Goal: Contribute content: Contribute content

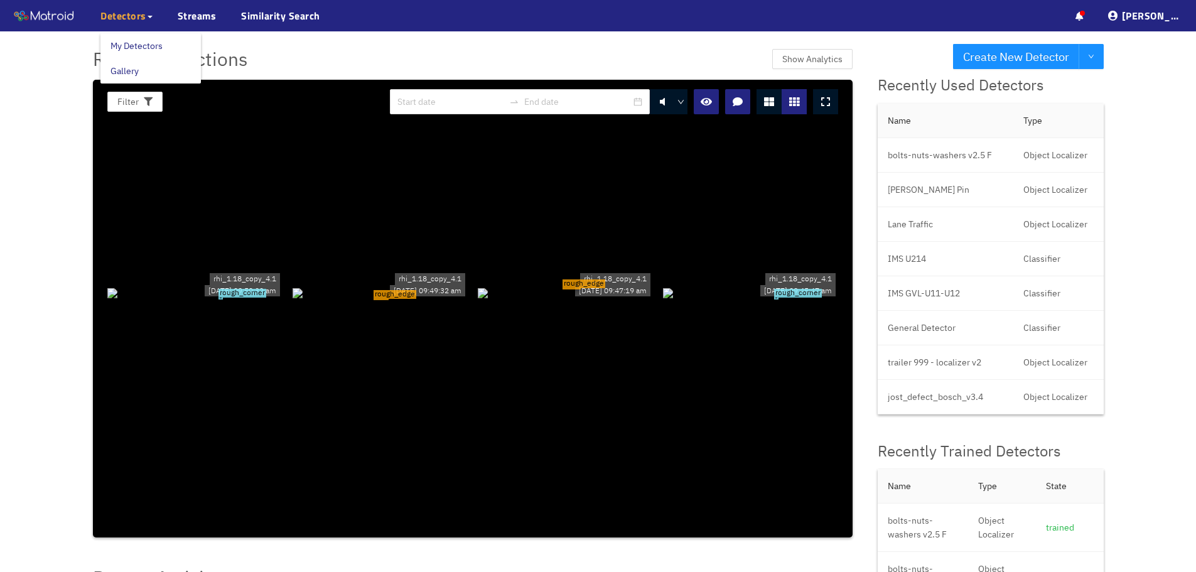
click at [141, 16] on span "Detectors" at bounding box center [123, 15] width 46 height 15
click at [145, 40] on link "My Detectors" at bounding box center [136, 45] width 52 height 25
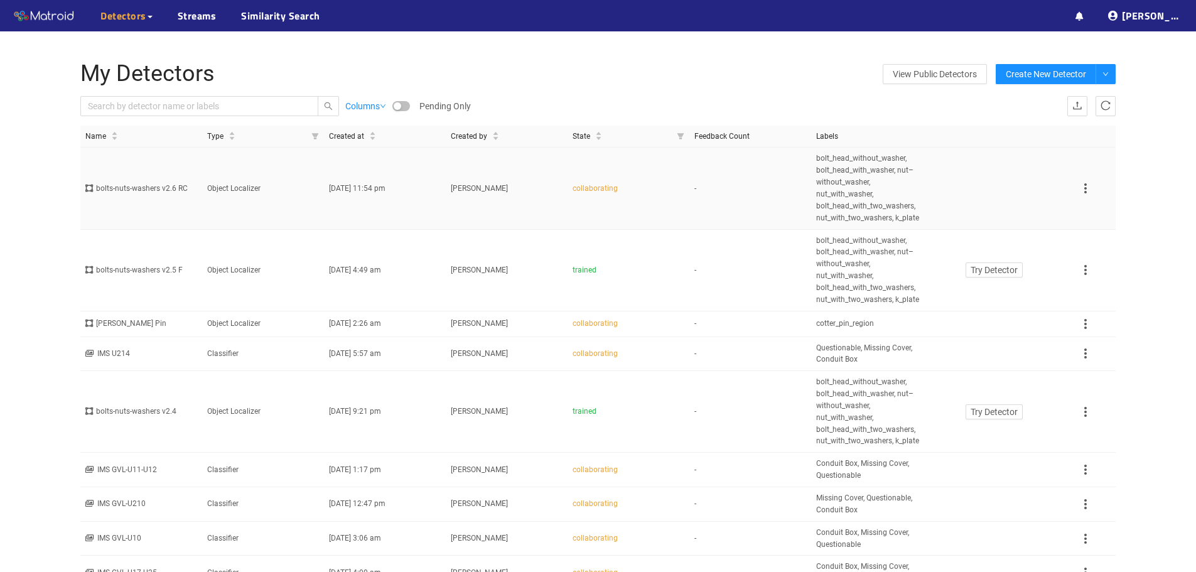
click at [737, 189] on td "-" at bounding box center [750, 188] width 122 height 82
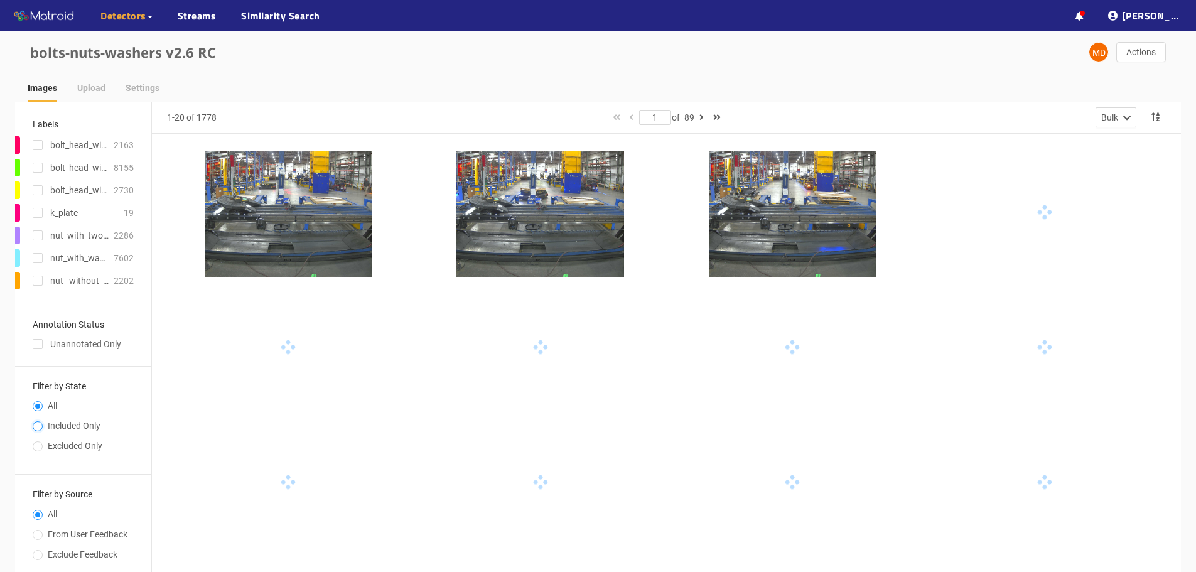
click at [37, 424] on input "Included Only" at bounding box center [38, 428] width 10 height 8
radio input "true"
radio input "false"
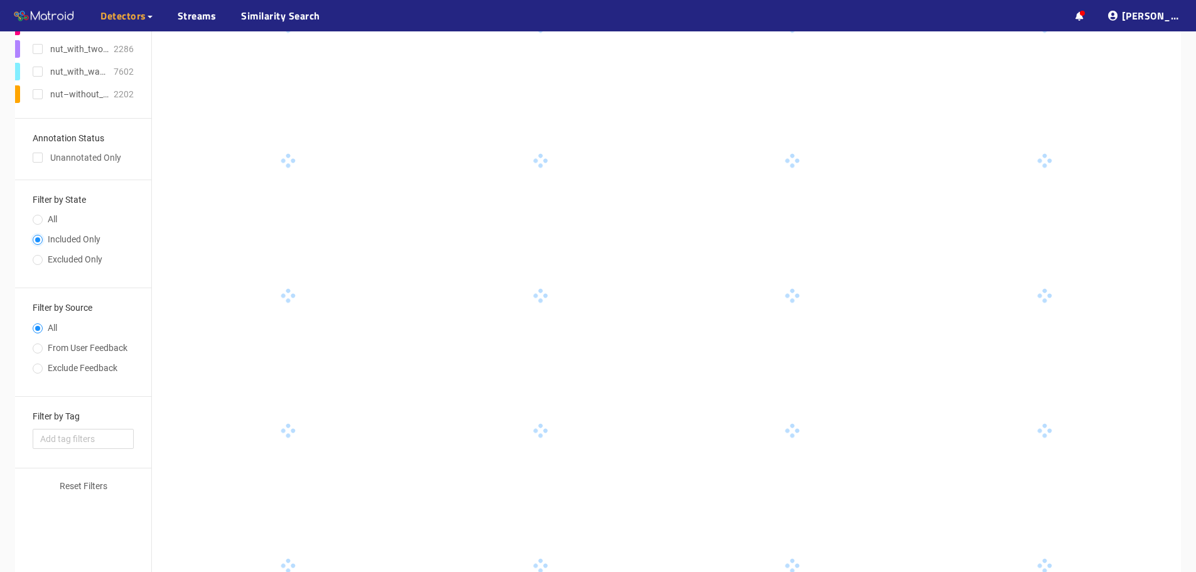
scroll to position [188, 0]
click at [41, 154] on input "checkbox" at bounding box center [38, 158] width 10 height 10
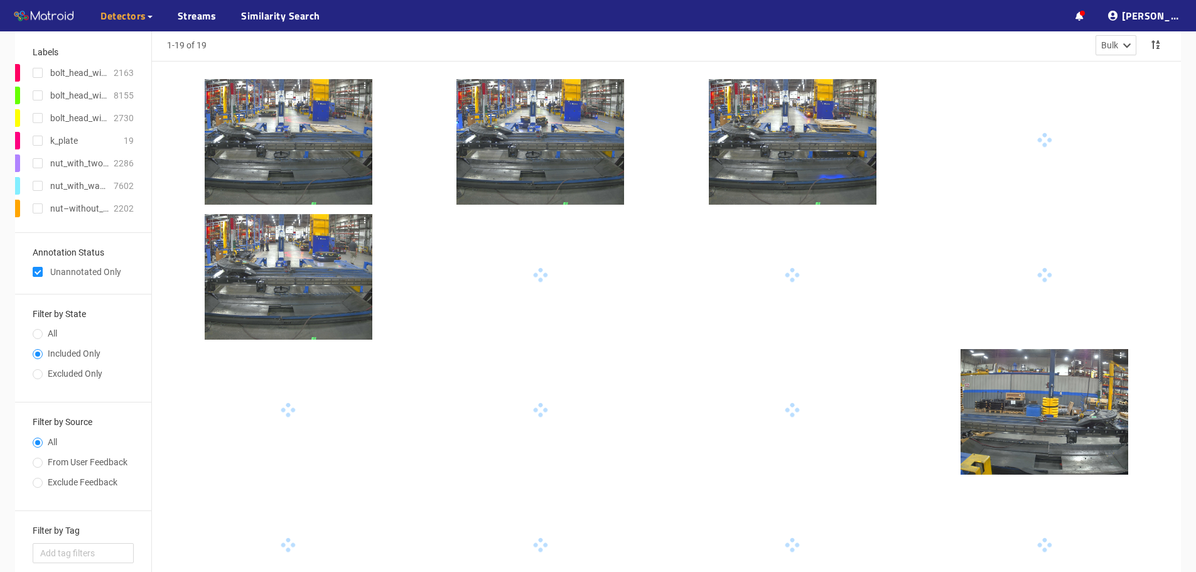
scroll to position [0, 0]
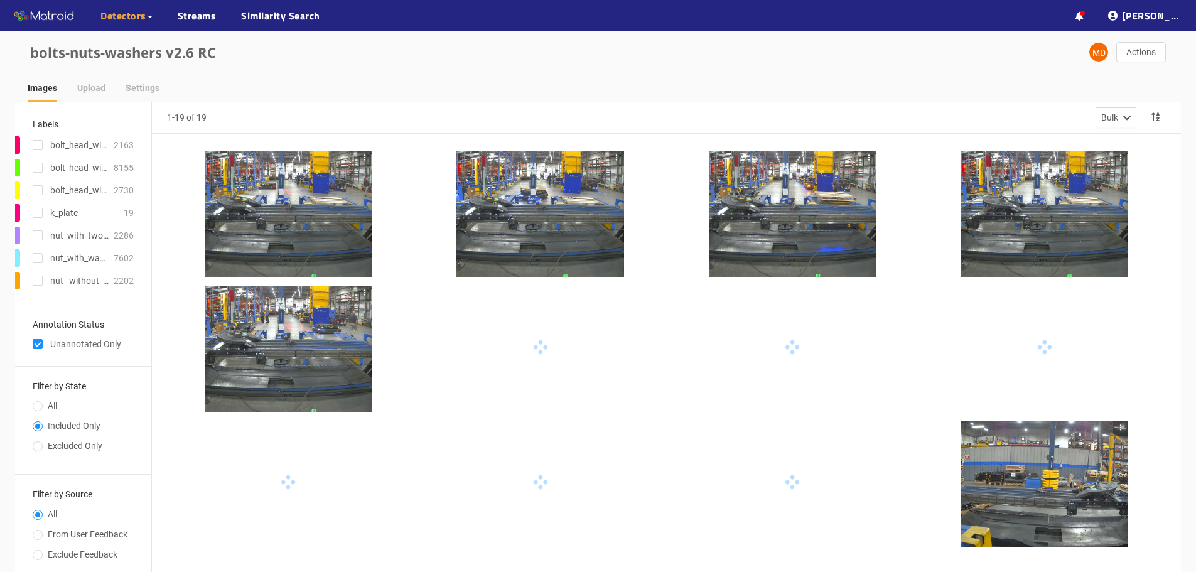
click at [311, 206] on div at bounding box center [289, 214] width 168 height 126
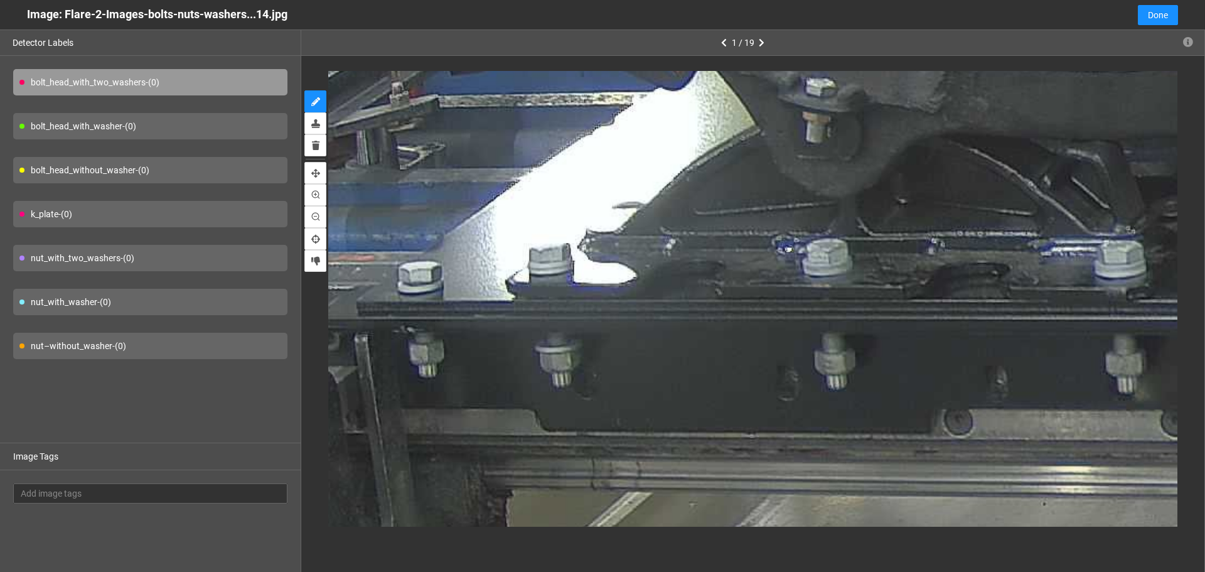
click at [178, 128] on div "bolt_head_with_washer - (0)" at bounding box center [150, 126] width 274 height 26
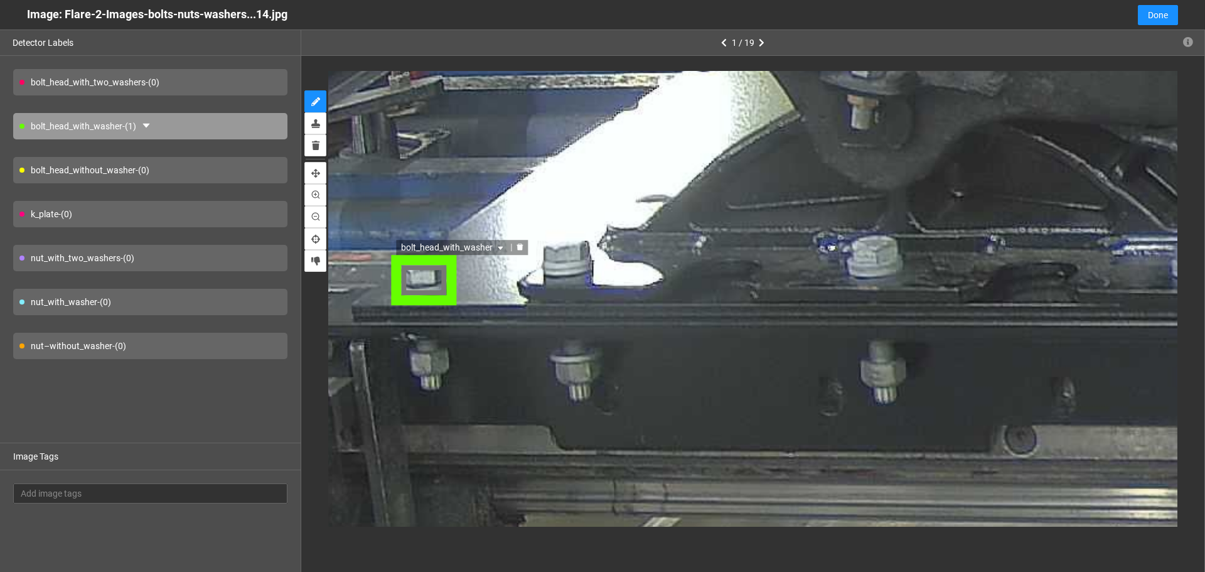
click at [438, 284] on div "bolt_head_with_washer" at bounding box center [423, 278] width 67 height 49
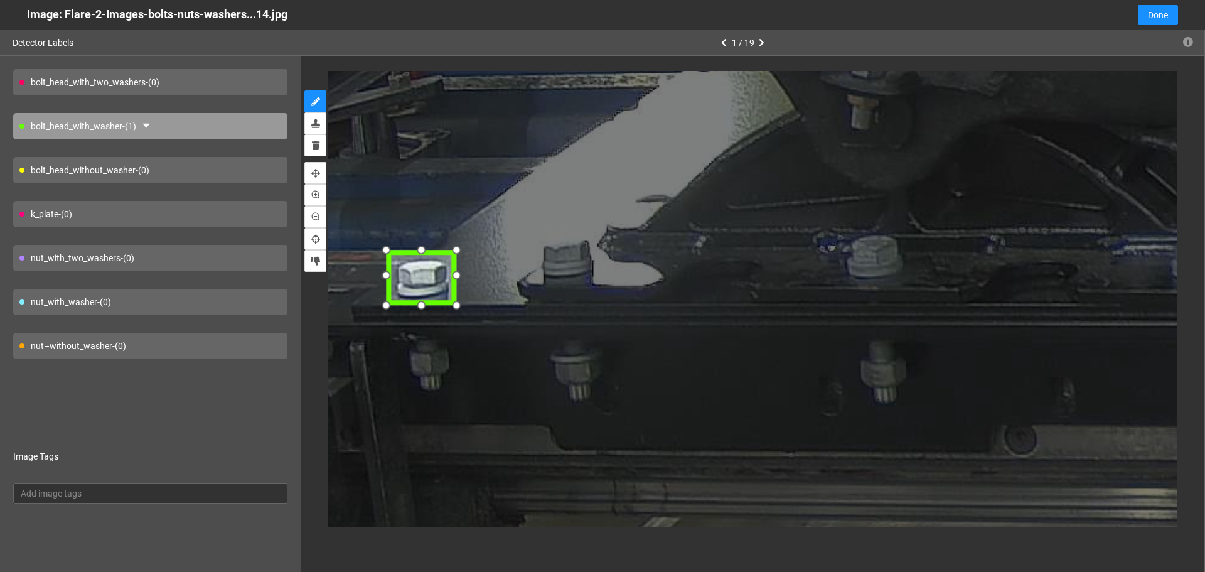
click at [388, 256] on div at bounding box center [384, 251] width 21 height 21
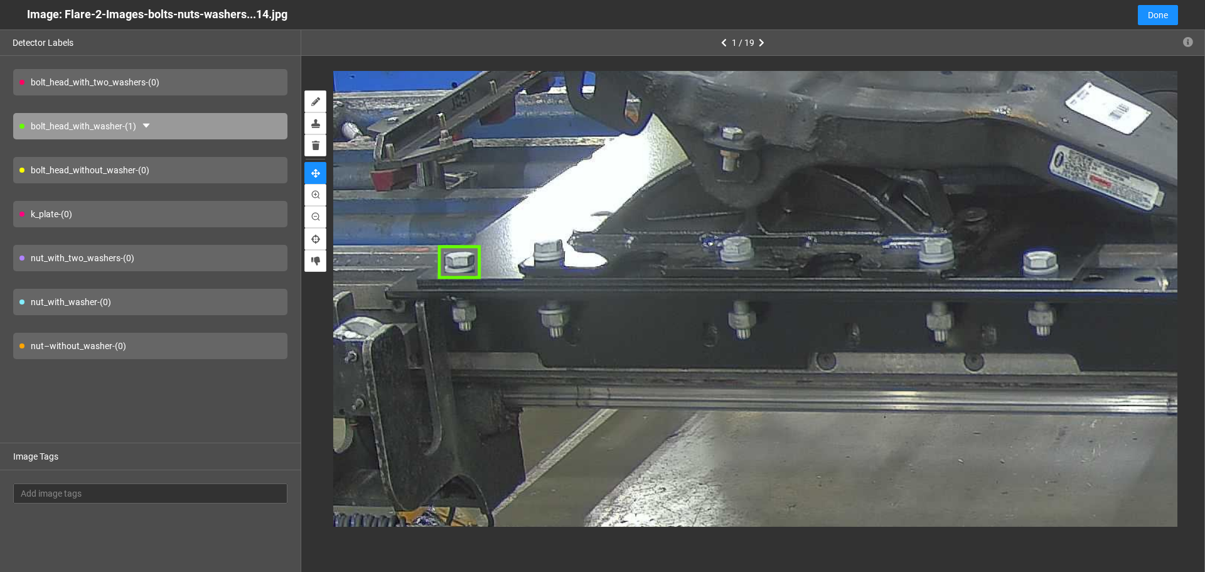
drag, startPoint x: 633, startPoint y: 210, endPoint x: 693, endPoint y: 232, distance: 63.8
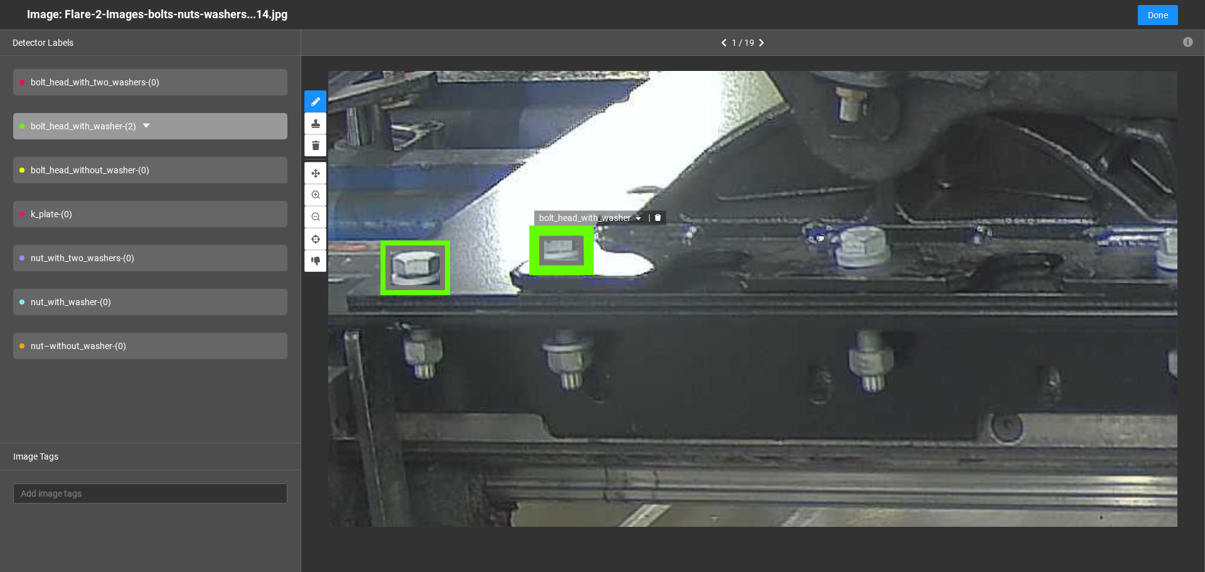
click at [572, 253] on div "bolt_head_with_washer" at bounding box center [562, 249] width 64 height 51
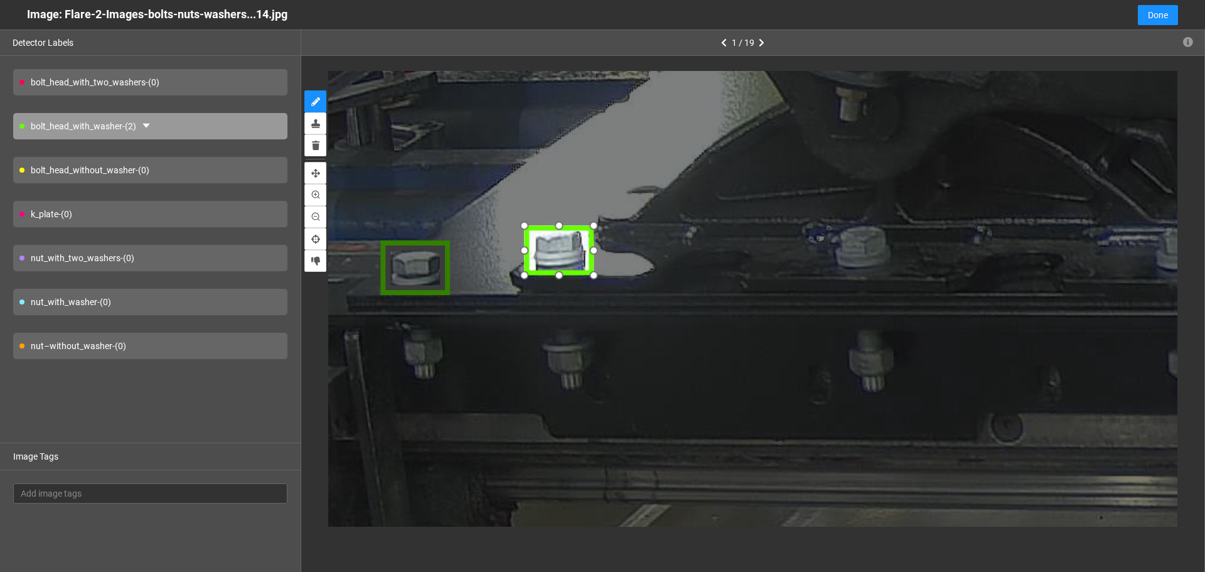
click at [527, 273] on div at bounding box center [522, 275] width 21 height 21
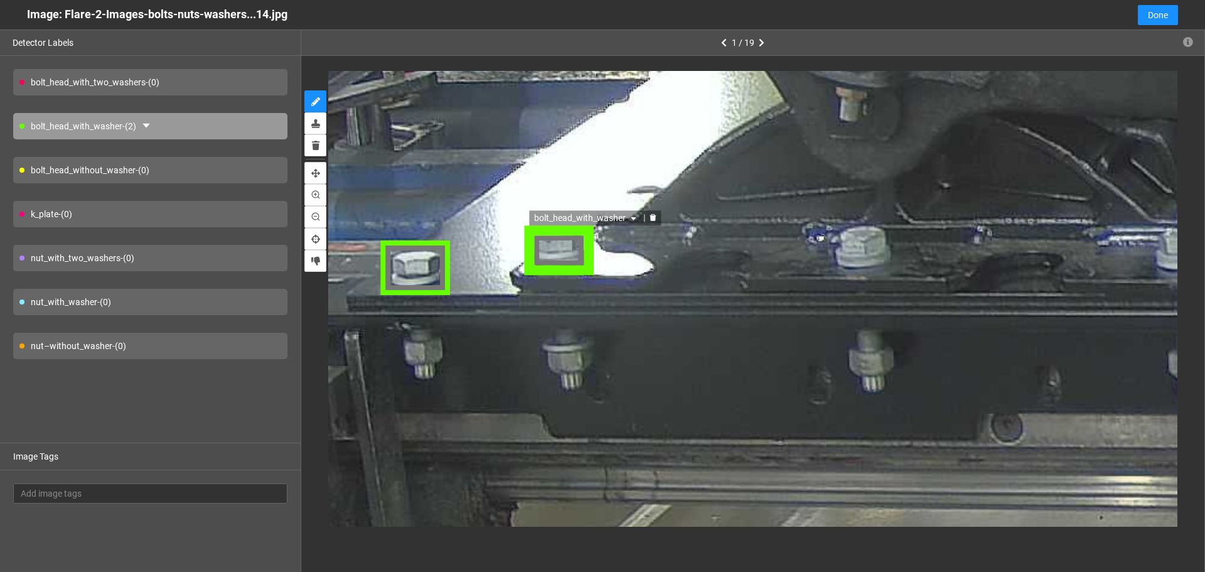
click at [597, 218] on span "bolt_head_with_washer" at bounding box center [585, 217] width 105 height 14
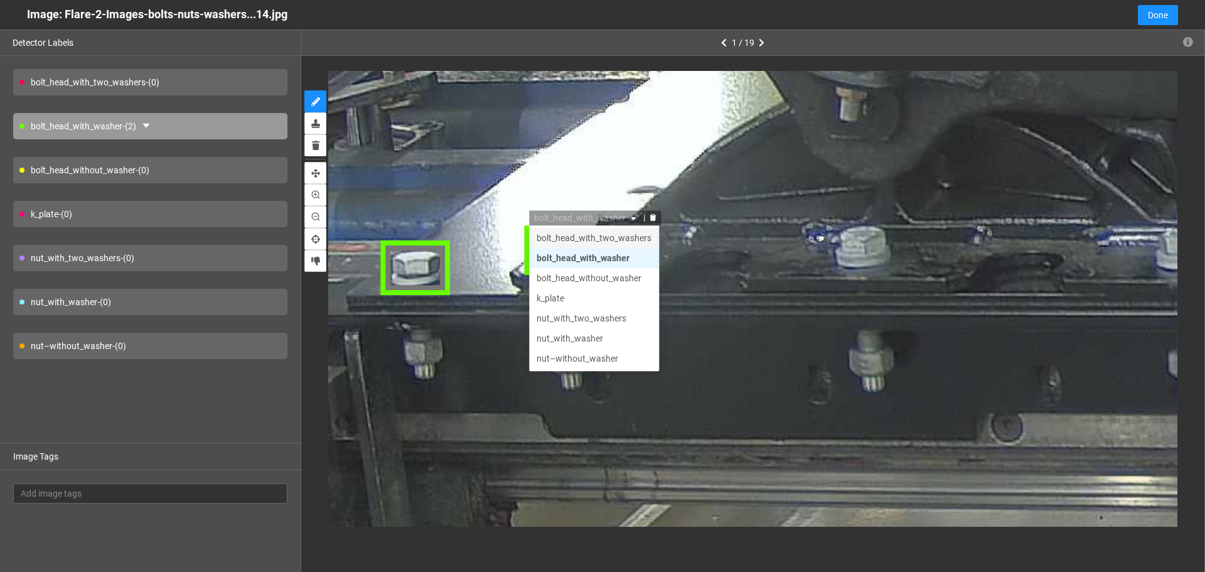
click at [604, 240] on div "bolt_head_with_two_washers" at bounding box center [592, 237] width 115 height 14
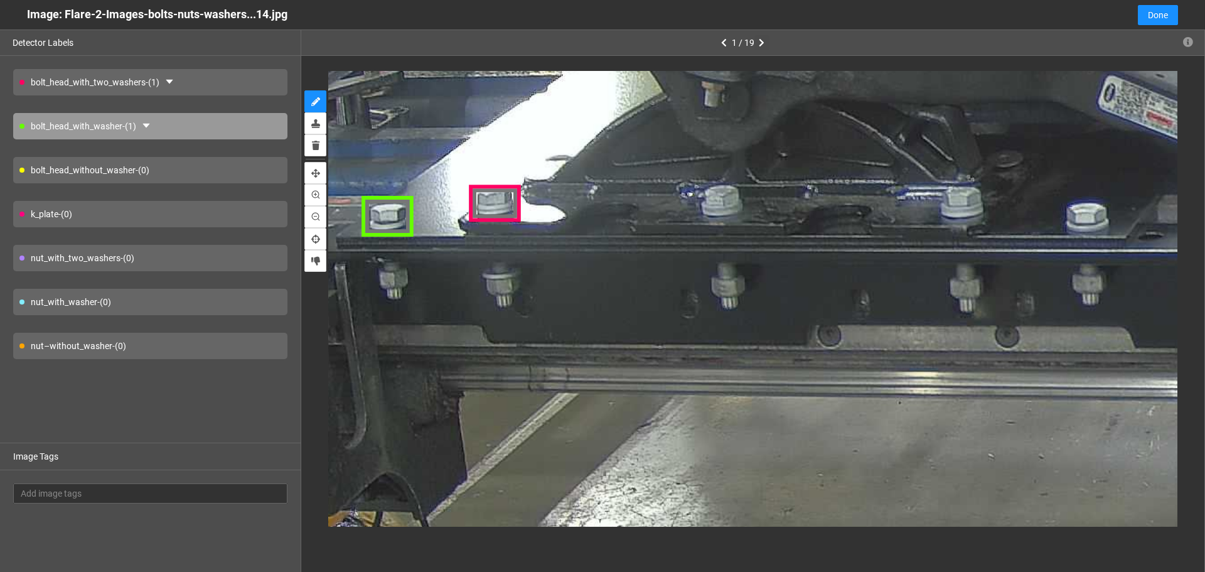
click at [763, 40] on icon "button" at bounding box center [762, 42] width 6 height 9
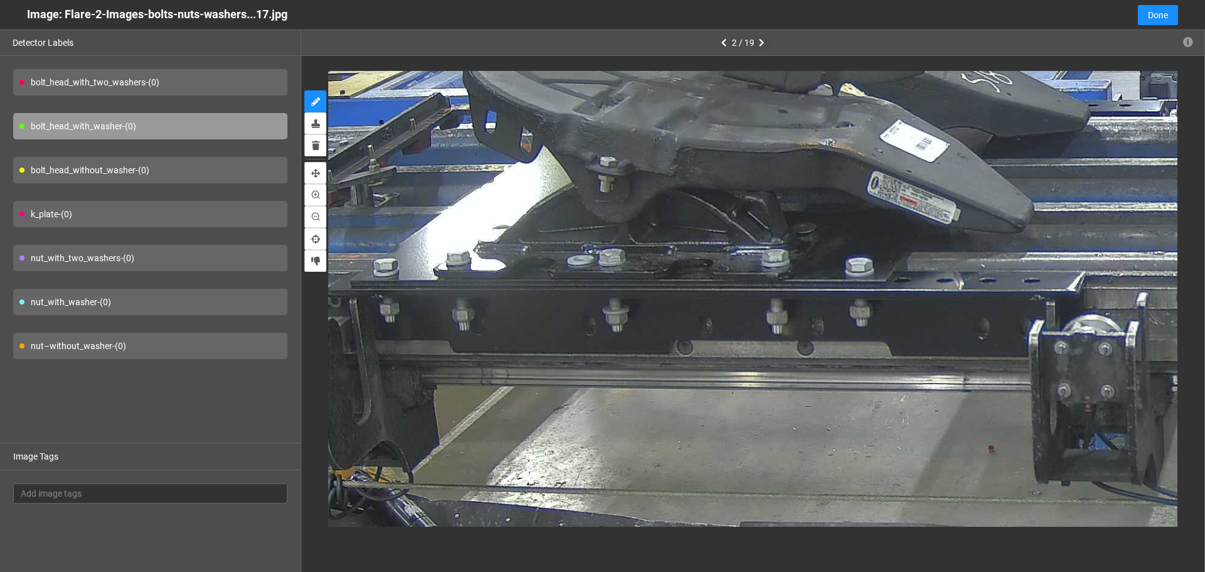
click at [764, 44] on button "button" at bounding box center [761, 42] width 15 height 15
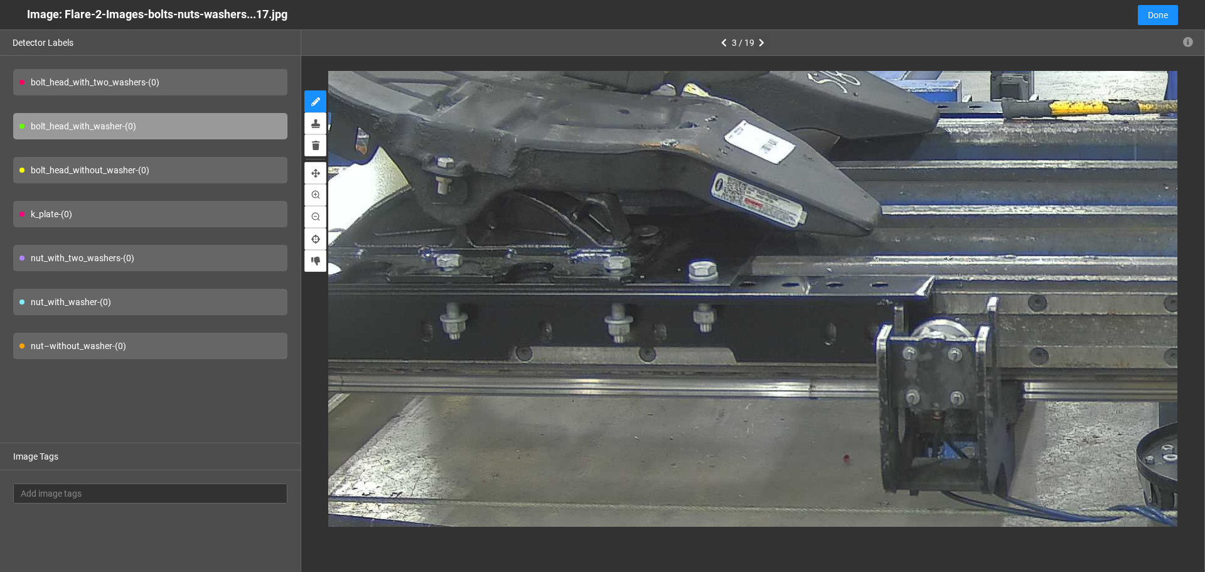
click at [764, 40] on icon "button" at bounding box center [762, 42] width 6 height 9
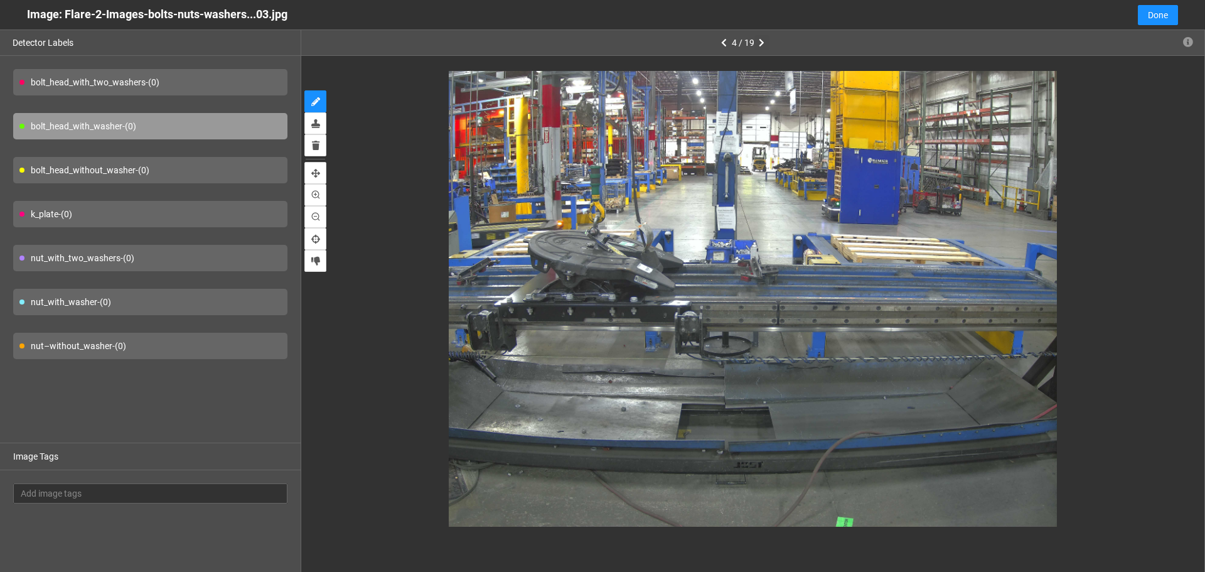
click at [764, 40] on icon "button" at bounding box center [762, 42] width 6 height 9
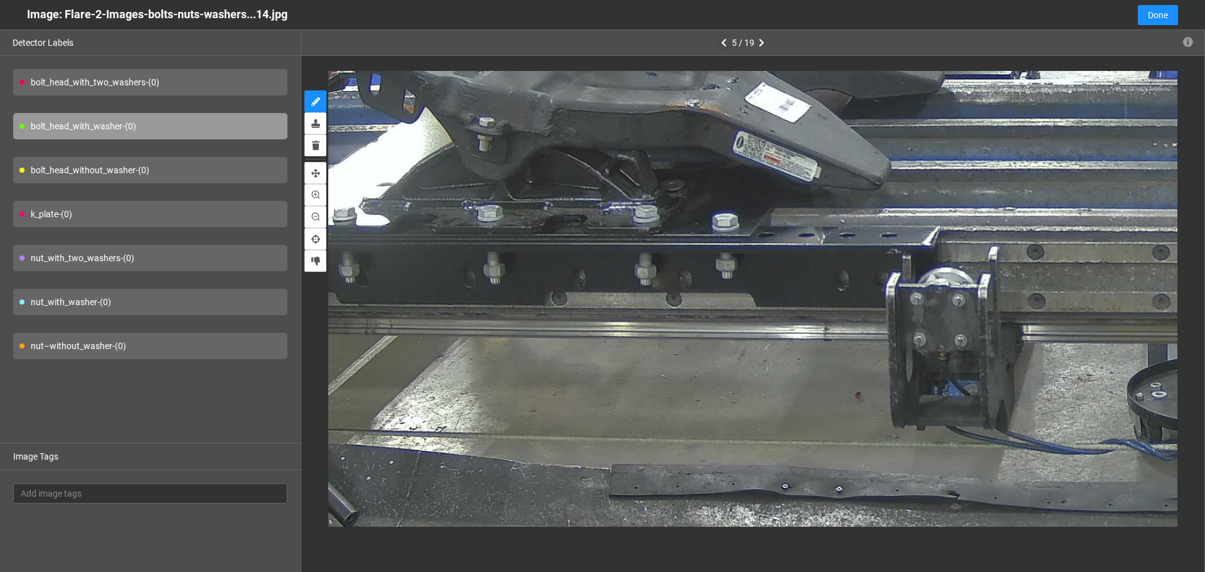
click at [720, 46] on button "button" at bounding box center [724, 42] width 15 height 15
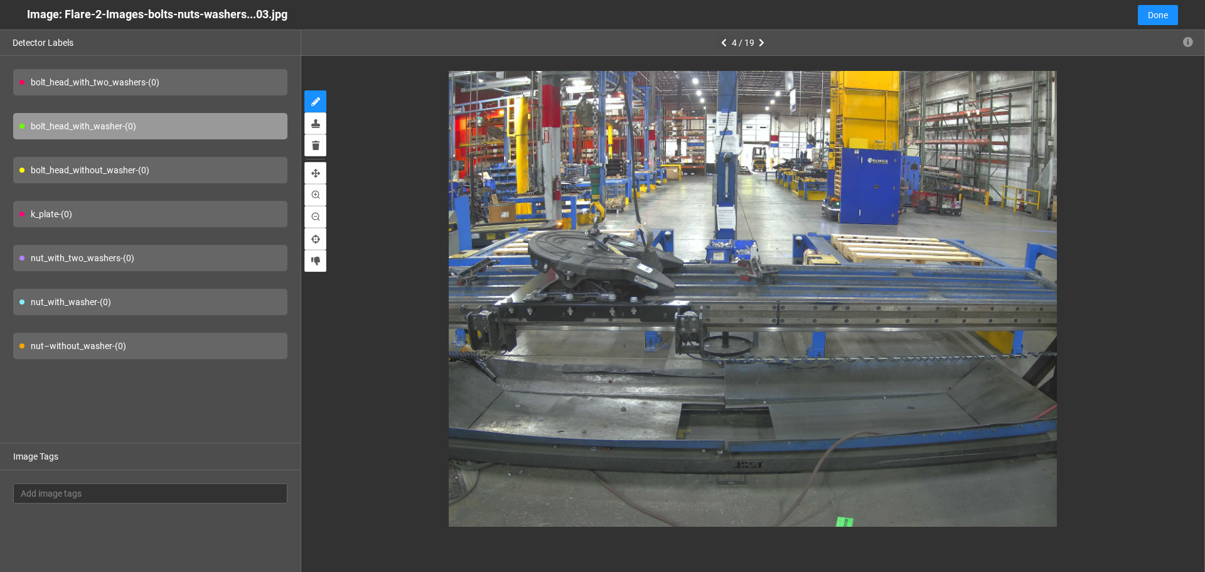
click at [720, 46] on button "button" at bounding box center [724, 42] width 15 height 15
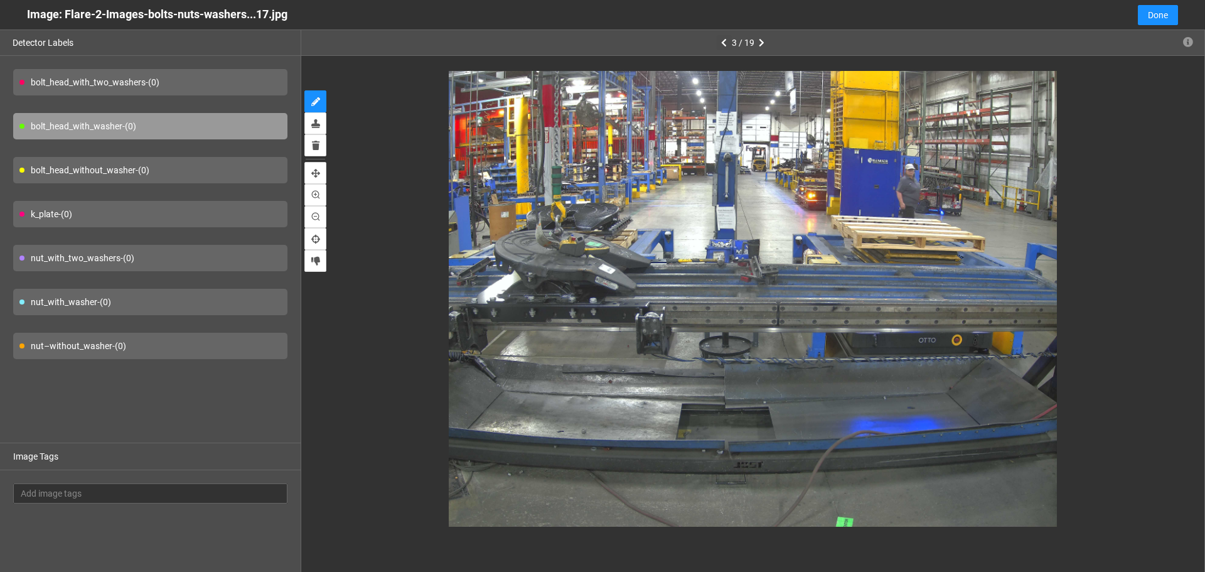
click at [720, 46] on button "button" at bounding box center [724, 42] width 15 height 15
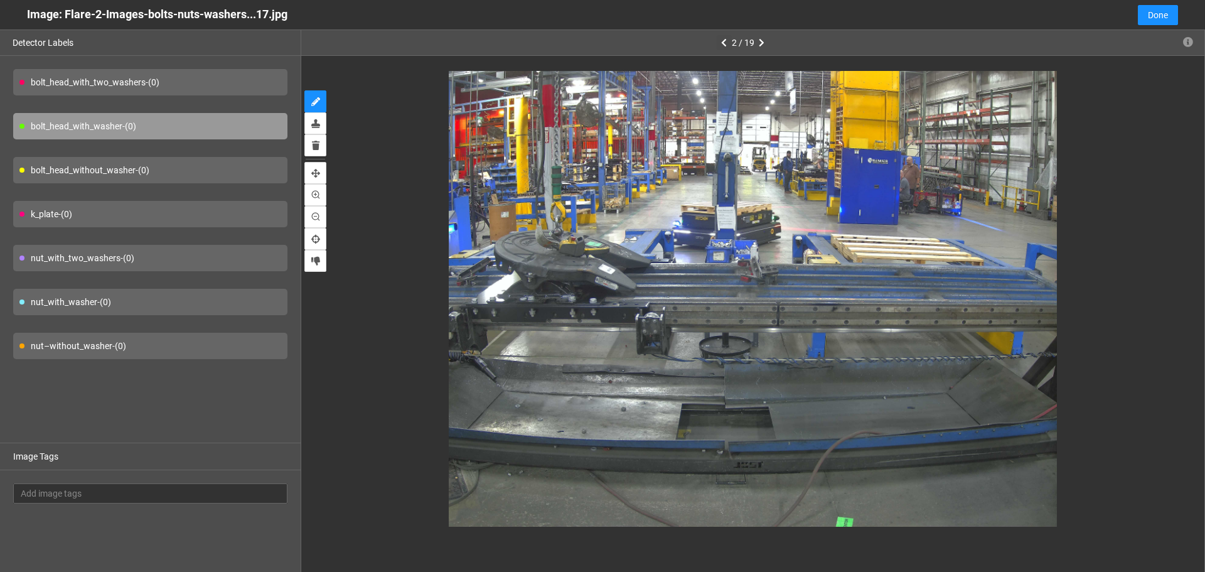
click at [720, 46] on button "button" at bounding box center [724, 42] width 15 height 15
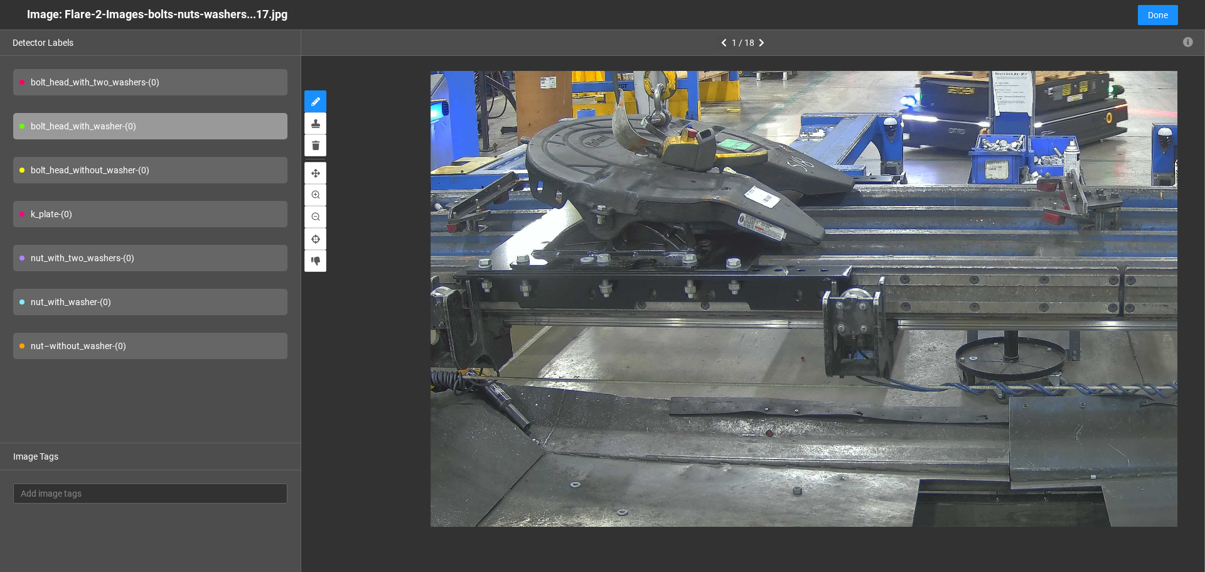
click at [726, 40] on icon "button" at bounding box center [724, 42] width 6 height 9
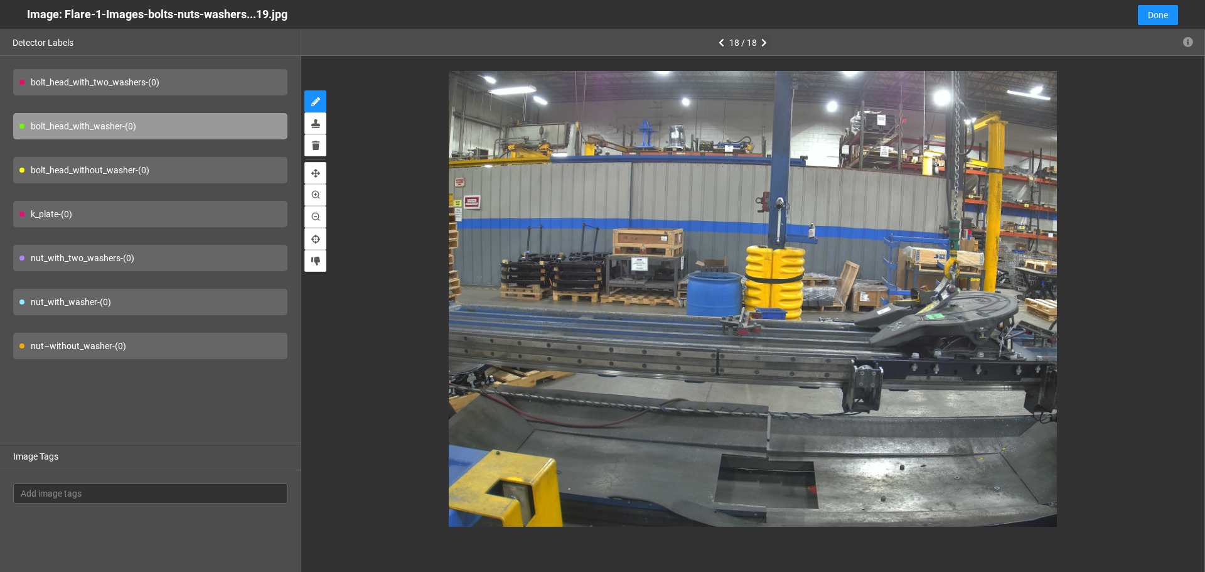
click at [761, 43] on icon "button" at bounding box center [764, 42] width 6 height 9
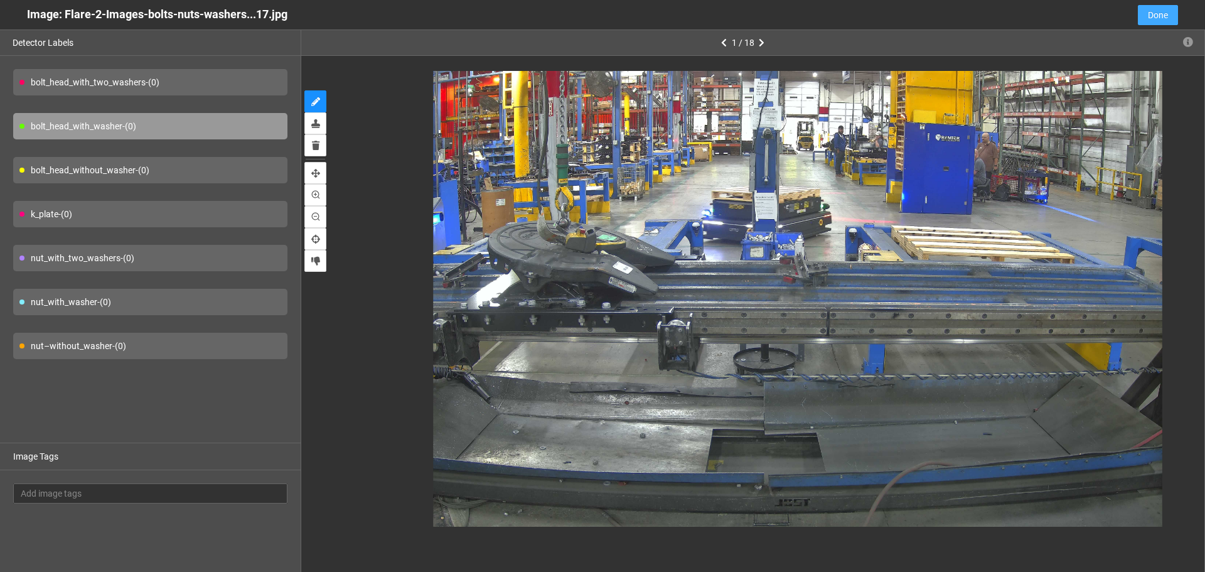
click at [1160, 15] on span "Done" at bounding box center [1158, 15] width 20 height 14
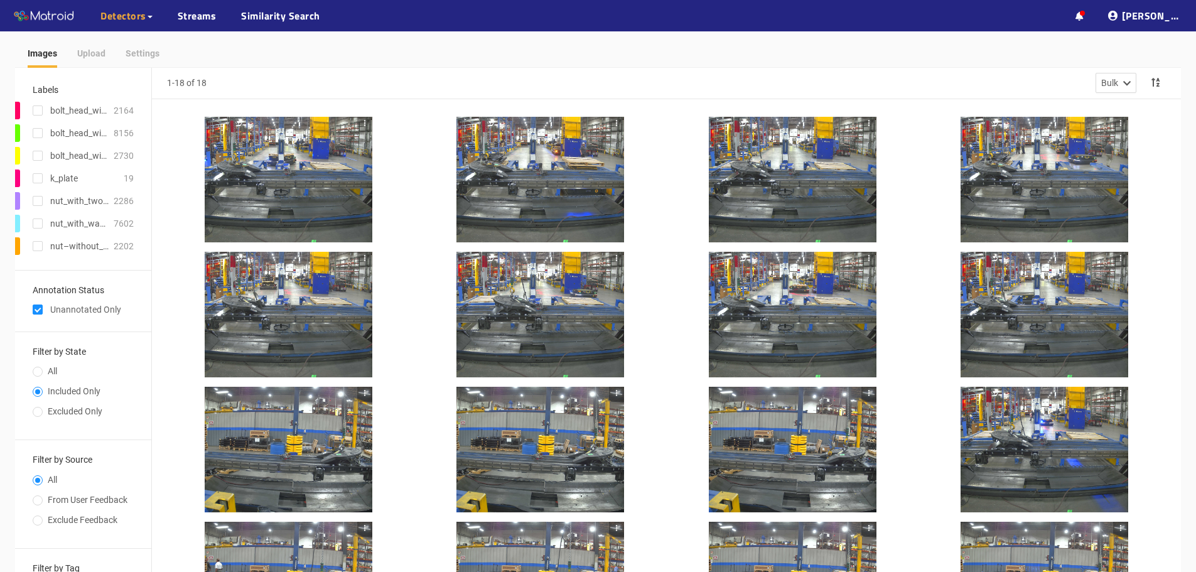
scroll to position [126, 0]
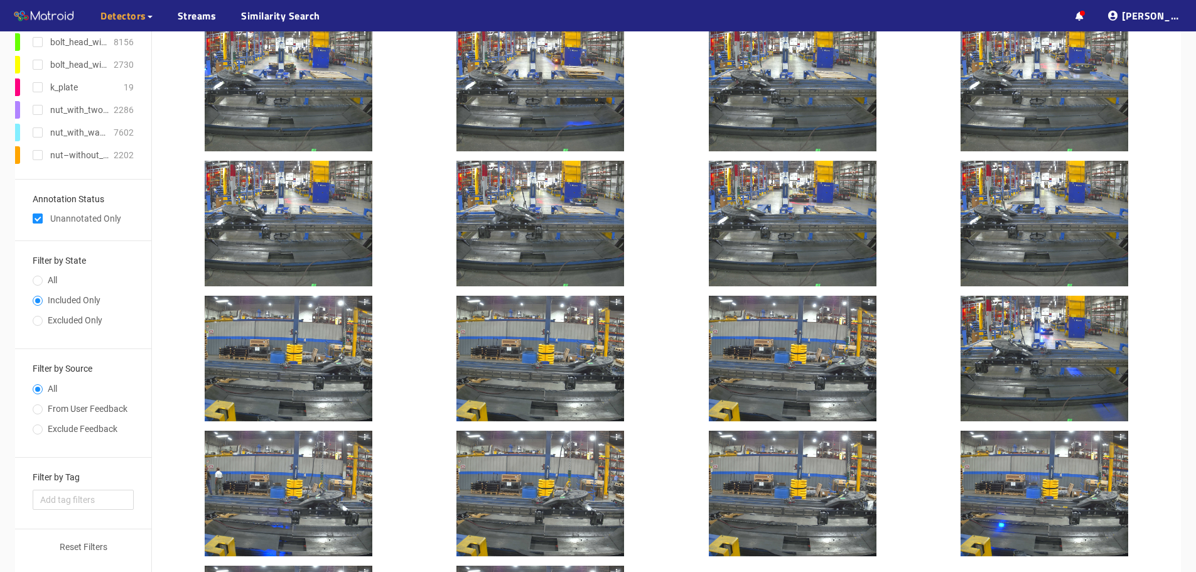
click at [40, 219] on input "checkbox" at bounding box center [38, 221] width 10 height 10
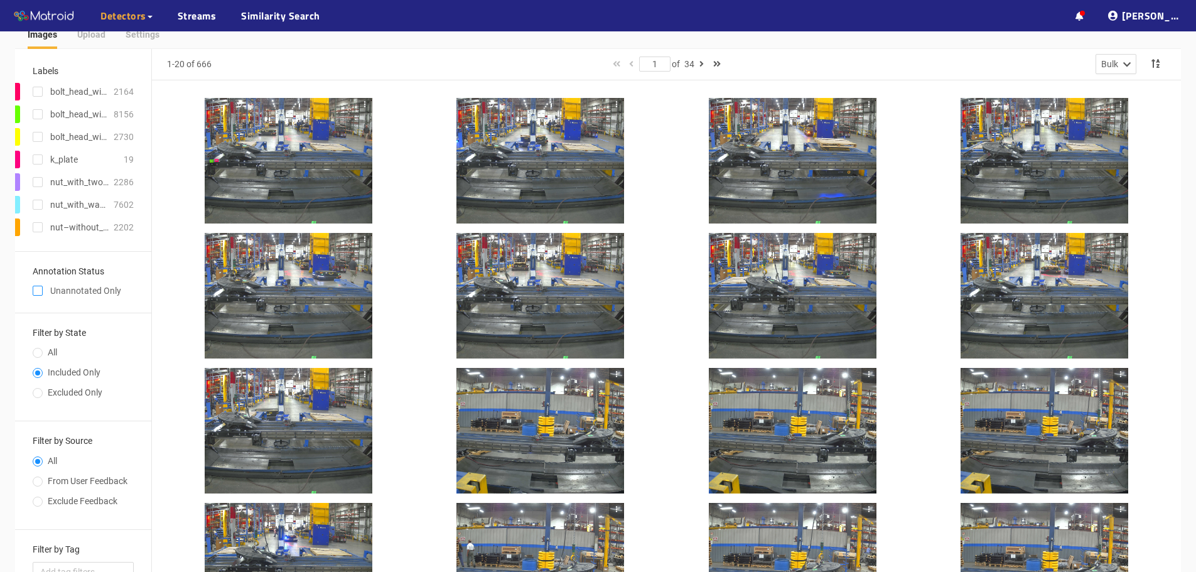
scroll to position [0, 0]
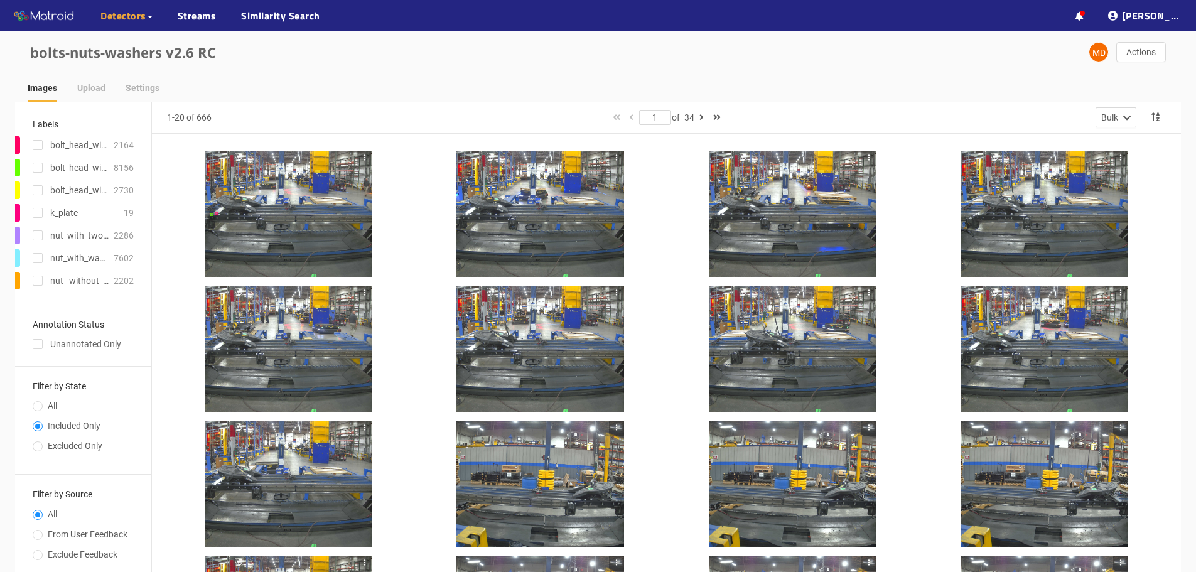
click at [329, 229] on div at bounding box center [289, 214] width 168 height 126
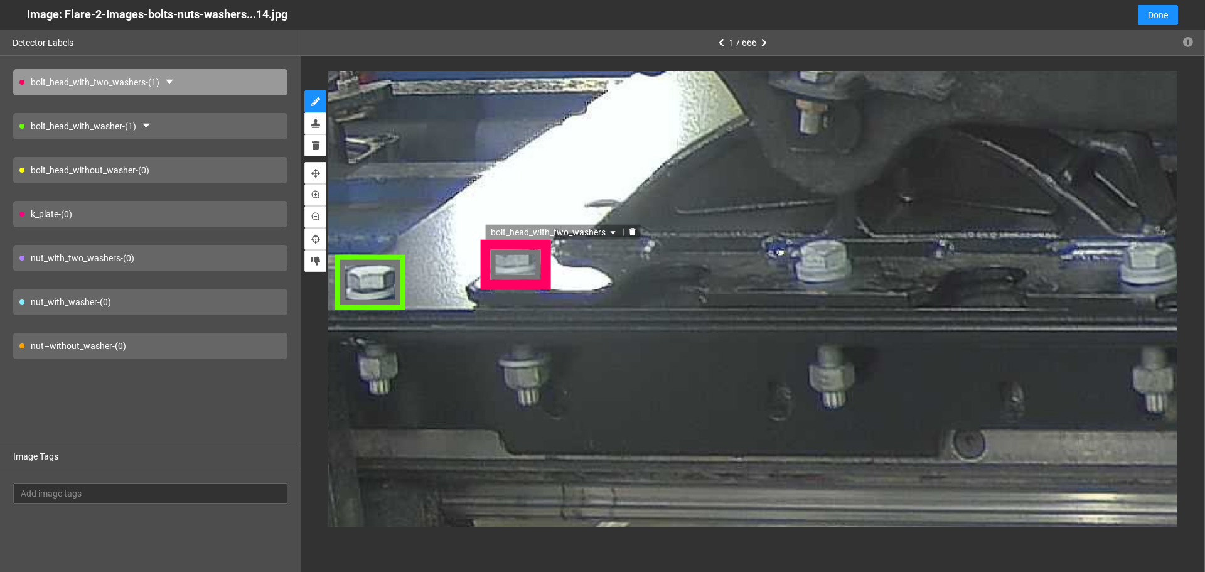
click at [530, 261] on div "bolt_head_with_two_washers" at bounding box center [515, 264] width 72 height 52
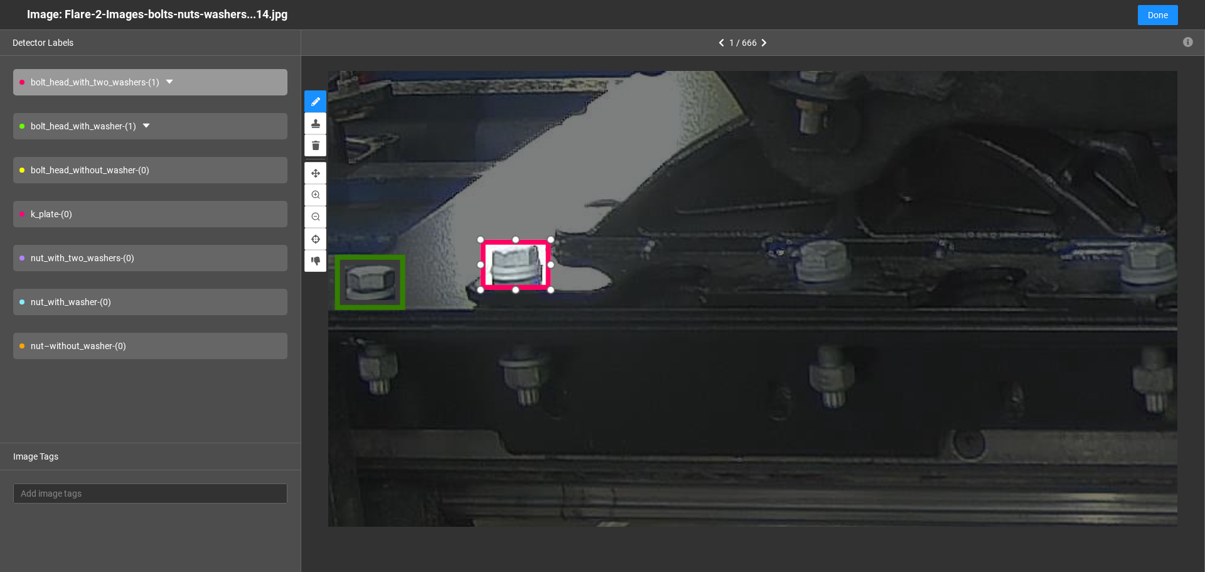
click at [549, 287] on div at bounding box center [551, 289] width 21 height 21
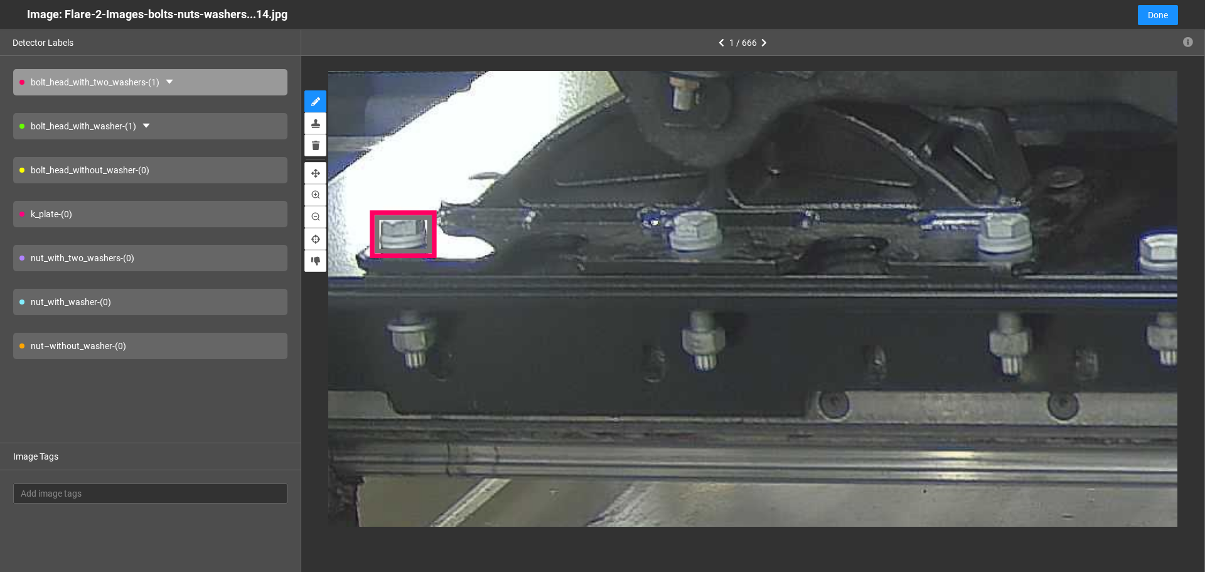
click at [205, 82] on div "bolt_head_with_two_washers - (1)" at bounding box center [150, 82] width 274 height 26
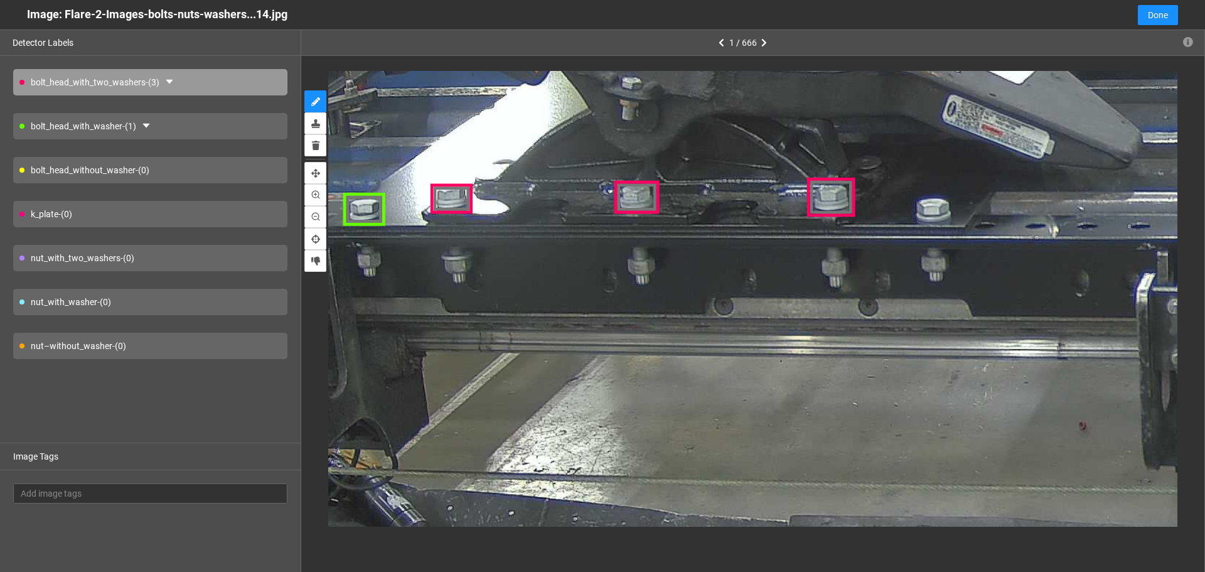
click at [196, 128] on div "bolt_head_with_washer - (1)" at bounding box center [150, 126] width 274 height 26
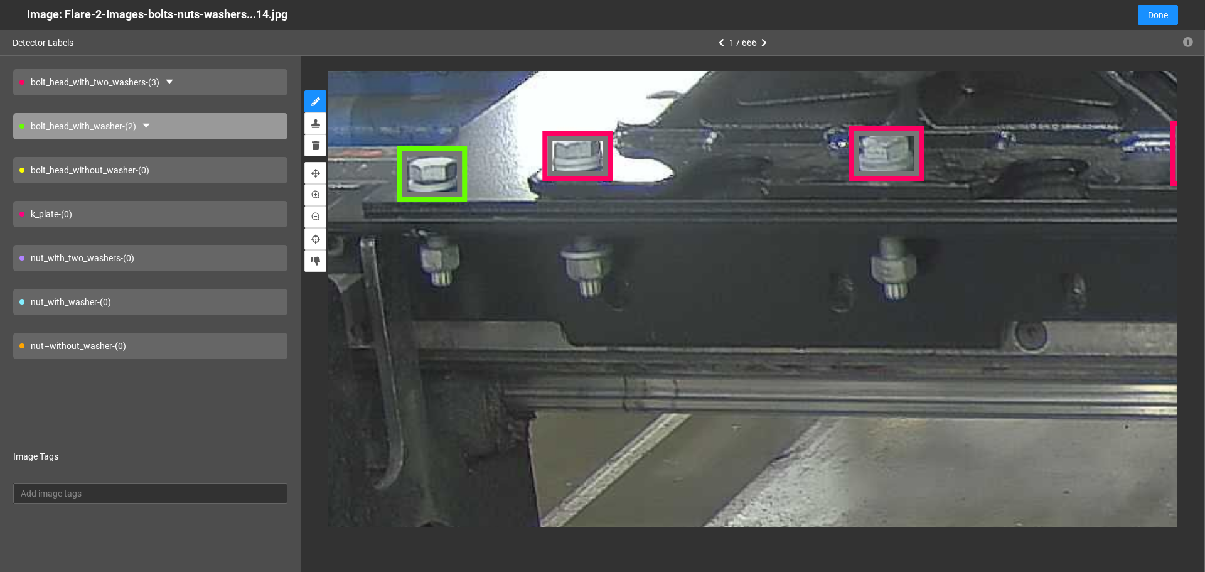
click at [200, 302] on div "nut_with_washer - (0)" at bounding box center [150, 302] width 274 height 26
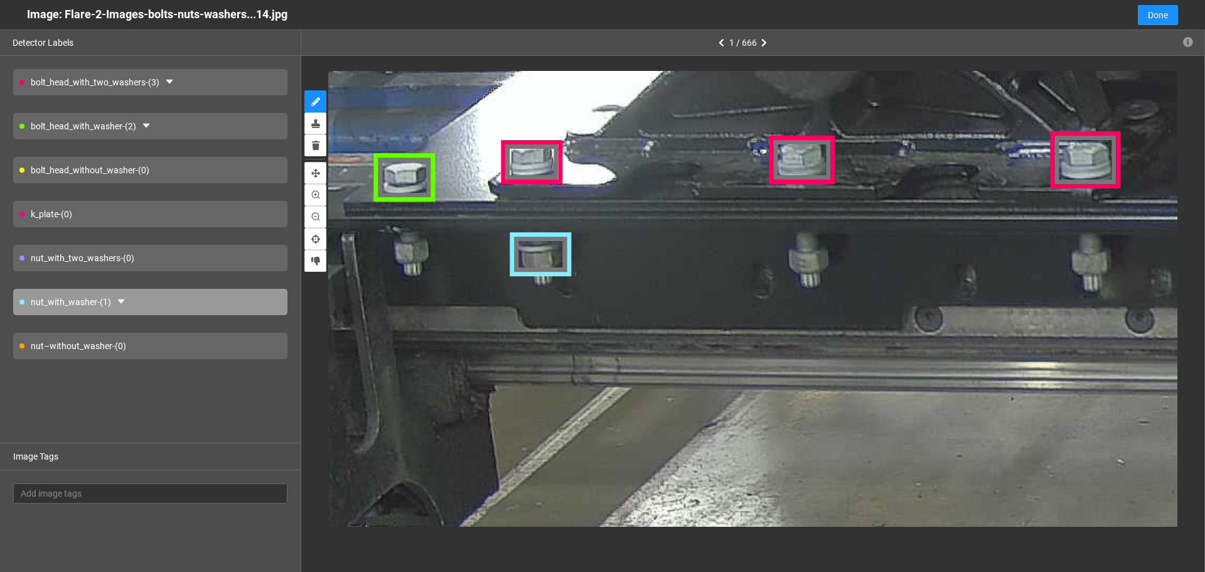
click at [181, 350] on div "nut–without_washer - (0)" at bounding box center [150, 346] width 274 height 26
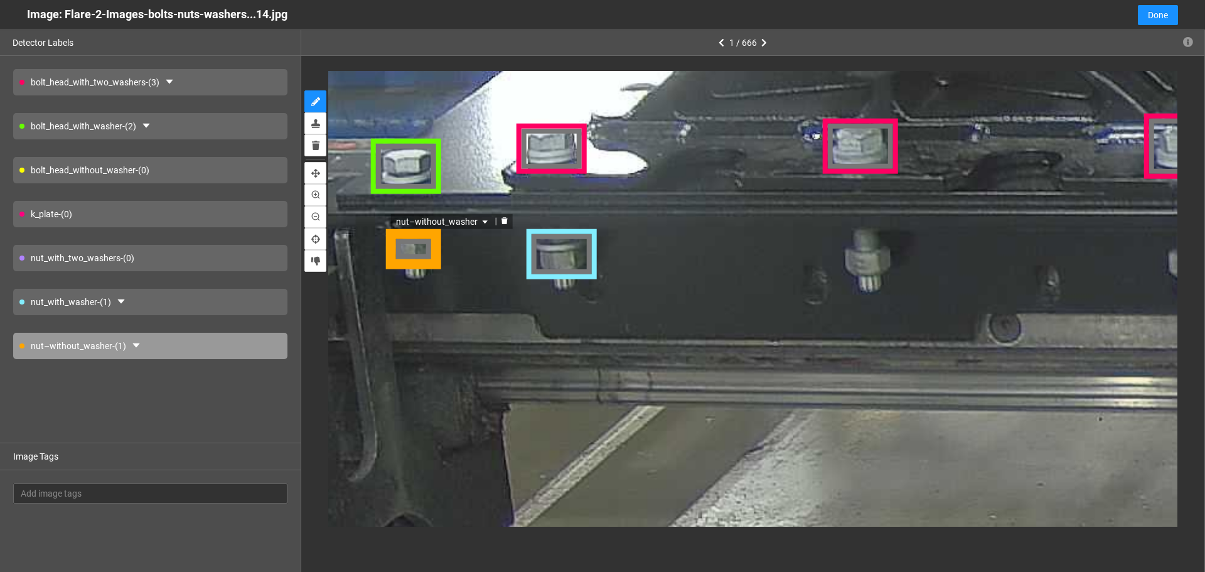
click at [425, 250] on div "nut–without_washer" at bounding box center [413, 247] width 53 height 41
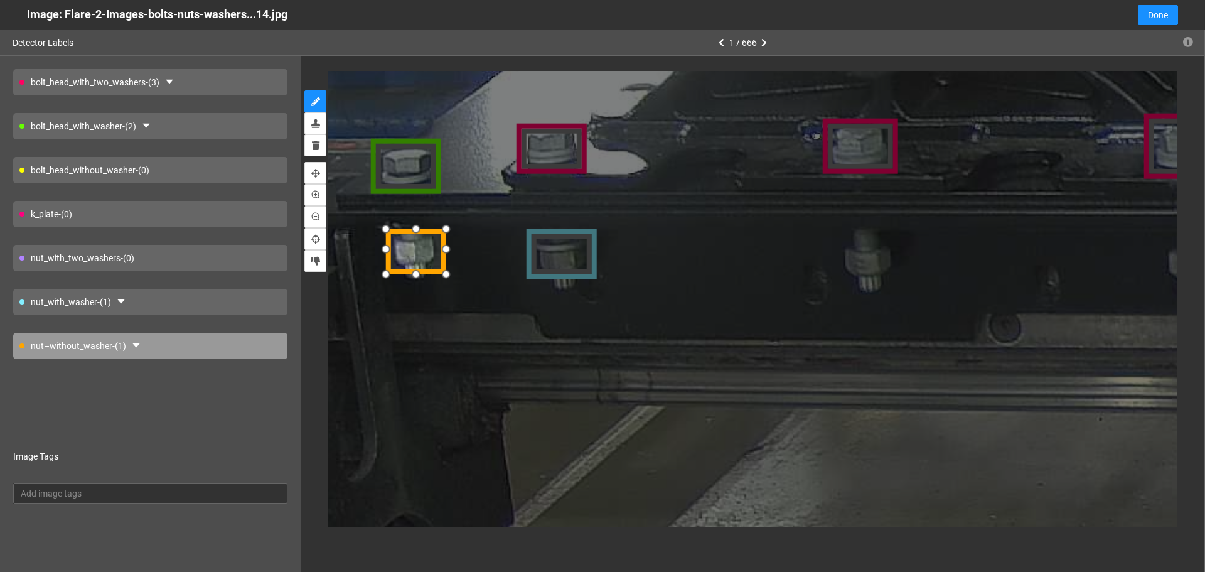
click at [442, 274] on div at bounding box center [445, 275] width 21 height 21
click at [409, 255] on div at bounding box center [412, 253] width 58 height 50
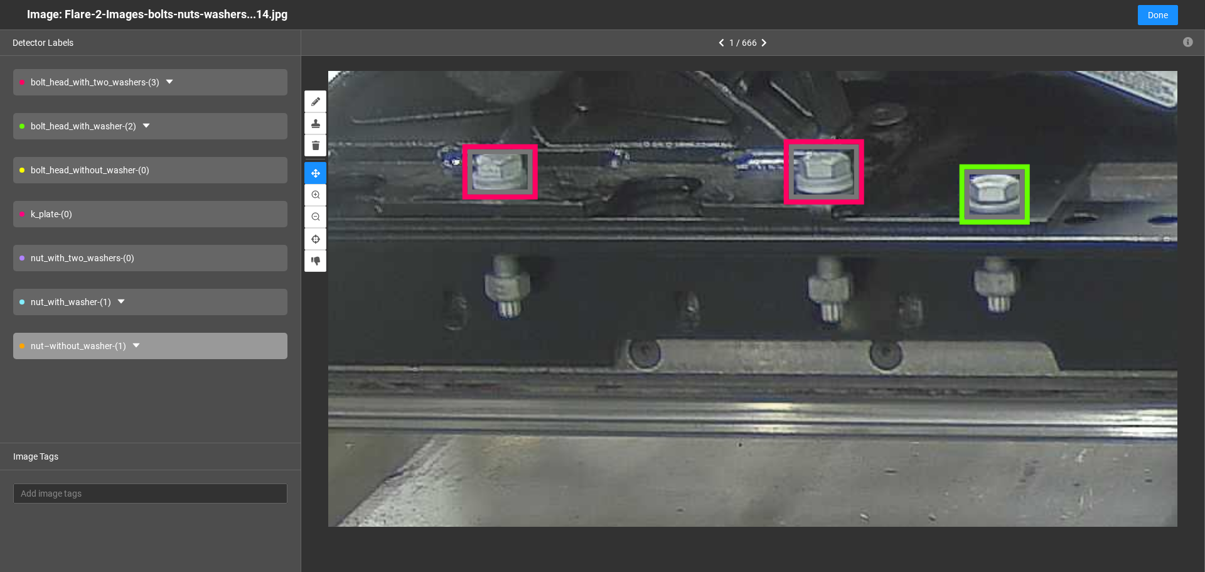
drag, startPoint x: 786, startPoint y: 245, endPoint x: 426, endPoint y: 271, distance: 361.2
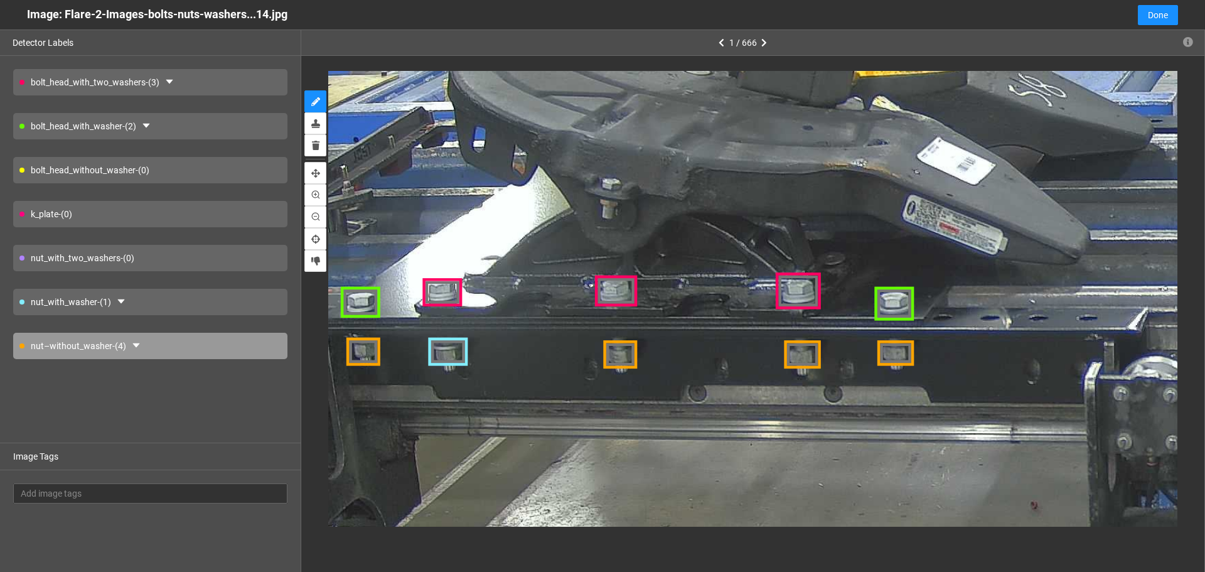
click at [169, 213] on div "k_plate - (0)" at bounding box center [150, 214] width 274 height 26
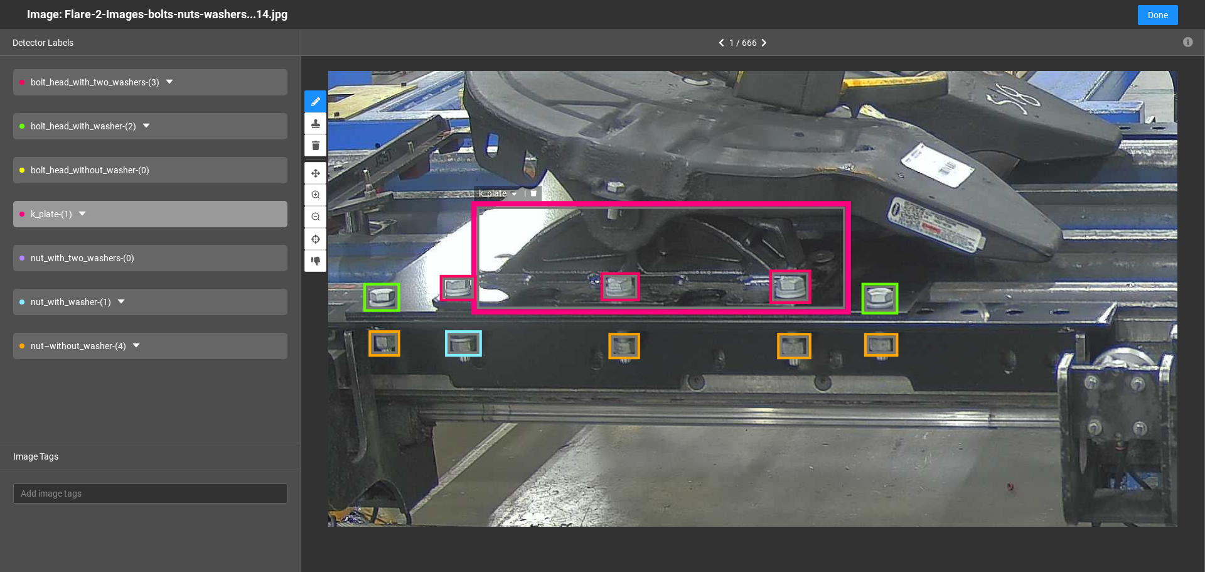
click at [543, 231] on div "k_plate" at bounding box center [662, 256] width 378 height 113
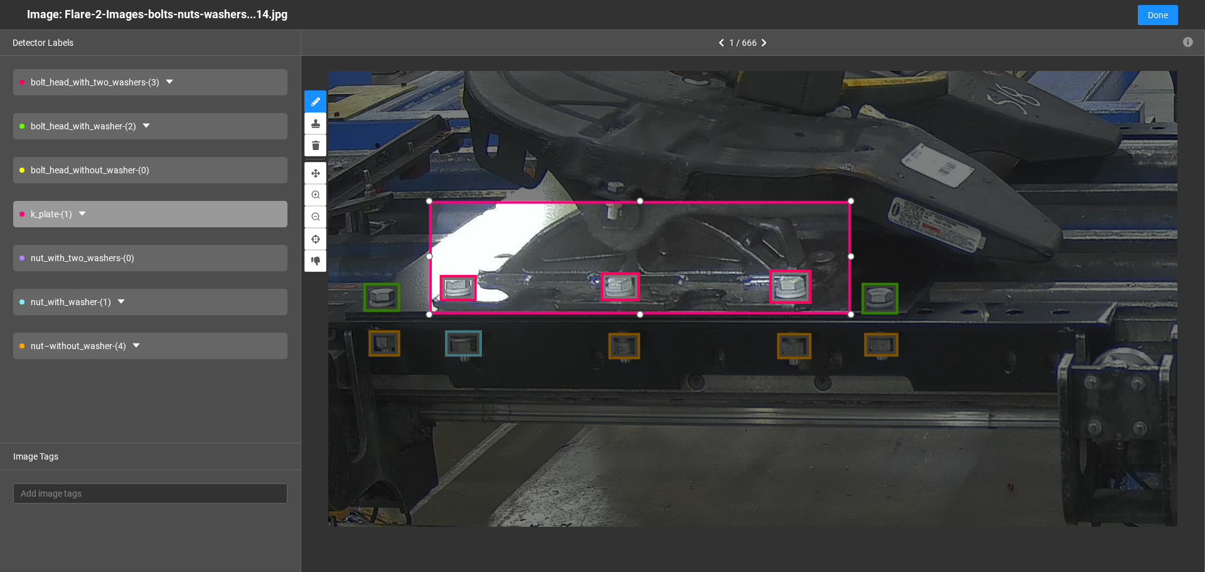
click at [431, 259] on div at bounding box center [430, 257] width 18 height 18
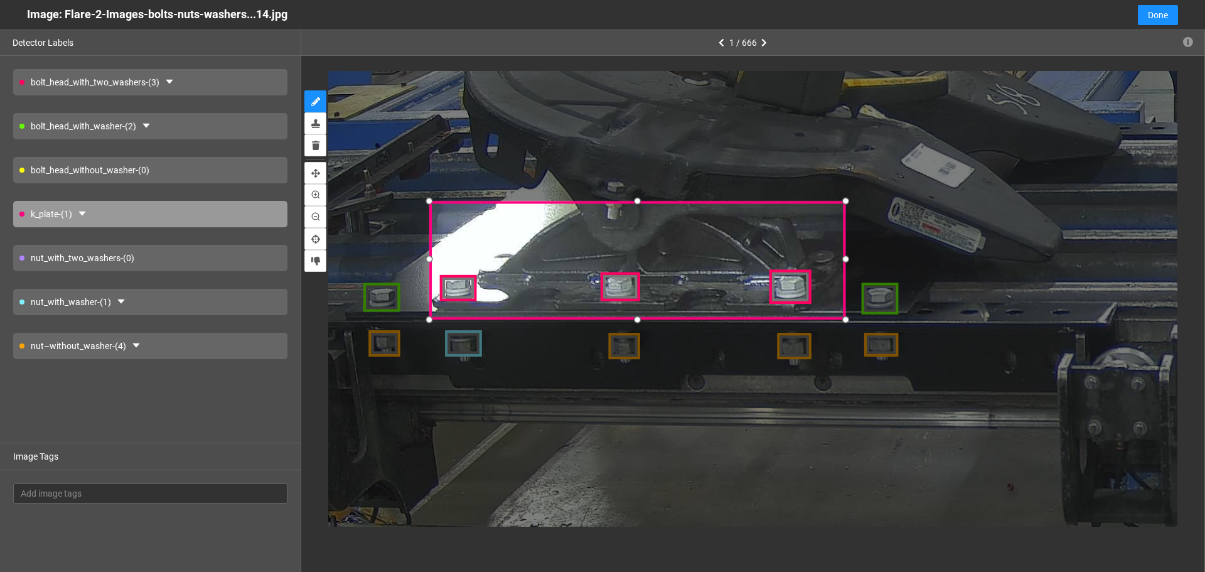
click at [844, 319] on div at bounding box center [846, 318] width 18 height 18
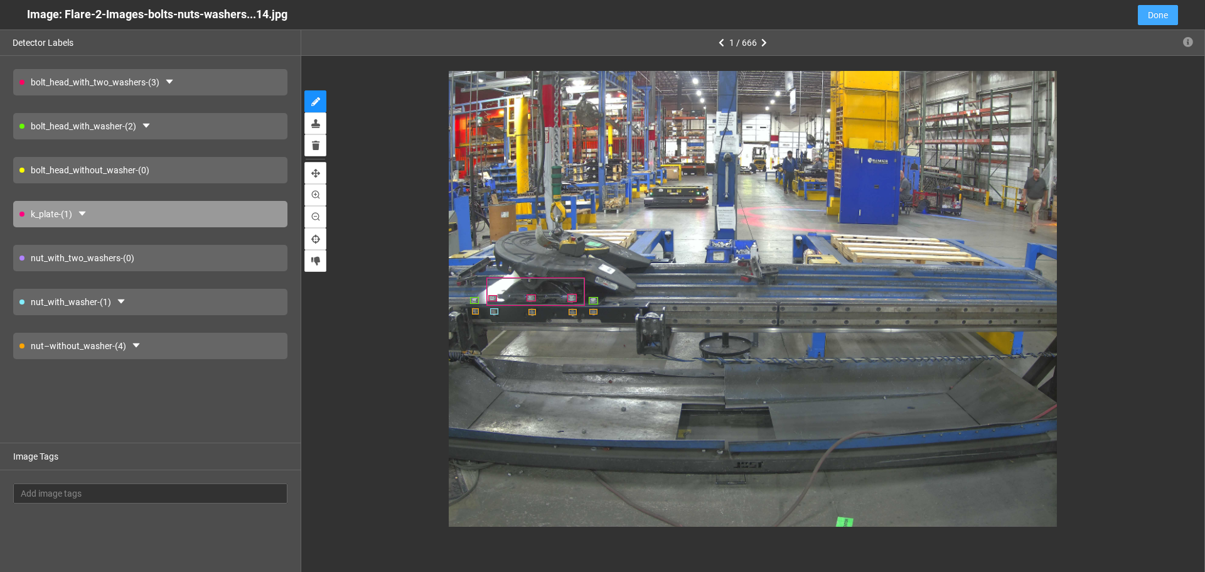
click at [1172, 9] on button "Done" at bounding box center [1158, 15] width 40 height 20
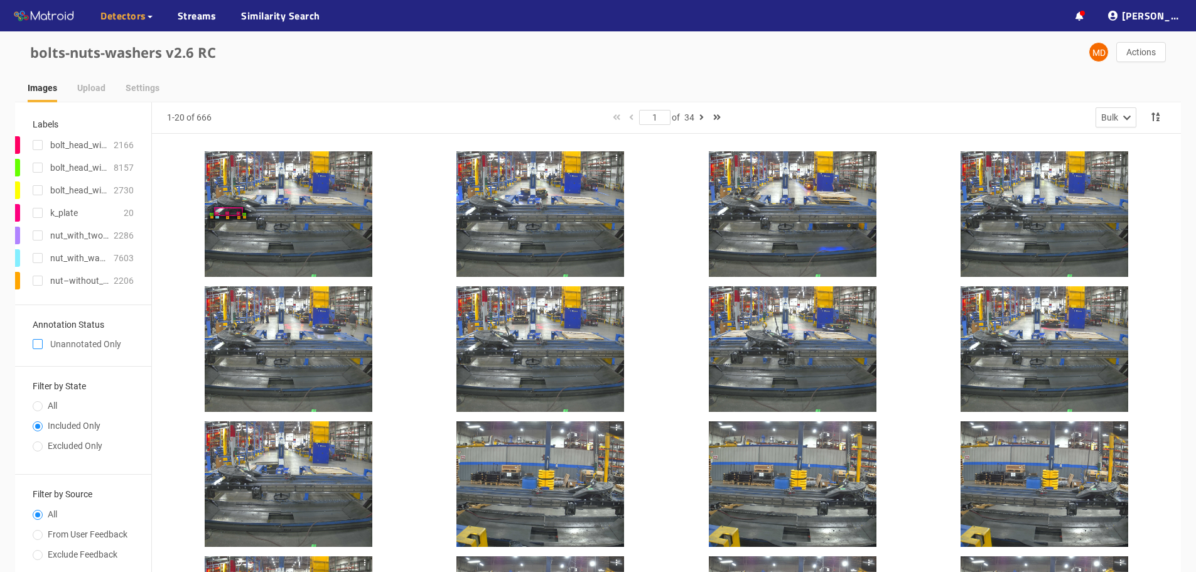
click at [40, 347] on input "checkbox" at bounding box center [38, 346] width 10 height 10
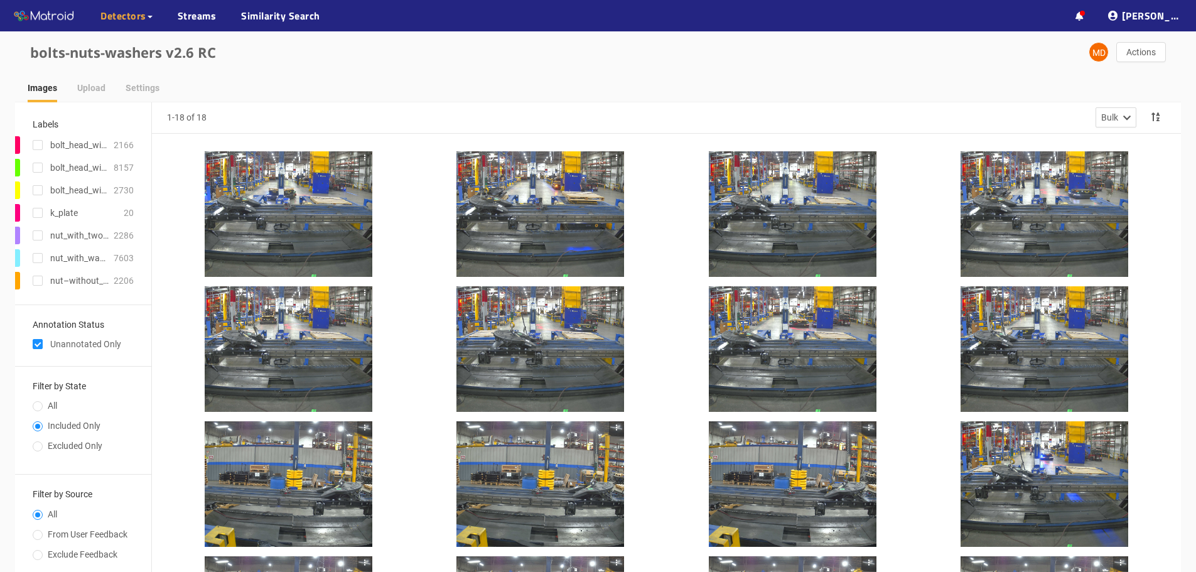
click at [238, 242] on div at bounding box center [289, 214] width 168 height 126
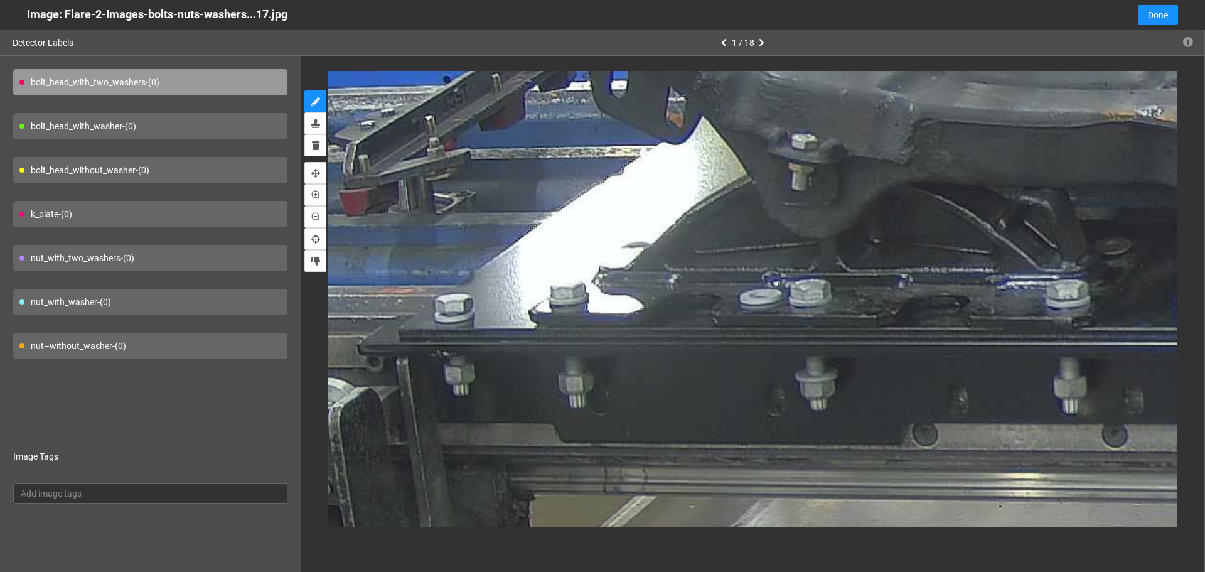
click at [220, 121] on div "bolt_head_with_washer - (0)" at bounding box center [150, 126] width 274 height 26
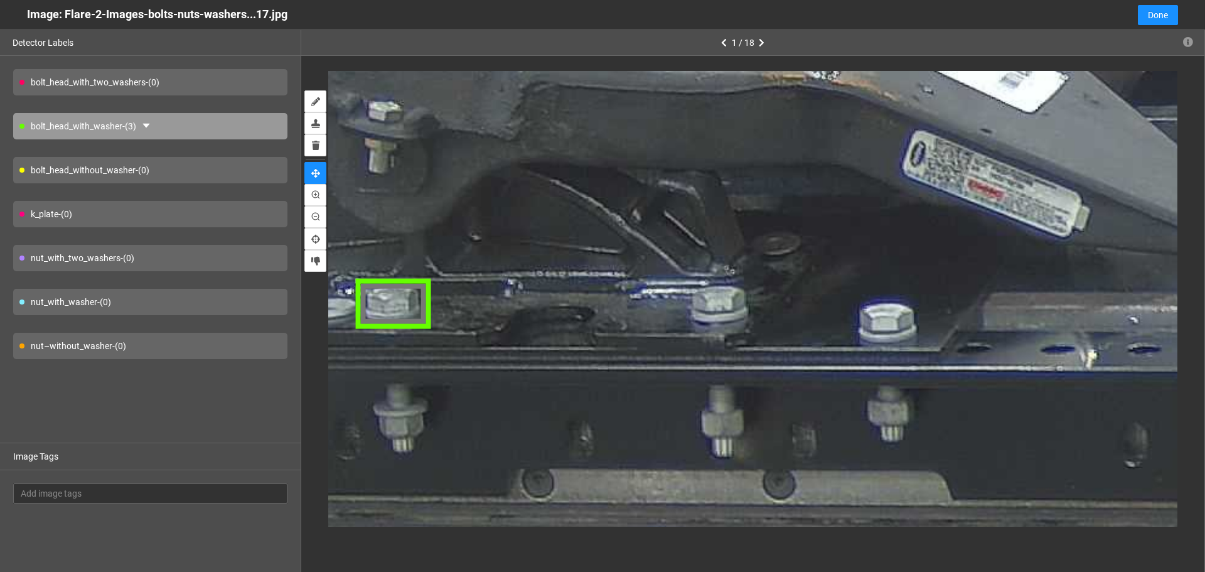
drag, startPoint x: 870, startPoint y: 219, endPoint x: 717, endPoint y: 287, distance: 167.5
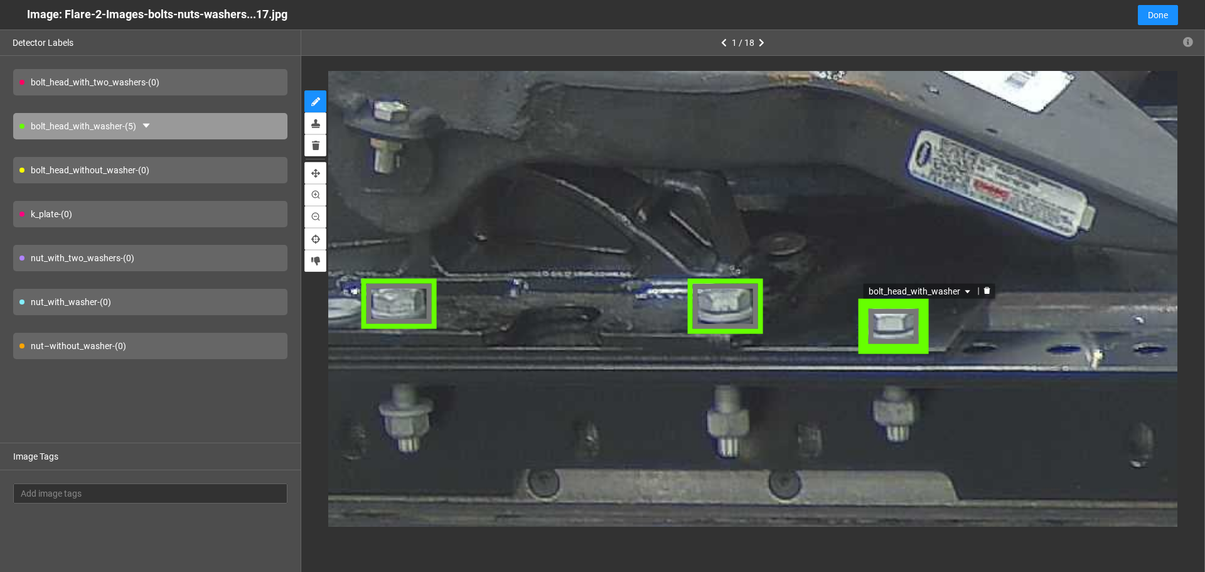
click at [896, 327] on div "bolt_head_with_washer" at bounding box center [893, 324] width 73 height 56
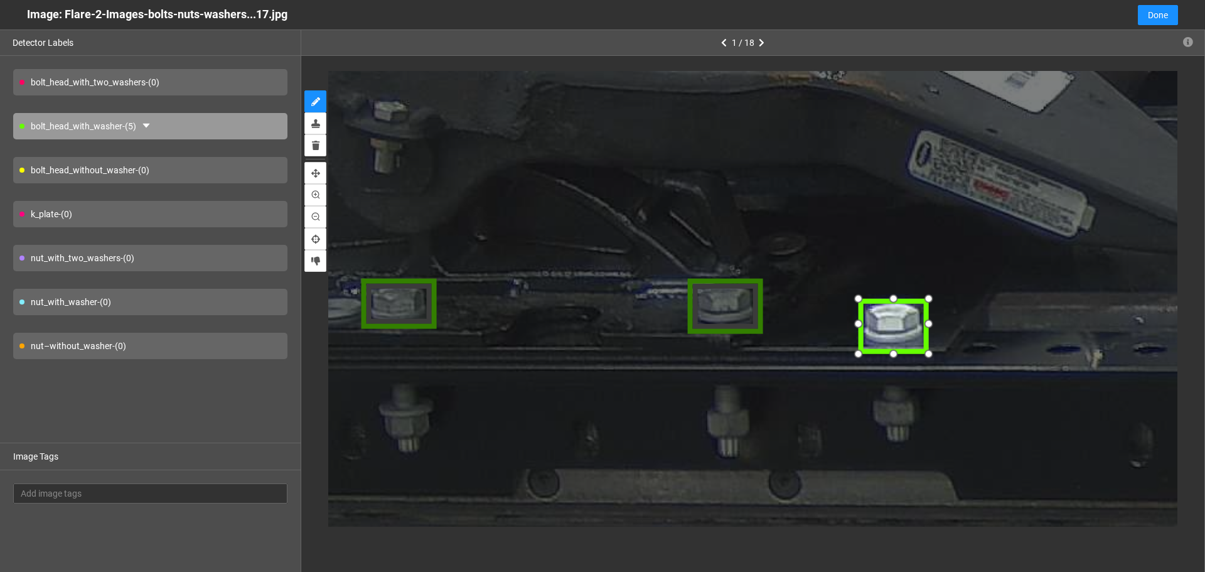
click at [859, 303] on div at bounding box center [855, 296] width 21 height 21
click at [858, 350] on div at bounding box center [855, 347] width 21 height 21
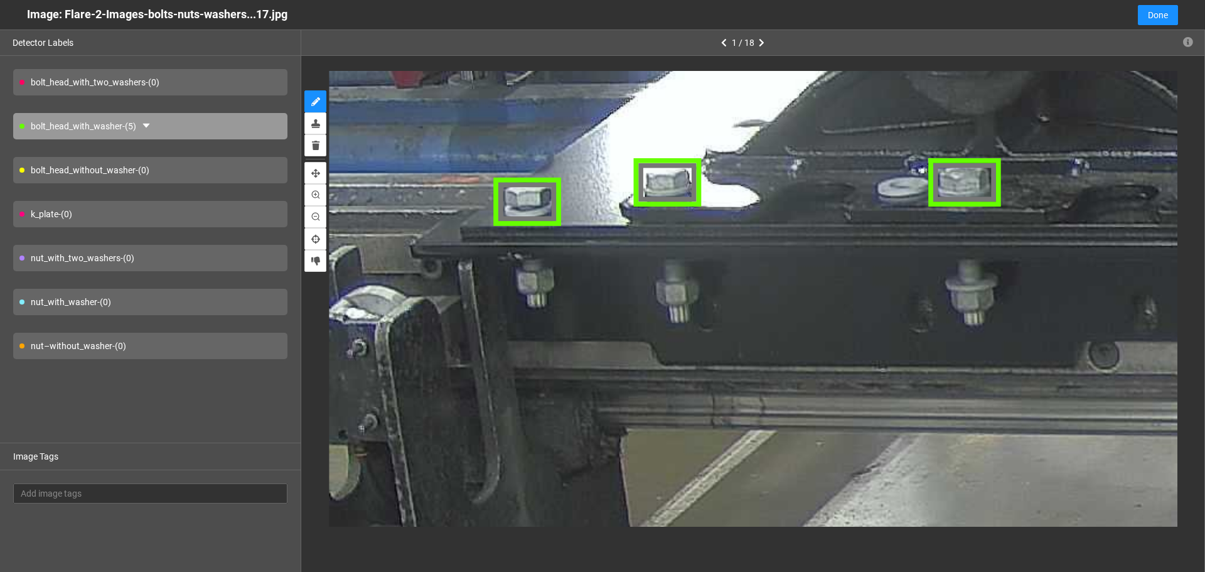
click at [202, 311] on div "nut_with_washer - (0)" at bounding box center [150, 302] width 274 height 26
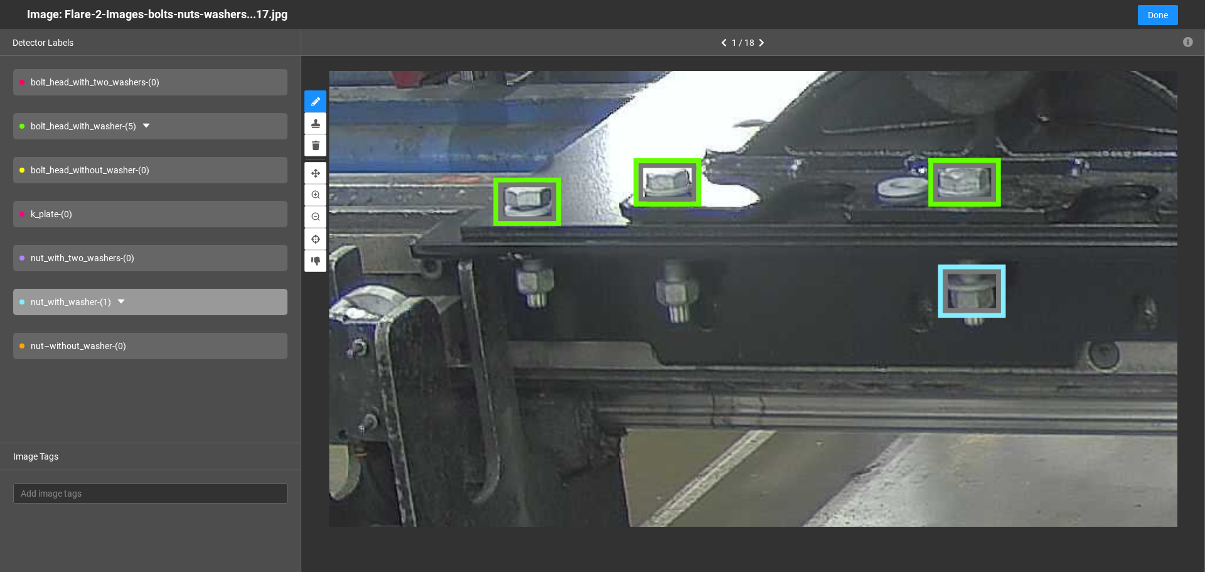
click at [195, 347] on div "nut–without_washer - (0)" at bounding box center [150, 346] width 274 height 26
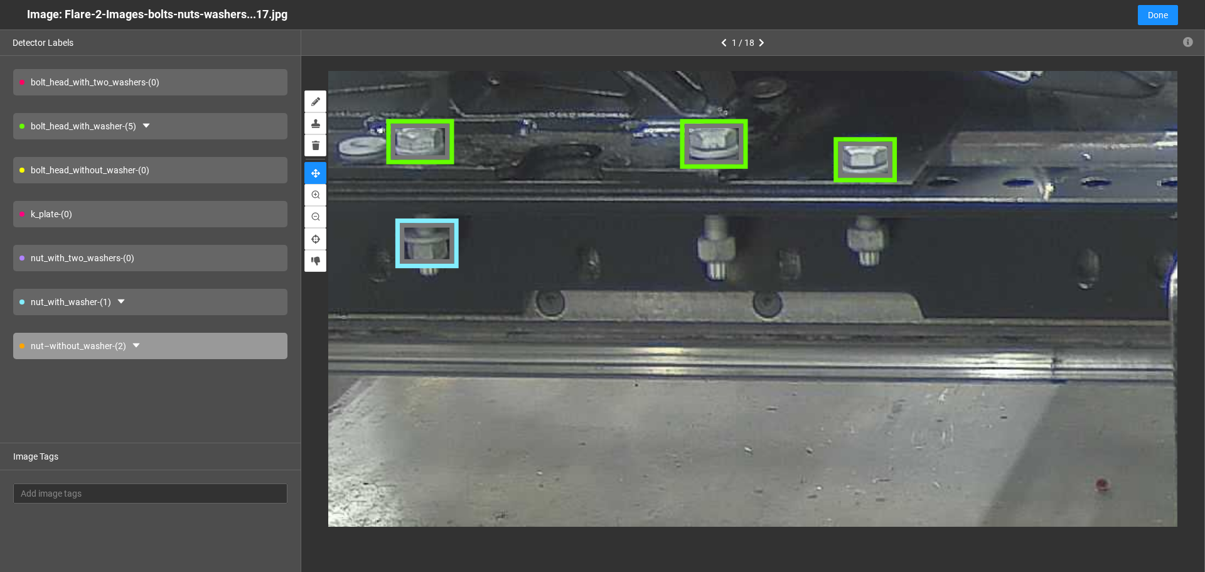
drag, startPoint x: 731, startPoint y: 274, endPoint x: 291, endPoint y: 230, distance: 442.8
click at [291, 230] on div "Detector Labels bolt_head_with_two_washers - (0) bolt_head_with_washer - (5) bo…" at bounding box center [602, 316] width 1205 height 572
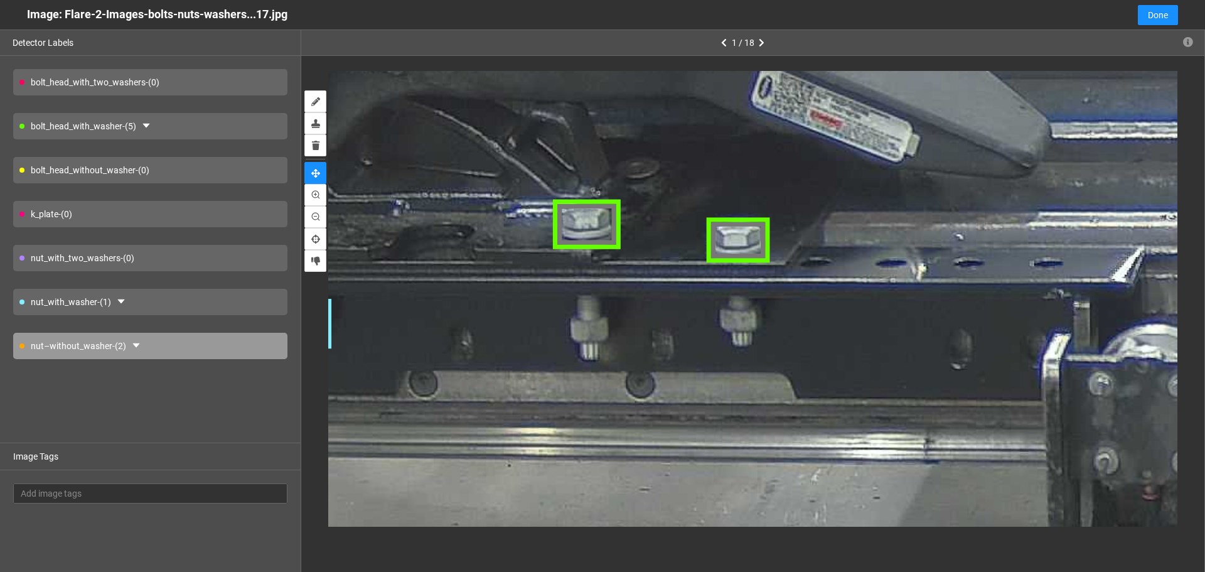
drag, startPoint x: 737, startPoint y: 235, endPoint x: 656, endPoint y: 313, distance: 112.3
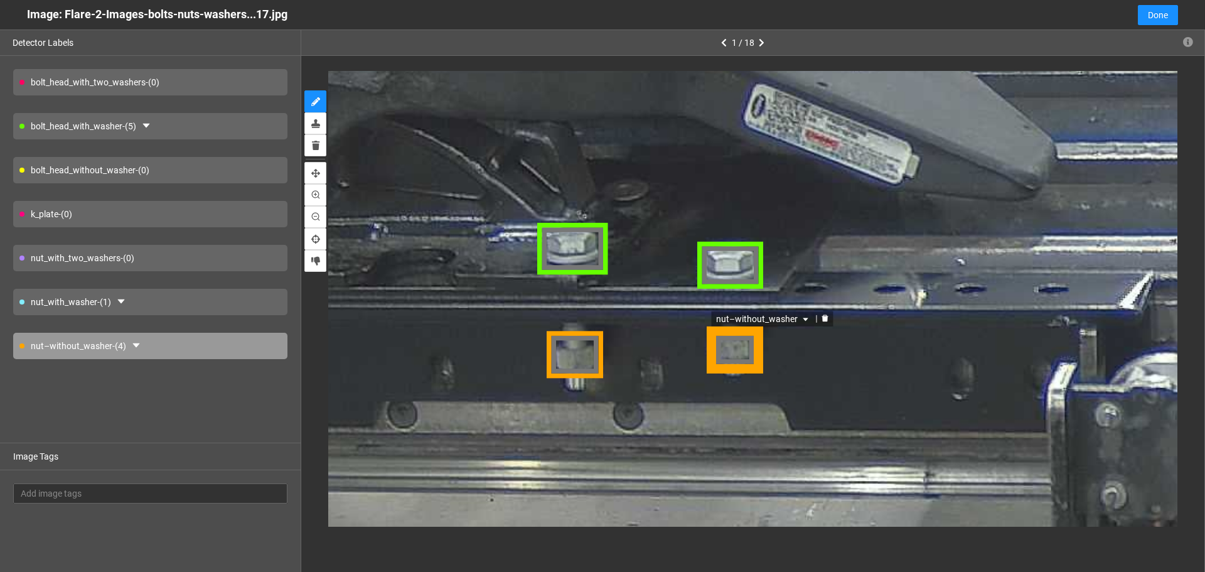
click at [741, 354] on div "nut–without_washer" at bounding box center [734, 348] width 58 height 46
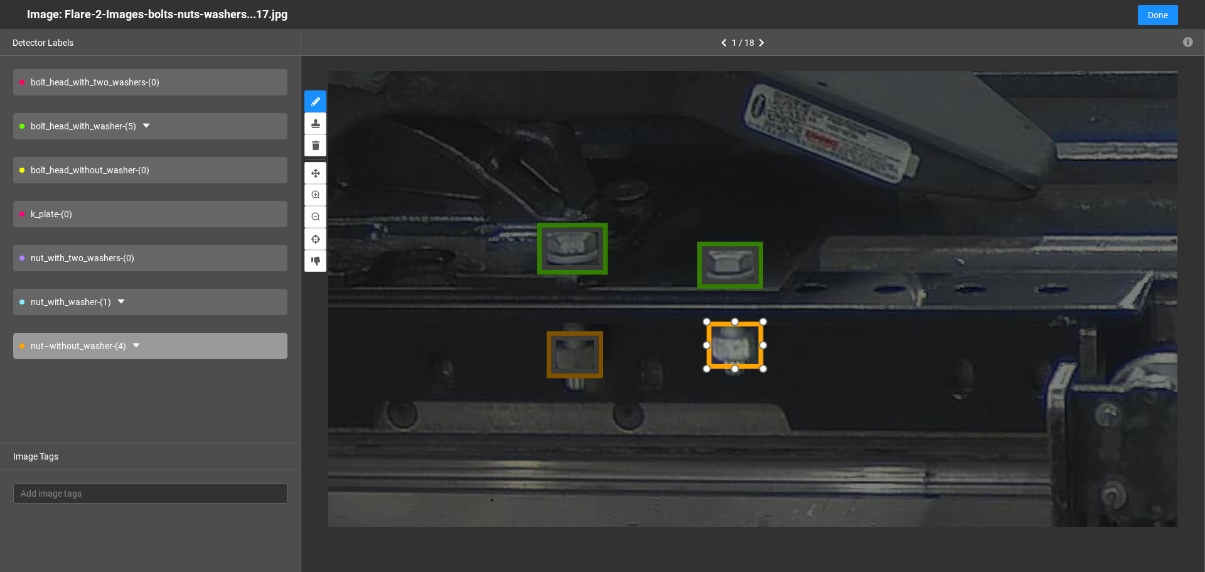
click at [735, 350] on div at bounding box center [734, 344] width 58 height 46
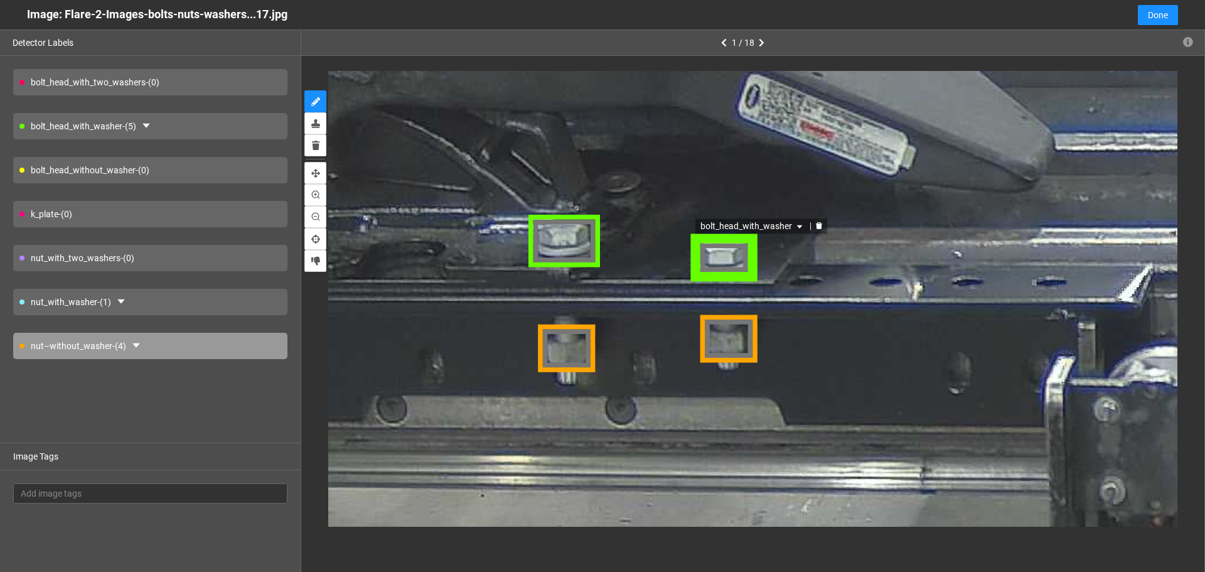
click at [730, 254] on div "bolt_head_with_washer" at bounding box center [723, 256] width 70 height 48
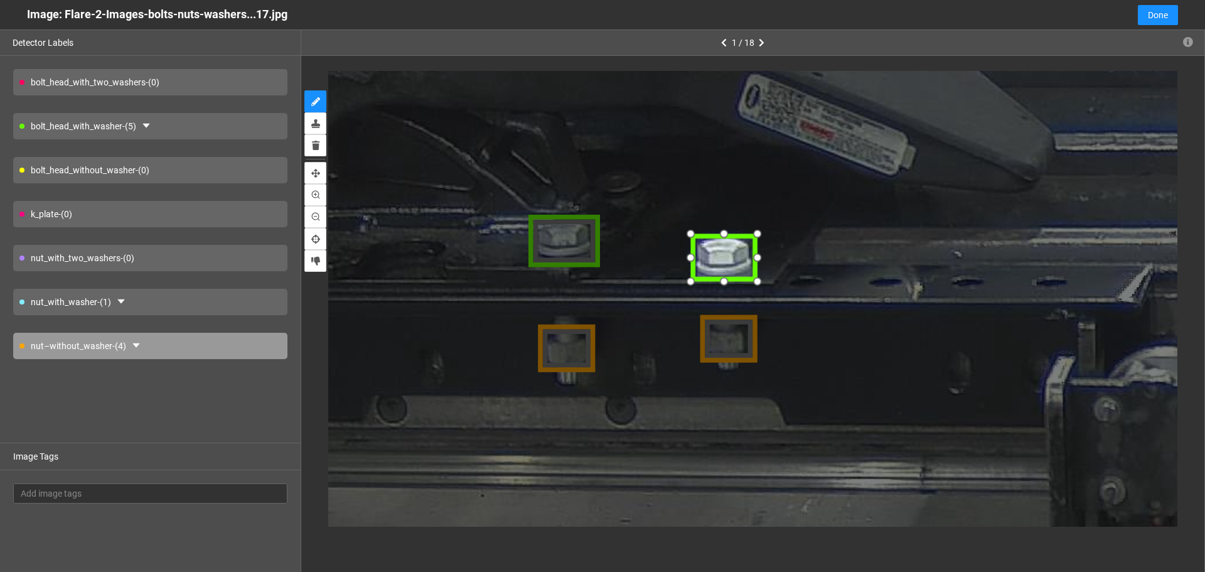
click at [753, 234] on div at bounding box center [759, 231] width 21 height 21
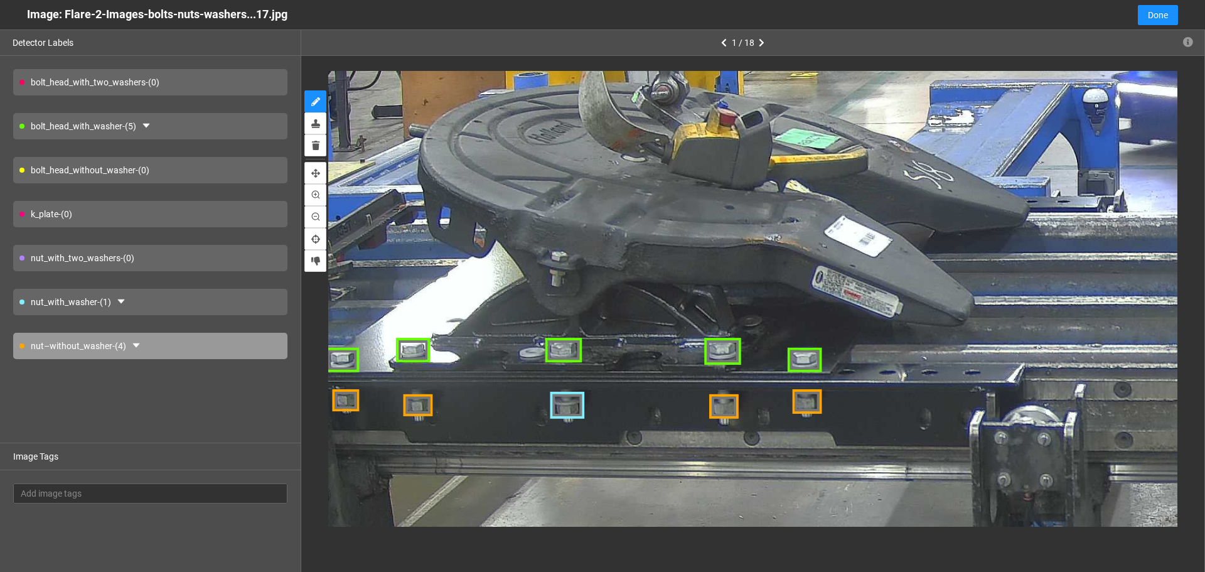
click at [156, 211] on div "k_plate - (0)" at bounding box center [150, 214] width 274 height 26
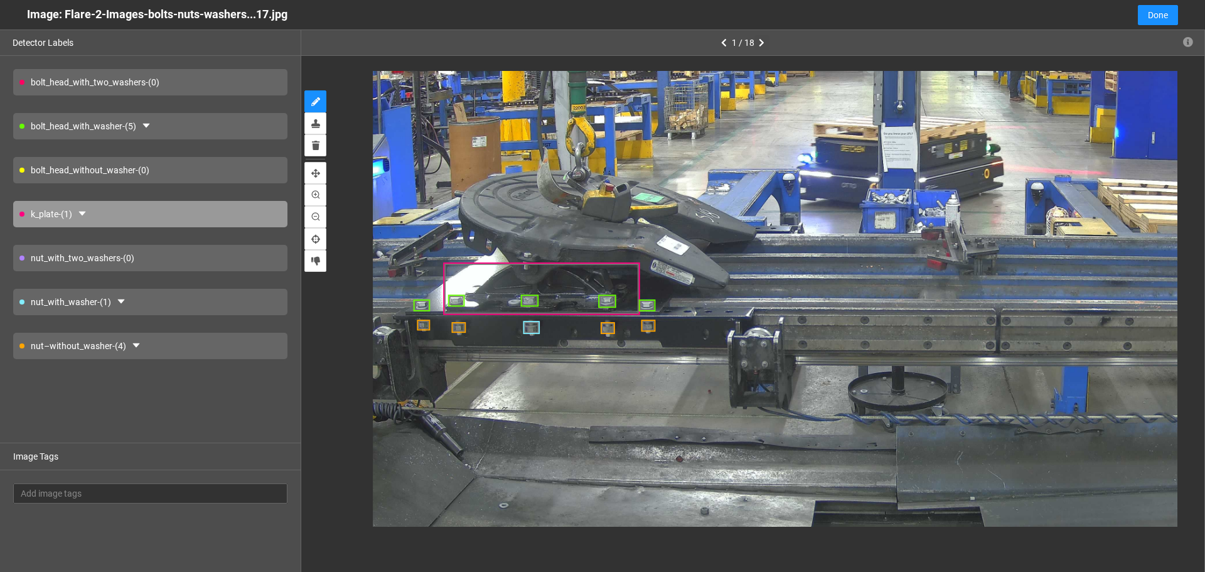
click at [765, 40] on button "button" at bounding box center [761, 42] width 15 height 15
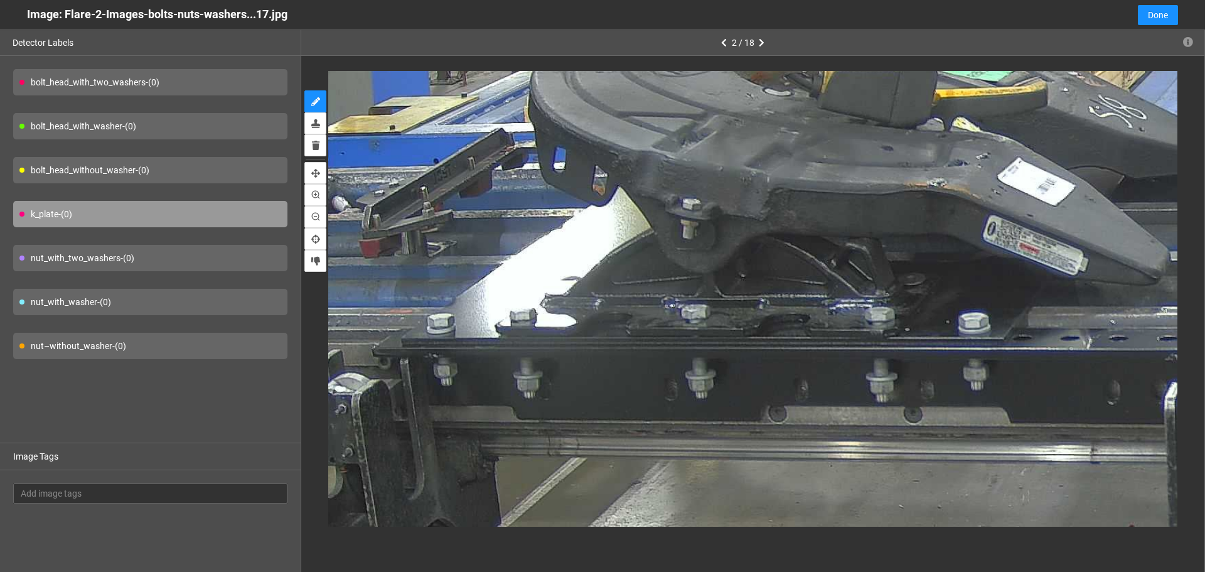
click at [239, 121] on div "bolt_head_with_washer - (0)" at bounding box center [150, 126] width 274 height 26
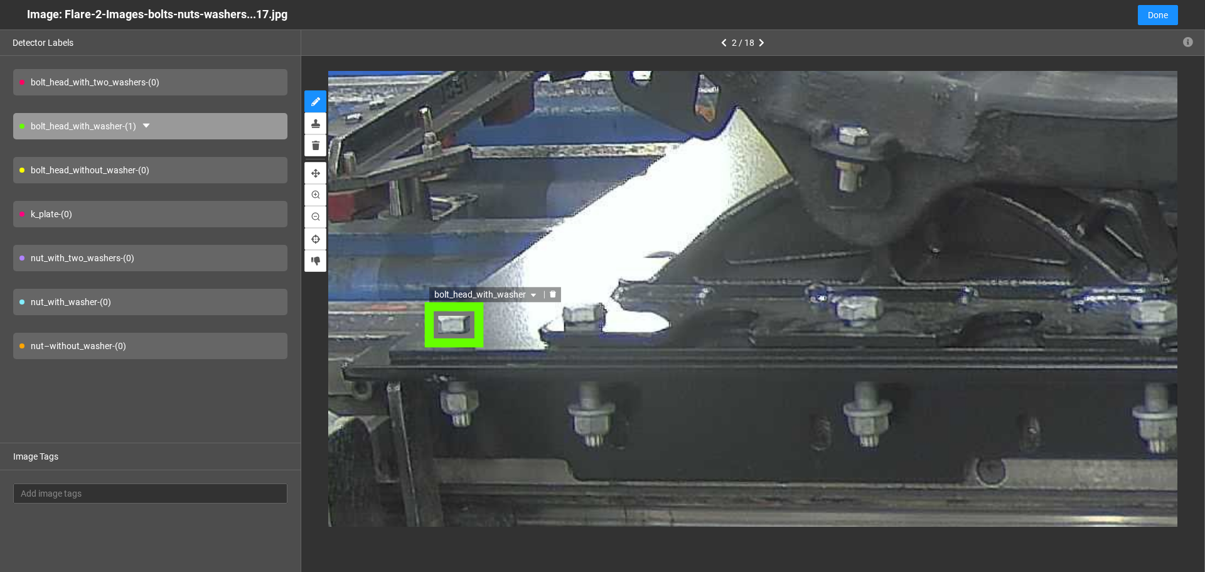
click at [449, 333] on div "bolt_head_with_washer" at bounding box center [453, 326] width 58 height 46
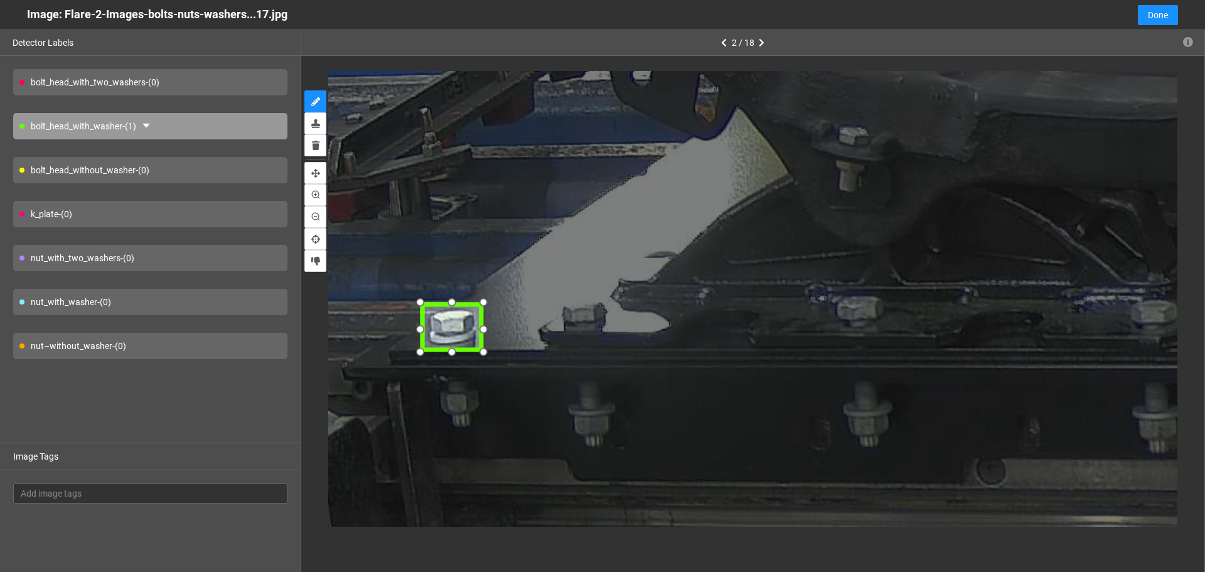
click at [425, 349] on div at bounding box center [419, 353] width 21 height 21
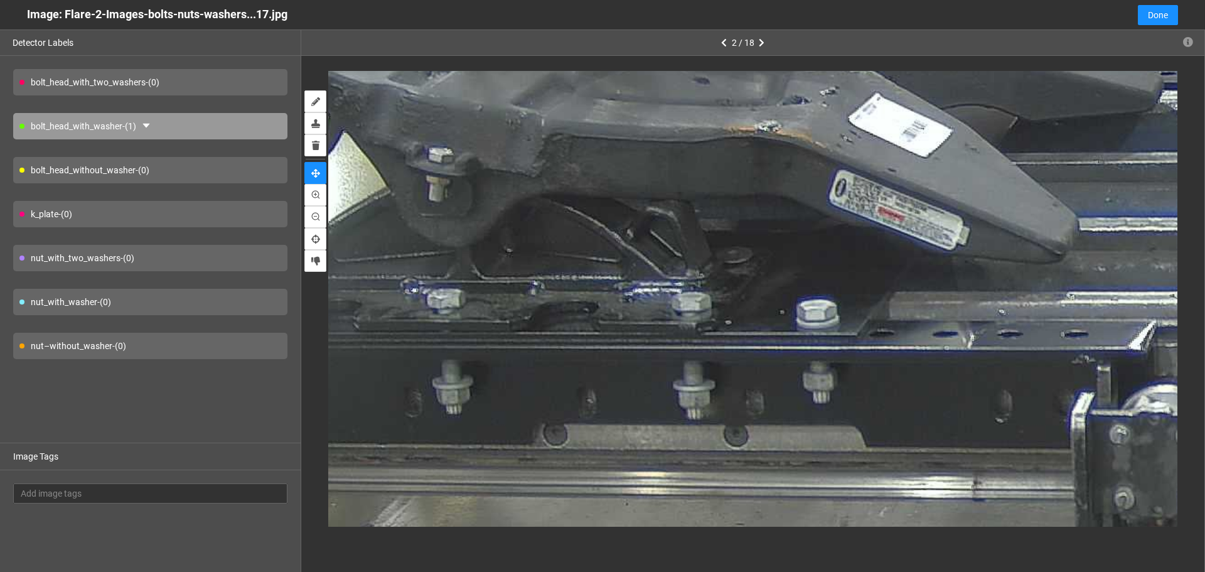
drag, startPoint x: 722, startPoint y: 193, endPoint x: 479, endPoint y: 193, distance: 242.3
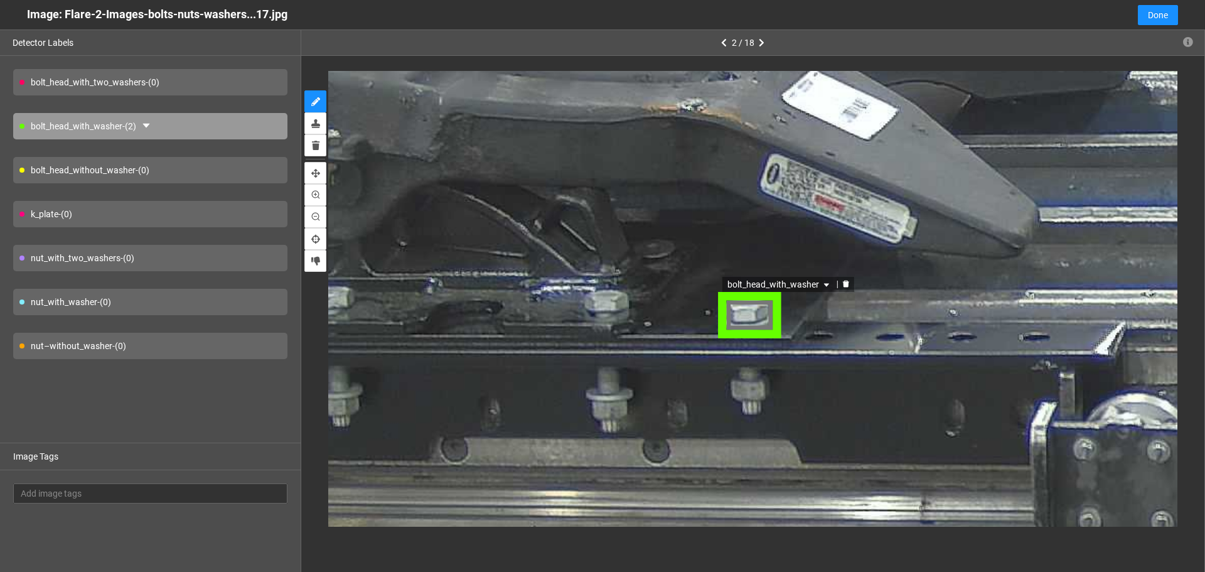
click at [763, 326] on div "bolt_head_with_washer" at bounding box center [748, 315] width 63 height 45
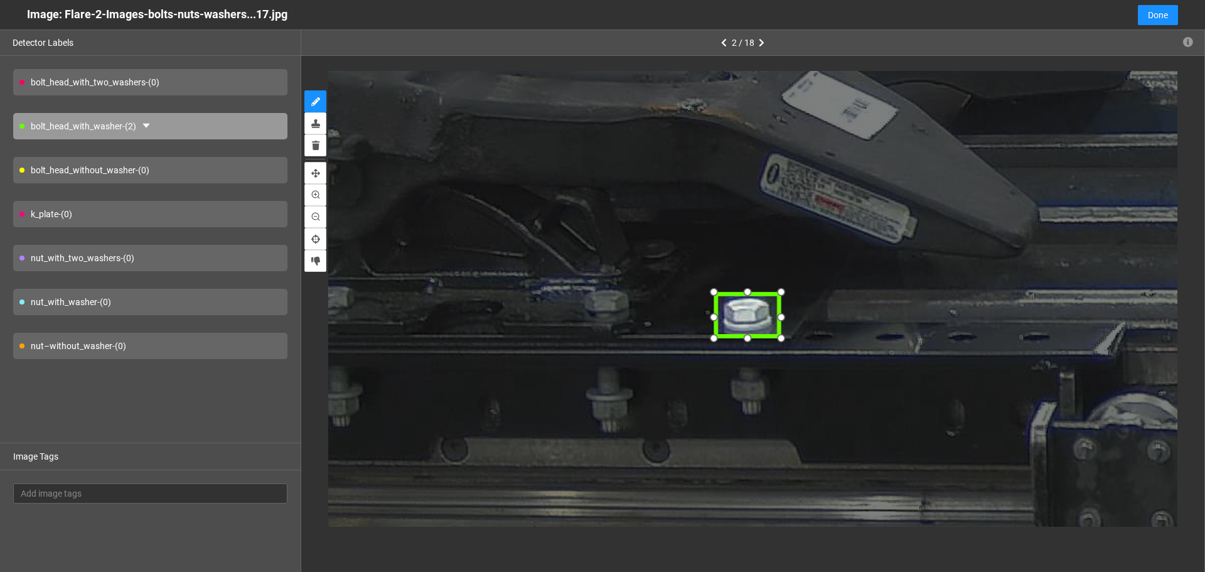
click at [717, 340] on div at bounding box center [712, 339] width 20 height 20
click at [777, 337] on div at bounding box center [778, 338] width 20 height 20
click at [717, 321] on div at bounding box center [716, 316] width 20 height 20
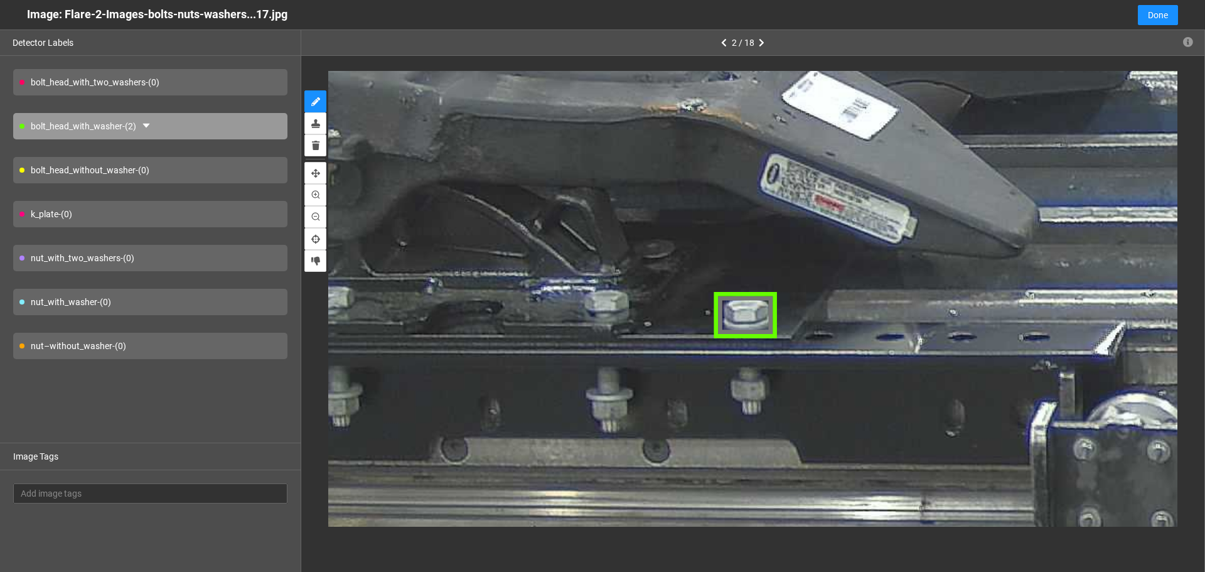
click at [202, 80] on div "bolt_head_with_two_washers - (0)" at bounding box center [150, 82] width 274 height 26
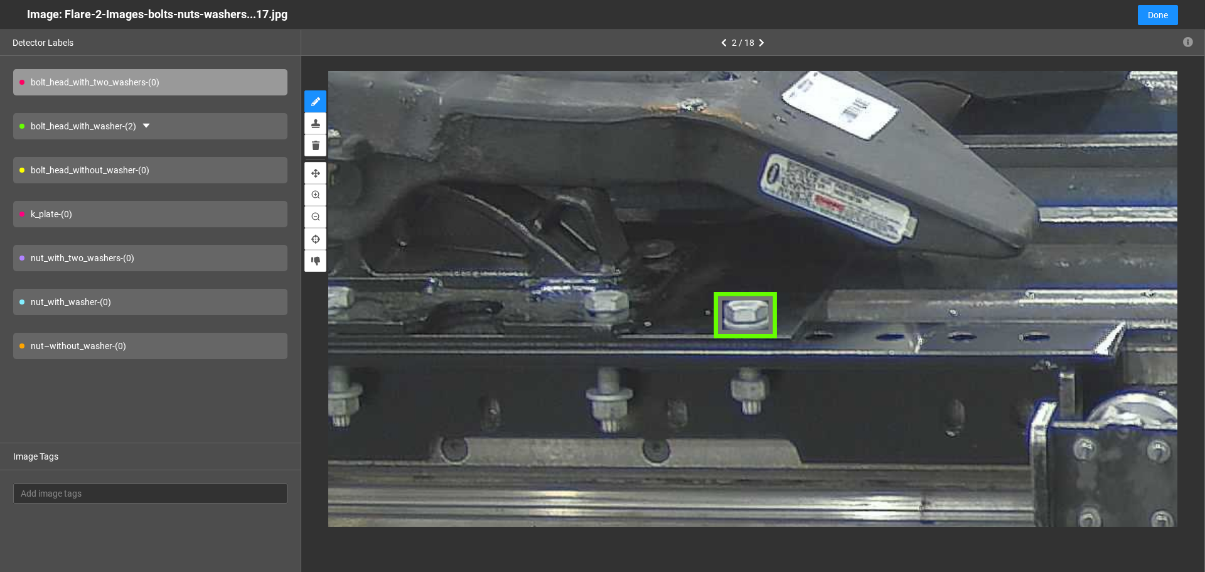
click at [210, 167] on div "bolt_head_without_washer - (0)" at bounding box center [150, 170] width 274 height 26
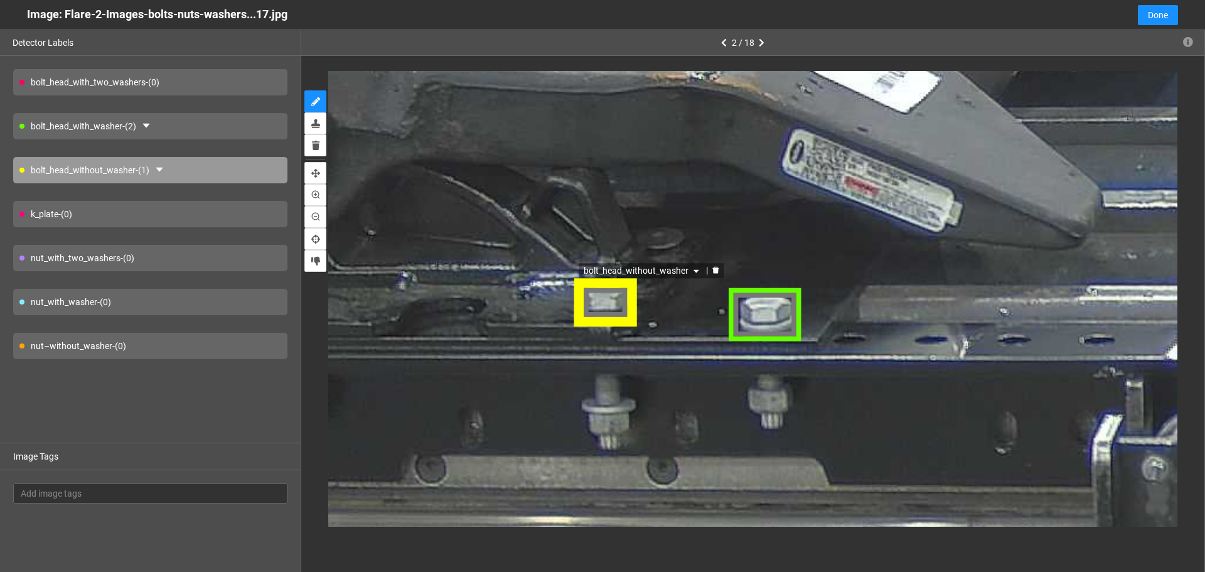
click at [611, 305] on div "bolt_head_without_washer" at bounding box center [604, 302] width 65 height 46
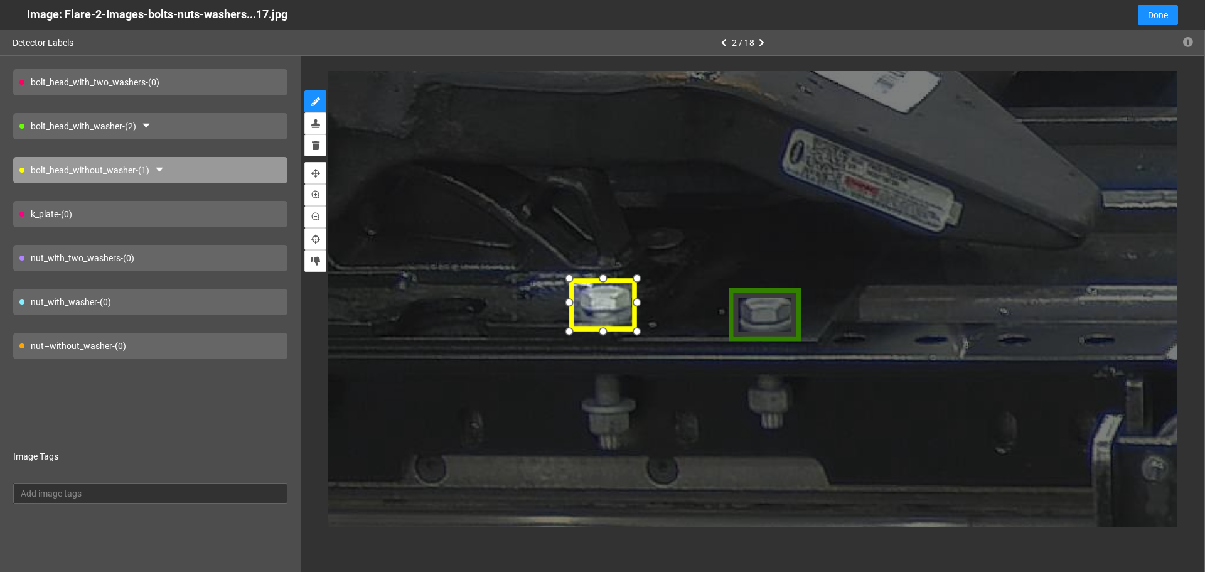
click at [577, 326] on div at bounding box center [570, 329] width 21 height 21
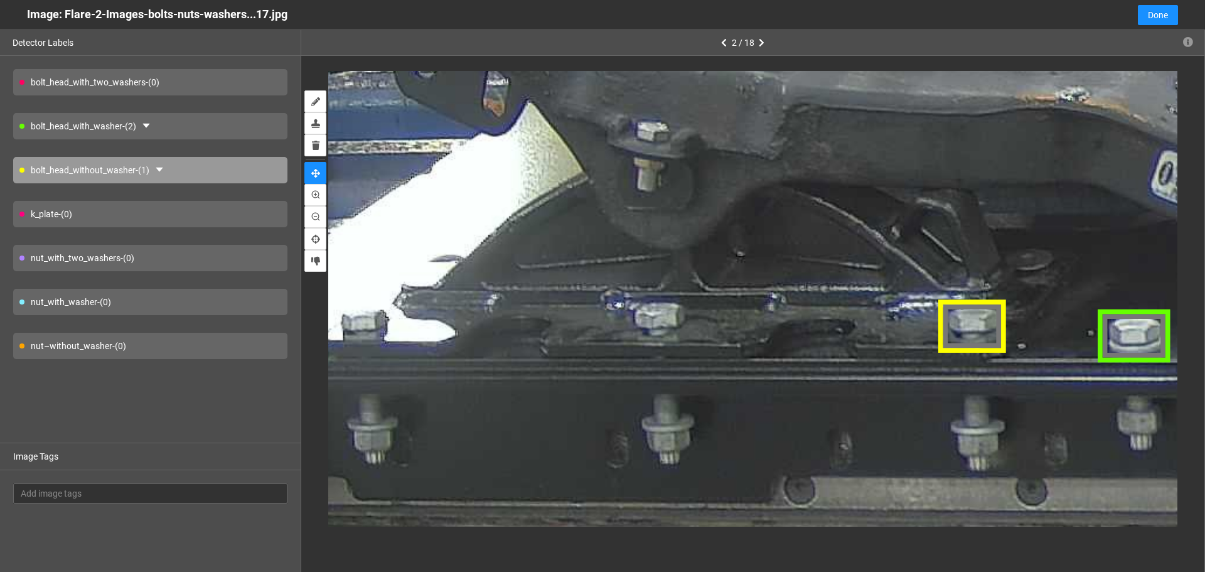
drag, startPoint x: 671, startPoint y: 232, endPoint x: 817, endPoint y: 279, distance: 153.6
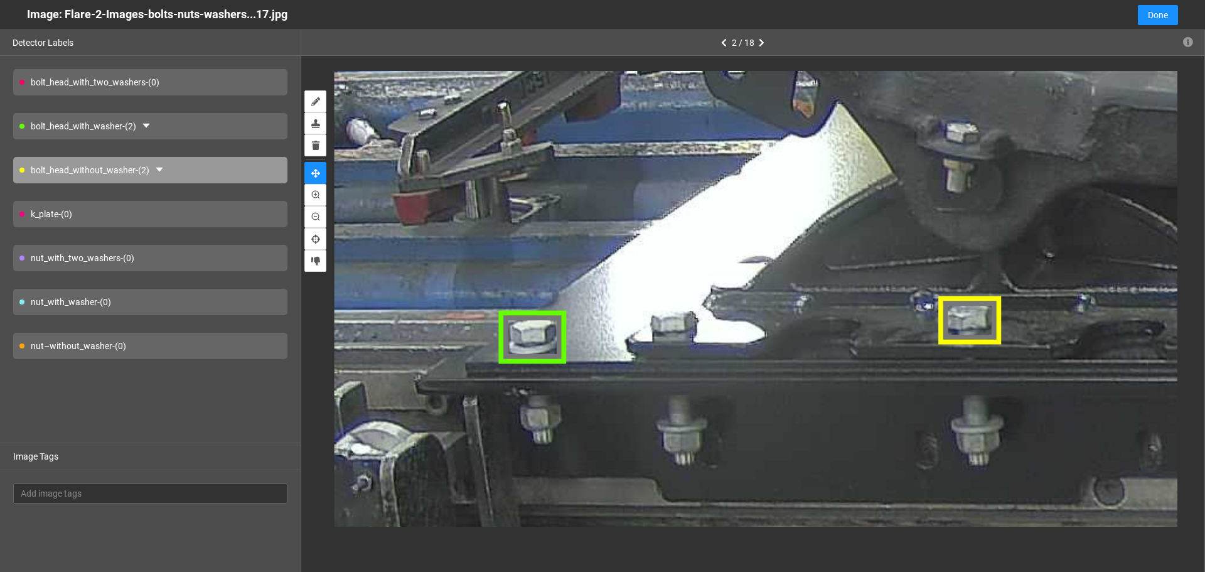
drag, startPoint x: 491, startPoint y: 276, endPoint x: 766, endPoint y: 277, distance: 274.9
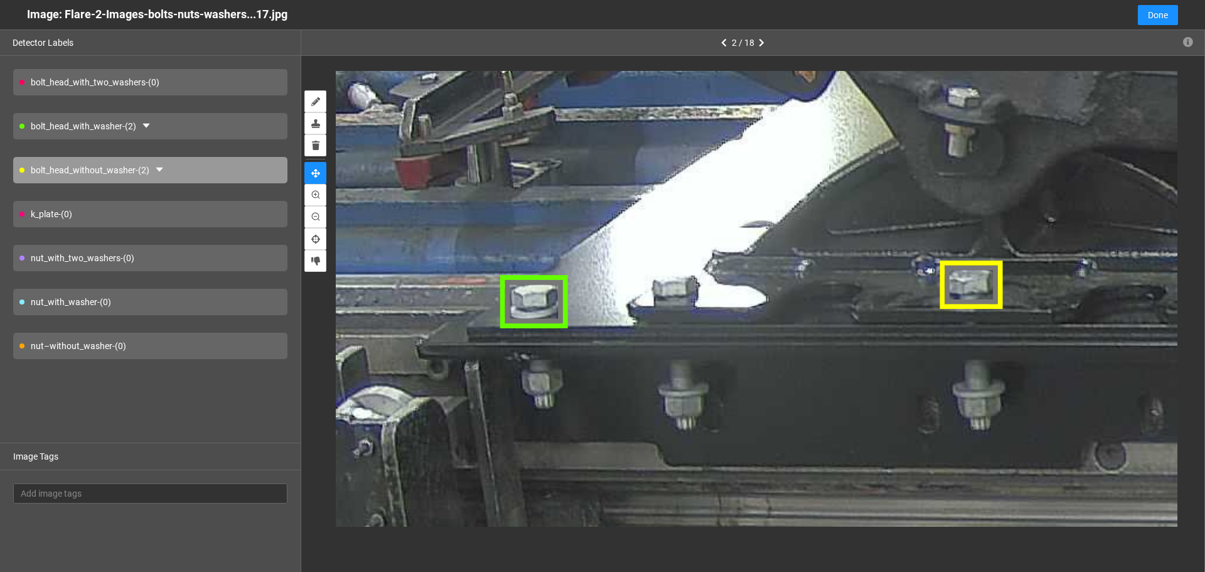
drag, startPoint x: 840, startPoint y: 316, endPoint x: 742, endPoint y: 255, distance: 115.3
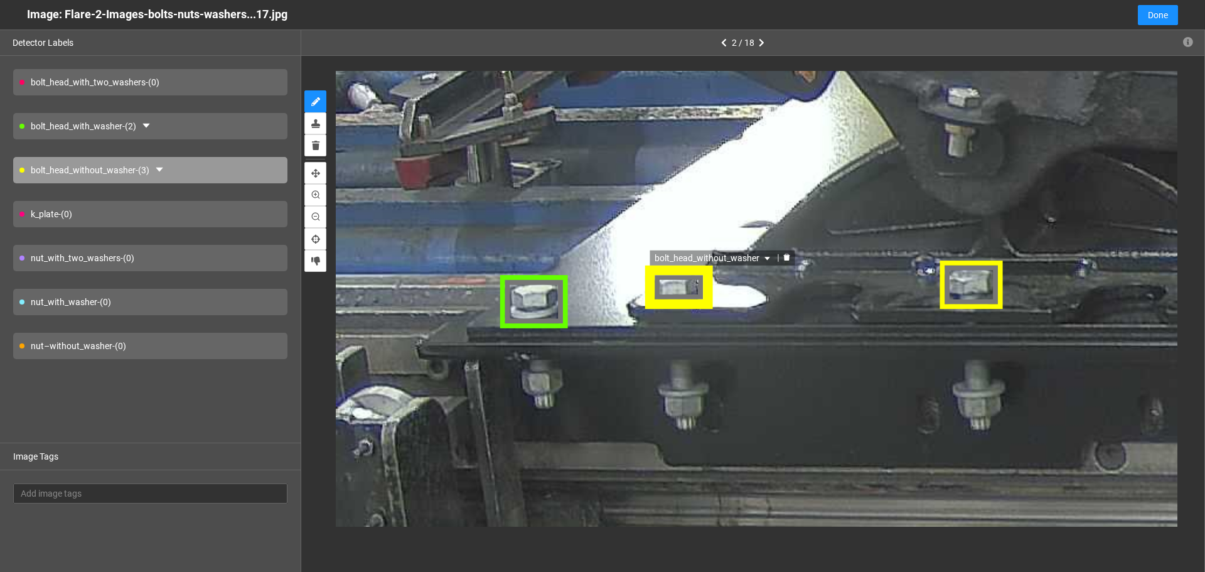
click at [689, 283] on div "bolt_head_without_washer" at bounding box center [678, 286] width 66 height 45
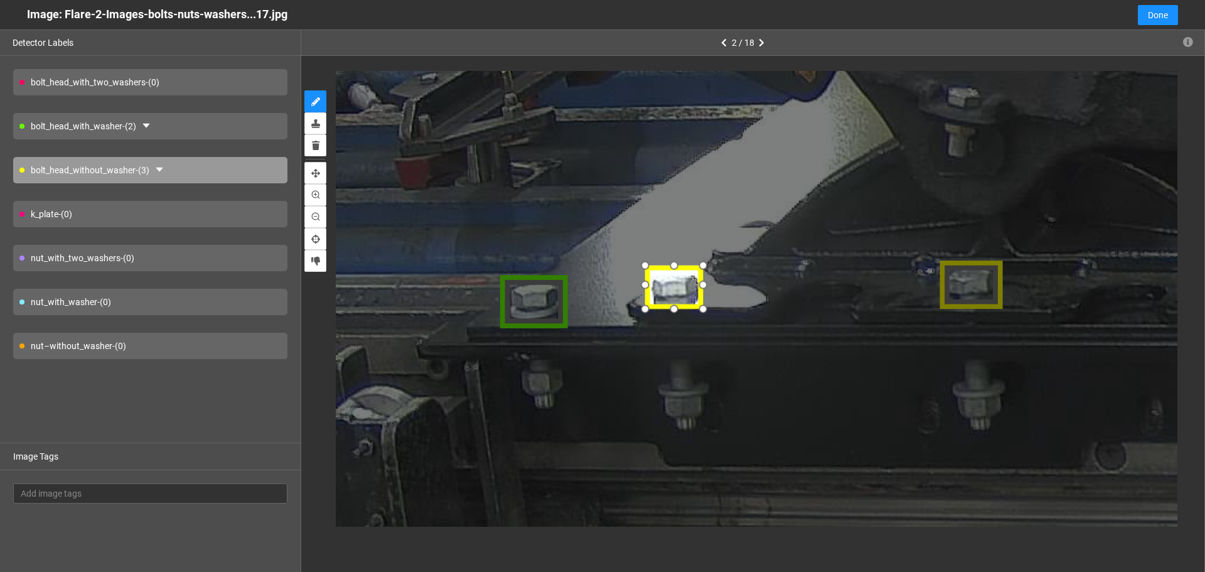
click at [707, 308] on div at bounding box center [705, 309] width 21 height 21
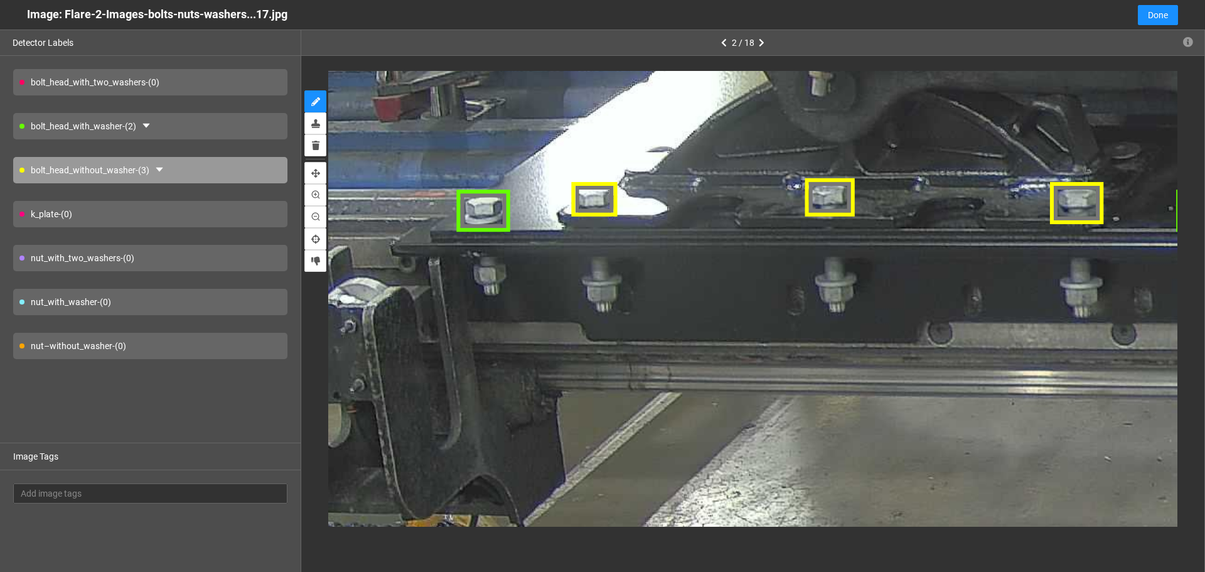
click at [159, 341] on div "nut–without_washer - (0)" at bounding box center [150, 346] width 274 height 26
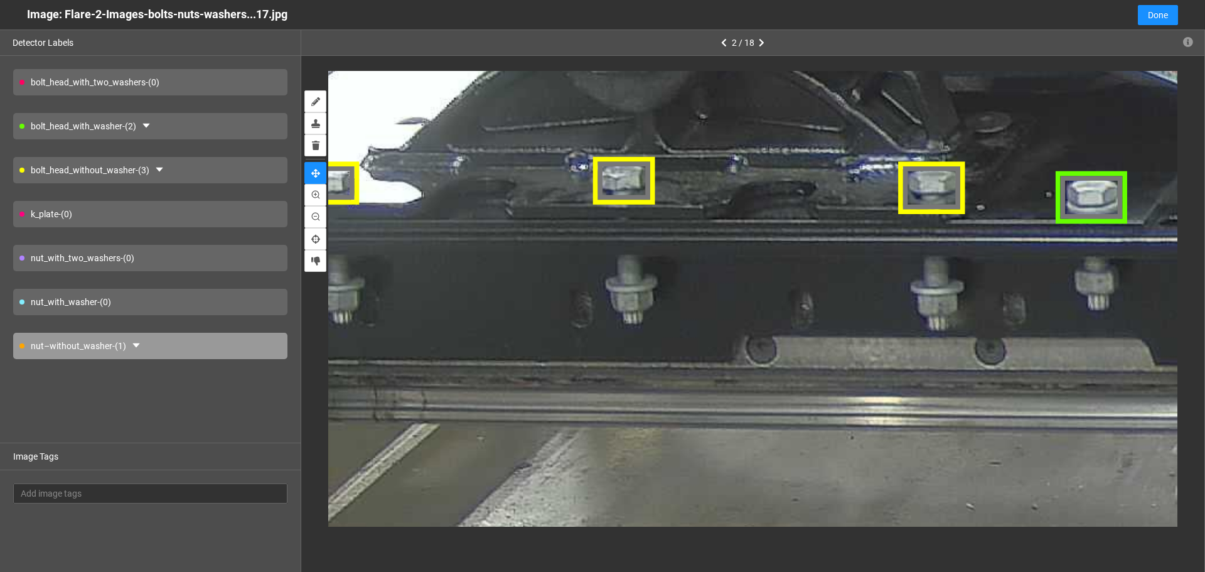
drag, startPoint x: 877, startPoint y: 278, endPoint x: 491, endPoint y: 281, distance: 386.6
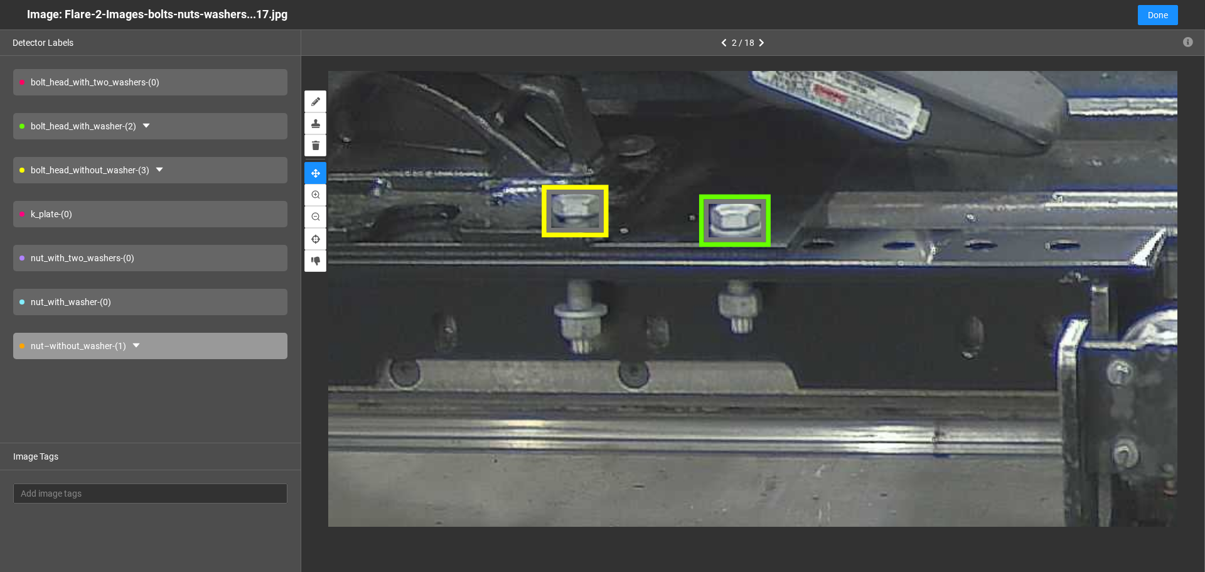
drag, startPoint x: 938, startPoint y: 289, endPoint x: 676, endPoint y: 311, distance: 262.6
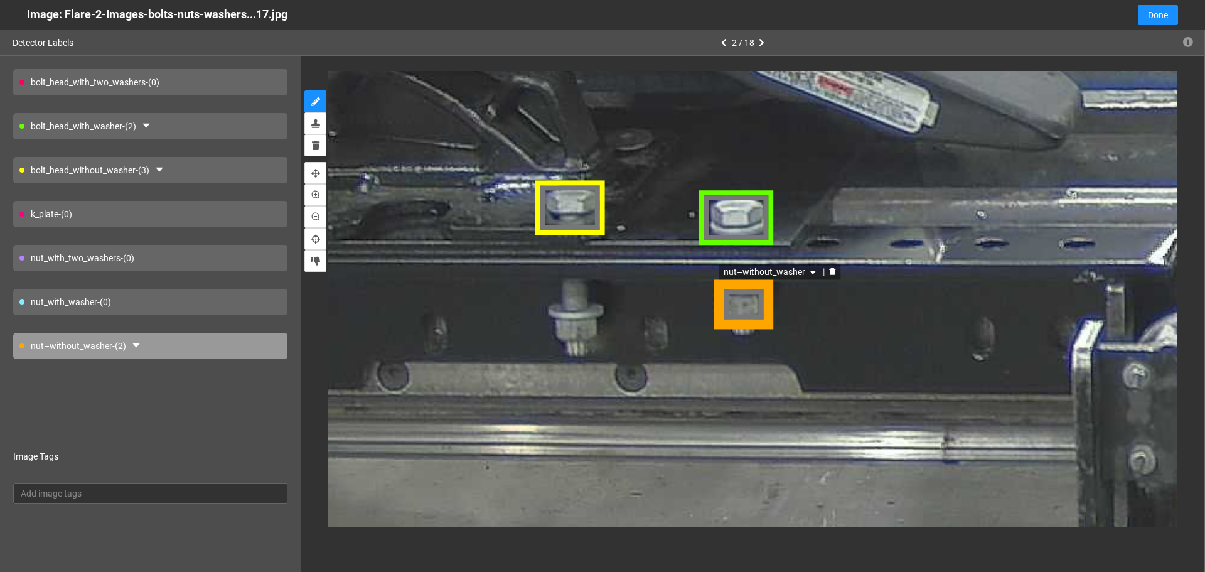
click at [753, 308] on div "nut–without_washer" at bounding box center [743, 304] width 63 height 47
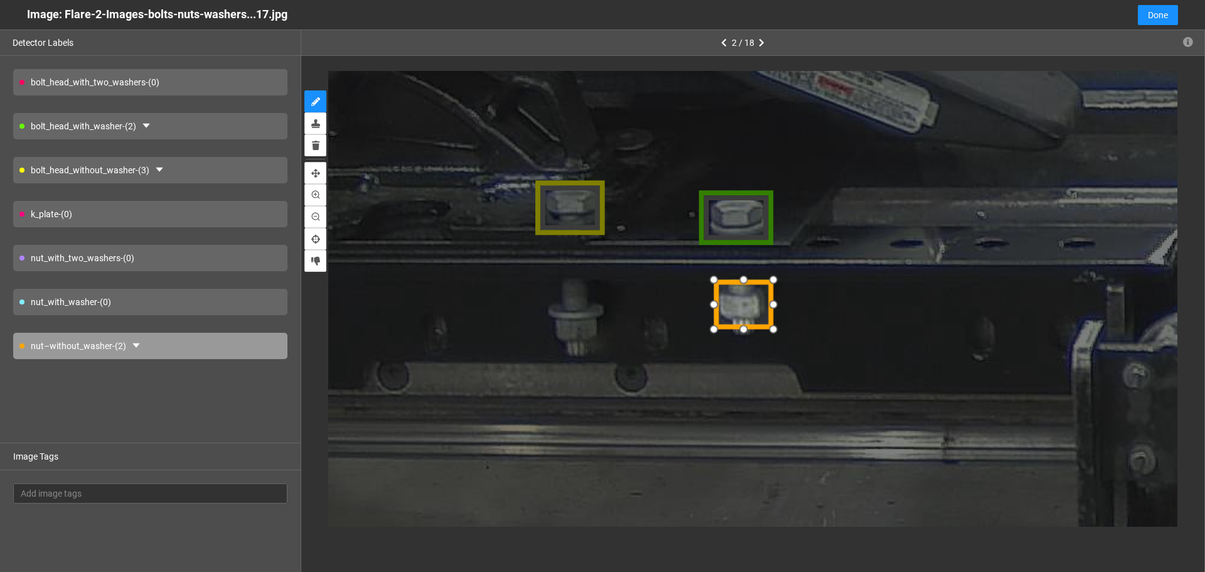
click at [714, 324] on div at bounding box center [712, 328] width 21 height 21
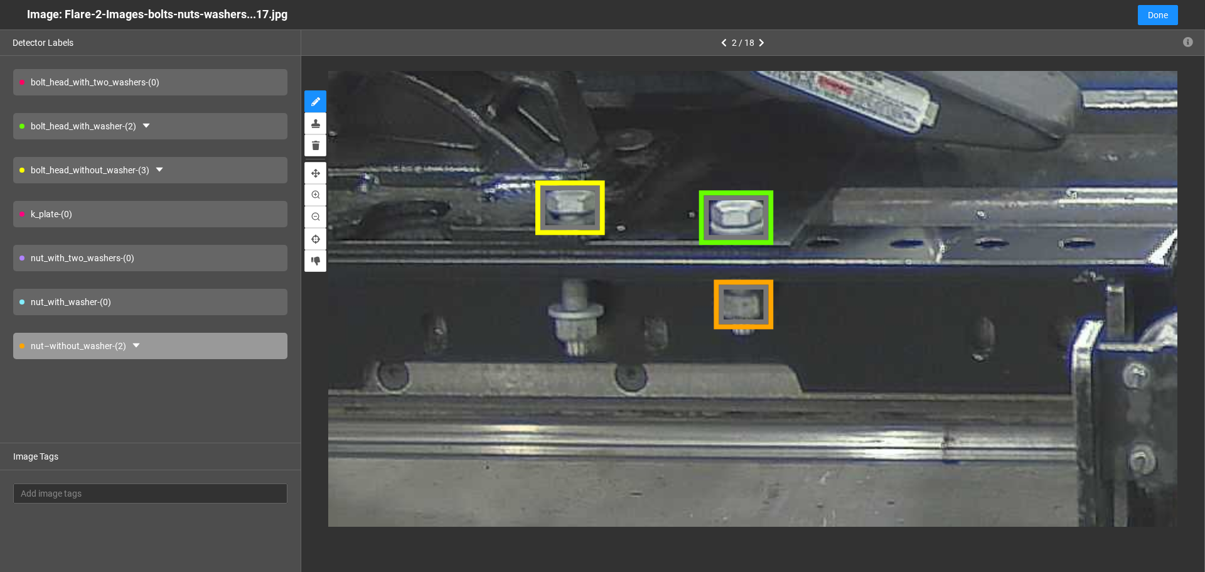
click at [197, 296] on div "nut_with_washer - (0)" at bounding box center [150, 302] width 274 height 26
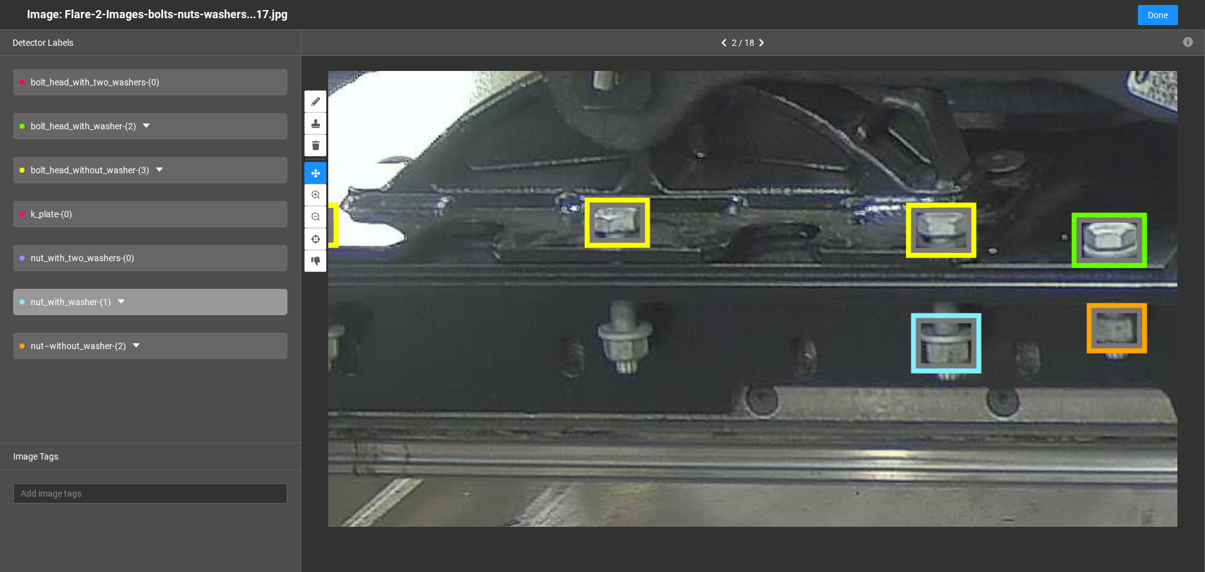
drag, startPoint x: 444, startPoint y: 326, endPoint x: 777, endPoint y: 351, distance: 333.6
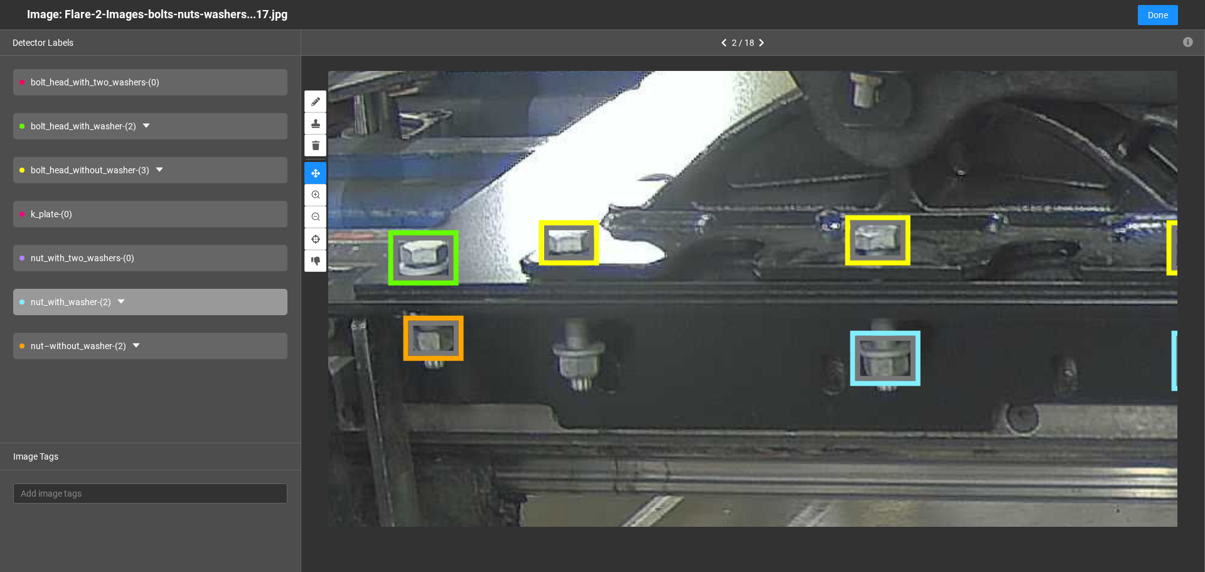
drag, startPoint x: 462, startPoint y: 323, endPoint x: 704, endPoint y: 341, distance: 242.4
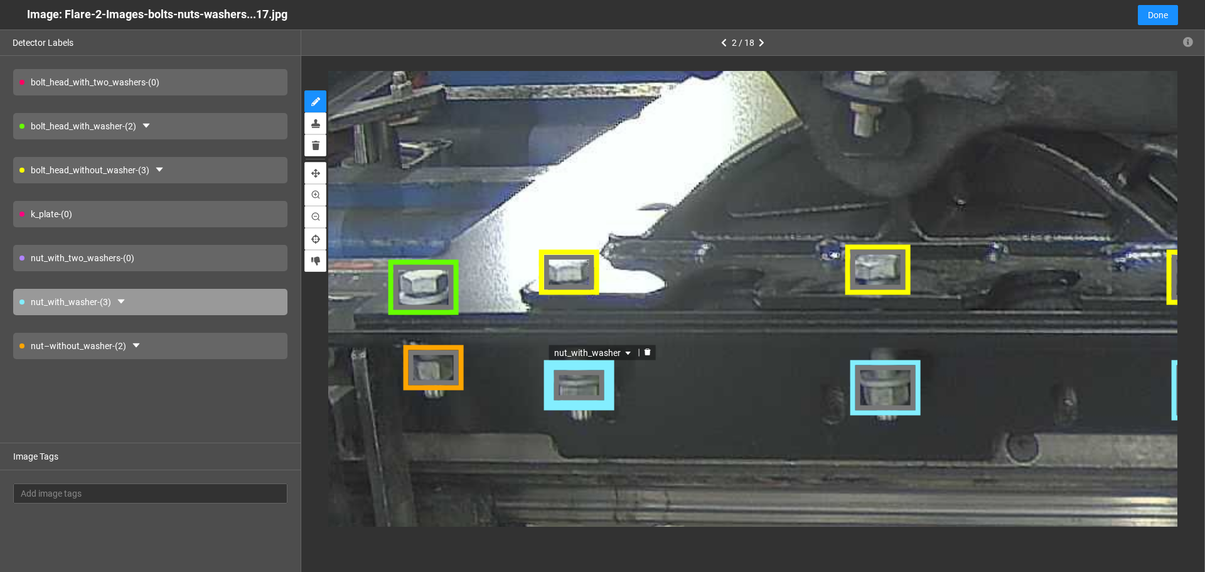
click at [583, 388] on div "nut_with_washer" at bounding box center [579, 387] width 68 height 50
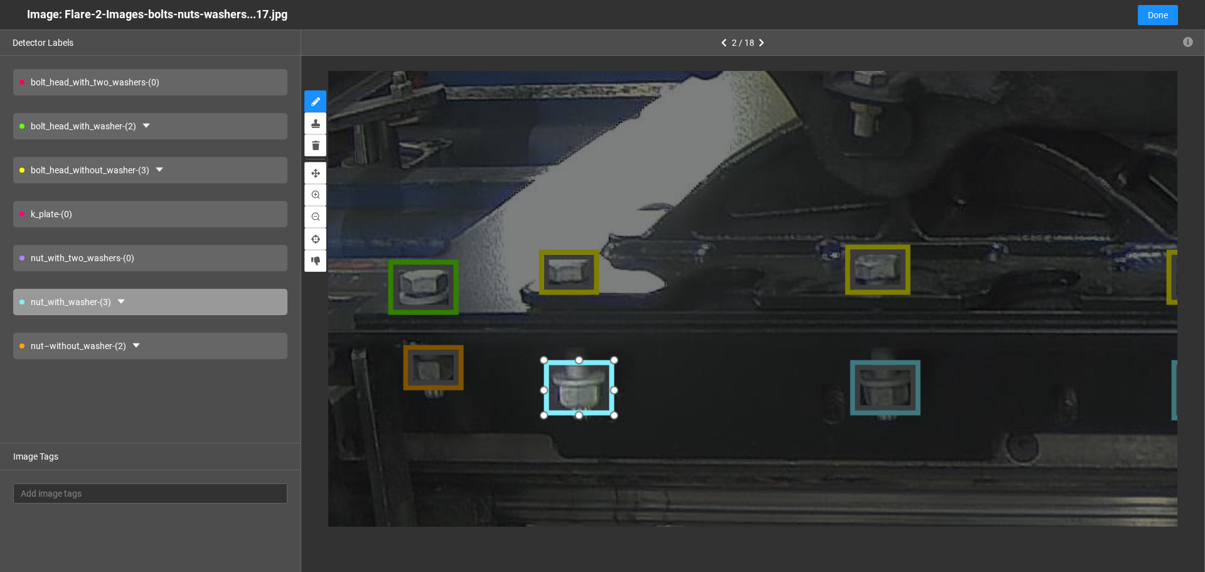
click at [581, 409] on div at bounding box center [578, 414] width 21 height 21
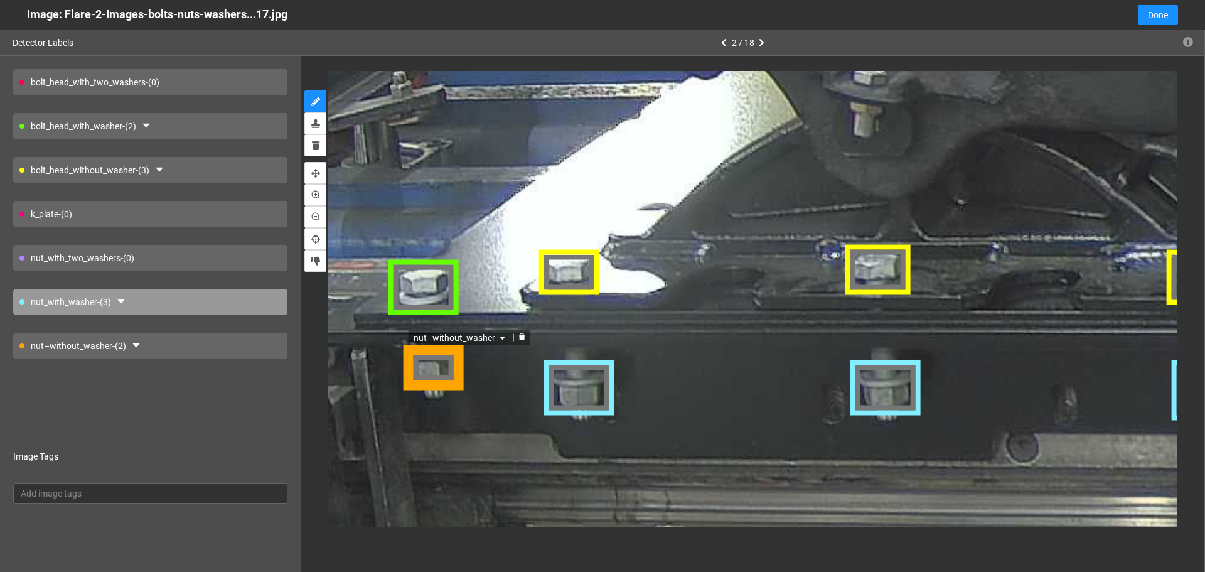
click at [431, 373] on div "nut–without_washer" at bounding box center [432, 368] width 62 height 42
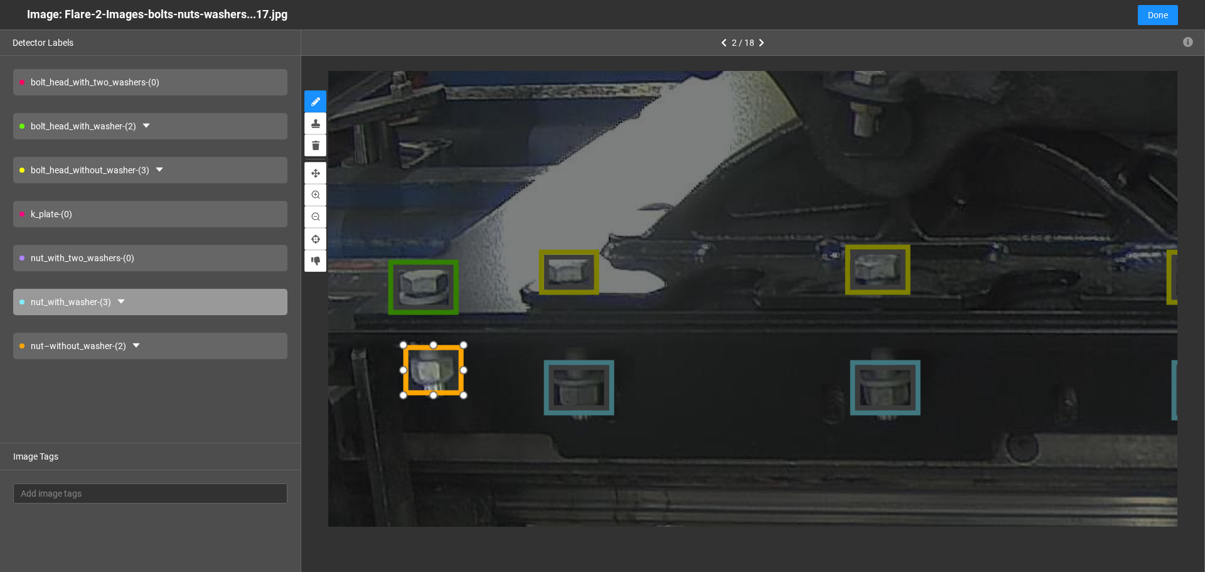
click at [407, 393] on div at bounding box center [402, 393] width 21 height 21
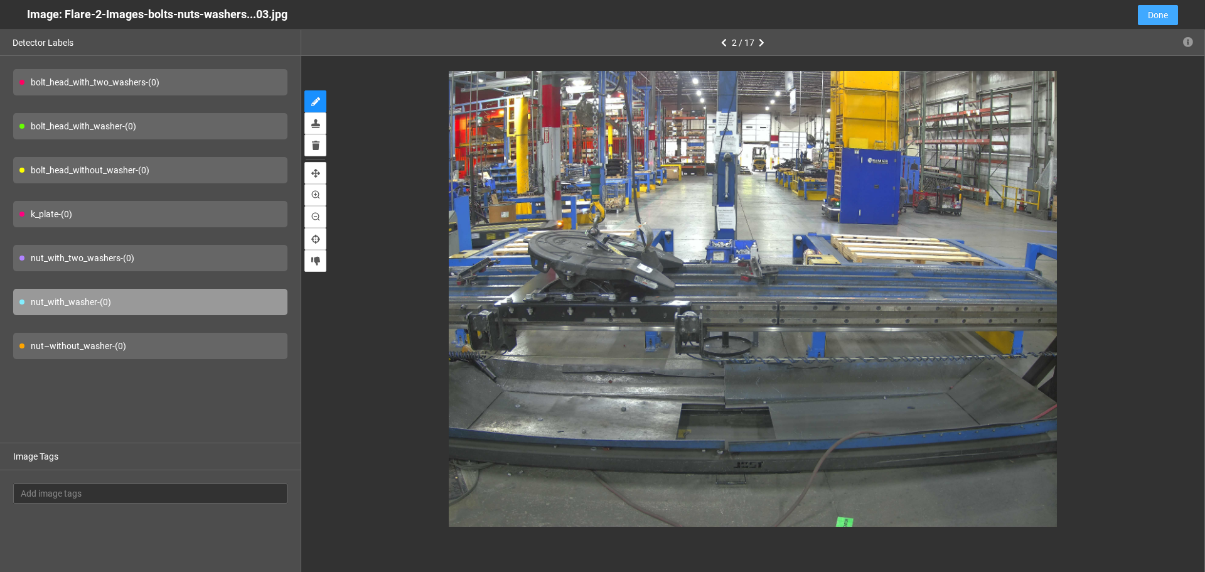
click at [1146, 21] on button "Done" at bounding box center [1158, 15] width 40 height 20
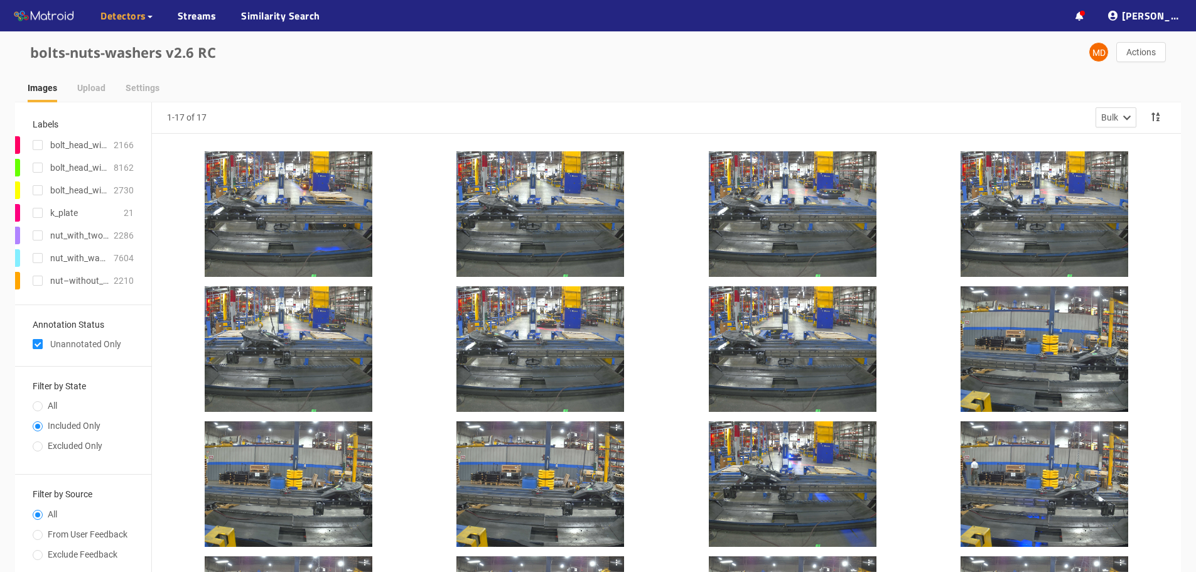
click at [36, 346] on input "checkbox" at bounding box center [38, 346] width 10 height 10
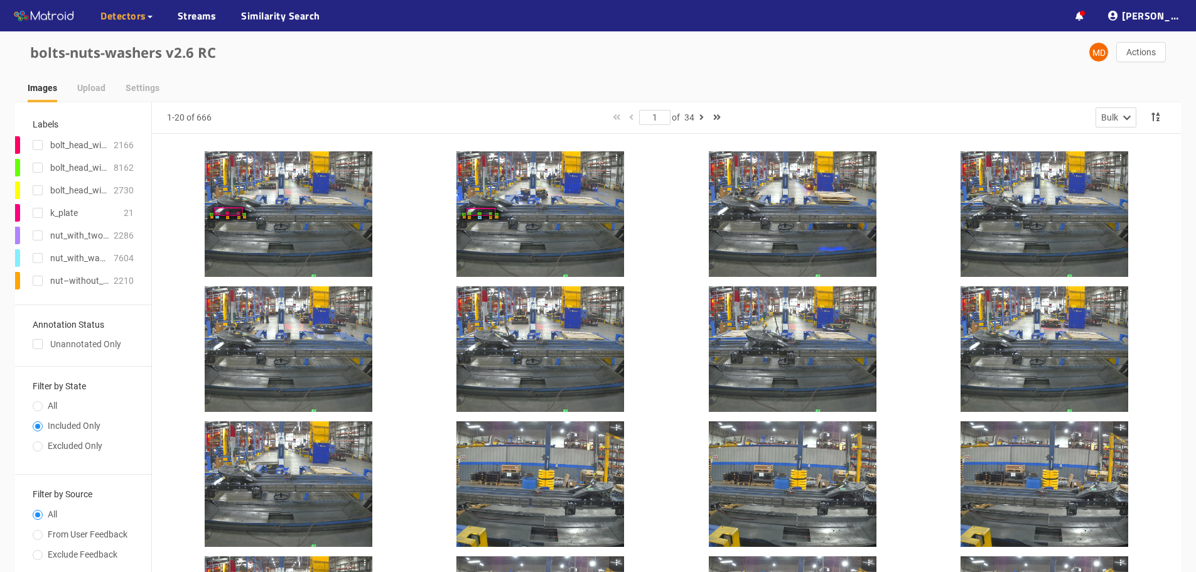
click at [521, 215] on div at bounding box center [540, 214] width 168 height 126
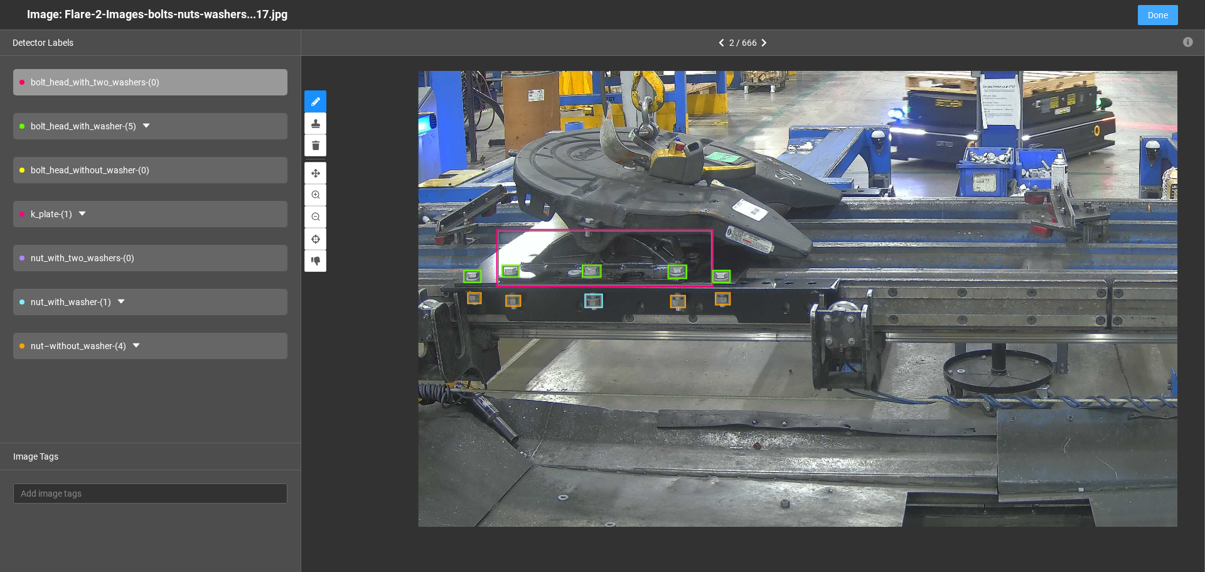
click at [1148, 8] on span "Done" at bounding box center [1158, 15] width 20 height 14
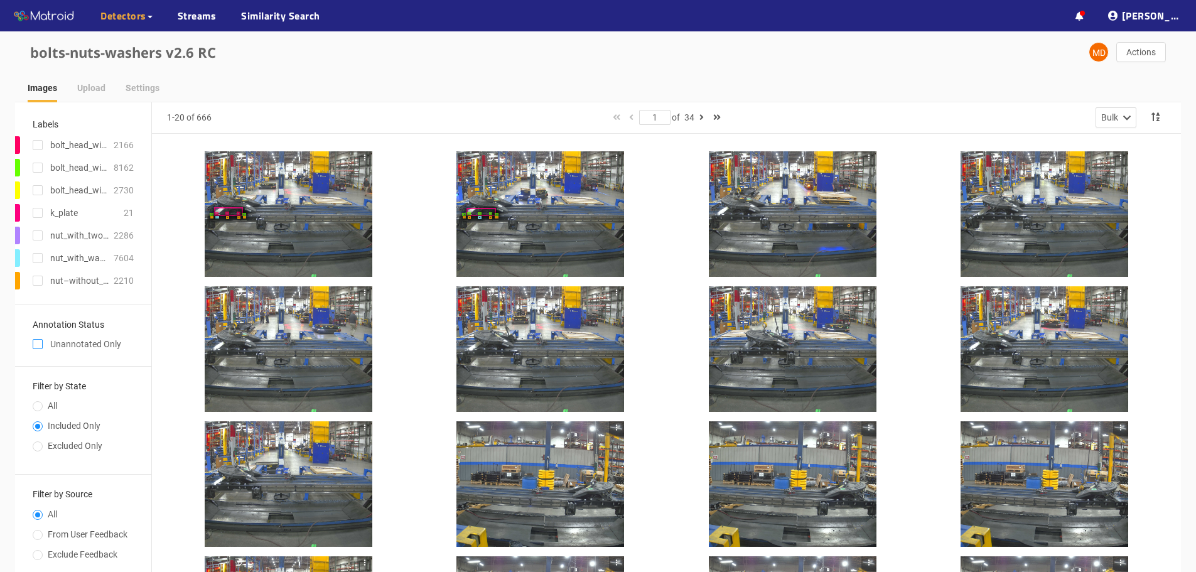
drag, startPoint x: 35, startPoint y: 346, endPoint x: 30, endPoint y: 341, distance: 6.7
click at [35, 345] on input "checkbox" at bounding box center [38, 346] width 10 height 10
checkbox input "true"
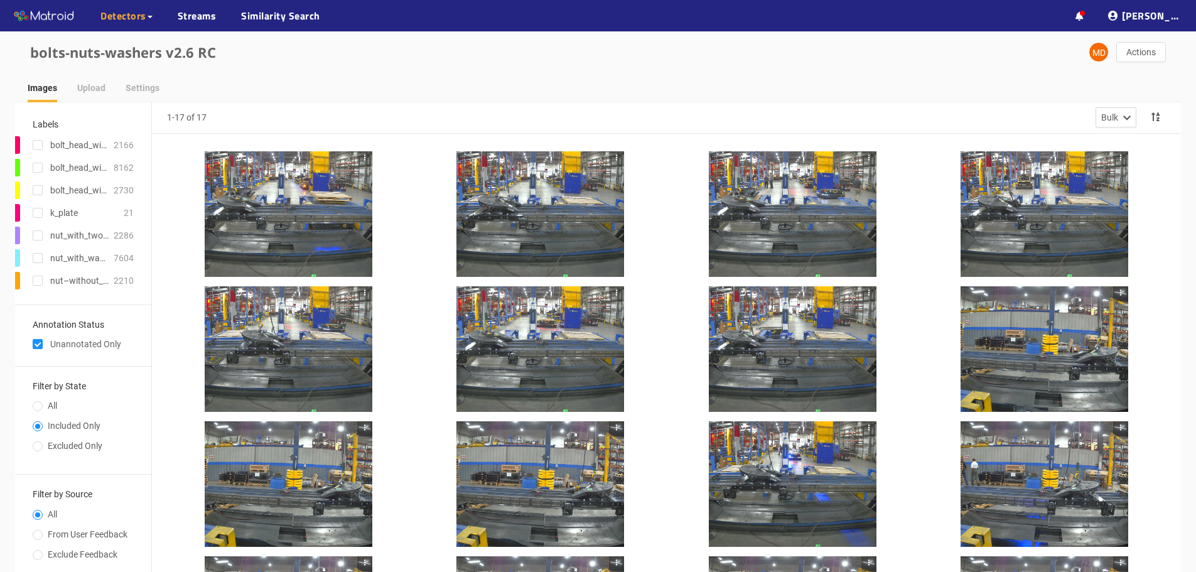
click at [266, 208] on div at bounding box center [289, 214] width 168 height 126
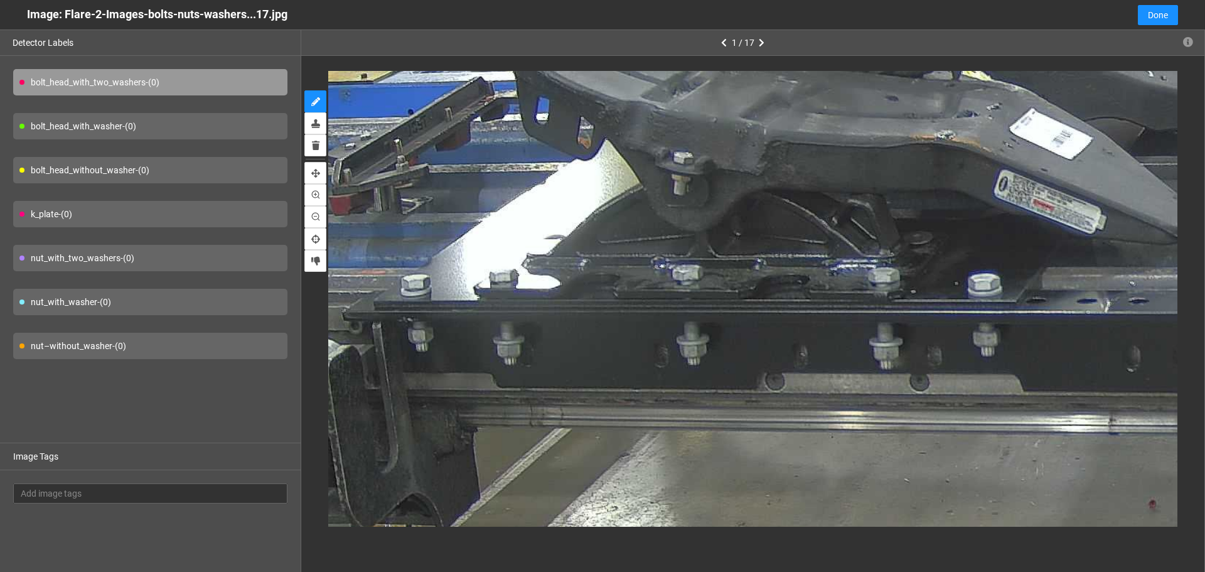
click at [215, 129] on div "bolt_head_with_washer - (0)" at bounding box center [150, 126] width 274 height 26
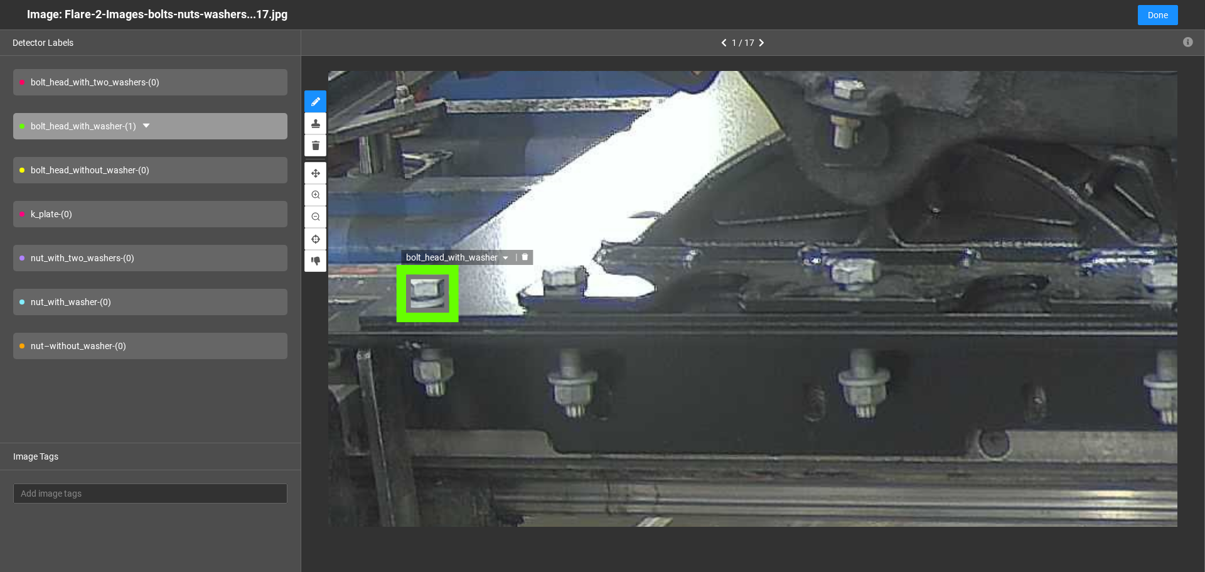
click at [432, 298] on div "bolt_head_with_washer" at bounding box center [426, 293] width 63 height 53
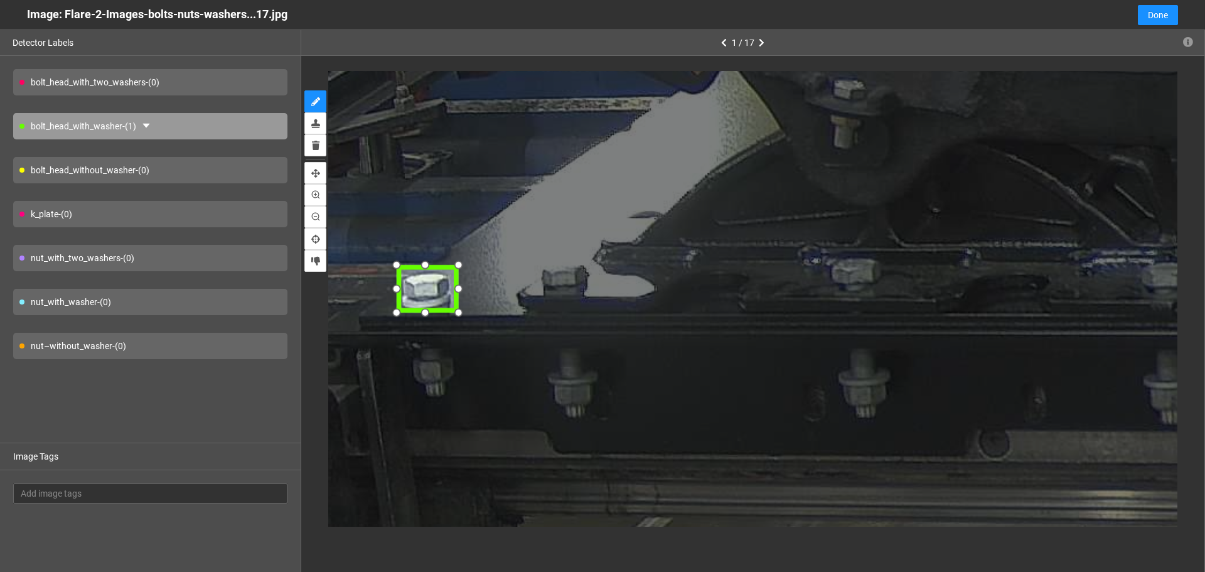
click at [395, 315] on div at bounding box center [394, 313] width 21 height 21
click at [401, 267] on div at bounding box center [395, 269] width 21 height 21
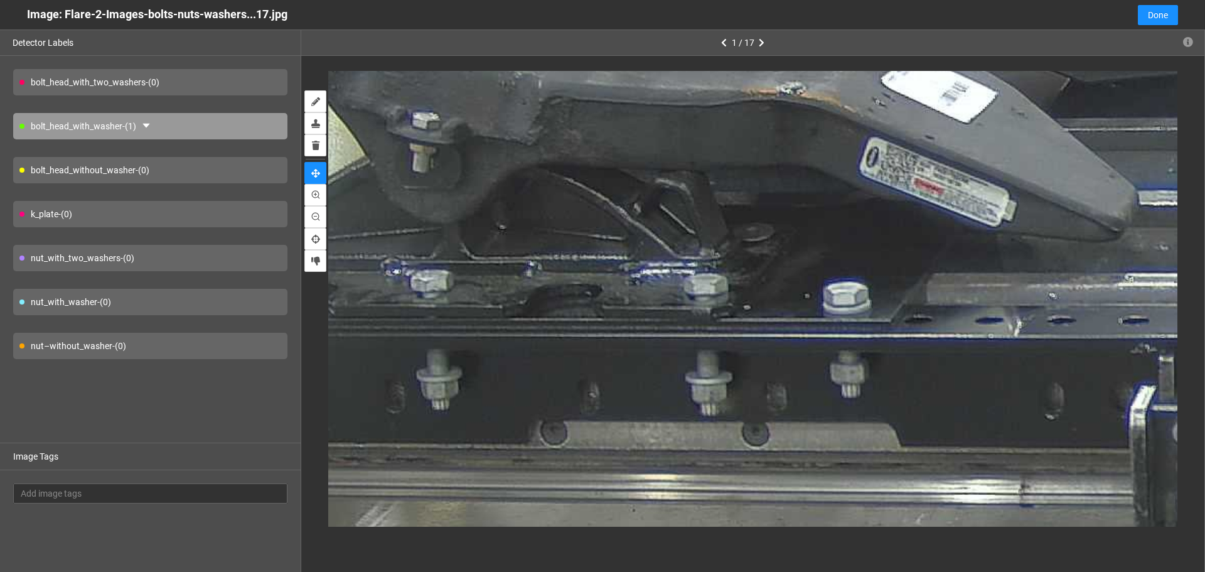
drag, startPoint x: 833, startPoint y: 220, endPoint x: 420, endPoint y: 236, distance: 413.3
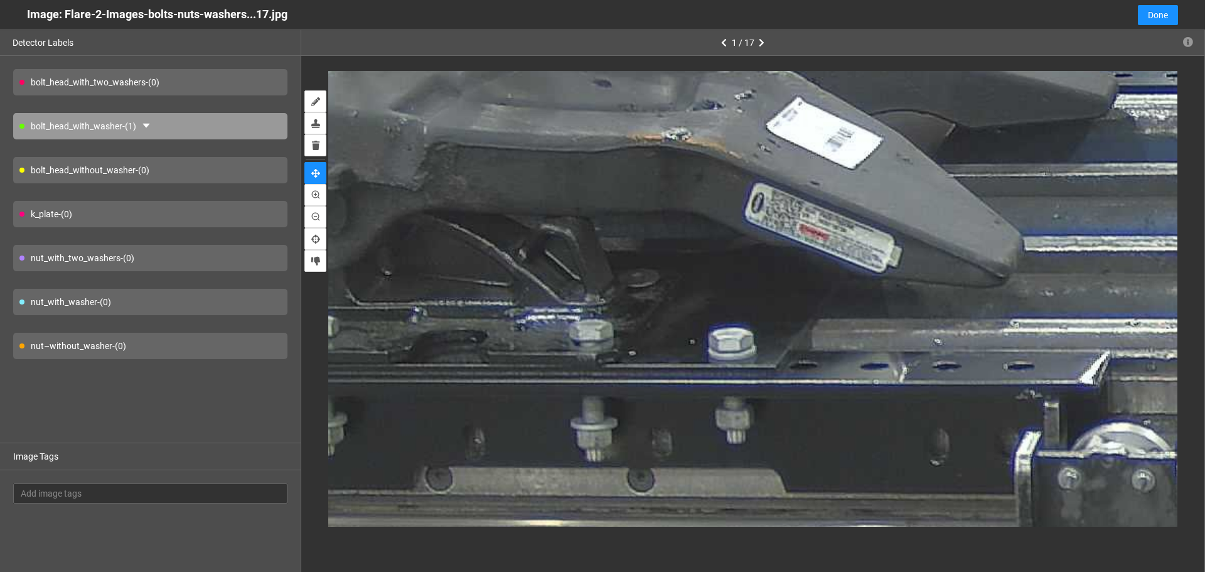
drag, startPoint x: 820, startPoint y: 251, endPoint x: 752, endPoint y: 295, distance: 80.8
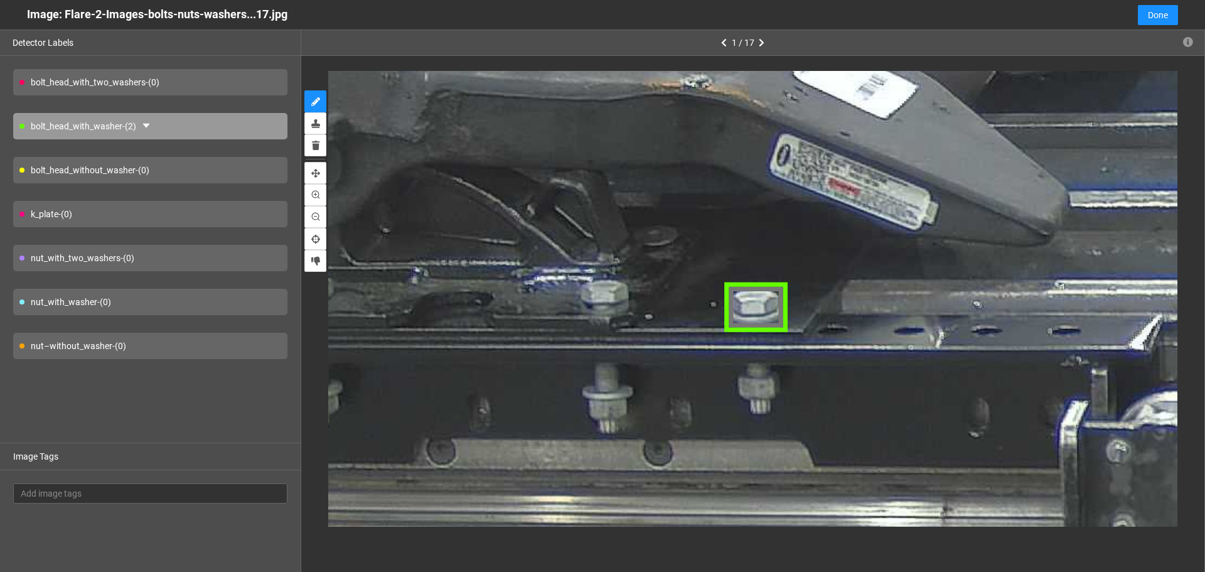
click at [197, 305] on div "nut_with_washer - (0)" at bounding box center [150, 302] width 274 height 26
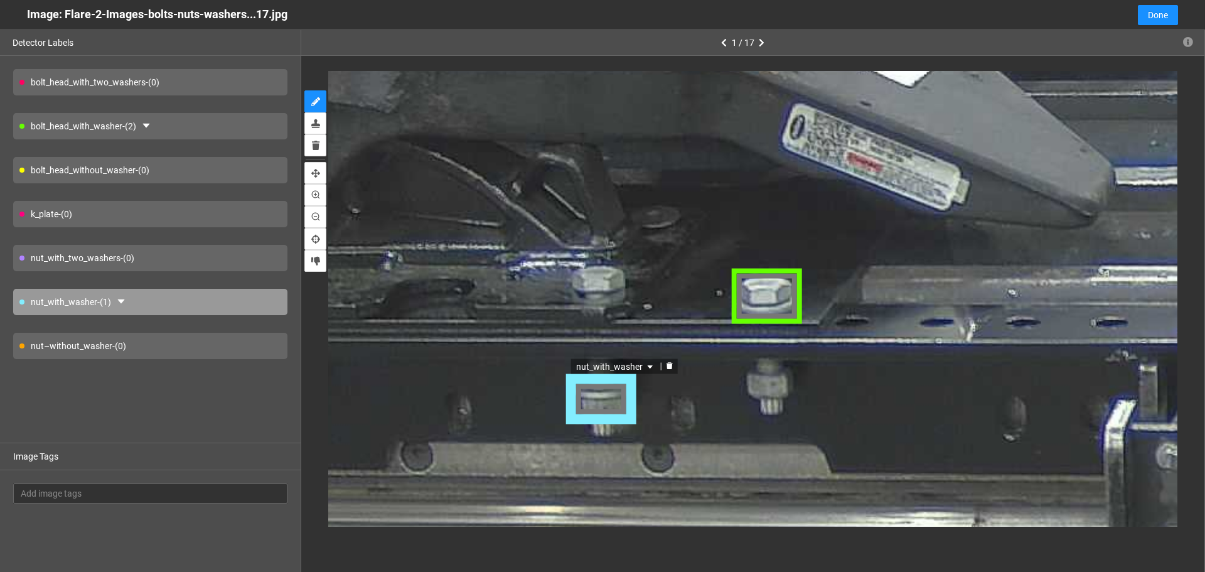
click at [601, 405] on div "nut_with_washer" at bounding box center [601, 400] width 71 height 50
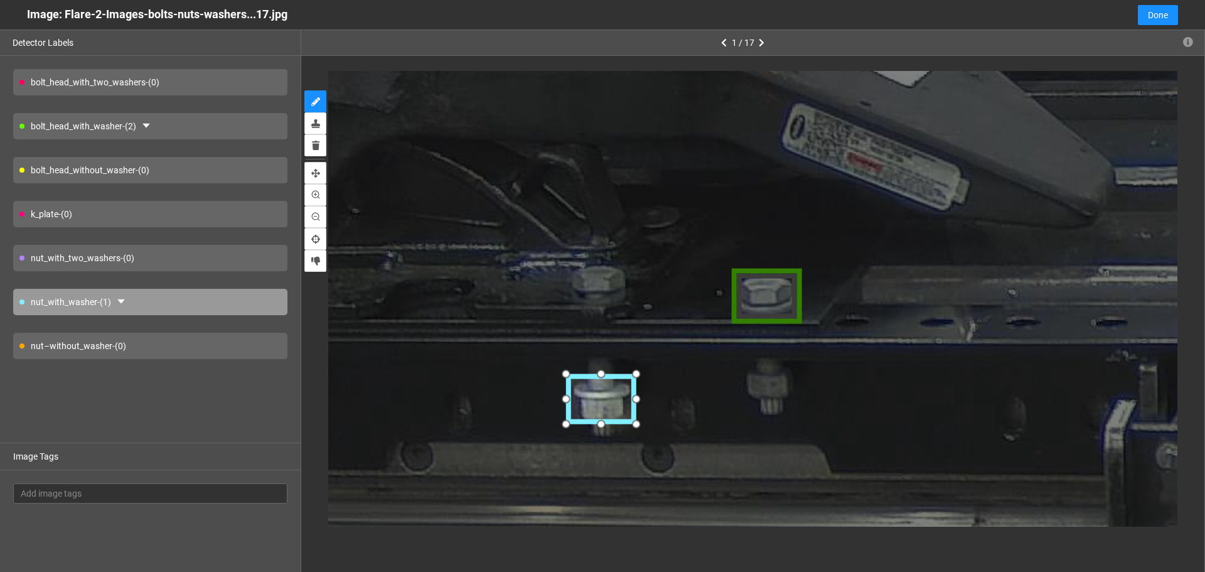
click at [572, 424] on div at bounding box center [568, 424] width 21 height 21
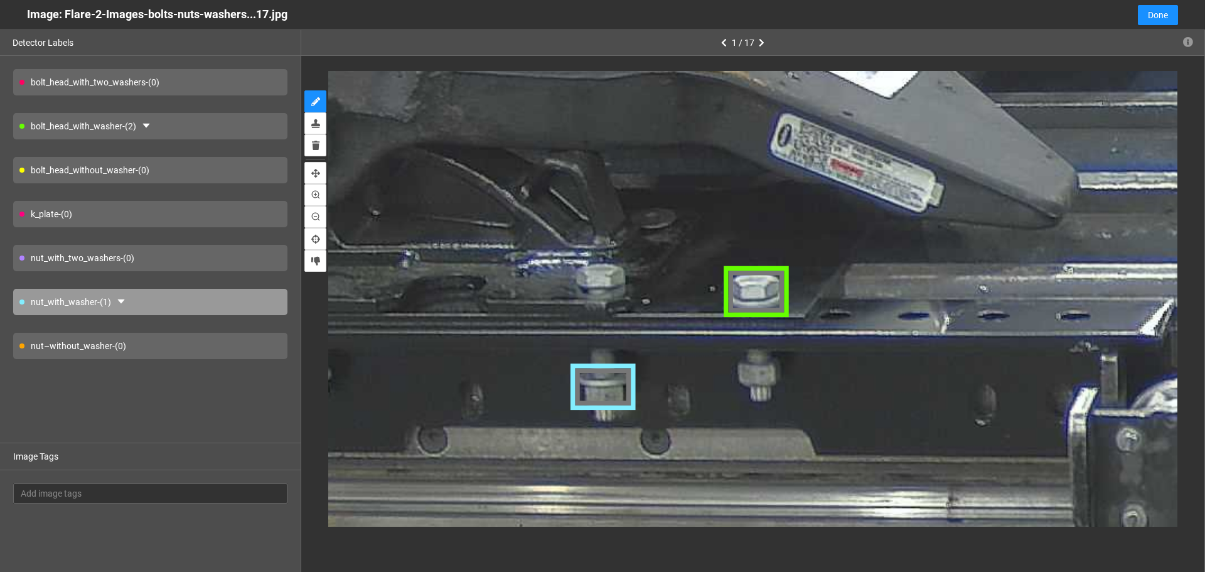
click at [182, 166] on div "bolt_head_without_washer - (0)" at bounding box center [150, 170] width 274 height 26
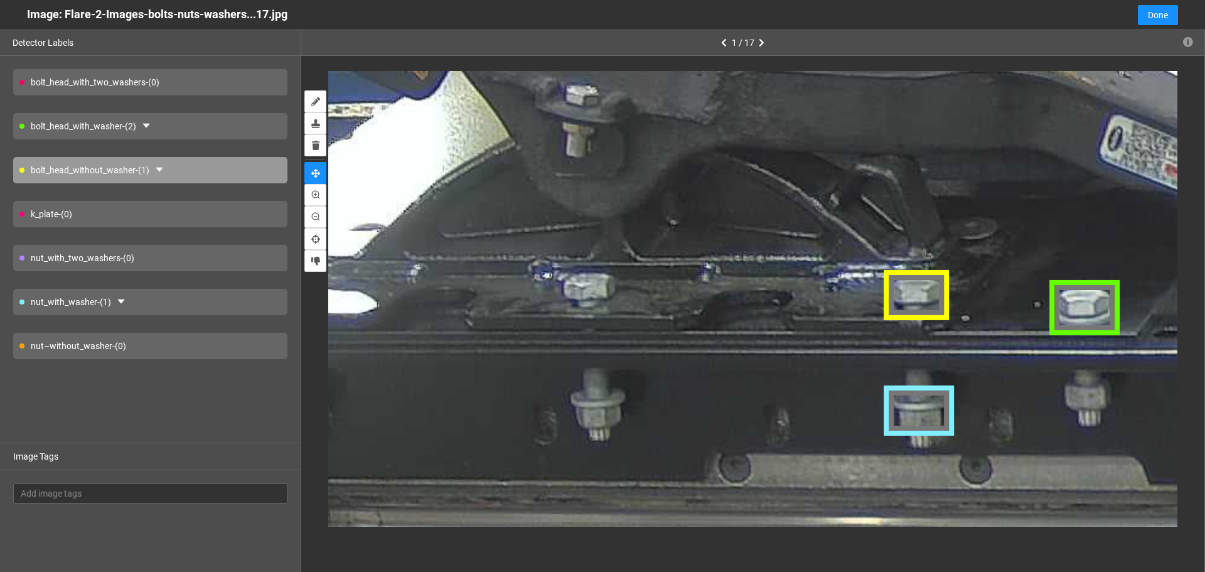
drag, startPoint x: 477, startPoint y: 267, endPoint x: 795, endPoint y: 287, distance: 318.2
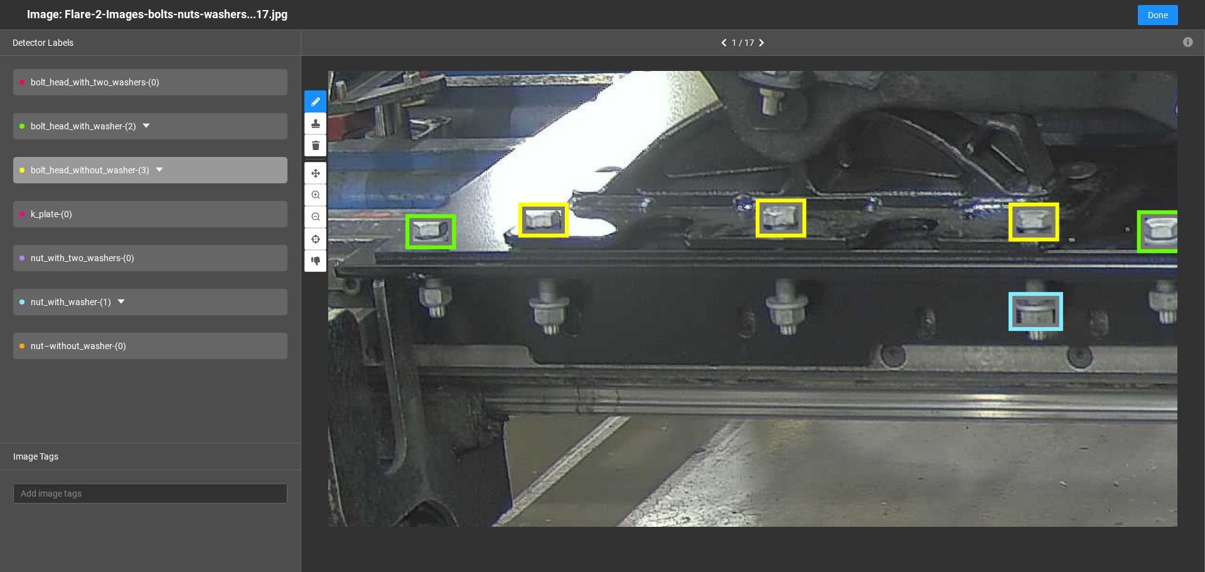
click at [169, 340] on div "nut–without_washer - (0)" at bounding box center [150, 346] width 274 height 26
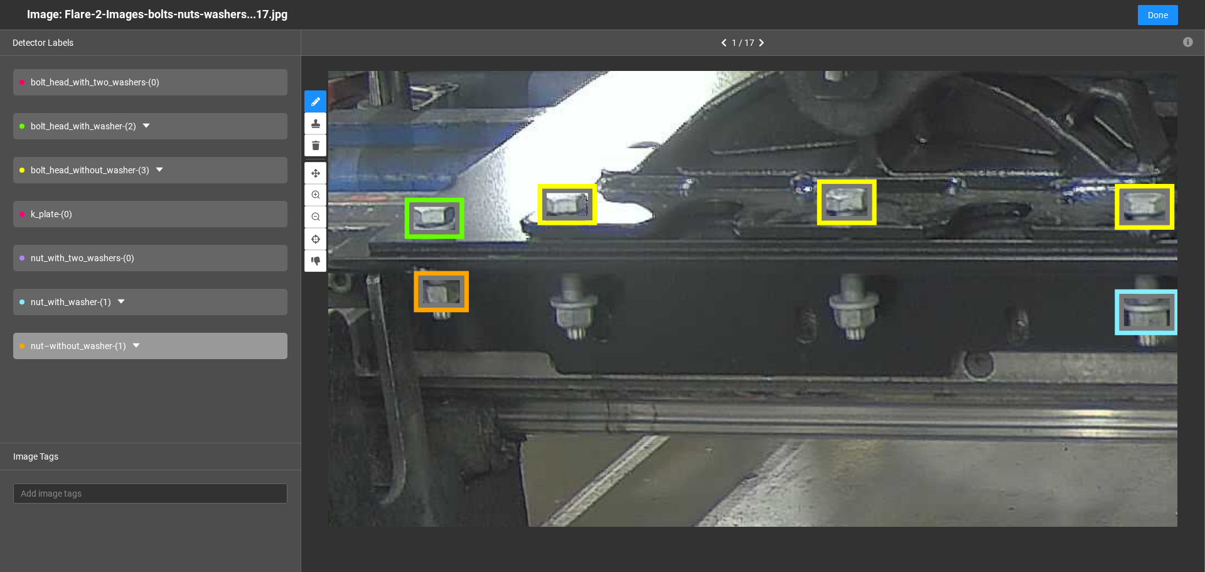
click at [165, 296] on div "nut_with_washer - (1)" at bounding box center [150, 302] width 274 height 26
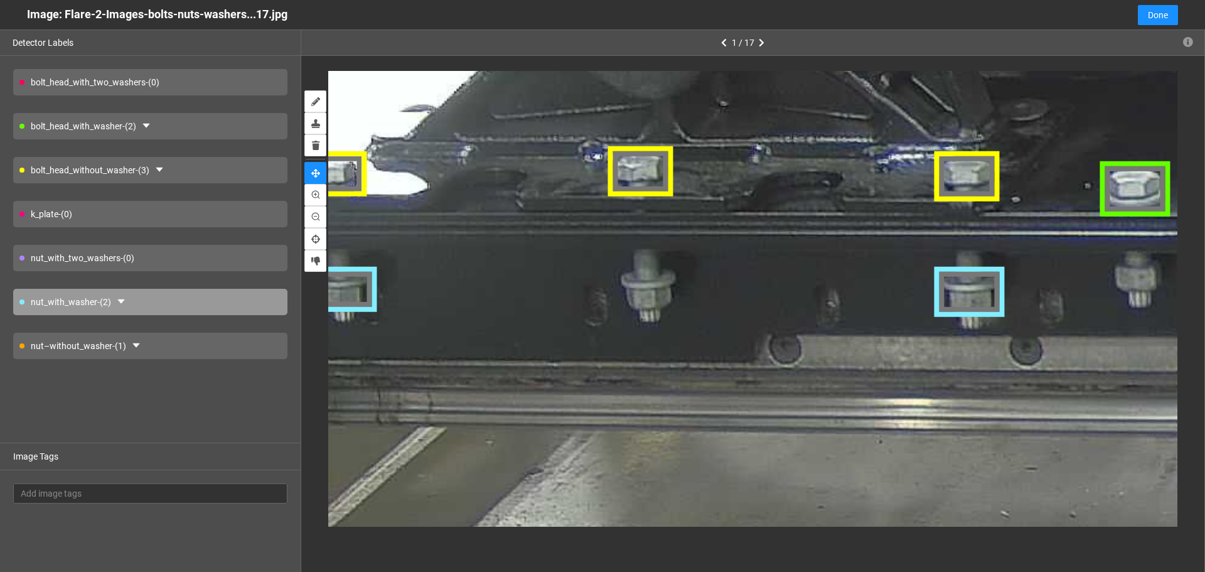
drag, startPoint x: 742, startPoint y: 310, endPoint x: 503, endPoint y: 287, distance: 239.6
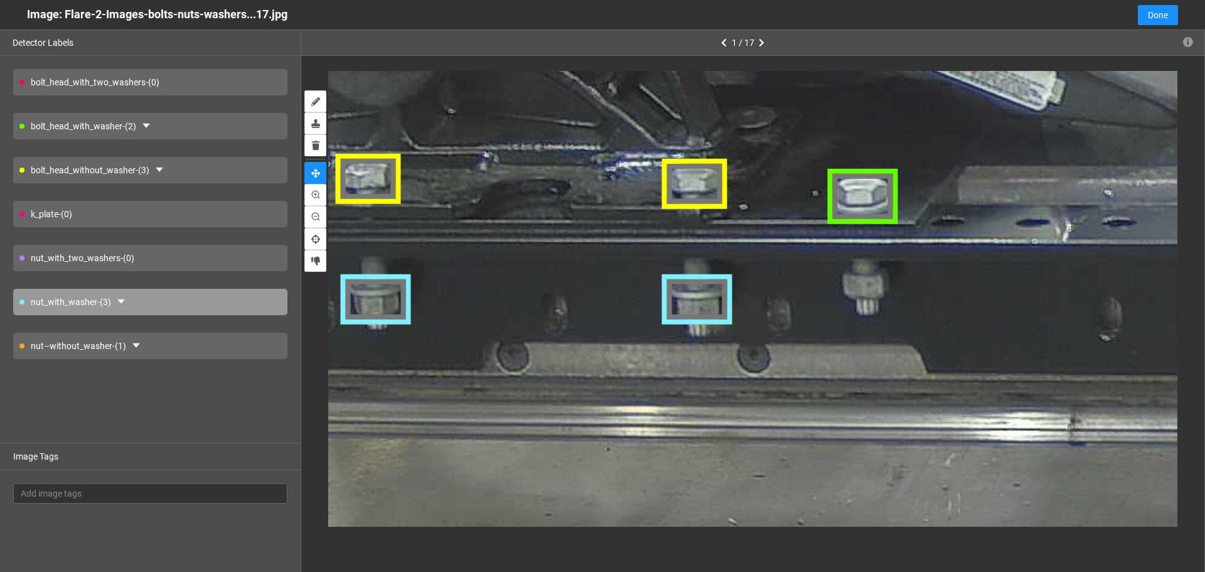
drag, startPoint x: 841, startPoint y: 276, endPoint x: 582, endPoint y: 282, distance: 258.7
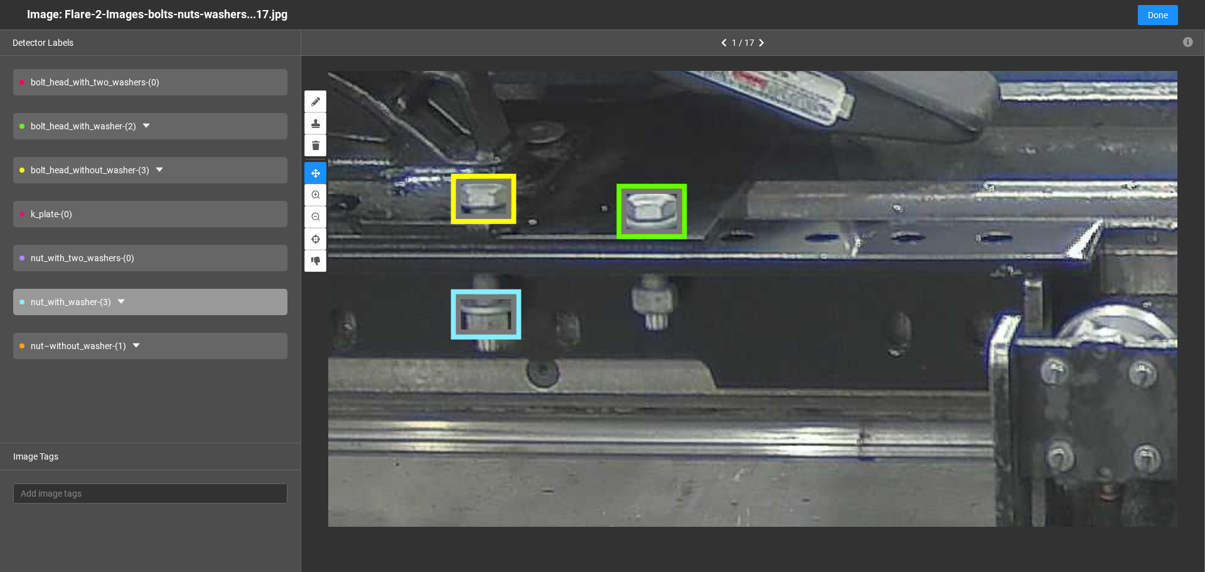
drag, startPoint x: 823, startPoint y: 255, endPoint x: 613, endPoint y: 270, distance: 211.4
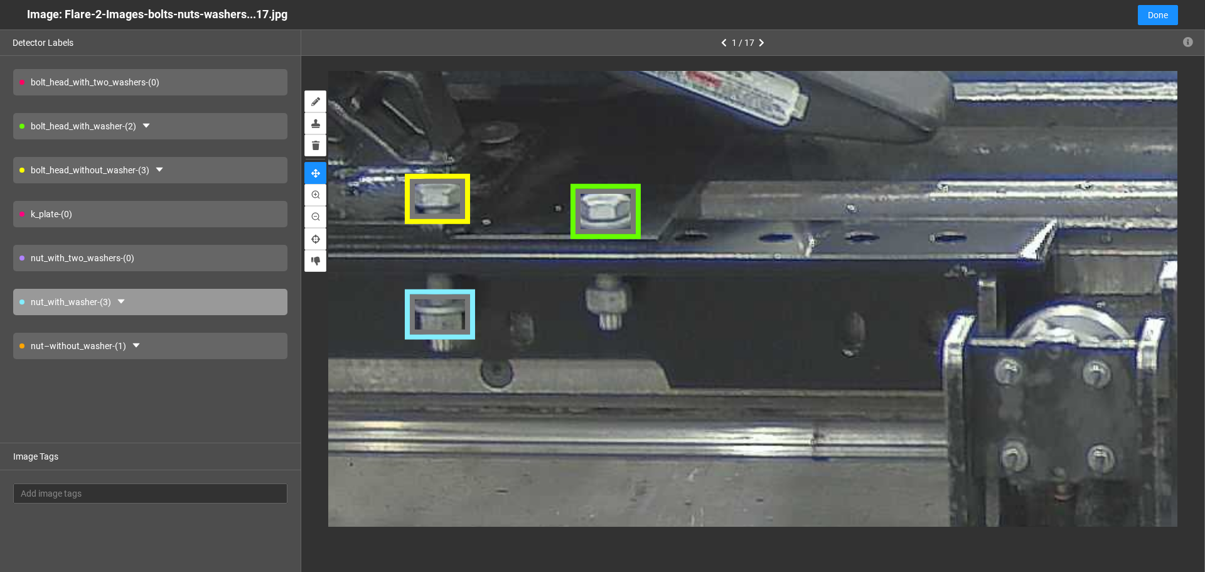
click at [187, 346] on div "nut–without_washer - (1)" at bounding box center [150, 346] width 274 height 26
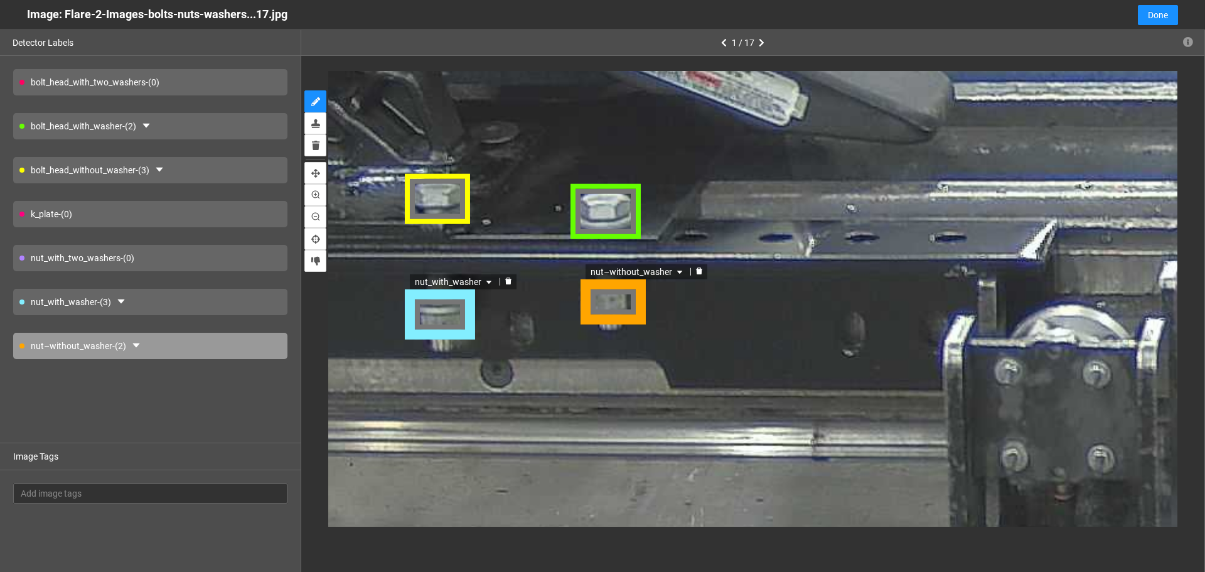
click at [624, 308] on div "nut–without_washer" at bounding box center [612, 302] width 67 height 48
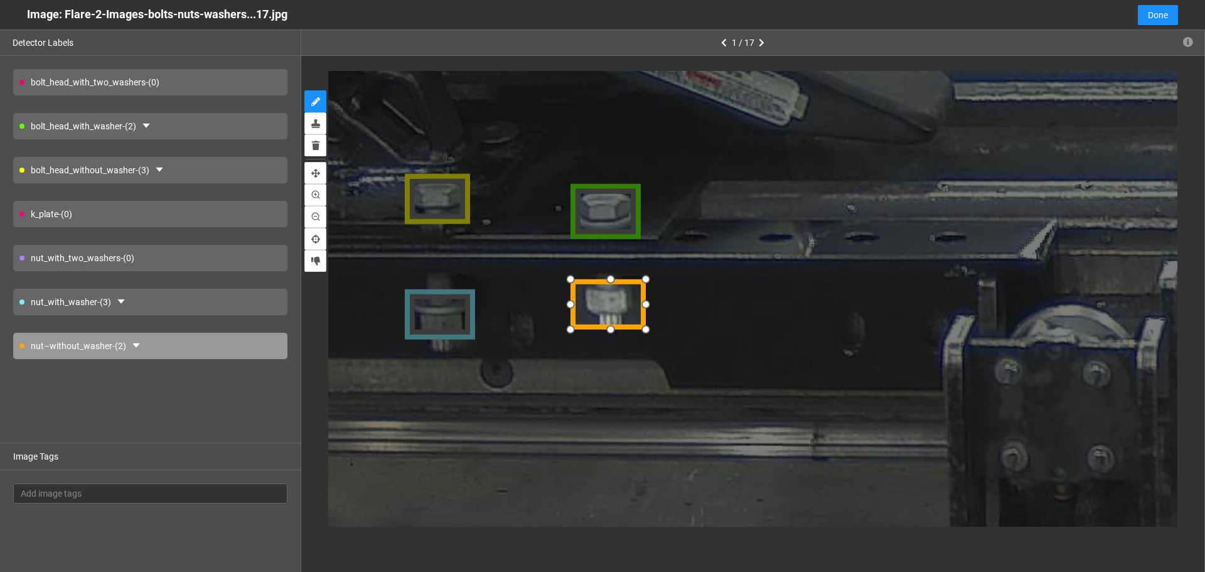
click at [577, 324] on div at bounding box center [571, 327] width 21 height 21
click at [610, 302] on div at bounding box center [611, 297] width 73 height 50
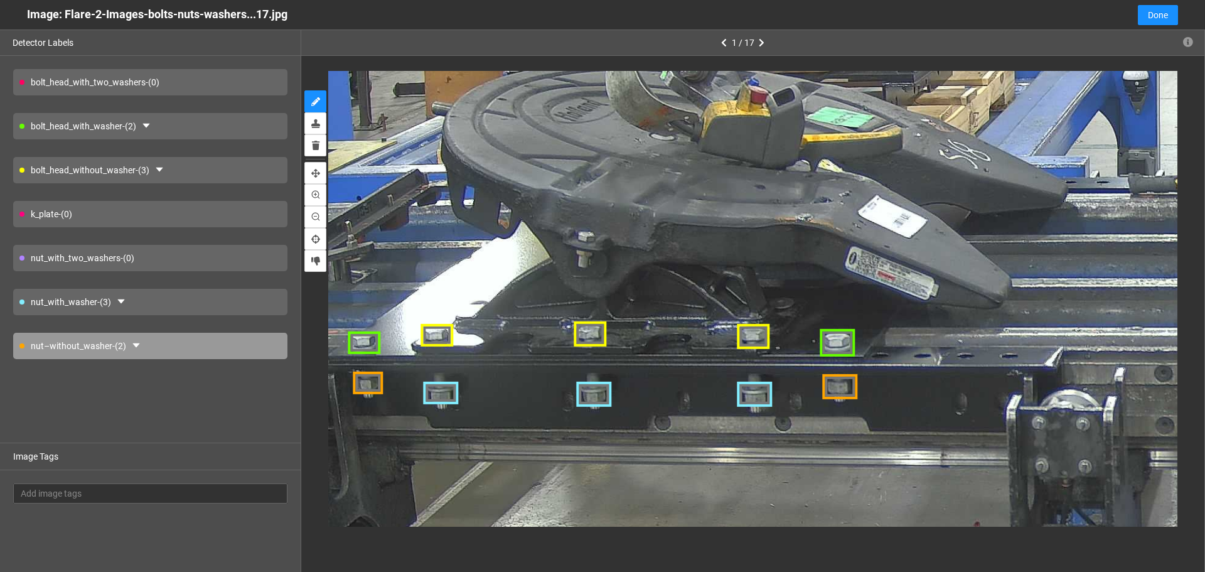
click at [191, 203] on div "k_plate - (0)" at bounding box center [150, 214] width 274 height 26
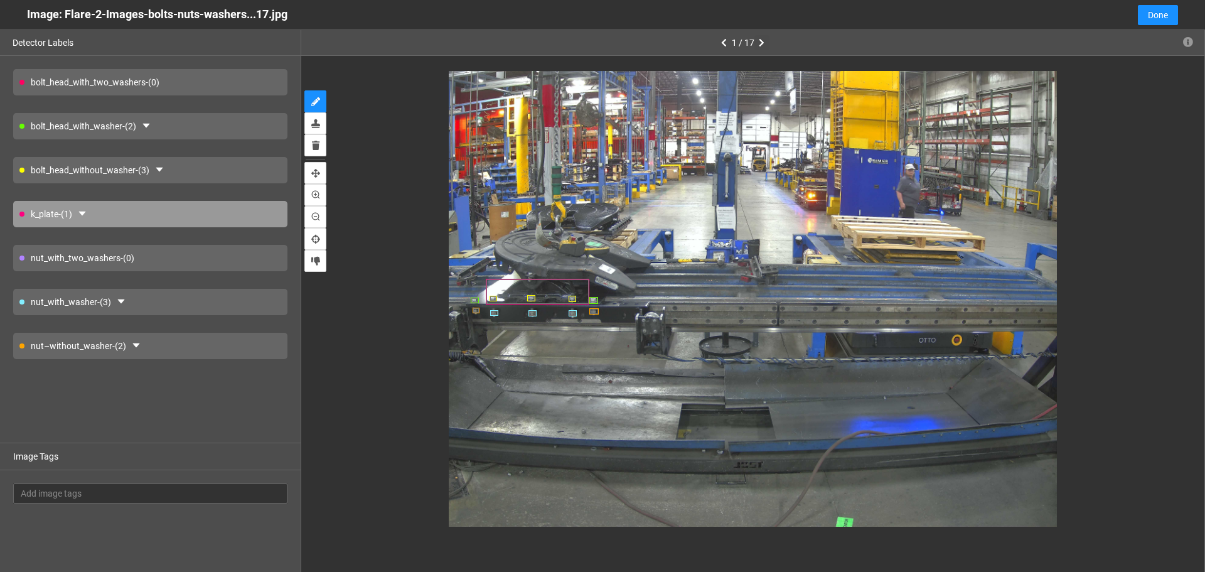
click at [763, 39] on icon "button" at bounding box center [762, 42] width 6 height 9
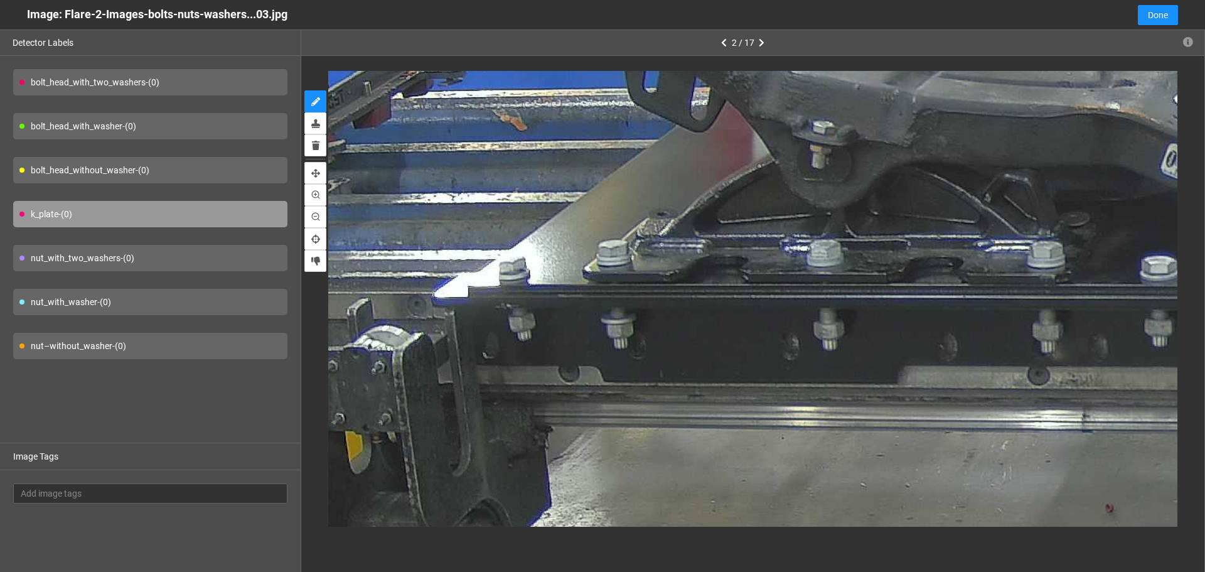
click at [217, 126] on div "bolt_head_with_washer - (0)" at bounding box center [150, 126] width 274 height 26
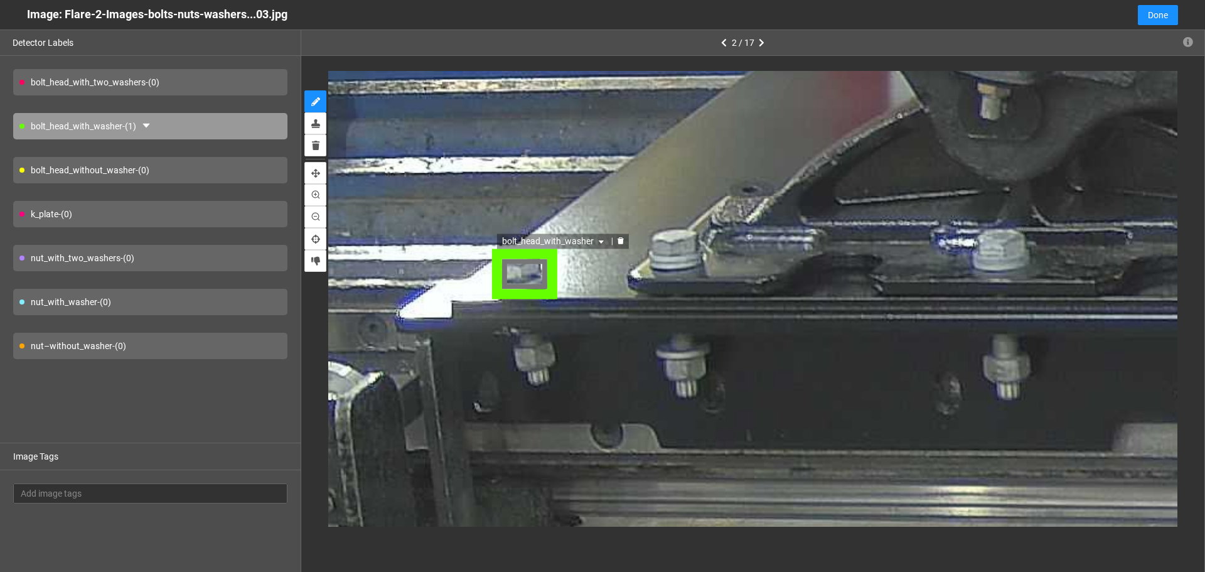
click at [530, 281] on div "bolt_head_with_washer" at bounding box center [523, 273] width 65 height 51
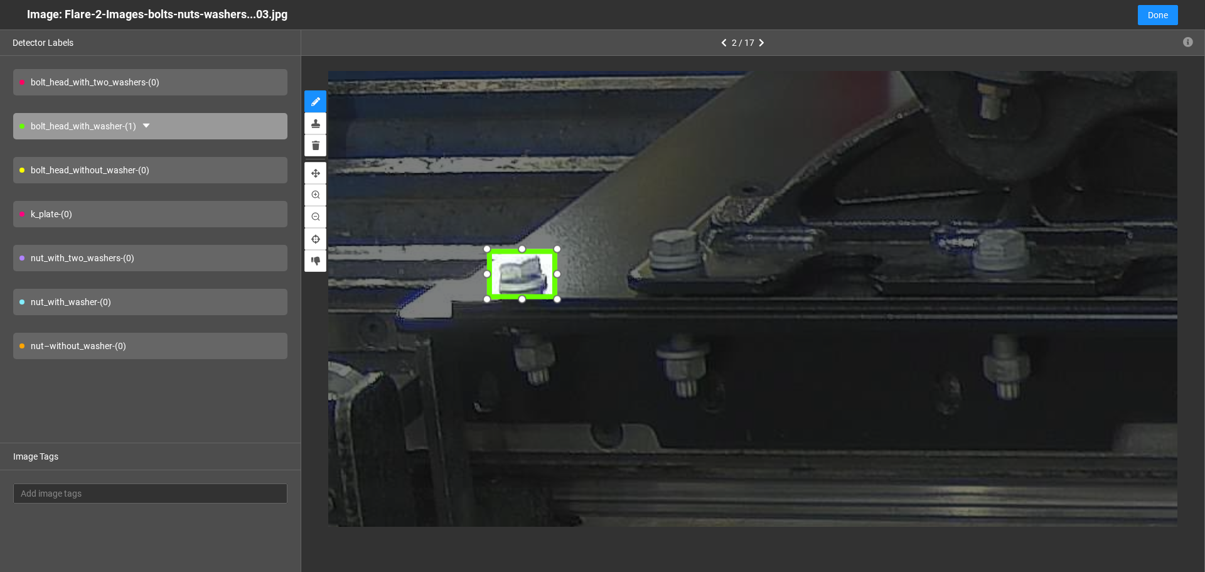
click at [490, 296] on div at bounding box center [486, 297] width 21 height 21
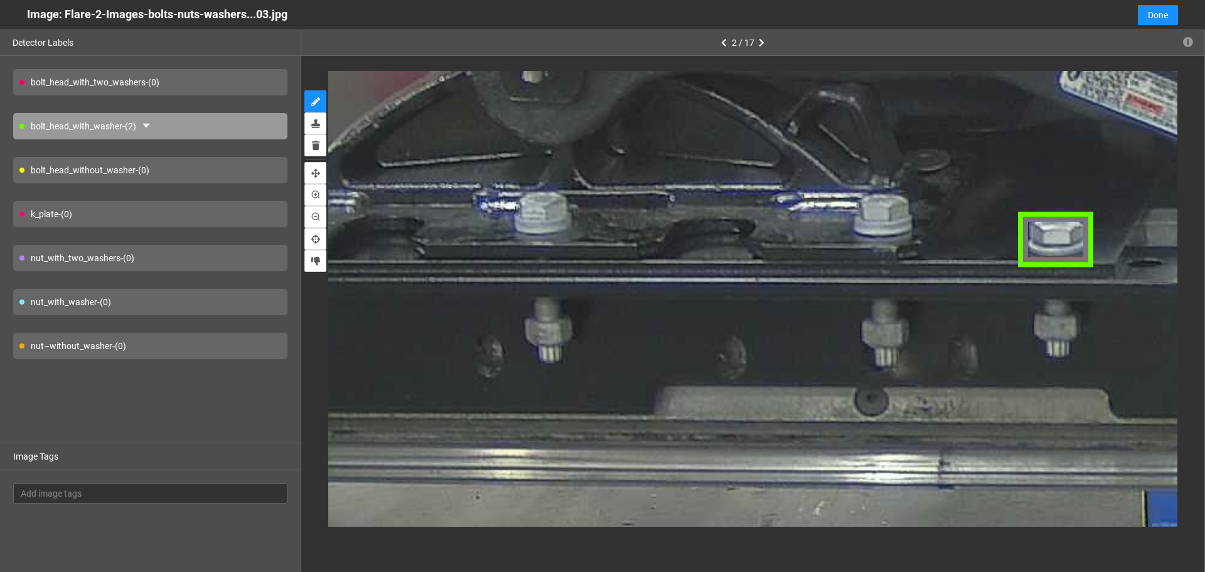
click at [254, 78] on div "bolt_head_with_two_washers - (0)" at bounding box center [150, 82] width 274 height 26
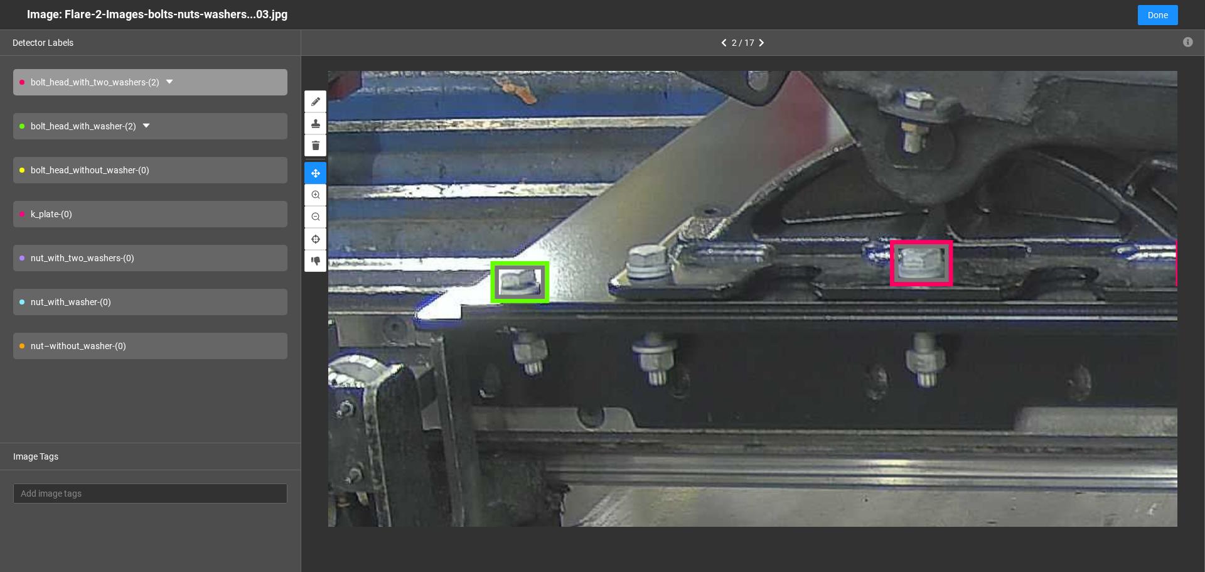
drag, startPoint x: 789, startPoint y: 190, endPoint x: 840, endPoint y: 217, distance: 57.6
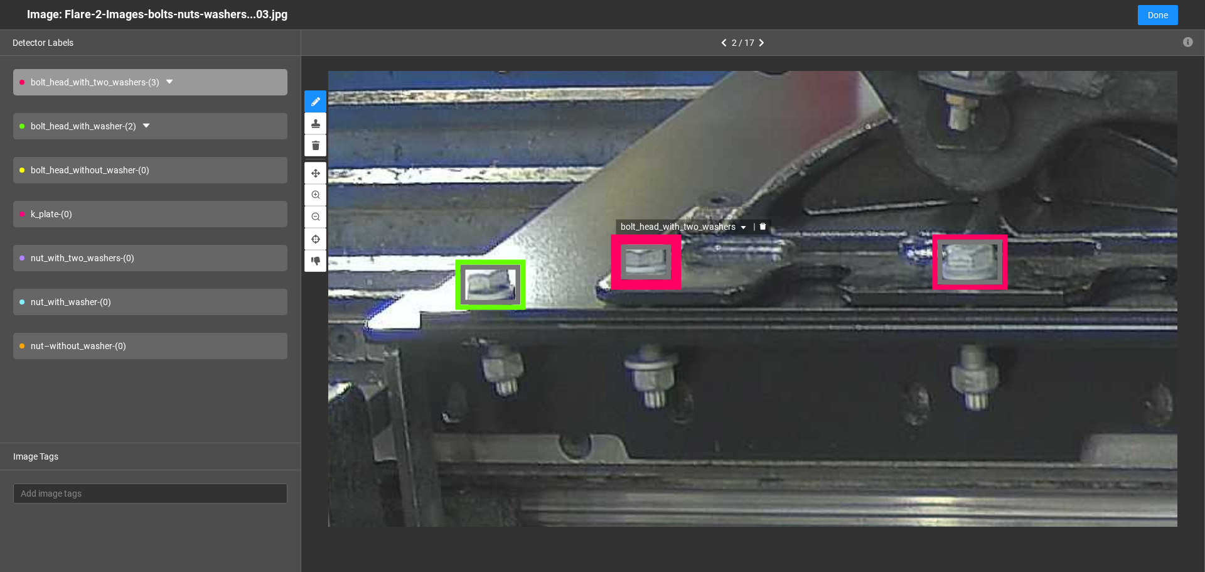
click at [647, 266] on div "bolt_head_with_two_washers" at bounding box center [645, 261] width 68 height 53
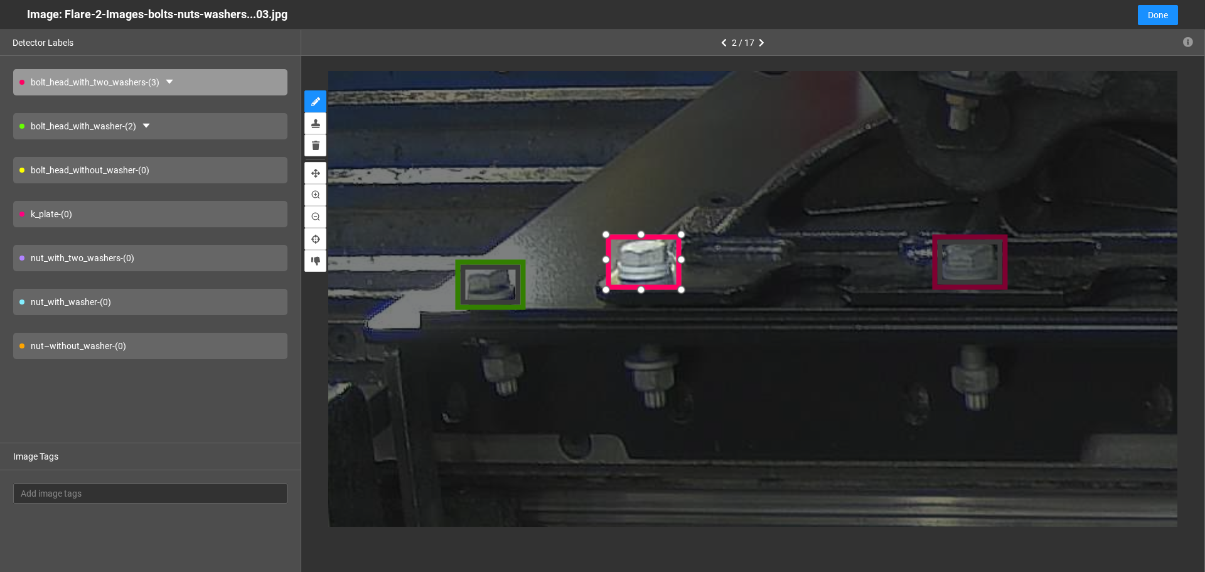
click at [608, 290] on div at bounding box center [606, 288] width 21 height 21
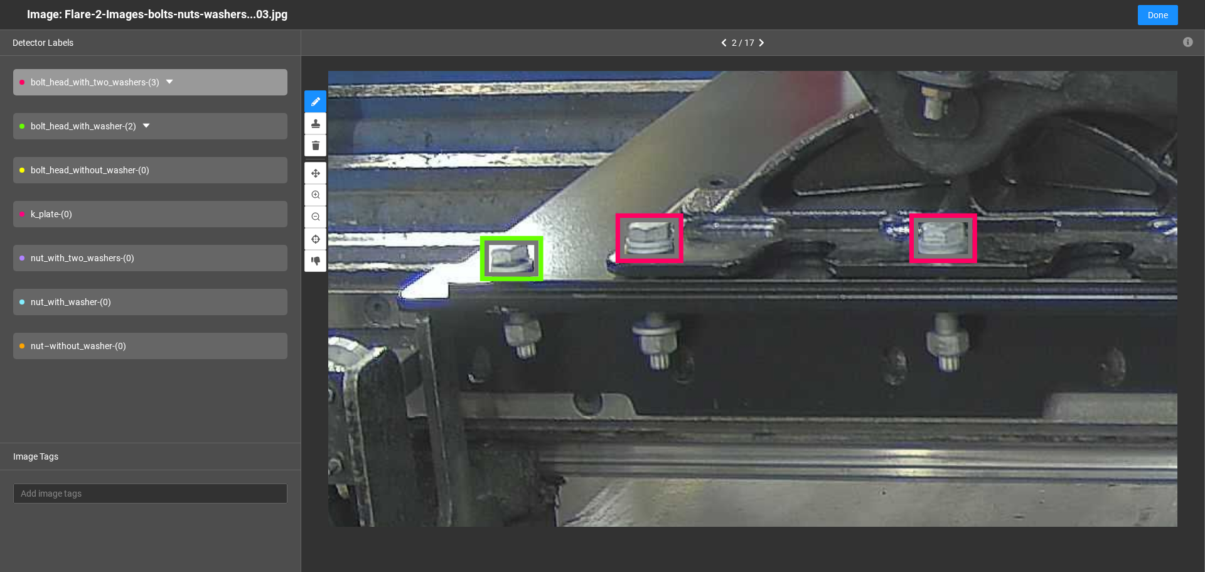
click at [220, 306] on div "nut_with_washer - (0)" at bounding box center [150, 302] width 274 height 26
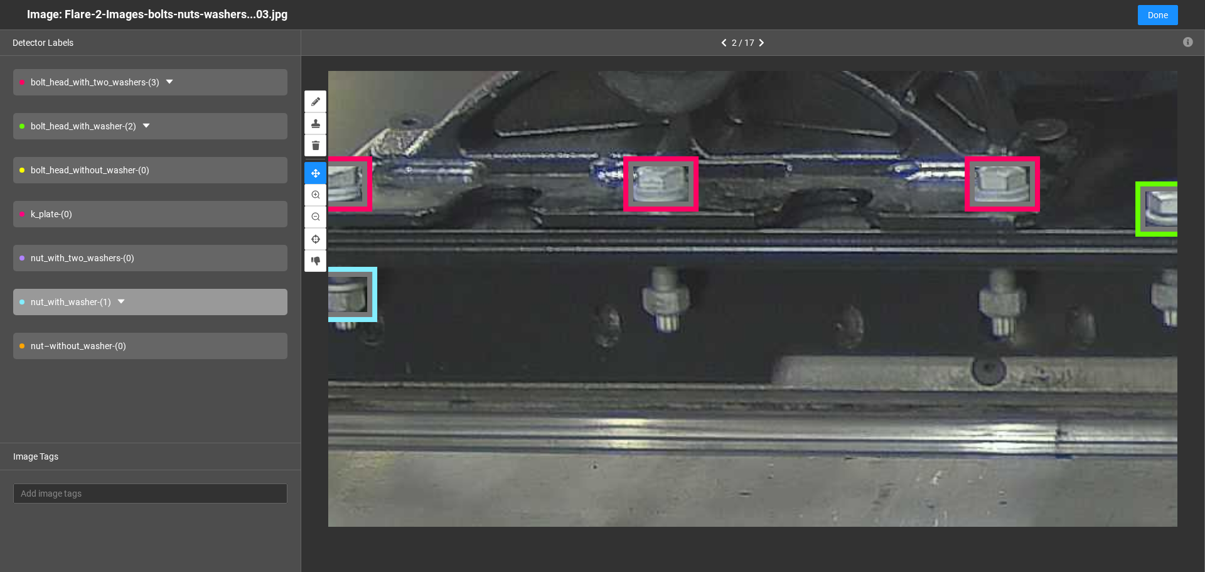
drag, startPoint x: 858, startPoint y: 348, endPoint x: 653, endPoint y: 300, distance: 210.1
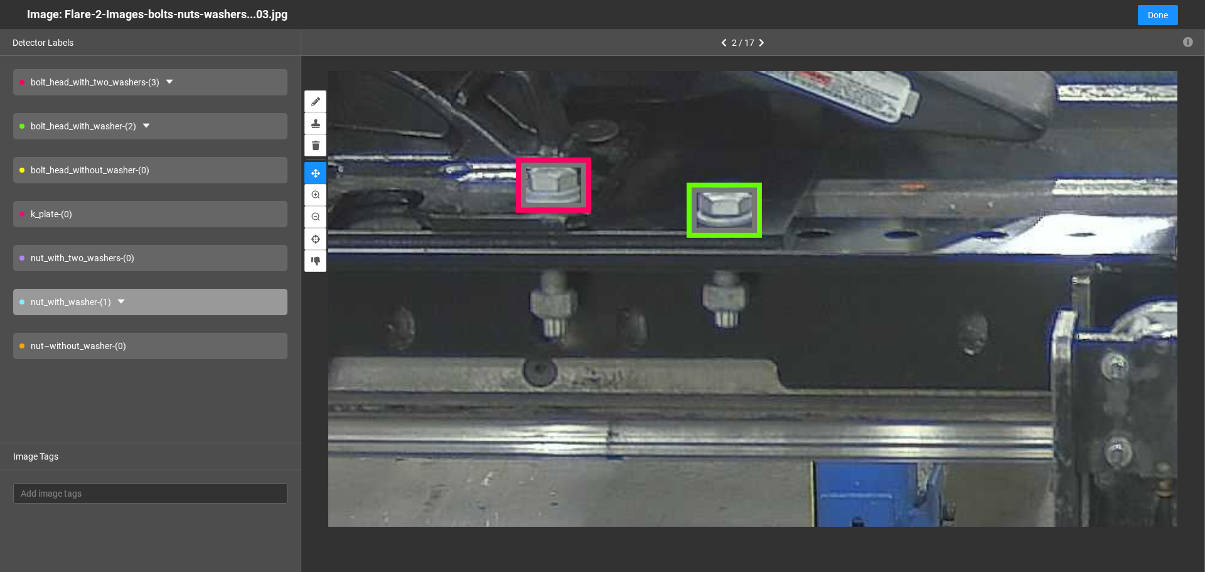
drag, startPoint x: 913, startPoint y: 298, endPoint x: 623, endPoint y: 332, distance: 291.9
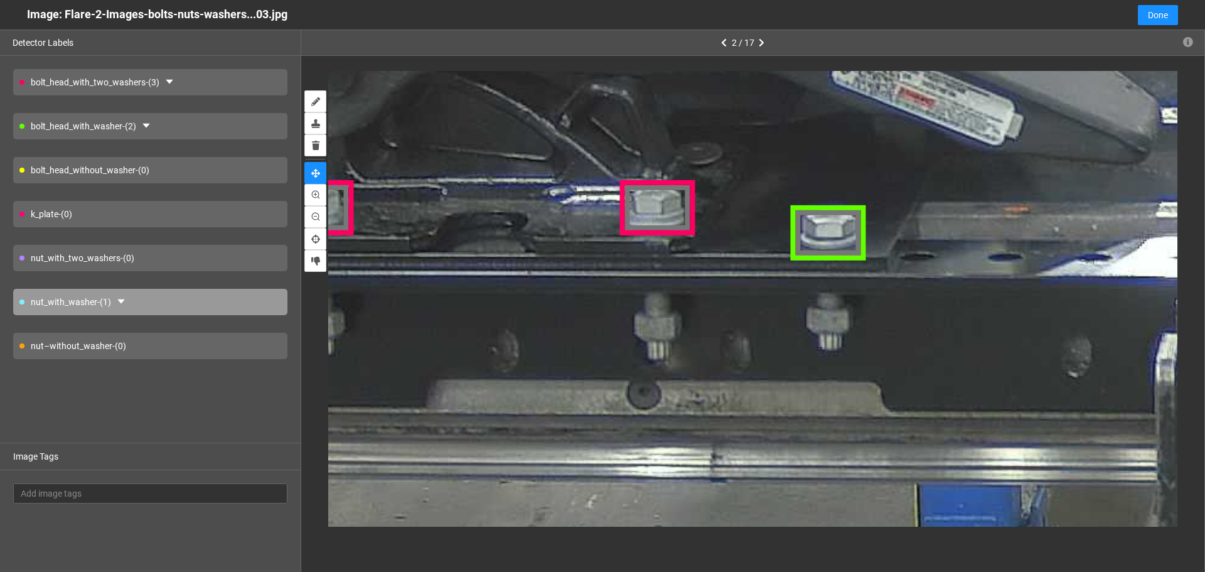
drag, startPoint x: 795, startPoint y: 326, endPoint x: 860, endPoint y: 348, distance: 68.3
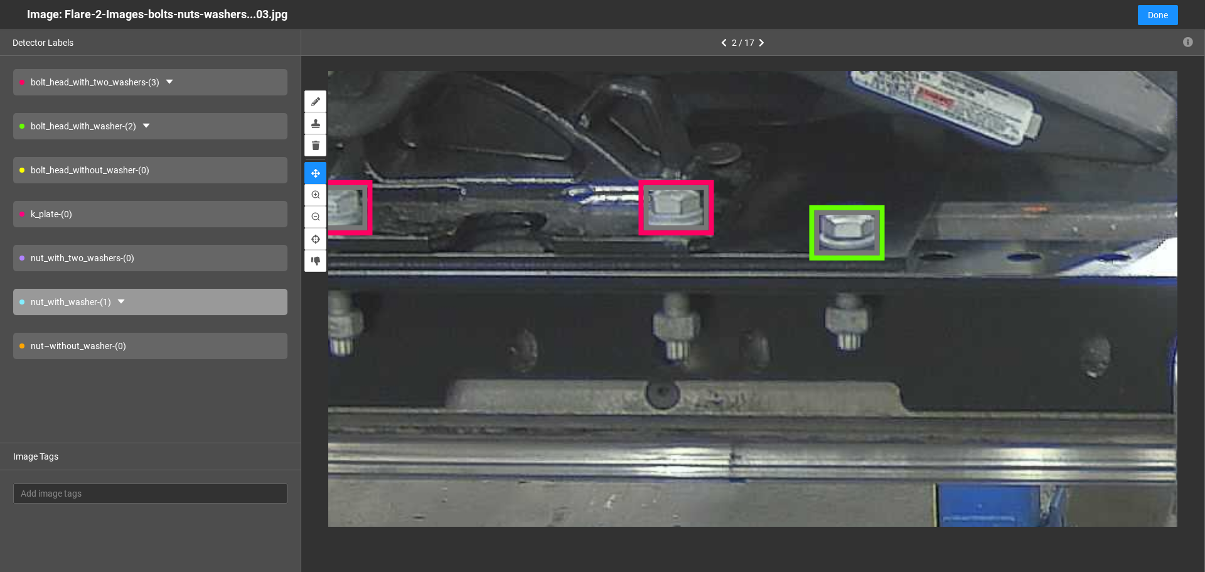
drag, startPoint x: 722, startPoint y: 331, endPoint x: 1048, endPoint y: 331, distance: 326.4
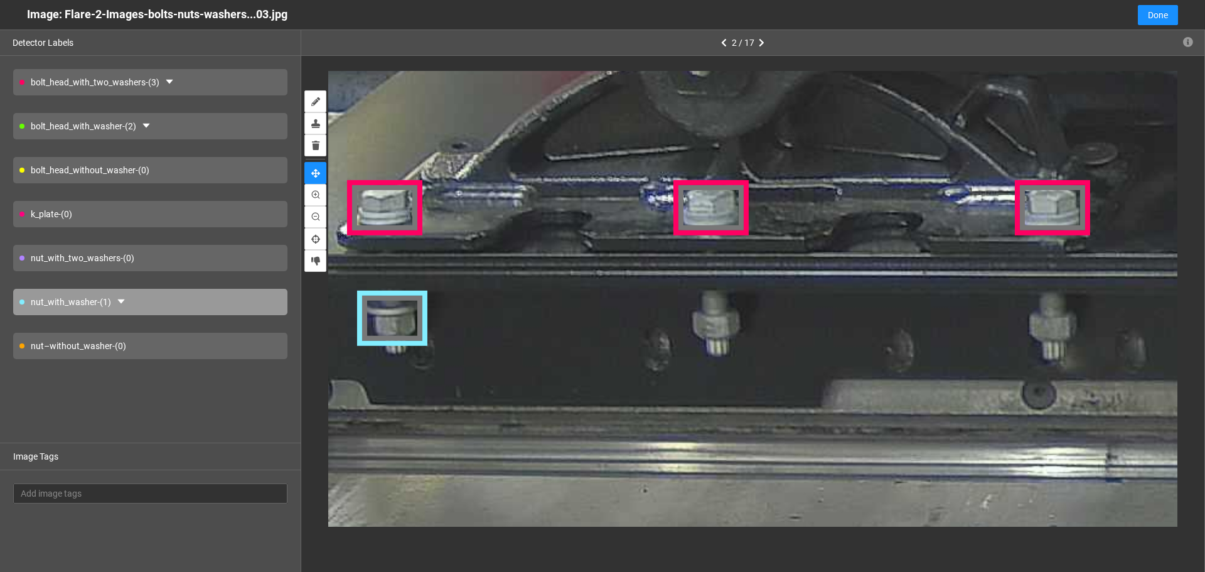
drag, startPoint x: 849, startPoint y: 328, endPoint x: 968, endPoint y: 329, distance: 118.6
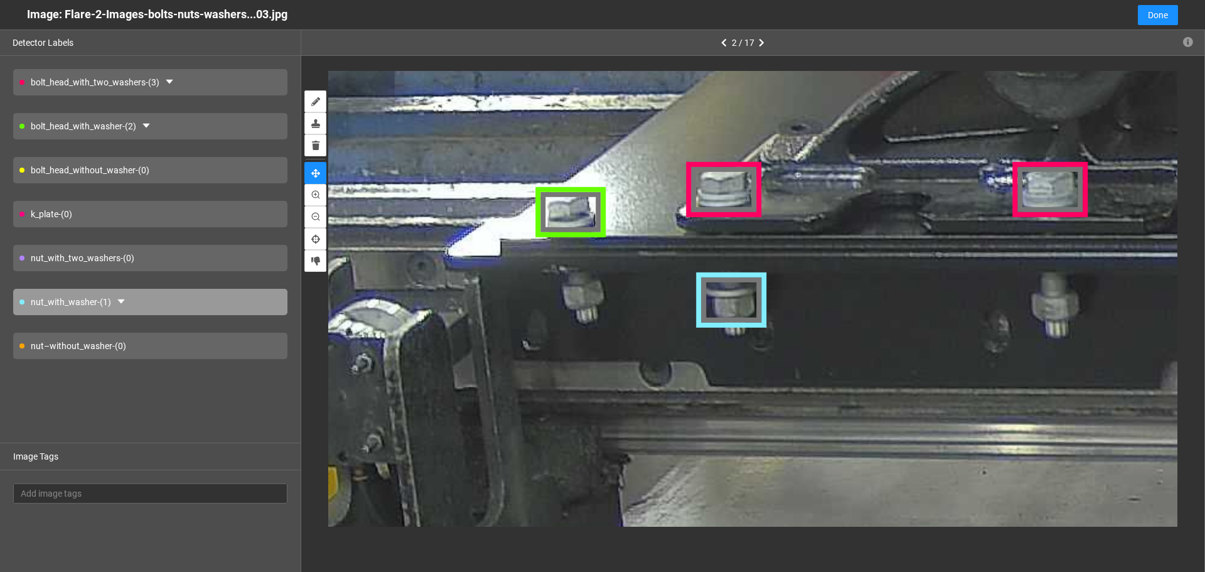
drag, startPoint x: 640, startPoint y: 390, endPoint x: 699, endPoint y: 385, distance: 59.2
click at [218, 345] on div "nut–without_washer - (0)" at bounding box center [150, 346] width 274 height 26
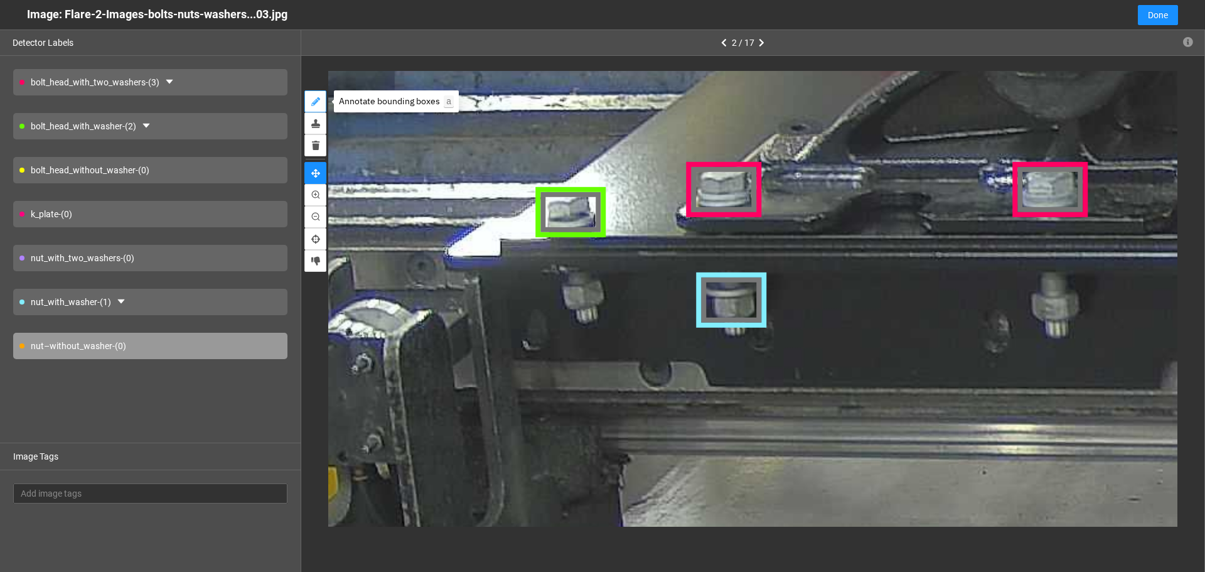
click at [319, 101] on icon "annotate" at bounding box center [315, 101] width 9 height 9
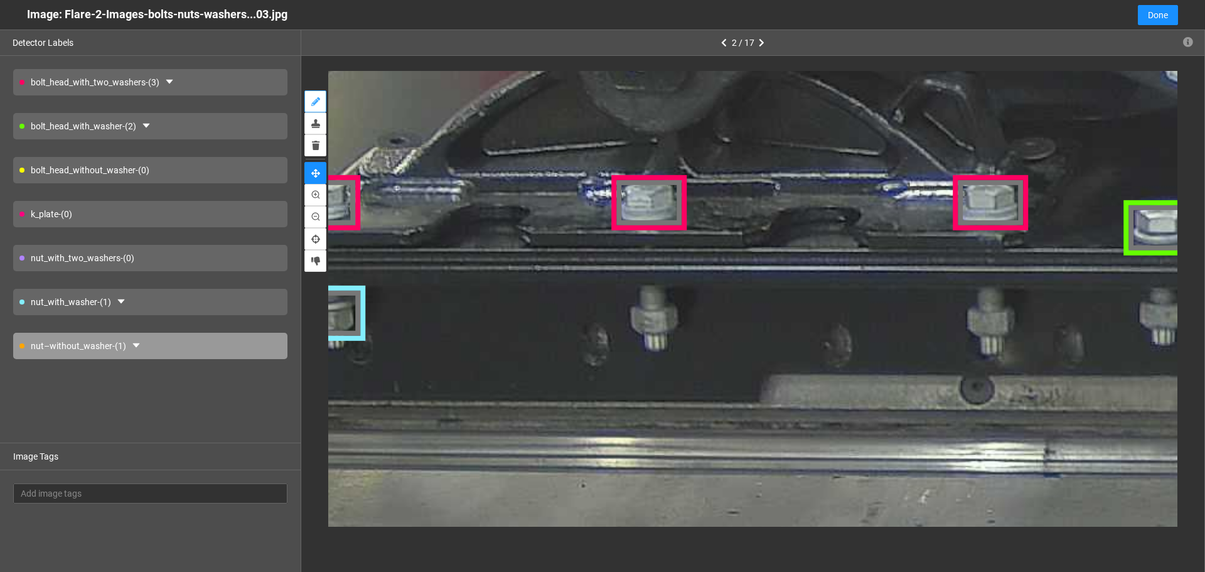
drag, startPoint x: 776, startPoint y: 320, endPoint x: 498, endPoint y: 334, distance: 278.4
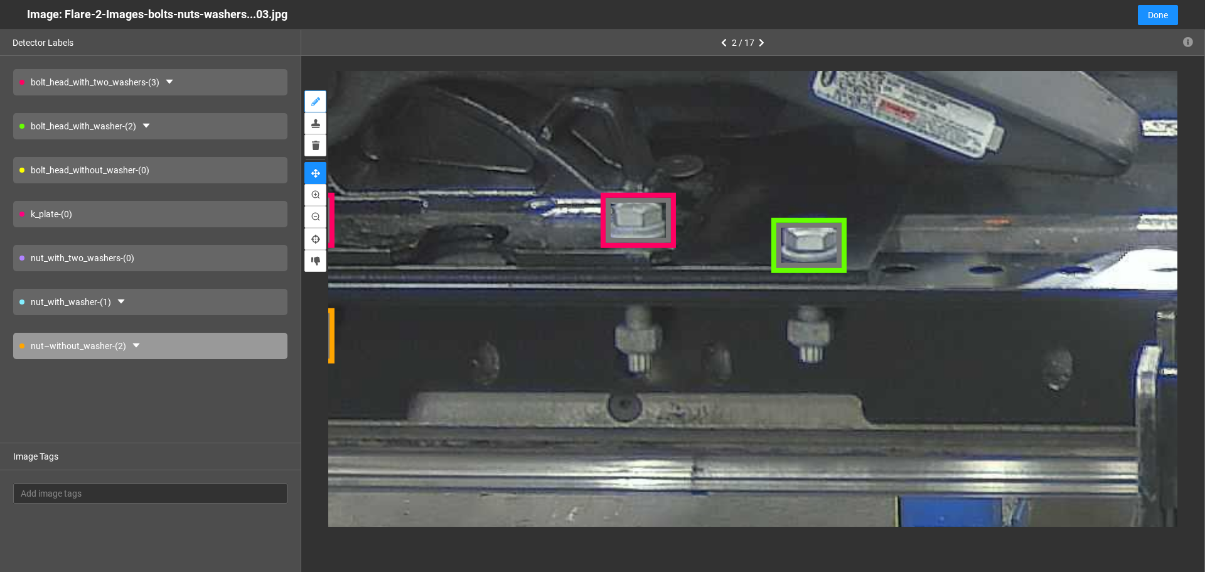
drag, startPoint x: 872, startPoint y: 329, endPoint x: 587, endPoint y: 340, distance: 285.2
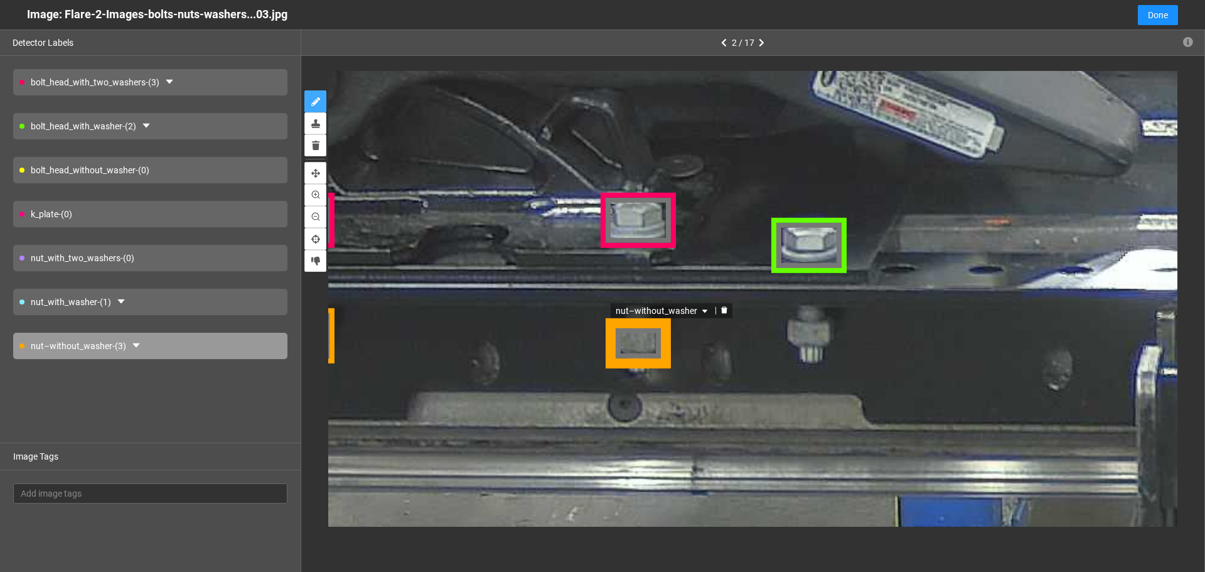
click at [645, 345] on div "nut–without_washer" at bounding box center [640, 343] width 65 height 50
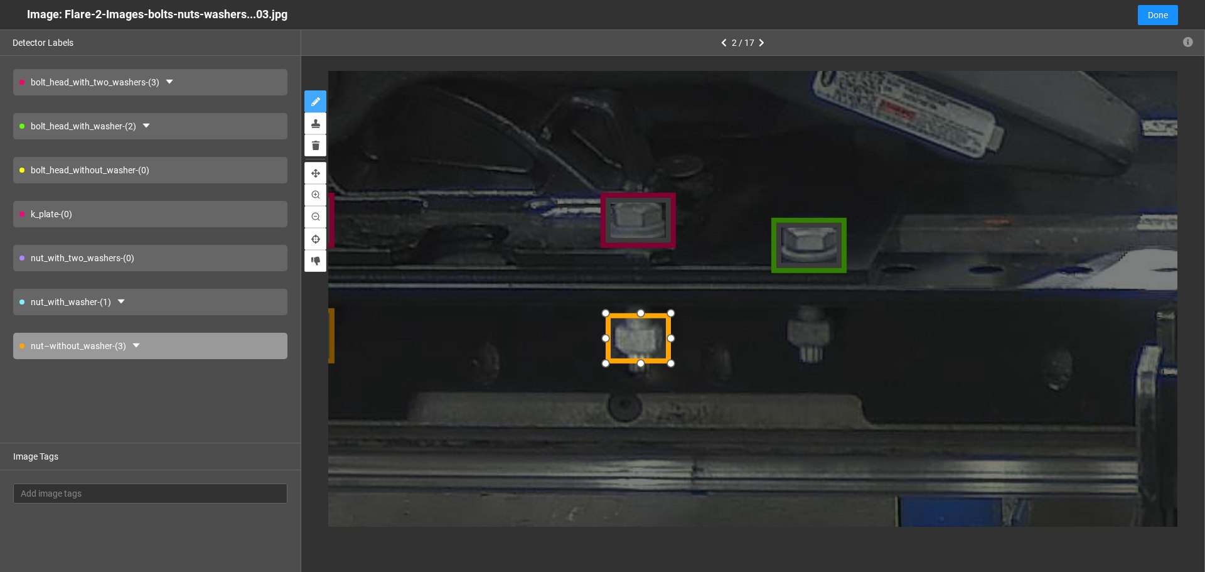
click at [642, 338] on div at bounding box center [640, 338] width 65 height 50
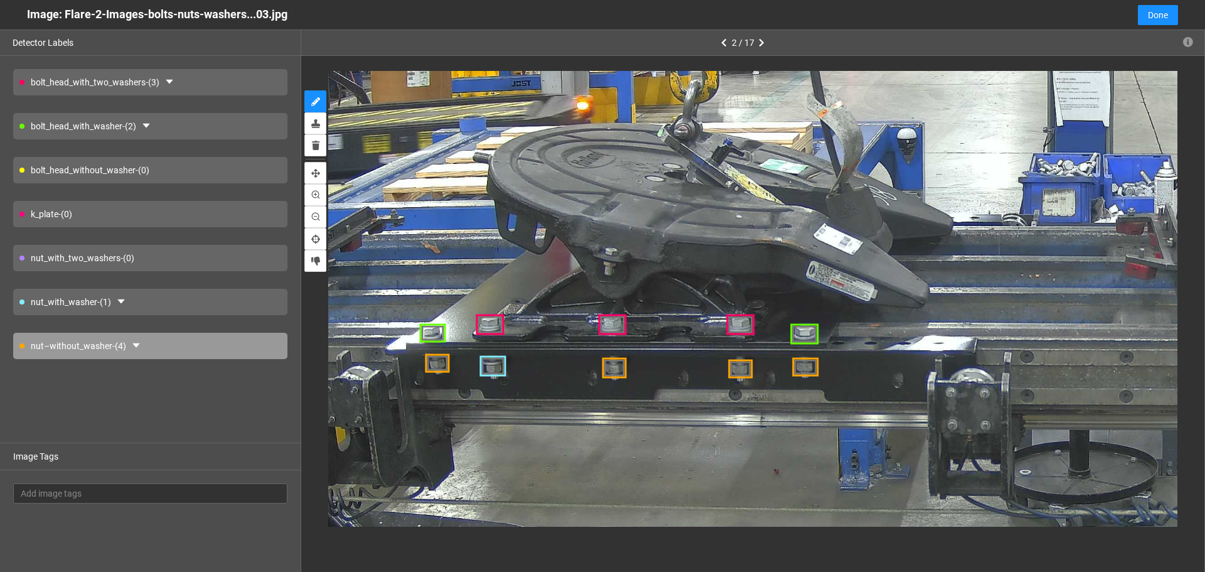
click at [172, 212] on div "k_plate - (0)" at bounding box center [150, 214] width 274 height 26
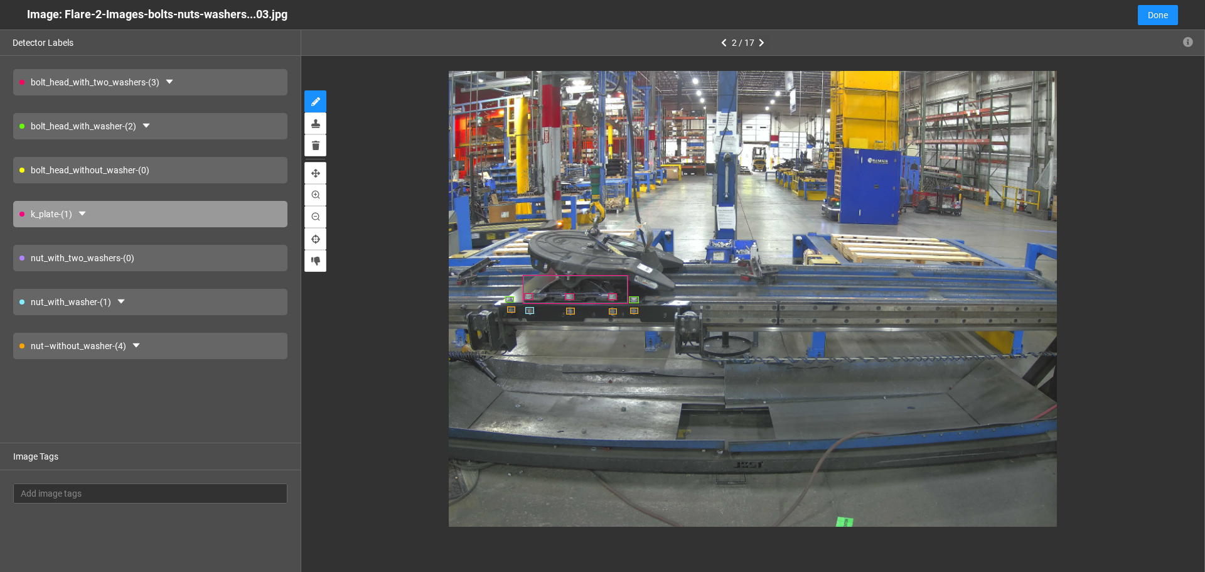
click at [763, 43] on icon "button" at bounding box center [762, 42] width 6 height 9
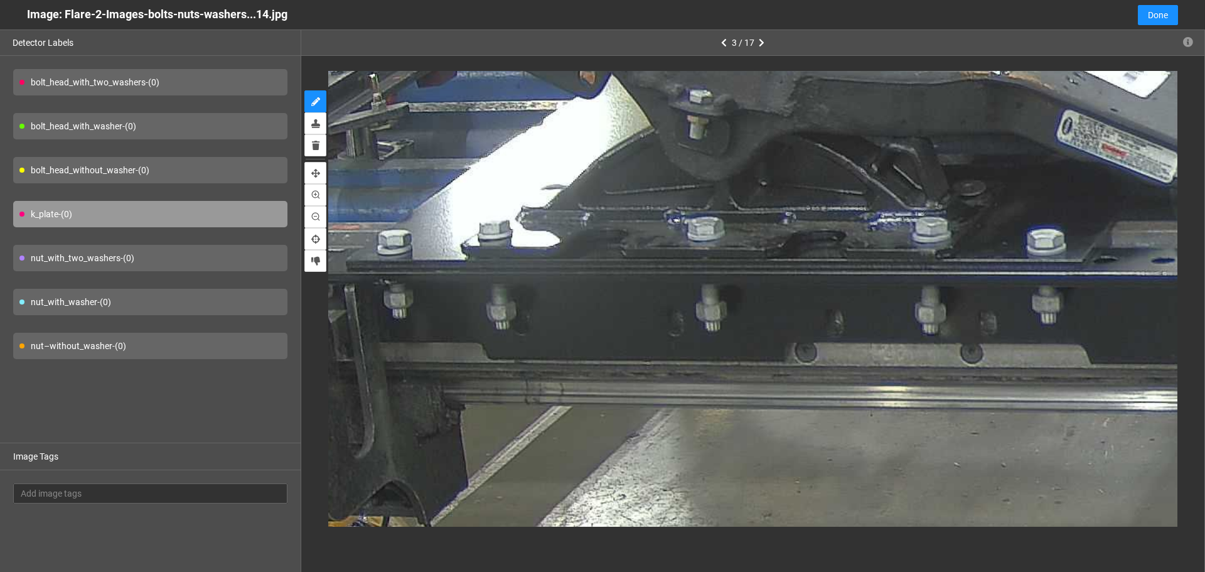
click at [188, 121] on div "bolt_head_with_washer - (0)" at bounding box center [150, 126] width 274 height 26
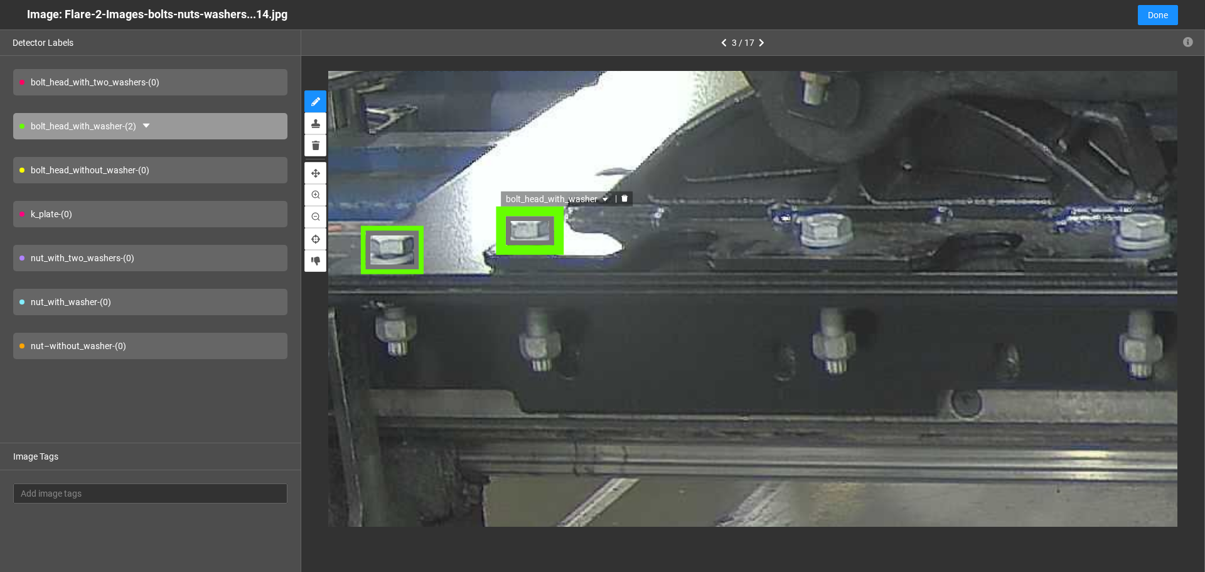
click at [549, 241] on div "bolt_head_with_washer" at bounding box center [530, 231] width 67 height 46
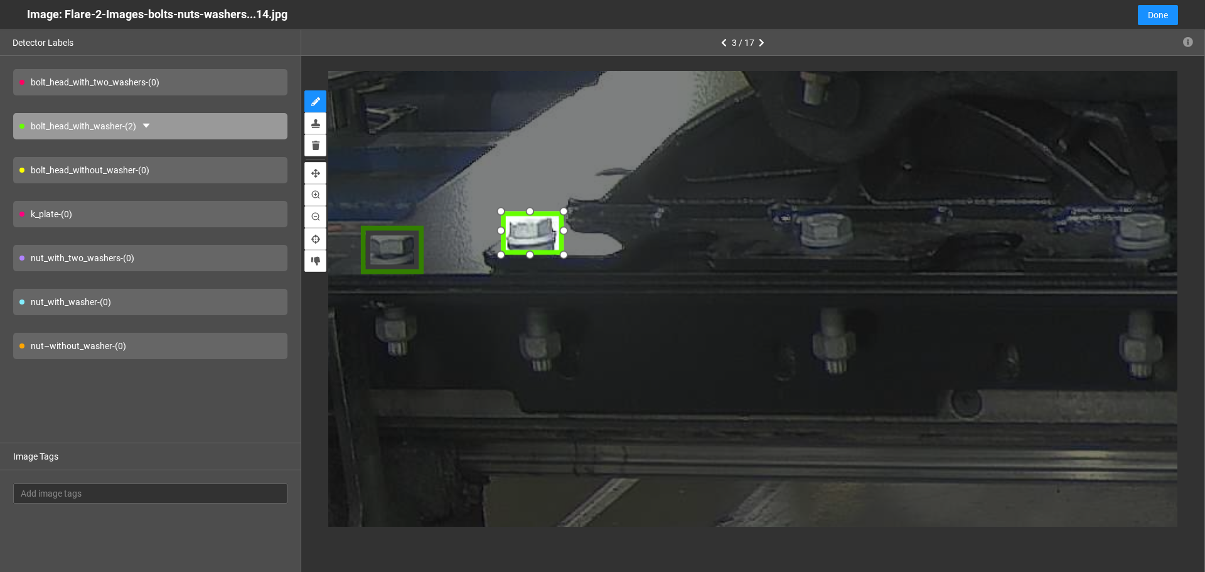
click at [496, 205] on div at bounding box center [500, 209] width 21 height 21
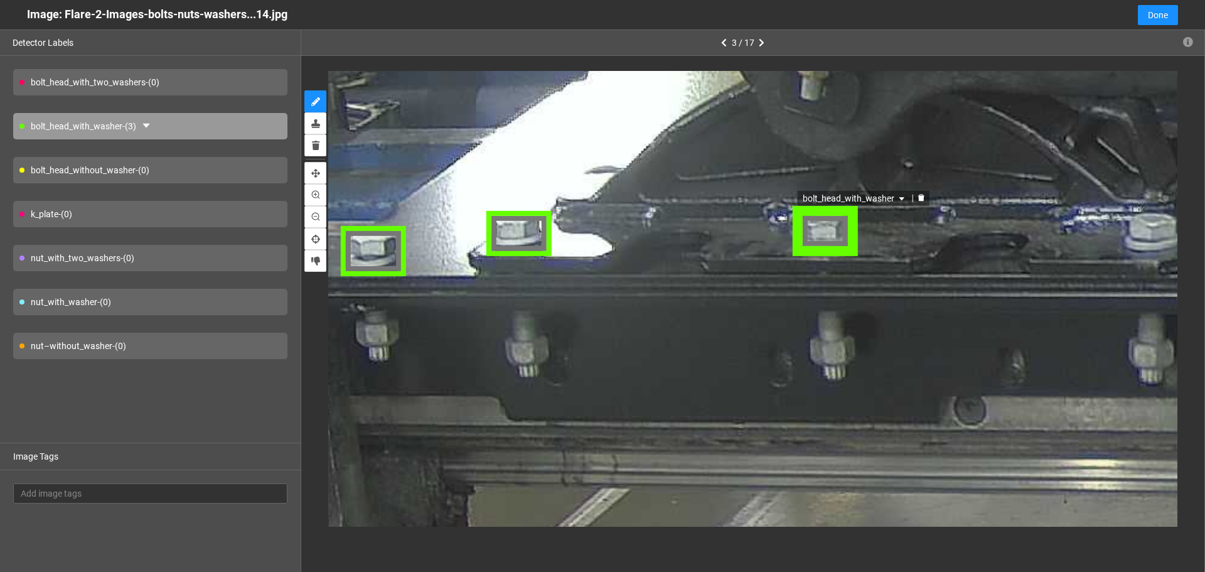
click at [817, 233] on div "bolt_head_with_washer" at bounding box center [825, 231] width 69 height 51
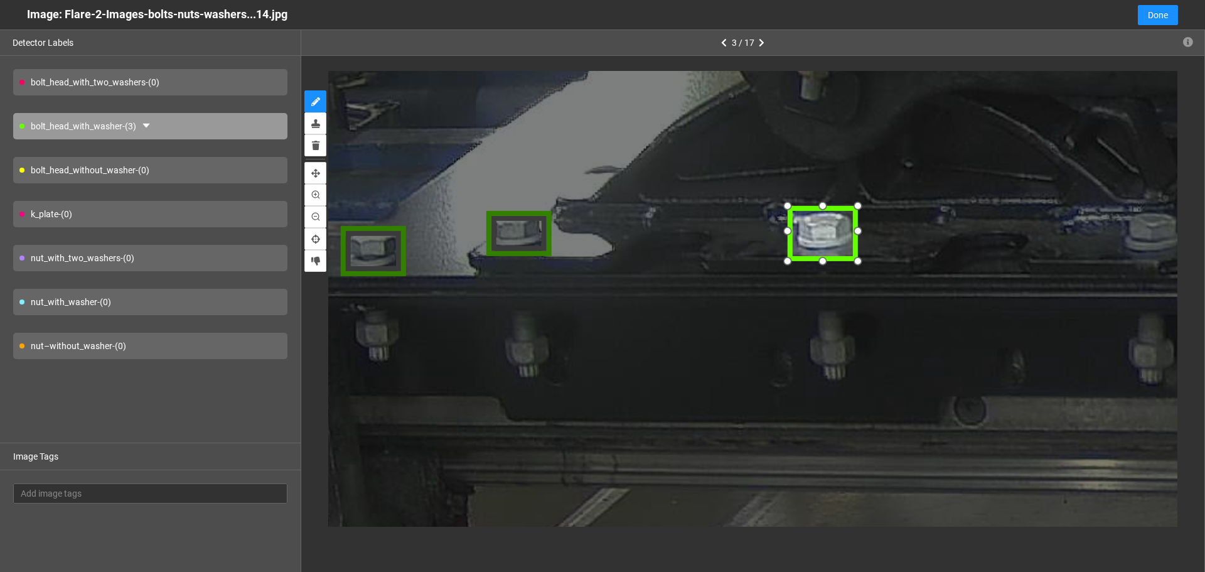
click at [795, 253] on div at bounding box center [825, 232] width 70 height 53
click at [817, 234] on div at bounding box center [825, 229] width 70 height 53
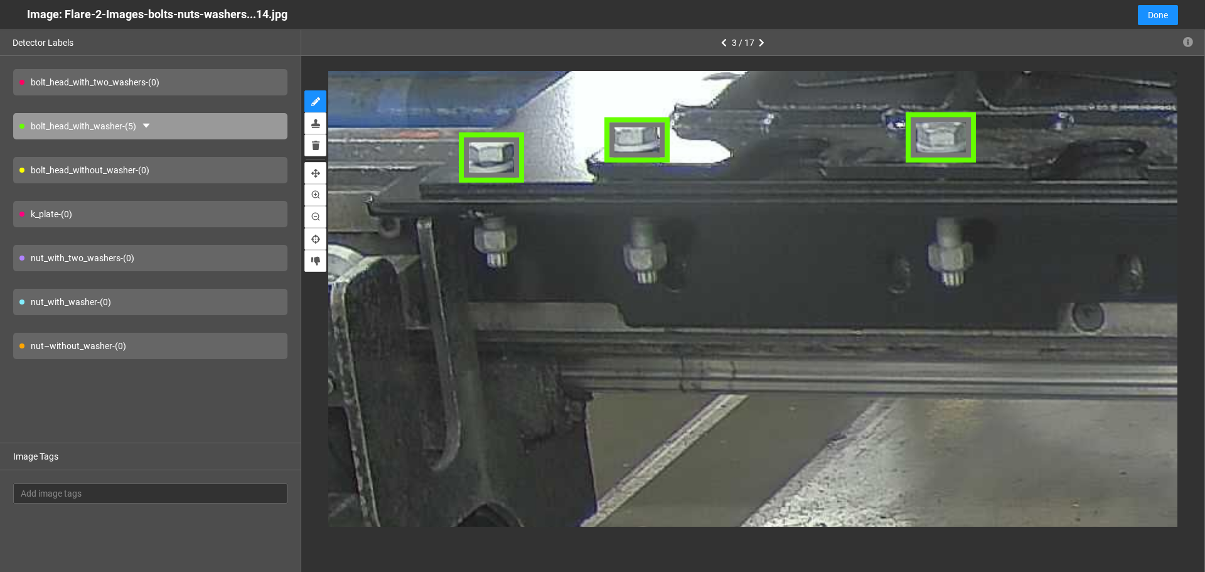
click at [196, 343] on div "nut–without_washer - (0)" at bounding box center [150, 346] width 274 height 26
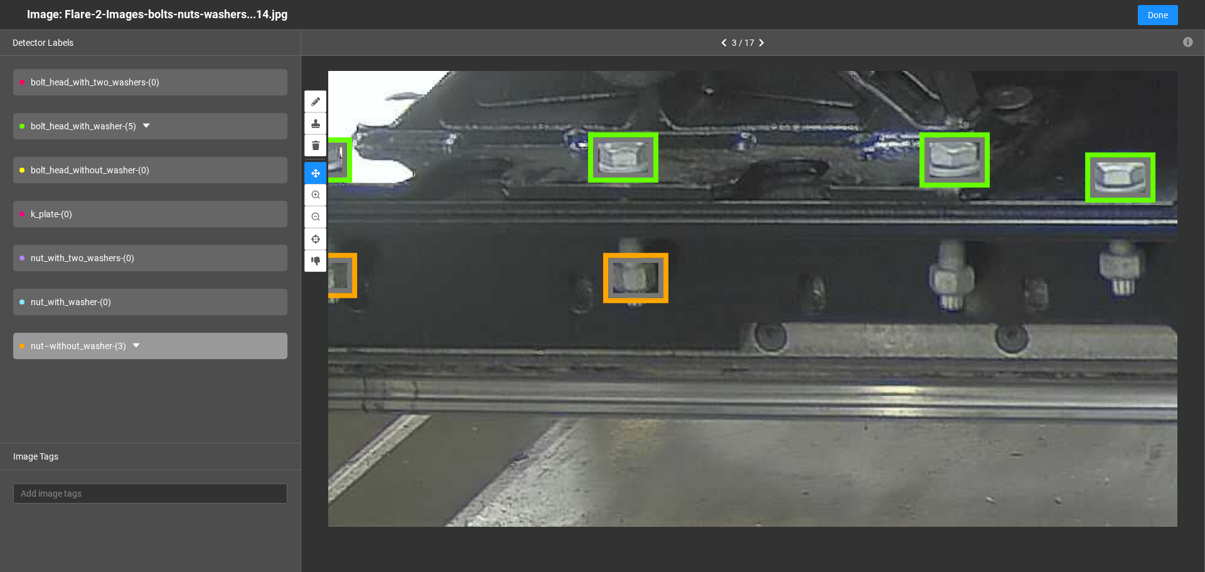
drag, startPoint x: 653, startPoint y: 284, endPoint x: 488, endPoint y: 289, distance: 165.1
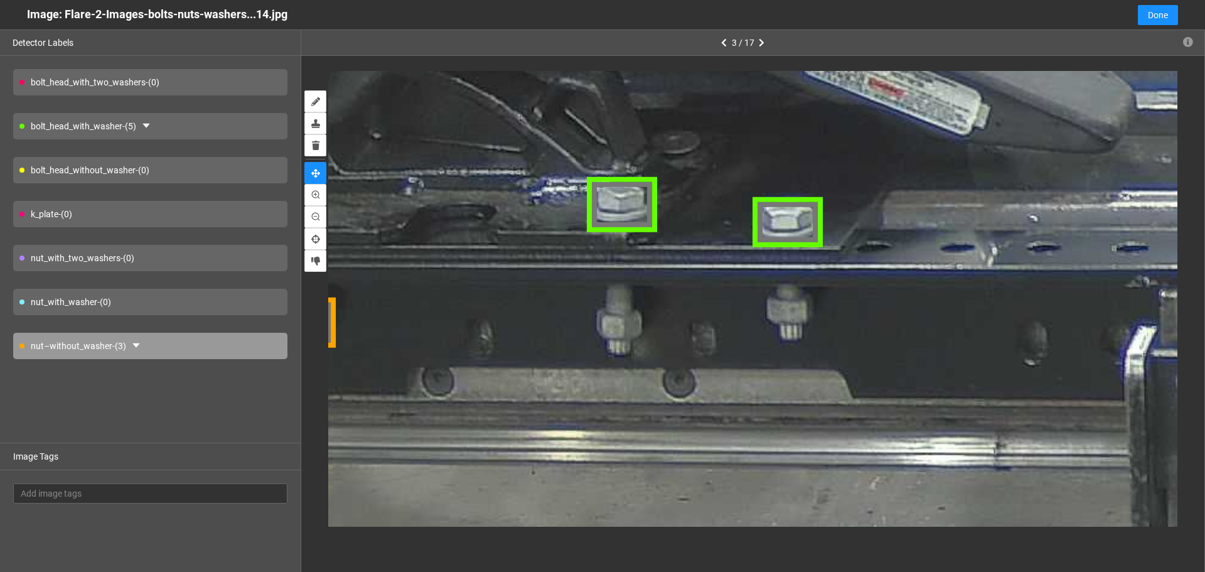
drag, startPoint x: 709, startPoint y: 298, endPoint x: 573, endPoint y: 328, distance: 139.5
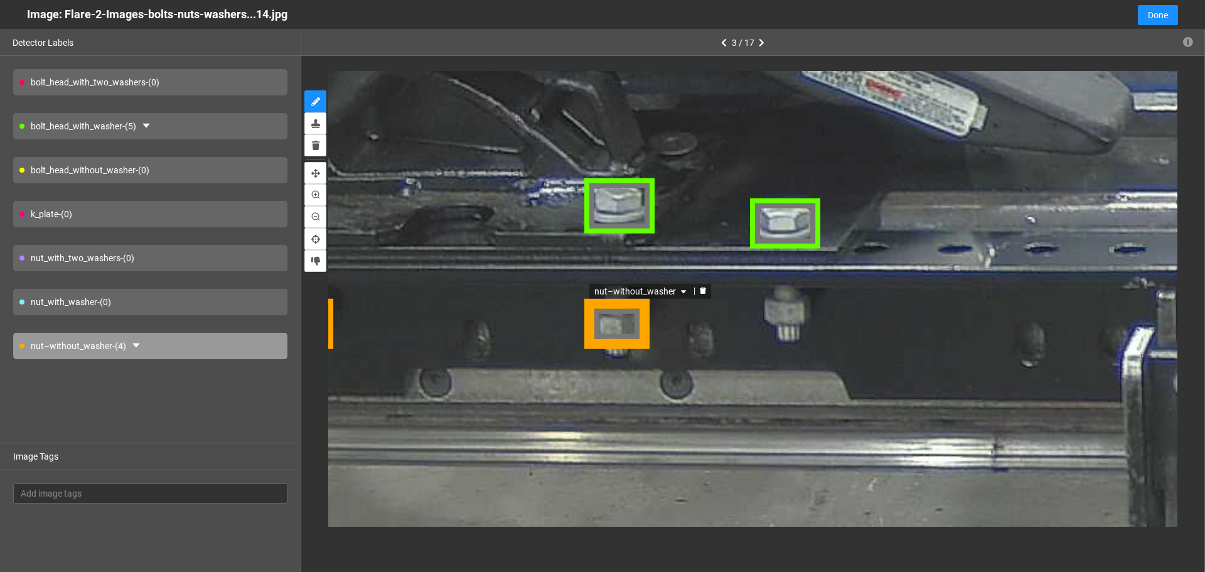
click at [603, 332] on div "nut–without_washer" at bounding box center [618, 323] width 62 height 51
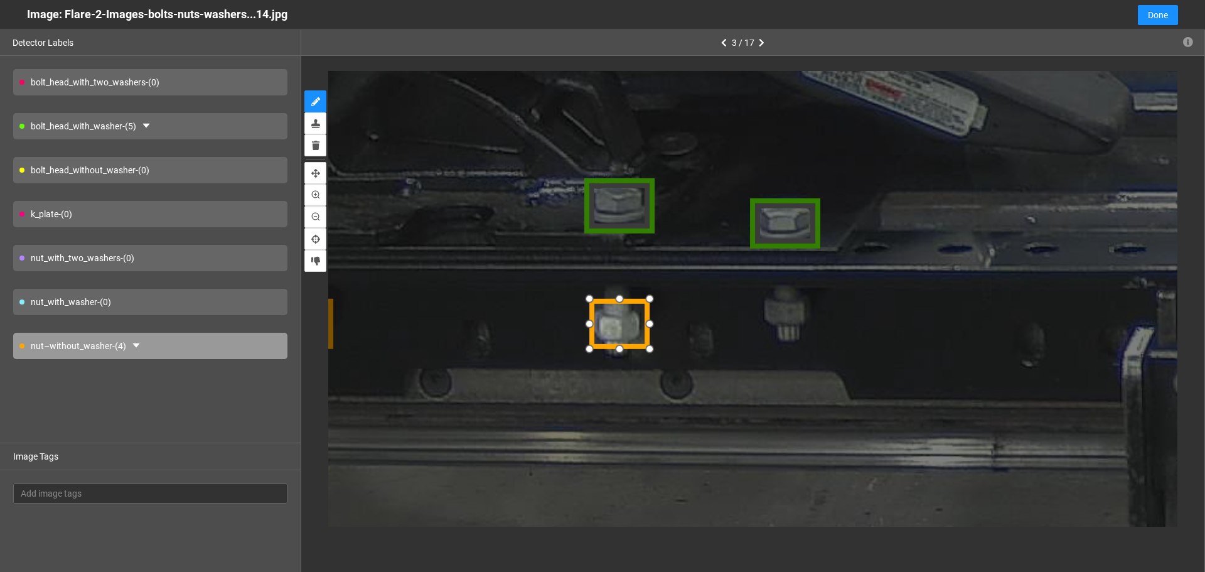
click at [589, 350] on div at bounding box center [588, 349] width 21 height 21
click at [589, 306] on div at bounding box center [586, 302] width 21 height 21
click at [647, 301] on div at bounding box center [647, 299] width 21 height 21
click at [589, 351] on div at bounding box center [589, 351] width 21 height 21
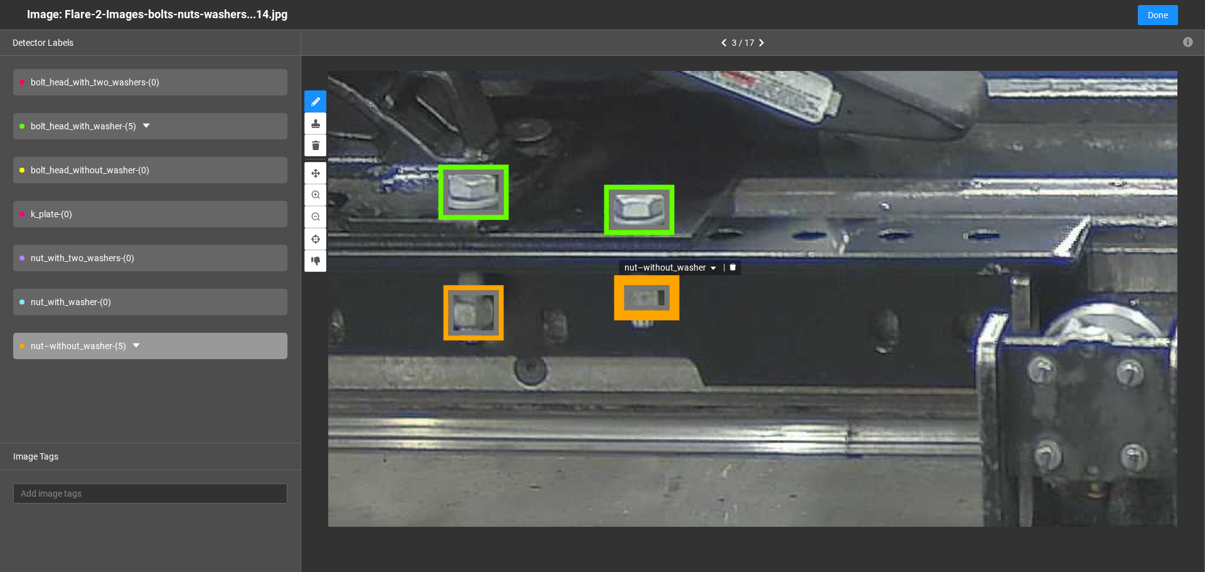
click at [656, 303] on div "nut–without_washer" at bounding box center [645, 298] width 66 height 45
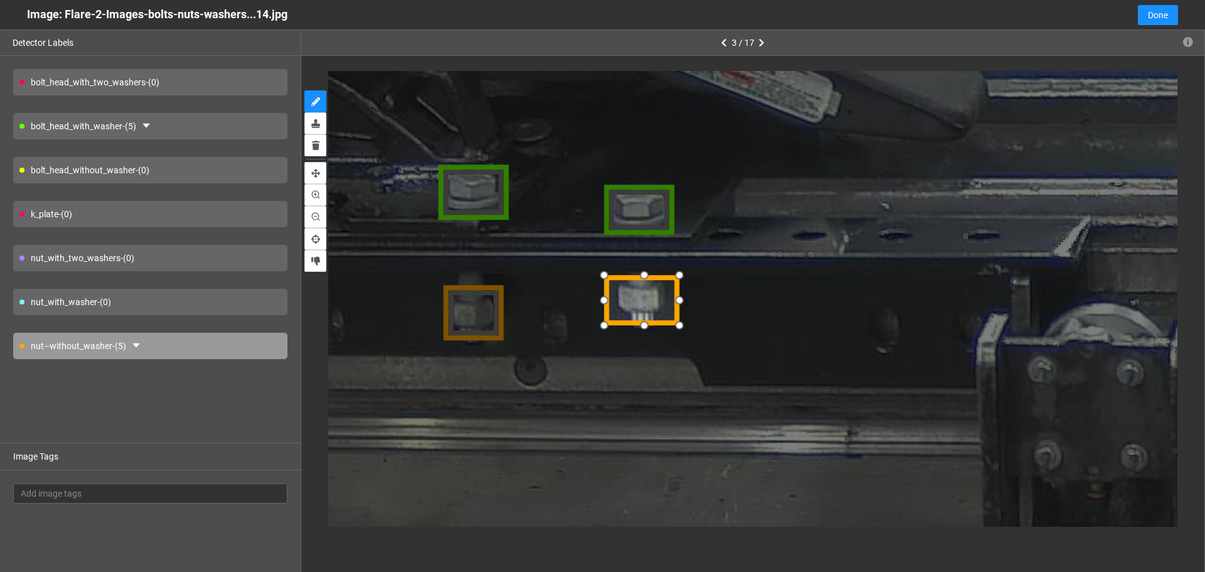
click at [611, 325] on div at bounding box center [606, 326] width 21 height 21
click at [609, 274] on div at bounding box center [609, 271] width 21 height 21
click at [643, 298] on div at bounding box center [641, 296] width 68 height 55
click at [670, 319] on div at bounding box center [672, 319] width 21 height 21
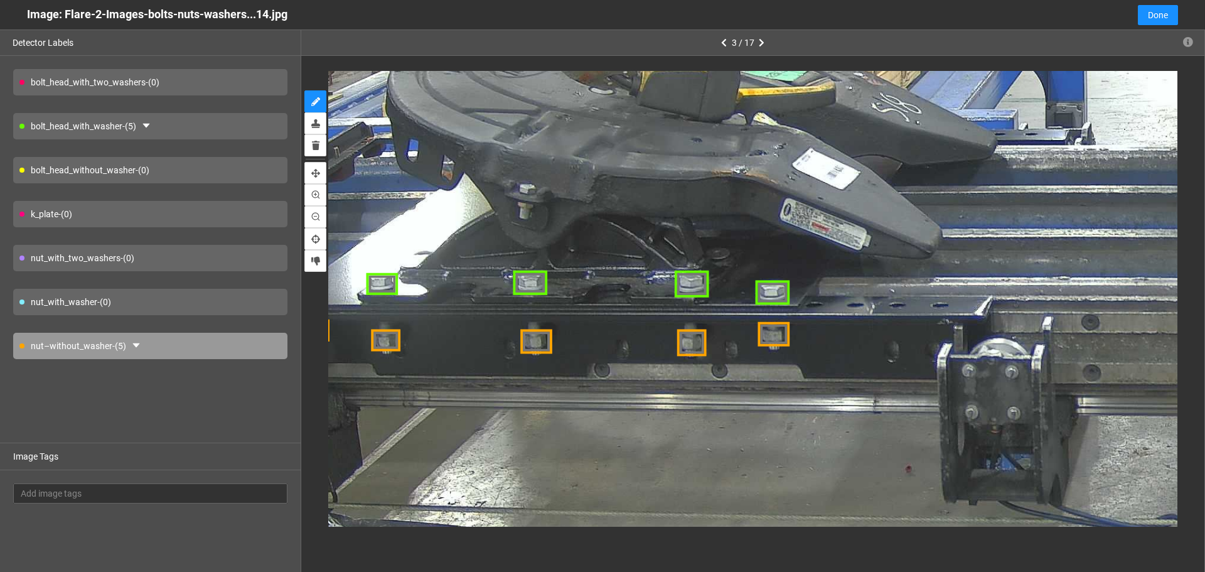
click at [178, 206] on div "k_plate - (0)" at bounding box center [150, 214] width 274 height 26
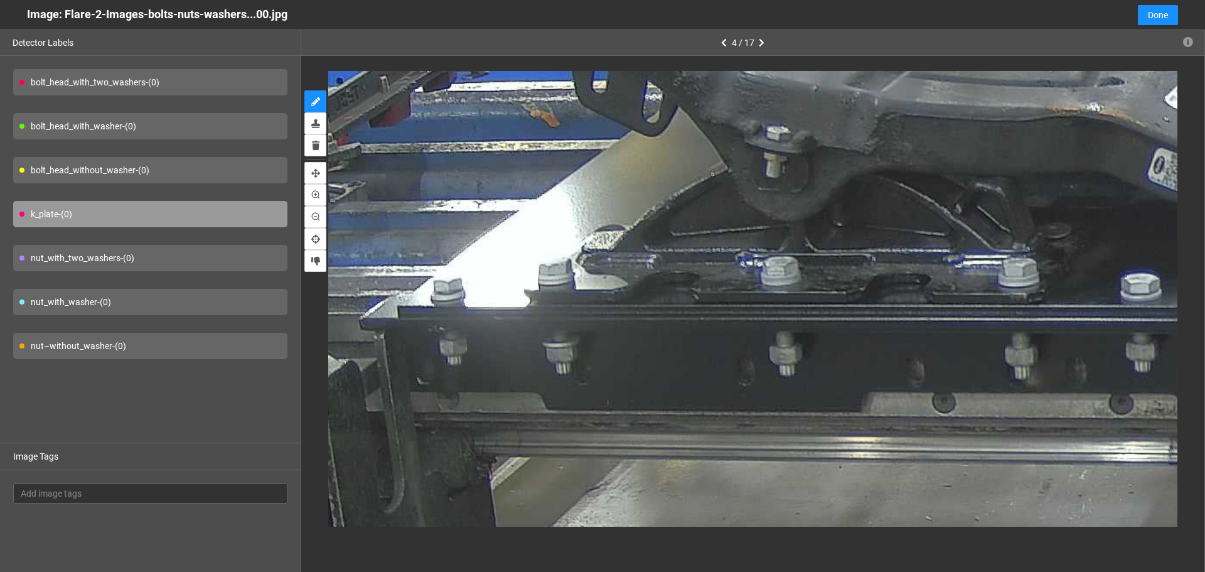
click at [237, 125] on div "bolt_head_with_washer - (0)" at bounding box center [150, 126] width 274 height 26
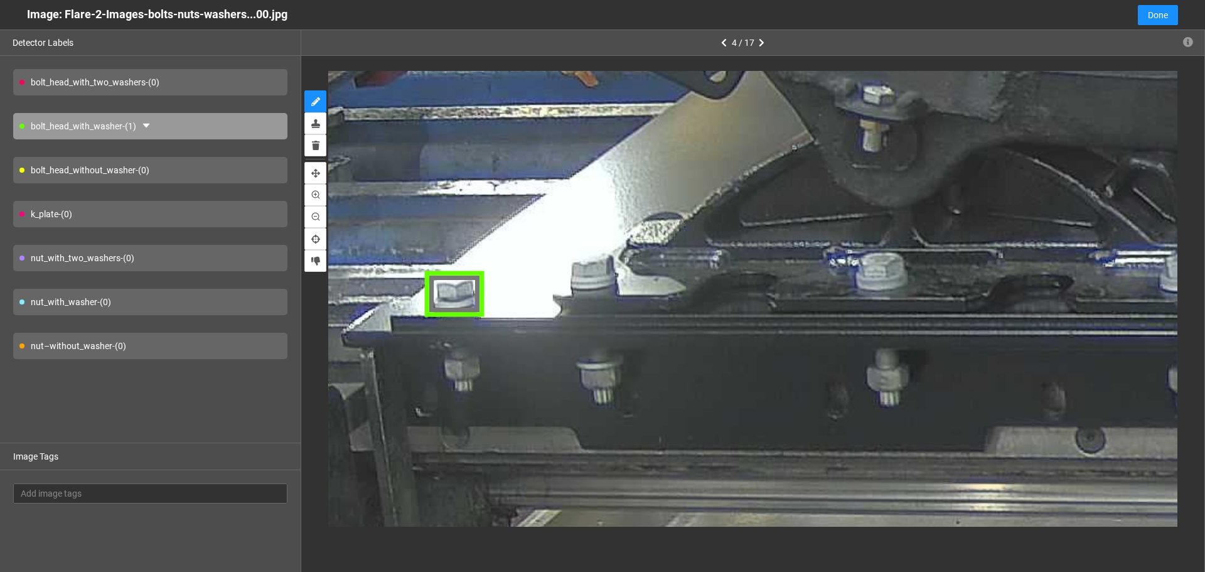
click at [211, 178] on div "bolt_head_without_washer - (0)" at bounding box center [150, 170] width 274 height 26
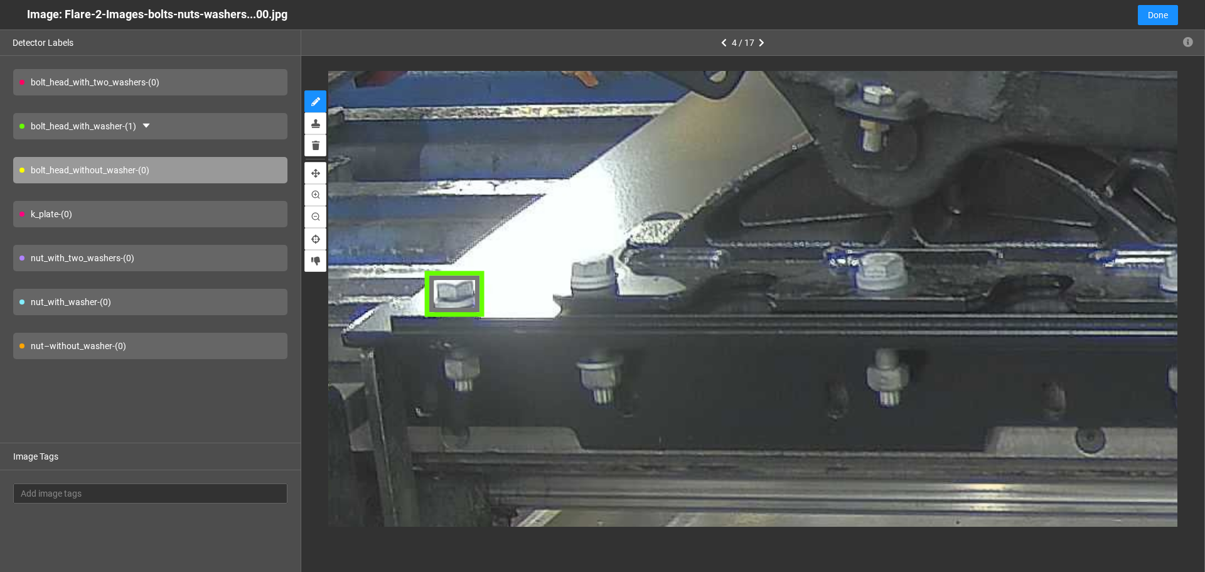
click at [212, 76] on div "bolt_head_with_two_washers - (0)" at bounding box center [150, 82] width 274 height 26
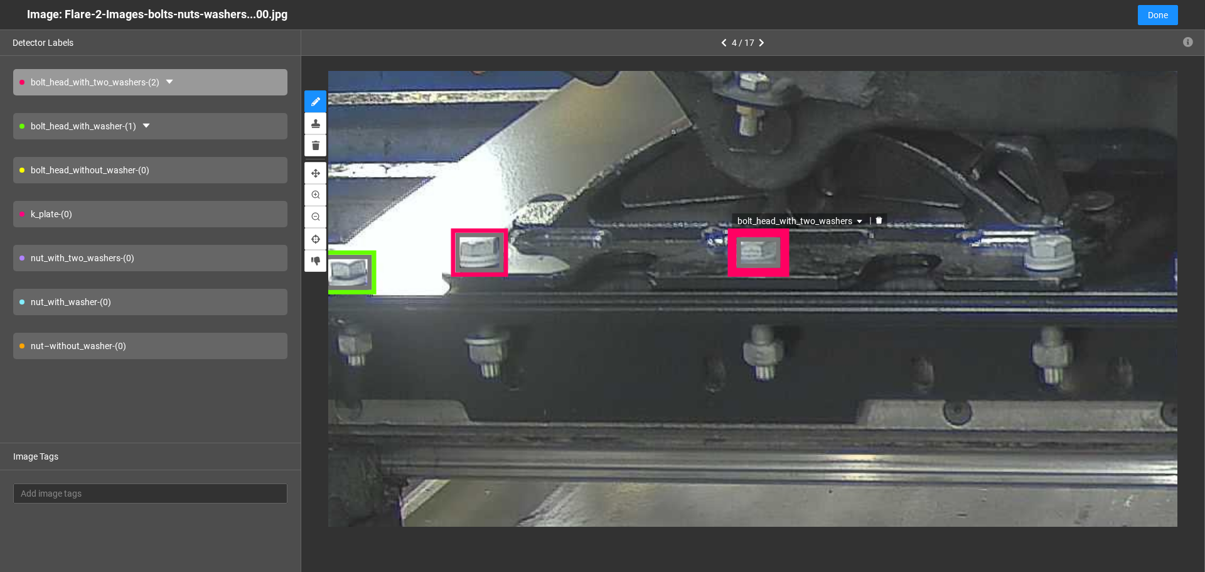
click at [768, 254] on div "bolt_head_with_two_washers" at bounding box center [758, 252] width 63 height 48
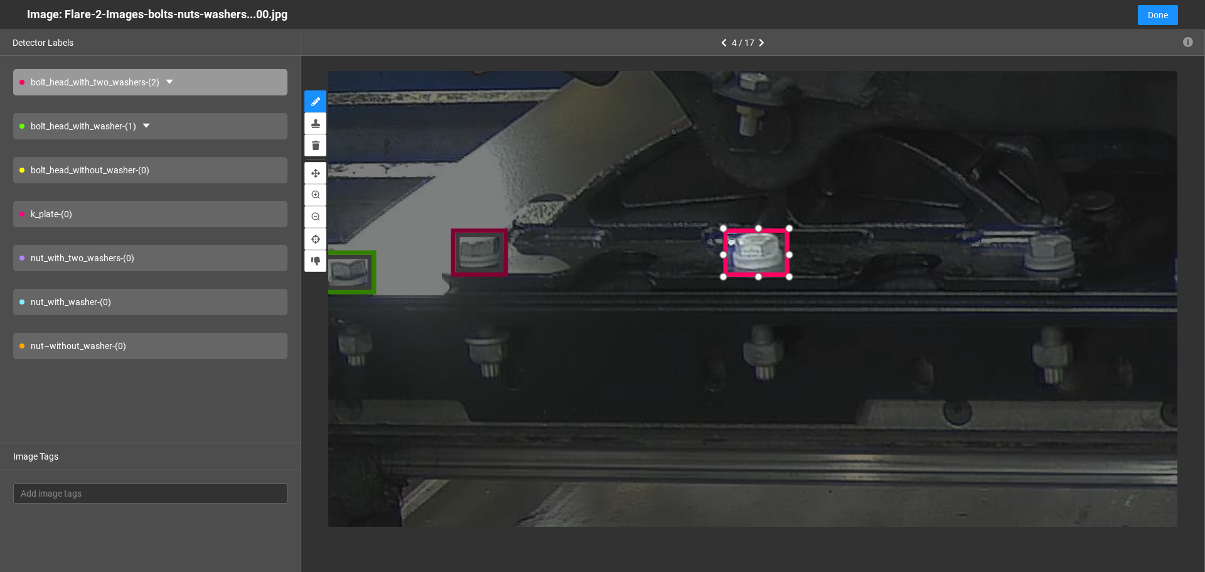
click at [731, 277] on div at bounding box center [725, 277] width 21 height 21
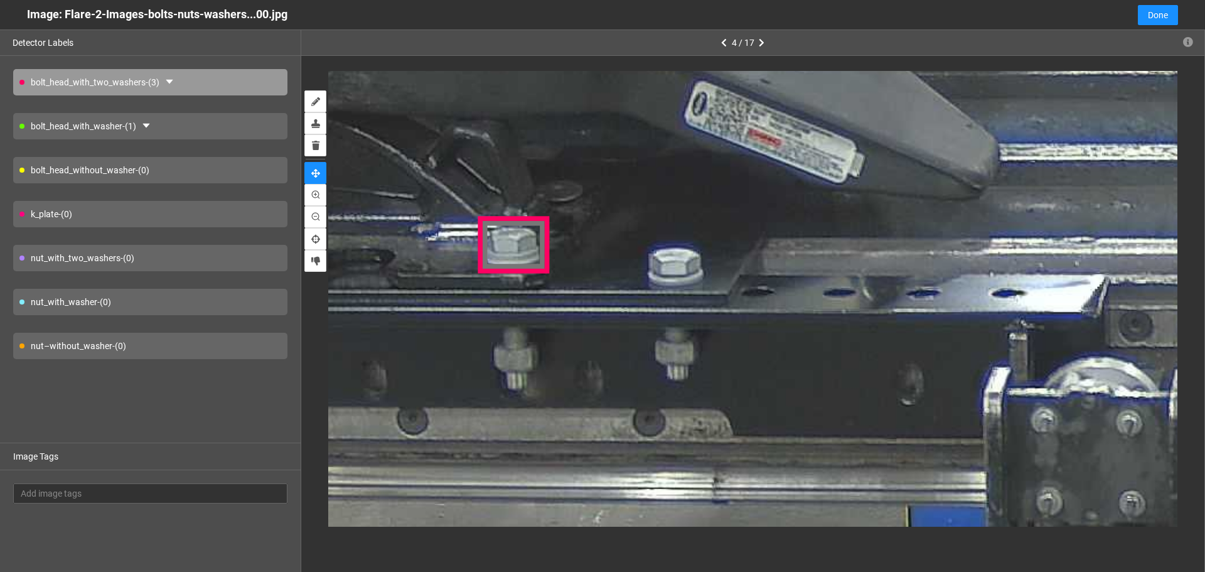
drag, startPoint x: 1066, startPoint y: 264, endPoint x: 599, endPoint y: 266, distance: 467.6
click at [205, 127] on div "bolt_head_with_washer - (1)" at bounding box center [150, 126] width 274 height 26
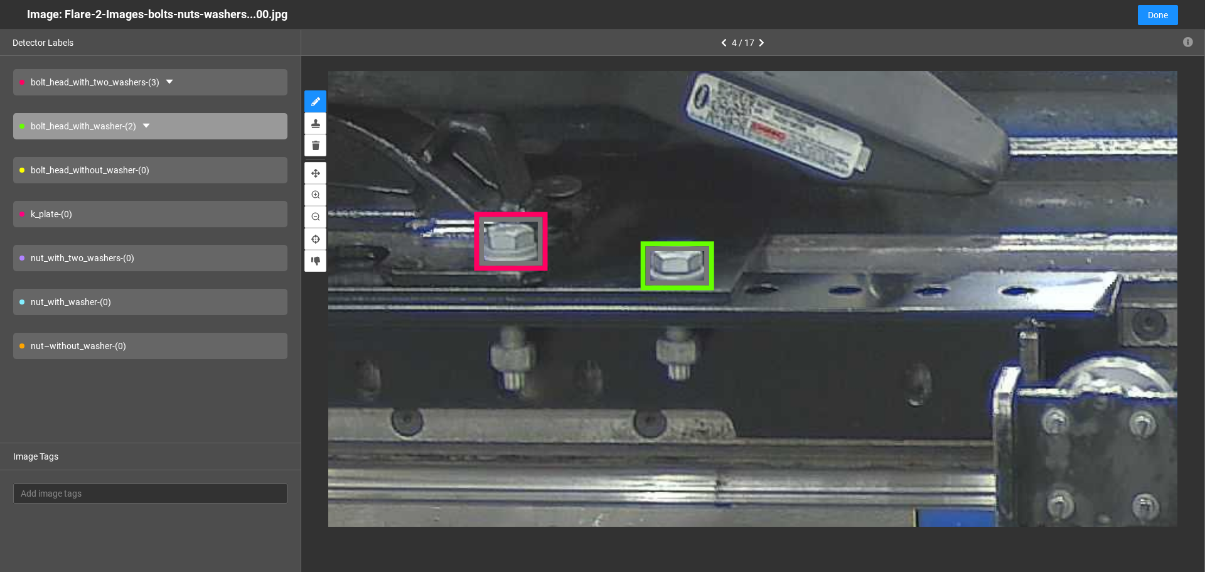
click at [212, 342] on div "nut–without_washer - (0)" at bounding box center [150, 346] width 274 height 26
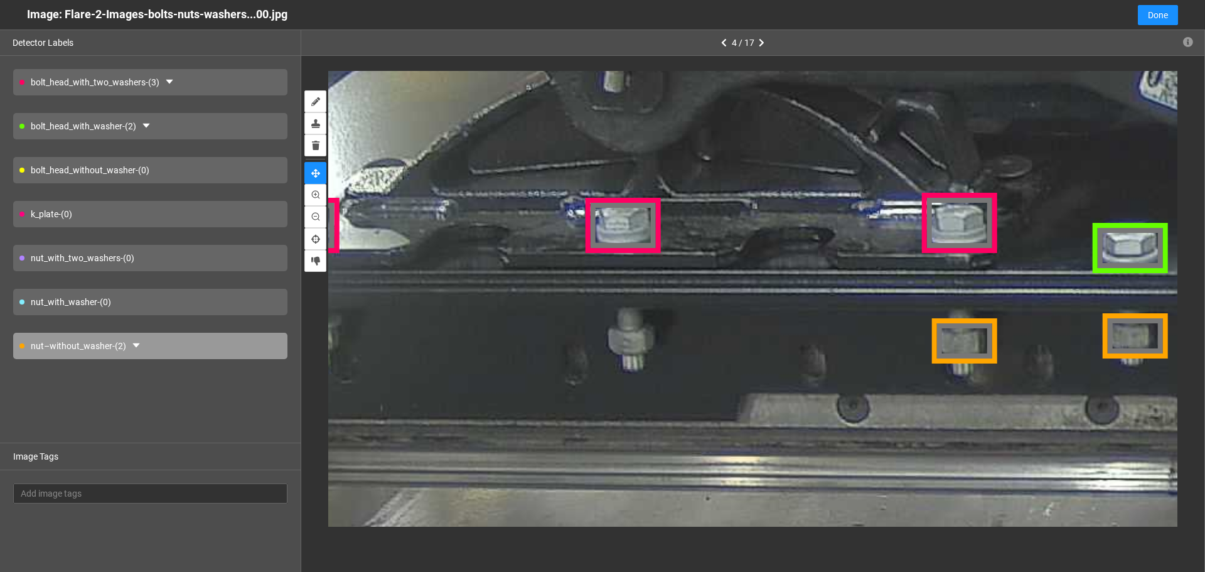
drag, startPoint x: 420, startPoint y: 332, endPoint x: 854, endPoint y: 316, distance: 434.6
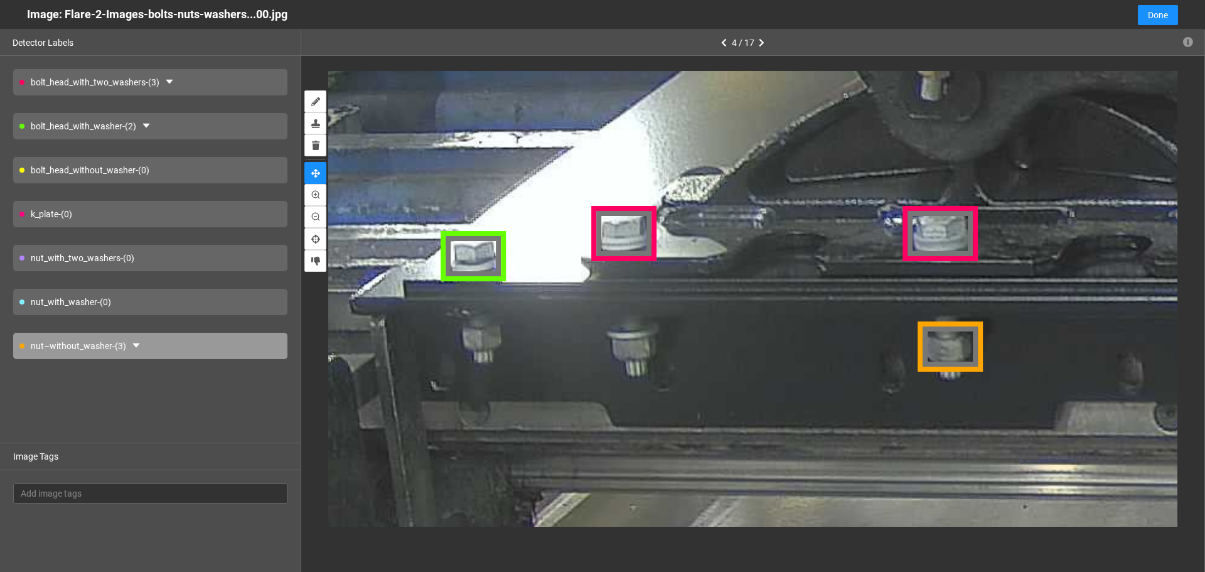
drag, startPoint x: 540, startPoint y: 321, endPoint x: 749, endPoint y: 329, distance: 209.2
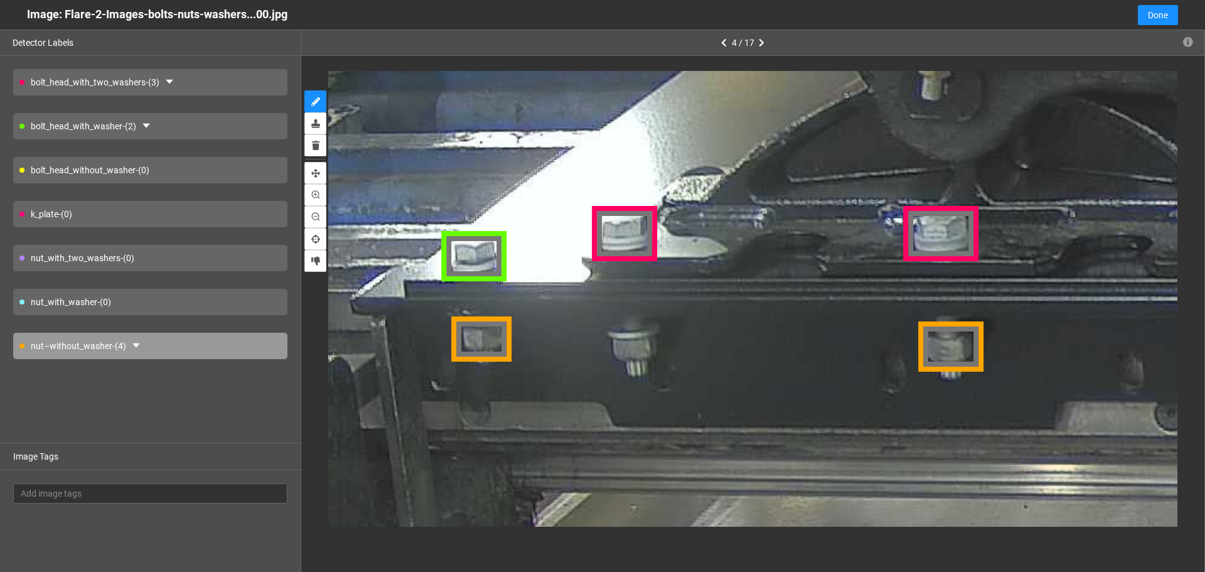
drag, startPoint x: 168, startPoint y: 297, endPoint x: 362, endPoint y: 314, distance: 194.0
click at [169, 297] on div "nut_with_washer - (0)" at bounding box center [150, 302] width 274 height 26
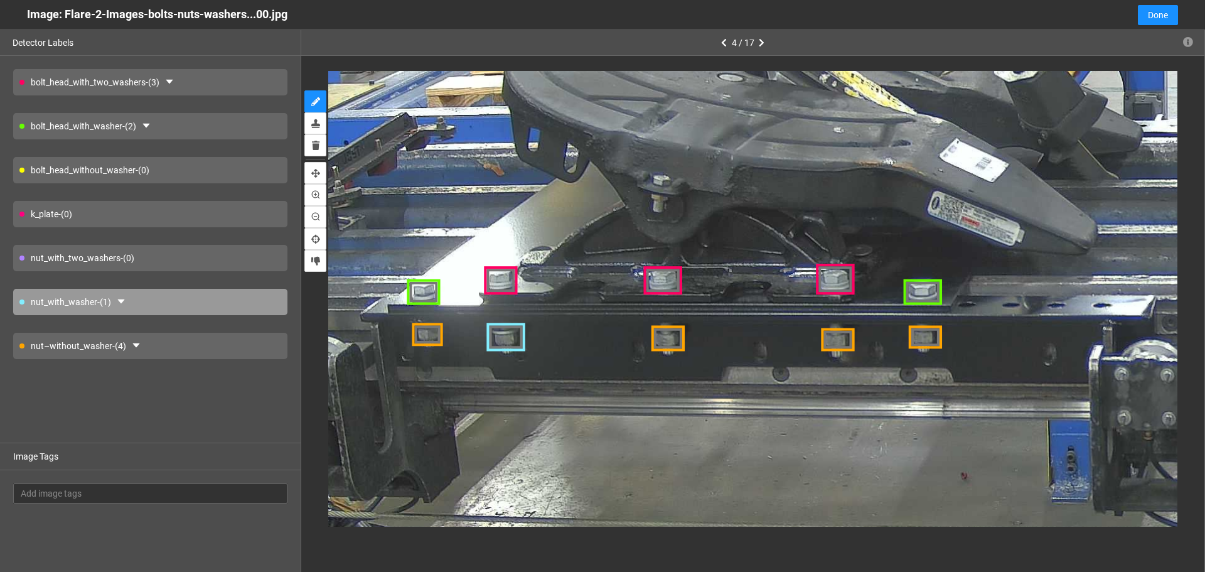
click at [112, 208] on div "k_plate - (0)" at bounding box center [150, 214] width 274 height 26
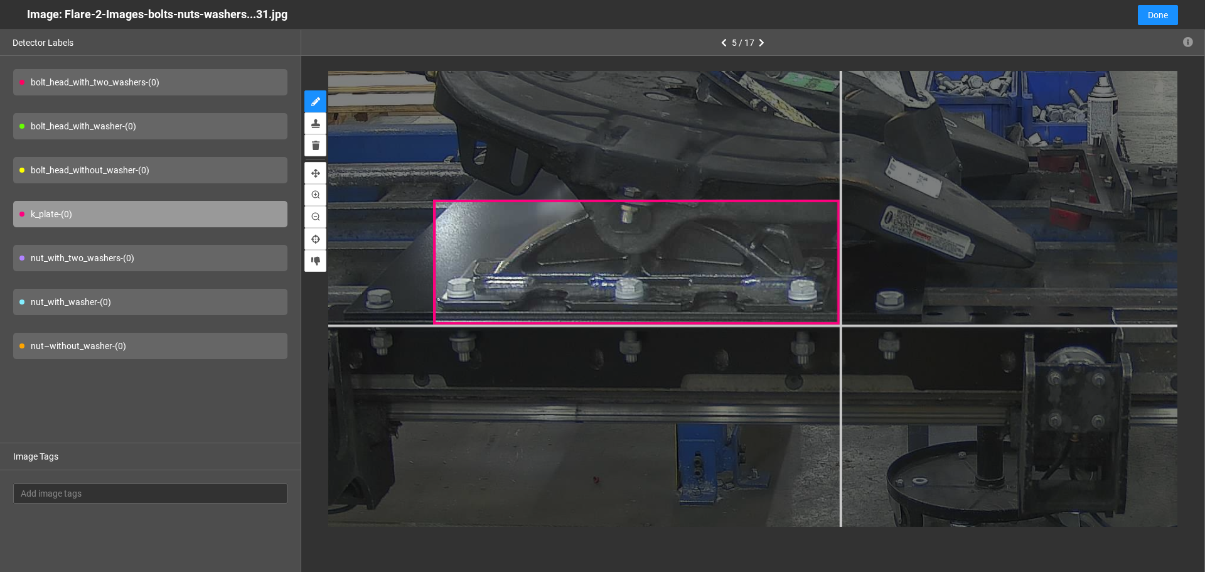
click at [841, 325] on div at bounding box center [1097, 298] width 2370 height 1778
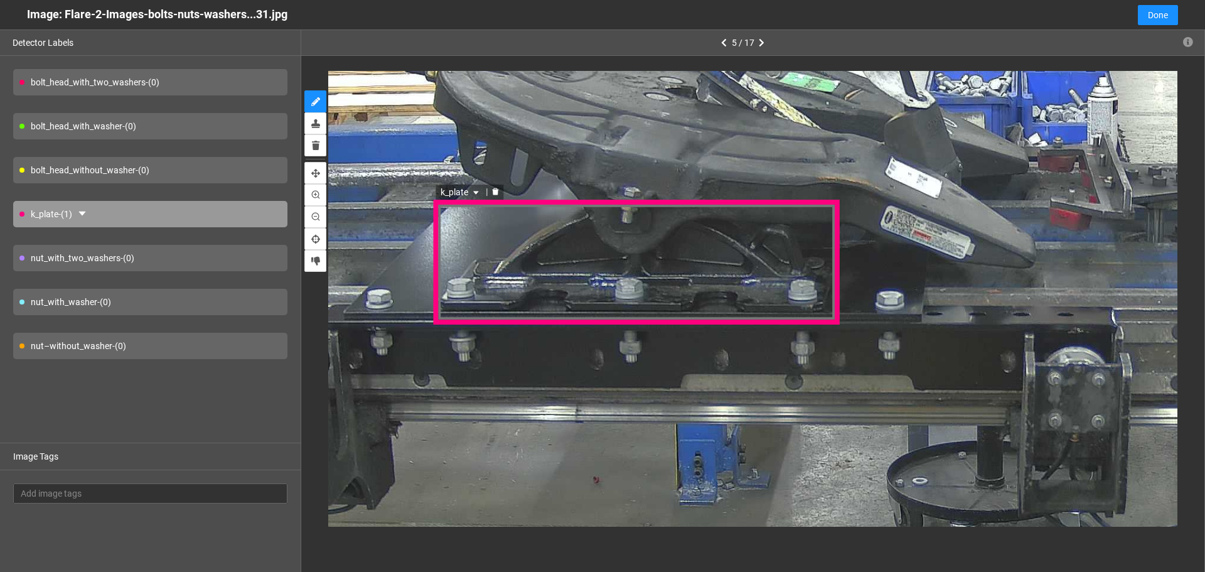
click at [495, 191] on icon "delete" at bounding box center [496, 192] width 6 height 7
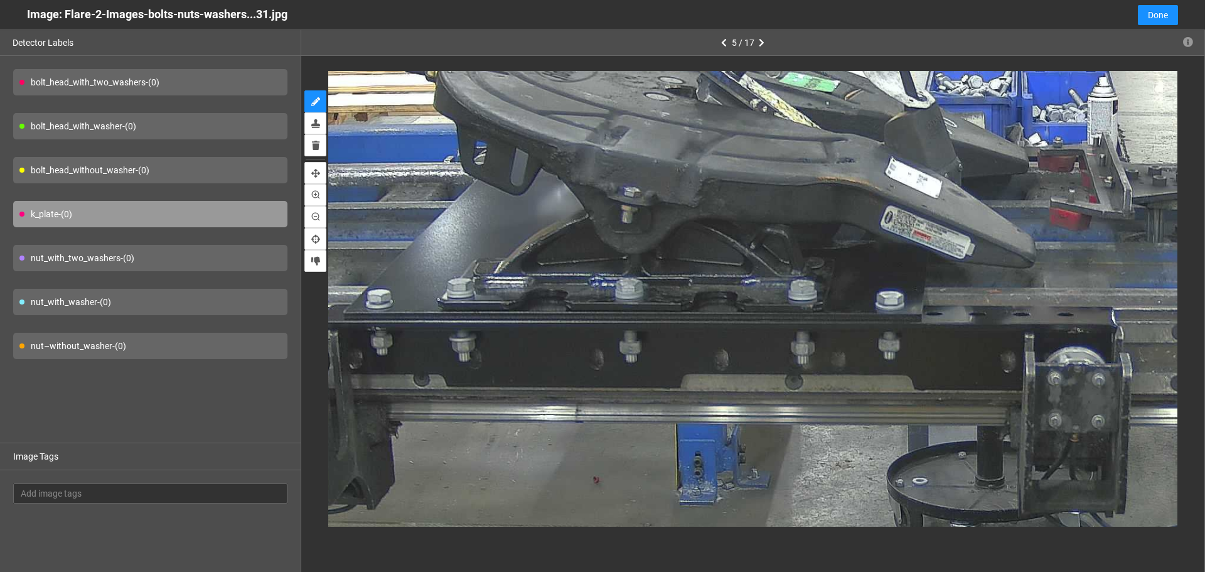
click at [193, 126] on div "bolt_head_with_washer - (0)" at bounding box center [150, 126] width 274 height 26
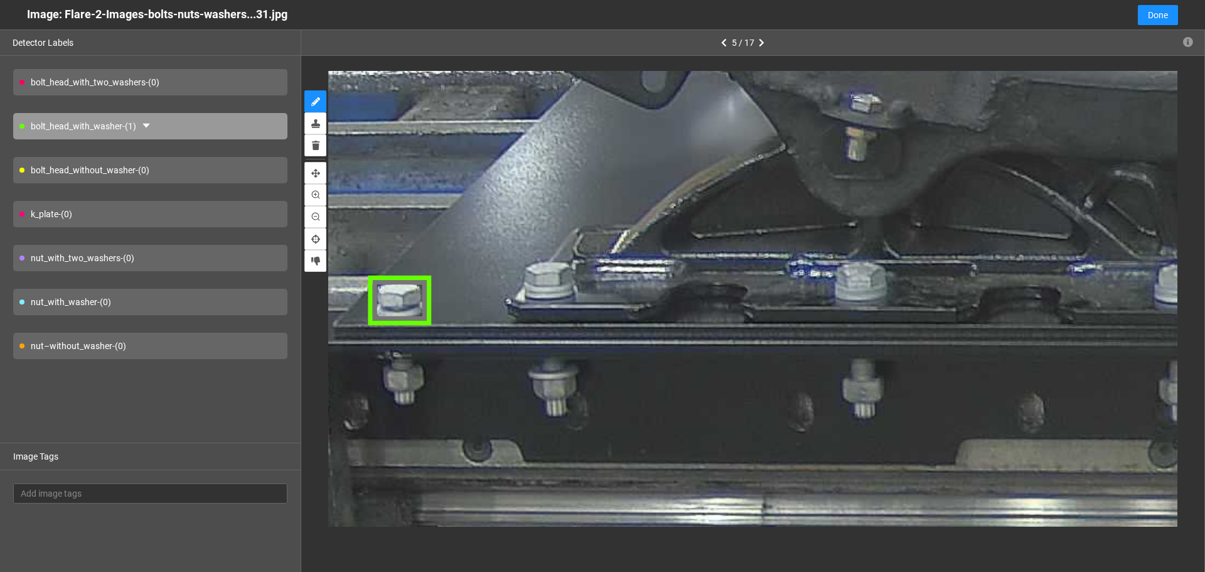
click at [225, 83] on div "bolt_head_with_two_washers - (0)" at bounding box center [150, 82] width 274 height 26
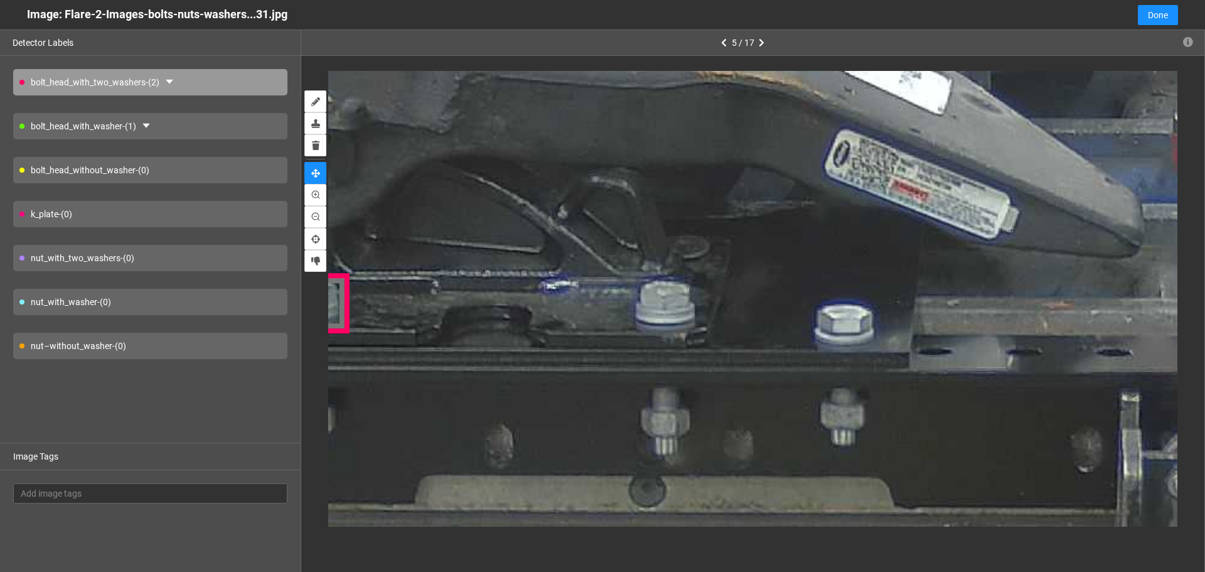
drag, startPoint x: 664, startPoint y: 220, endPoint x: 404, endPoint y: 221, distance: 260.5
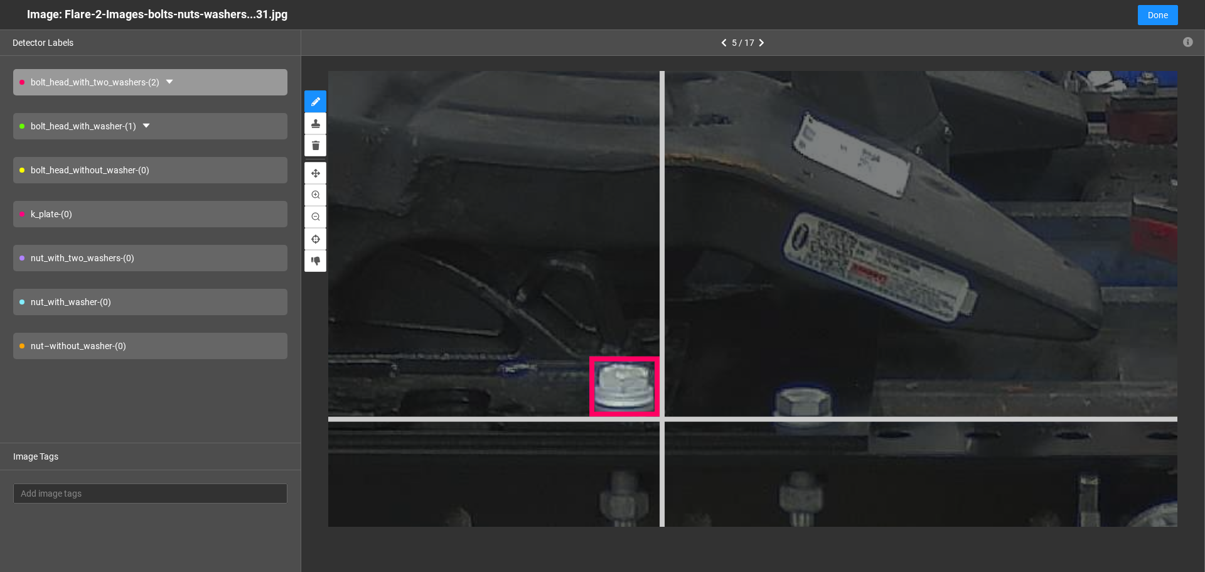
click at [662, 416] on div at bounding box center [1228, 402] width 4863 height 3647
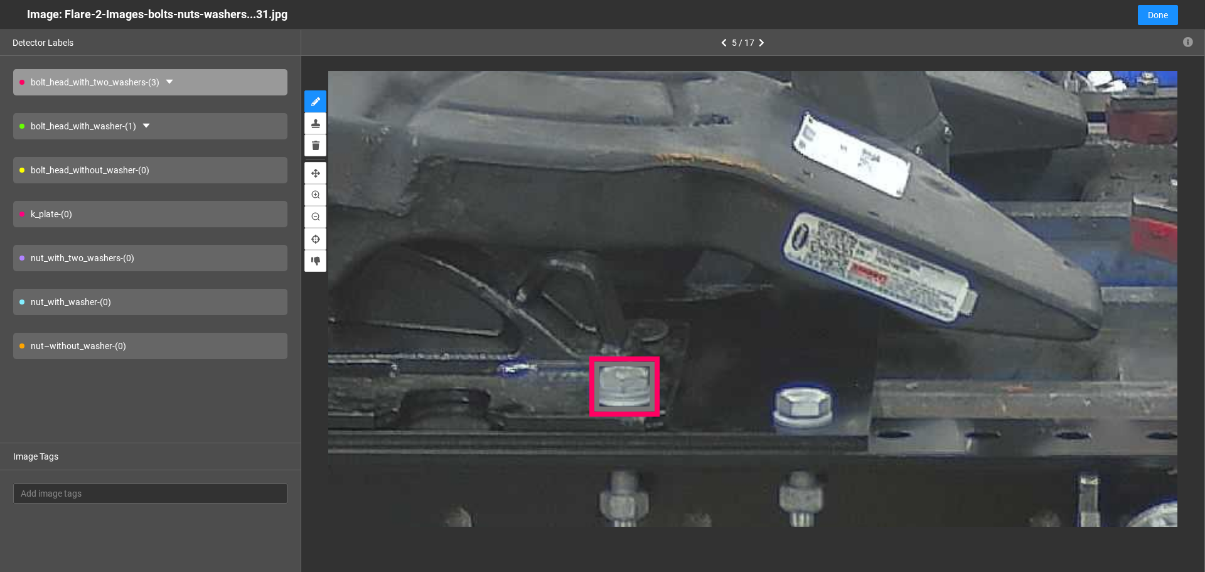
click at [219, 124] on div "bolt_head_with_washer - (1)" at bounding box center [150, 126] width 274 height 26
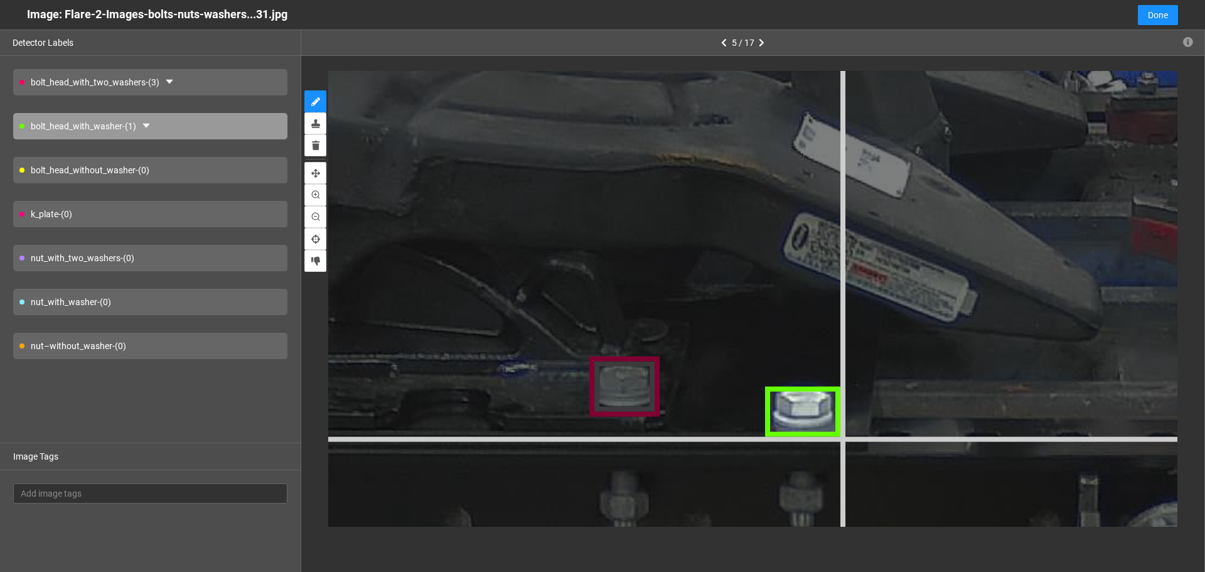
click at [842, 435] on div at bounding box center [1228, 402] width 4863 height 3647
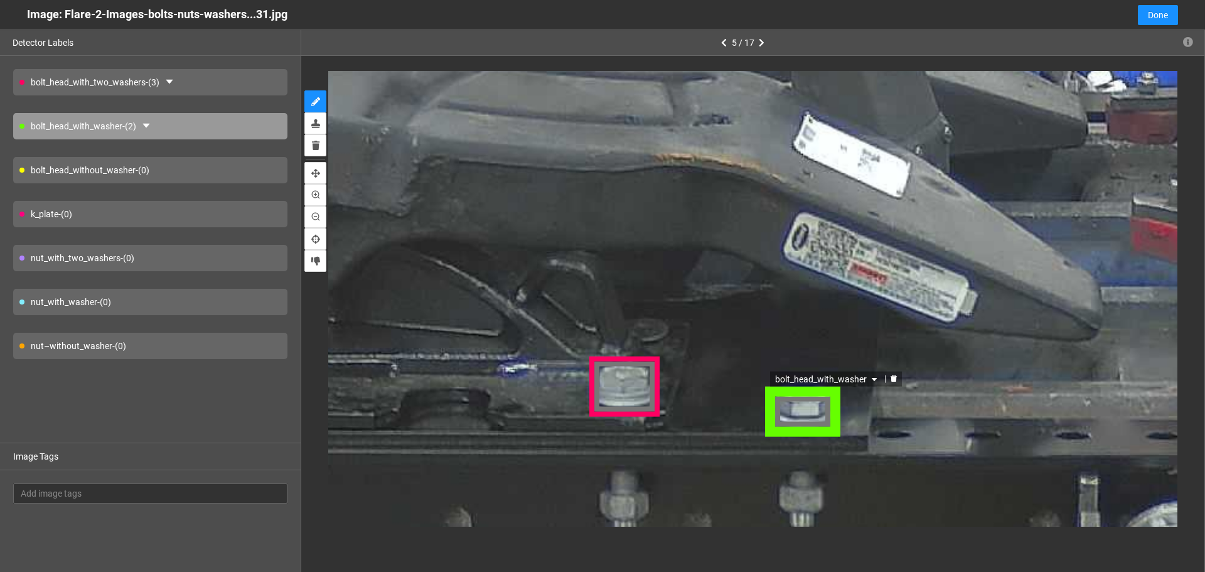
click at [825, 412] on div "bolt_head_with_washer" at bounding box center [804, 409] width 76 height 51
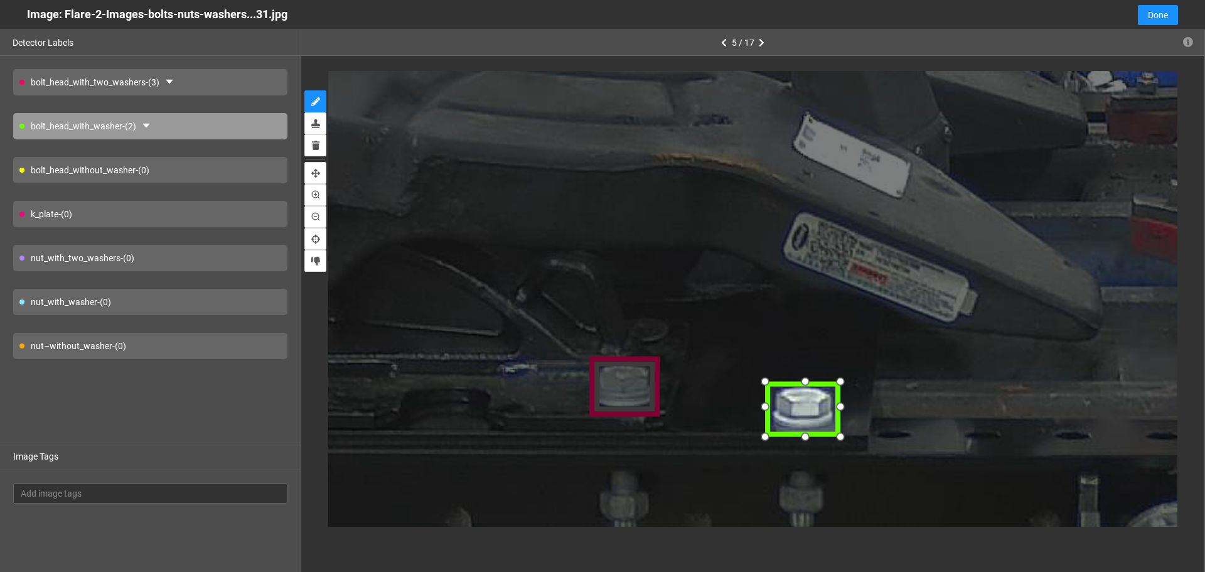
click at [836, 385] on div at bounding box center [842, 378] width 21 height 21
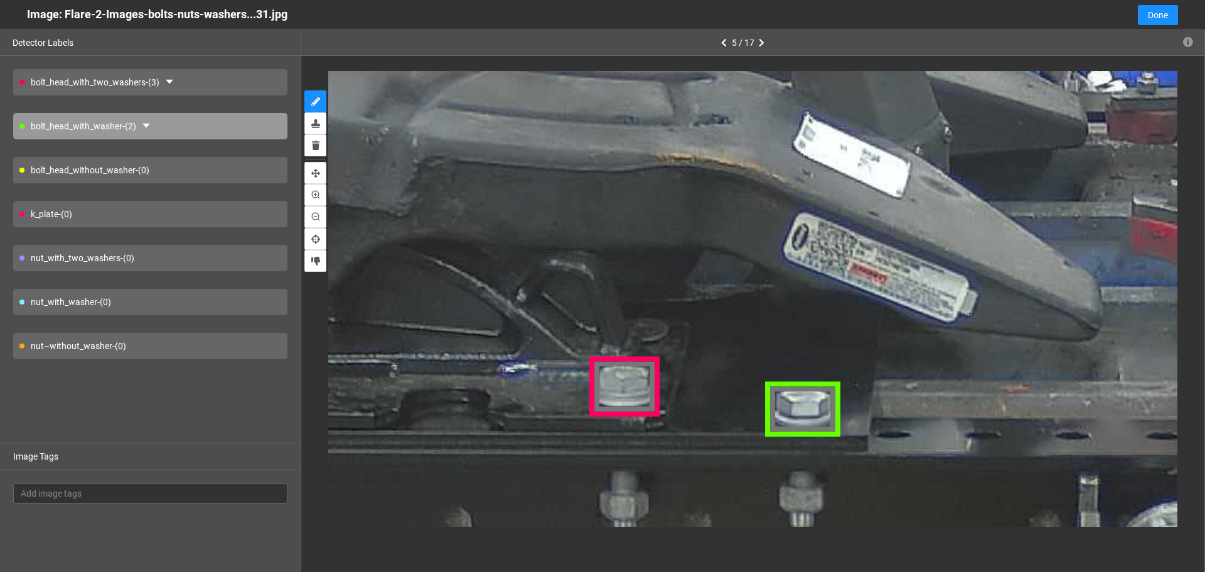
click at [196, 343] on div "nut–without_washer - (0)" at bounding box center [150, 346] width 274 height 26
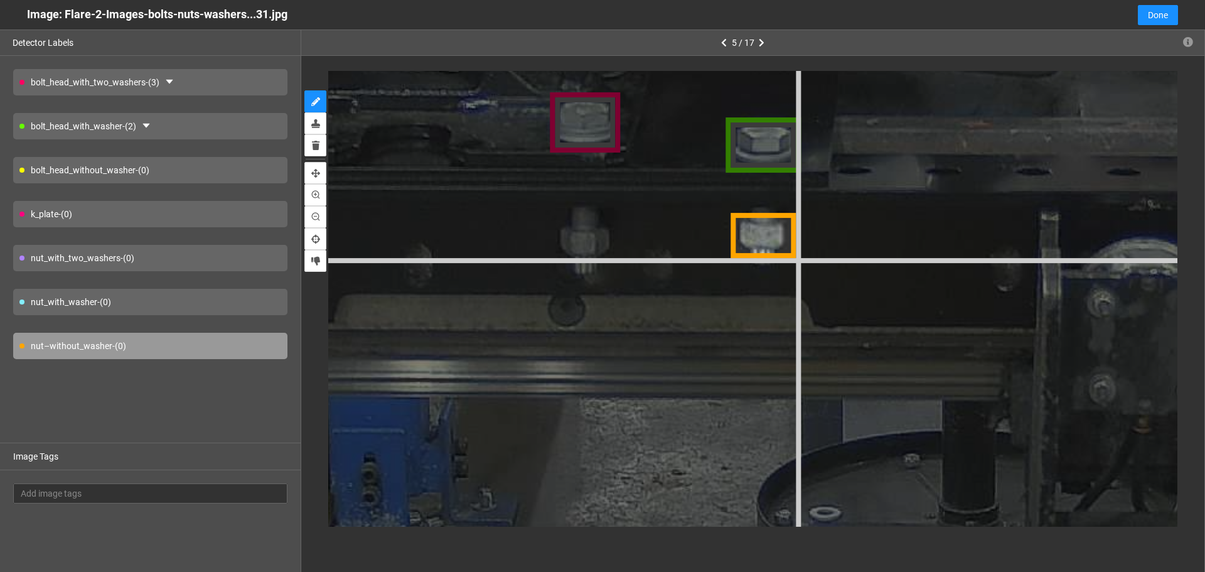
click at [796, 260] on div at bounding box center [1189, 138] width 4863 height 3647
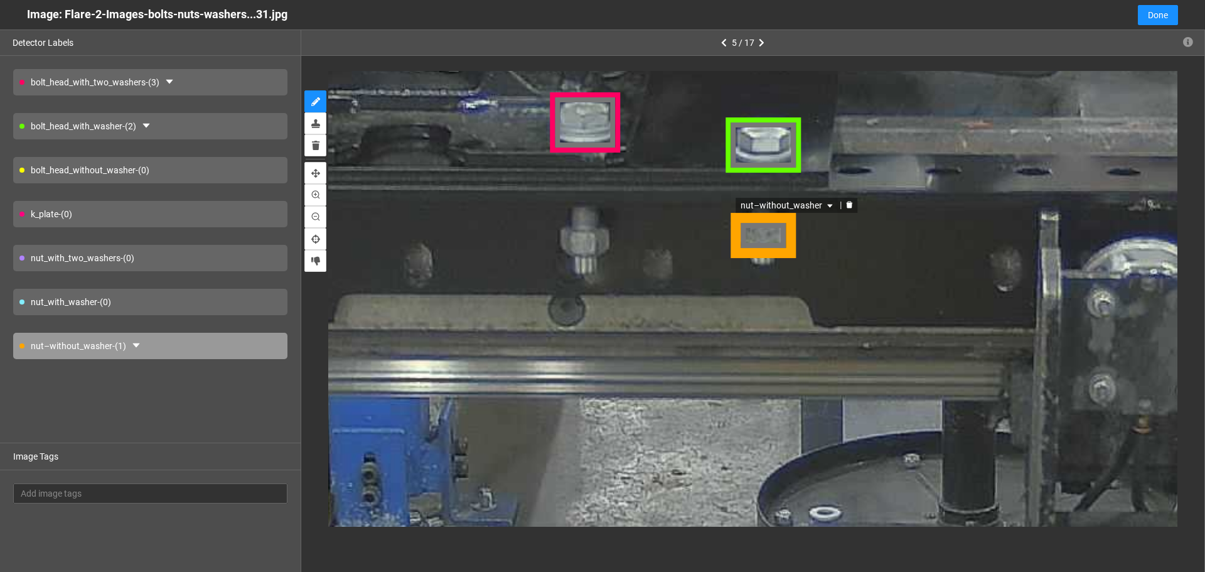
click at [776, 237] on div "nut–without_washer" at bounding box center [764, 235] width 63 height 49
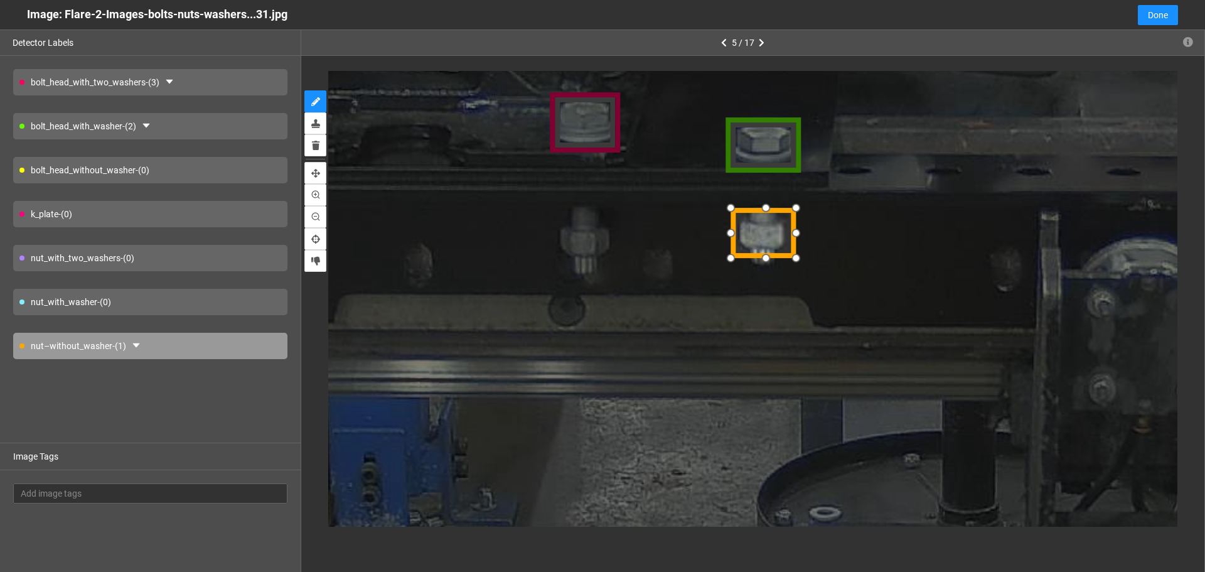
click at [796, 212] on div at bounding box center [797, 206] width 21 height 21
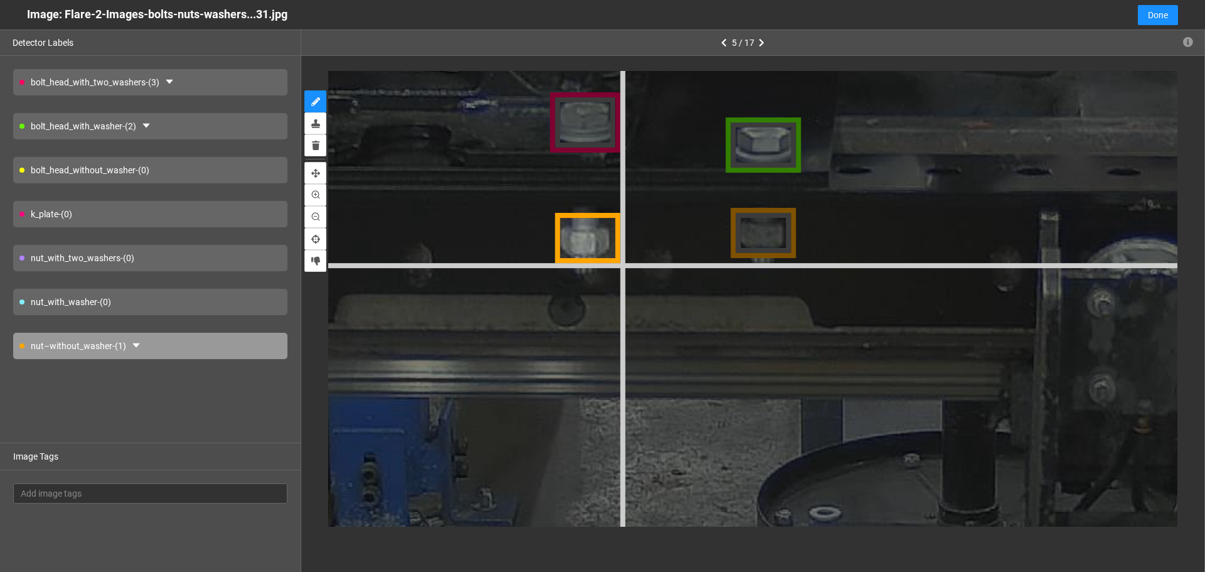
click at [623, 264] on div at bounding box center [1189, 138] width 4863 height 3647
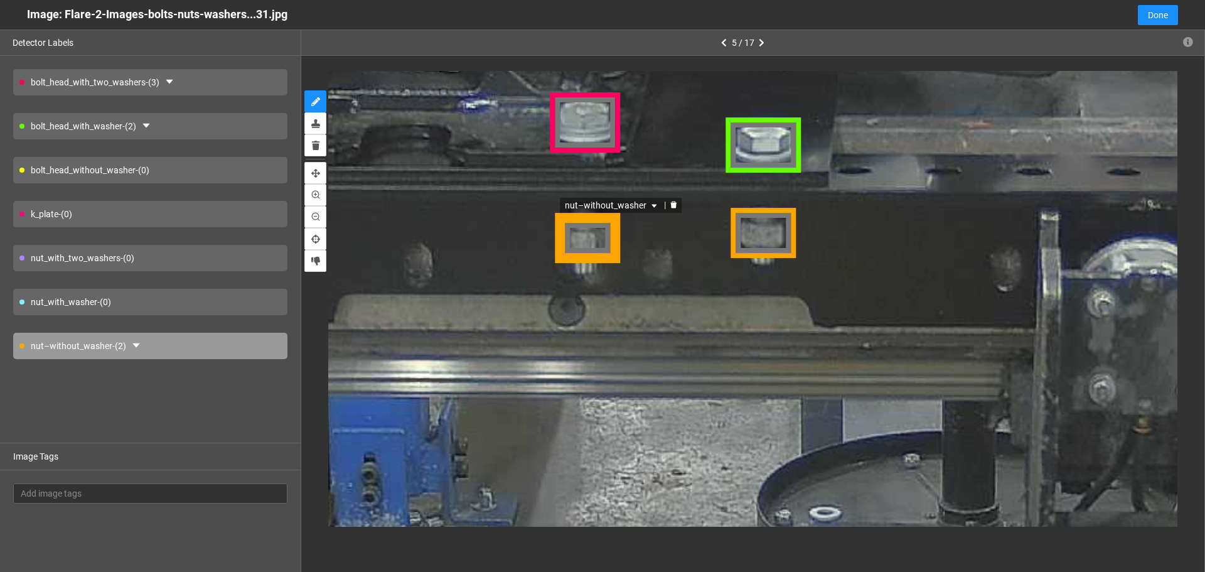
click at [603, 249] on div "nut–without_washer" at bounding box center [588, 239] width 68 height 49
click at [611, 225] on div at bounding box center [588, 239] width 68 height 49
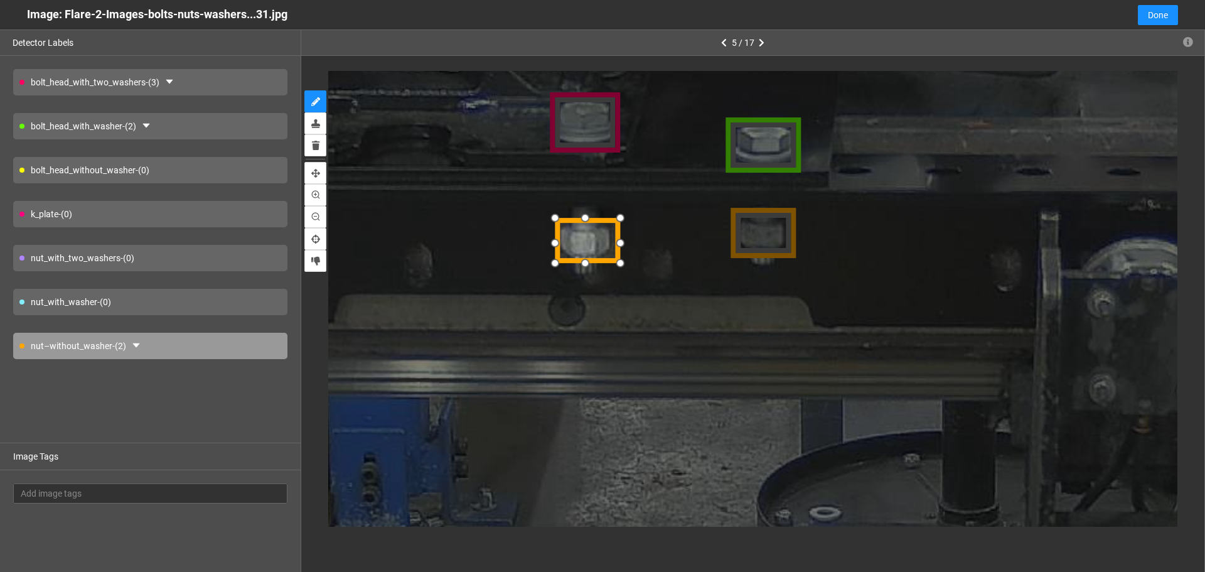
click at [613, 220] on div at bounding box center [618, 216] width 21 height 21
click at [560, 220] on div at bounding box center [554, 216] width 21 height 21
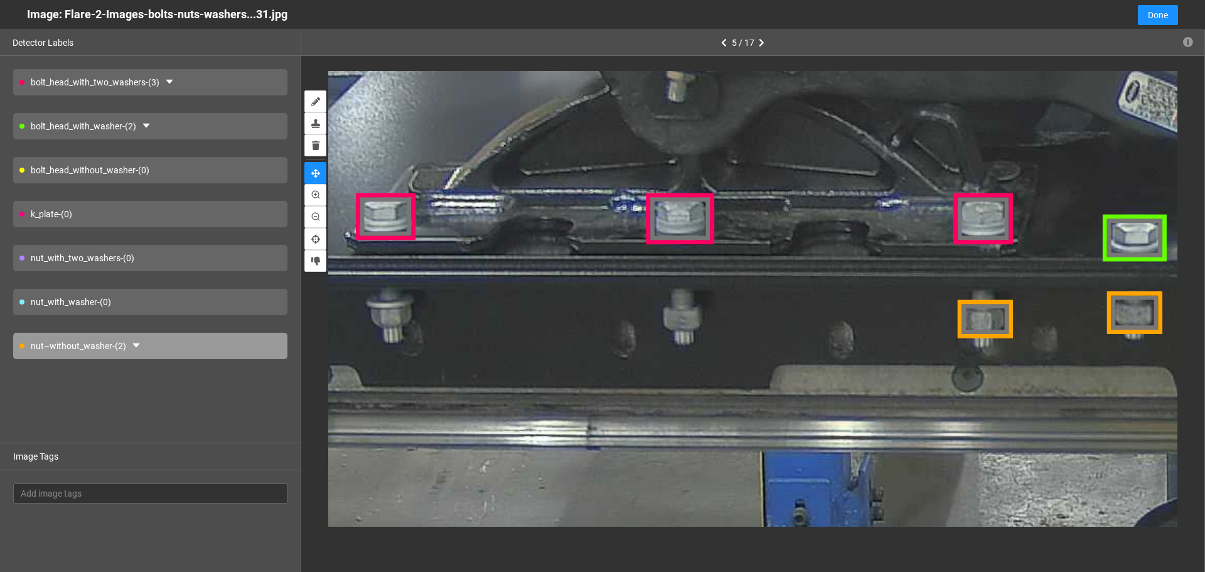
drag, startPoint x: 537, startPoint y: 296, endPoint x: 905, endPoint y: 362, distance: 374.3
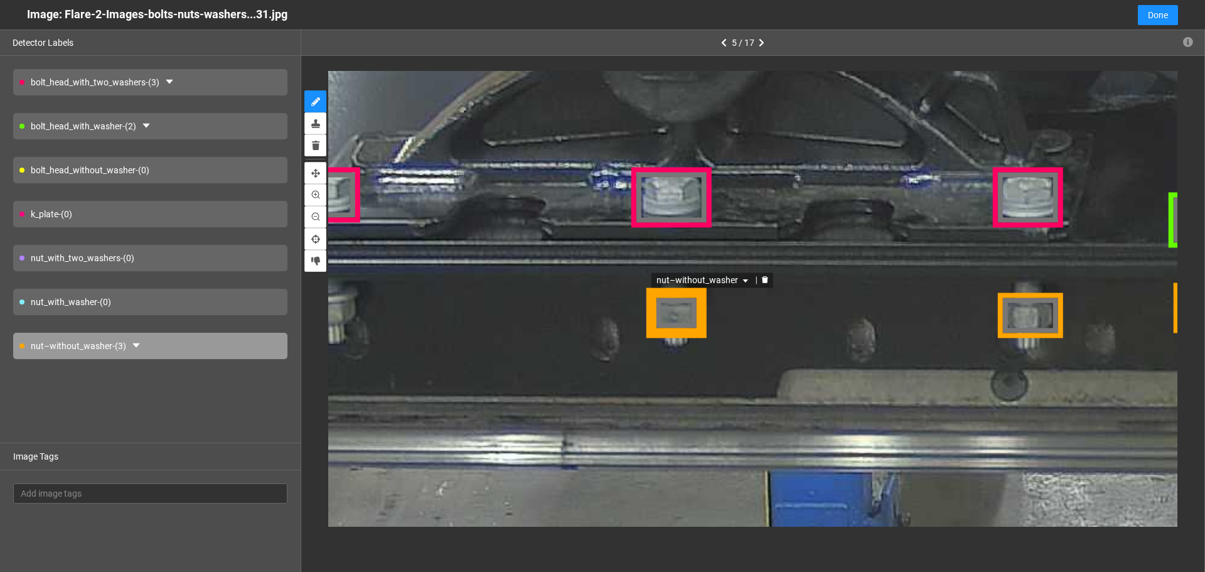
click at [683, 314] on div "nut–without_washer" at bounding box center [675, 313] width 60 height 46
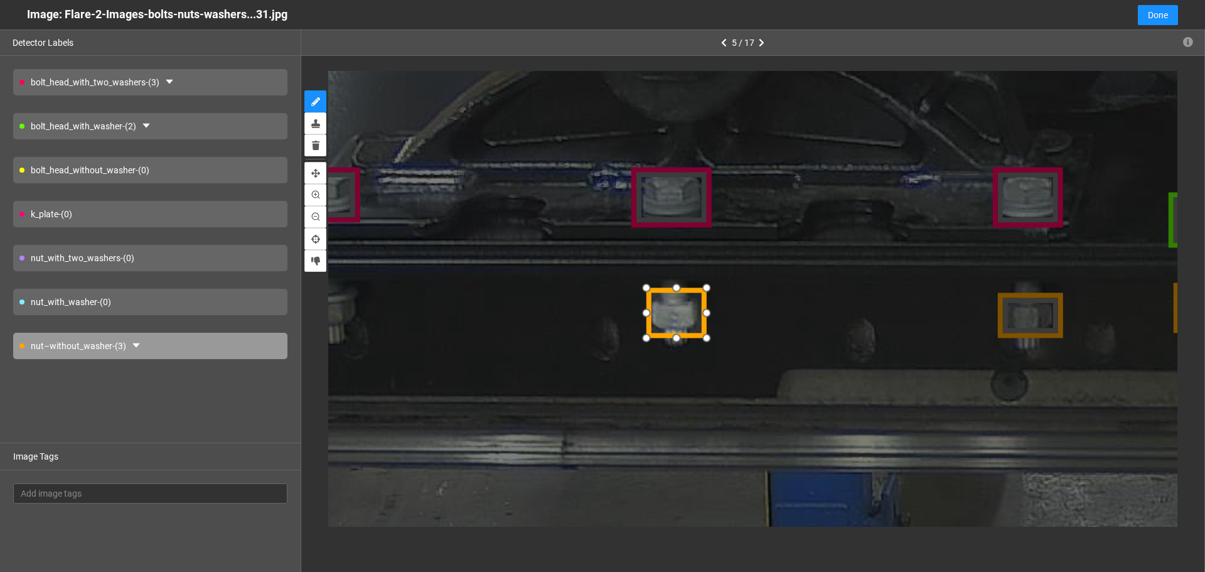
click at [655, 289] on div at bounding box center [645, 286] width 21 height 21
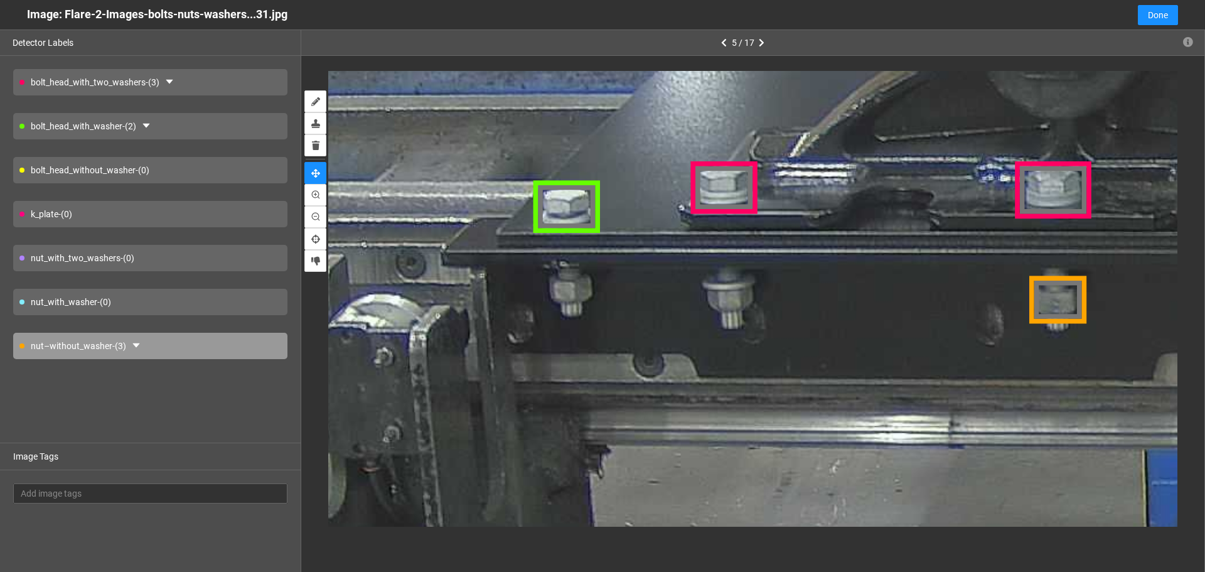
drag, startPoint x: 562, startPoint y: 322, endPoint x: 886, endPoint y: 316, distance: 323.3
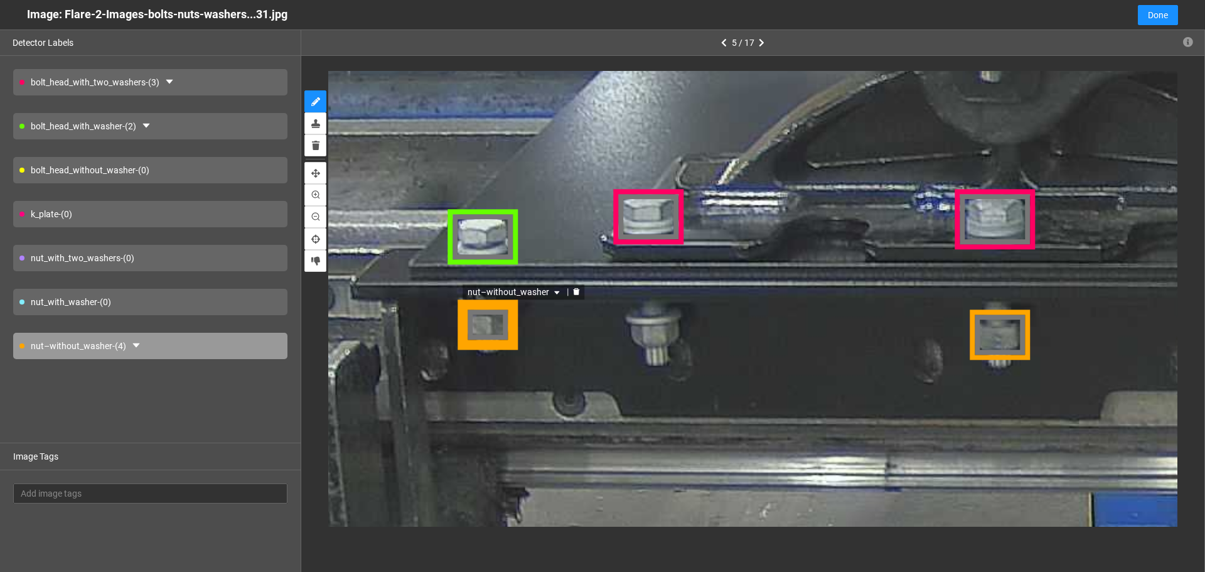
click at [500, 331] on div "nut–without_washer" at bounding box center [489, 323] width 60 height 50
click at [221, 303] on div "nut_with_washer - (0)" at bounding box center [150, 302] width 274 height 26
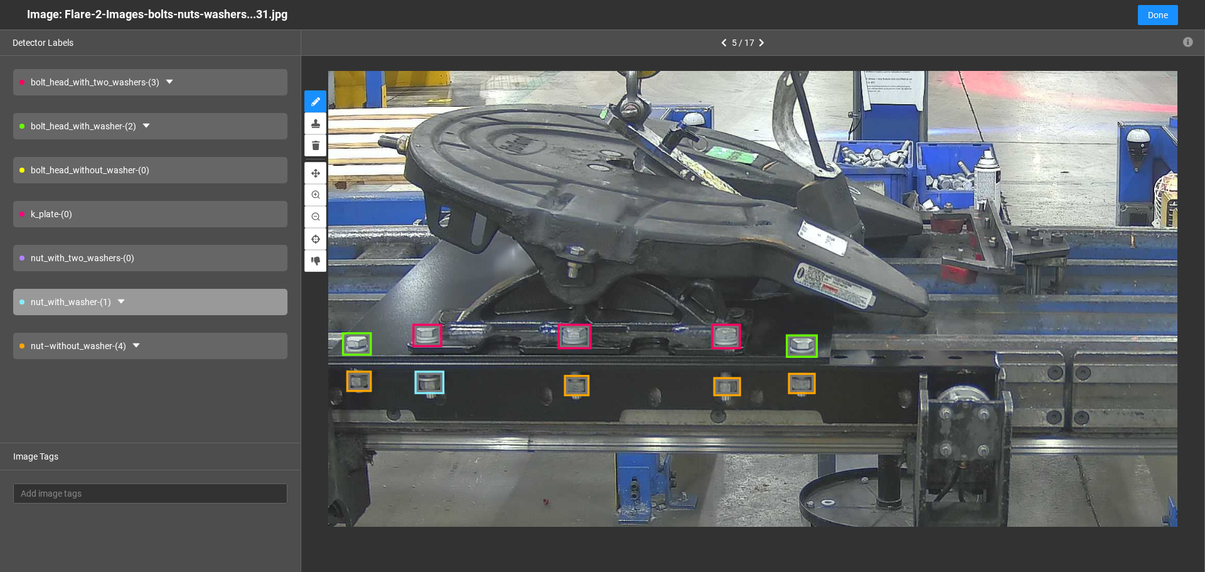
click at [112, 211] on div "k_plate - (0)" at bounding box center [150, 214] width 274 height 26
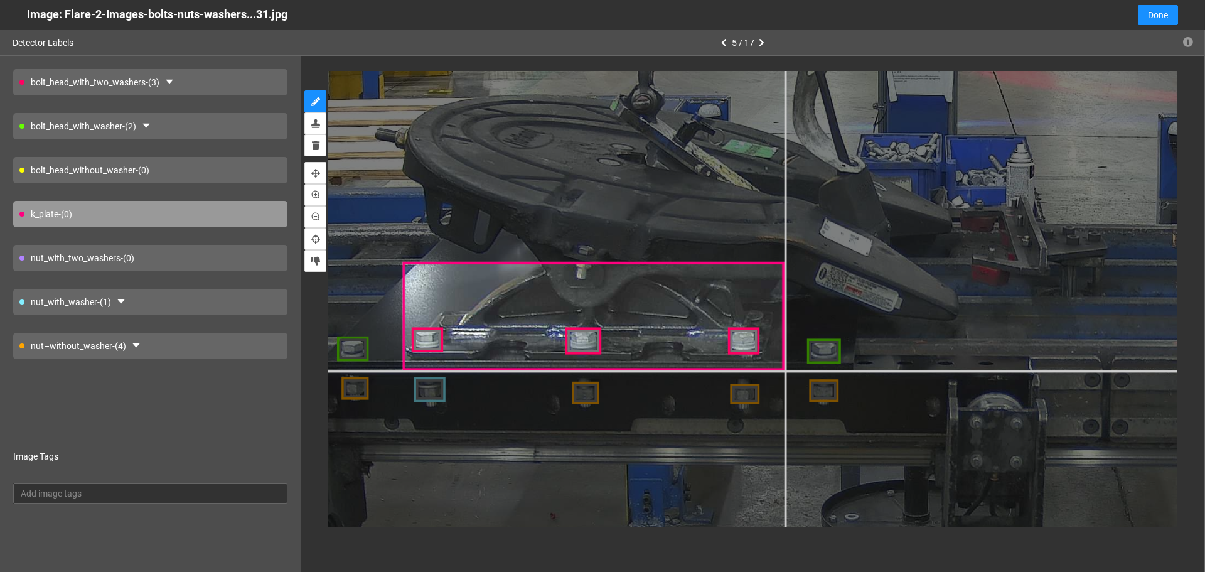
click at [784, 370] on div at bounding box center [1016, 347] width 2188 height 1641
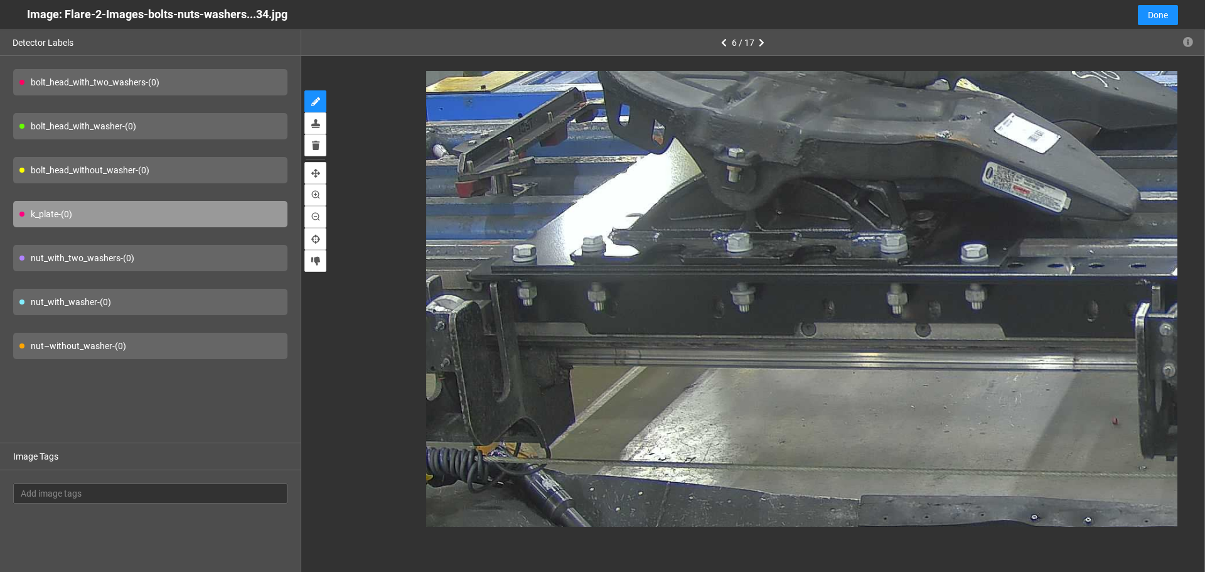
click at [192, 127] on div "bolt_head_with_washer - (0)" at bounding box center [150, 126] width 274 height 26
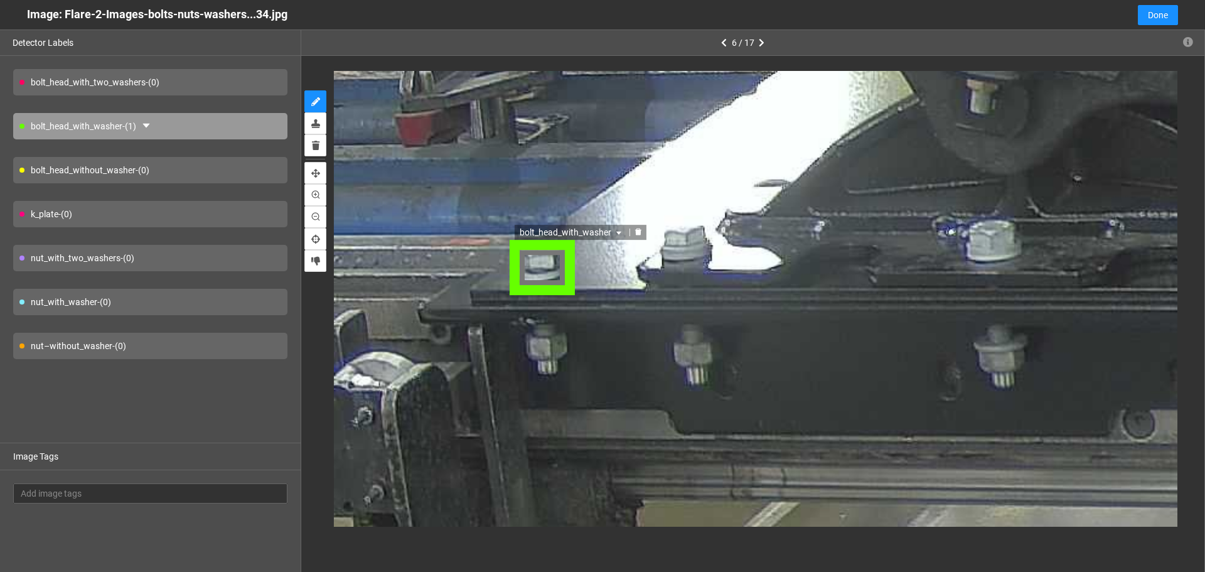
click at [551, 277] on div "bolt_head_with_washer" at bounding box center [542, 267] width 68 height 51
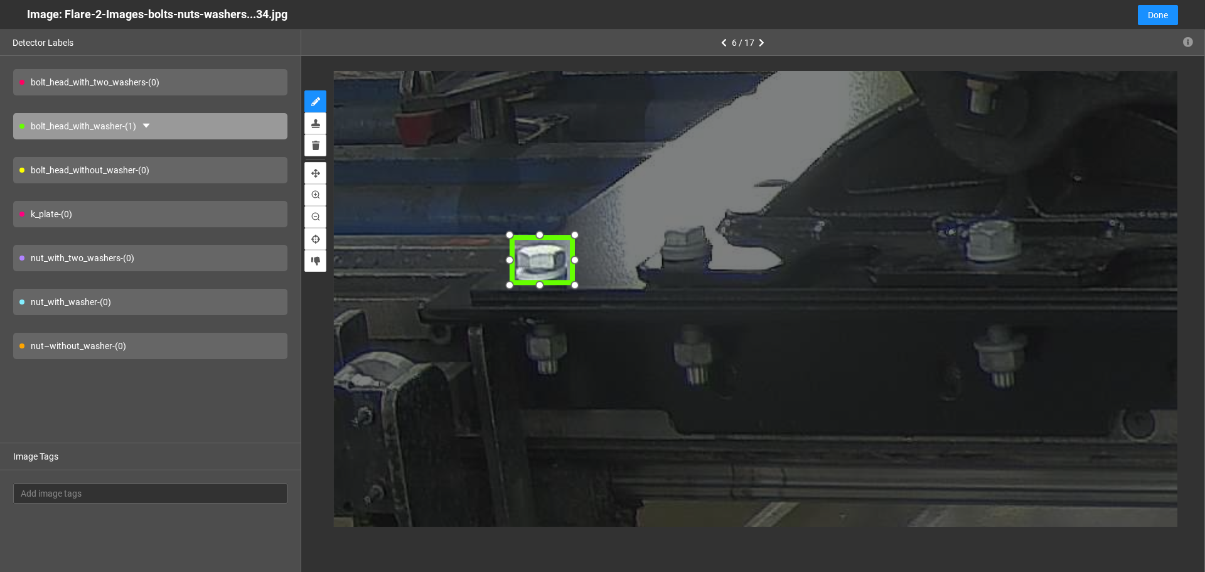
click at [547, 268] on div at bounding box center [542, 261] width 68 height 51
click at [573, 240] on div at bounding box center [574, 241] width 21 height 21
click at [509, 288] on div at bounding box center [505, 291] width 21 height 21
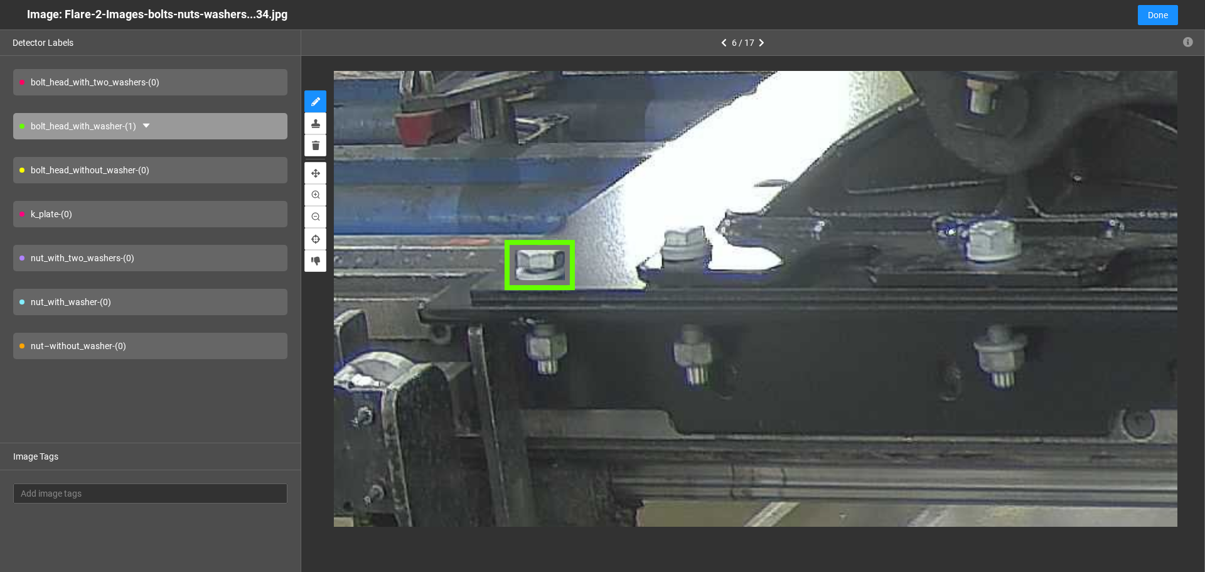
click at [259, 83] on div "bolt_head_with_two_washers - (0)" at bounding box center [150, 82] width 274 height 26
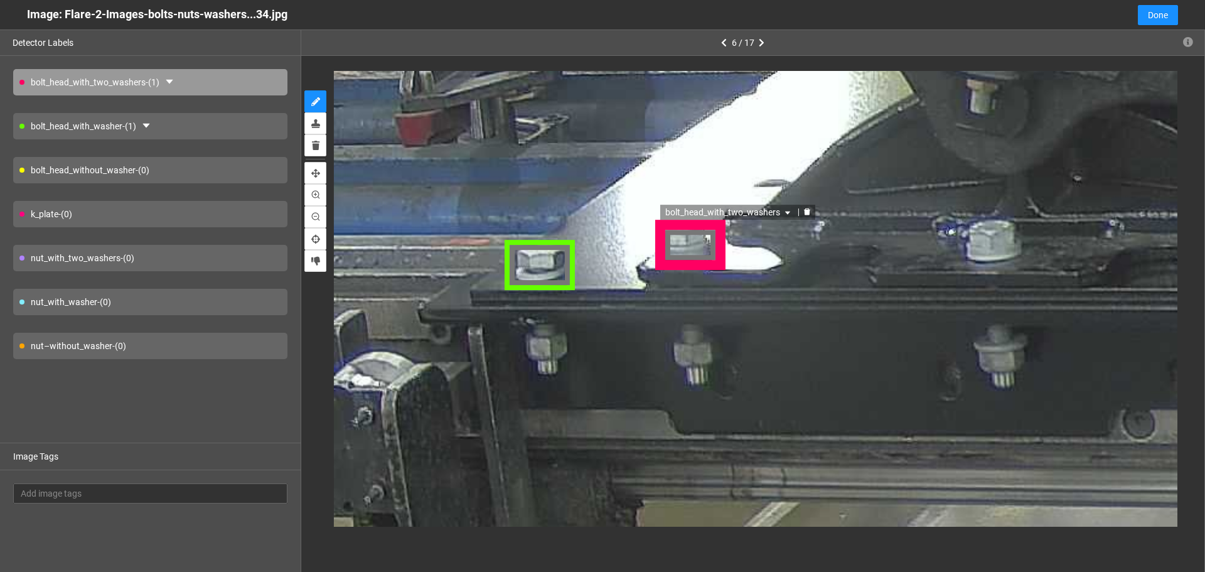
click at [697, 249] on div "bolt_head_with_two_washers" at bounding box center [690, 246] width 72 height 50
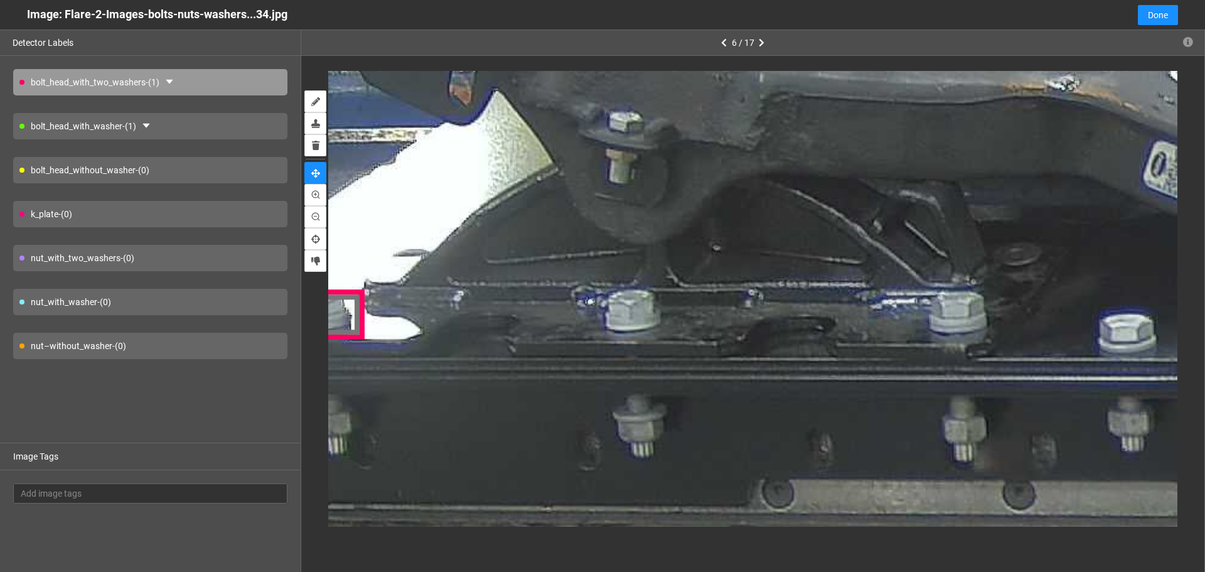
drag, startPoint x: 760, startPoint y: 294, endPoint x: 570, endPoint y: 333, distance: 194.2
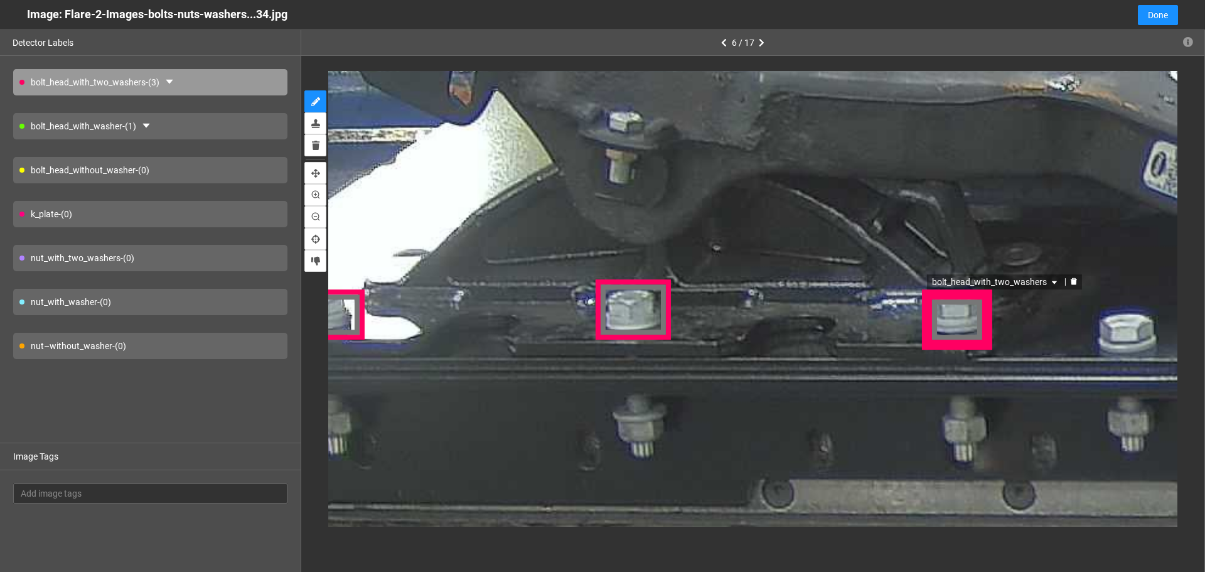
click at [969, 328] on div "bolt_head_with_two_washers" at bounding box center [959, 319] width 72 height 61
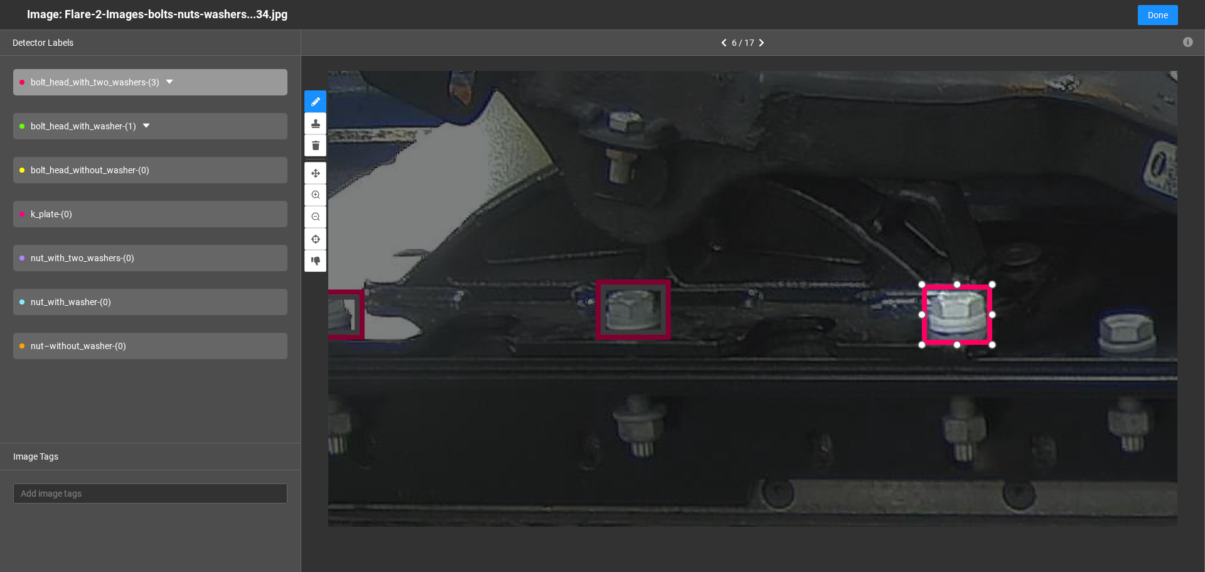
click at [964, 323] on div at bounding box center [958, 314] width 72 height 61
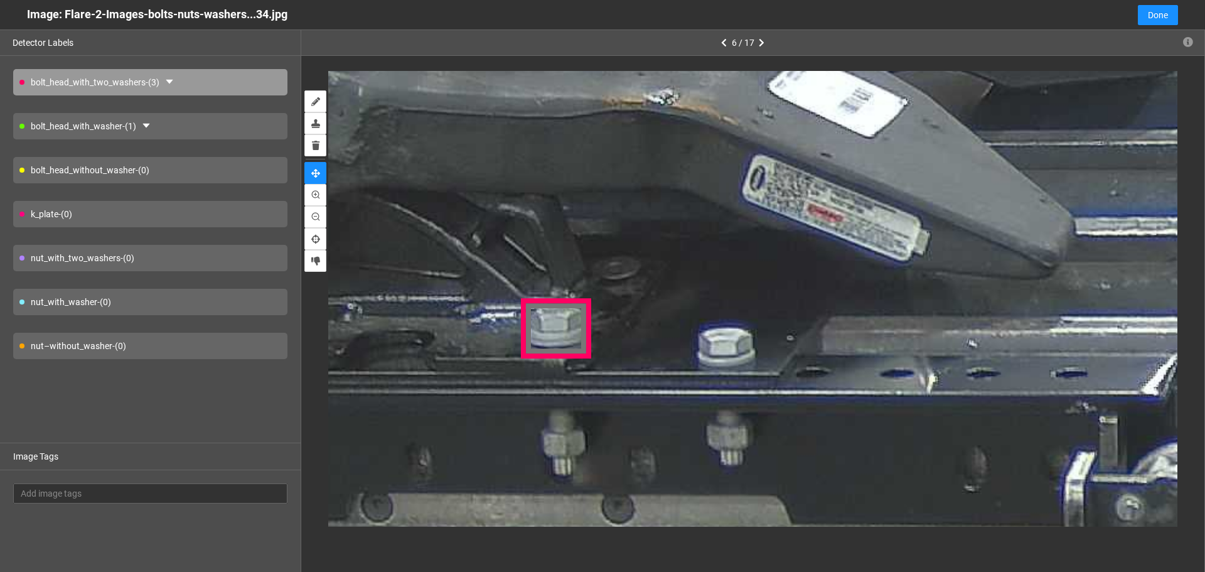
drag, startPoint x: 955, startPoint y: 224, endPoint x: 558, endPoint y: 242, distance: 397.7
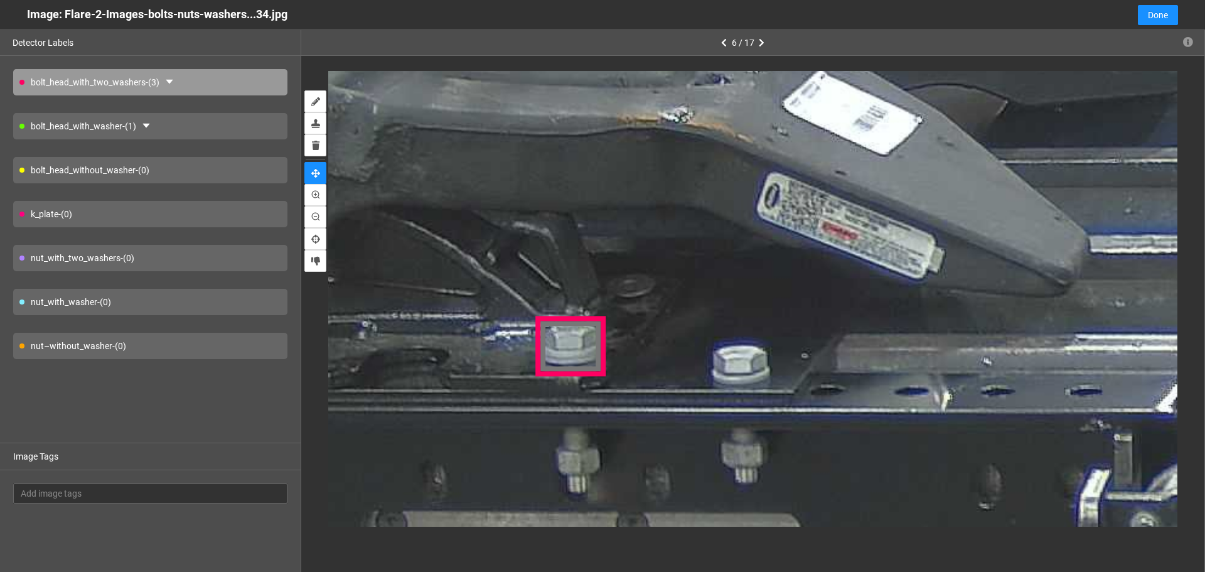
click at [215, 131] on div "bolt_head_with_washer - (1)" at bounding box center [150, 126] width 274 height 26
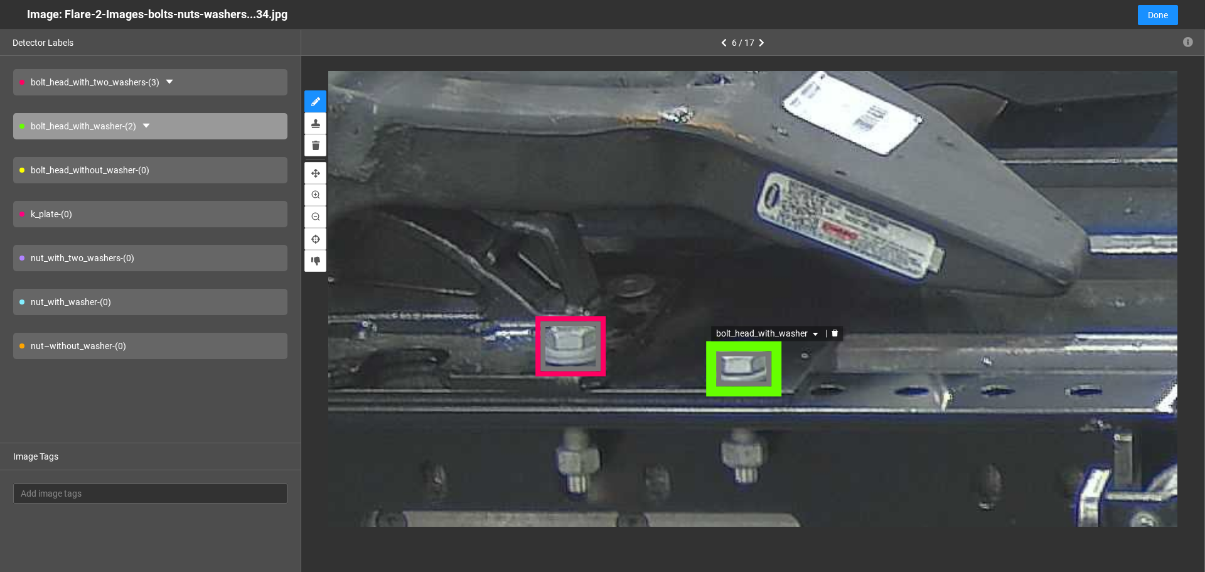
click at [747, 377] on div "bolt_head_with_washer" at bounding box center [742, 368] width 77 height 56
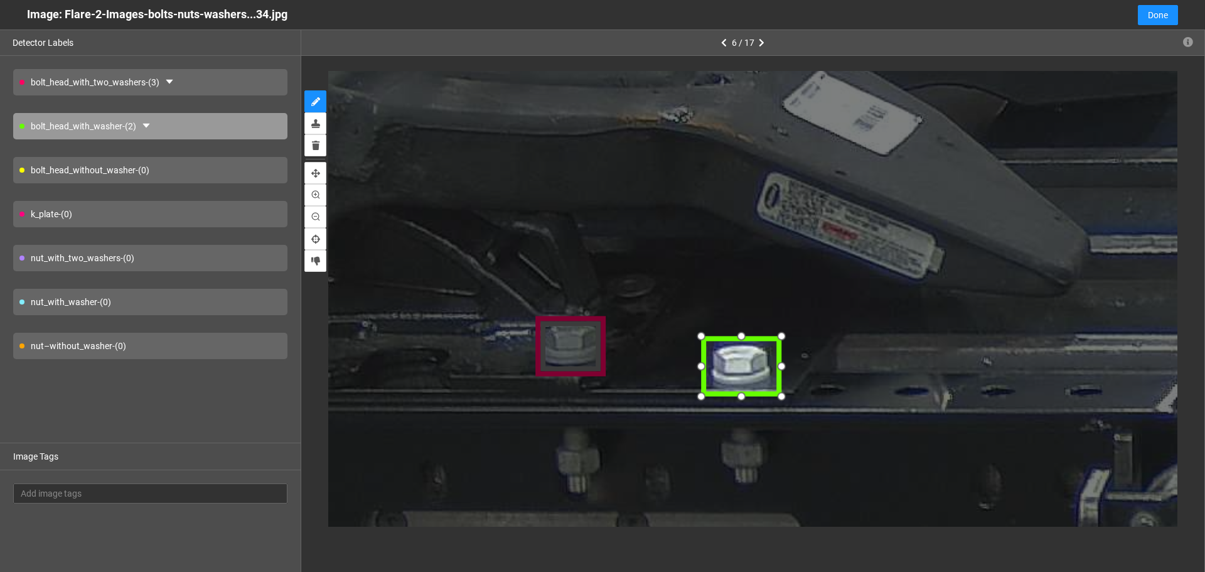
click at [746, 375] on div at bounding box center [741, 366] width 77 height 56
click at [701, 338] on div at bounding box center [704, 340] width 21 height 21
click at [777, 394] on div at bounding box center [774, 392] width 21 height 21
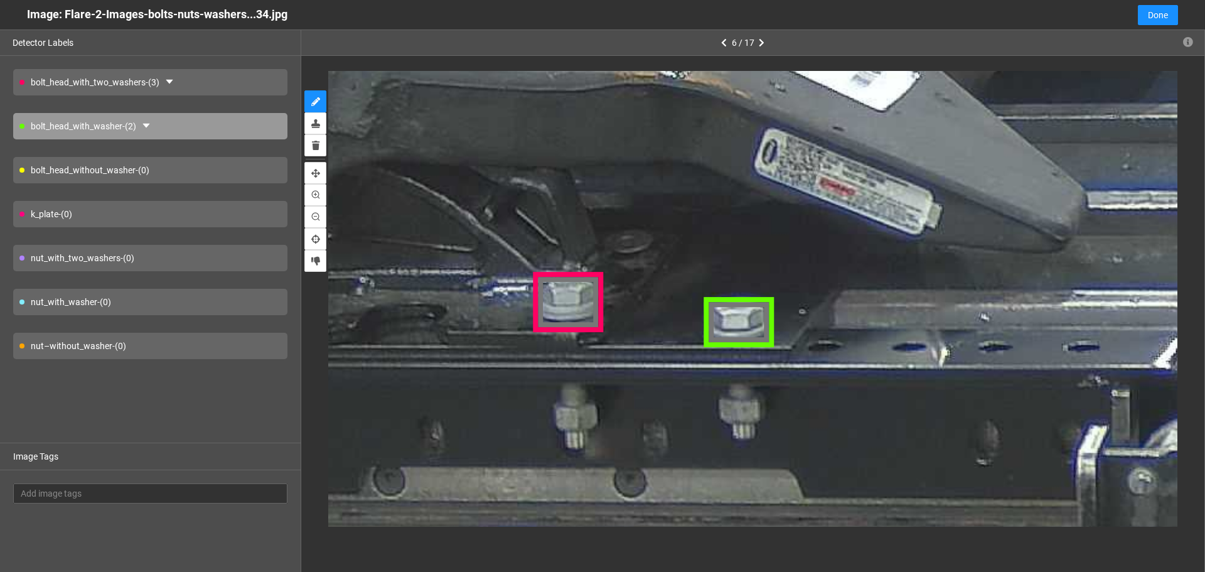
click at [201, 338] on div "nut–without_washer - (0)" at bounding box center [150, 346] width 274 height 26
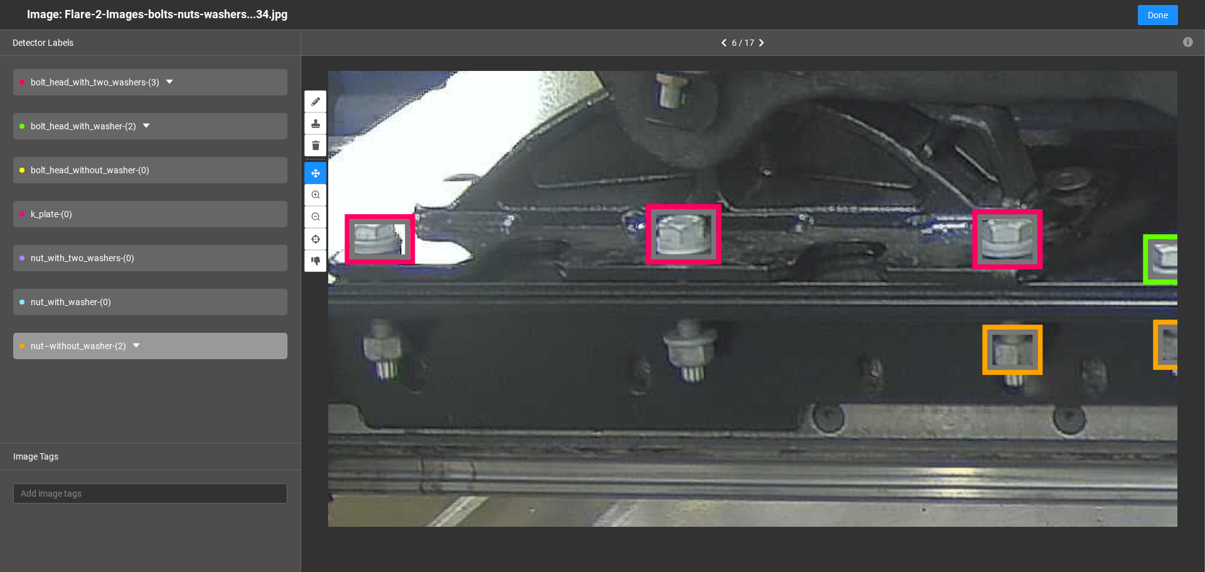
drag, startPoint x: 847, startPoint y: 326, endPoint x: 897, endPoint y: 322, distance: 50.4
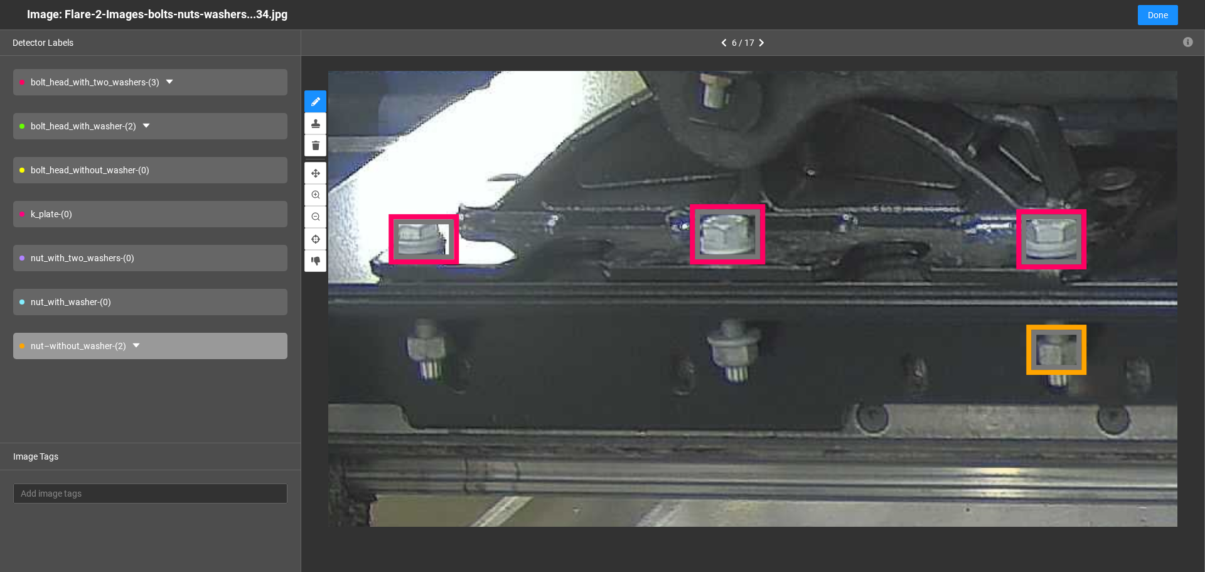
click at [206, 304] on div "nut_with_washer - (0)" at bounding box center [150, 302] width 274 height 26
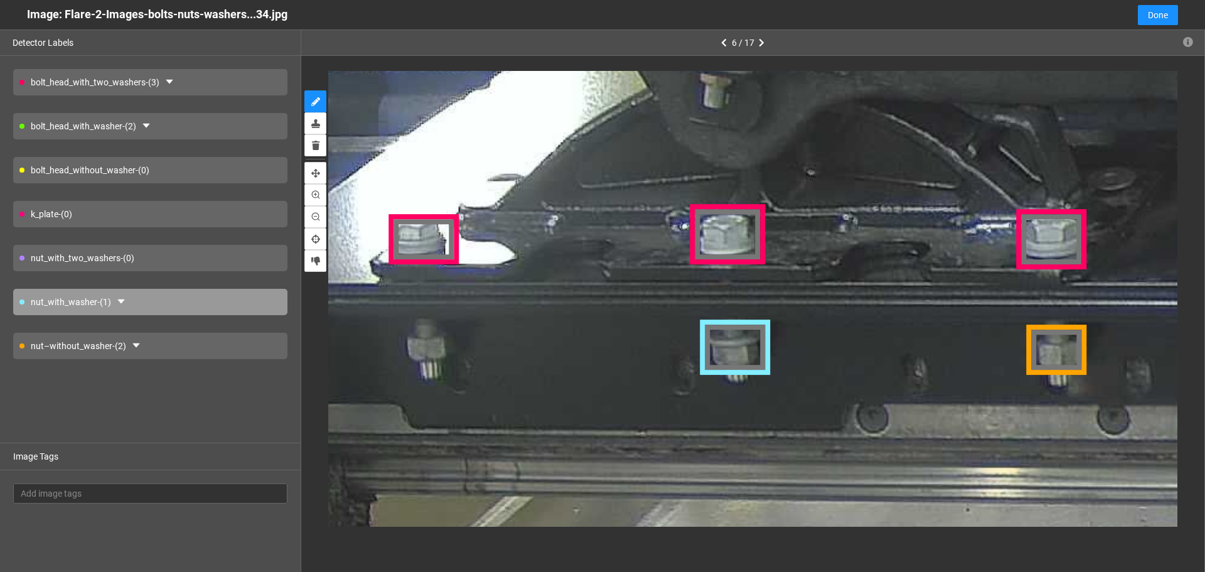
click at [197, 341] on div "nut–without_washer - (2)" at bounding box center [150, 346] width 274 height 26
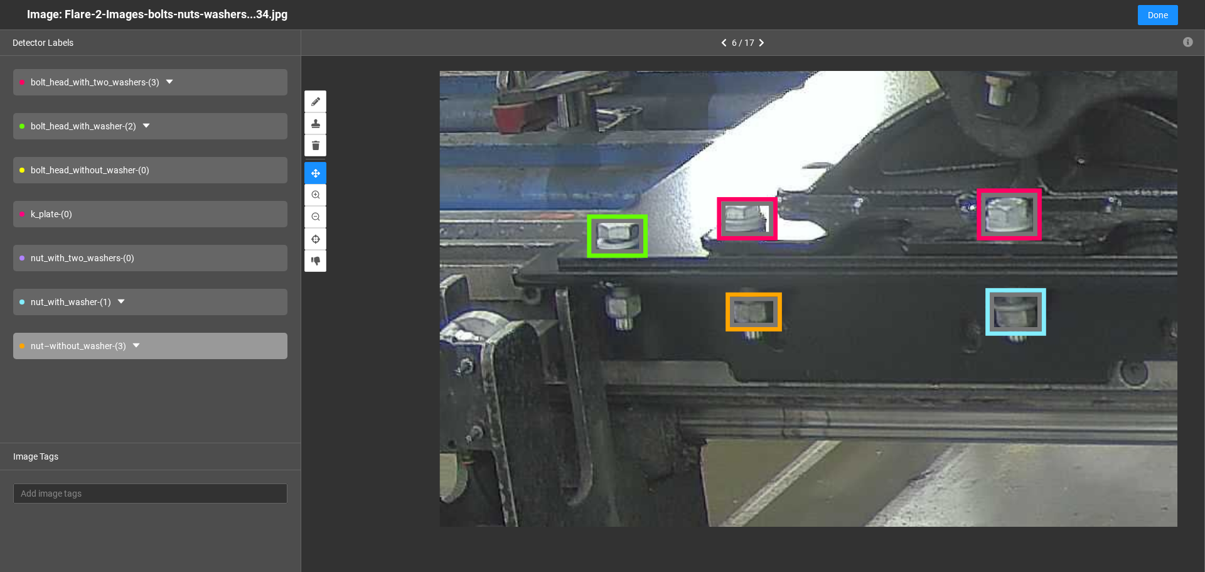
drag, startPoint x: 451, startPoint y: 304, endPoint x: 759, endPoint y: 274, distance: 309.6
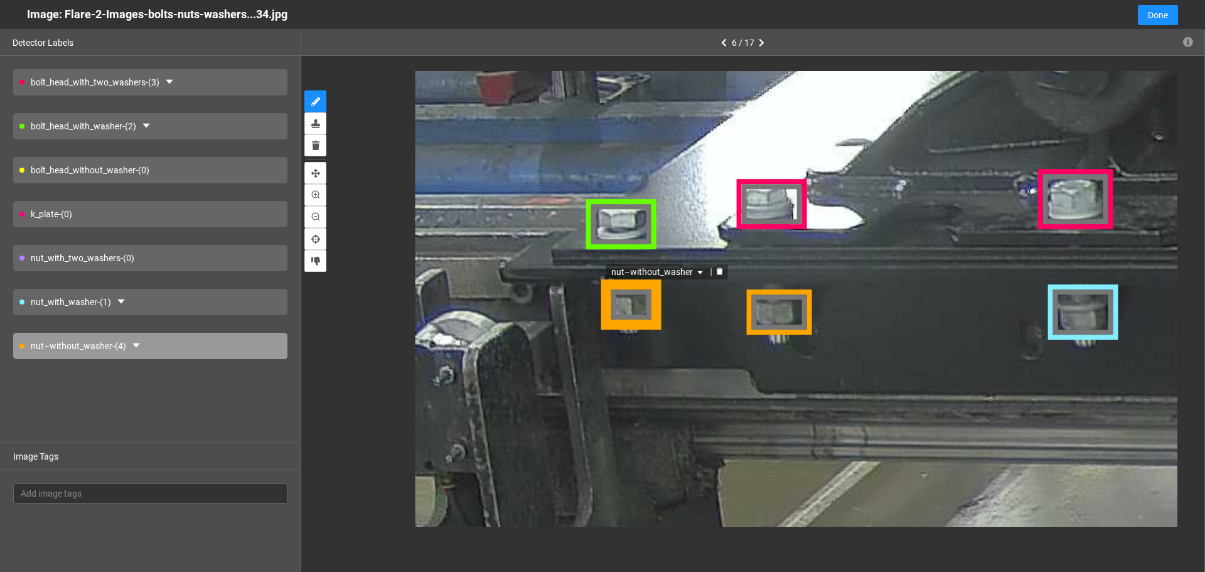
click at [640, 310] on div "nut–without_washer" at bounding box center [630, 305] width 61 height 47
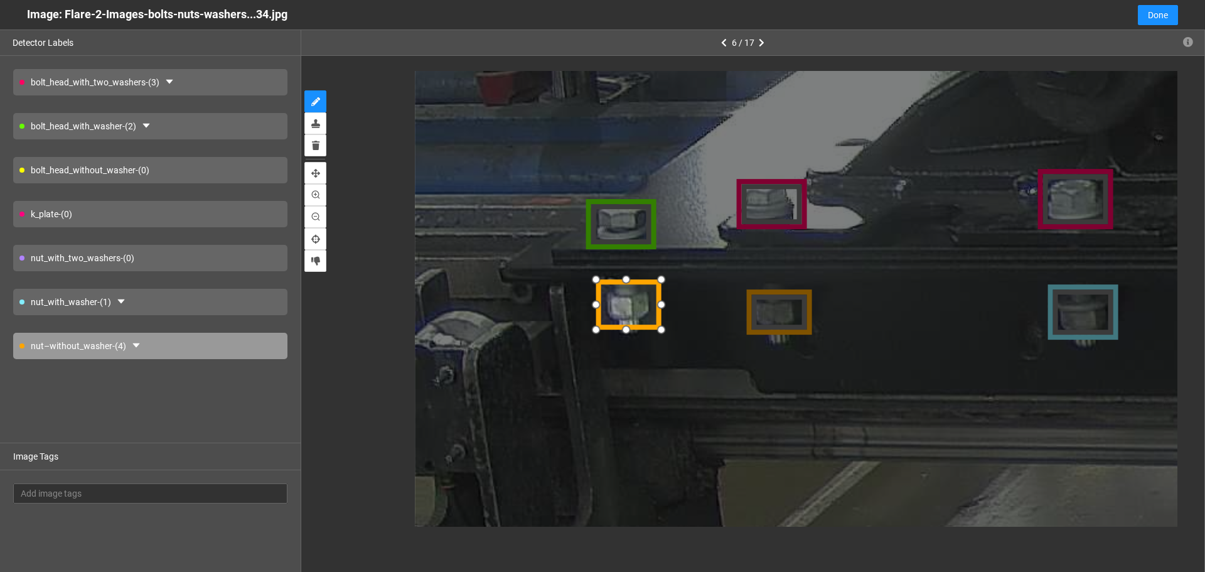
click at [601, 328] on div at bounding box center [594, 328] width 21 height 21
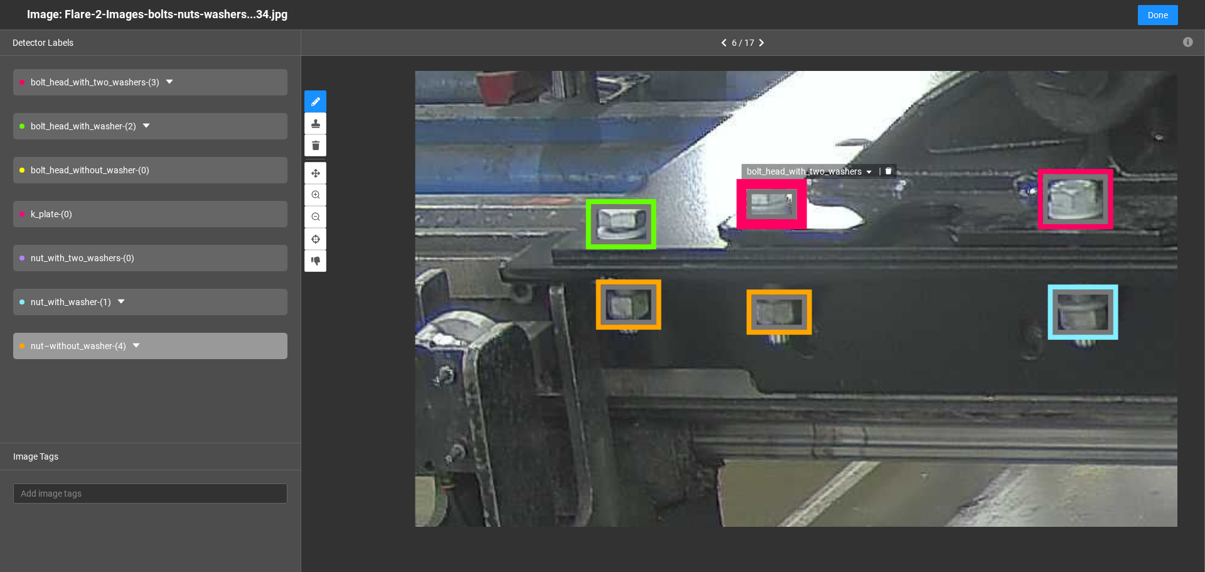
click at [789, 205] on div "bolt_head_with_two_washers" at bounding box center [772, 205] width 72 height 50
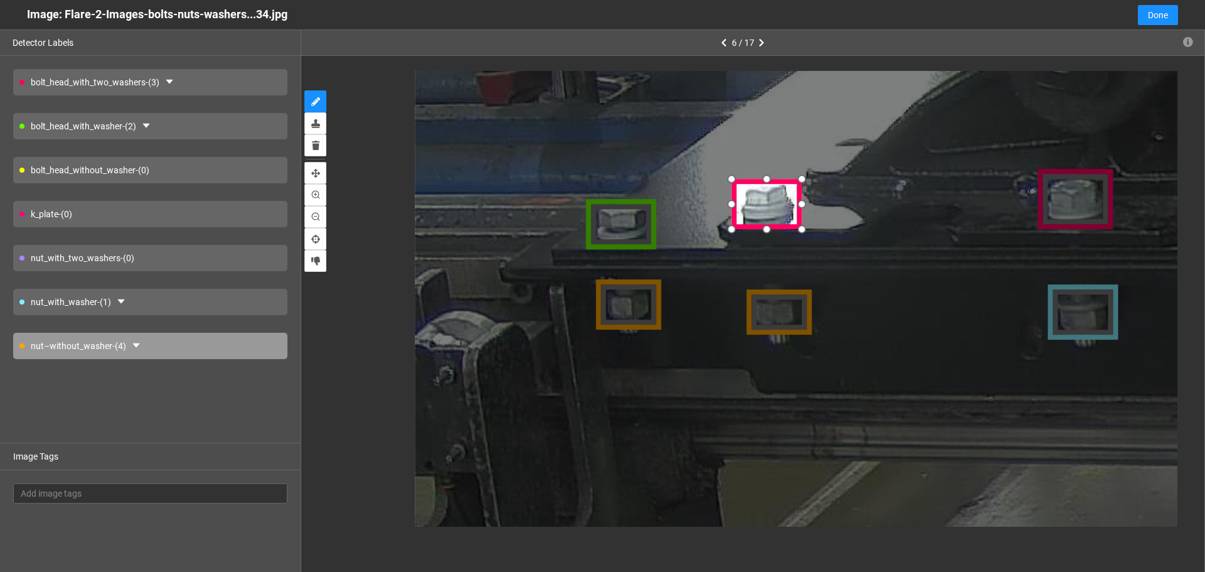
click at [776, 204] on div at bounding box center [768, 204] width 72 height 50
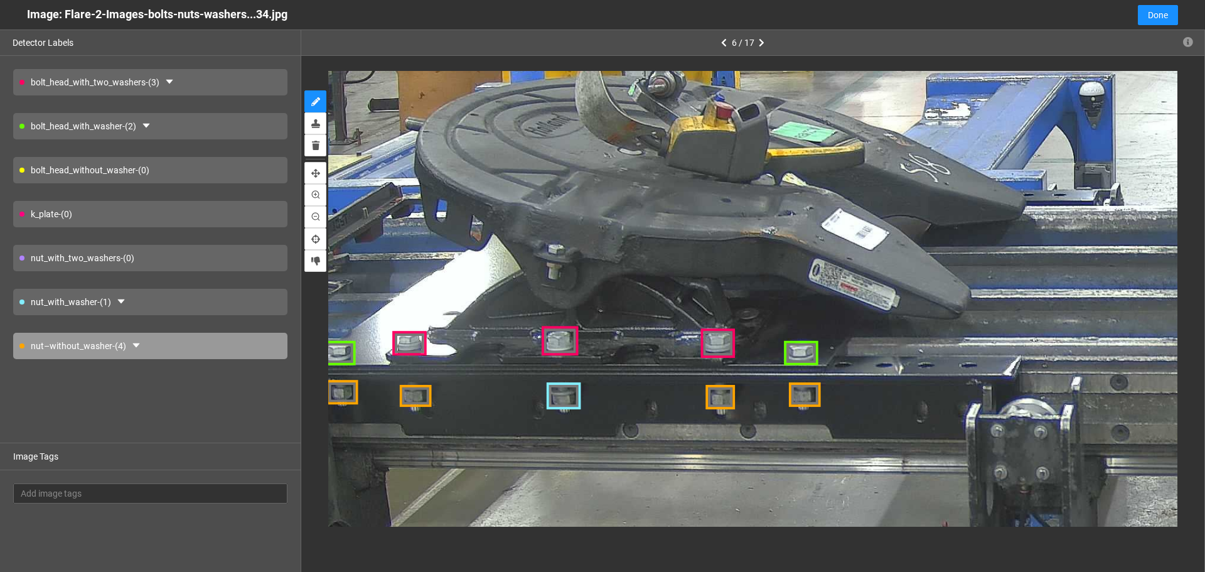
click at [153, 208] on div "k_plate - (0)" at bounding box center [150, 214] width 274 height 26
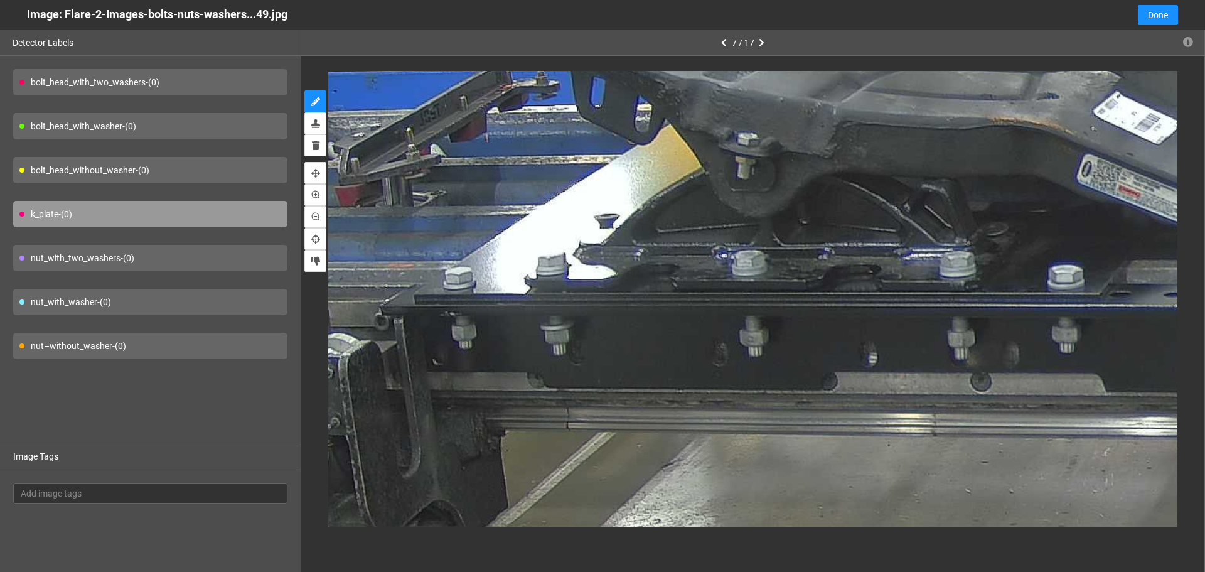
click at [225, 125] on div "bolt_head_with_washer - (0)" at bounding box center [150, 126] width 274 height 26
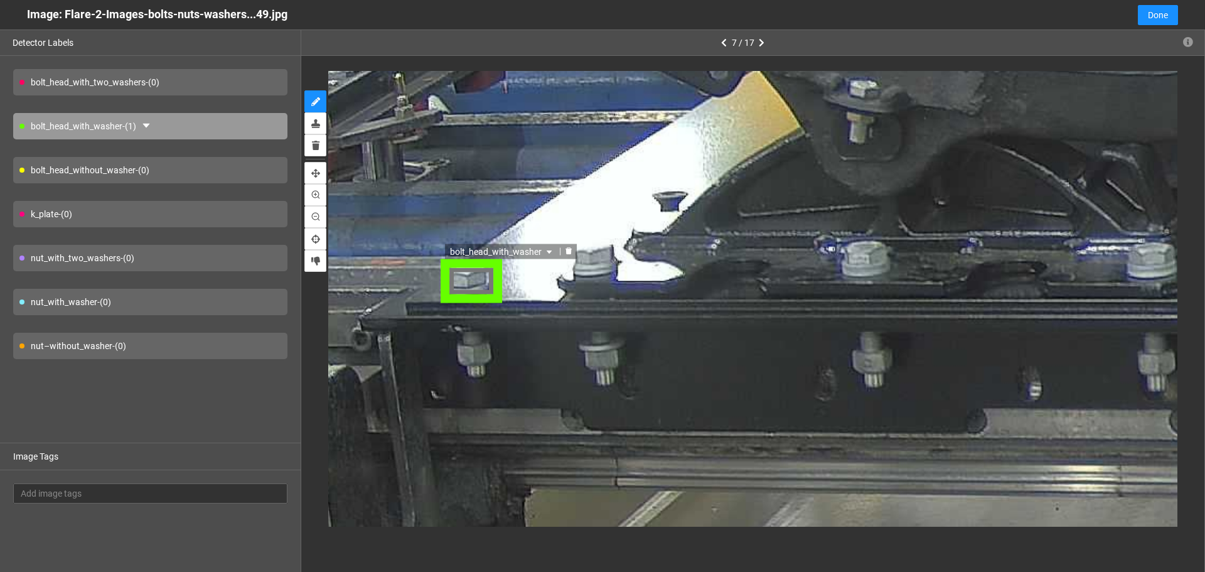
click at [479, 282] on div "bolt_head_with_washer" at bounding box center [470, 280] width 63 height 47
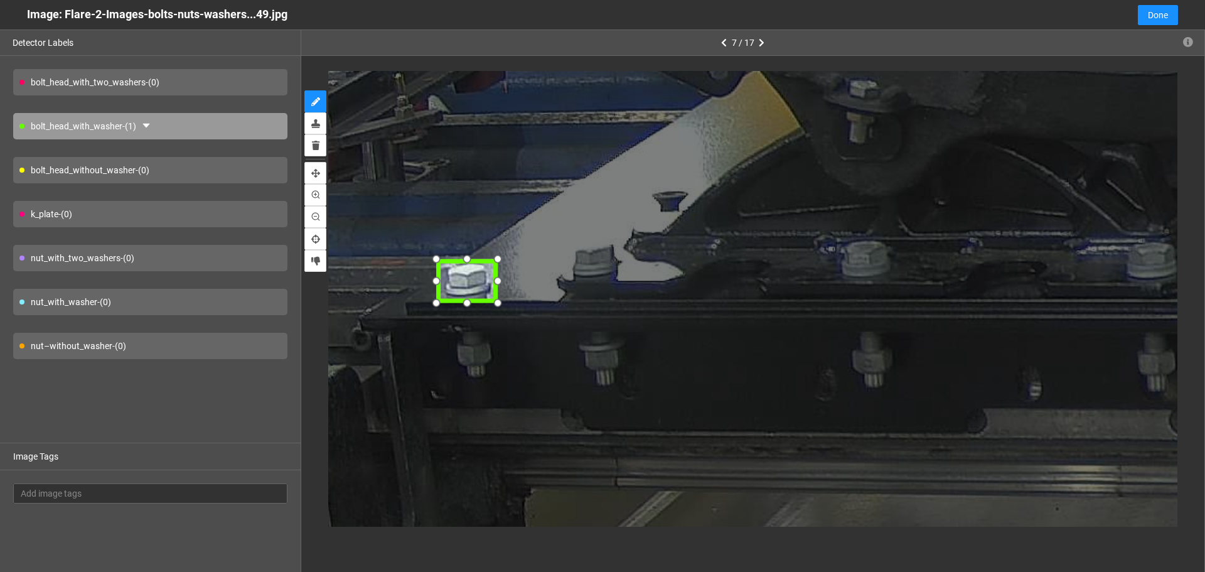
click at [474, 281] on div at bounding box center [465, 281] width 63 height 47
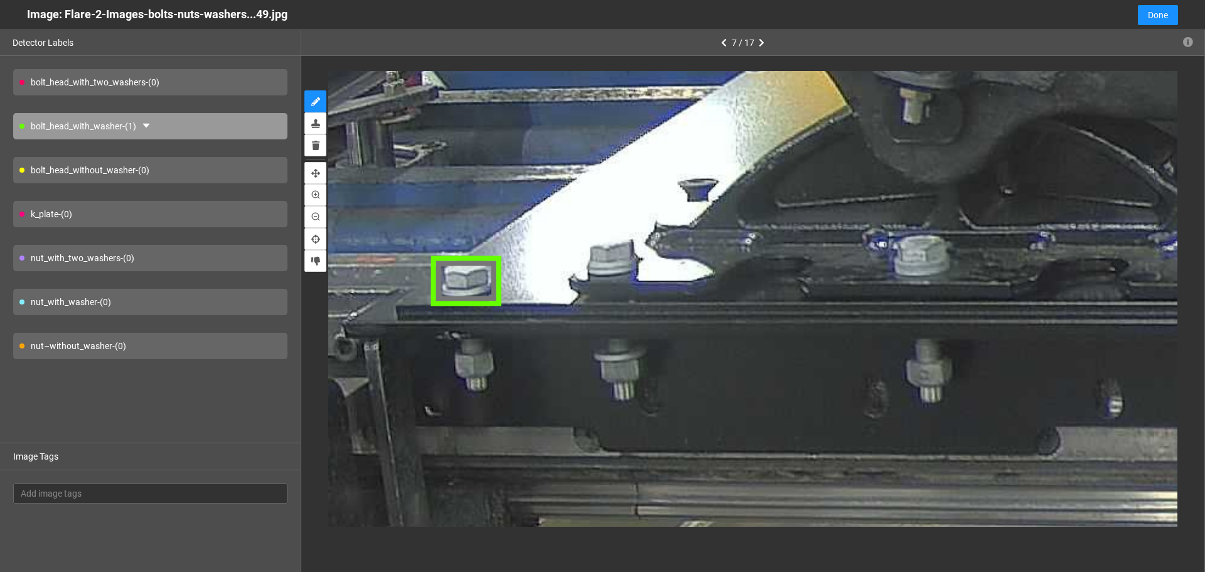
click at [206, 82] on div "bolt_head_with_two_washers - (0)" at bounding box center [150, 82] width 274 height 26
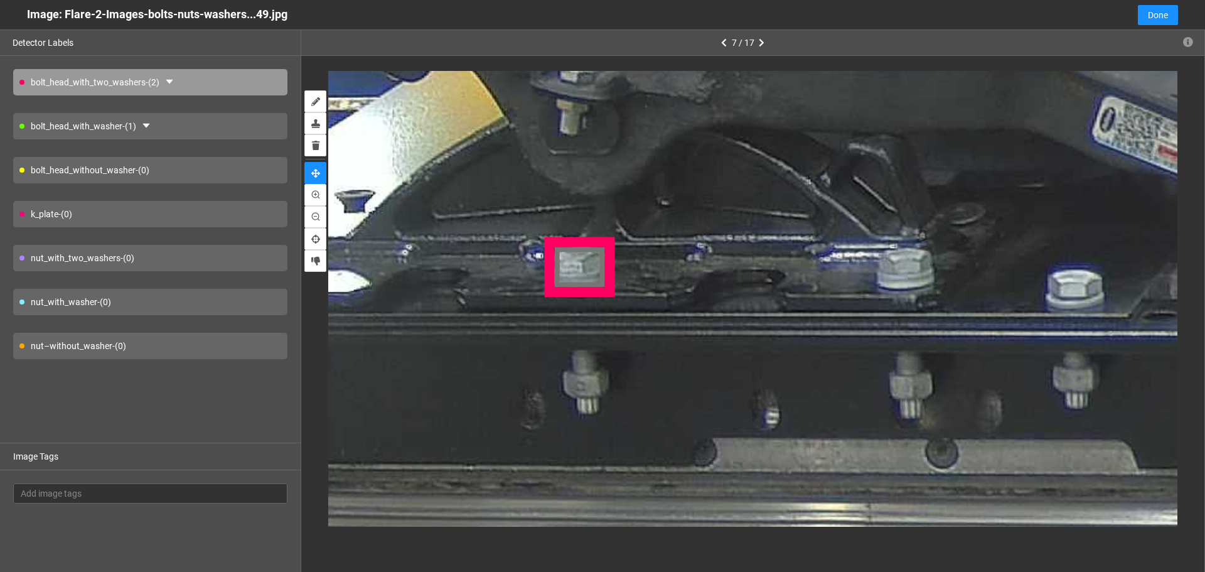
drag, startPoint x: 668, startPoint y: 174, endPoint x: 518, endPoint y: 186, distance: 150.4
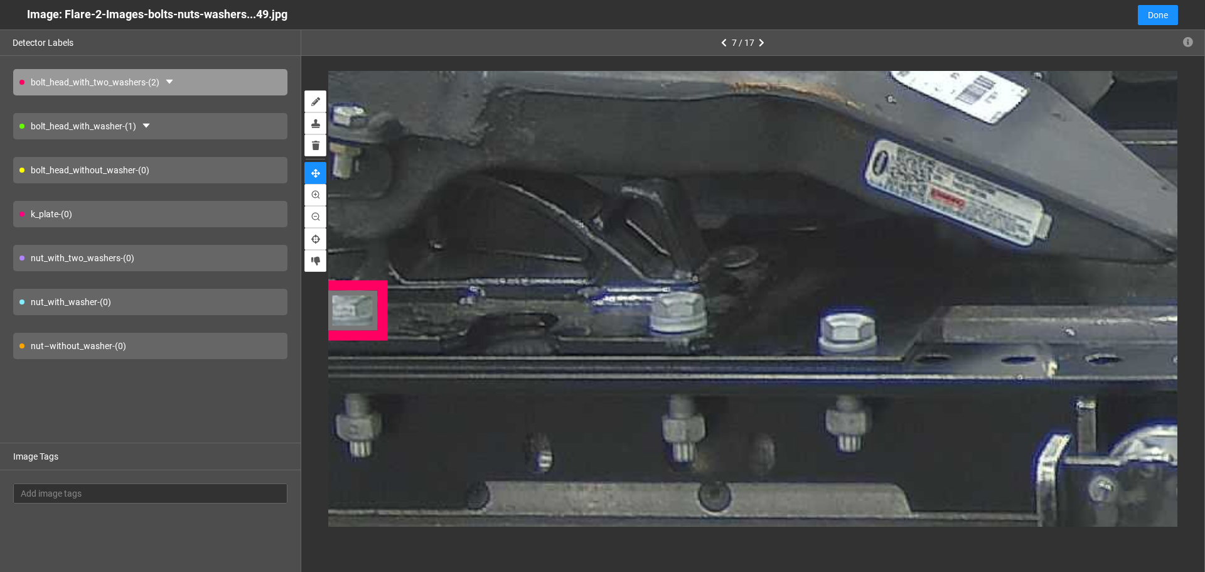
drag, startPoint x: 751, startPoint y: 267, endPoint x: 716, endPoint y: 276, distance: 36.2
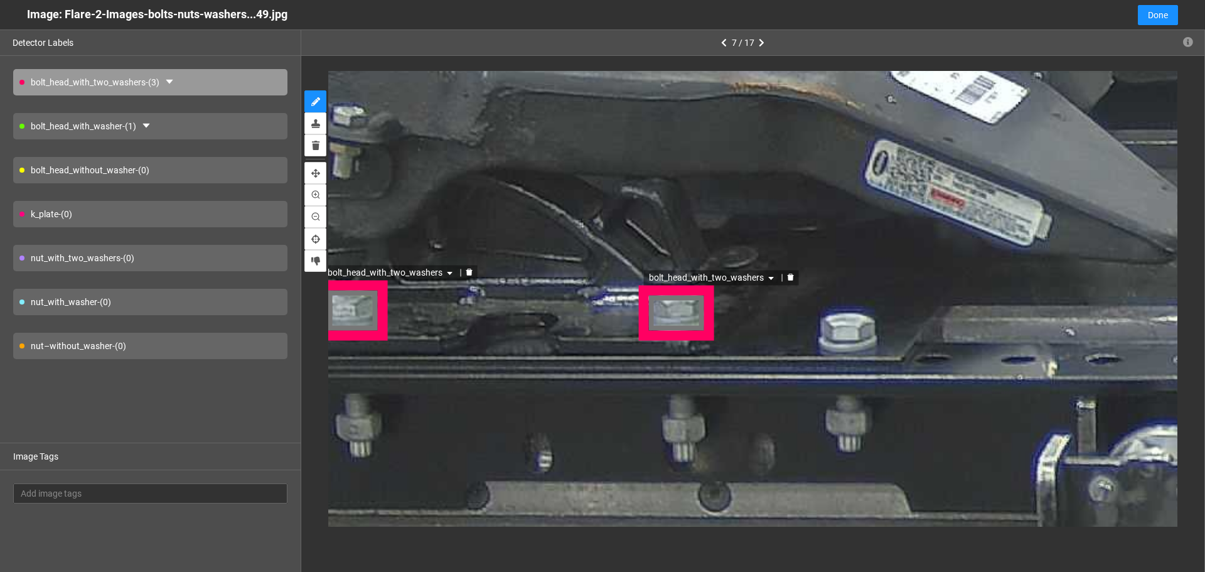
click at [668, 319] on div "bolt_head_with_two_washers" at bounding box center [677, 312] width 73 height 57
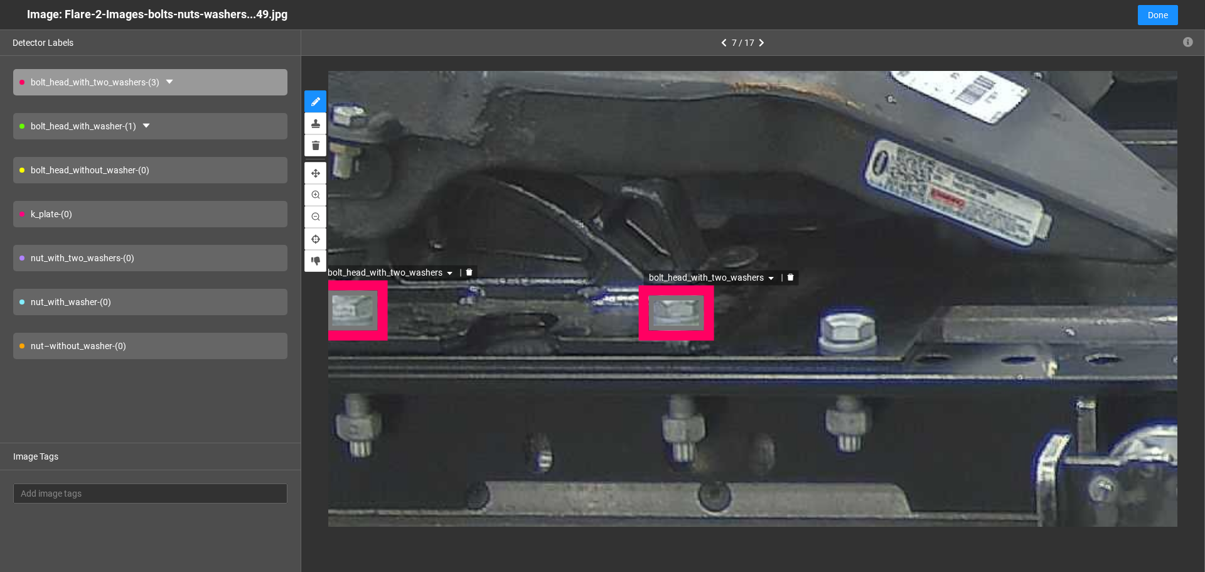
click at [208, 127] on div "bolt_head_with_washer - (1)" at bounding box center [150, 126] width 274 height 26
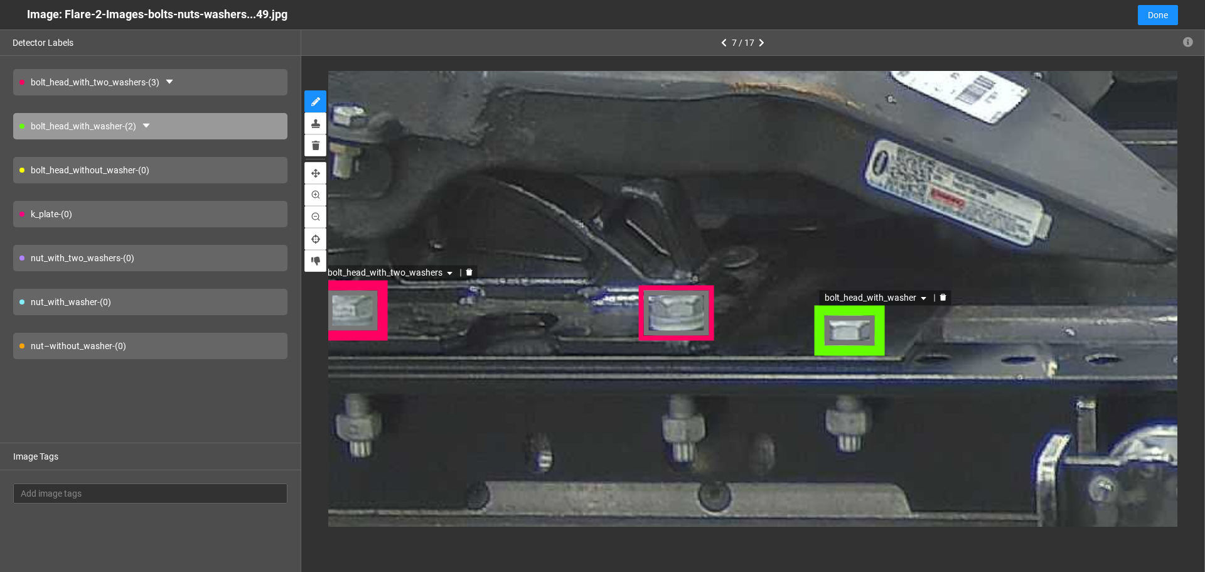
click at [855, 330] on div "bolt_head_with_washer" at bounding box center [848, 333] width 73 height 50
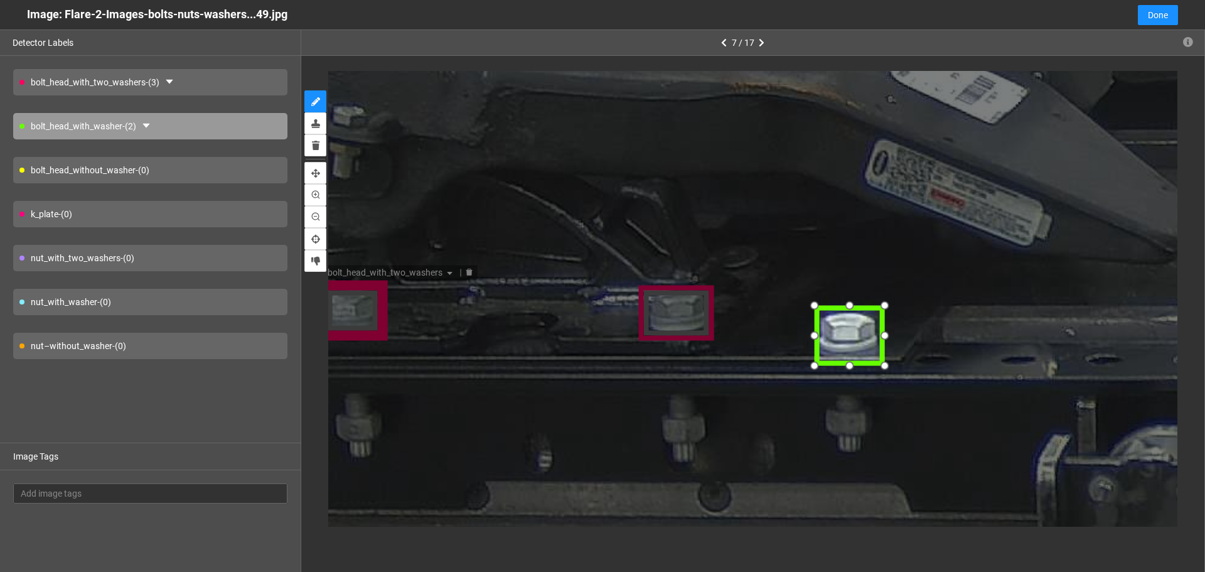
click at [886, 362] on div at bounding box center [886, 364] width 21 height 21
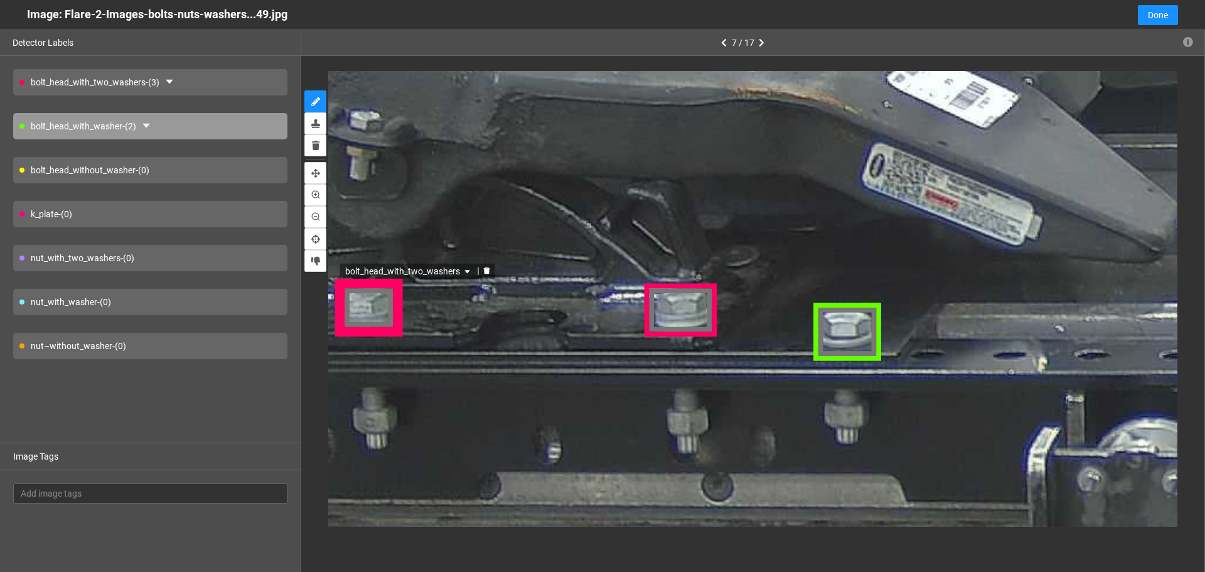
click at [205, 311] on div "nut_with_washer - (0)" at bounding box center [150, 302] width 274 height 26
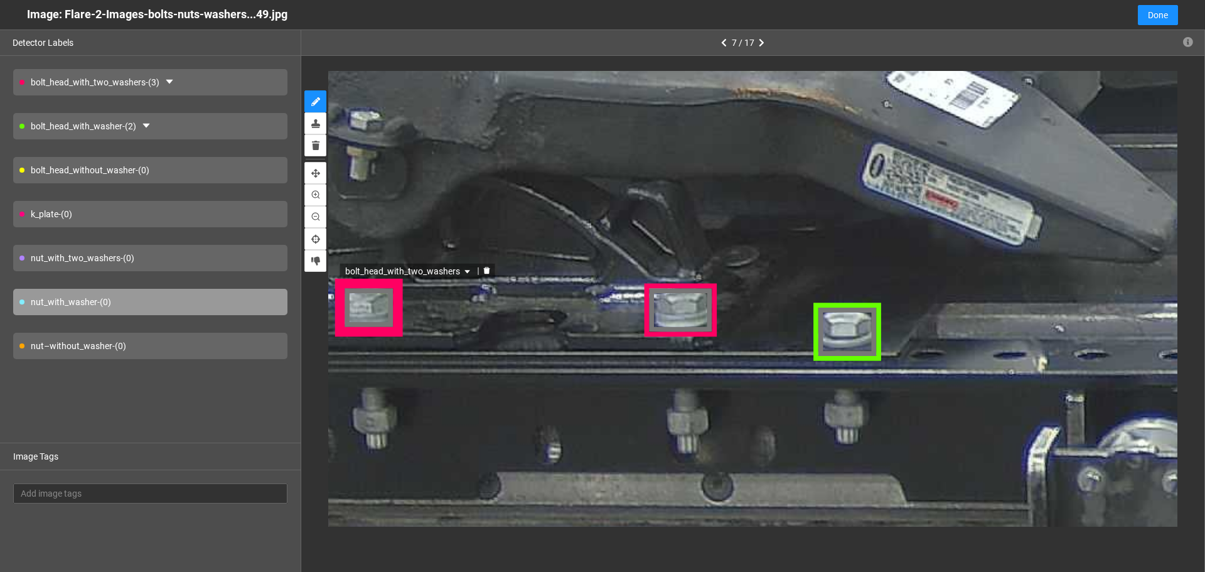
click at [176, 349] on div "nut–without_washer - (0)" at bounding box center [150, 346] width 274 height 26
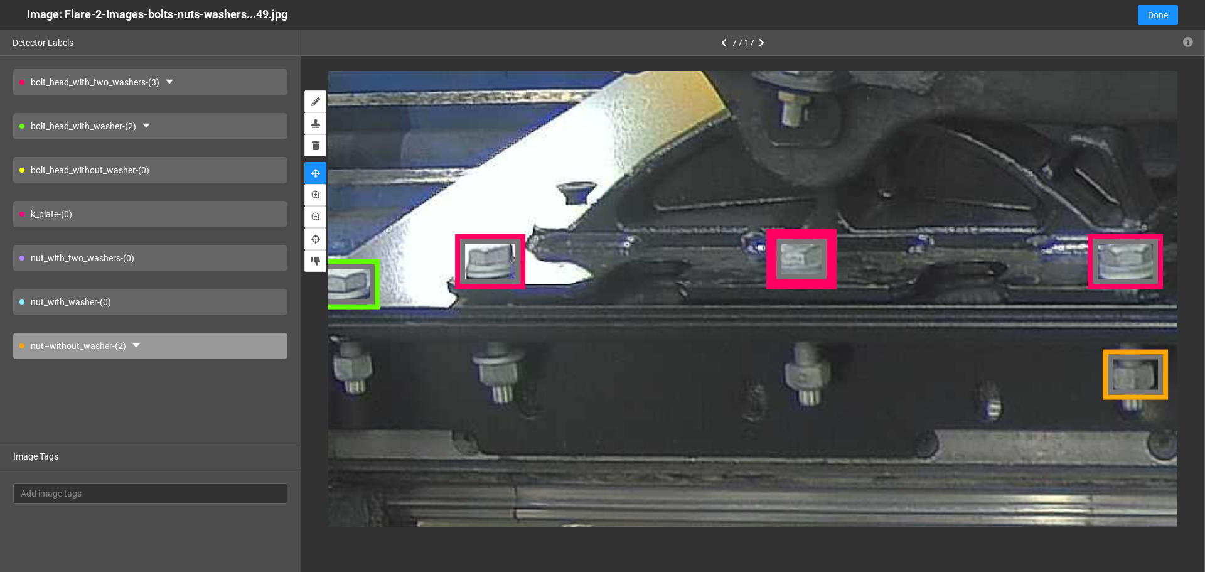
drag, startPoint x: 520, startPoint y: 400, endPoint x: 970, endPoint y: 358, distance: 452.6
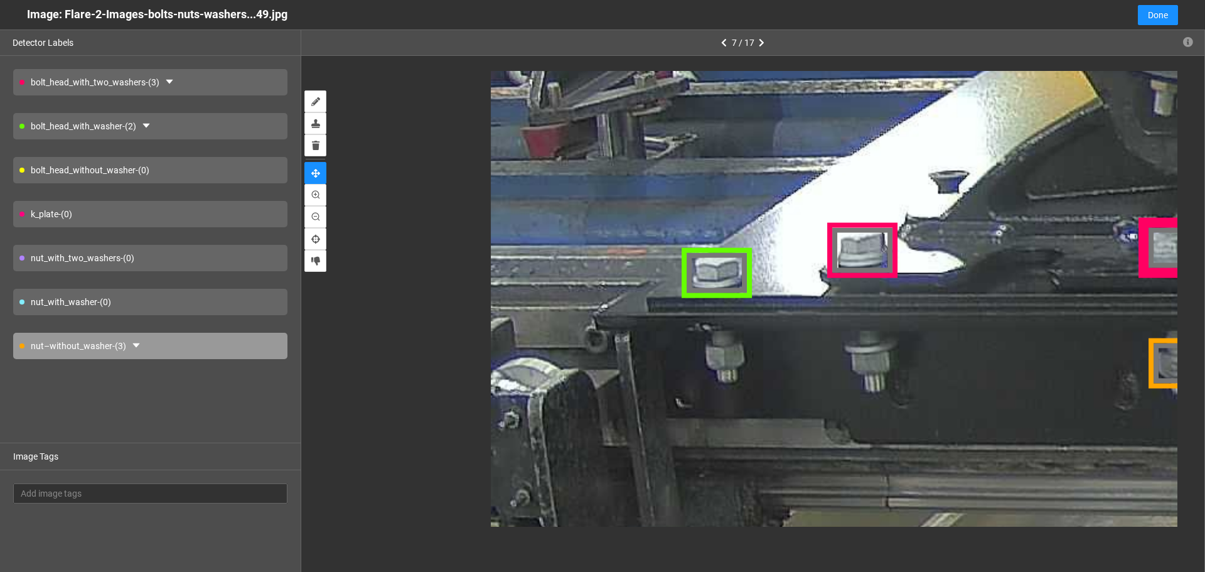
drag, startPoint x: 748, startPoint y: 358, endPoint x: 969, endPoint y: 361, distance: 220.9
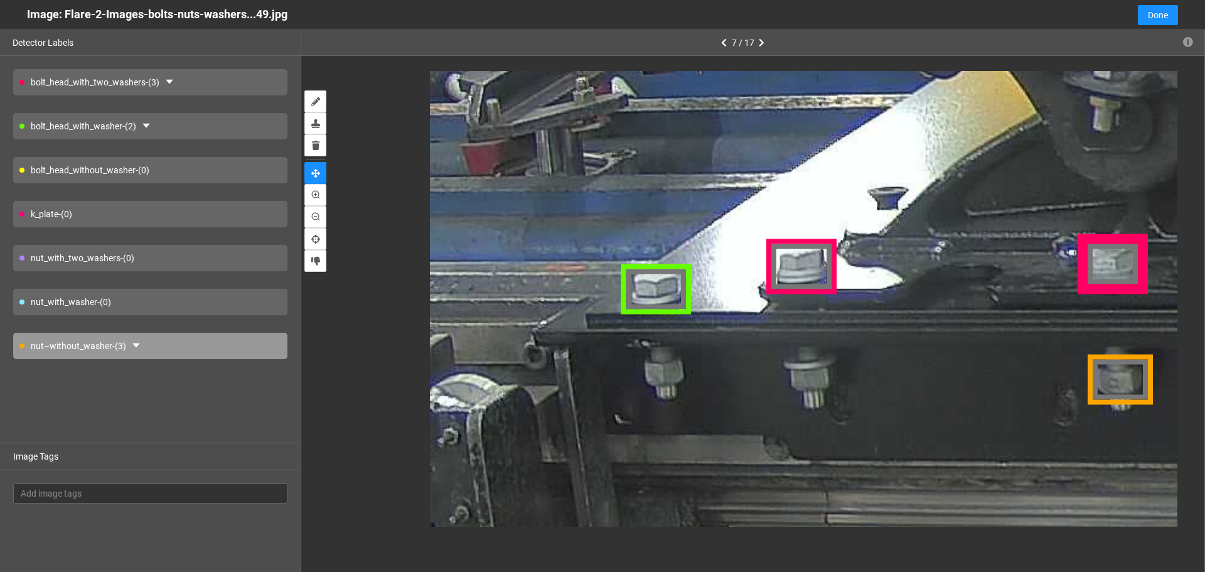
drag, startPoint x: 778, startPoint y: 374, endPoint x: 735, endPoint y: 326, distance: 64.0
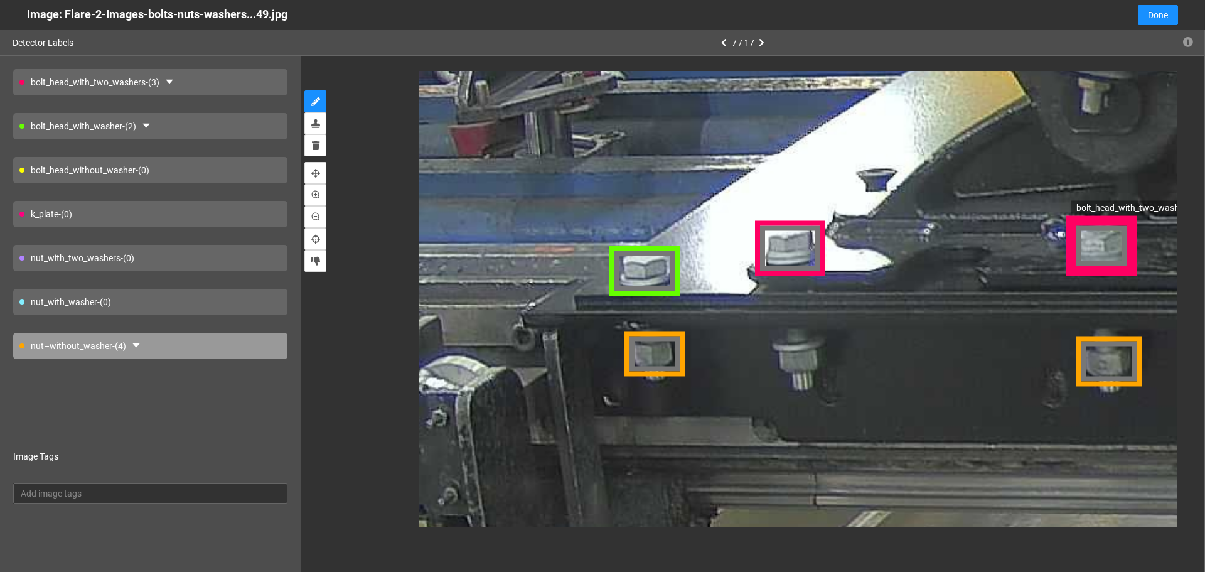
click at [243, 292] on div "nut_with_washer - (0)" at bounding box center [150, 302] width 274 height 26
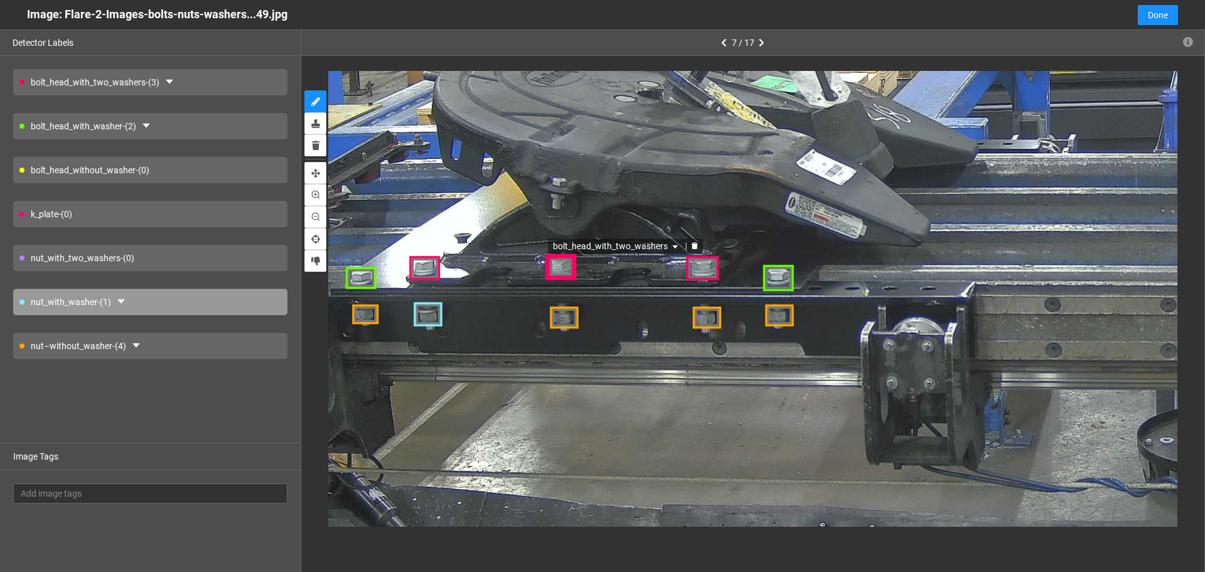
click at [191, 211] on div "k_plate - (0)" at bounding box center [150, 214] width 274 height 26
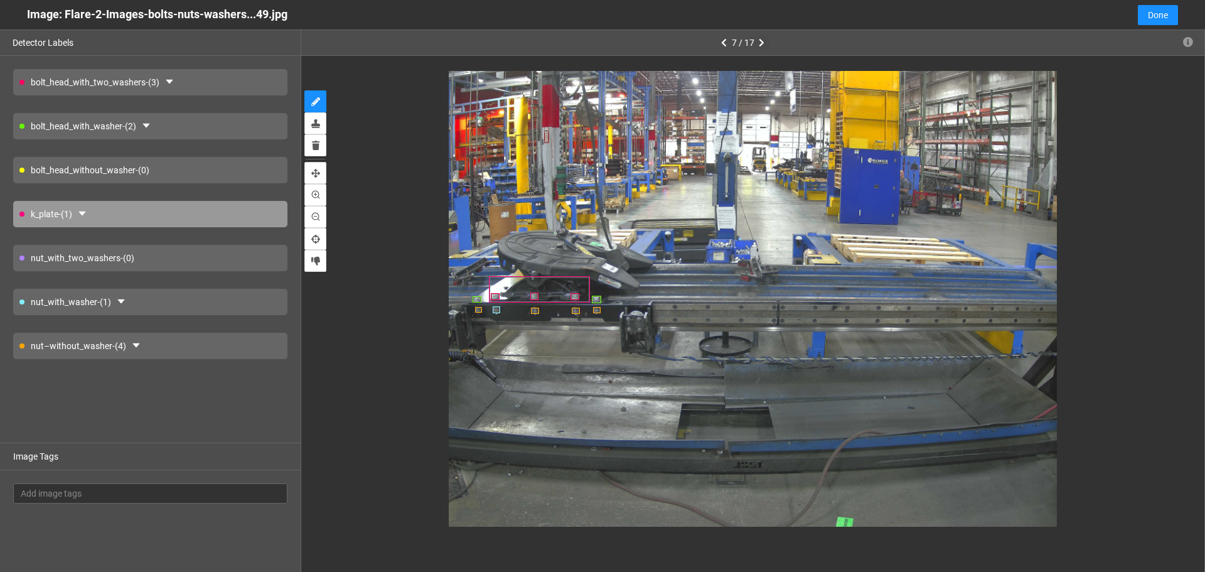
click at [768, 38] on button "button" at bounding box center [761, 42] width 15 height 15
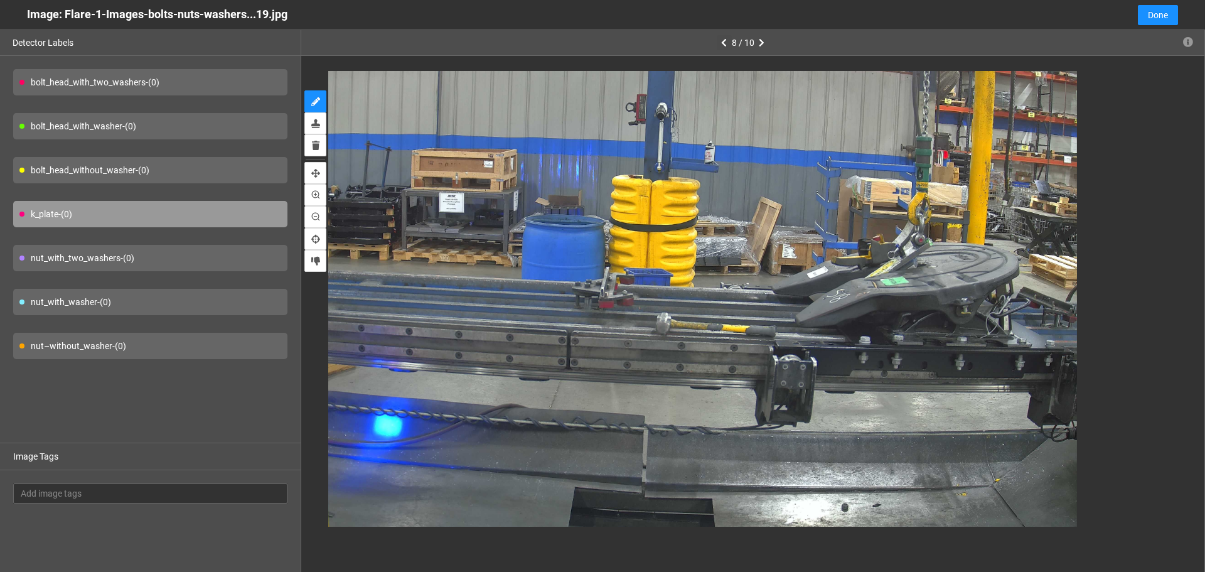
click at [724, 45] on icon "button" at bounding box center [724, 42] width 6 height 9
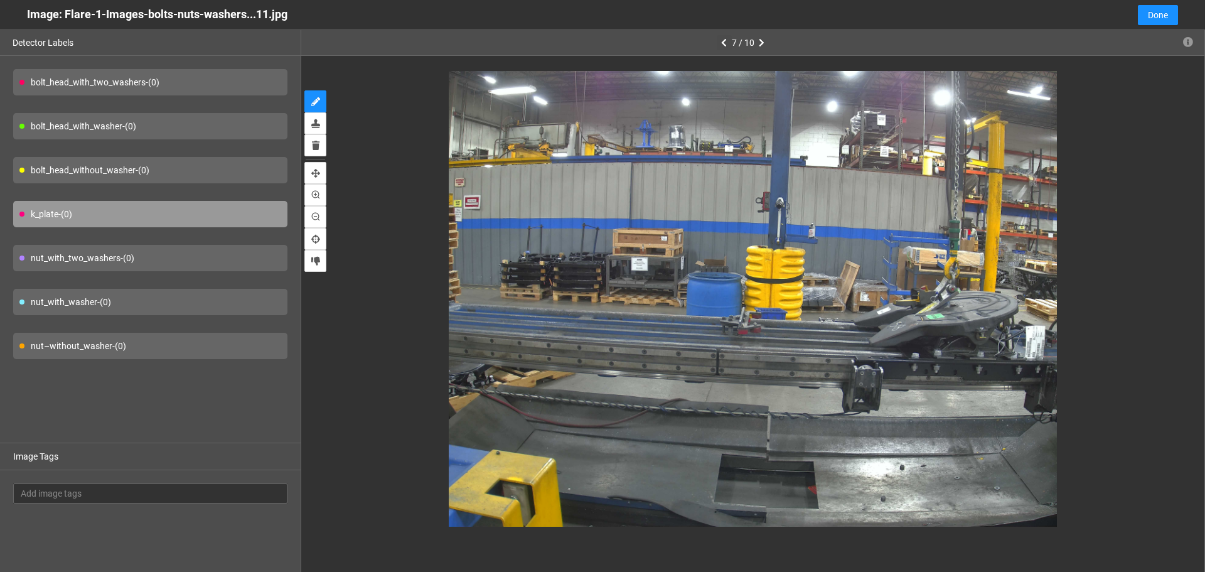
click at [724, 43] on icon "button" at bounding box center [724, 42] width 6 height 9
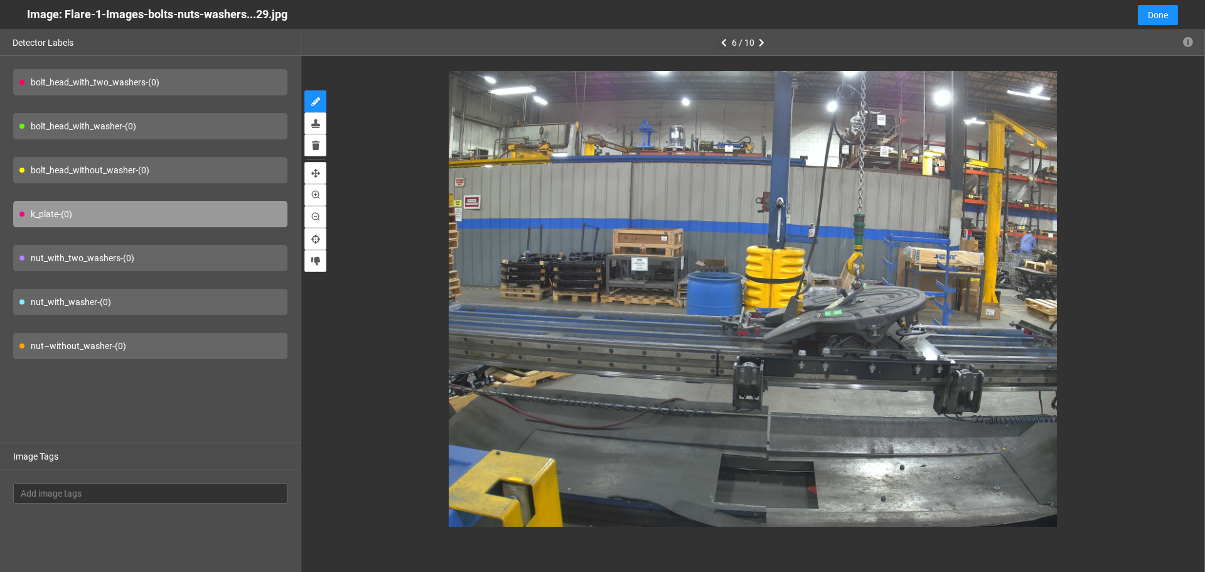
click at [726, 43] on icon "button" at bounding box center [724, 42] width 6 height 9
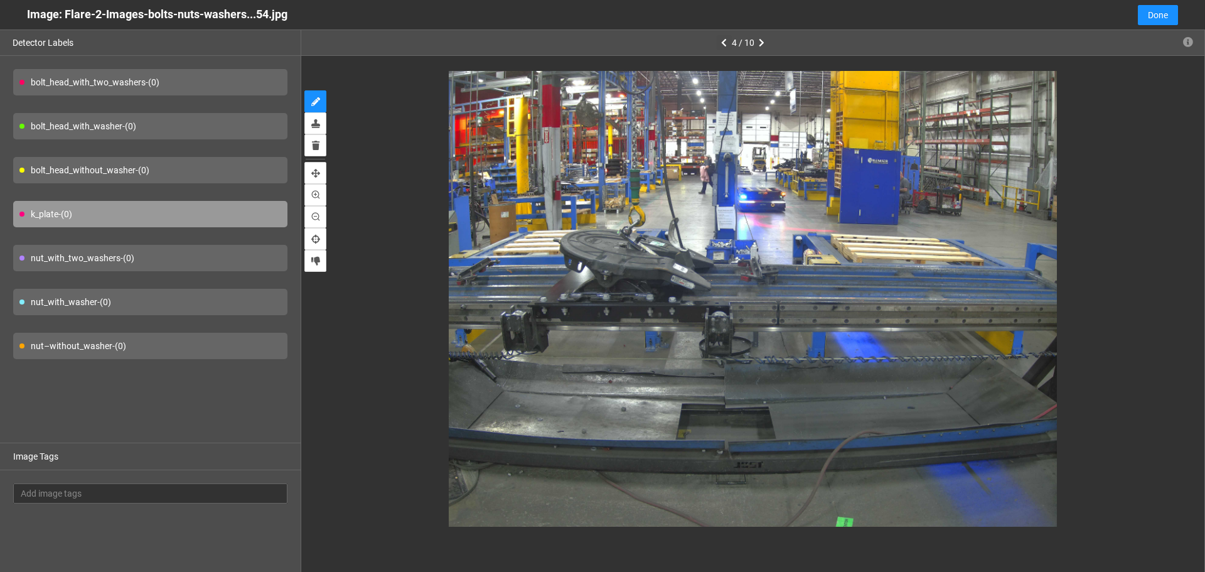
click at [726, 43] on icon "button" at bounding box center [724, 42] width 6 height 9
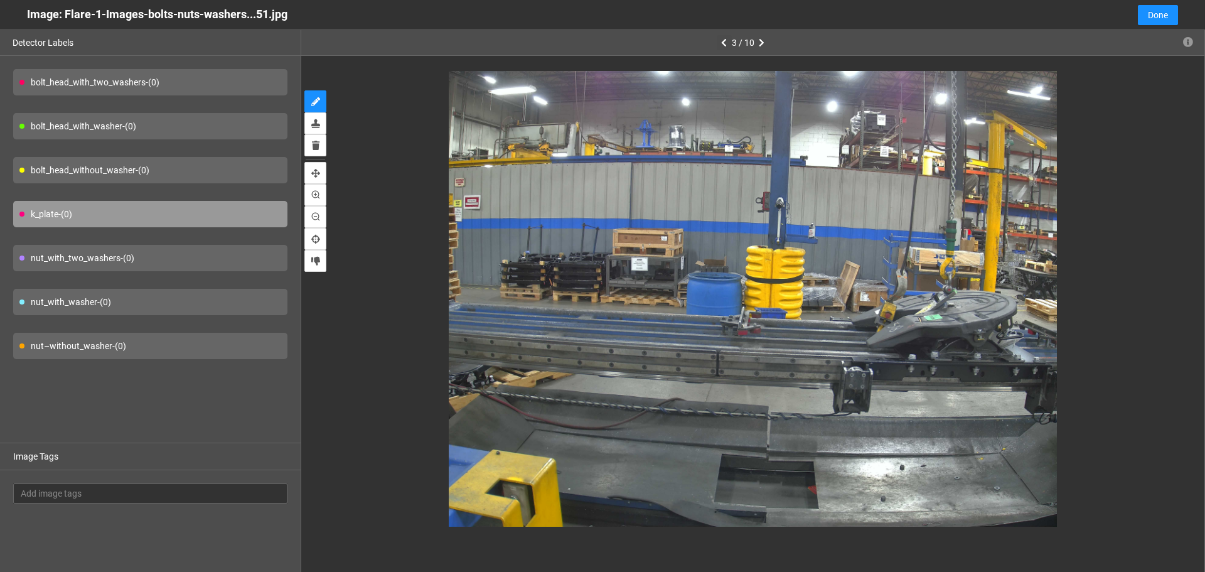
click at [726, 43] on icon "button" at bounding box center [724, 42] width 6 height 9
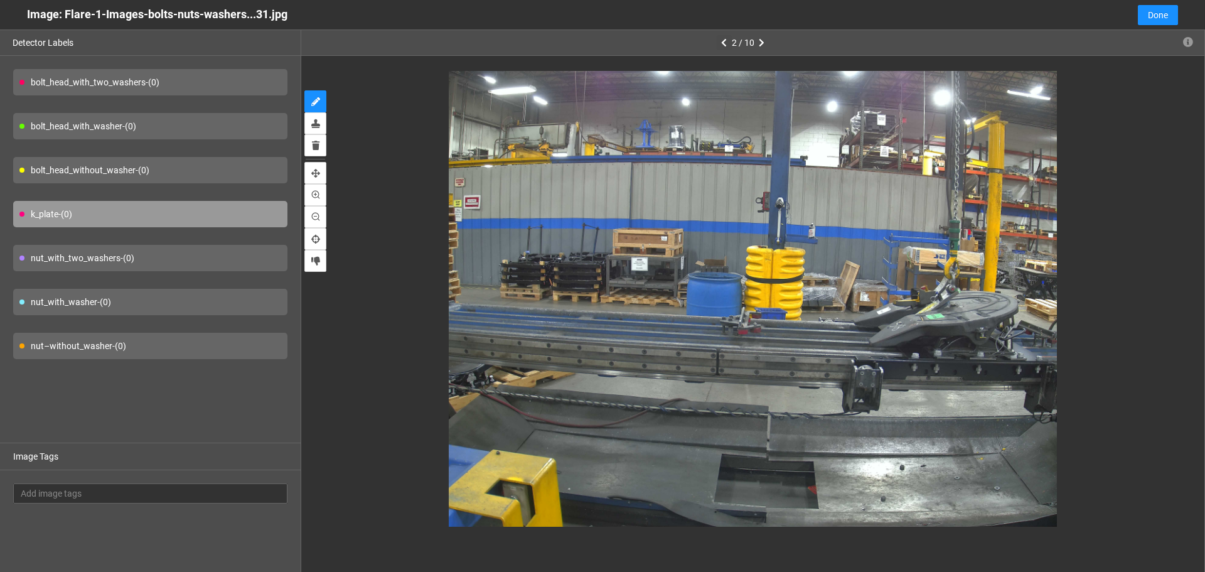
click at [726, 43] on icon "button" at bounding box center [724, 42] width 6 height 9
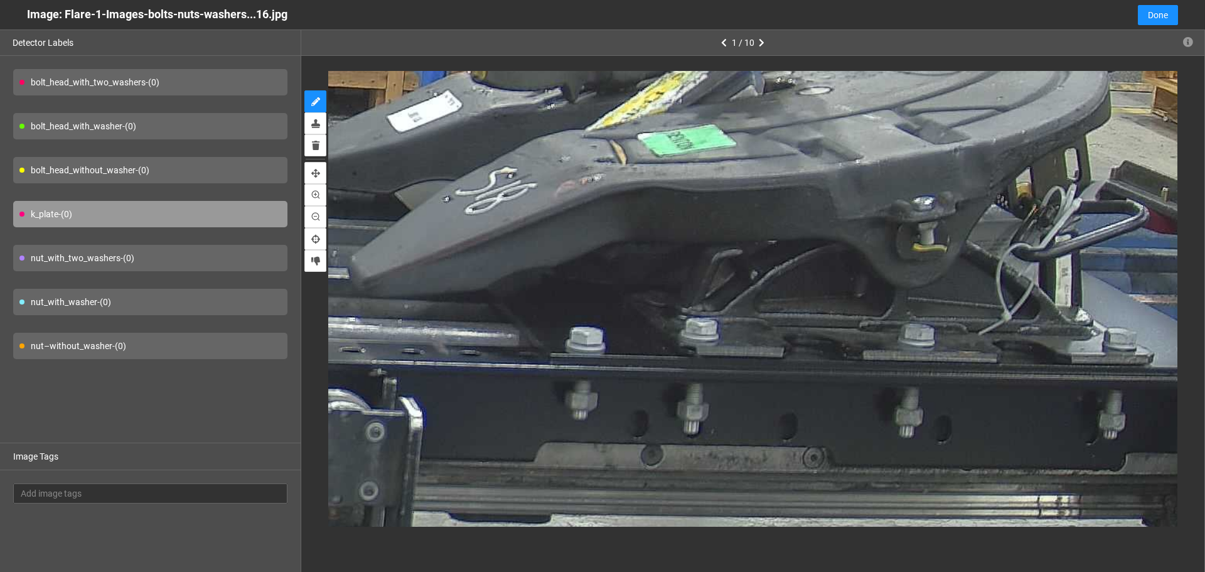
click at [221, 122] on div "bolt_head_with_washer - (0)" at bounding box center [150, 126] width 274 height 26
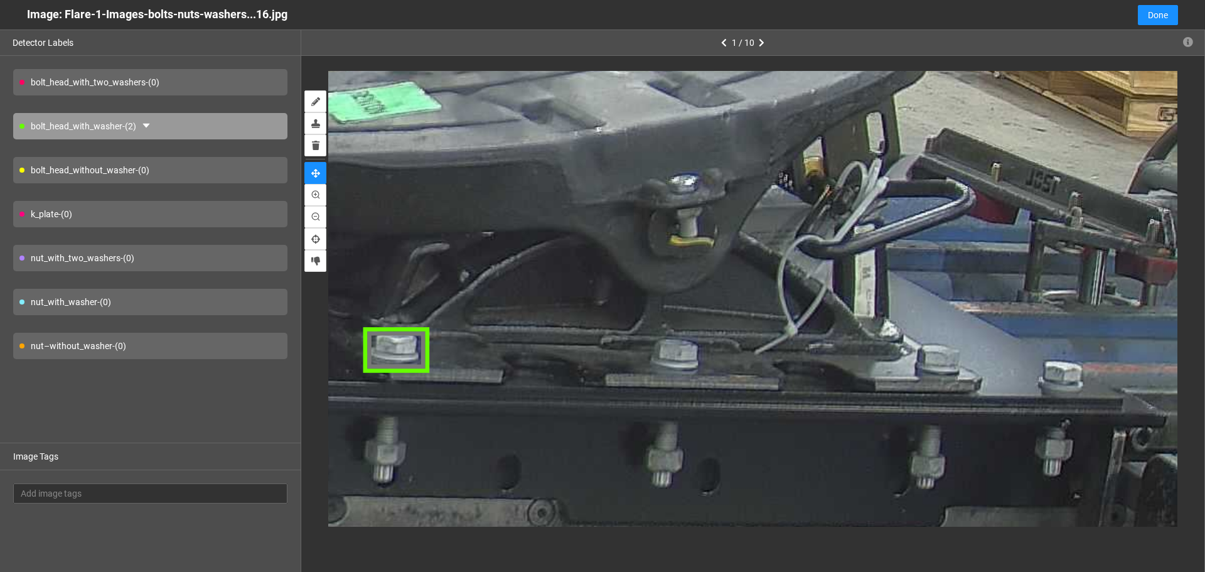
drag, startPoint x: 977, startPoint y: 333, endPoint x: 641, endPoint y: 342, distance: 335.3
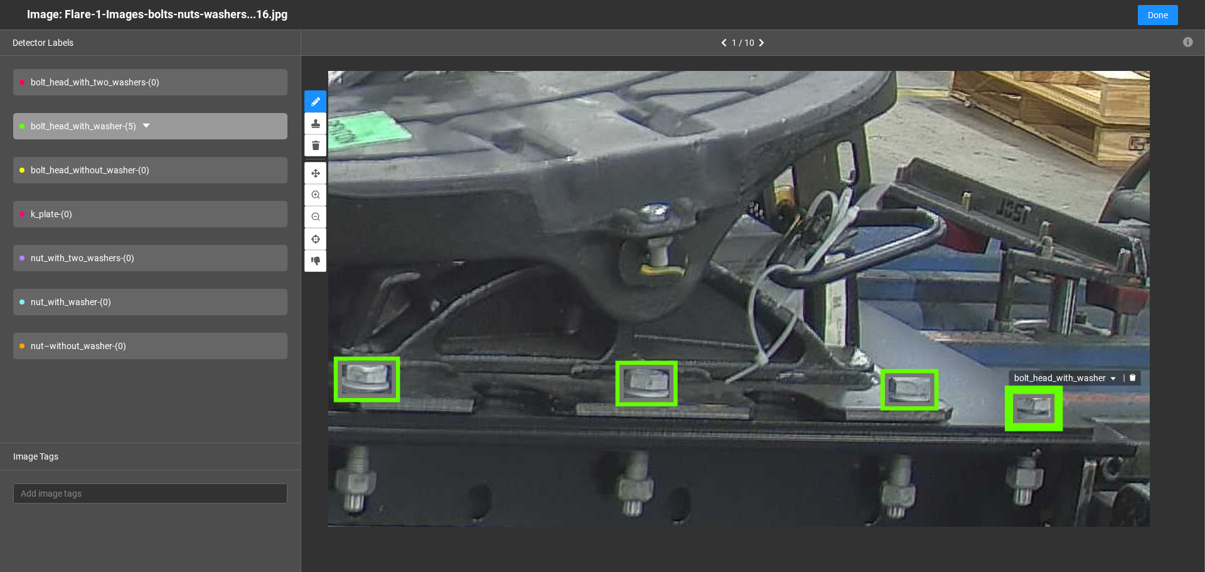
click at [1047, 409] on div "bolt_head_with_washer" at bounding box center [1033, 406] width 61 height 47
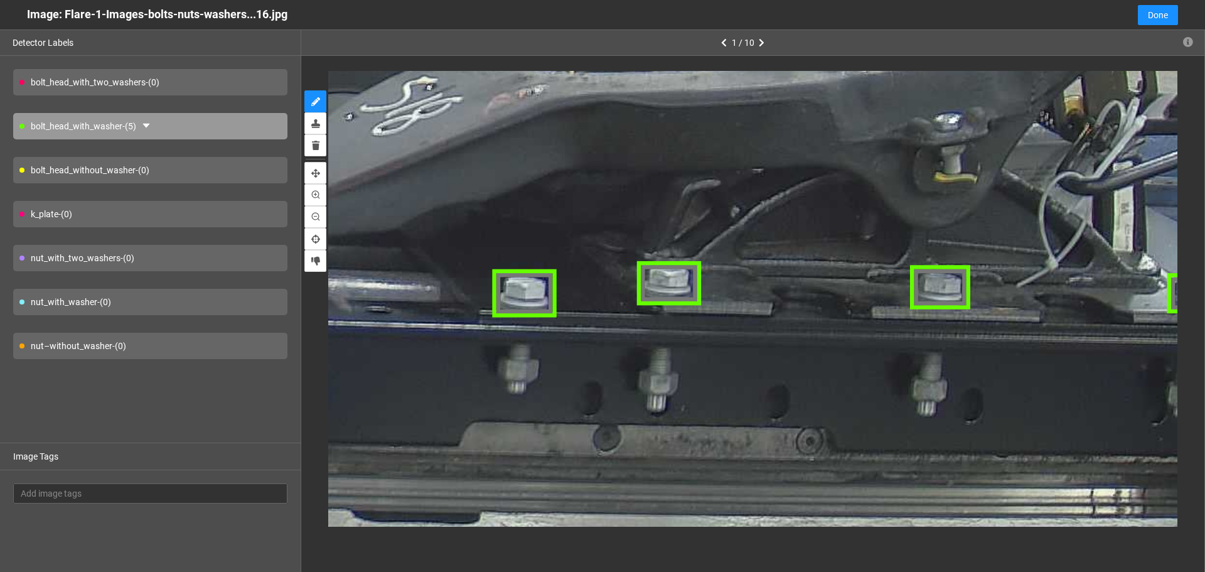
click at [183, 337] on div "nut–without_washer - (0)" at bounding box center [150, 346] width 274 height 26
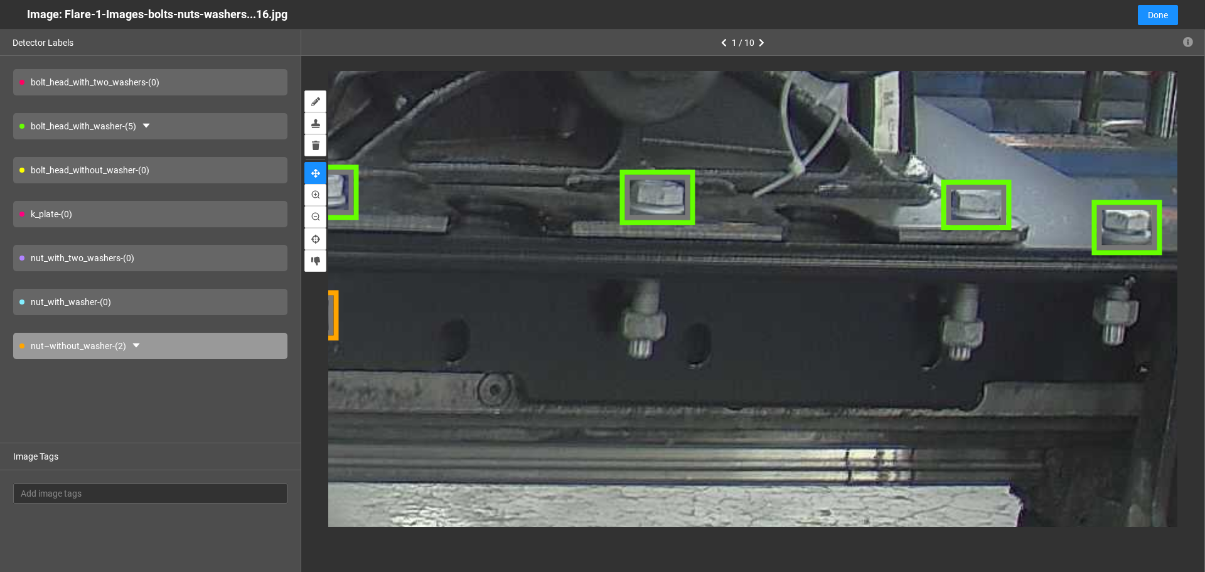
drag, startPoint x: 811, startPoint y: 337, endPoint x: 621, endPoint y: 303, distance: 193.3
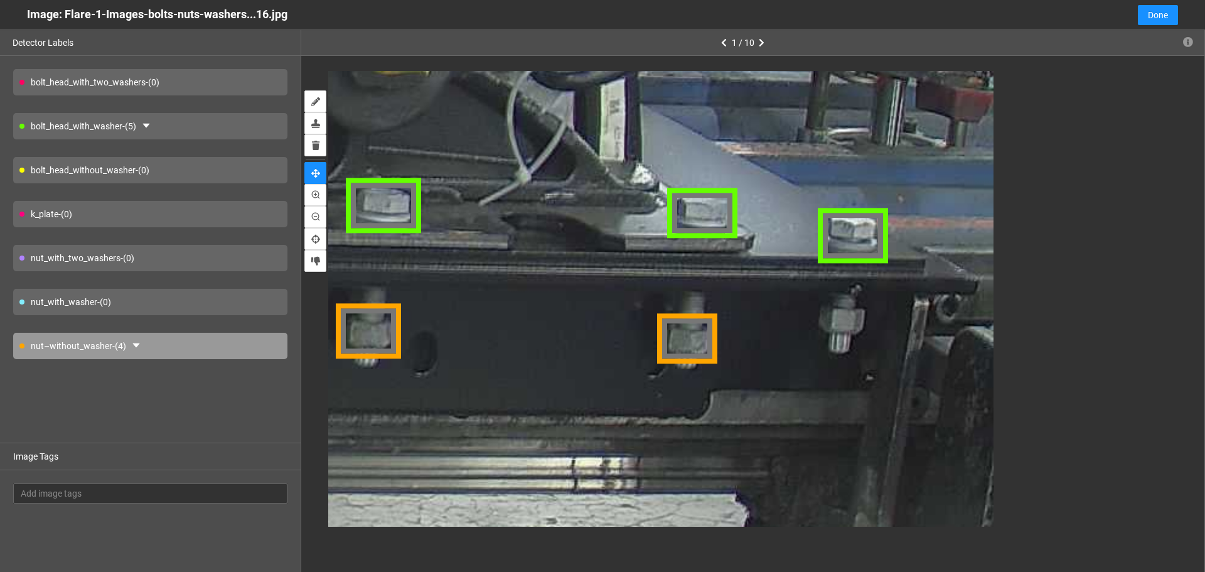
drag, startPoint x: 1016, startPoint y: 381, endPoint x: 706, endPoint y: 389, distance: 310.1
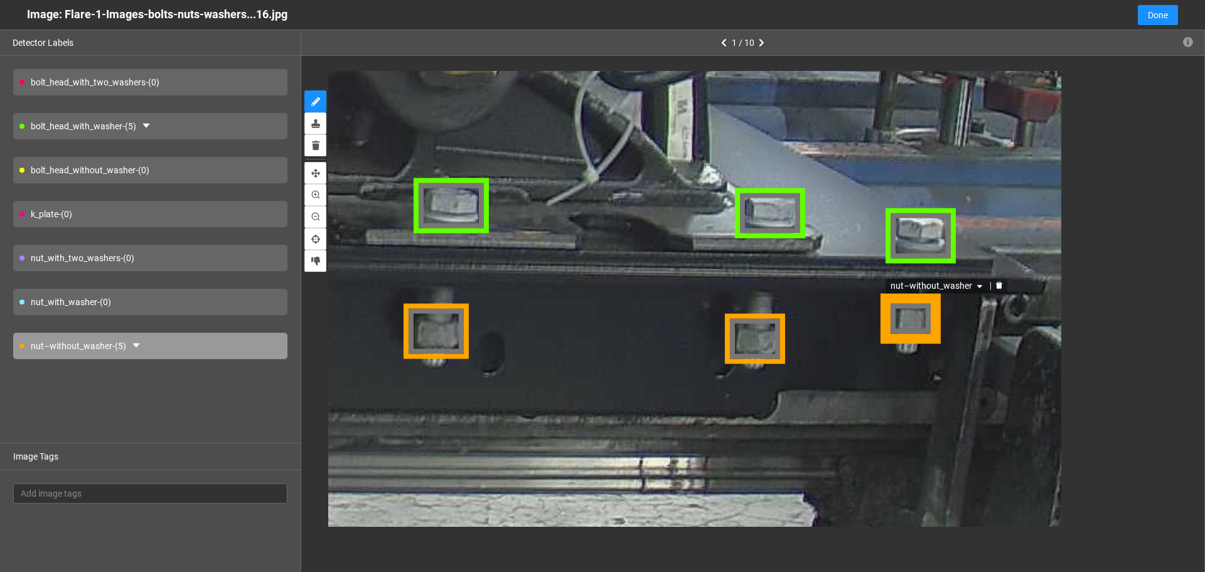
click at [924, 331] on div "nut–without_washer" at bounding box center [910, 318] width 62 height 46
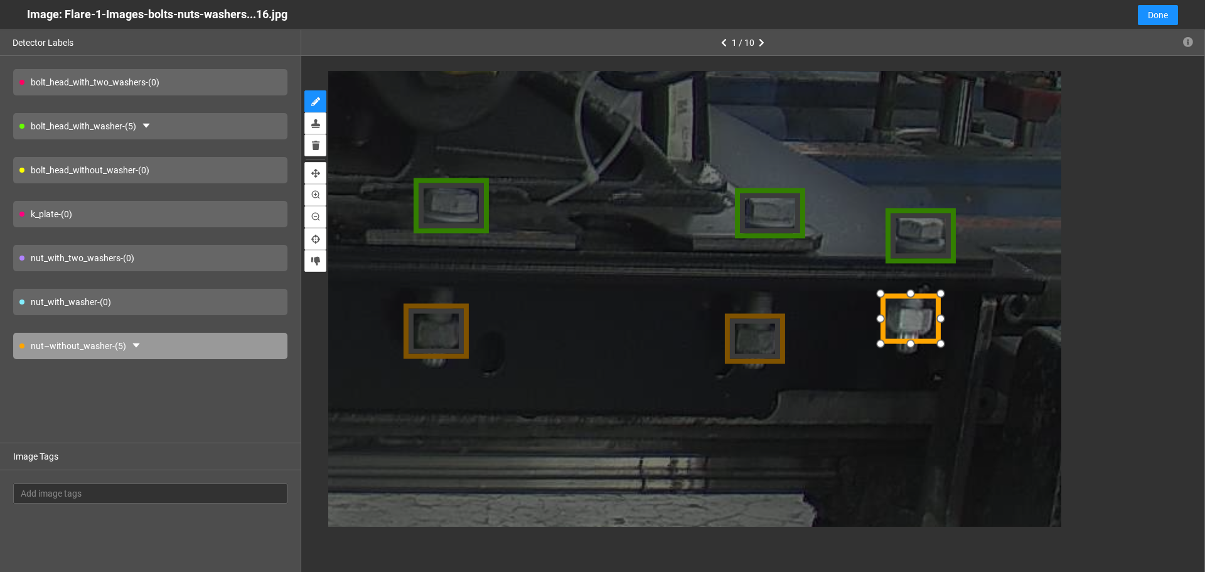
click at [941, 346] on div at bounding box center [941, 342] width 21 height 21
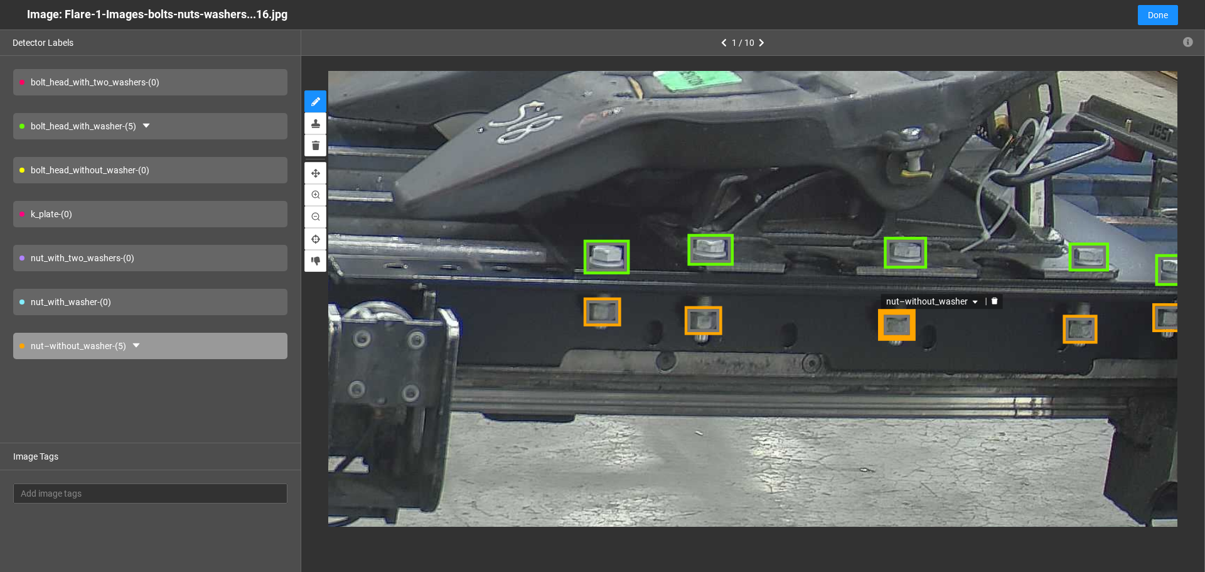
click at [179, 215] on div "k_plate - (0)" at bounding box center [150, 214] width 274 height 26
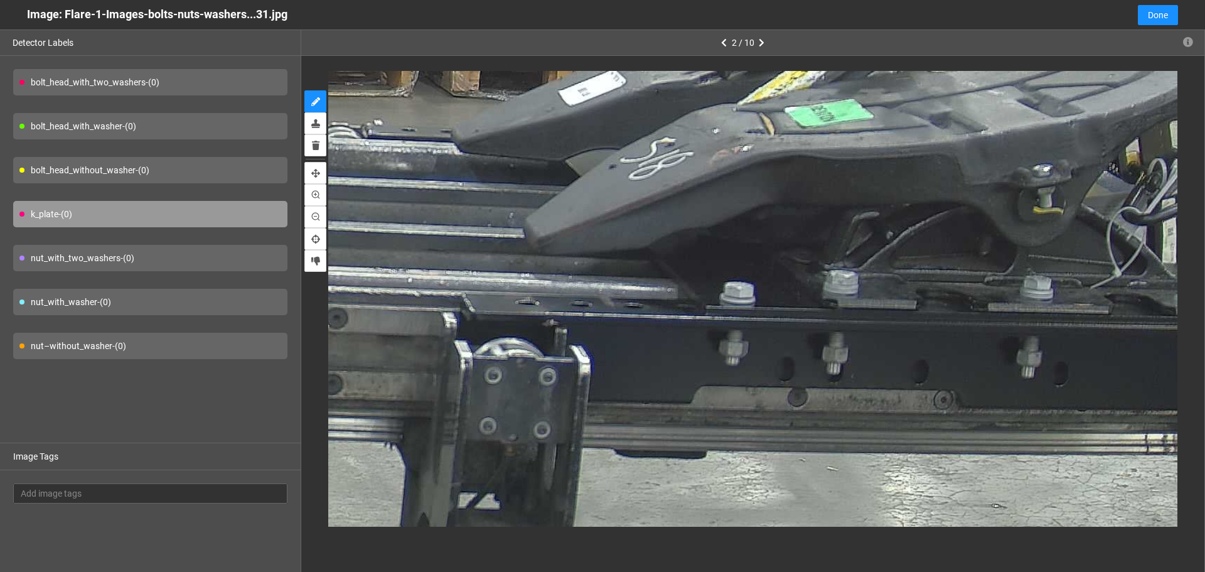
click at [247, 123] on div "bolt_head_with_washer - (0)" at bounding box center [150, 126] width 274 height 26
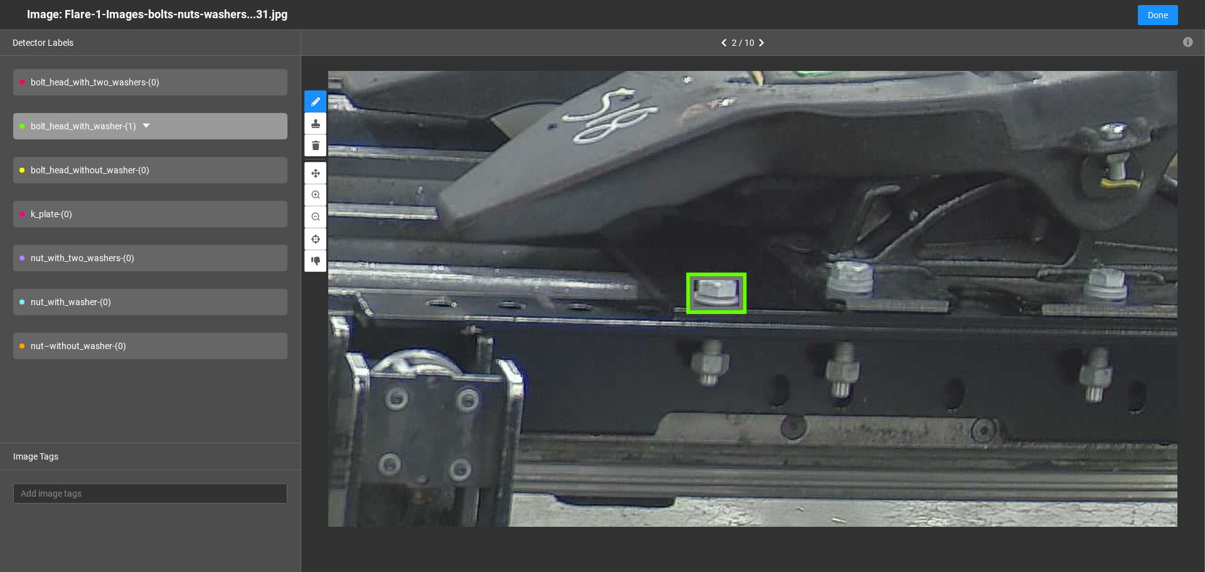
click at [235, 78] on div "bolt_head_with_two_washers - (0)" at bounding box center [150, 82] width 274 height 26
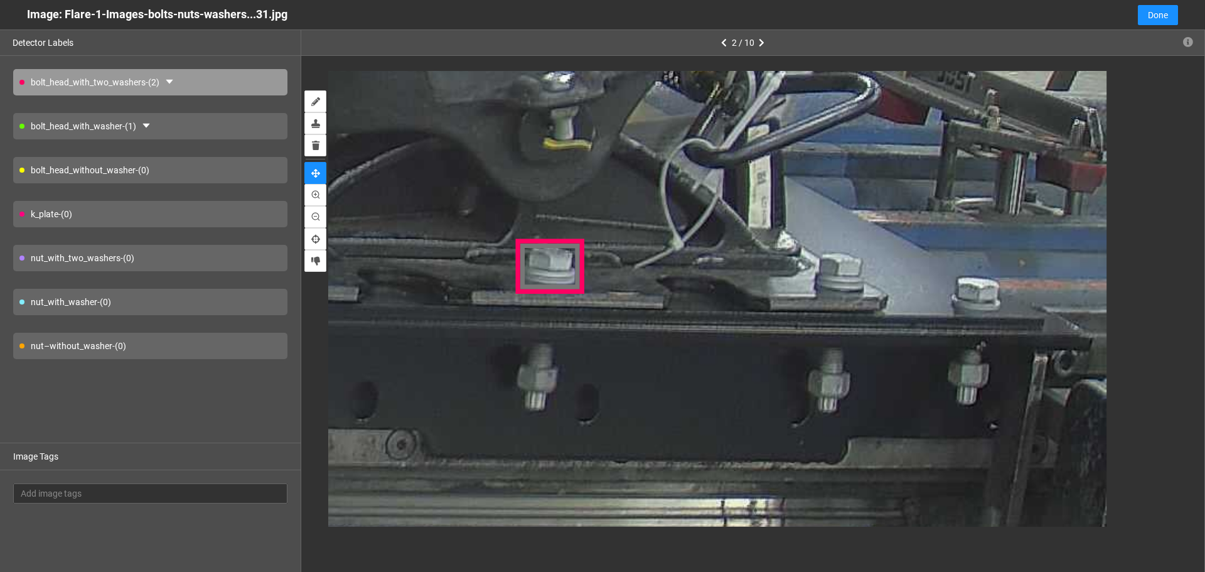
drag, startPoint x: 985, startPoint y: 197, endPoint x: 773, endPoint y: 220, distance: 212.7
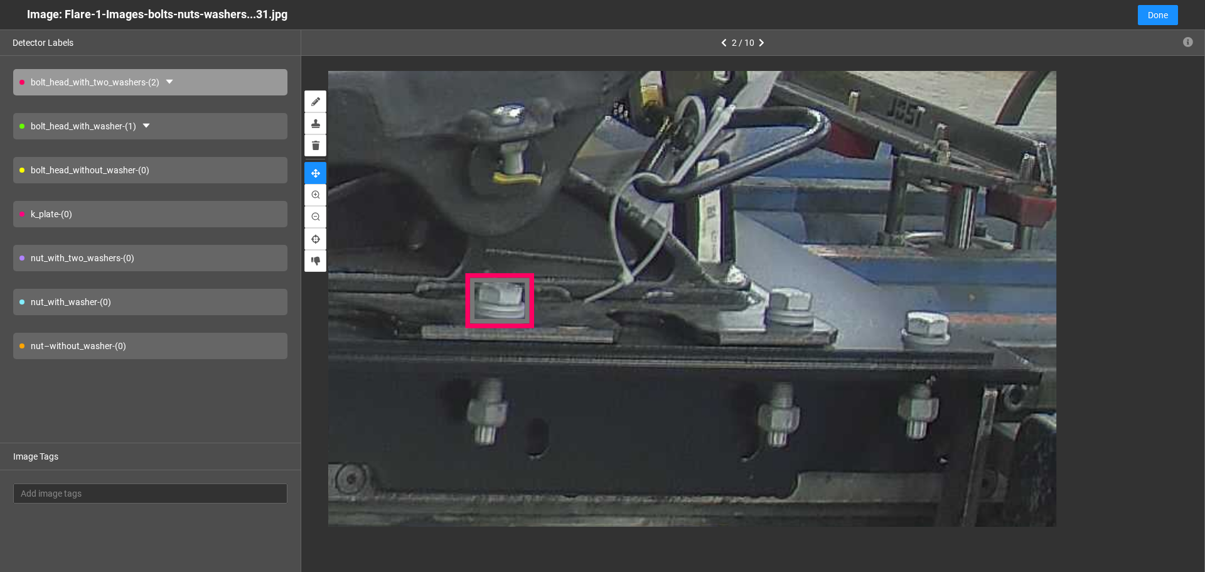
drag, startPoint x: 728, startPoint y: 245, endPoint x: 683, endPoint y: 255, distance: 46.2
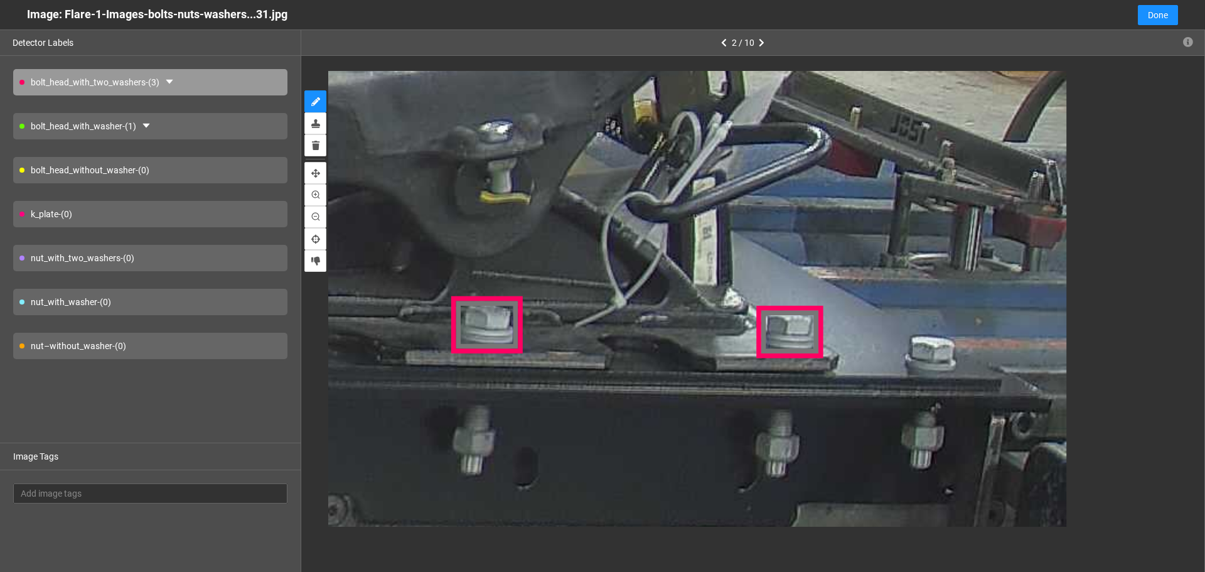
click at [245, 129] on div "bolt_head_with_washer - (1)" at bounding box center [150, 126] width 274 height 26
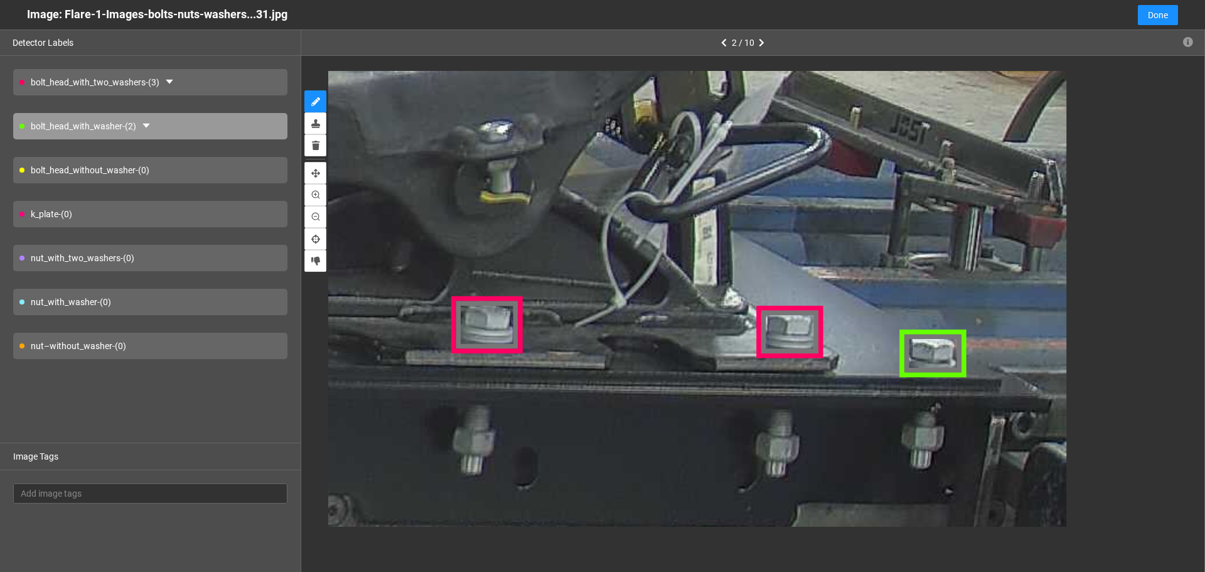
click at [205, 306] on div "nut_with_washer - (0)" at bounding box center [150, 302] width 274 height 26
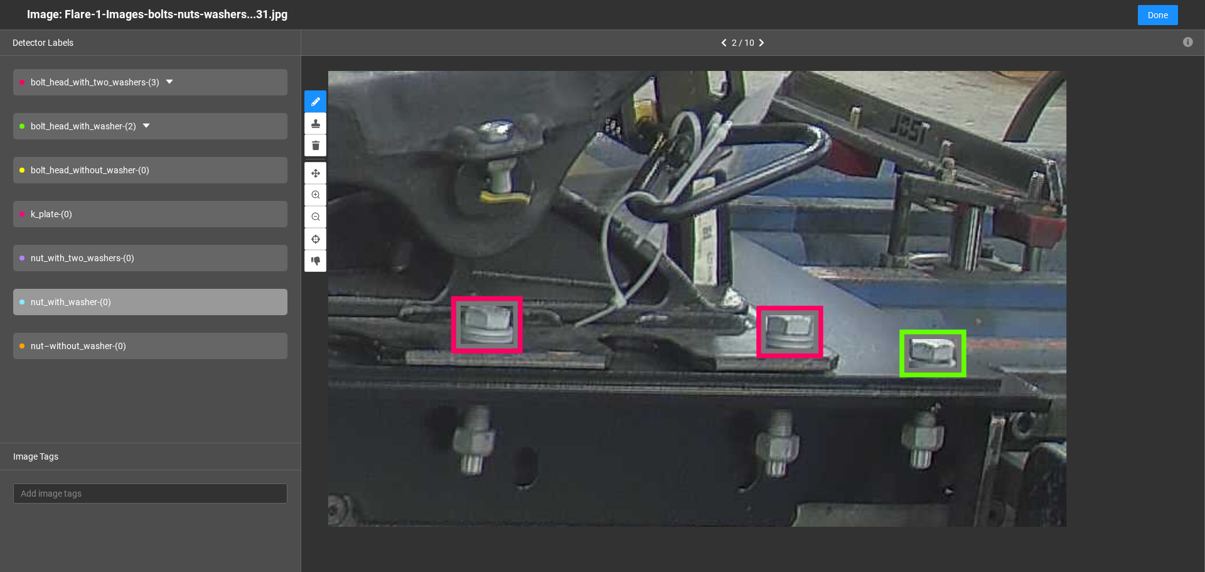
click at [220, 339] on div "nut–without_washer - (0)" at bounding box center [150, 346] width 274 height 26
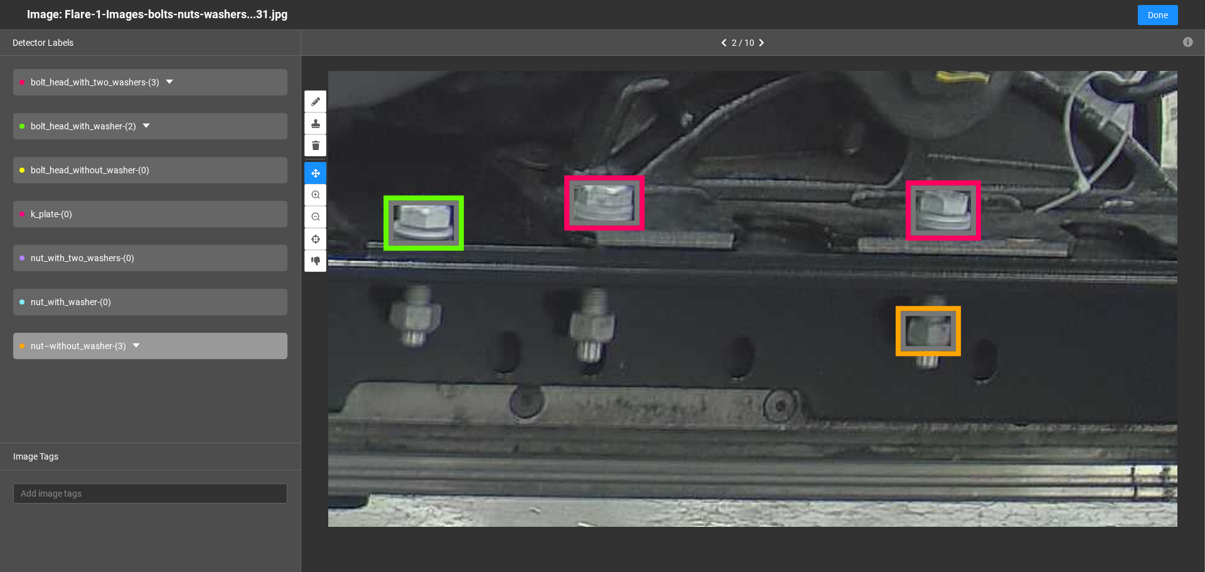
drag, startPoint x: 576, startPoint y: 402, endPoint x: 1044, endPoint y: 298, distance: 478.9
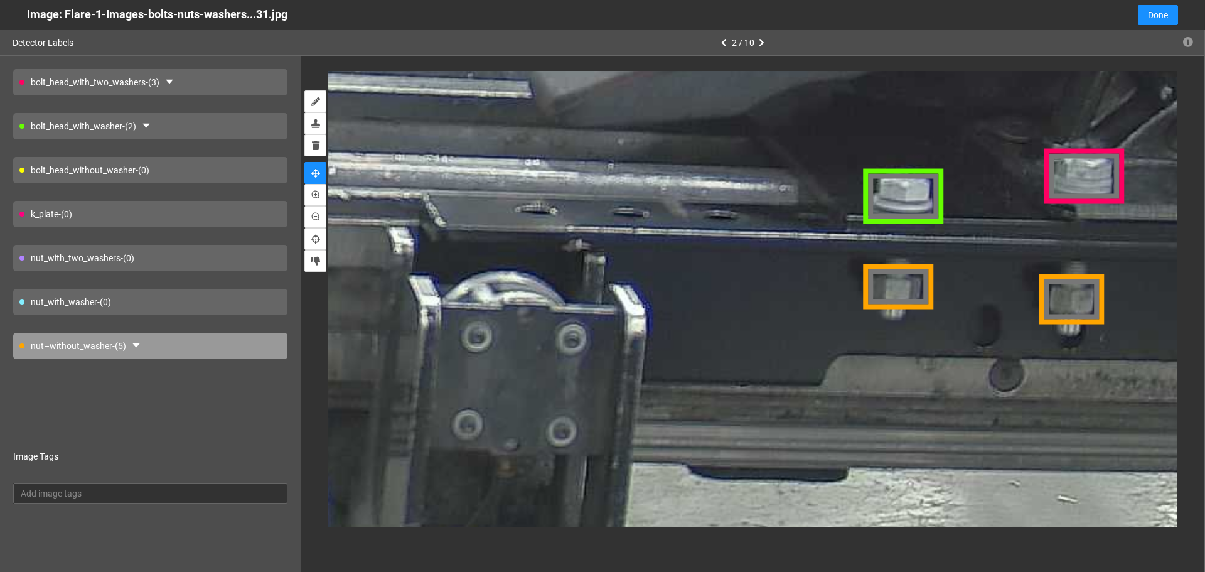
drag, startPoint x: 589, startPoint y: 301, endPoint x: 806, endPoint y: 306, distance: 217.2
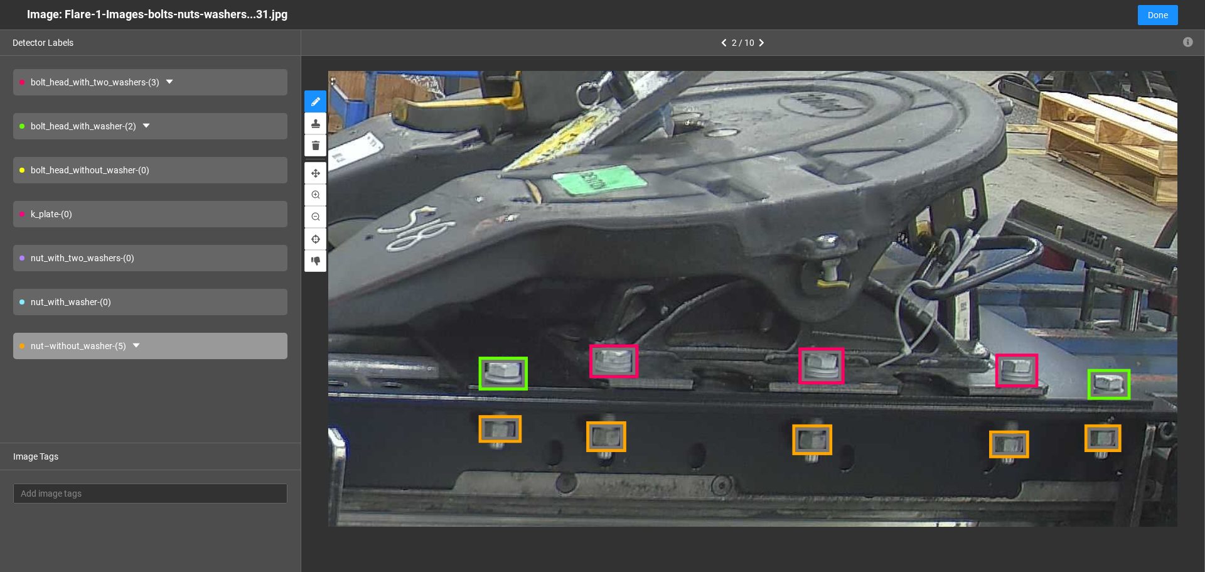
click at [164, 208] on div "k_plate - (0)" at bounding box center [150, 214] width 274 height 26
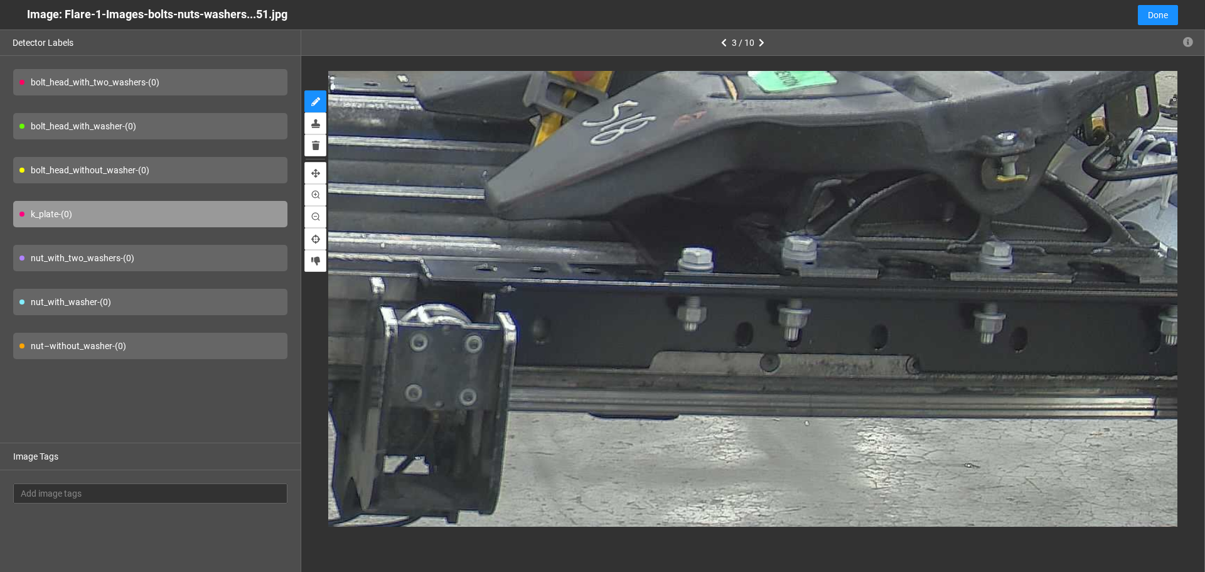
drag, startPoint x: 210, startPoint y: 128, endPoint x: 228, endPoint y: 129, distance: 18.9
click at [210, 127] on div "bolt_head_with_washer - (0)" at bounding box center [150, 126] width 274 height 26
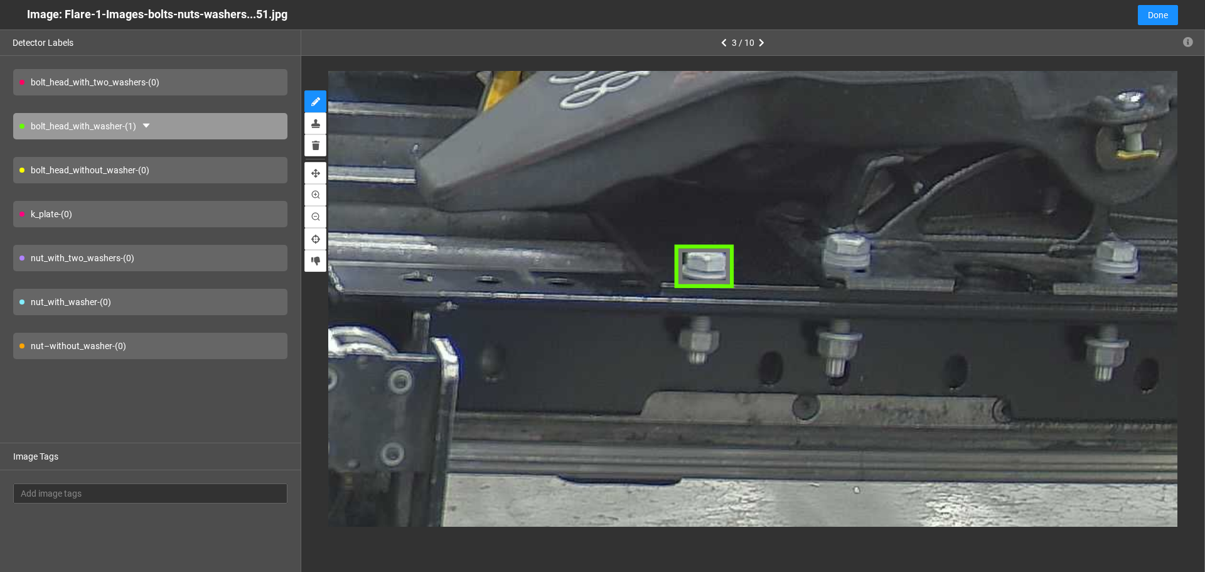
click at [248, 171] on div "bolt_head_without_washer - (0)" at bounding box center [150, 170] width 274 height 26
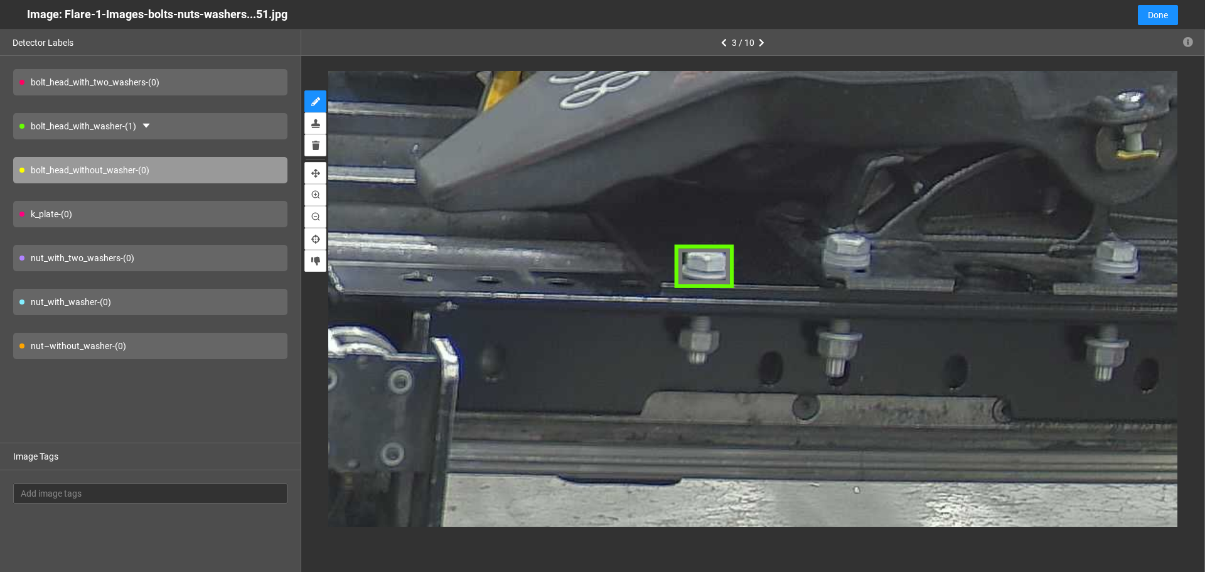
click at [239, 78] on div "bolt_head_with_two_washers - (0)" at bounding box center [150, 82] width 274 height 26
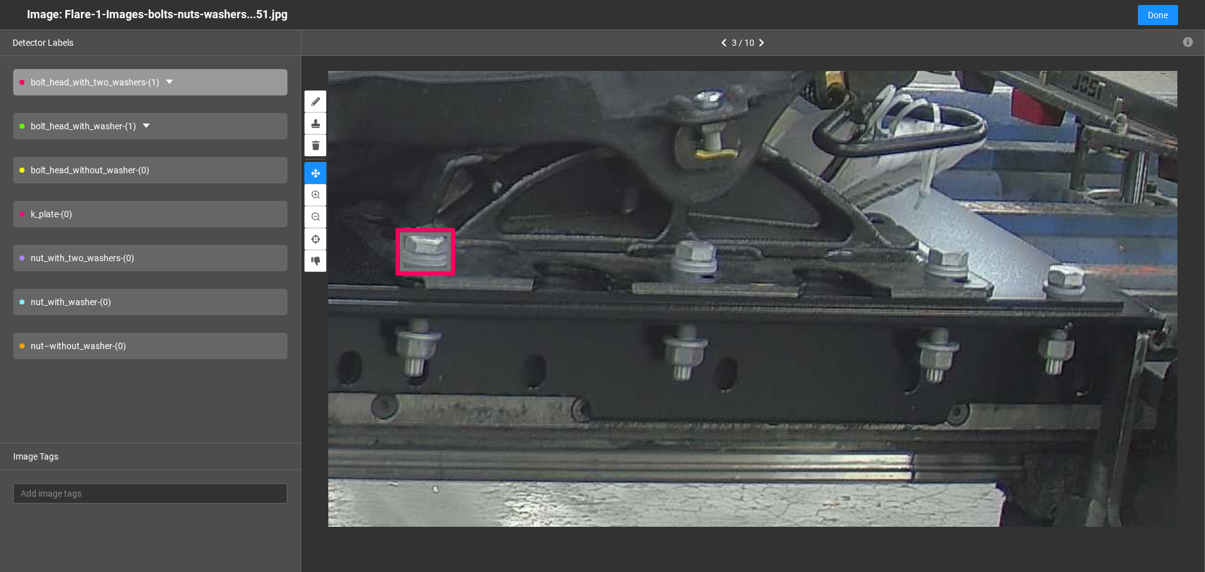
drag, startPoint x: 952, startPoint y: 269, endPoint x: 544, endPoint y: 275, distance: 408.0
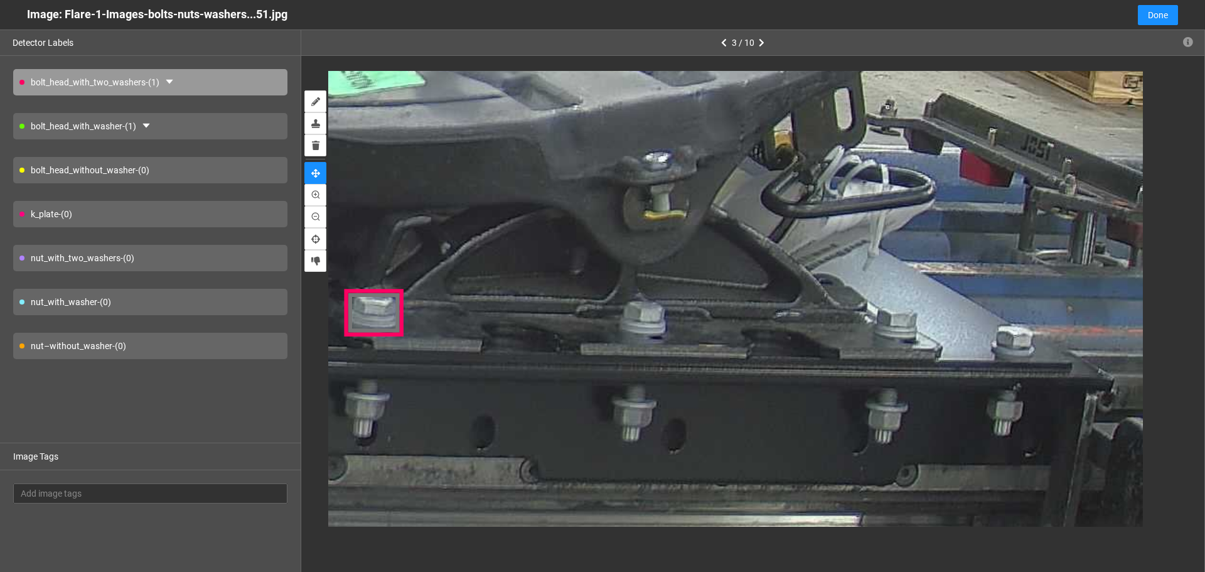
drag, startPoint x: 719, startPoint y: 274, endPoint x: 699, endPoint y: 303, distance: 34.8
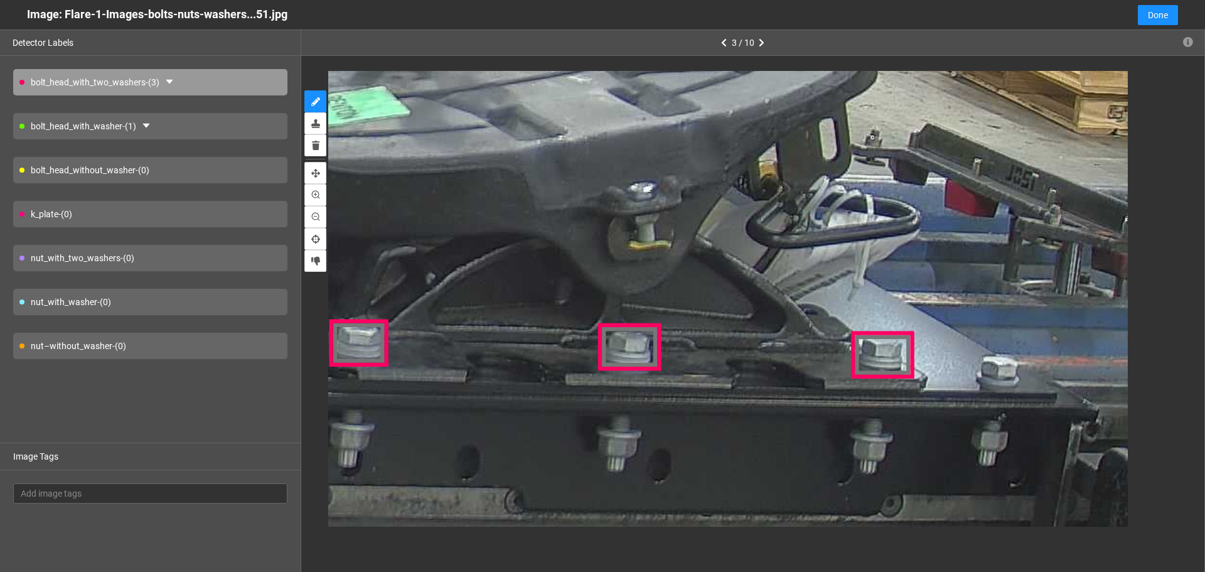
drag, startPoint x: 246, startPoint y: 130, endPoint x: 389, endPoint y: 149, distance: 144.4
click at [247, 130] on div "bolt_head_with_washer - (1)" at bounding box center [150, 126] width 274 height 26
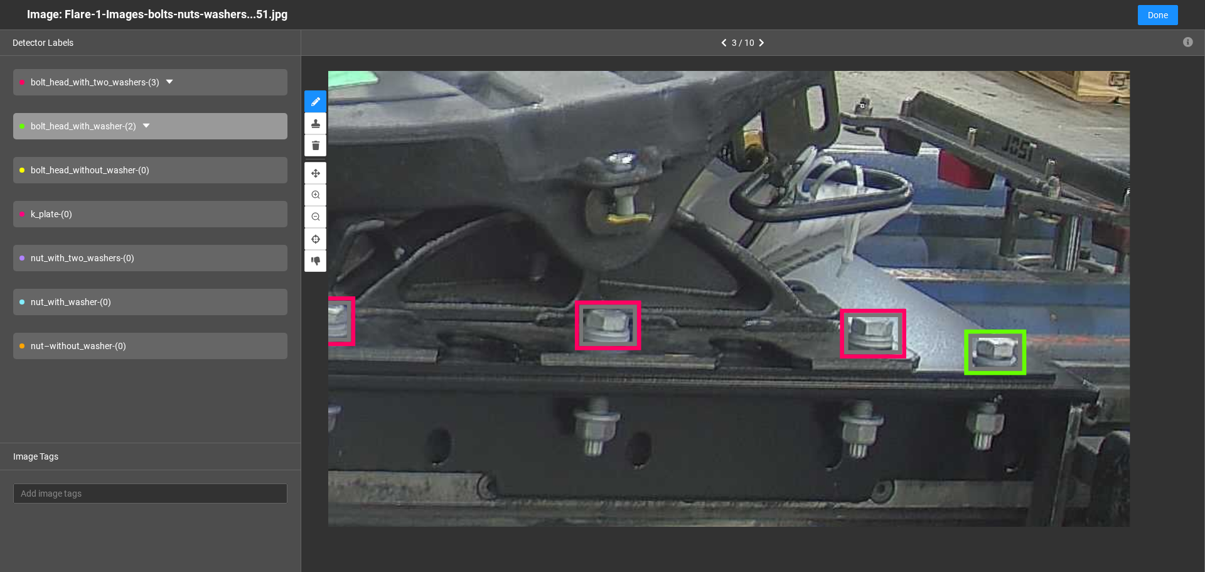
click at [216, 309] on div "nut_with_washer - (0)" at bounding box center [150, 302] width 274 height 26
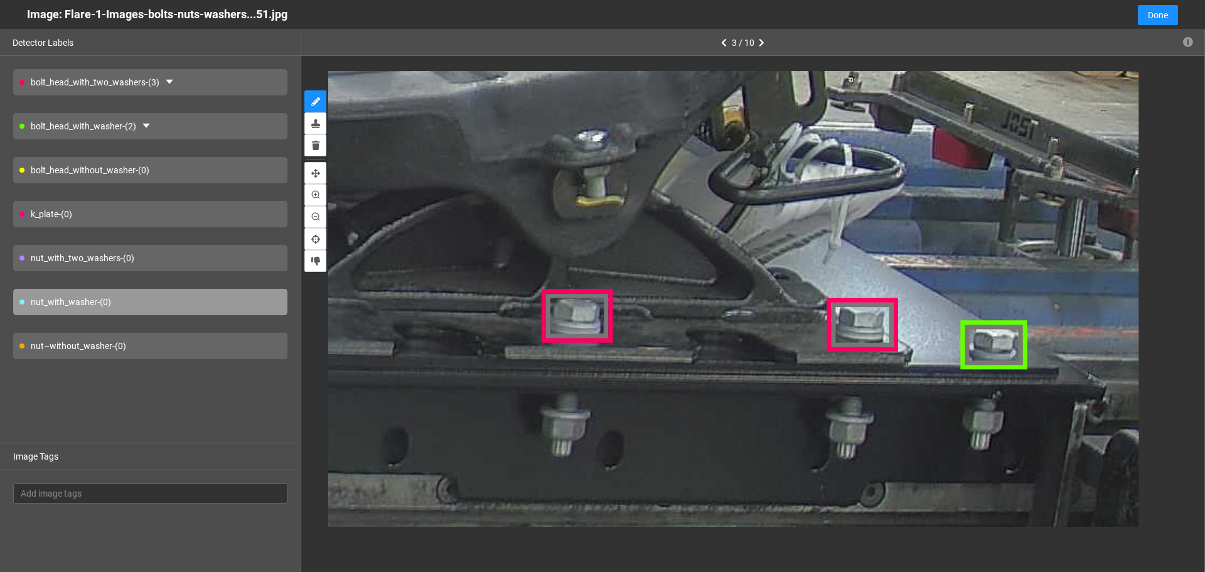
click at [230, 350] on div "nut–without_washer - (0)" at bounding box center [150, 346] width 274 height 26
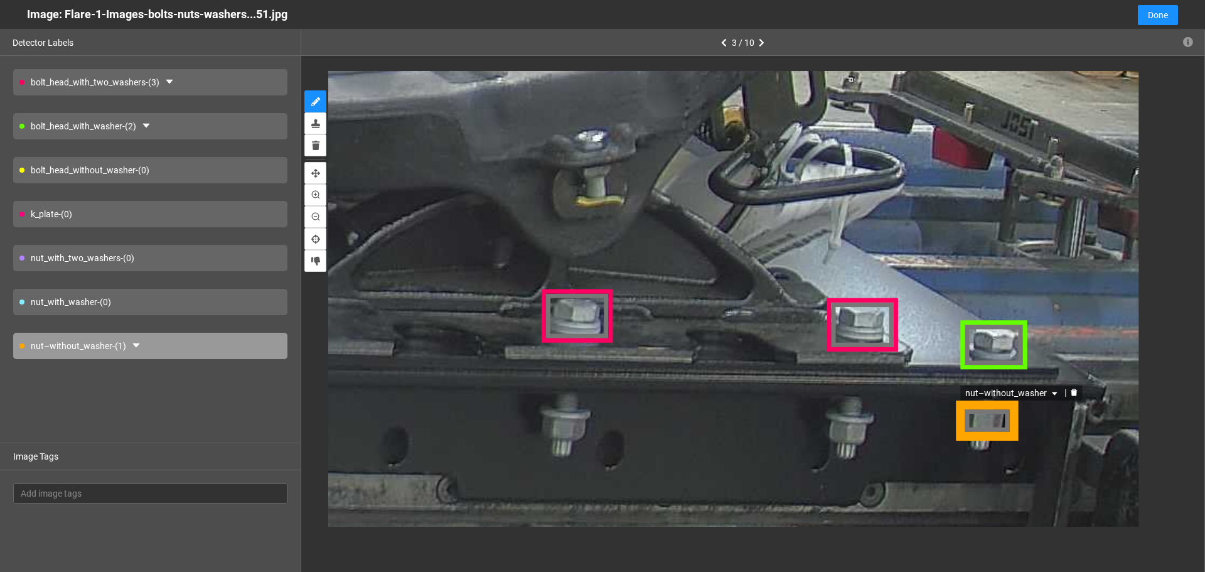
click at [987, 430] on div "nut–without_washer" at bounding box center [987, 420] width 60 height 41
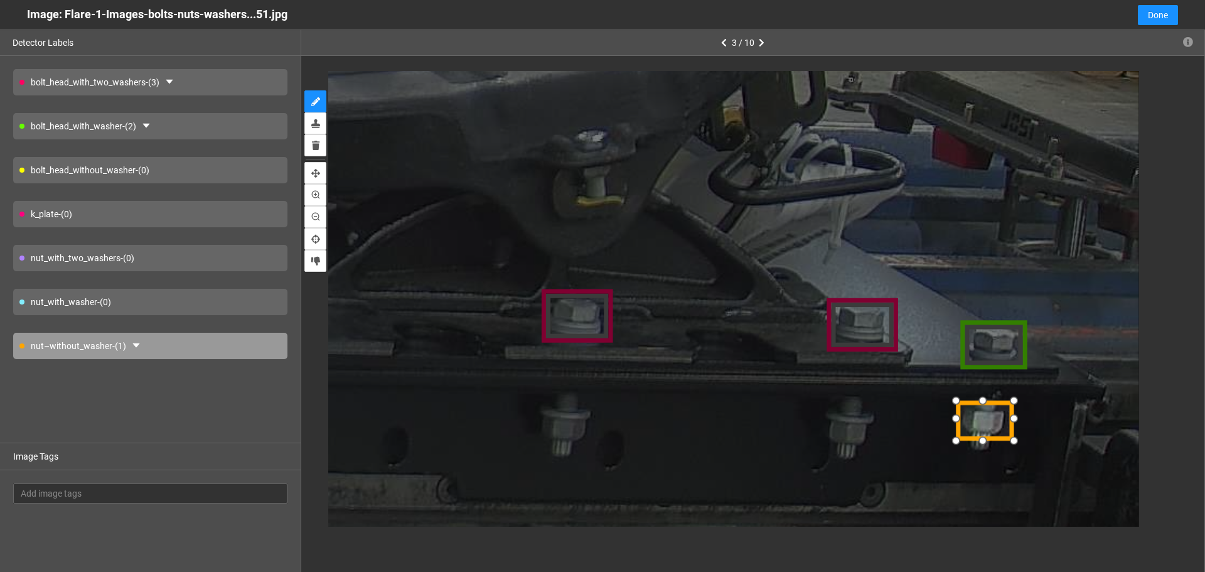
click at [986, 423] on div at bounding box center [985, 419] width 60 height 41
click at [1014, 441] on div at bounding box center [1012, 441] width 21 height 21
click at [988, 427] on div at bounding box center [984, 423] width 58 height 43
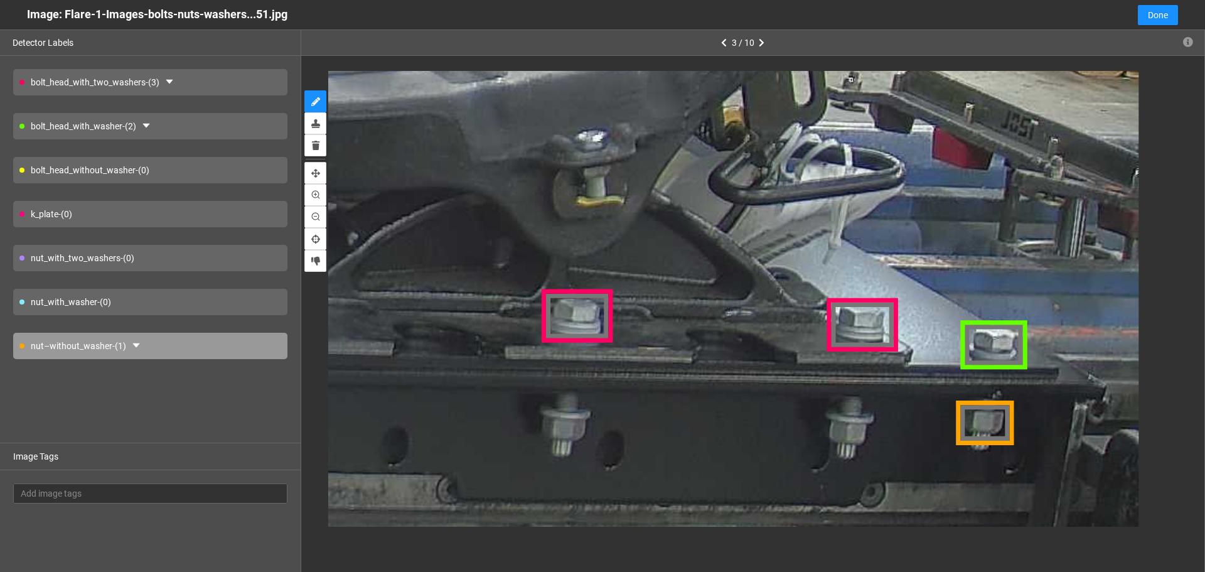
click at [166, 265] on div "nut_with_two_washers - (0)" at bounding box center [150, 258] width 274 height 26
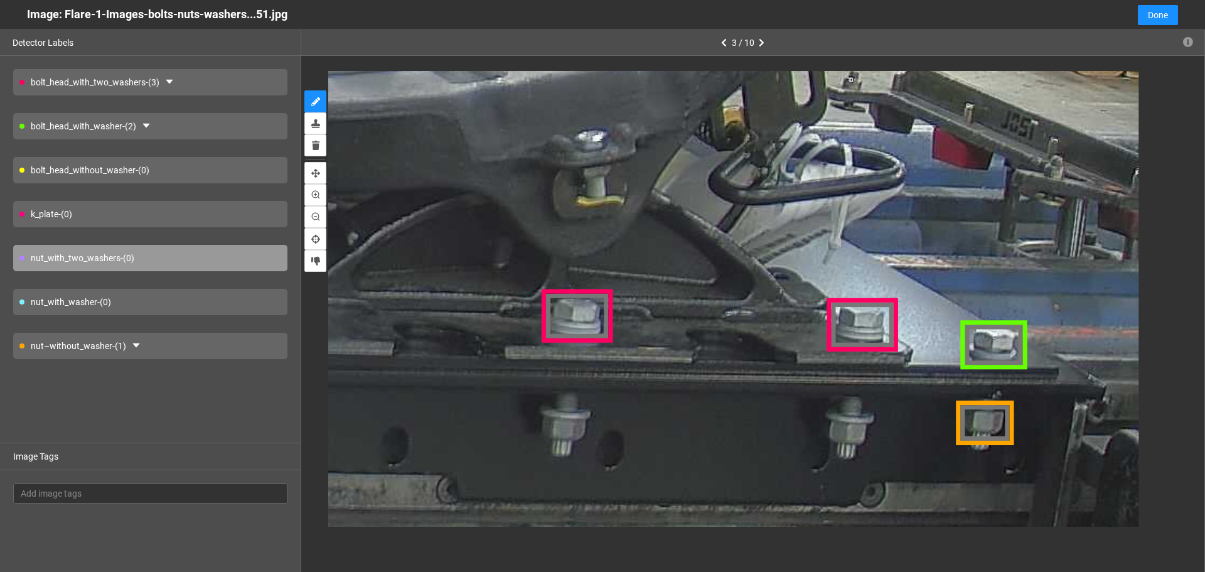
click at [190, 348] on div "nut–without_washer - (1)" at bounding box center [150, 346] width 274 height 26
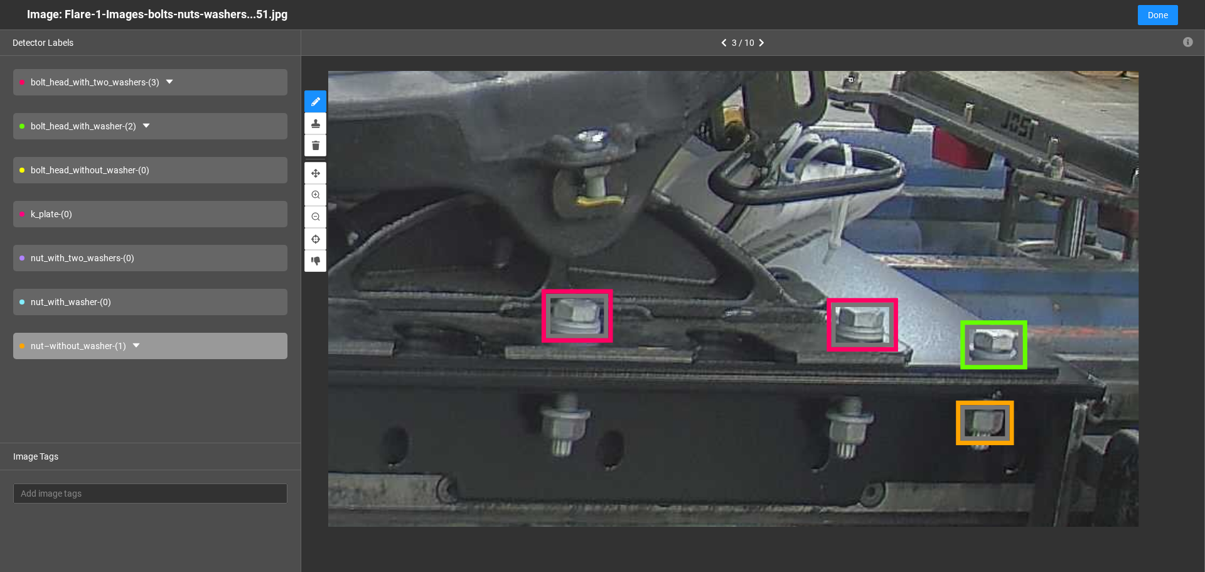
click at [251, 303] on div "nut_with_washer - (0)" at bounding box center [150, 302] width 274 height 26
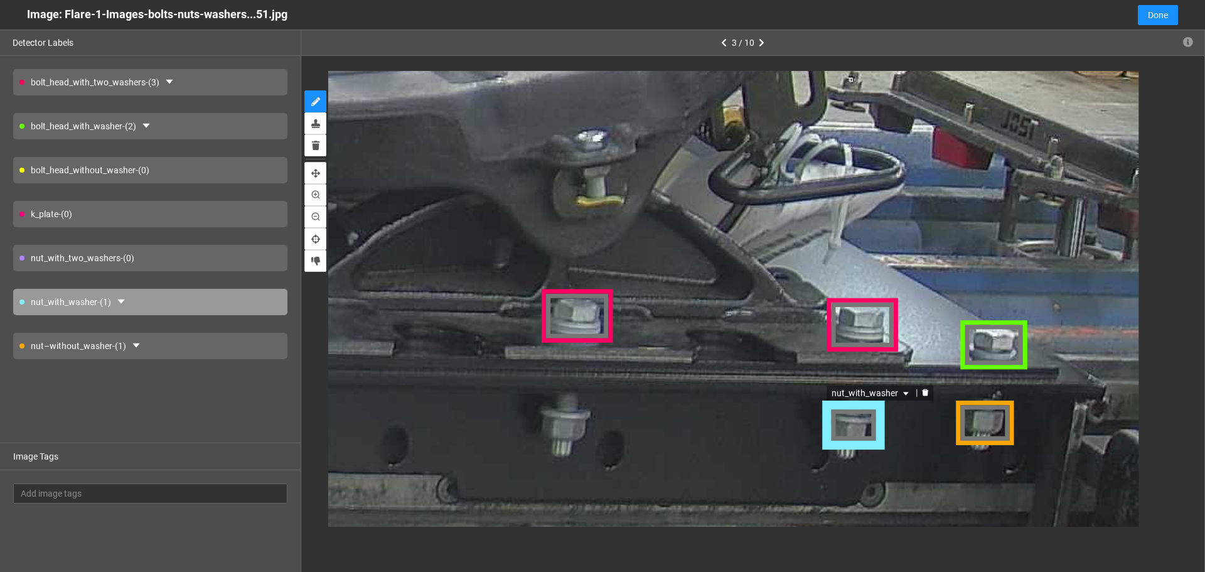
click at [857, 427] on div "nut_with_washer" at bounding box center [851, 425] width 63 height 51
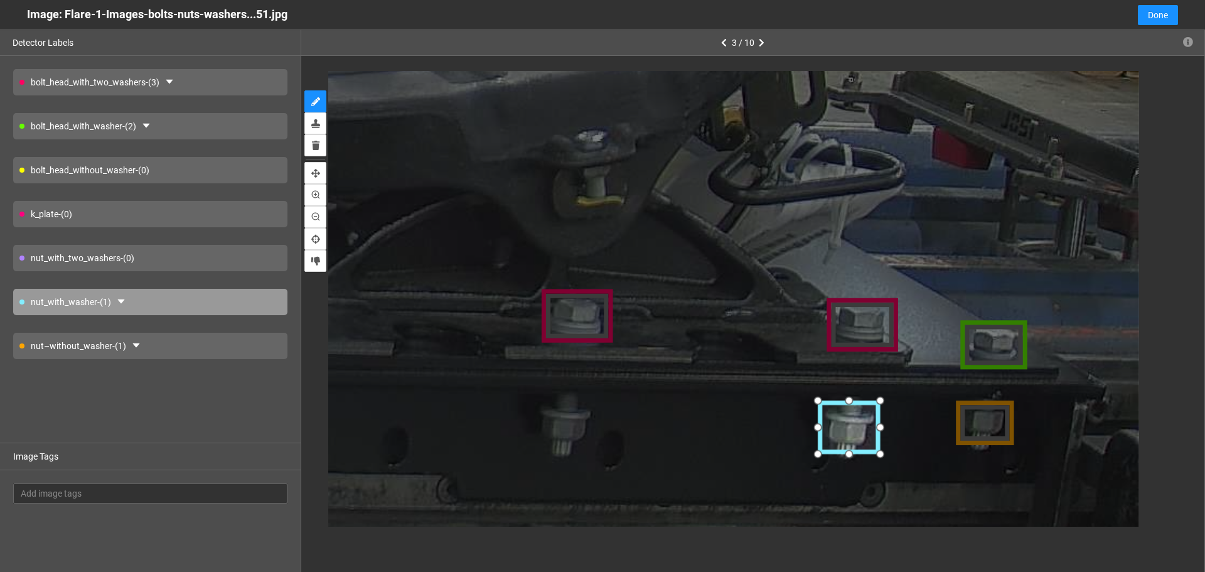
click at [854, 428] on div at bounding box center [848, 425] width 63 height 51
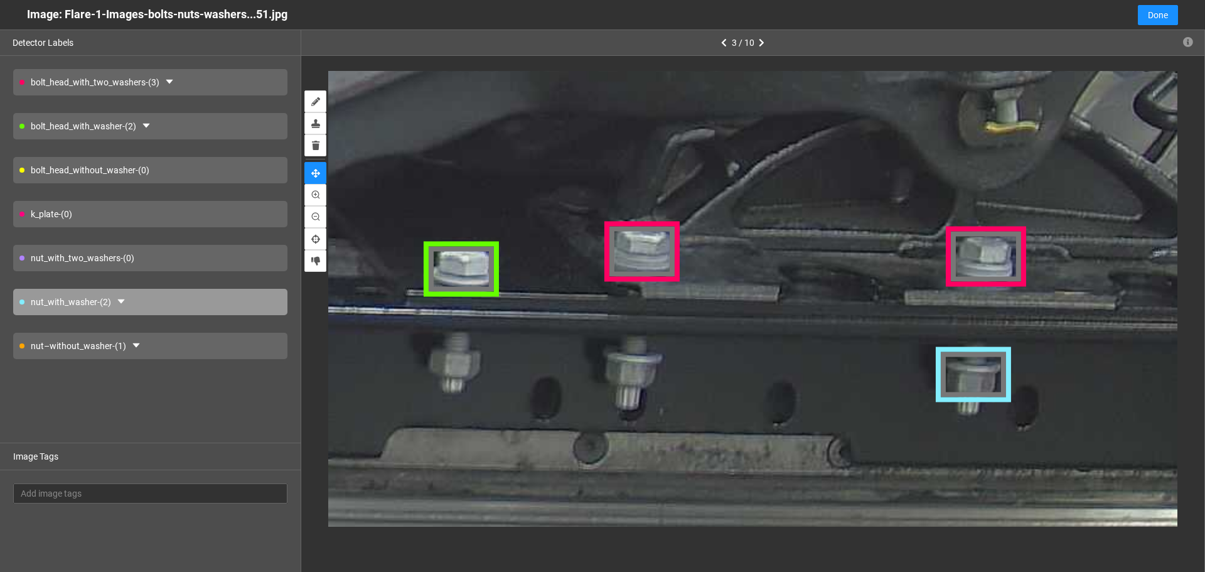
drag, startPoint x: 419, startPoint y: 378, endPoint x: 857, endPoint y: 333, distance: 440.3
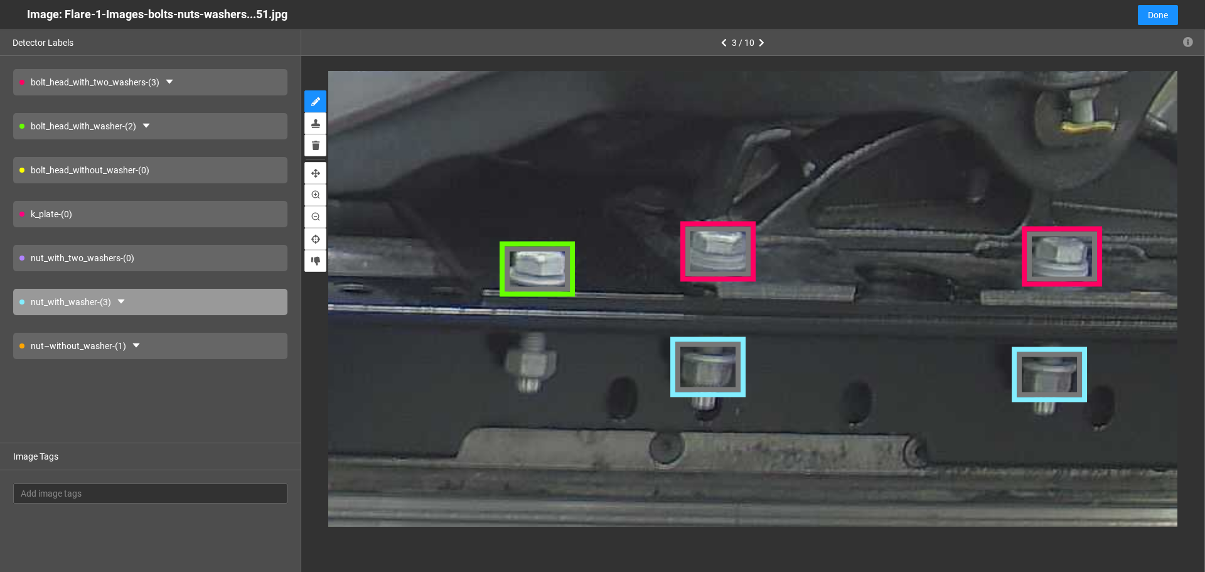
click at [235, 340] on div "nut–without_washer - (1)" at bounding box center [150, 346] width 274 height 26
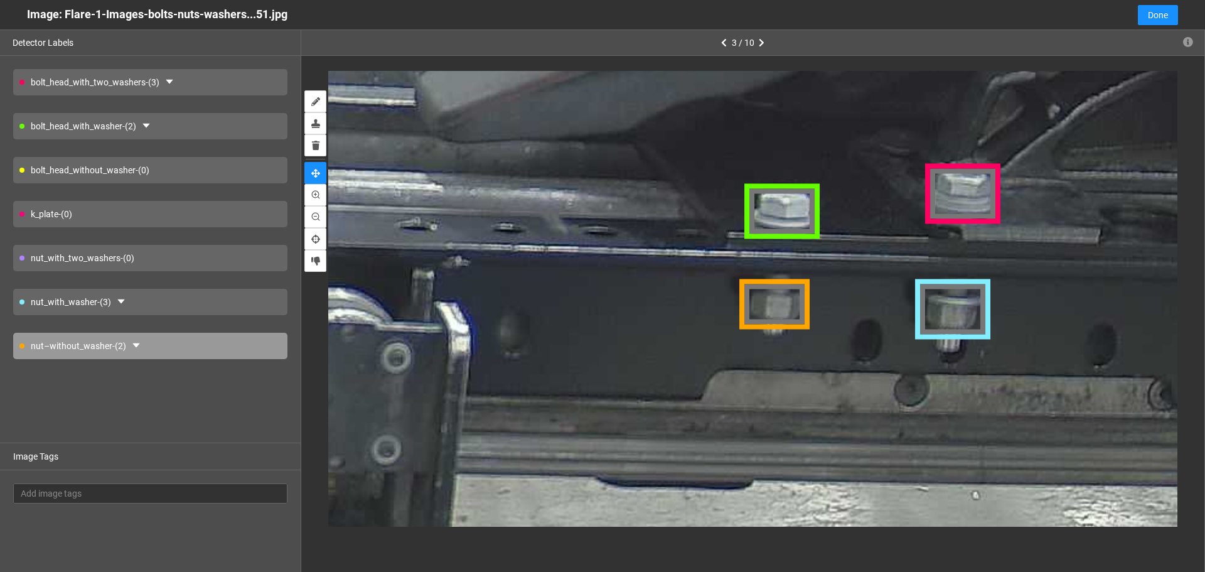
drag, startPoint x: 565, startPoint y: 320, endPoint x: 699, endPoint y: 294, distance: 136.1
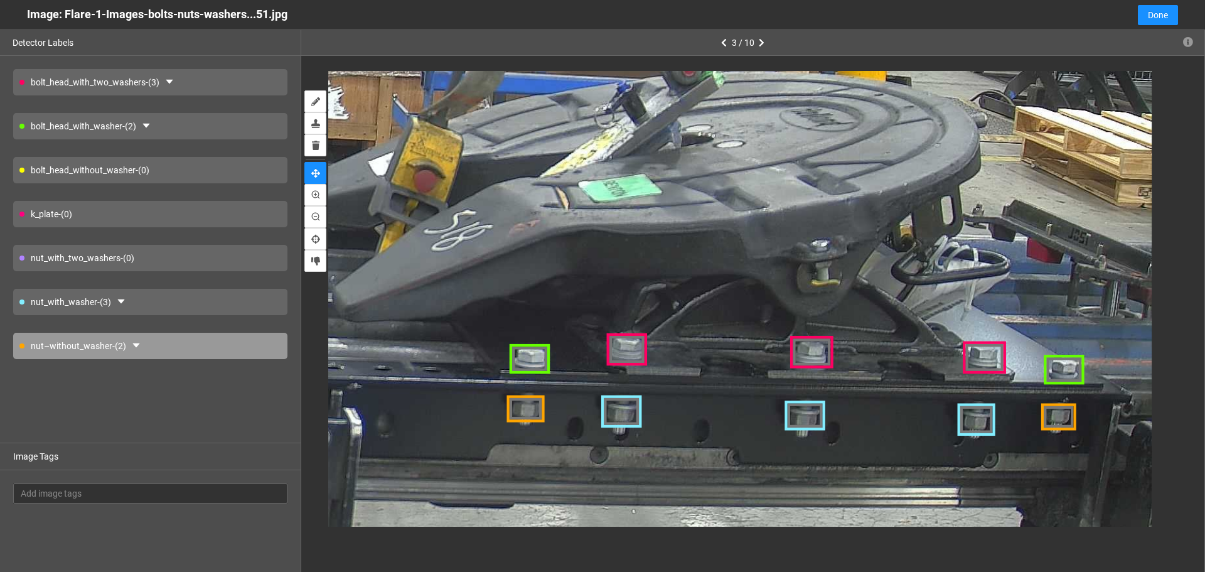
click at [212, 208] on div "k_plate - (0)" at bounding box center [150, 214] width 274 height 26
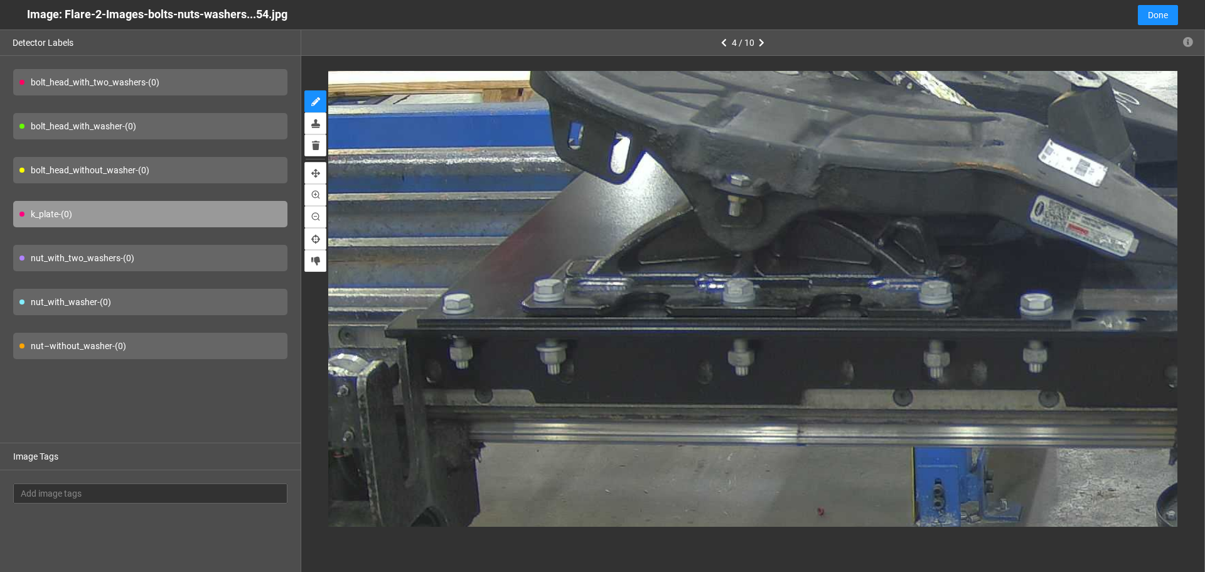
click at [166, 123] on div "bolt_head_with_washer - (0)" at bounding box center [150, 126] width 274 height 26
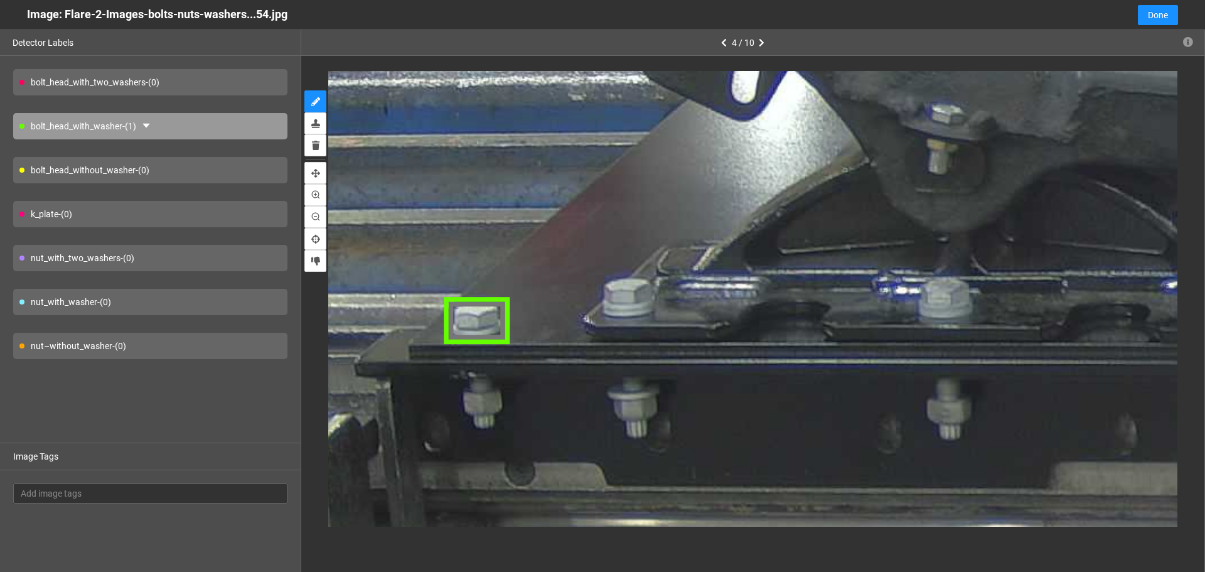
click at [217, 79] on div "bolt_head_with_two_washers - (0)" at bounding box center [150, 82] width 274 height 26
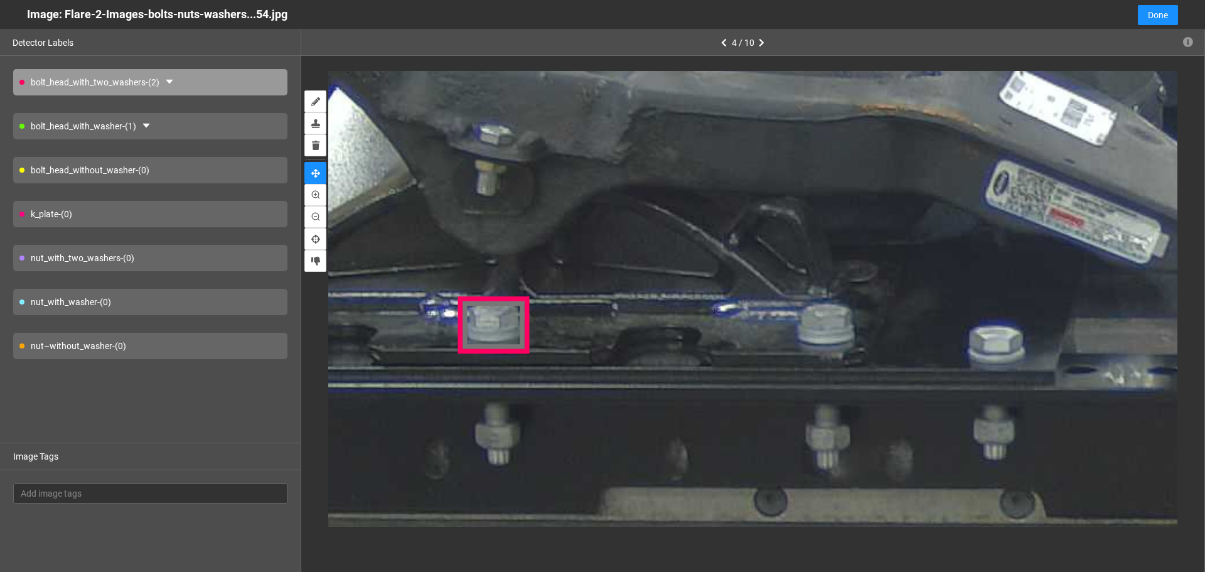
drag, startPoint x: 1014, startPoint y: 350, endPoint x: 621, endPoint y: 366, distance: 393.2
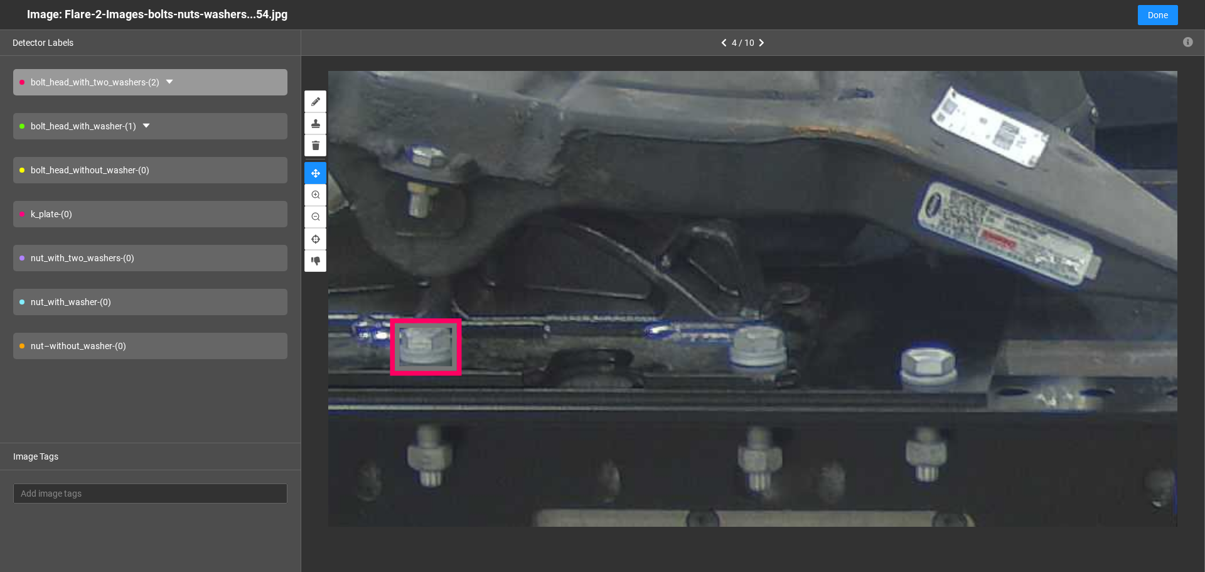
drag, startPoint x: 823, startPoint y: 347, endPoint x: 755, endPoint y: 369, distance: 71.3
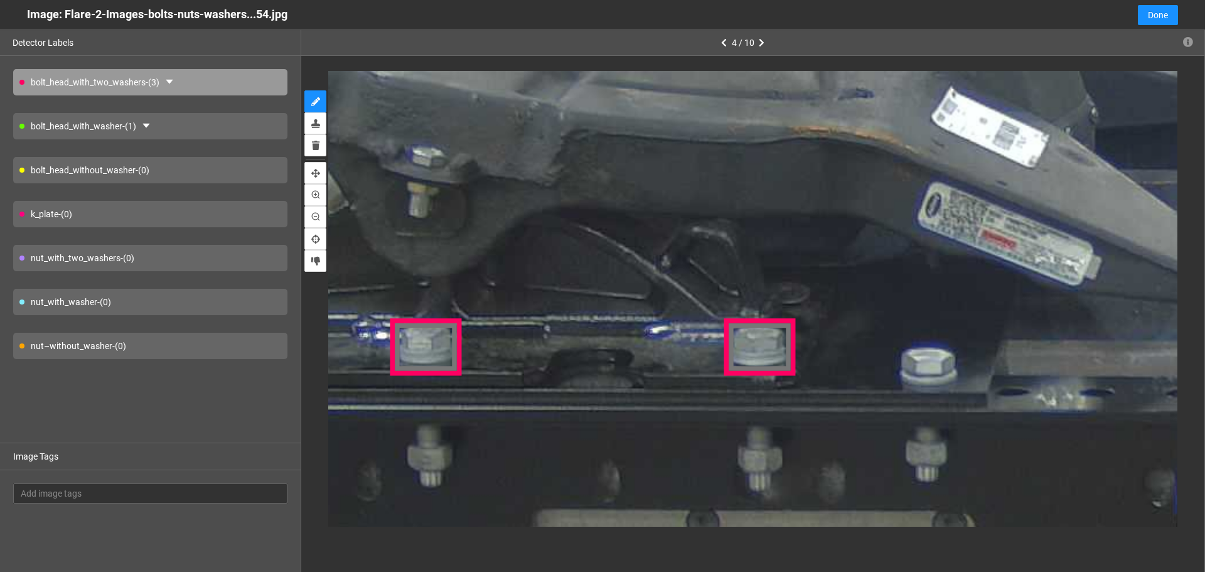
click at [226, 120] on div "bolt_head_with_washer - (1)" at bounding box center [150, 126] width 274 height 26
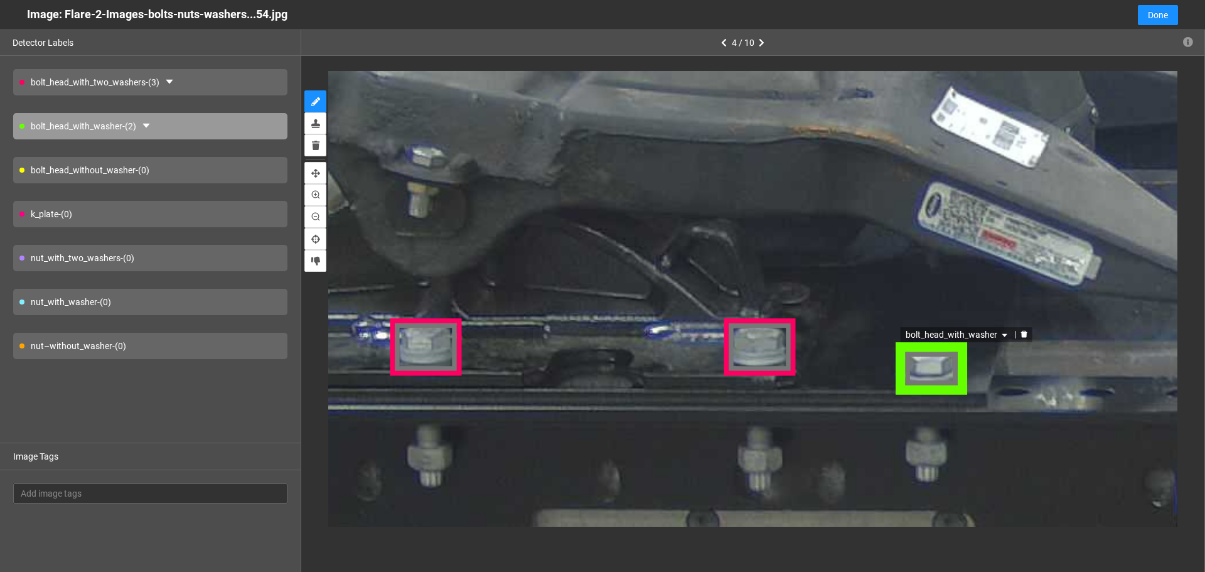
click at [944, 369] on div "bolt_head_with_washer" at bounding box center [930, 368] width 73 height 54
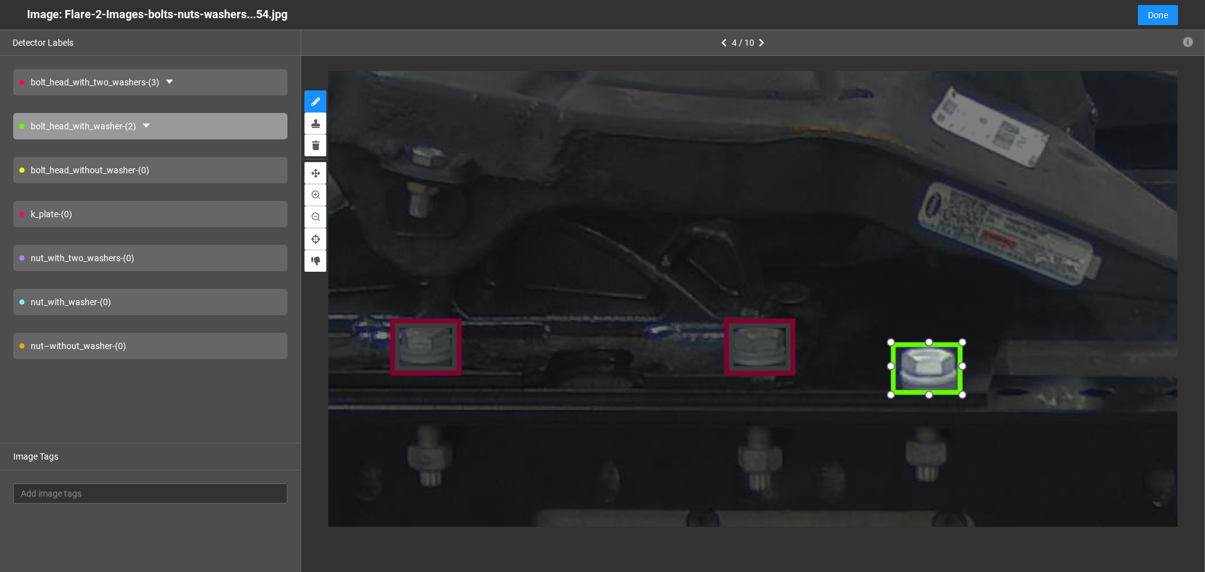
click at [940, 369] on div at bounding box center [927, 368] width 73 height 54
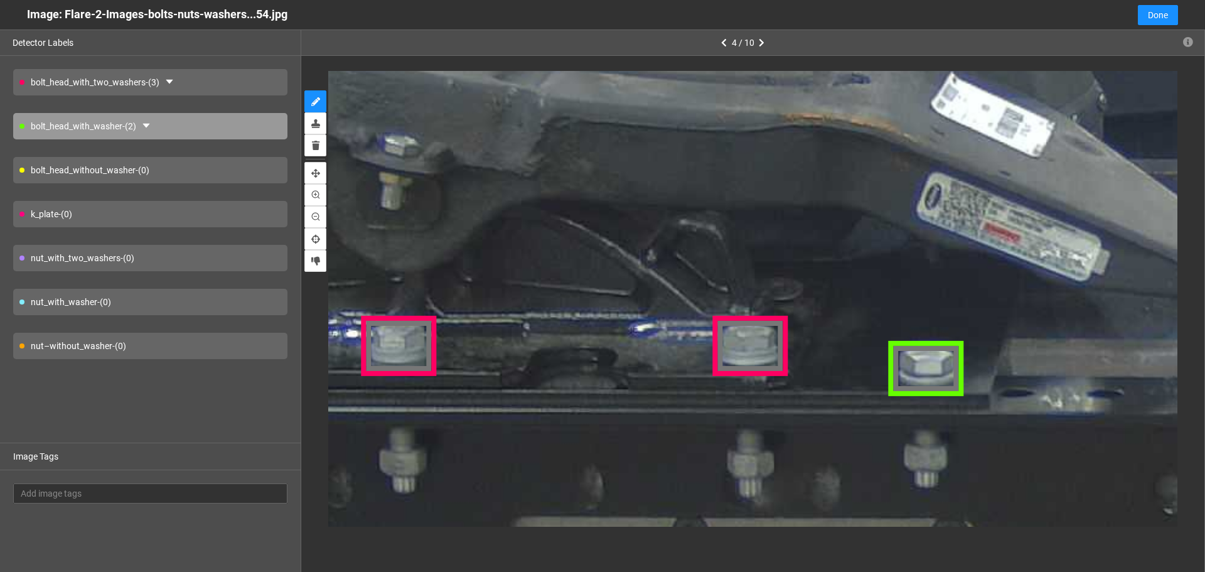
click at [133, 343] on div "nut–without_washer - (0)" at bounding box center [150, 346] width 274 height 26
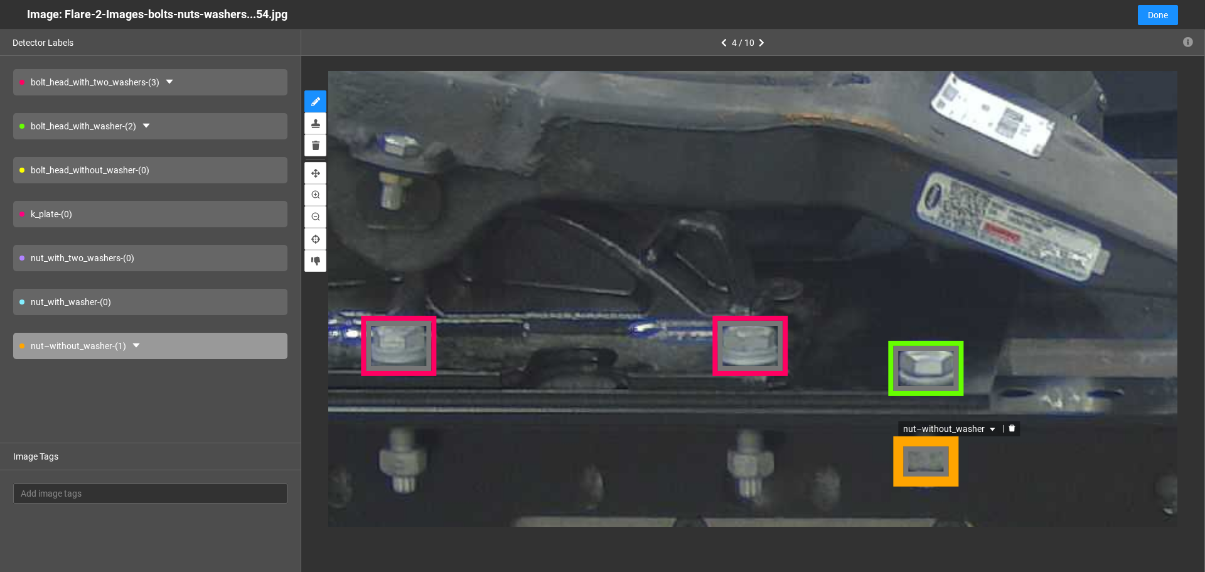
click at [941, 462] on div "nut–without_washer" at bounding box center [927, 459] width 66 height 51
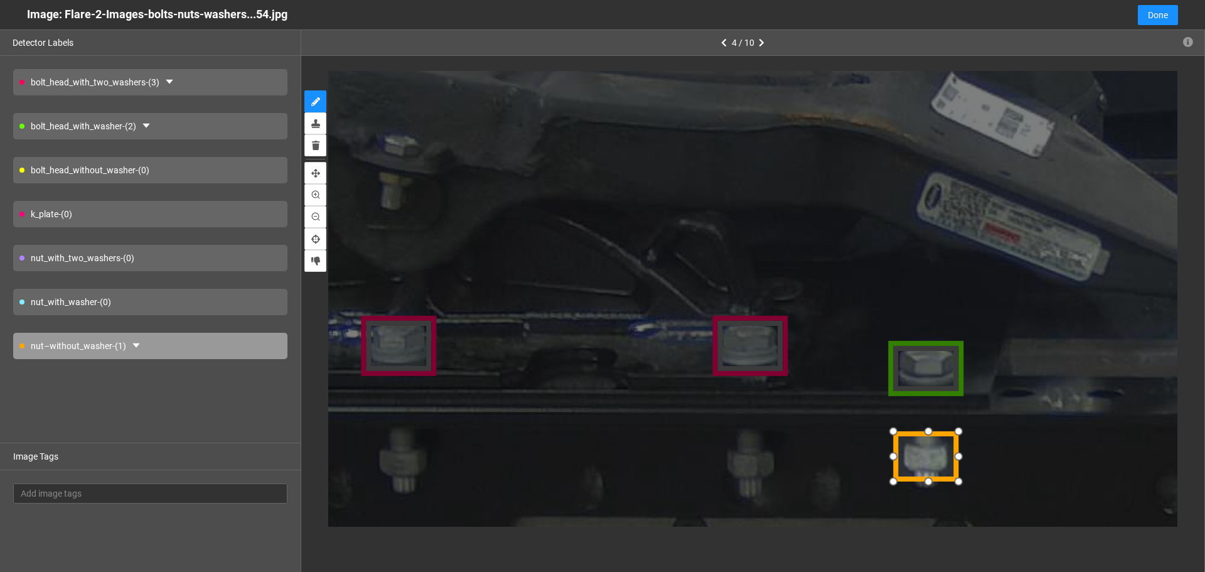
click at [931, 453] on div at bounding box center [928, 454] width 66 height 51
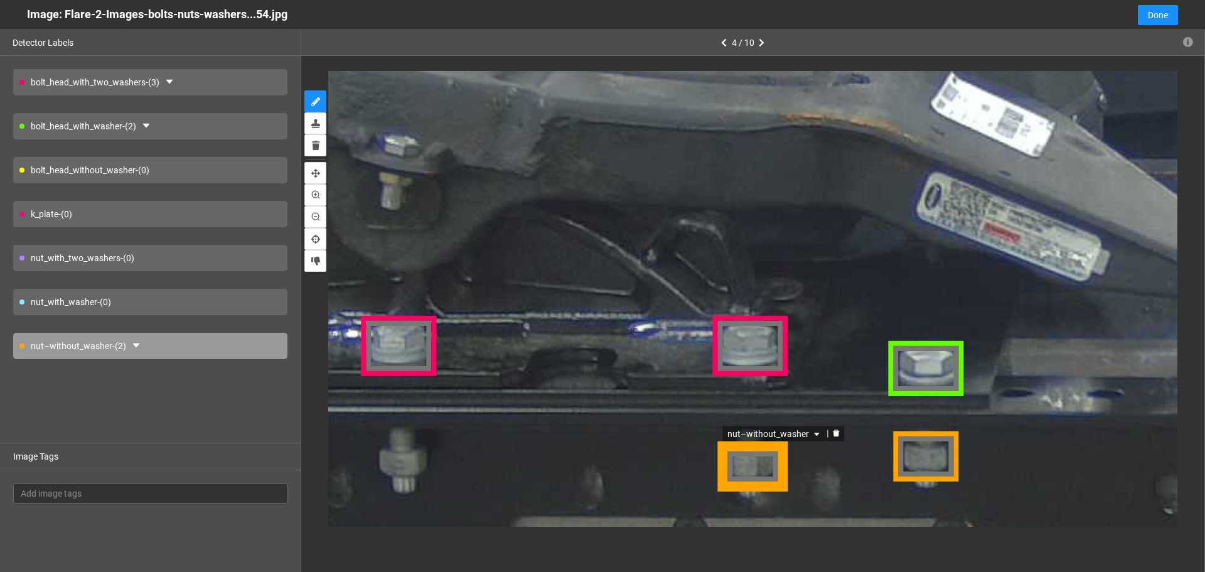
click at [756, 472] on div "nut–without_washer" at bounding box center [754, 464] width 68 height 51
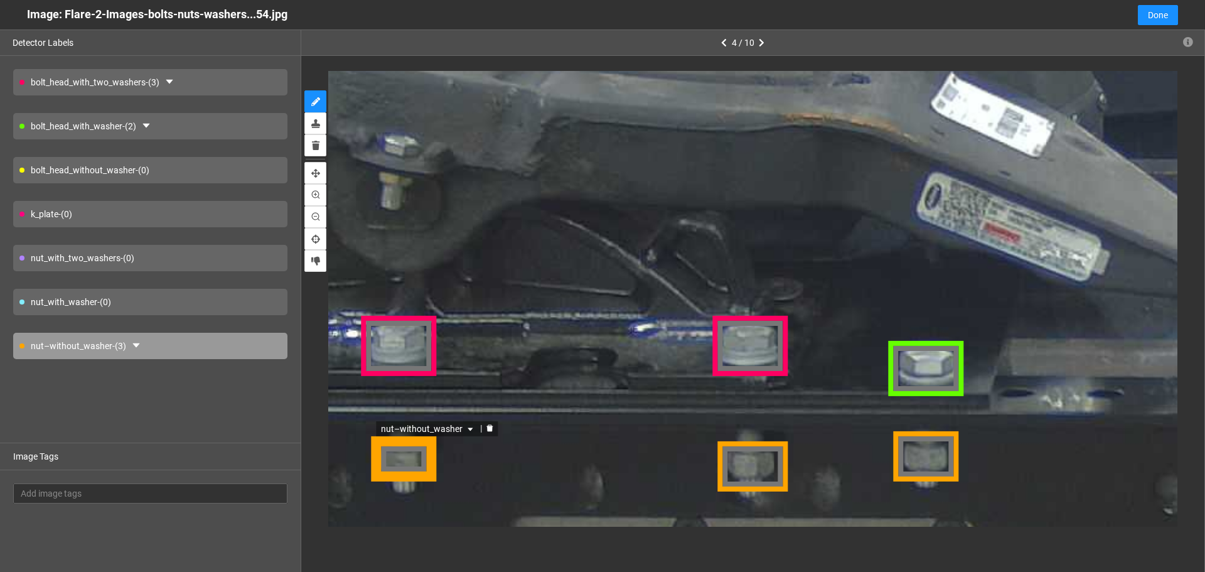
click at [415, 467] on div "nut–without_washer" at bounding box center [404, 459] width 63 height 48
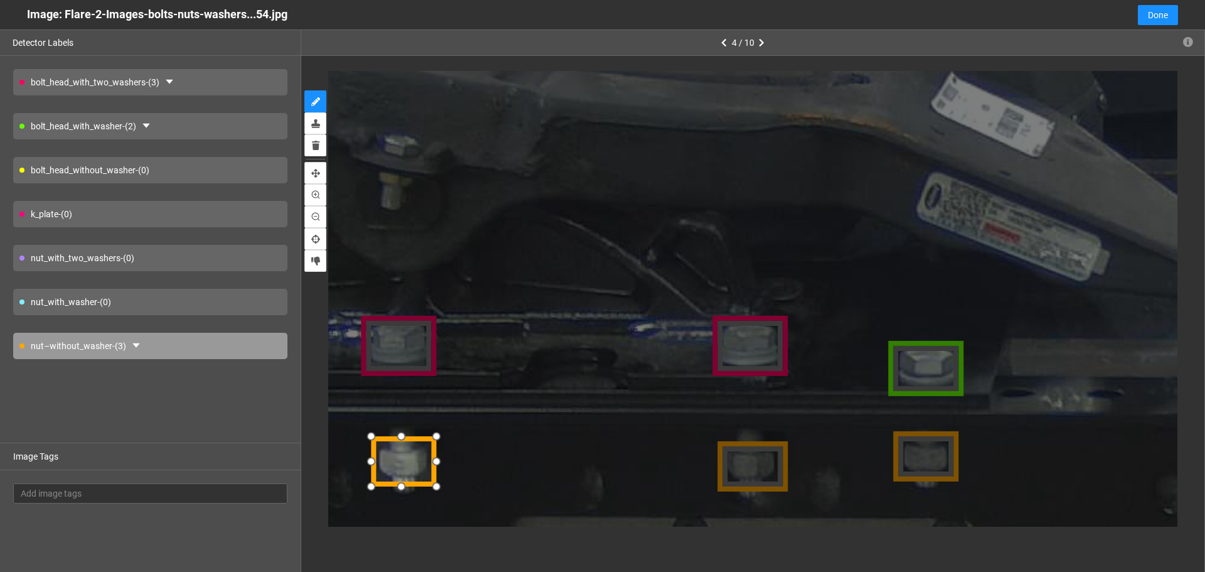
click at [436, 484] on div at bounding box center [434, 485] width 21 height 21
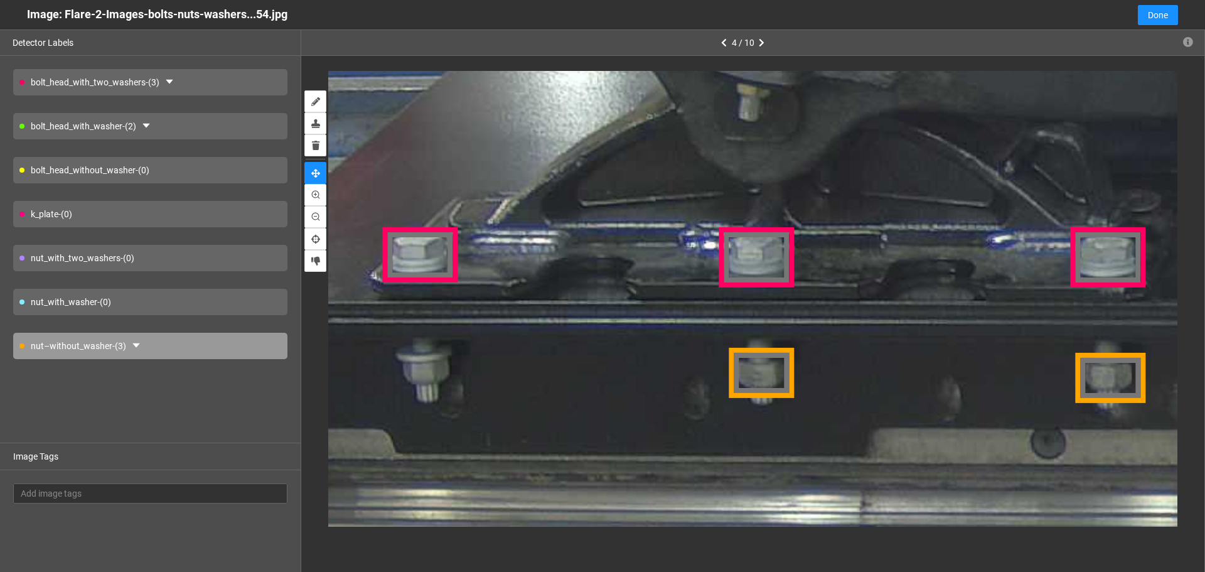
drag, startPoint x: 517, startPoint y: 440, endPoint x: 867, endPoint y: 356, distance: 360.8
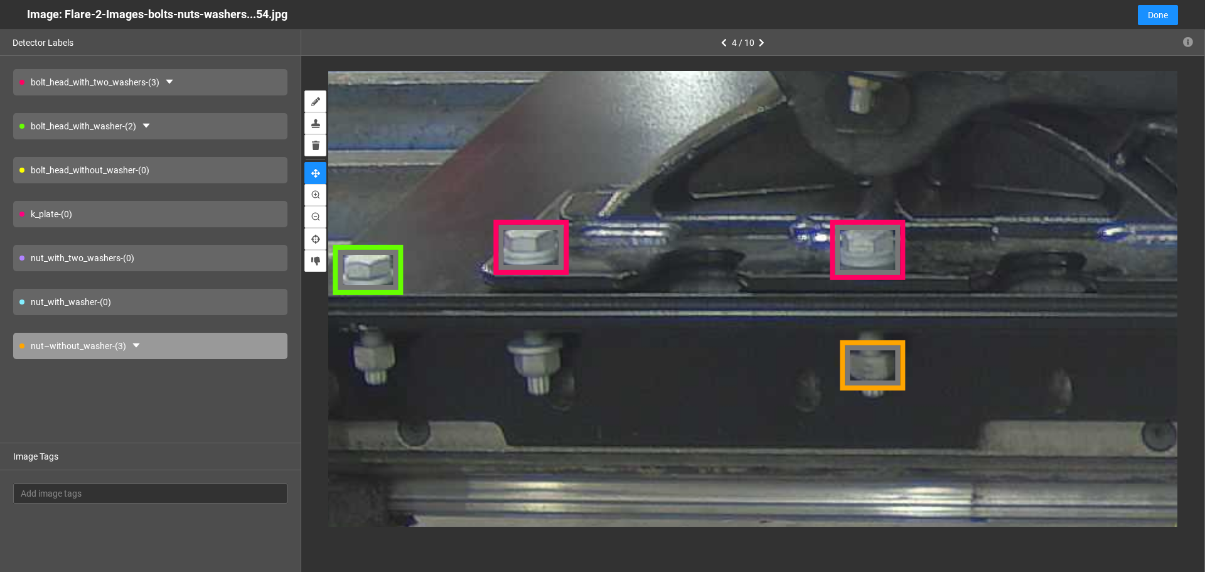
drag, startPoint x: 489, startPoint y: 359, endPoint x: 599, endPoint y: 351, distance: 110.1
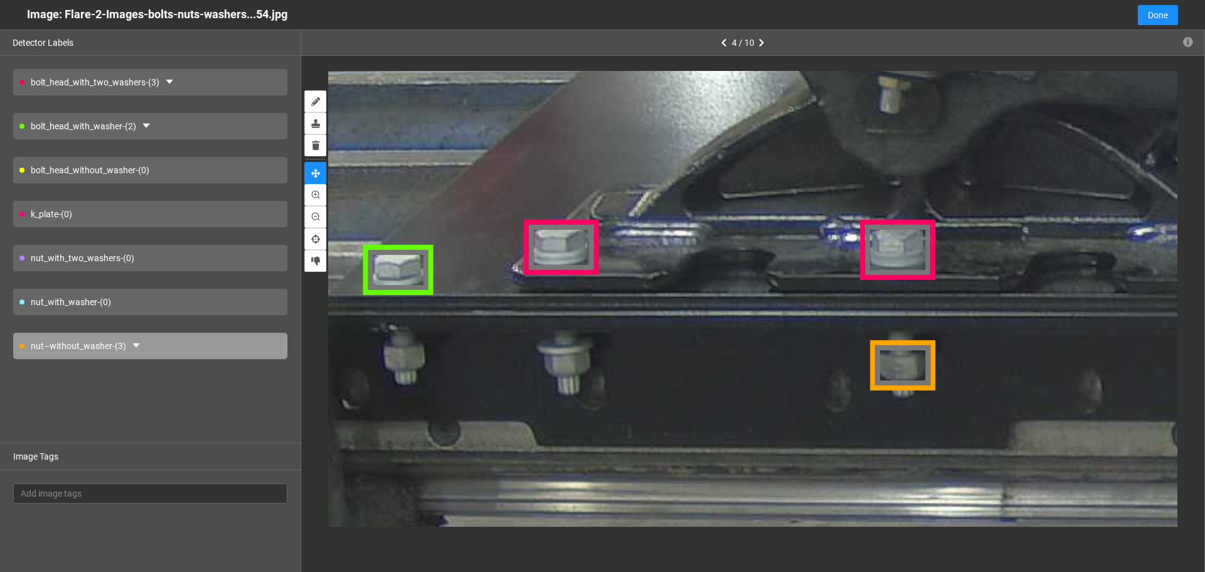
click at [123, 307] on div "nut_with_washer - (0)" at bounding box center [150, 302] width 274 height 26
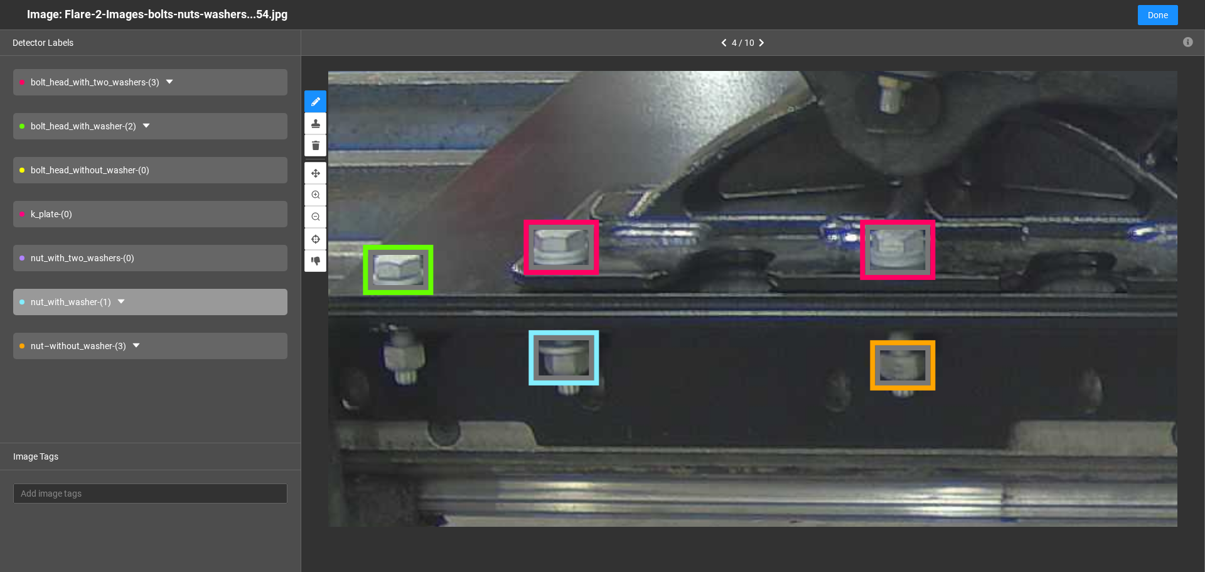
click at [167, 345] on div "nut–without_washer - (3)" at bounding box center [150, 346] width 274 height 26
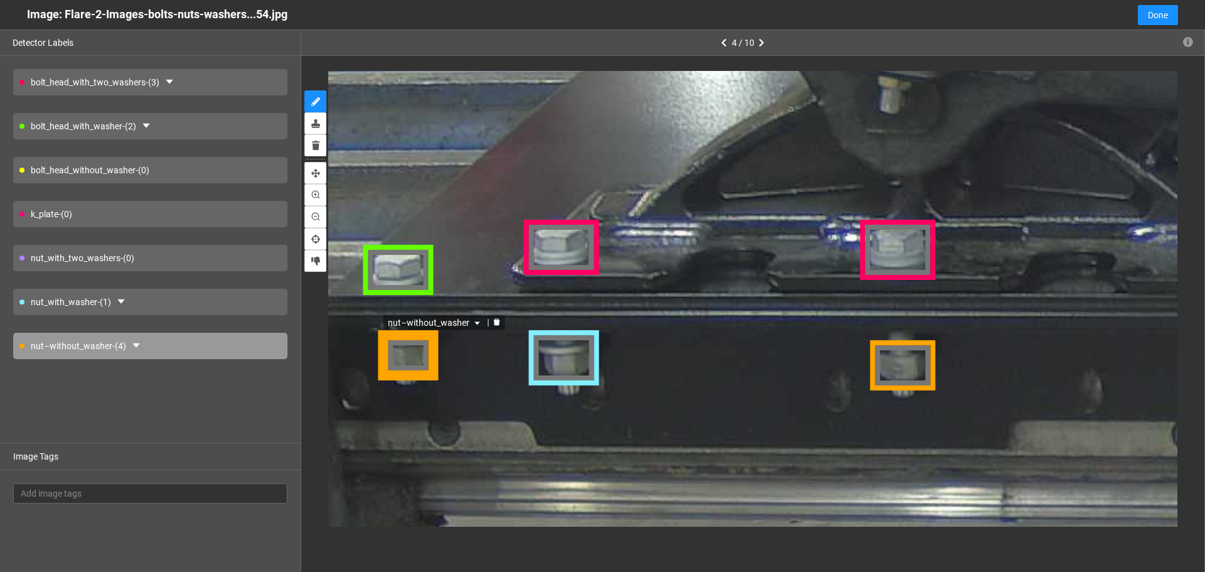
click at [418, 363] on div "nut–without_washer" at bounding box center [408, 356] width 62 height 48
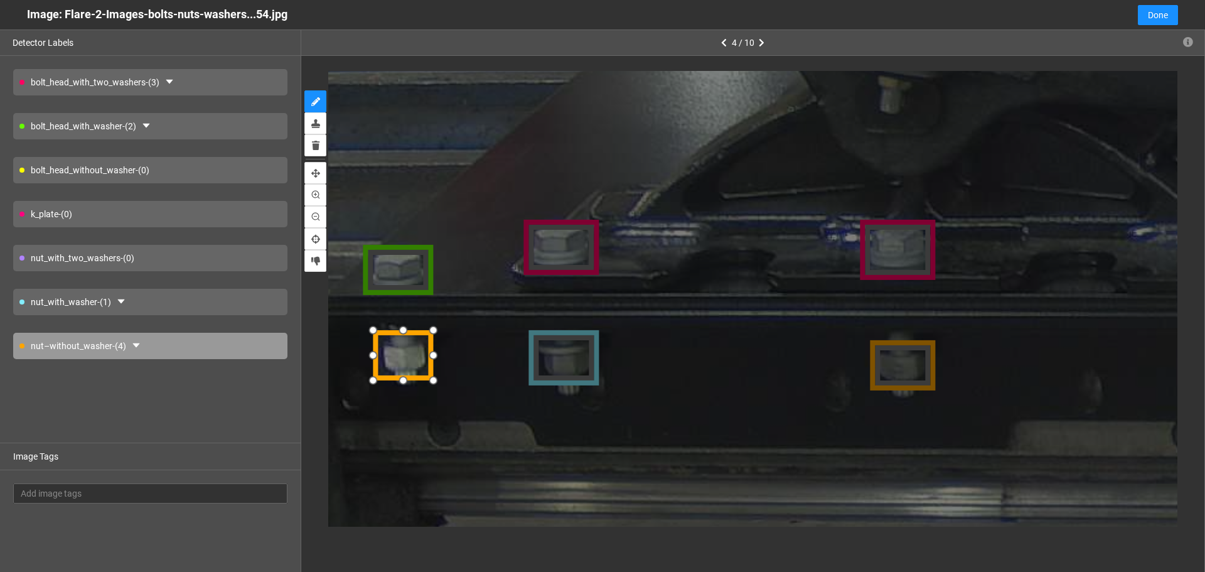
click at [411, 359] on div at bounding box center [403, 356] width 62 height 48
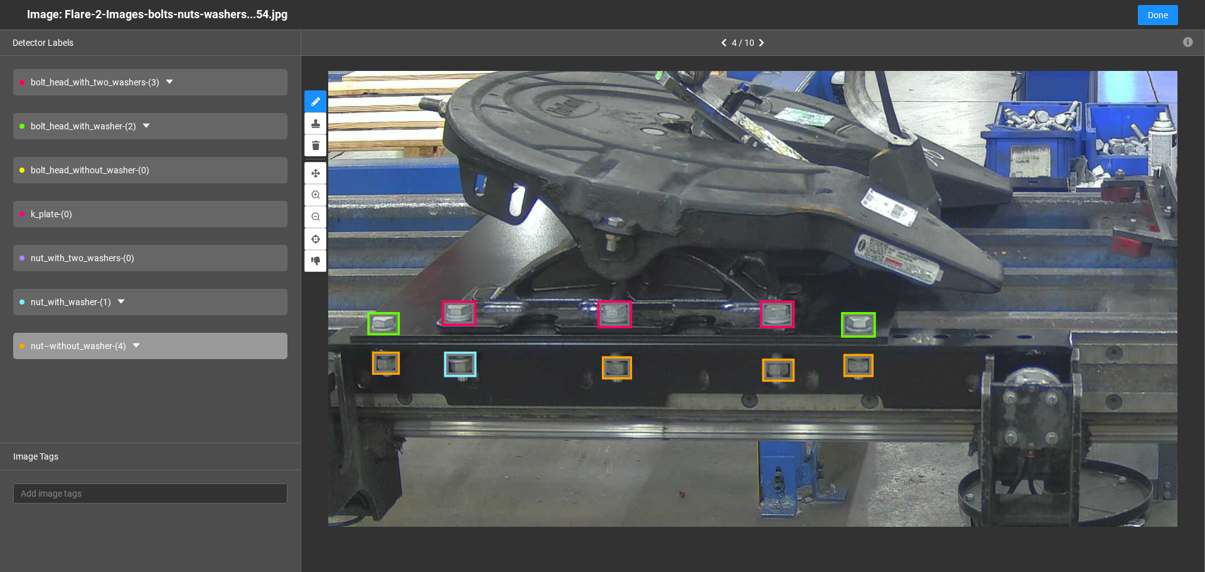
click at [212, 225] on div "k_plate - (0)" at bounding box center [150, 214] width 274 height 26
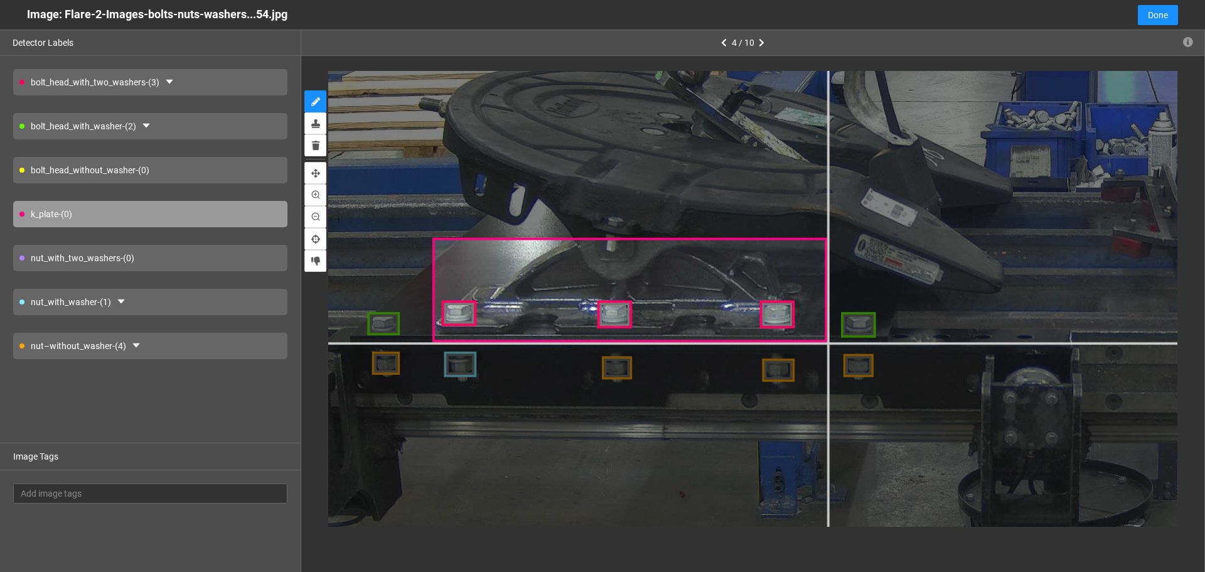
click at [827, 343] on div at bounding box center [1157, 321] width 2249 height 1686
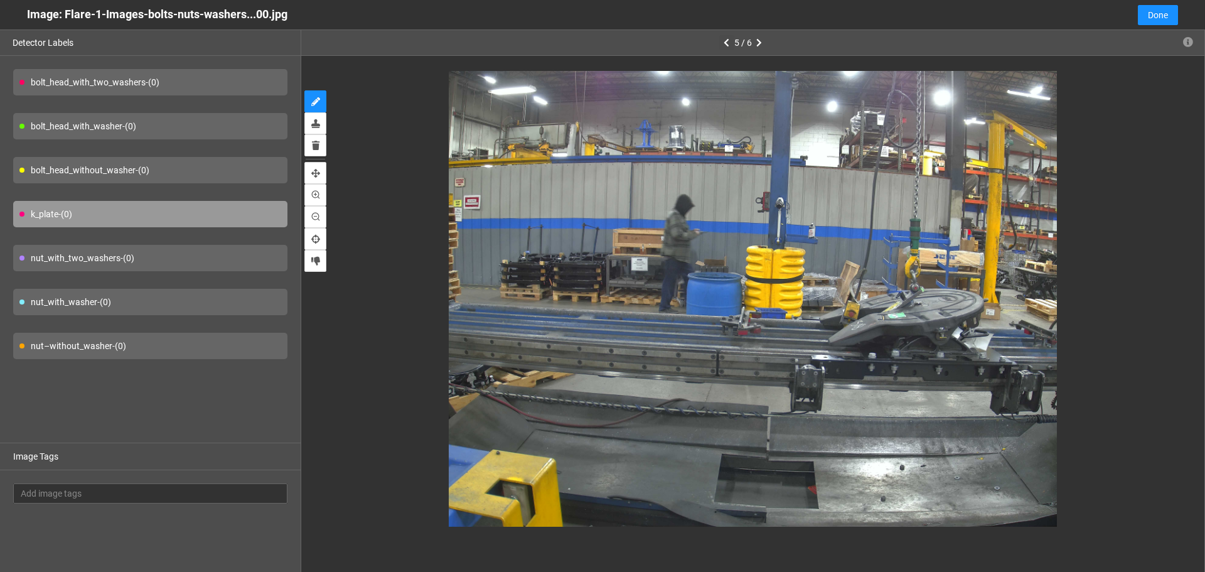
click at [722, 45] on button "button" at bounding box center [726, 42] width 15 height 15
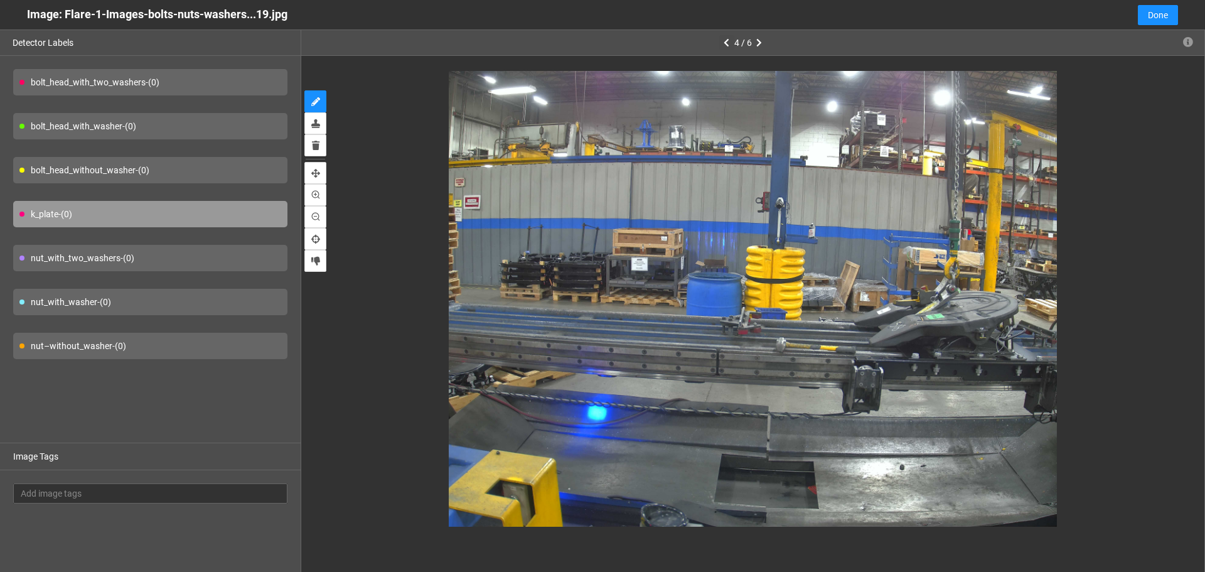
click at [722, 45] on button "button" at bounding box center [726, 42] width 15 height 15
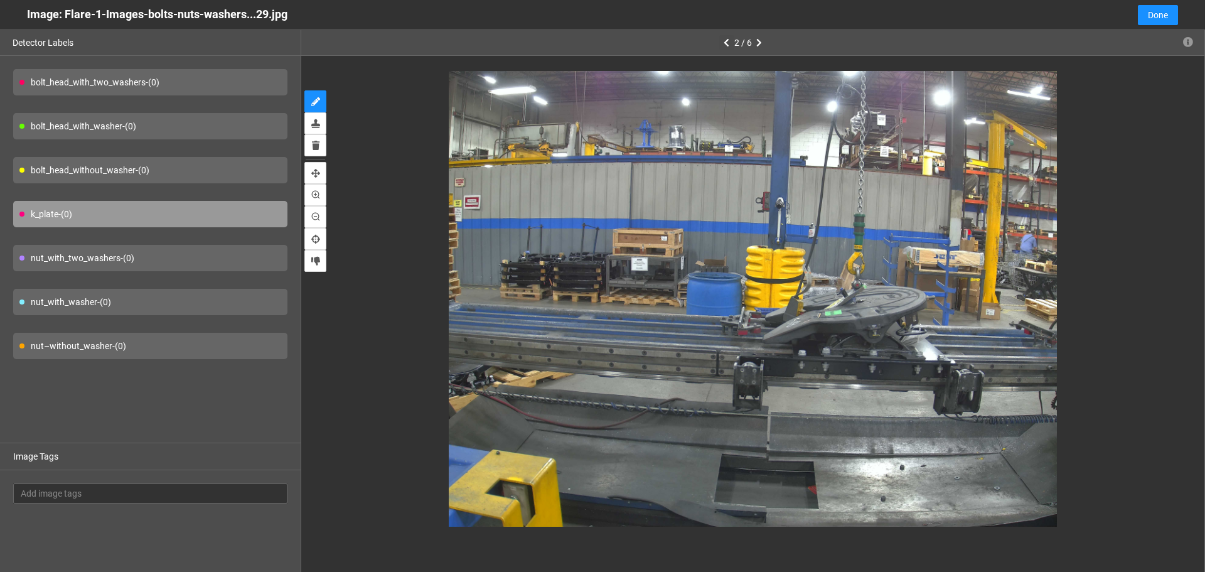
click at [722, 45] on button "button" at bounding box center [726, 42] width 15 height 15
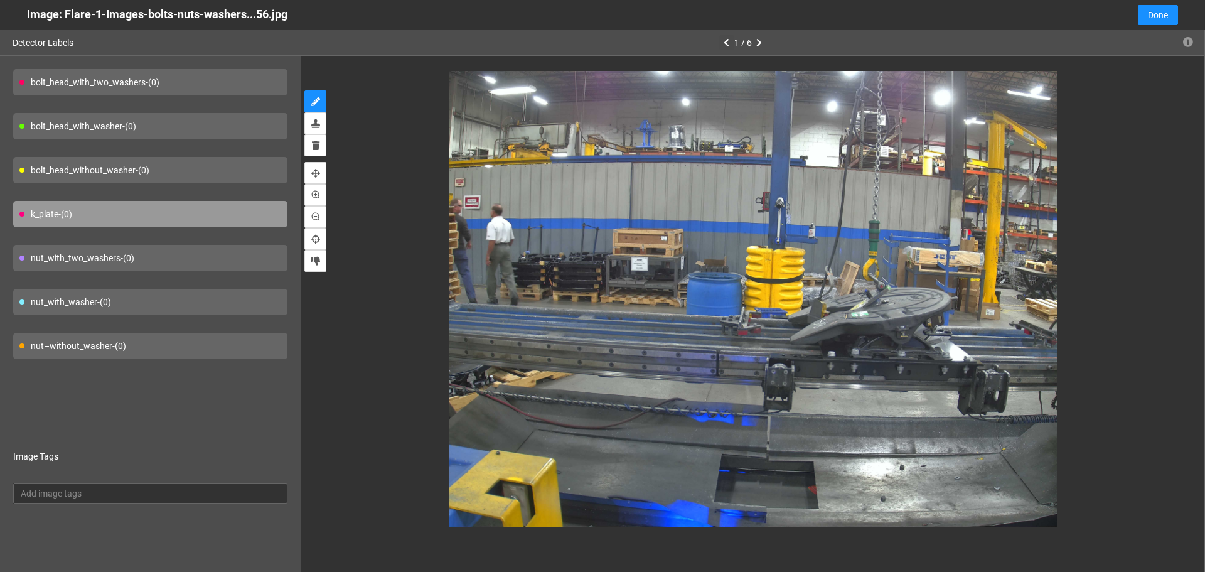
click at [722, 45] on button "button" at bounding box center [726, 42] width 15 height 15
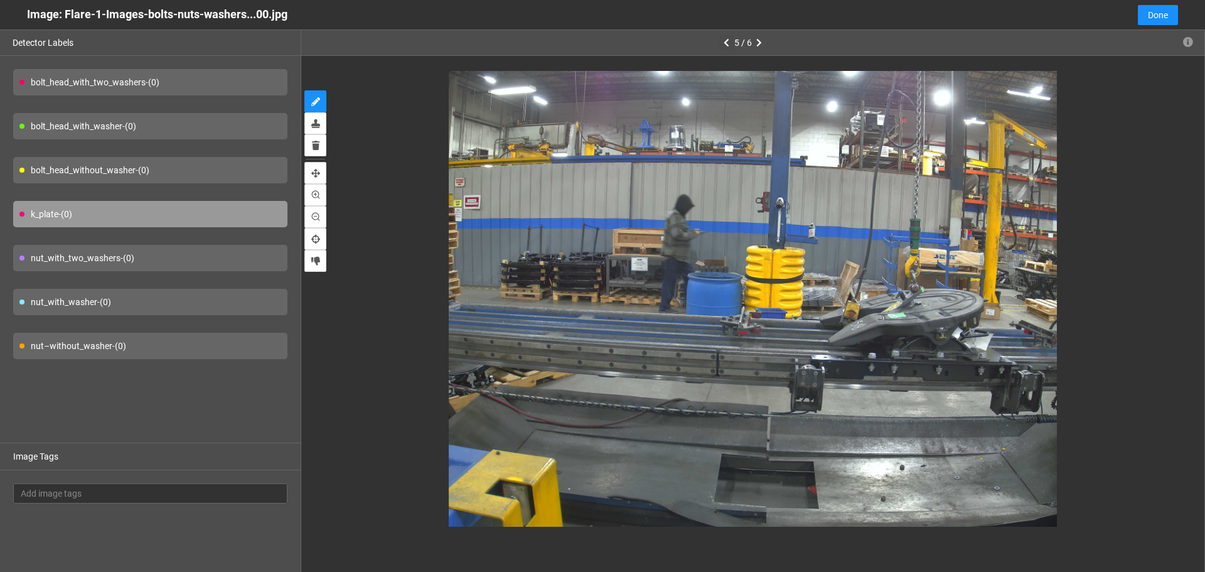
click at [722, 45] on button "button" at bounding box center [726, 42] width 15 height 15
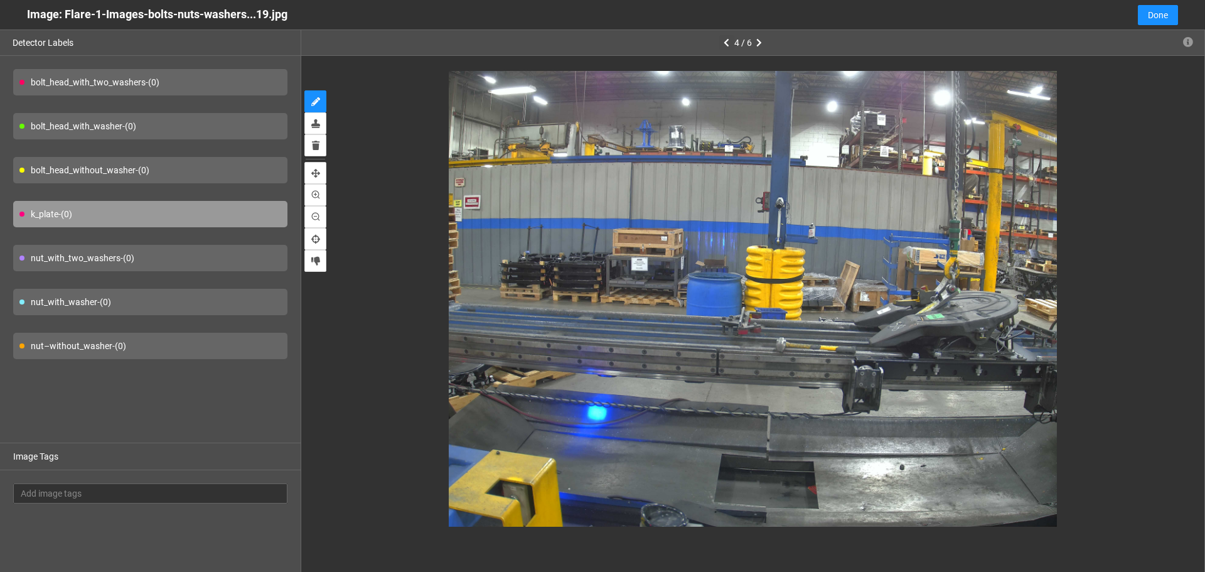
click at [722, 45] on button "button" at bounding box center [726, 42] width 15 height 15
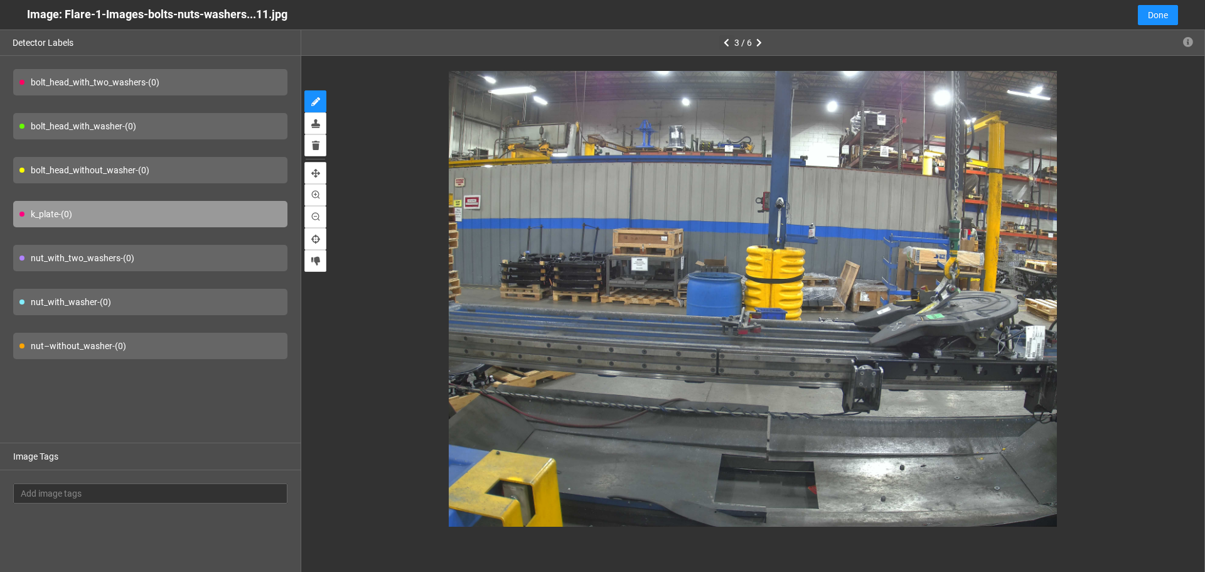
click at [722, 45] on button "button" at bounding box center [726, 42] width 15 height 15
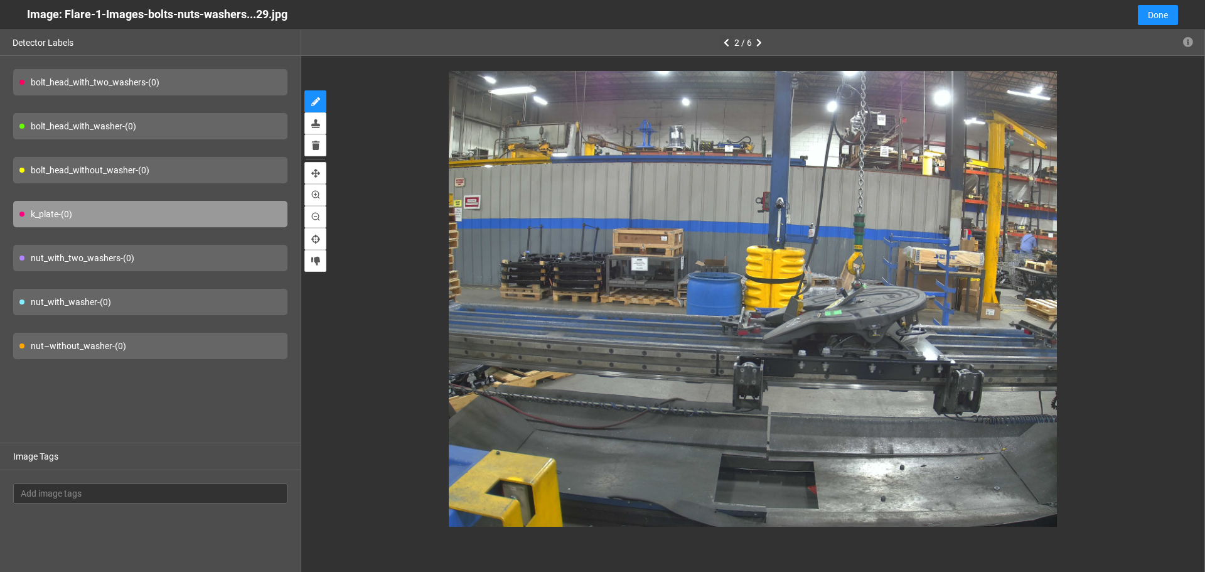
click at [722, 45] on button "button" at bounding box center [726, 42] width 15 height 15
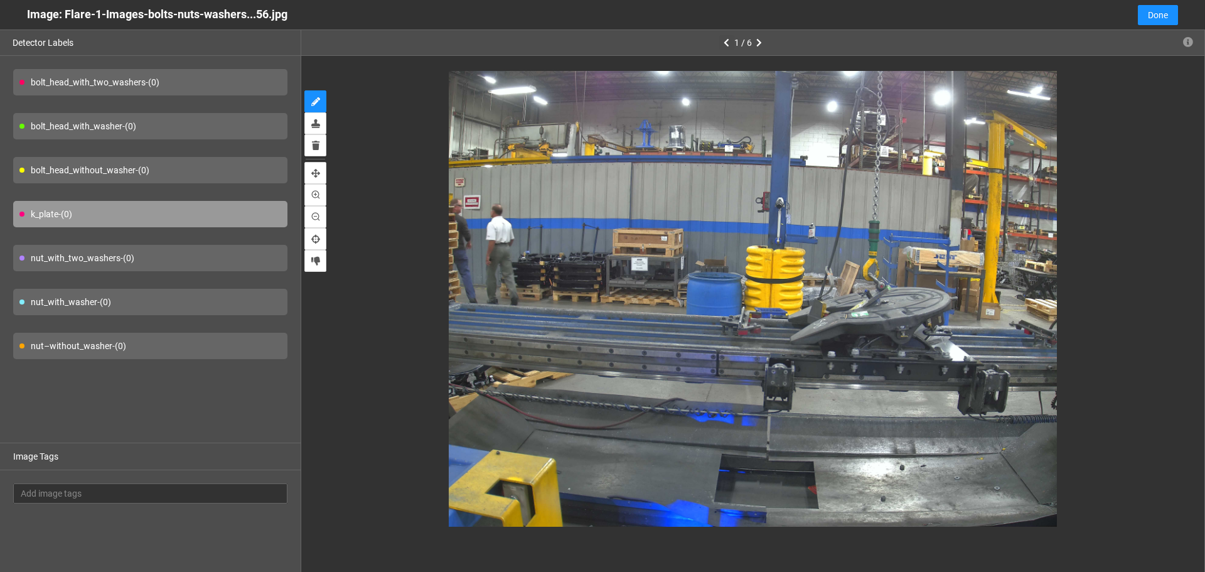
click at [722, 45] on button "button" at bounding box center [726, 42] width 15 height 15
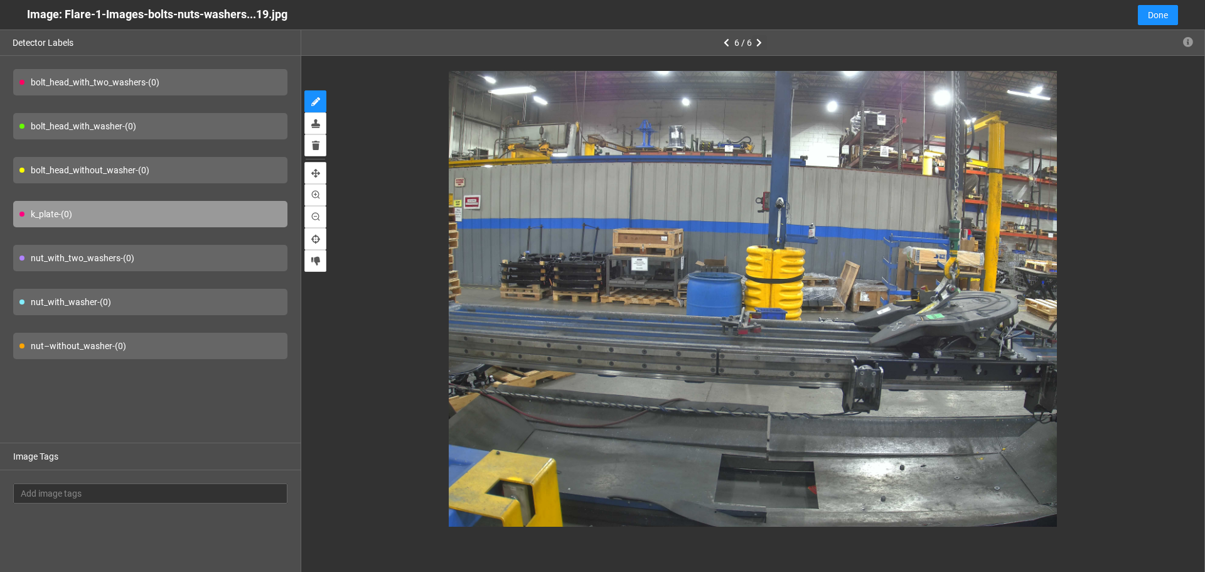
click at [761, 44] on icon "button" at bounding box center [759, 42] width 6 height 9
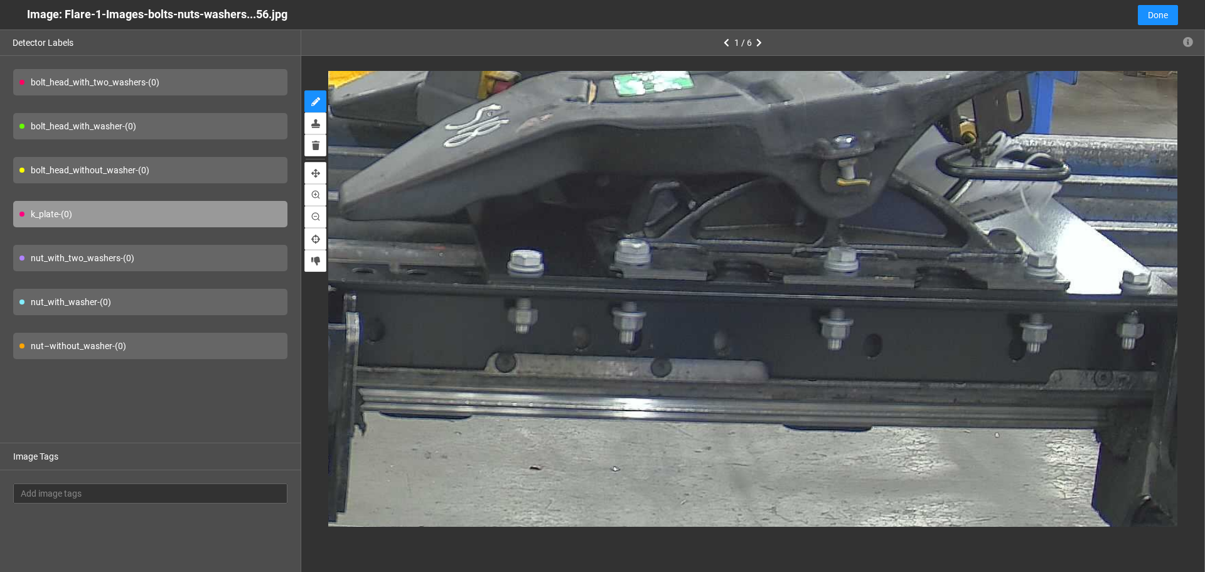
click at [218, 129] on div "bolt_head_with_washer - (0)" at bounding box center [150, 126] width 274 height 26
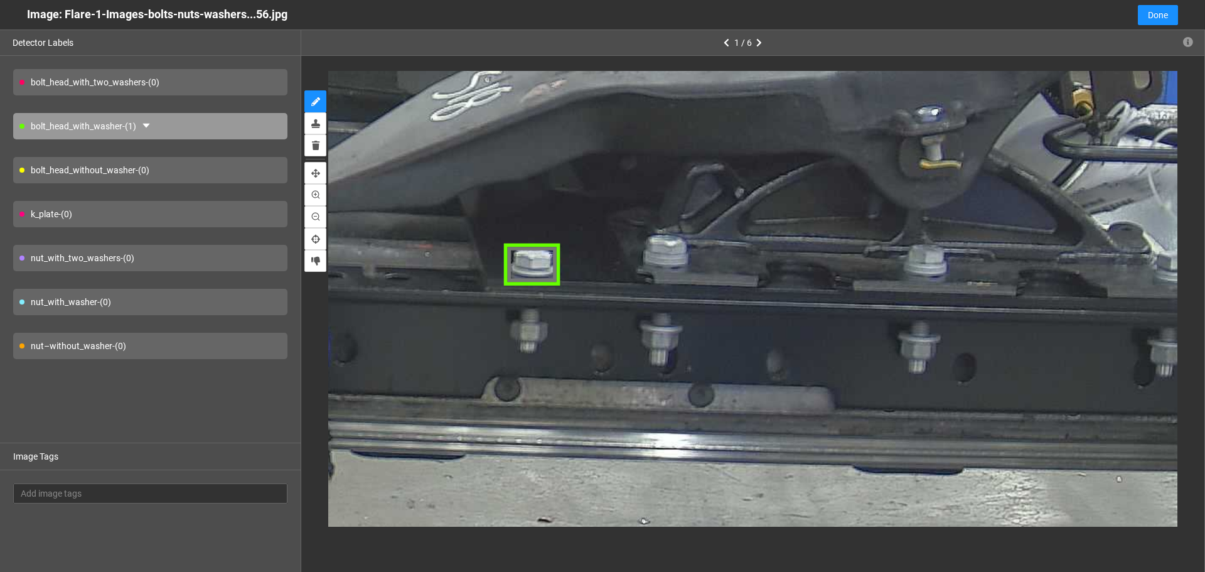
click at [205, 88] on div "bolt_head_with_two_washers - (0)" at bounding box center [150, 82] width 274 height 26
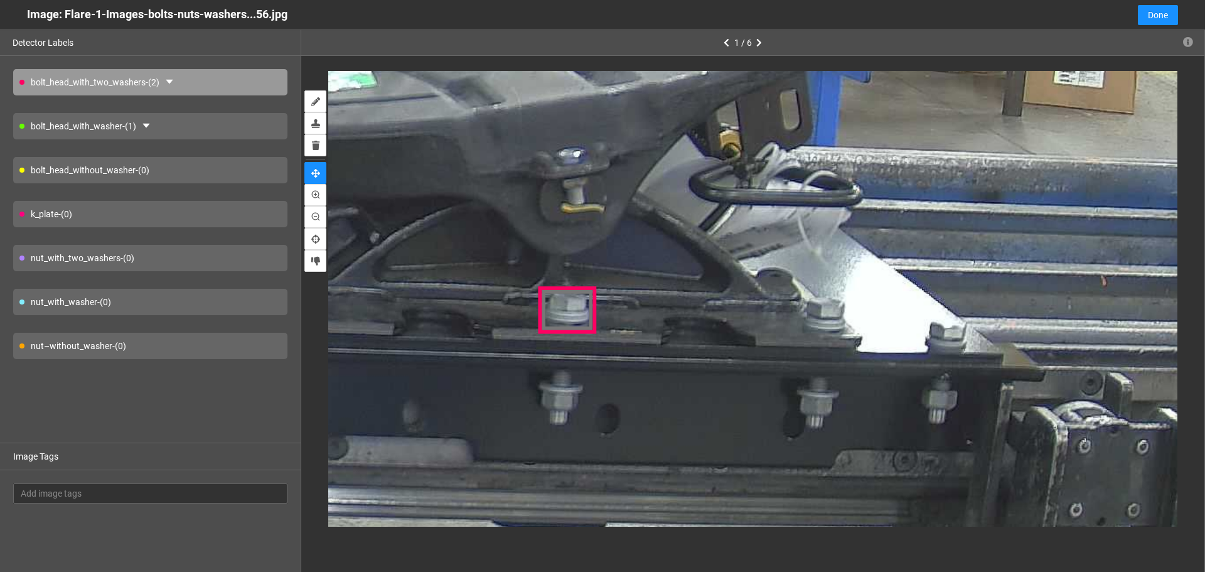
drag, startPoint x: 1015, startPoint y: 281, endPoint x: 646, endPoint y: 326, distance: 372.4
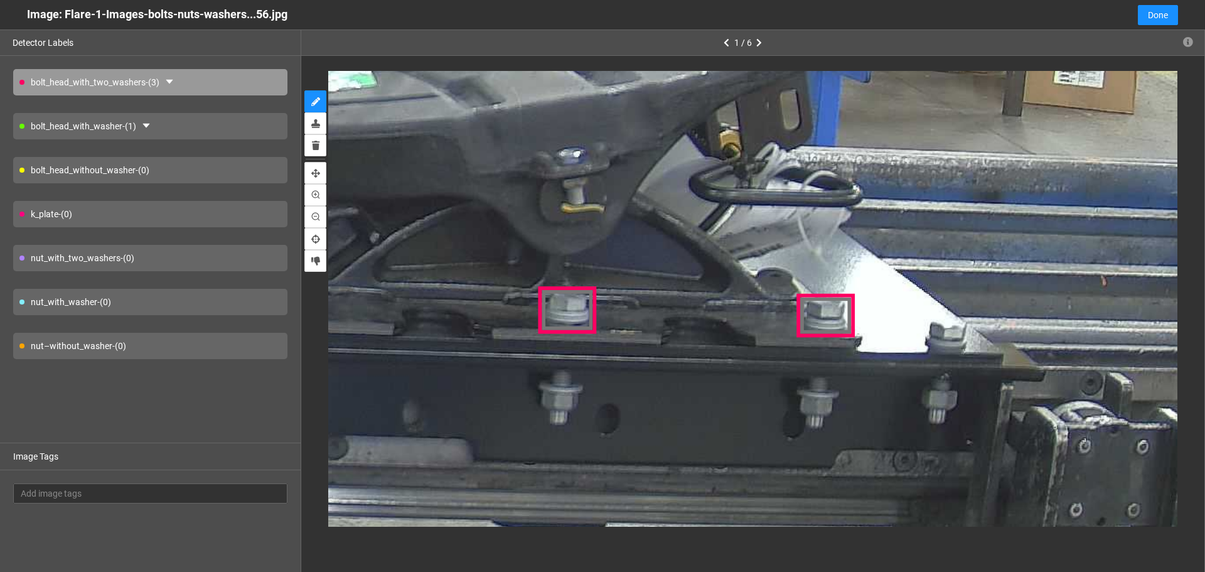
click at [250, 127] on div "bolt_head_with_washer - (1)" at bounding box center [150, 126] width 274 height 26
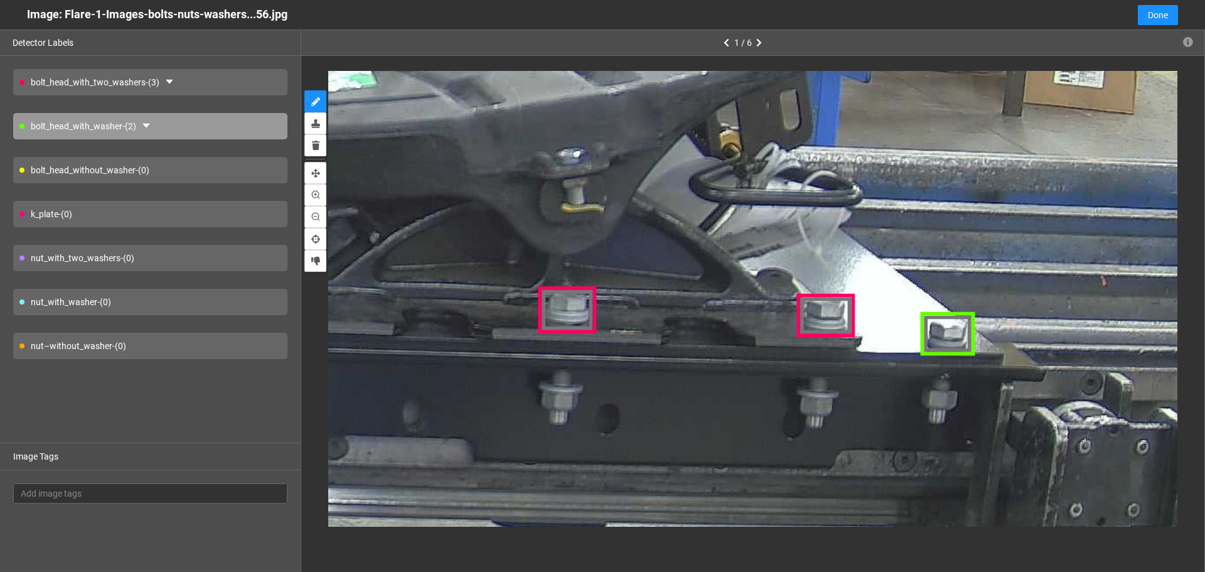
click at [191, 345] on div "nut–without_washer - (0)" at bounding box center [150, 346] width 274 height 26
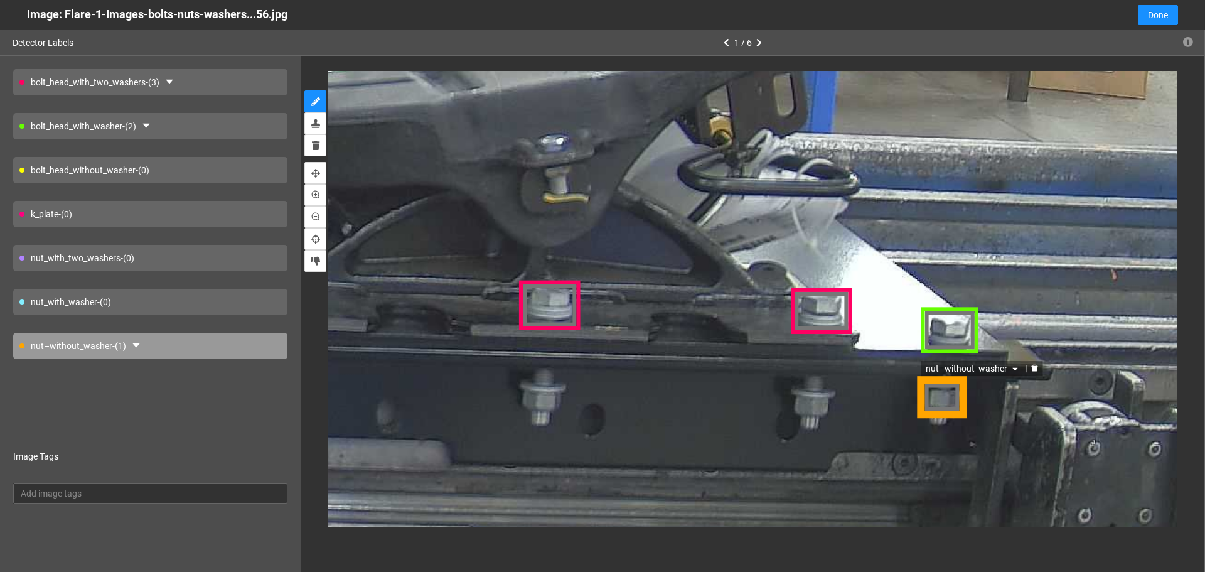
click at [951, 397] on div "nut–without_washer" at bounding box center [942, 397] width 53 height 41
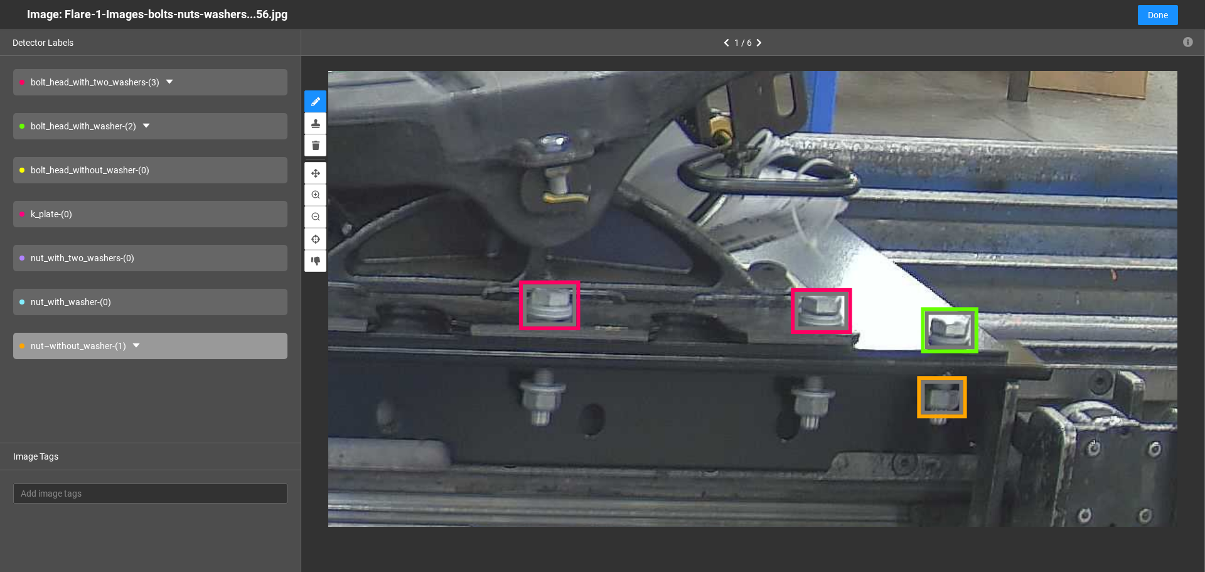
click at [179, 290] on div "nut_with_washer - (0)" at bounding box center [150, 302] width 274 height 26
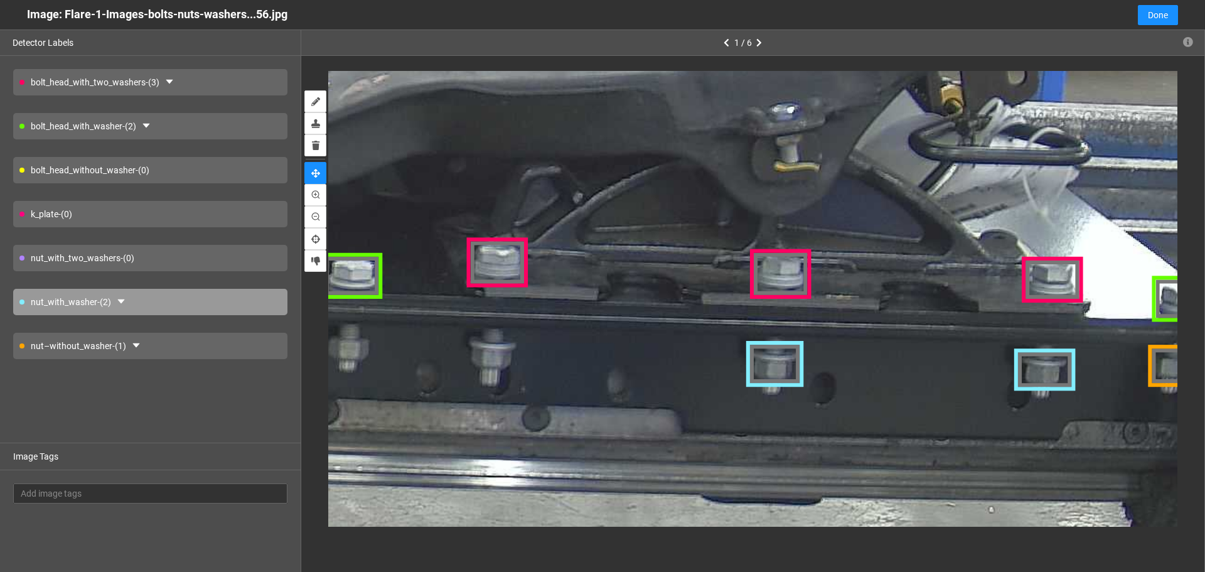
drag, startPoint x: 712, startPoint y: 405, endPoint x: 799, endPoint y: 390, distance: 88.0
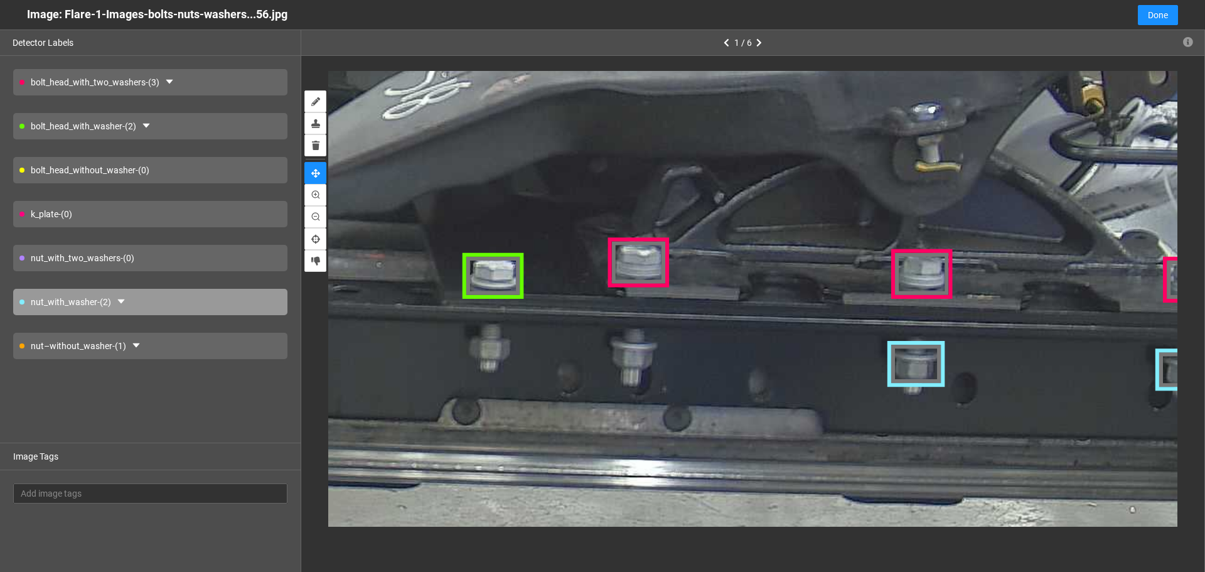
drag, startPoint x: 518, startPoint y: 399, endPoint x: 659, endPoint y: 399, distance: 140.6
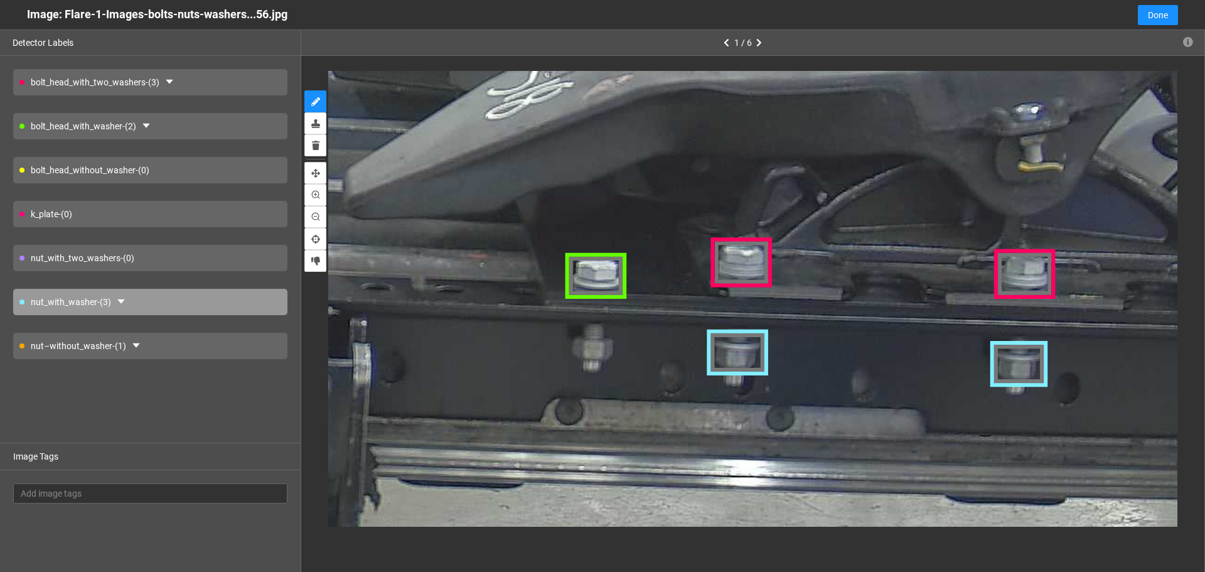
click at [252, 334] on div "nut–without_washer - (1)" at bounding box center [150, 346] width 274 height 26
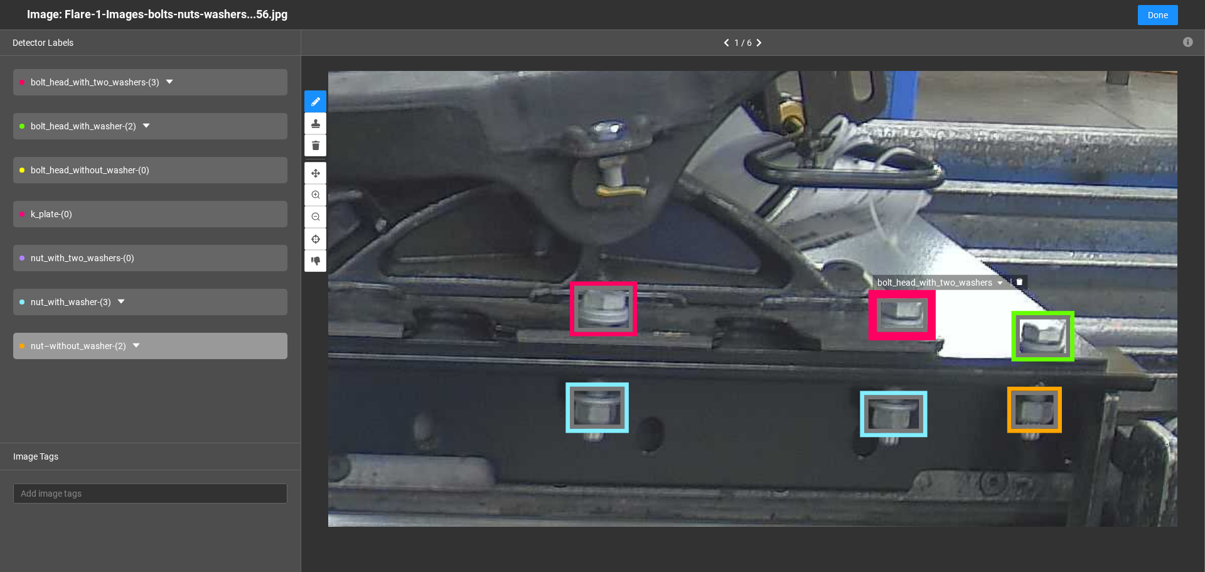
click at [904, 318] on div "bolt_head_with_two_washers" at bounding box center [902, 315] width 65 height 52
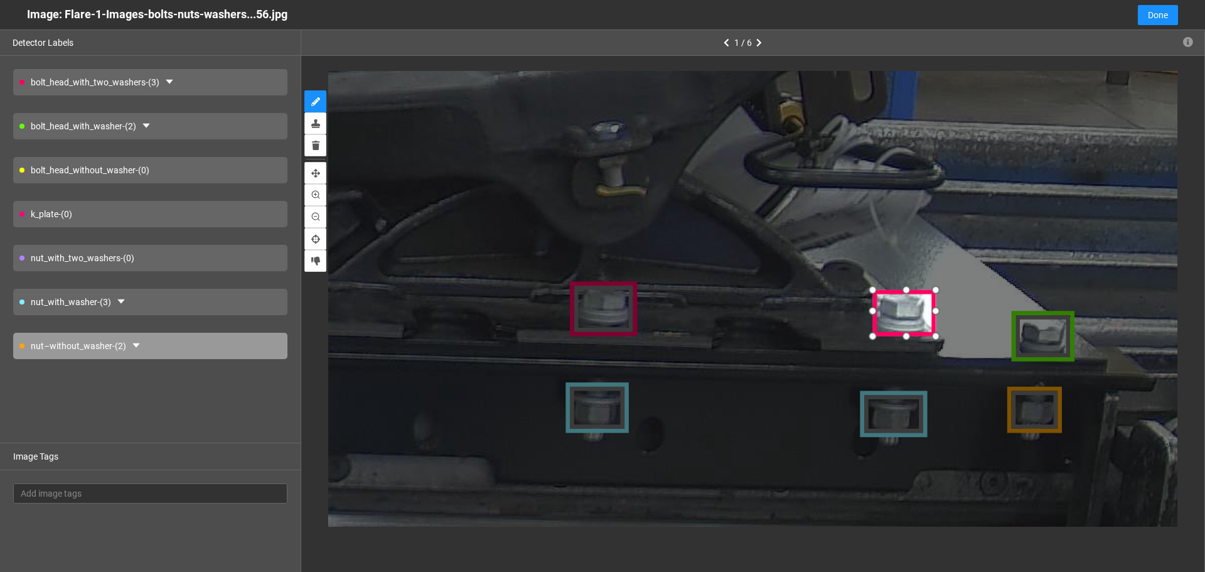
click at [876, 331] on div at bounding box center [874, 336] width 20 height 20
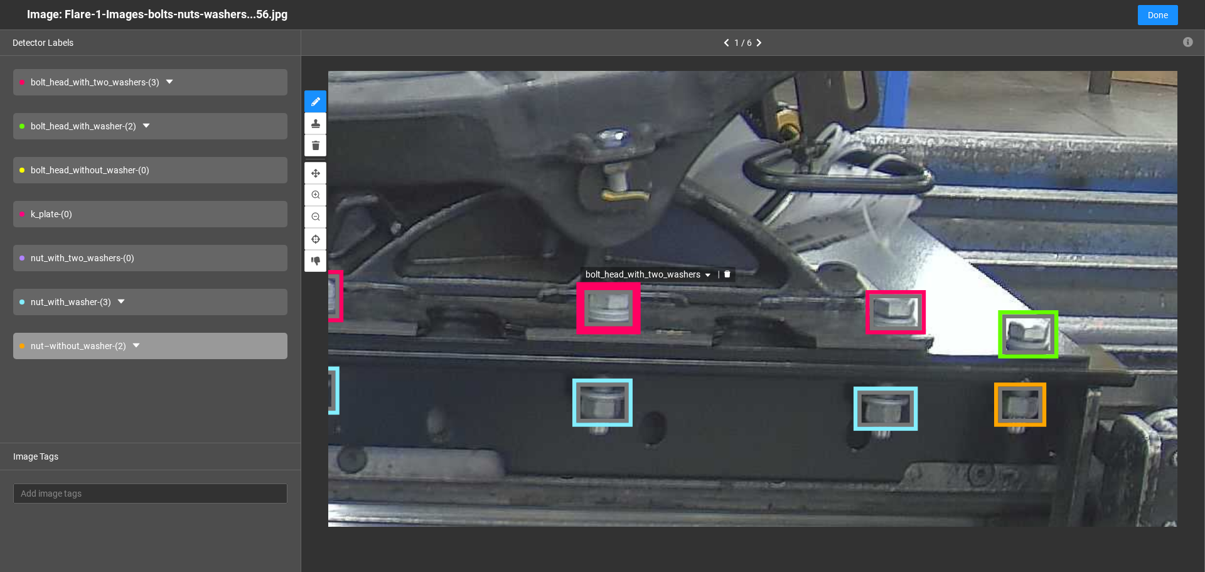
click at [611, 316] on div "bolt_head_with_two_washers" at bounding box center [609, 307] width 66 height 50
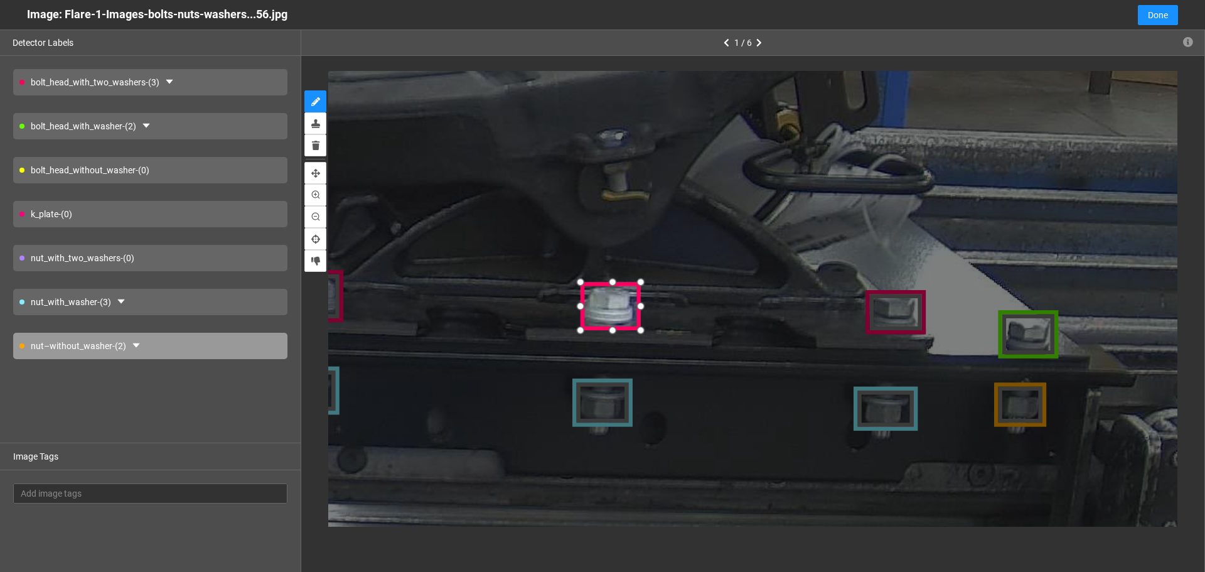
click at [581, 328] on div at bounding box center [580, 329] width 20 height 20
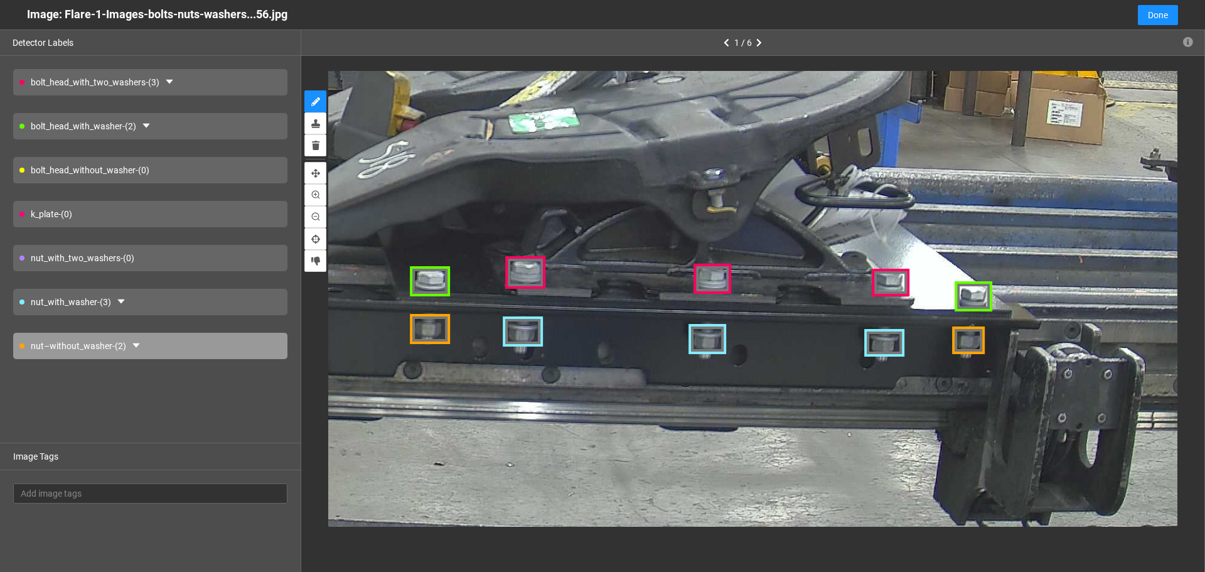
click at [177, 211] on div "k_plate - (0)" at bounding box center [150, 214] width 274 height 26
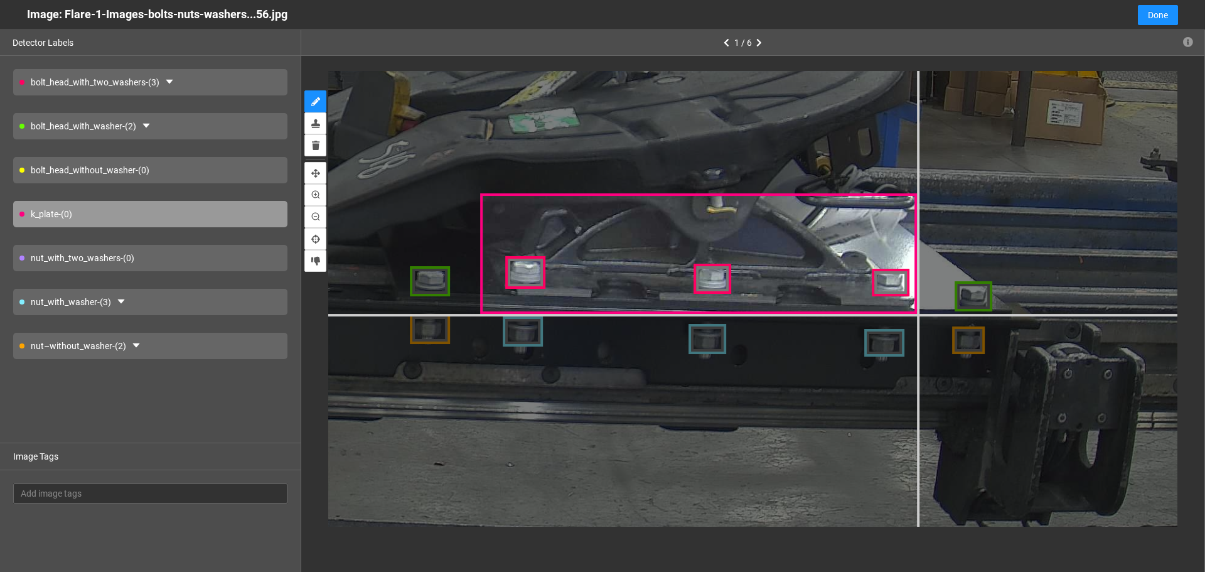
click at [918, 313] on div at bounding box center [116, 60] width 2431 height 1823
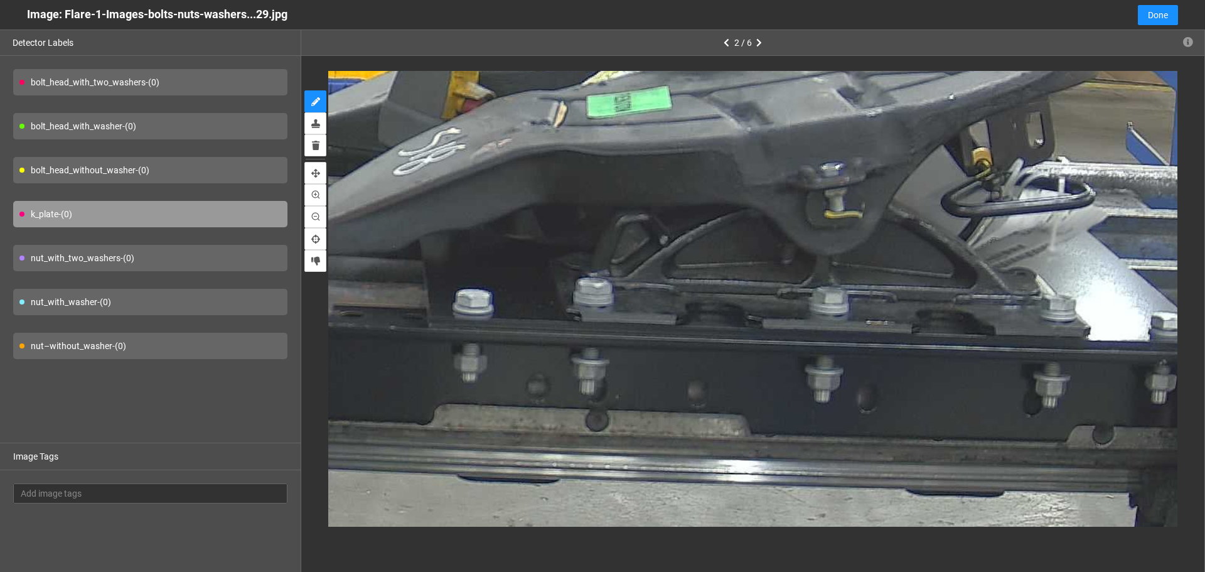
click at [238, 124] on div "bolt_head_with_washer - (0)" at bounding box center [150, 126] width 274 height 26
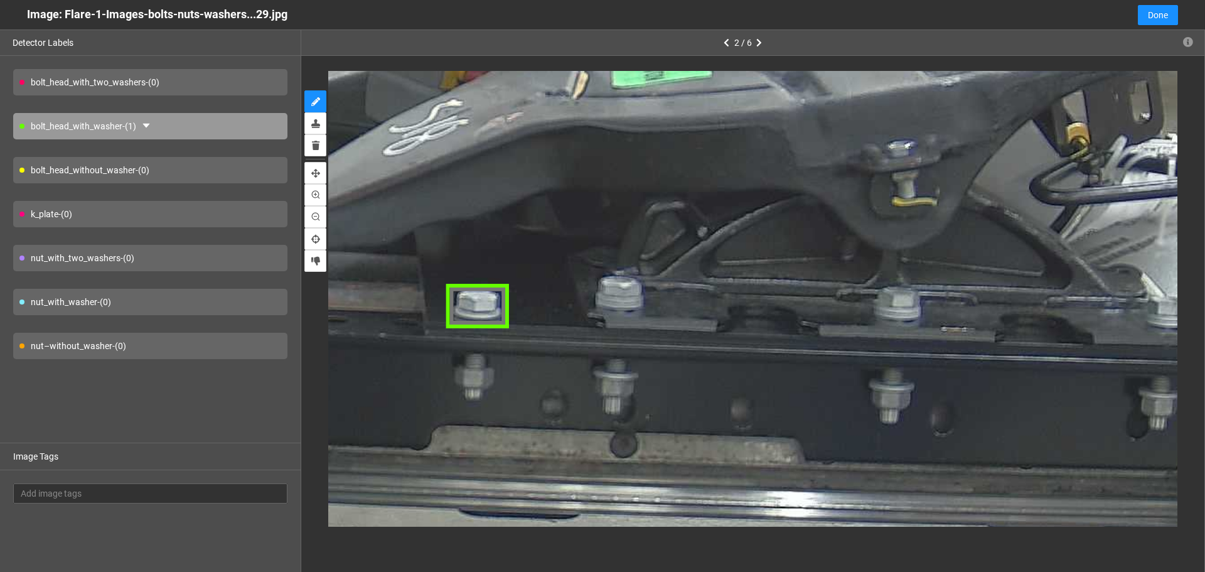
click at [262, 87] on div "bolt_head_with_two_washers - (0)" at bounding box center [150, 82] width 274 height 26
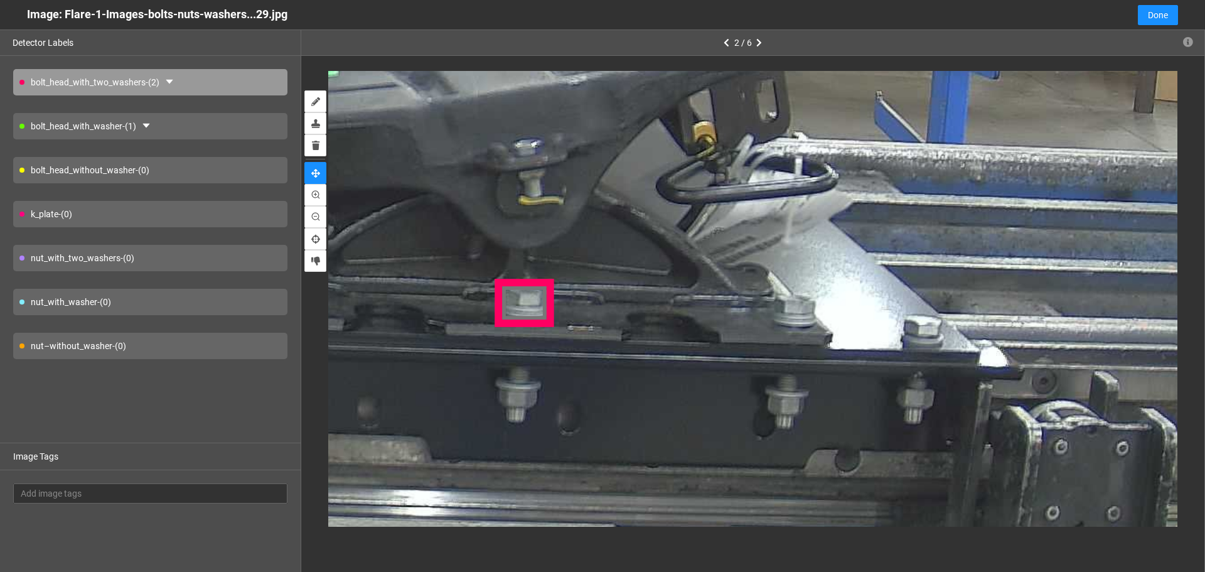
drag, startPoint x: 918, startPoint y: 211, endPoint x: 544, endPoint y: 210, distance: 373.4
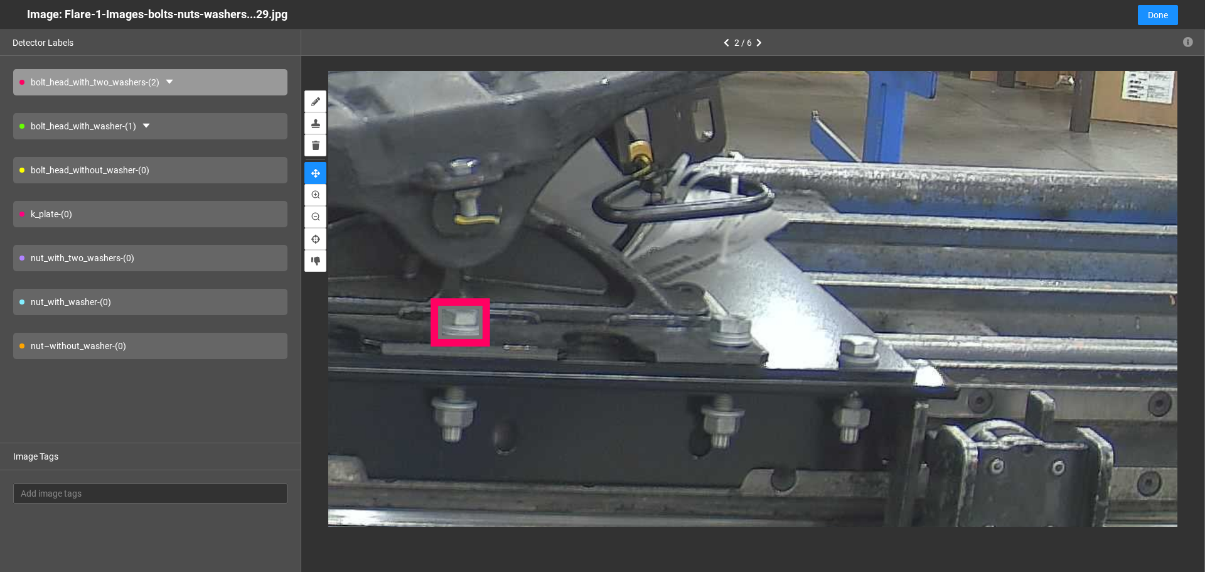
drag, startPoint x: 823, startPoint y: 276, endPoint x: 791, endPoint y: 294, distance: 36.5
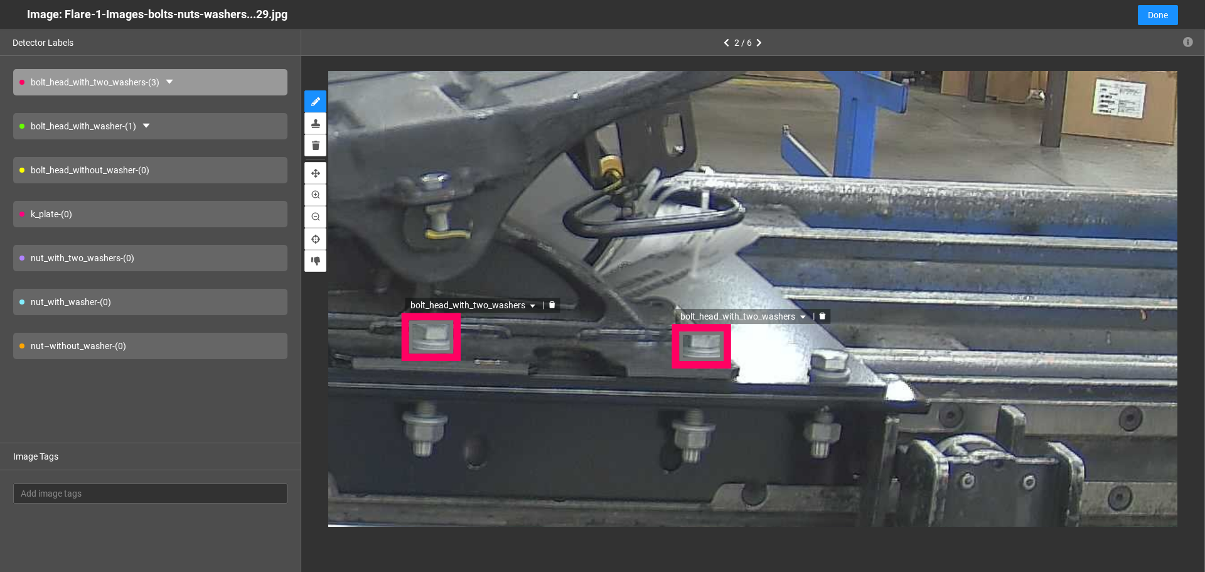
click at [710, 346] on div "bolt_head_with_two_washers" at bounding box center [703, 346] width 60 height 46
click at [726, 329] on div "bolt_head_with_two_washers" at bounding box center [703, 346] width 60 height 46
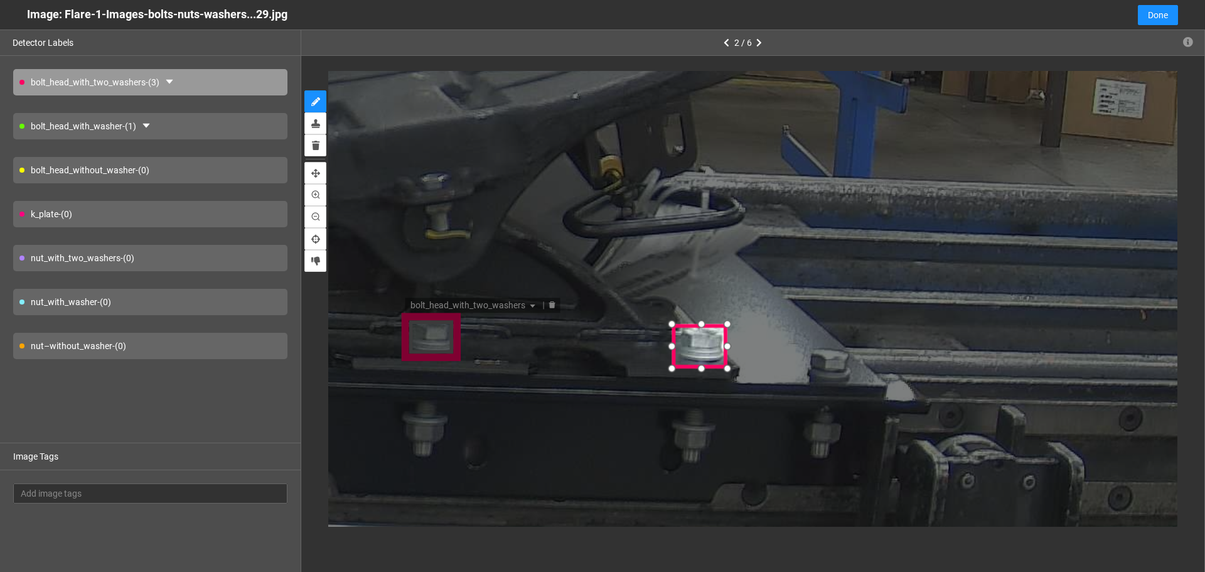
click at [725, 327] on div at bounding box center [728, 322] width 19 height 19
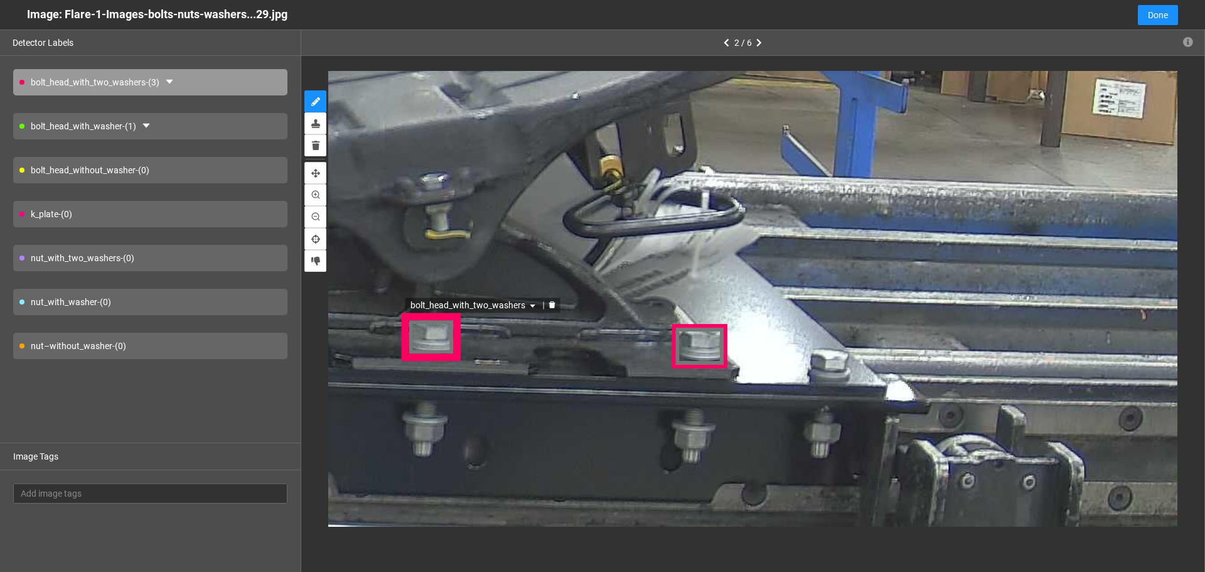
click at [231, 123] on div "bolt_head_with_washer - (1)" at bounding box center [150, 126] width 274 height 26
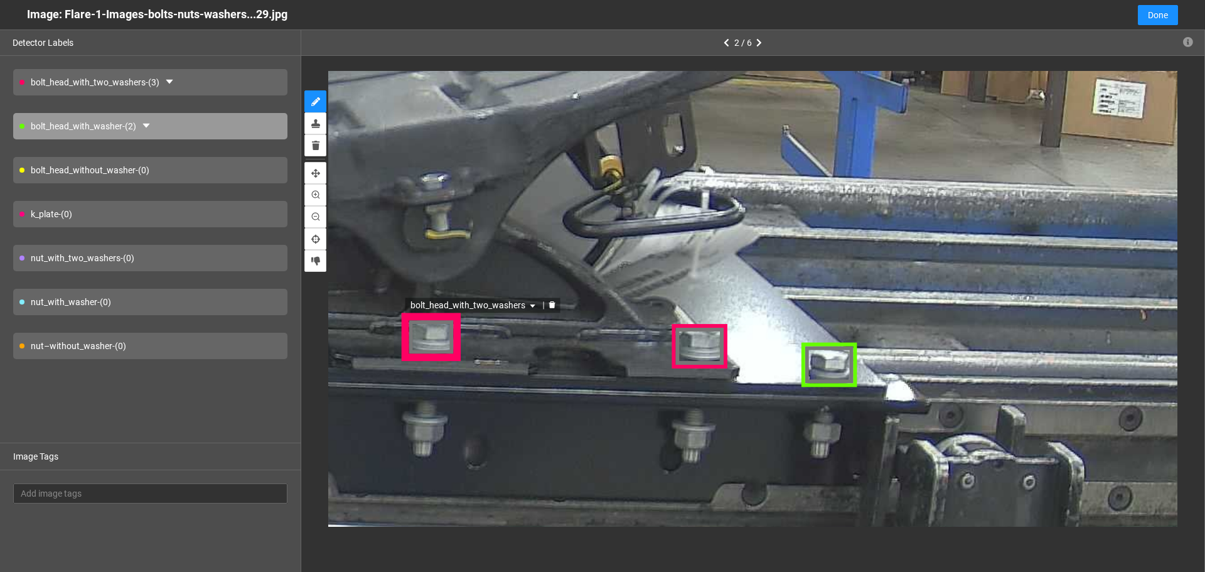
click at [163, 343] on div "nut–without_washer - (0)" at bounding box center [150, 346] width 274 height 26
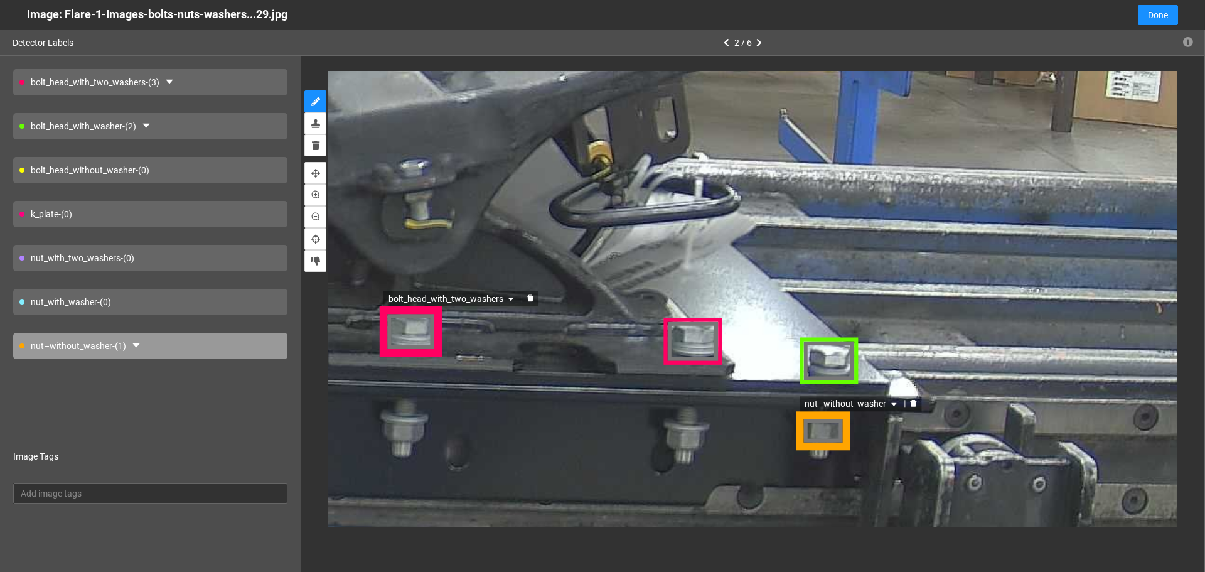
click at [835, 436] on div "nut–without_washer" at bounding box center [823, 431] width 54 height 39
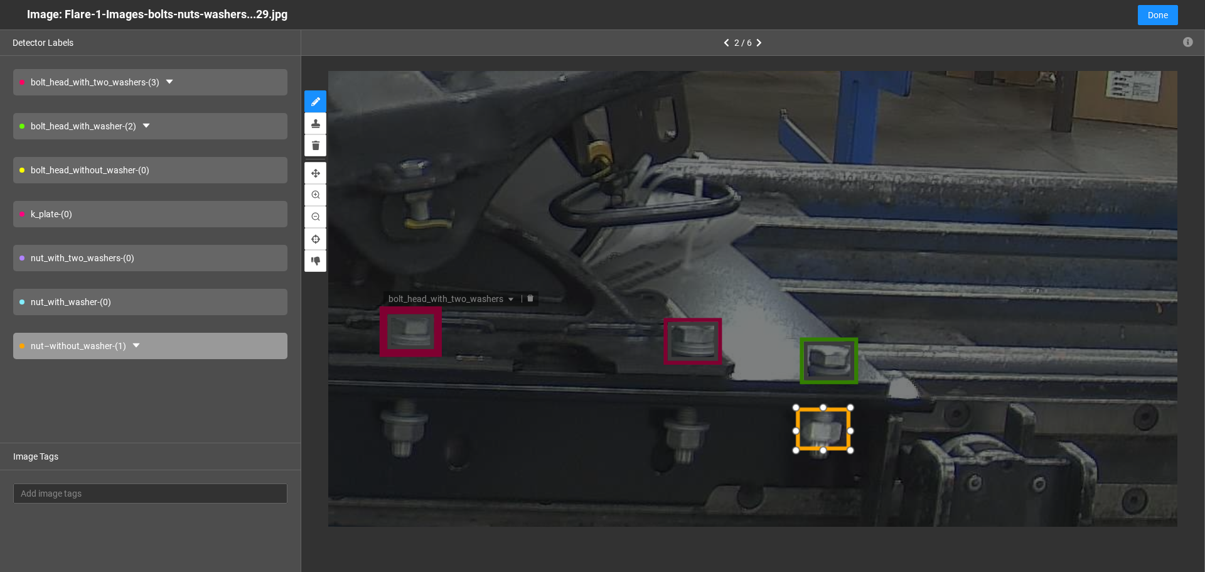
click at [852, 412] on div at bounding box center [852, 408] width 20 height 20
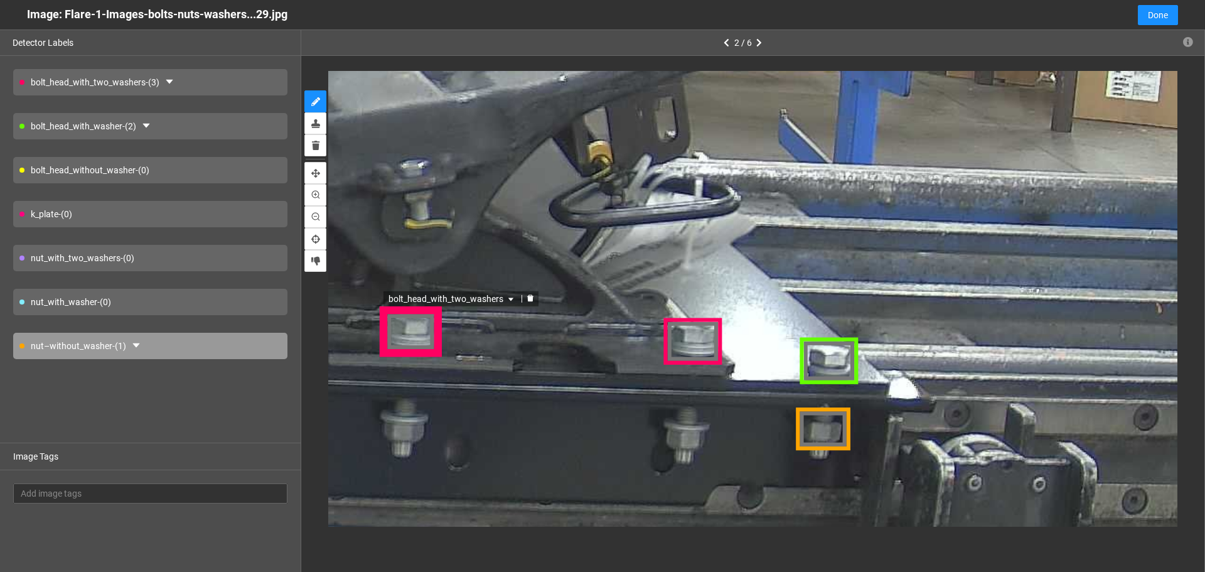
click at [237, 299] on div "nut_with_washer - (0)" at bounding box center [150, 302] width 274 height 26
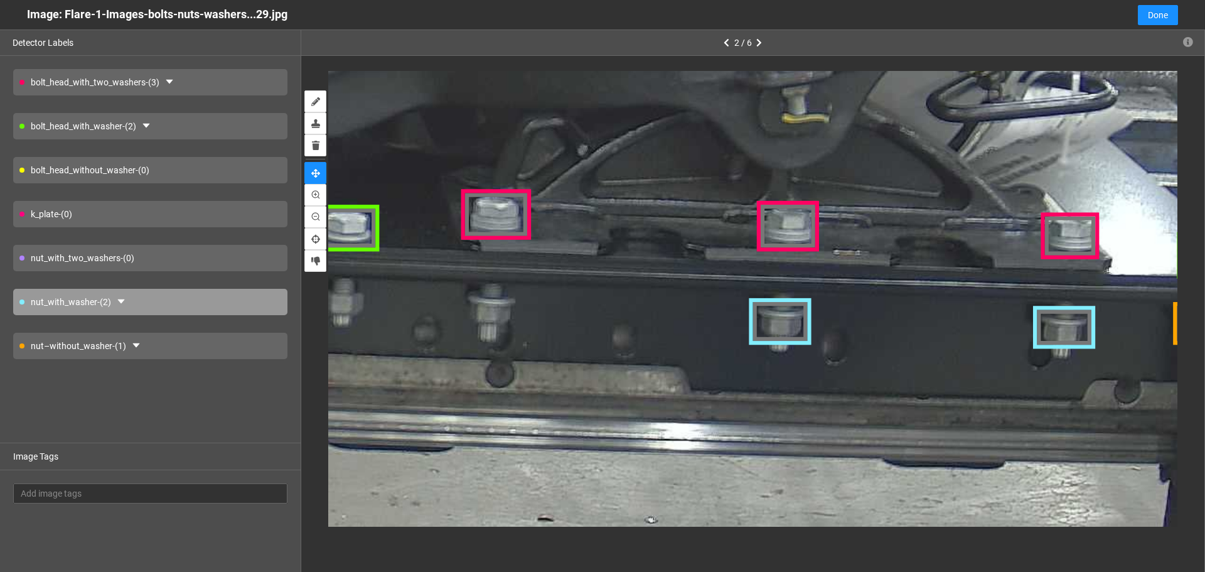
drag, startPoint x: 581, startPoint y: 426, endPoint x: 865, endPoint y: 351, distance: 294.0
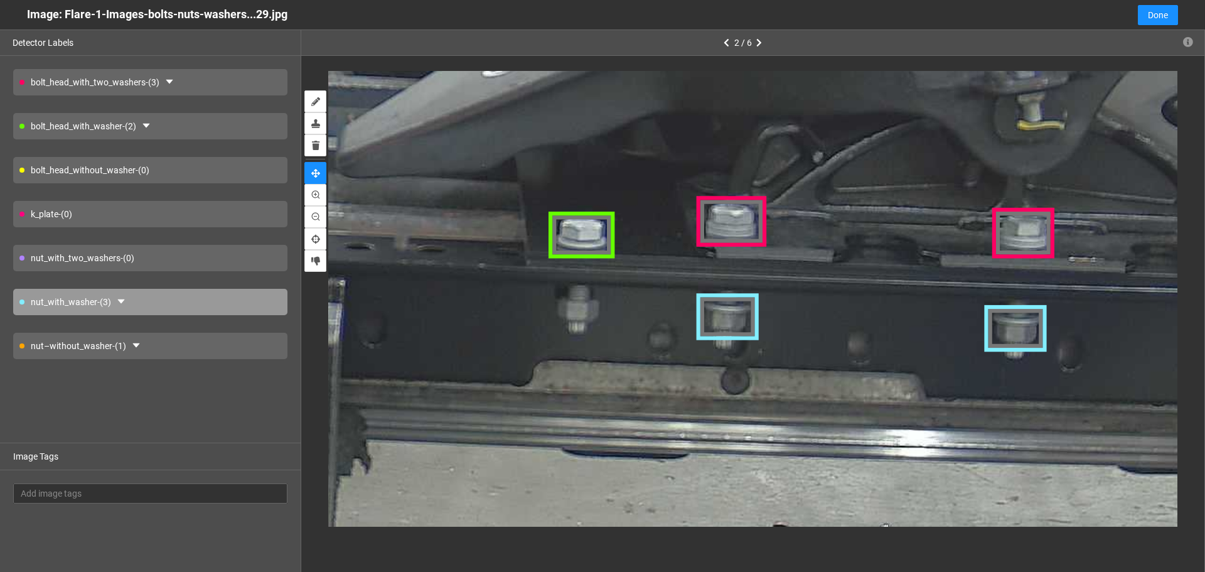
drag, startPoint x: 422, startPoint y: 324, endPoint x: 637, endPoint y: 331, distance: 214.8
click at [193, 349] on div "nut–without_washer - (1)" at bounding box center [150, 346] width 274 height 26
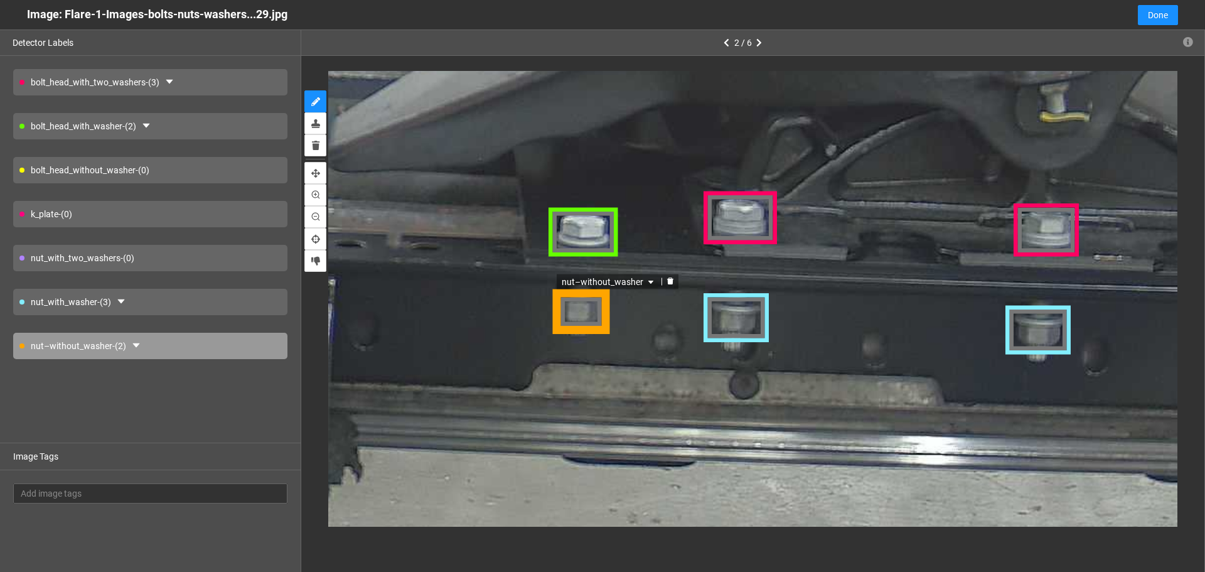
click at [586, 313] on div "nut–without_washer" at bounding box center [582, 310] width 60 height 45
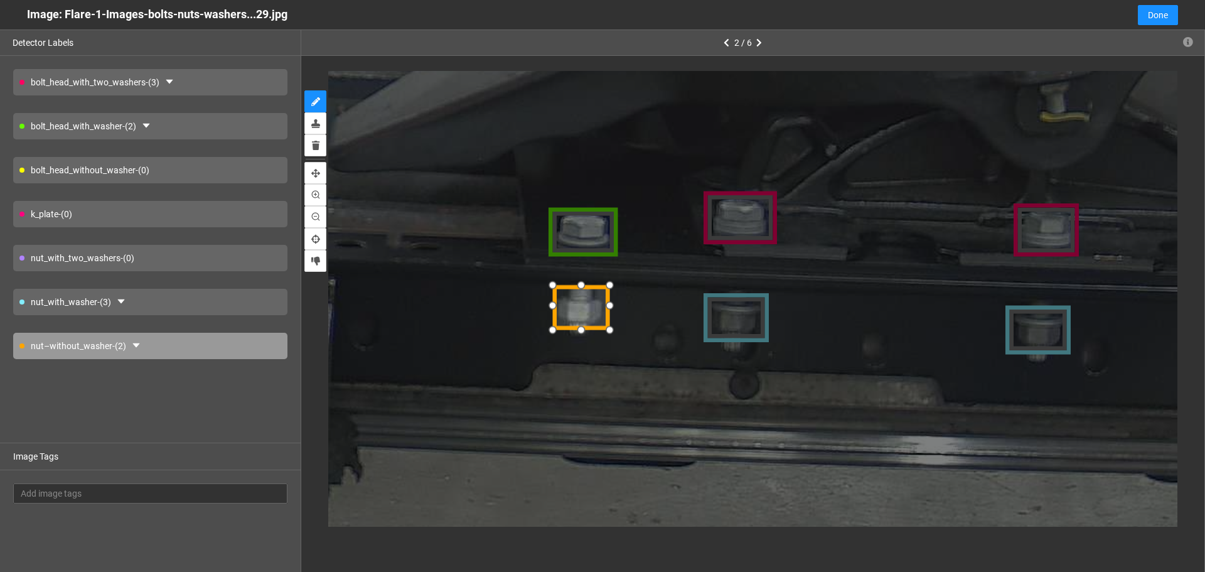
click at [585, 309] on div at bounding box center [582, 306] width 60 height 45
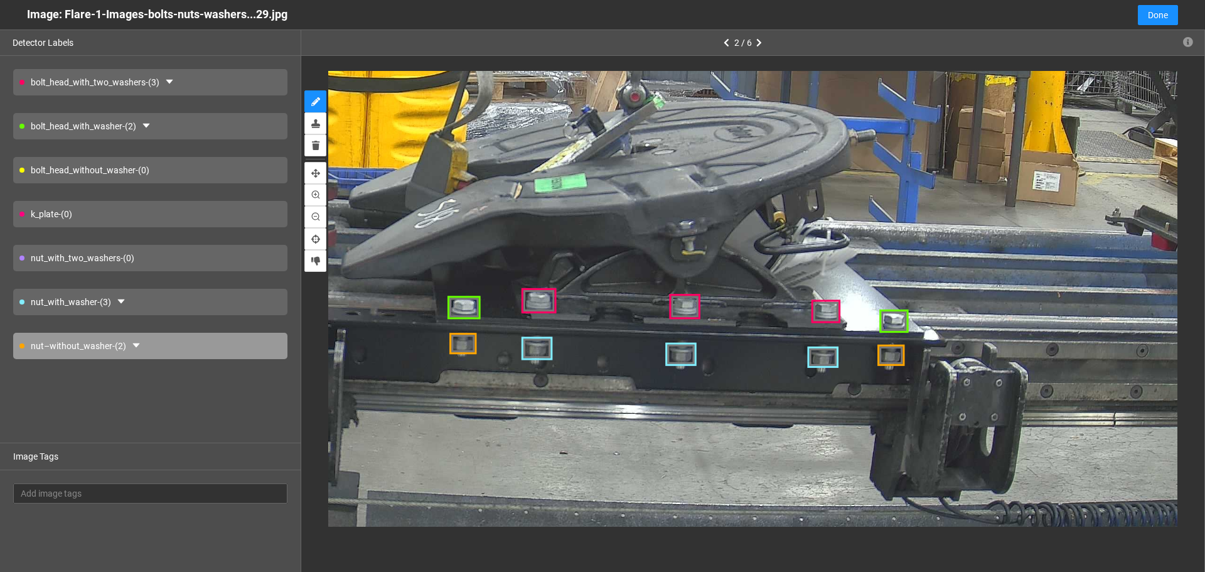
click at [195, 217] on div "k_plate - (0)" at bounding box center [150, 214] width 274 height 26
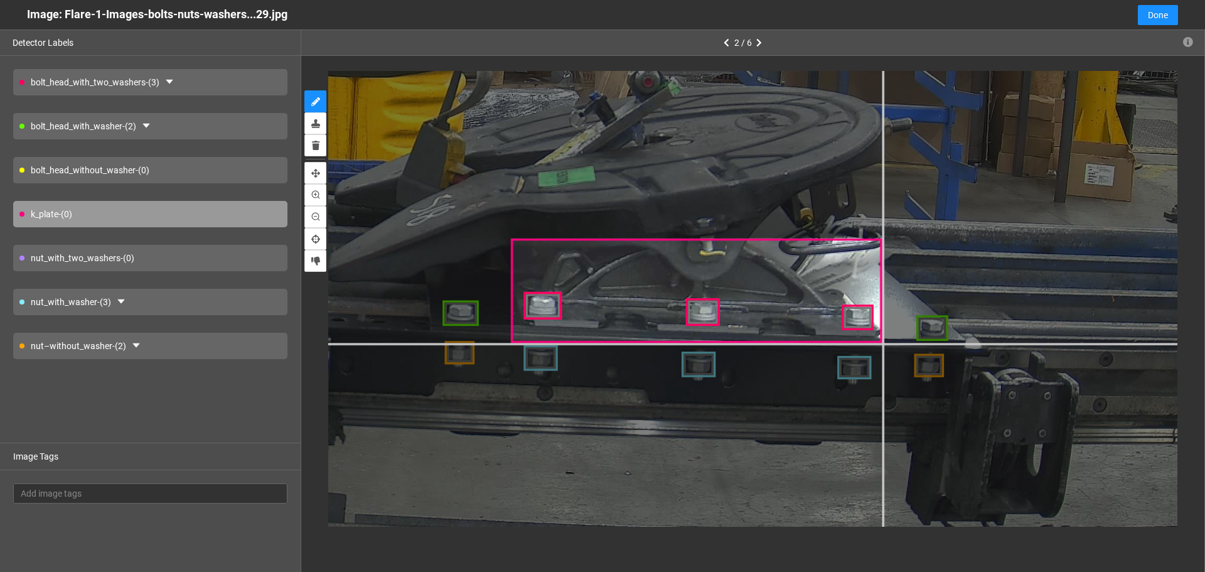
click at [882, 343] on div at bounding box center [294, 130] width 2067 height 1550
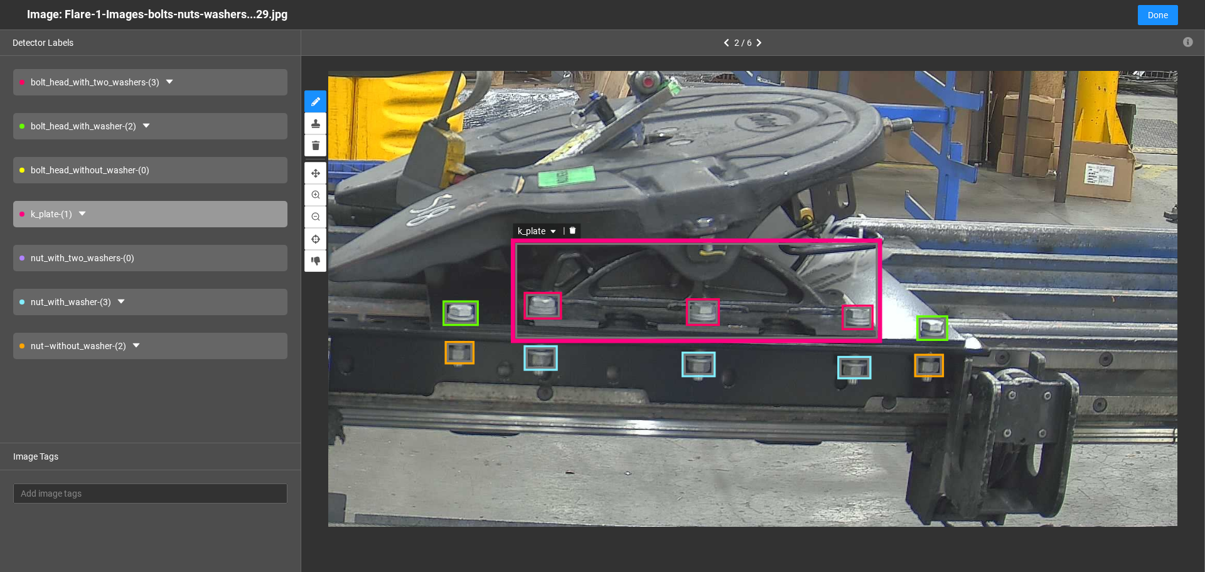
click at [732, 286] on div "k_plate" at bounding box center [696, 290] width 371 height 104
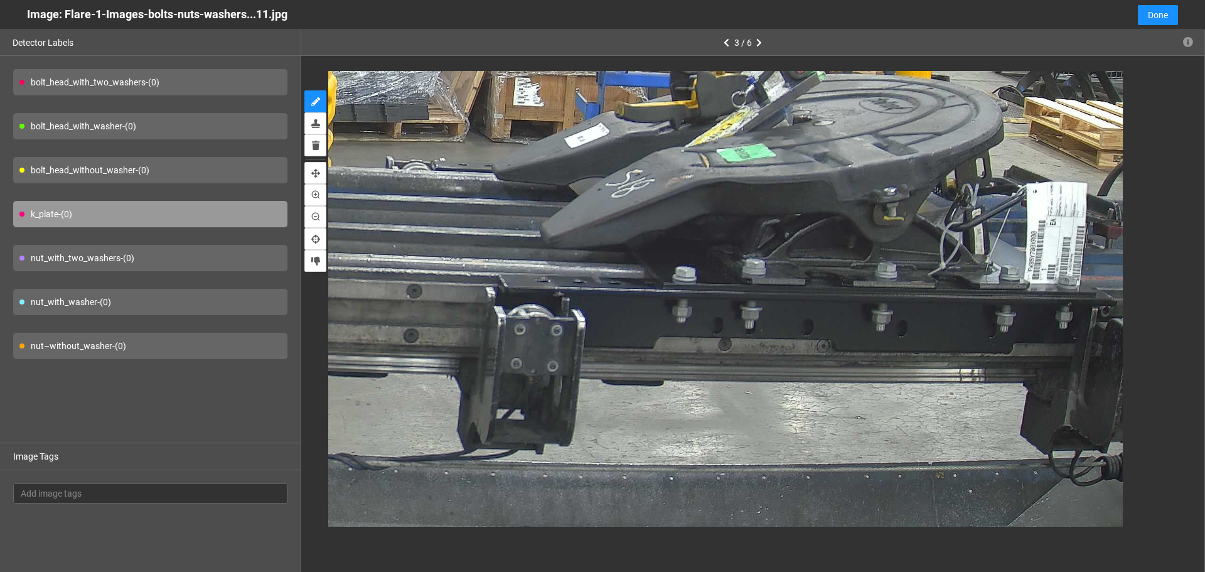
click at [190, 129] on div "bolt_head_with_washer - (0)" at bounding box center [150, 126] width 274 height 26
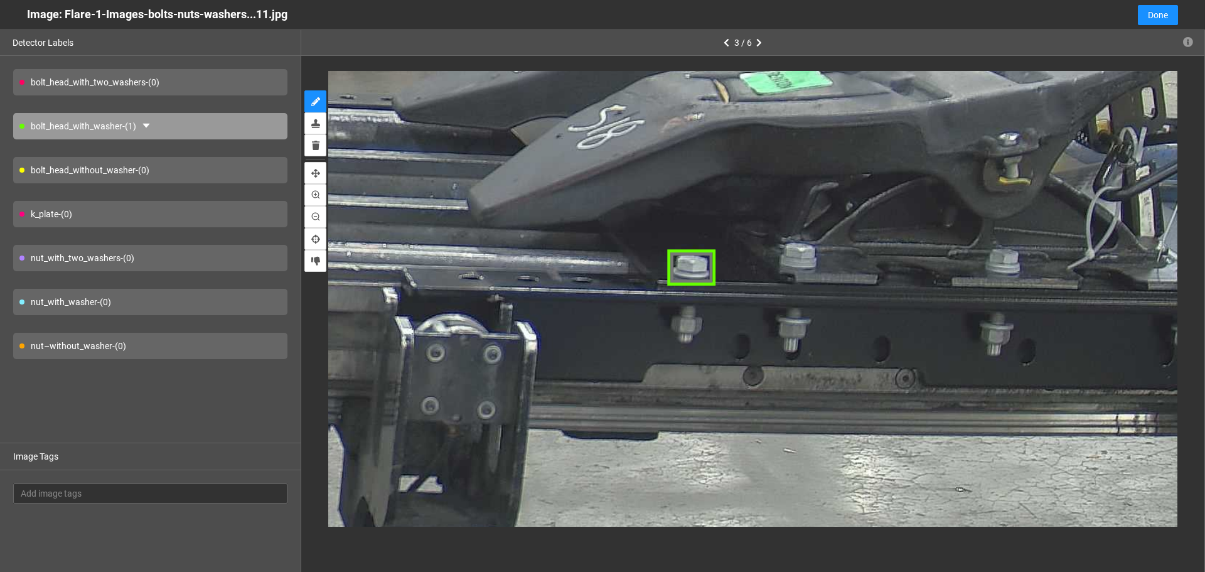
click at [249, 77] on div "bolt_head_with_two_washers - (0)" at bounding box center [150, 82] width 274 height 26
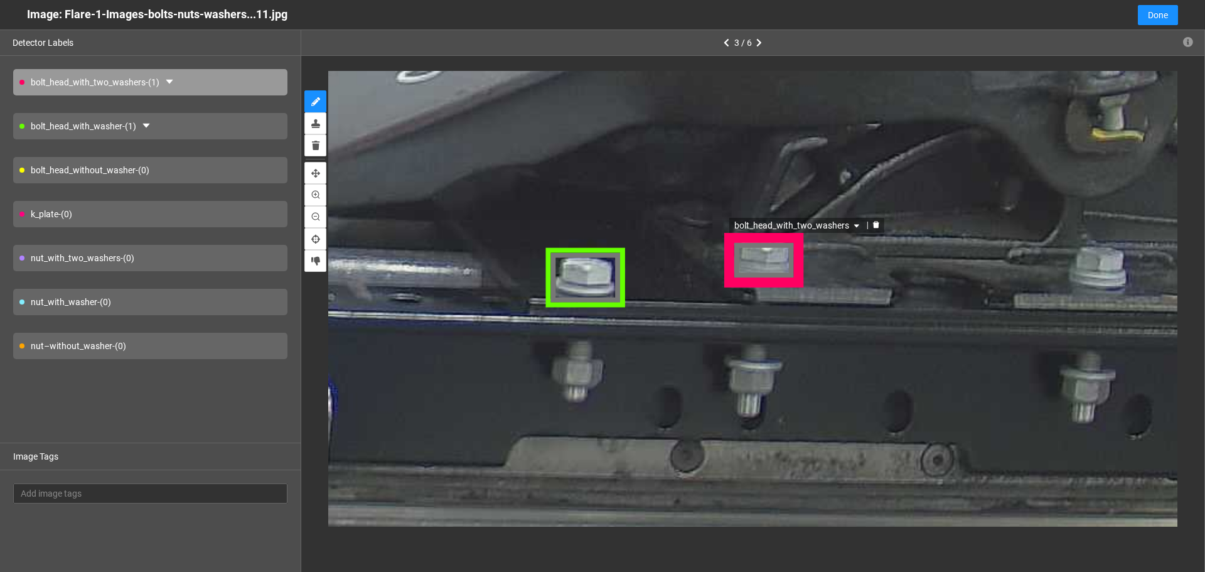
click at [769, 264] on div "bolt_head_with_two_washers" at bounding box center [764, 261] width 77 height 55
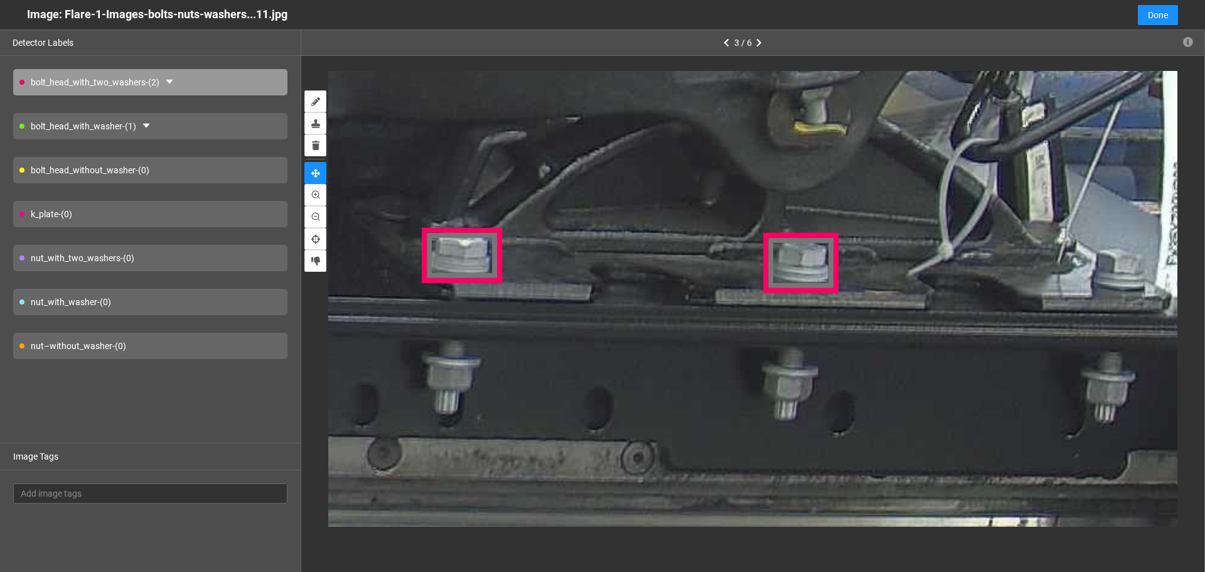
drag, startPoint x: 815, startPoint y: 210, endPoint x: 472, endPoint y: 223, distance: 343.6
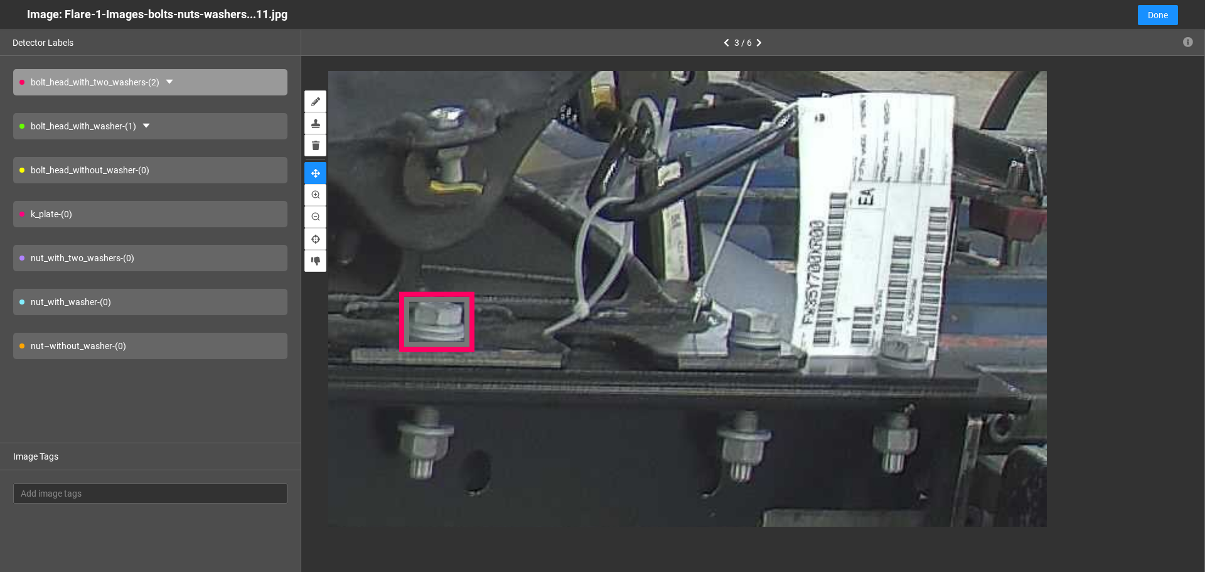
drag, startPoint x: 682, startPoint y: 249, endPoint x: 612, endPoint y: 284, distance: 78.6
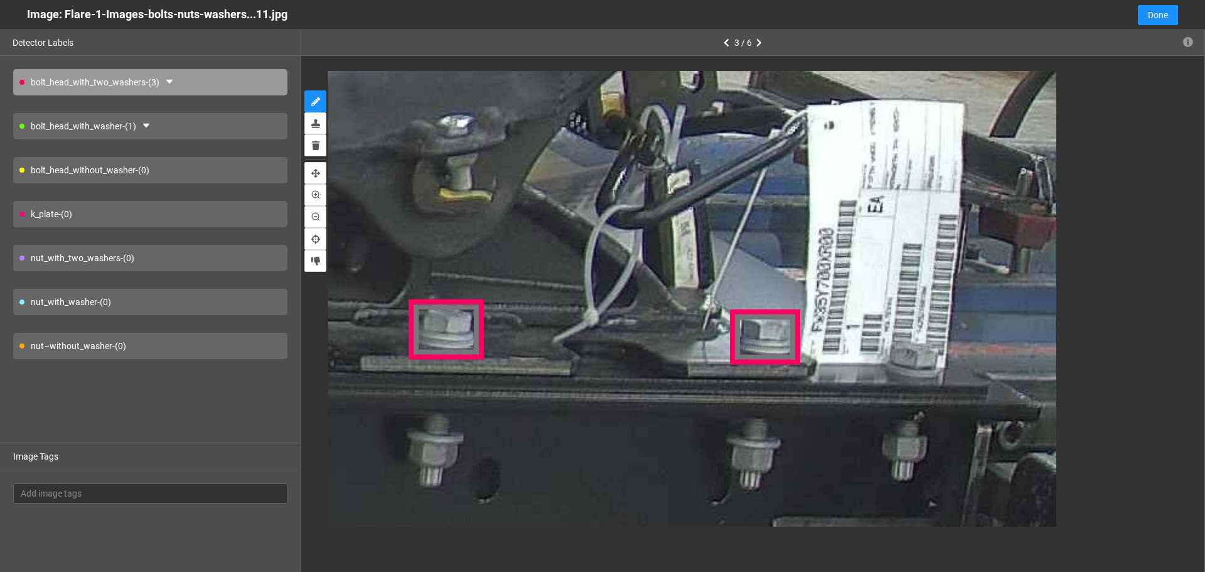
click at [208, 134] on div "bolt_head_with_washer - (1)" at bounding box center [150, 126] width 274 height 26
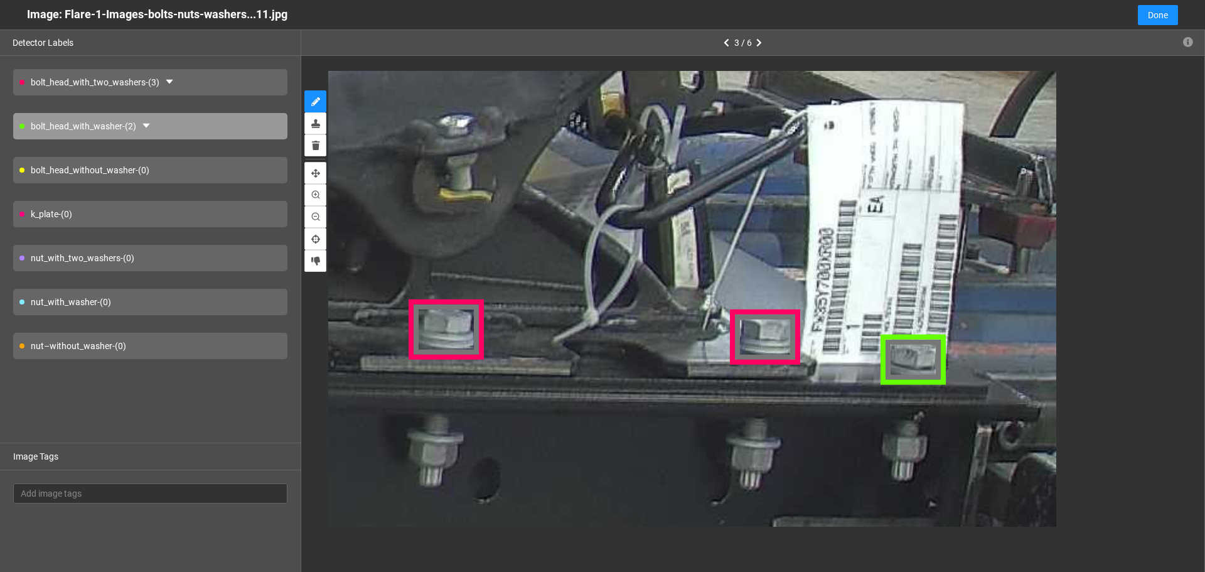
click at [256, 363] on div "bolt_head_with_two_washers - (3) bolt_head_with_washer - (2) bolt_head_without_…" at bounding box center [150, 249] width 301 height 387
click at [250, 350] on div "nut–without_washer - (0)" at bounding box center [150, 346] width 274 height 26
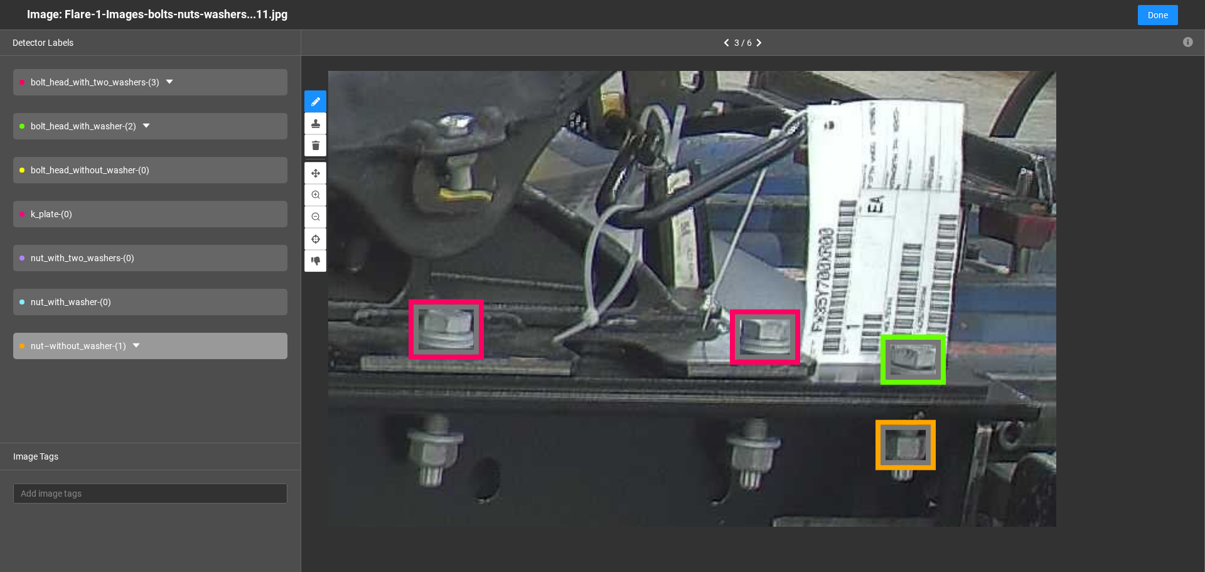
click at [209, 301] on div "nut_with_washer - (0)" at bounding box center [150, 302] width 274 height 26
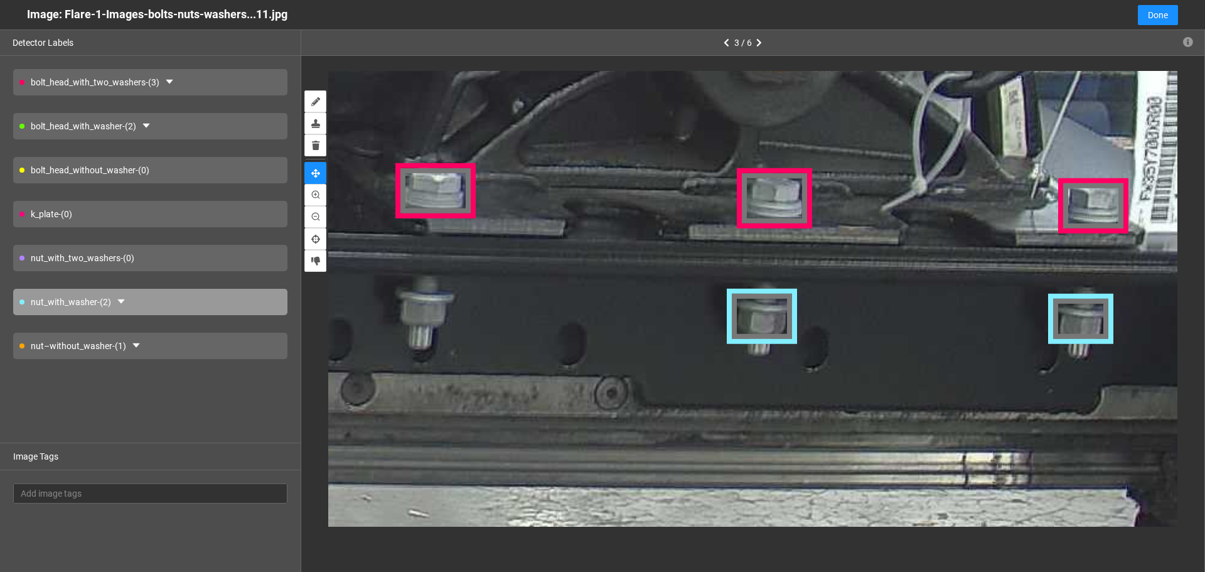
drag, startPoint x: 582, startPoint y: 447, endPoint x: 889, endPoint y: 320, distance: 332.6
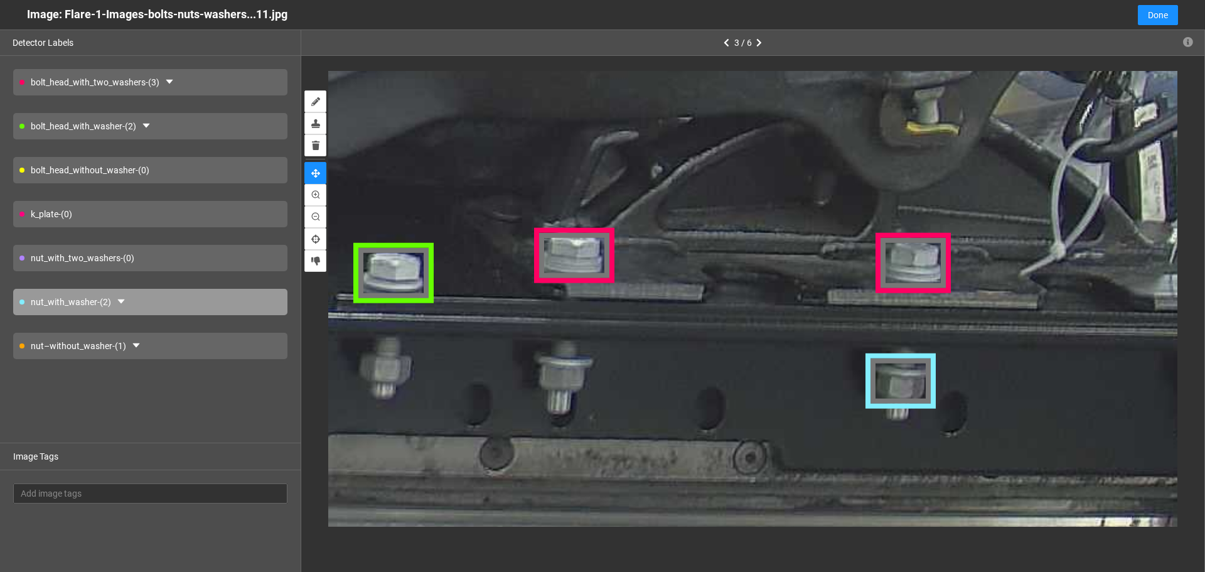
drag, startPoint x: 578, startPoint y: 305, endPoint x: 636, endPoint y: 369, distance: 86.6
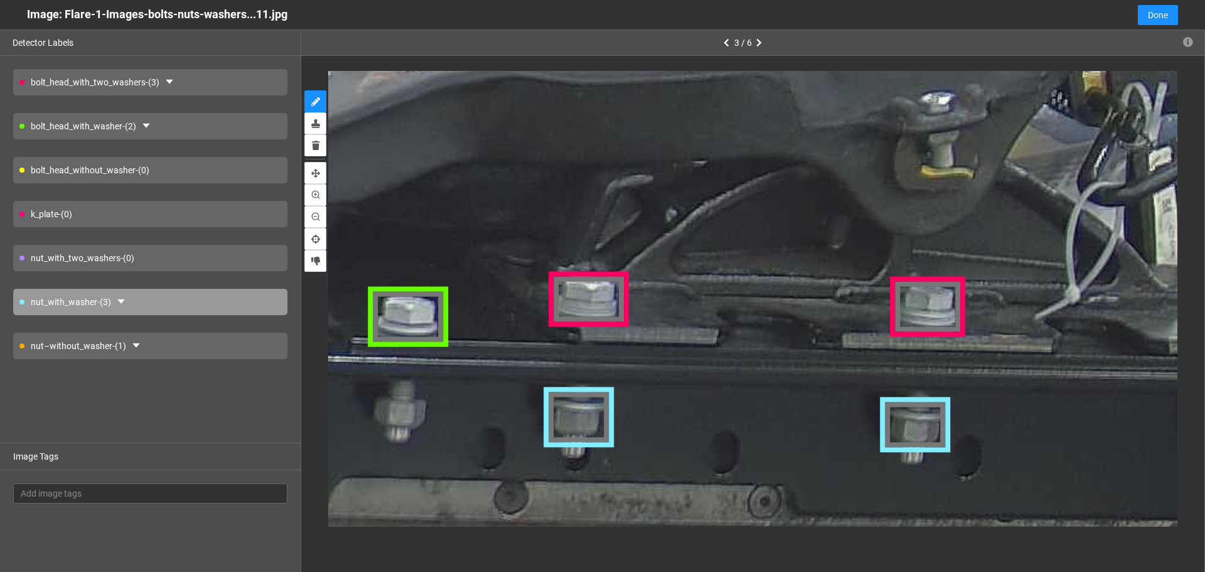
click at [210, 360] on div "bolt_head_with_two_washers - (3) bolt_head_with_washer - (2) bolt_head_without_…" at bounding box center [150, 249] width 301 height 387
click at [179, 330] on div "bolt_head_with_two_washers - (3) bolt_head_with_washer - (2) bolt_head_without_…" at bounding box center [150, 249] width 301 height 387
click at [218, 340] on div "nut–without_washer - (1)" at bounding box center [150, 346] width 274 height 26
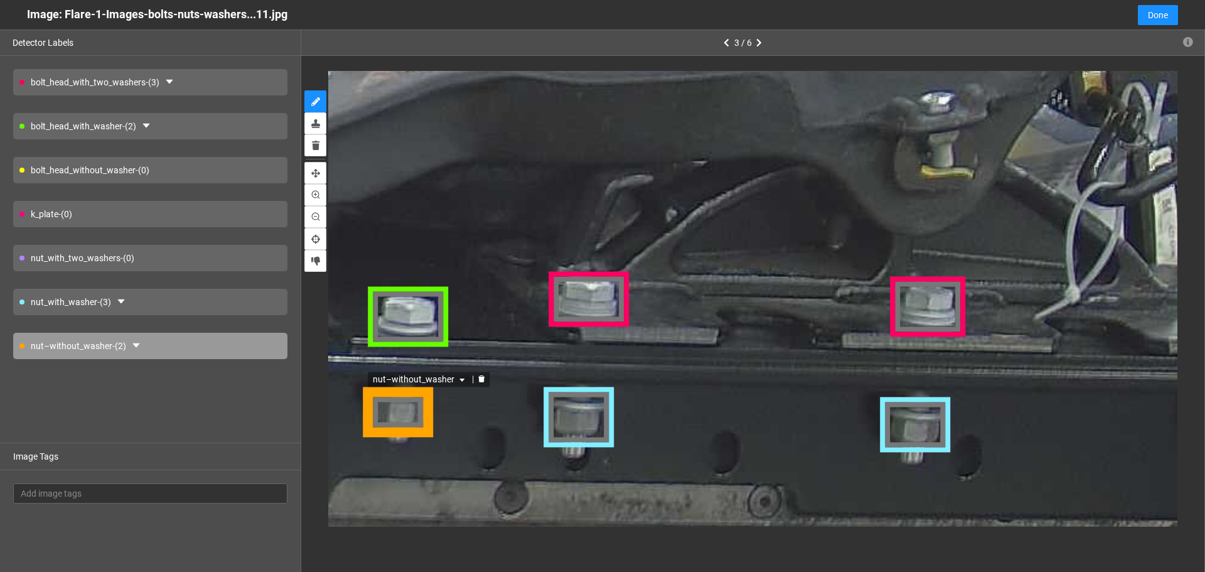
click at [401, 412] on div "nut–without_washer" at bounding box center [397, 410] width 69 height 50
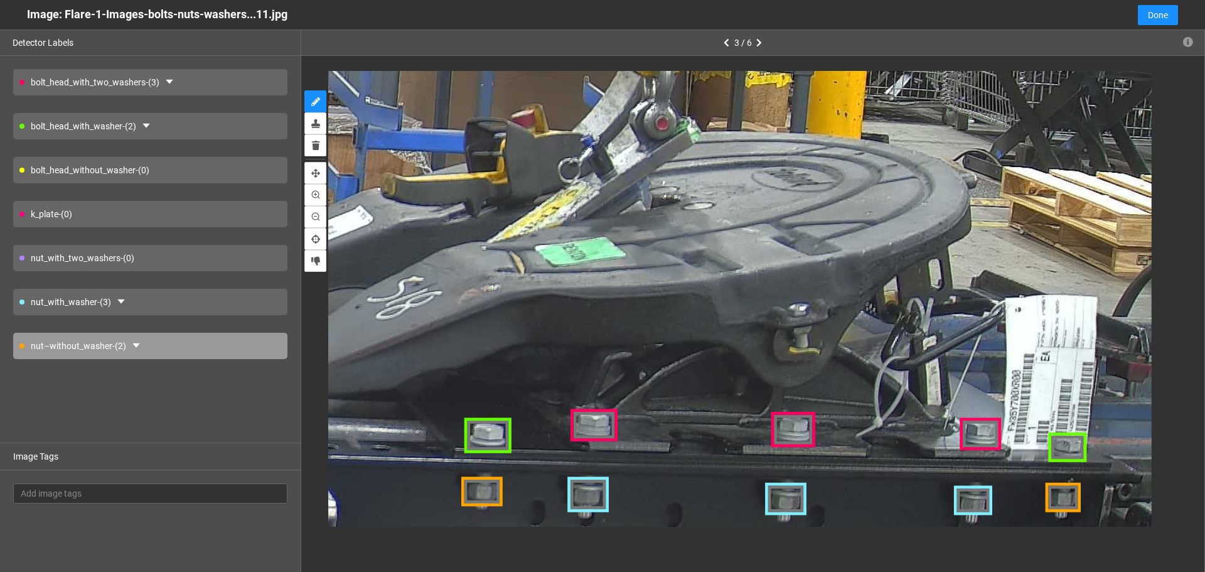
click at [260, 215] on div "k_plate - (0)" at bounding box center [150, 214] width 274 height 26
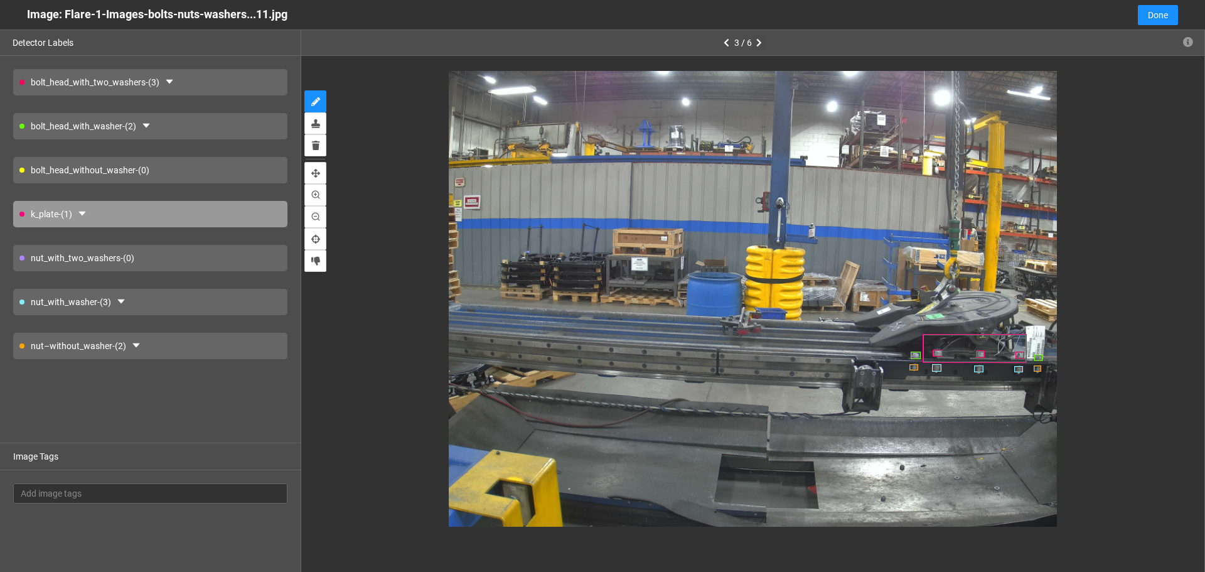
click at [754, 45] on button "button" at bounding box center [759, 42] width 15 height 15
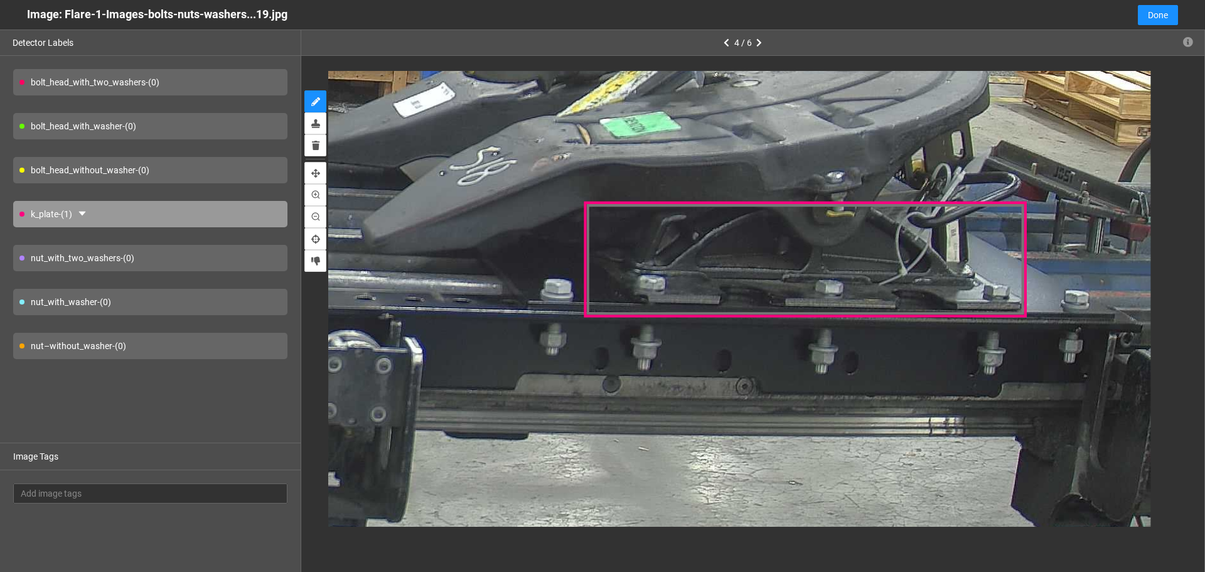
click at [94, 129] on div "bolt_head_with_washer - (0)" at bounding box center [150, 126] width 274 height 26
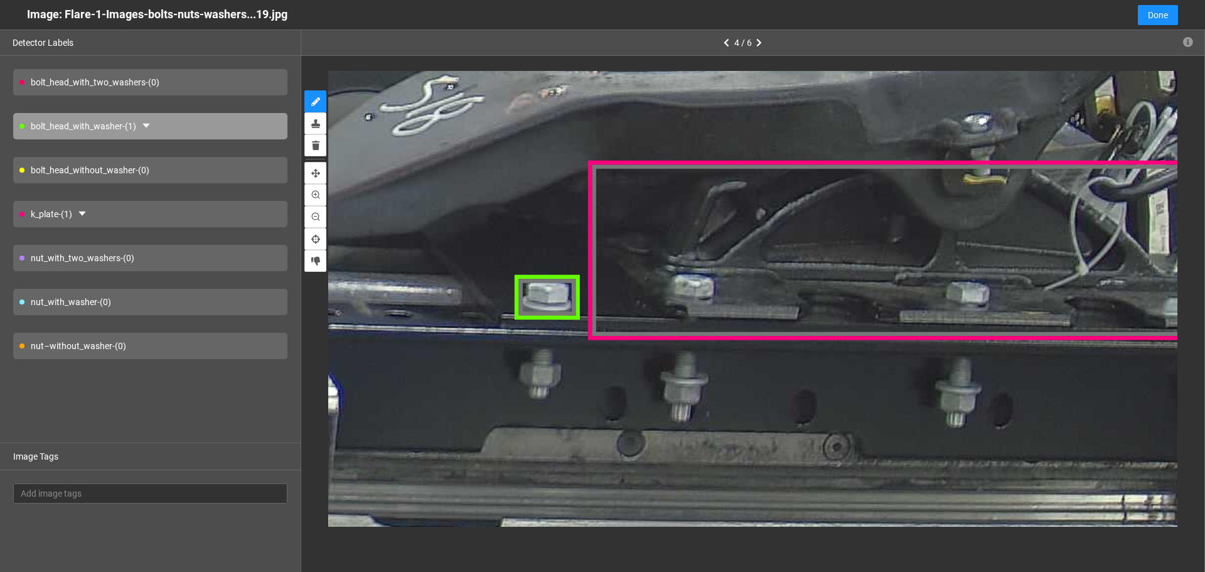
click at [235, 181] on div "bolt_head_without_washer - (0)" at bounding box center [150, 170] width 274 height 26
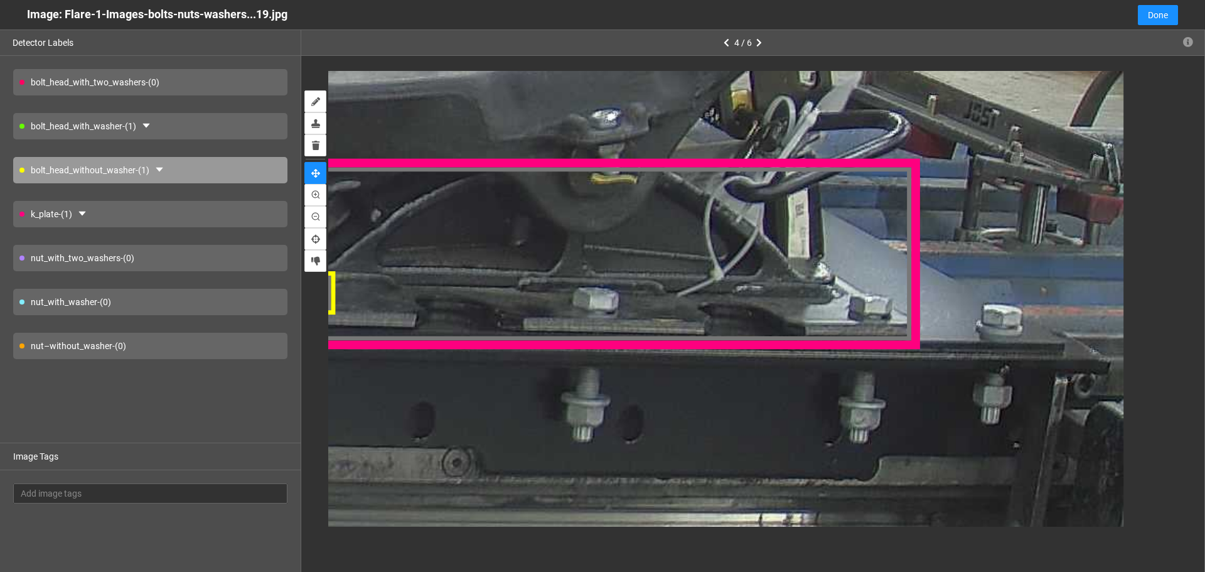
drag, startPoint x: 726, startPoint y: 267, endPoint x: 528, endPoint y: 271, distance: 197.7
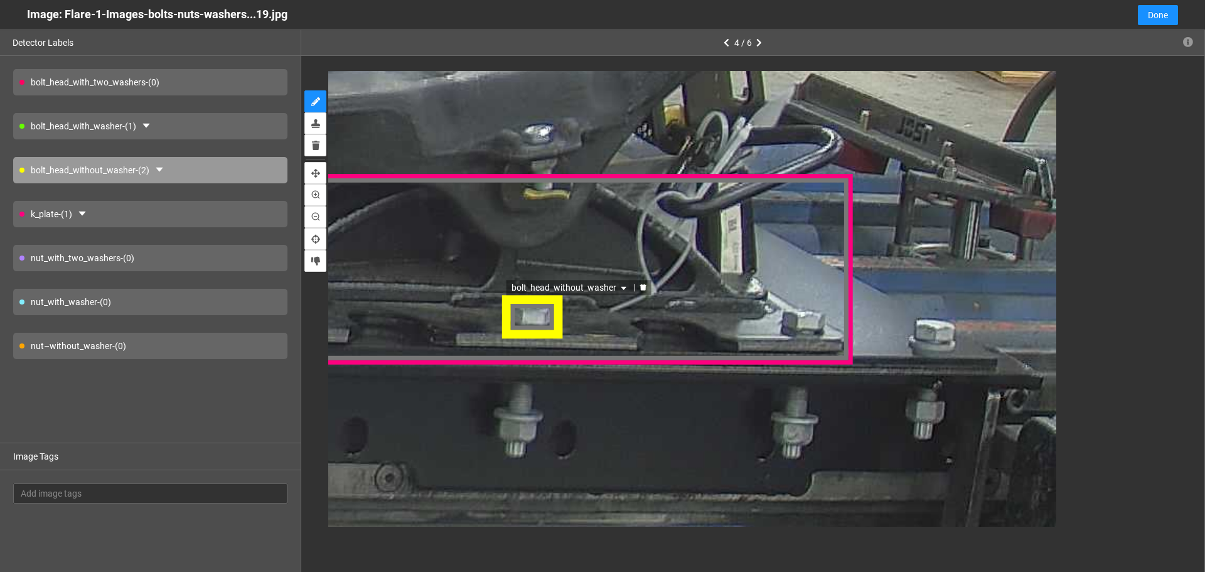
click at [540, 318] on div "bolt_head_without_washer" at bounding box center [530, 318] width 61 height 42
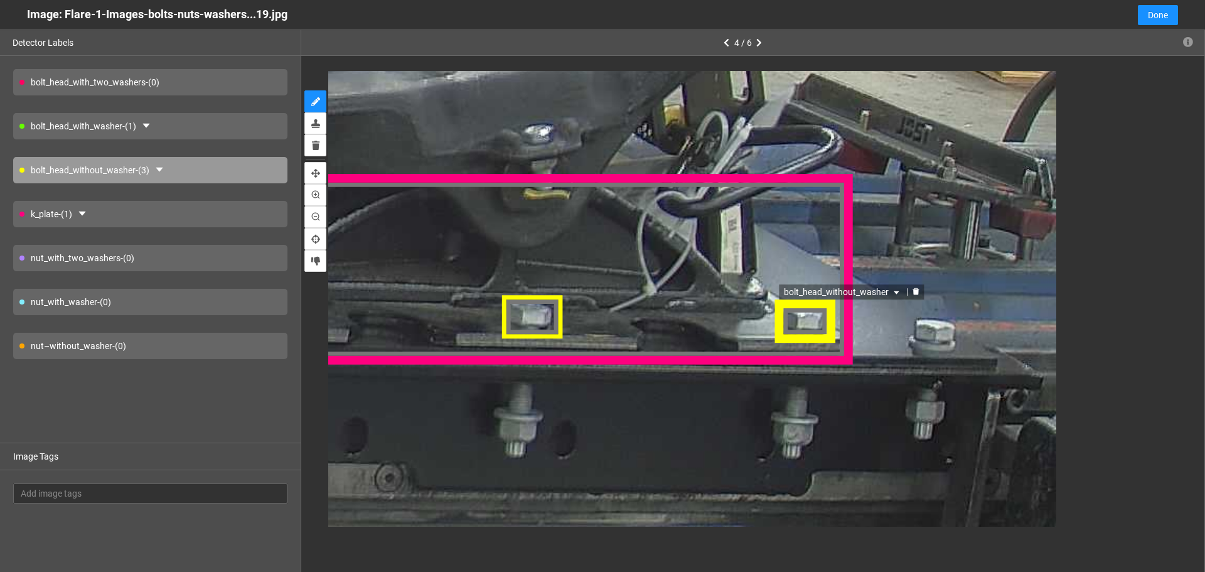
click at [206, 115] on div "bolt_head_with_washer - (1)" at bounding box center [150, 126] width 274 height 26
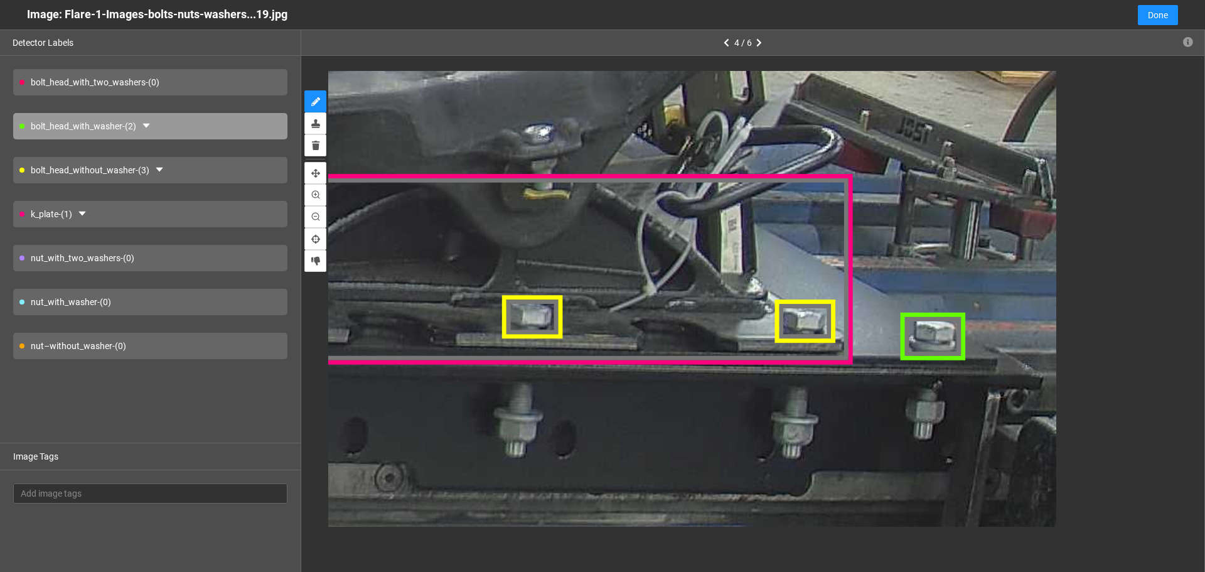
click at [229, 351] on div "nut–without_washer - (0)" at bounding box center [150, 346] width 274 height 26
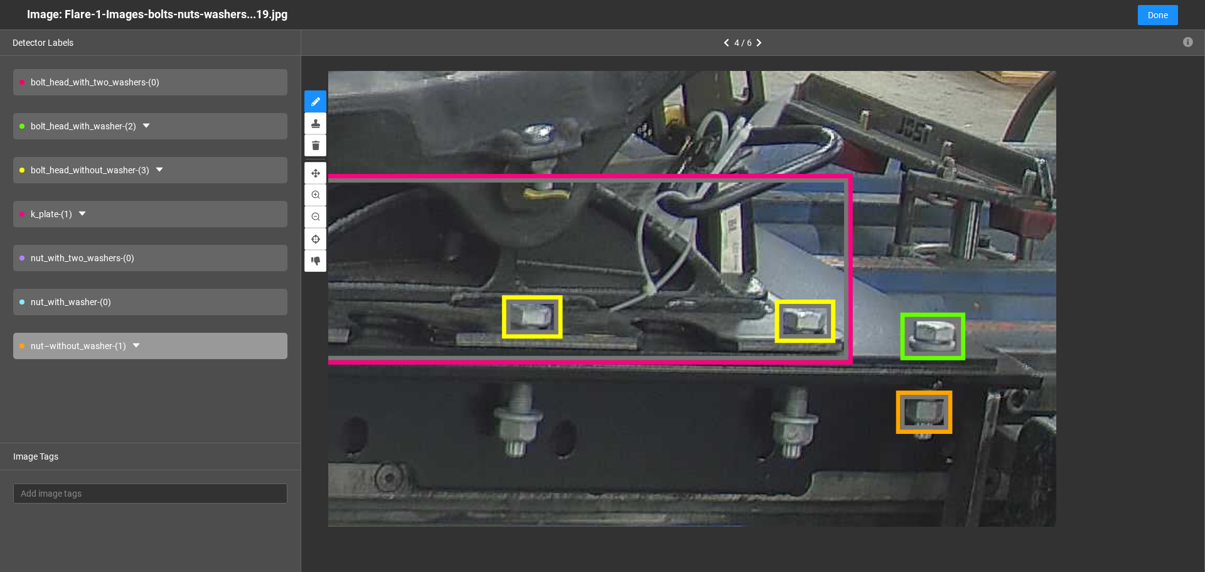
click at [185, 305] on div "nut_with_washer - (0)" at bounding box center [150, 302] width 274 height 26
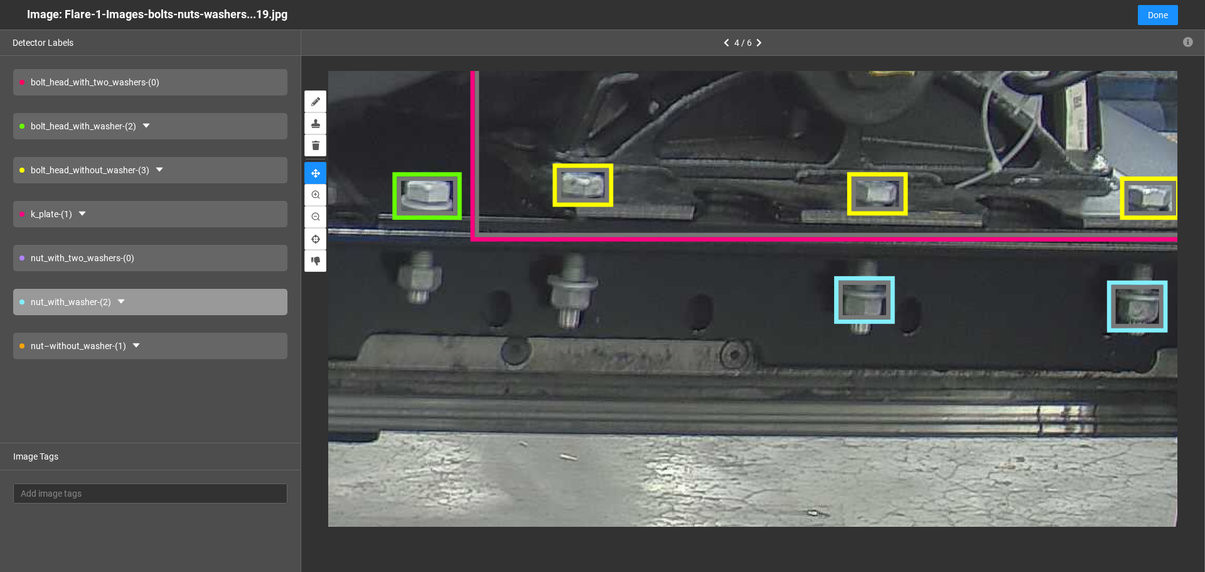
drag, startPoint x: 422, startPoint y: 396, endPoint x: 762, endPoint y: 274, distance: 361.3
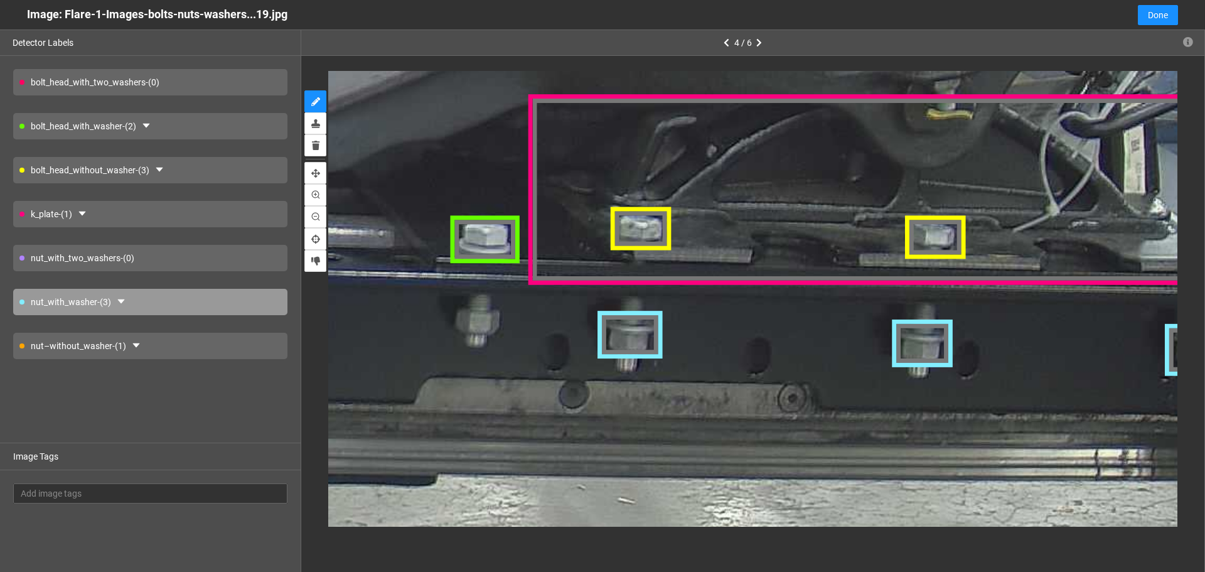
click at [213, 333] on div "bolt_head_with_two_washers - (0) bolt_head_with_washer - (2) bolt_head_without_…" at bounding box center [150, 249] width 301 height 387
click at [230, 339] on div "nut–without_washer - (1)" at bounding box center [150, 346] width 274 height 26
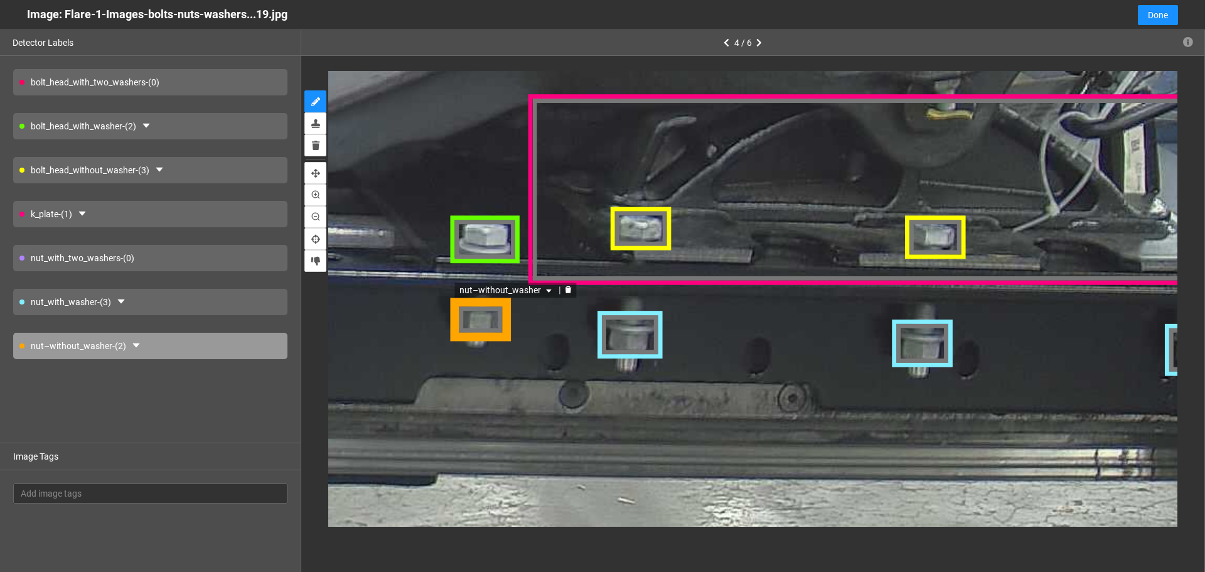
click at [494, 328] on div "nut–without_washer" at bounding box center [480, 321] width 62 height 44
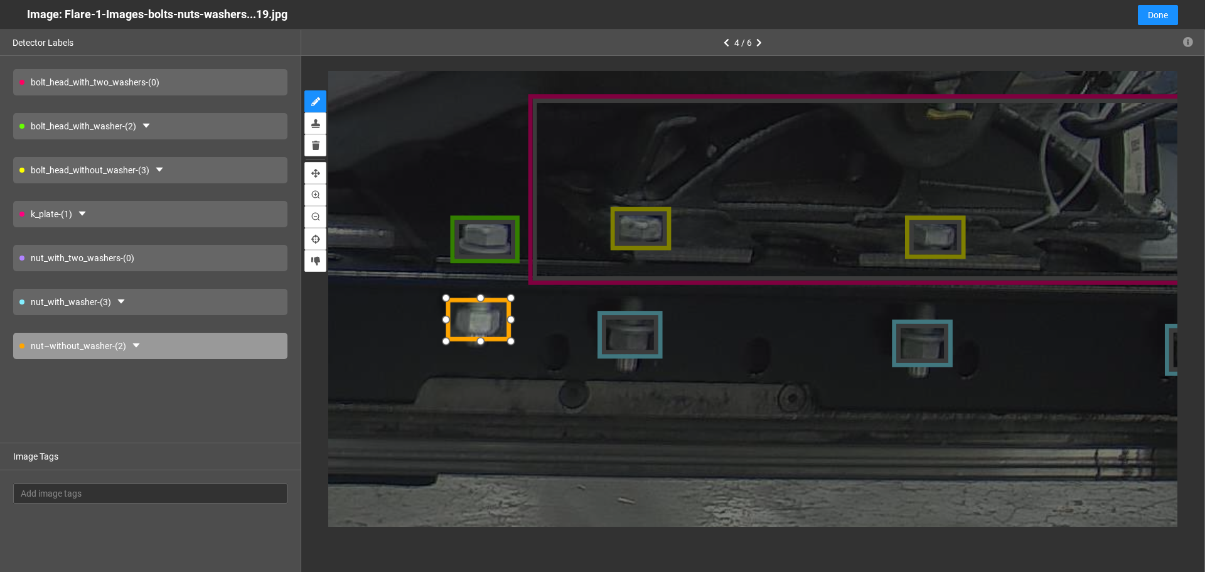
click at [452, 339] on div at bounding box center [448, 343] width 20 height 20
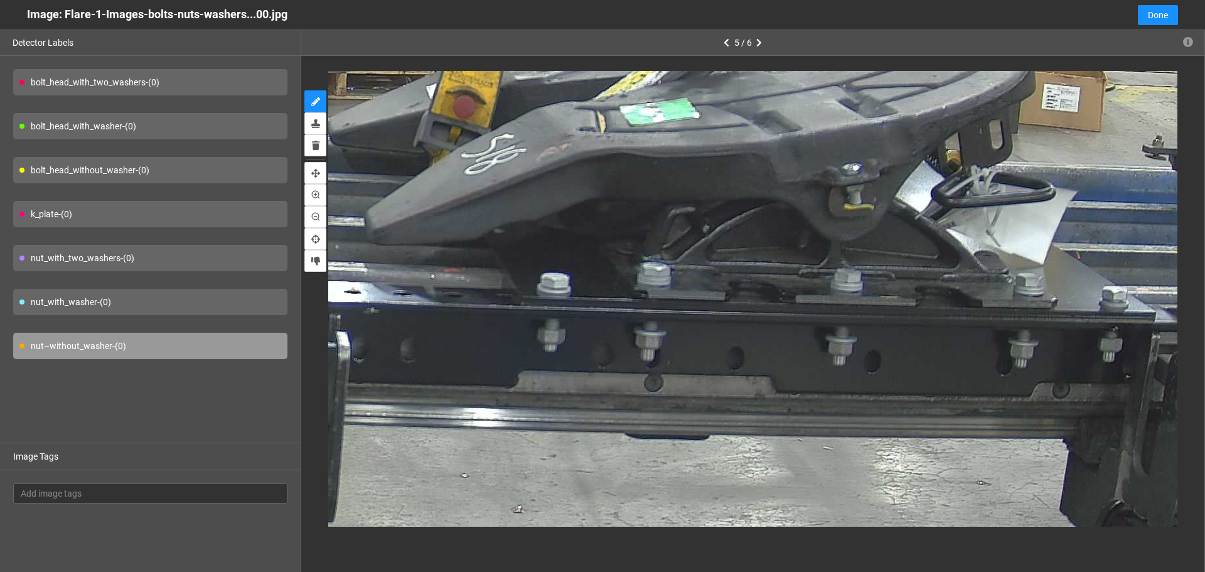
click at [203, 123] on div "bolt_head_with_washer - (0)" at bounding box center [150, 126] width 274 height 26
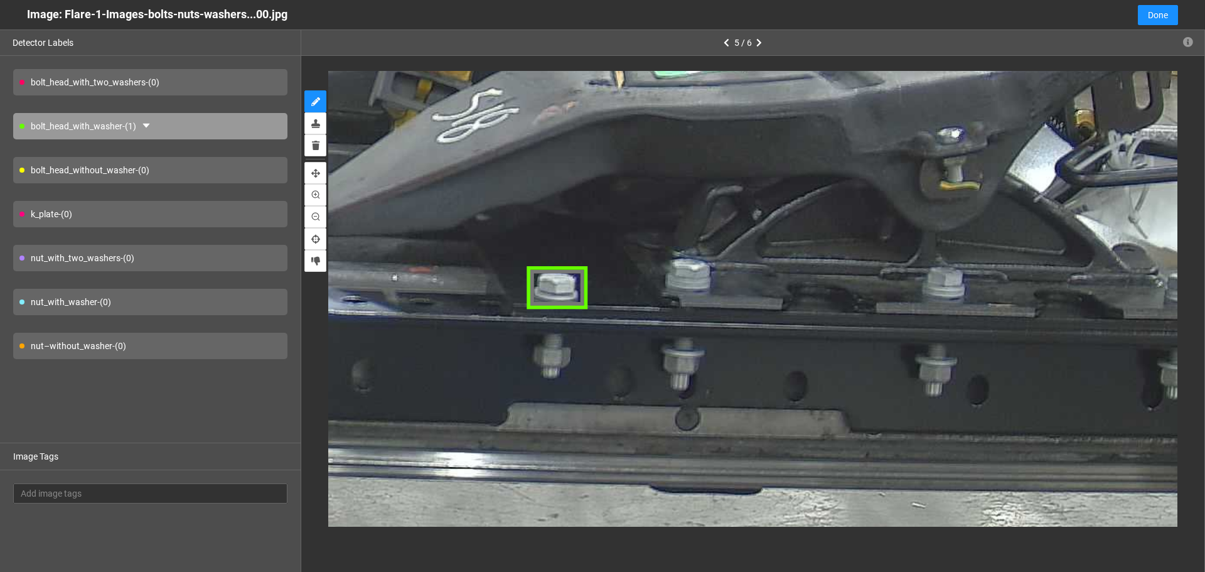
click at [218, 86] on div "bolt_head_with_two_washers - (0)" at bounding box center [150, 82] width 274 height 26
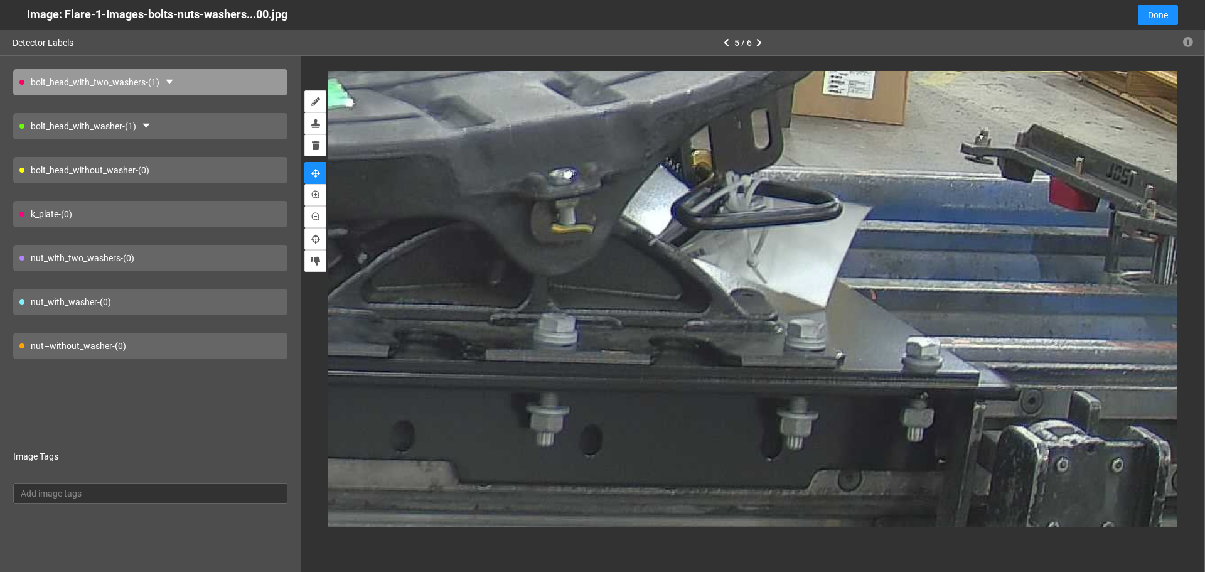
drag, startPoint x: 906, startPoint y: 265, endPoint x: 508, endPoint y: 311, distance: 400.5
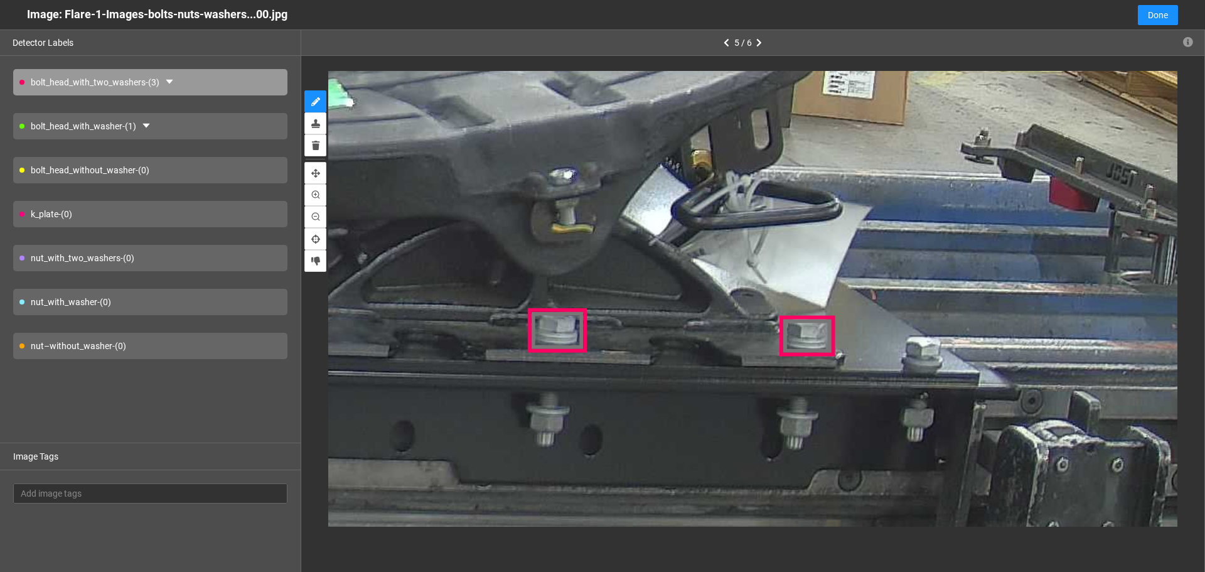
click at [228, 121] on div "bolt_head_with_washer - (1)" at bounding box center [150, 126] width 274 height 26
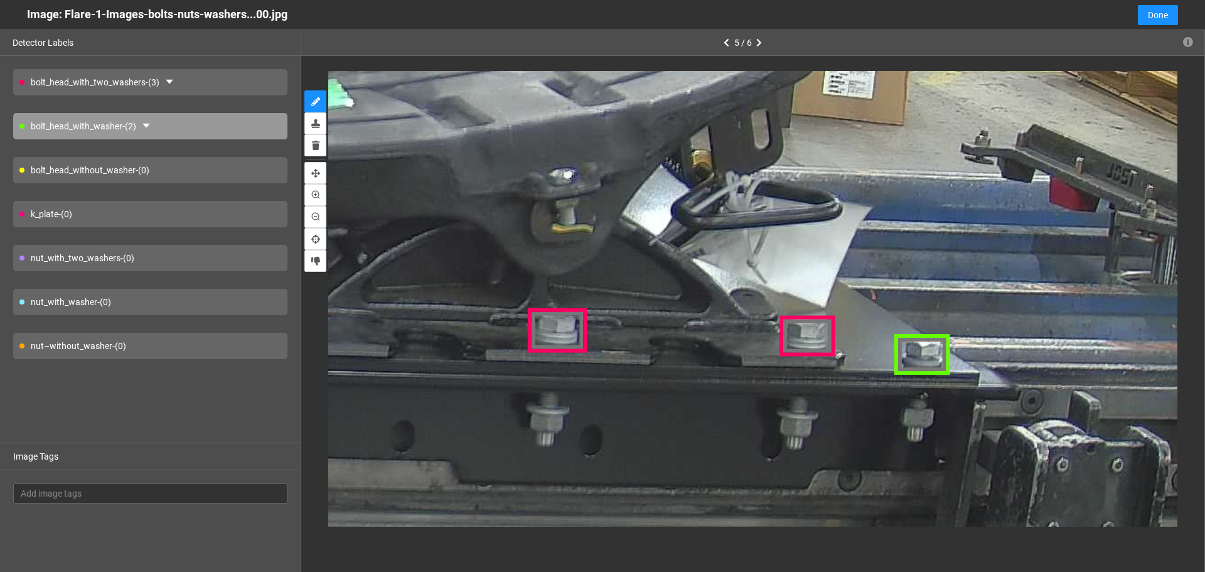
click at [252, 356] on div "nut–without_washer - (0)" at bounding box center [150, 346] width 274 height 26
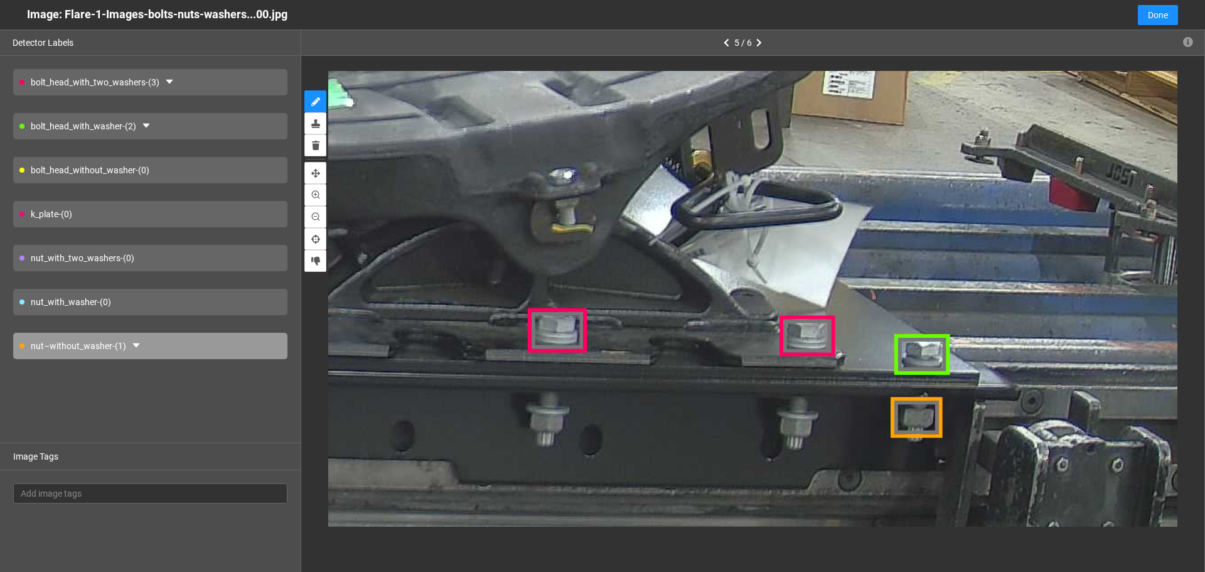
click at [144, 299] on div "nut_with_washer - (0)" at bounding box center [150, 302] width 274 height 26
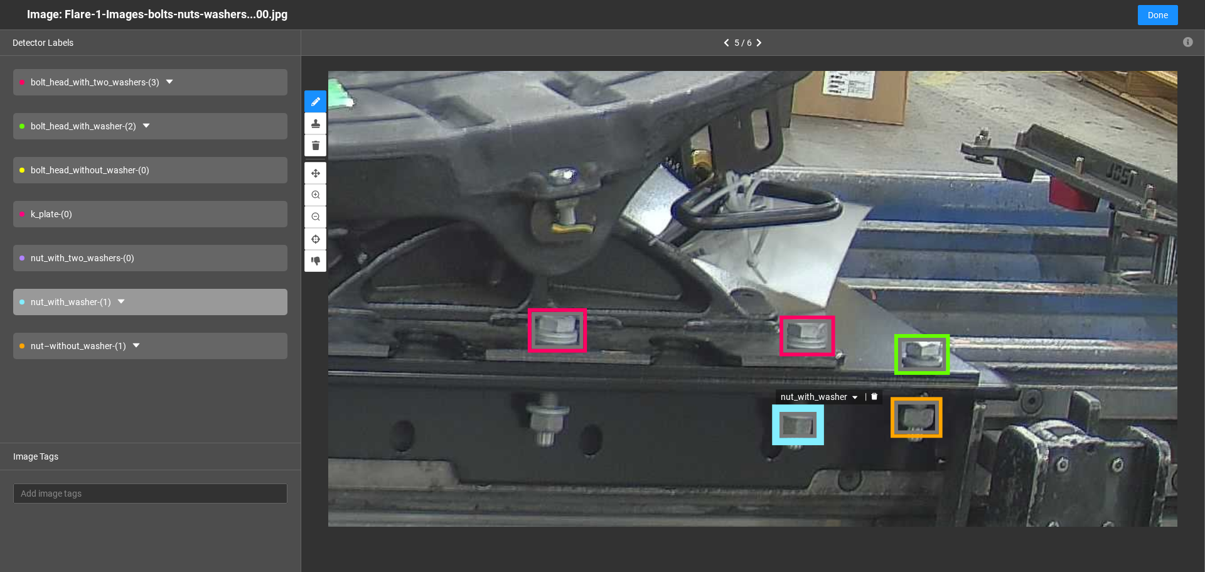
click at [810, 427] on div "nut_with_washer" at bounding box center [798, 425] width 53 height 41
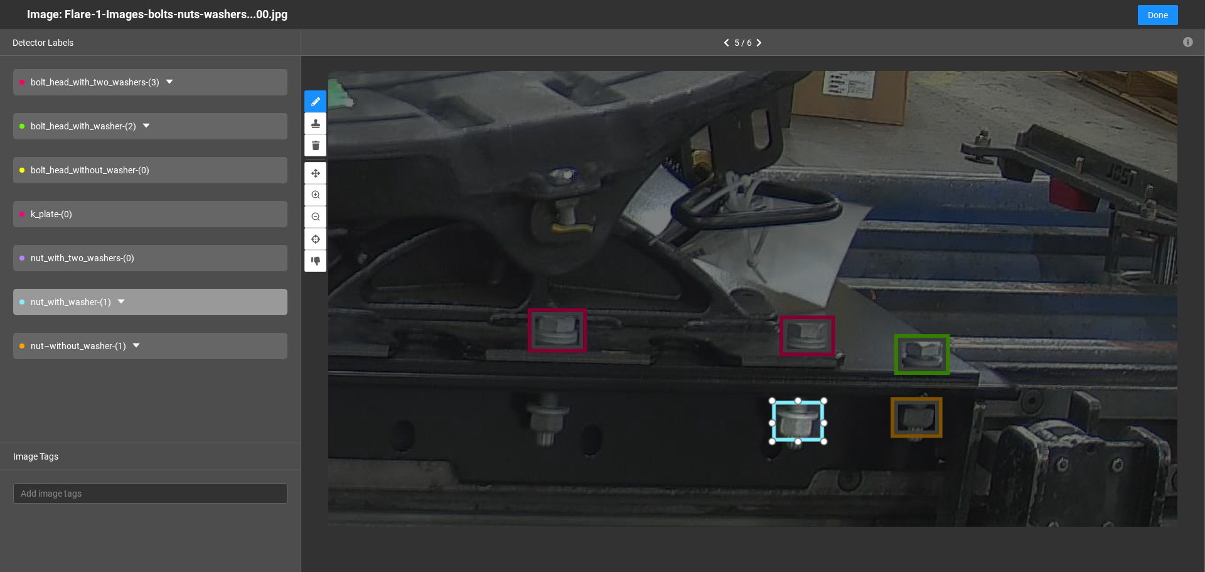
click at [803, 425] on div at bounding box center [797, 422] width 53 height 41
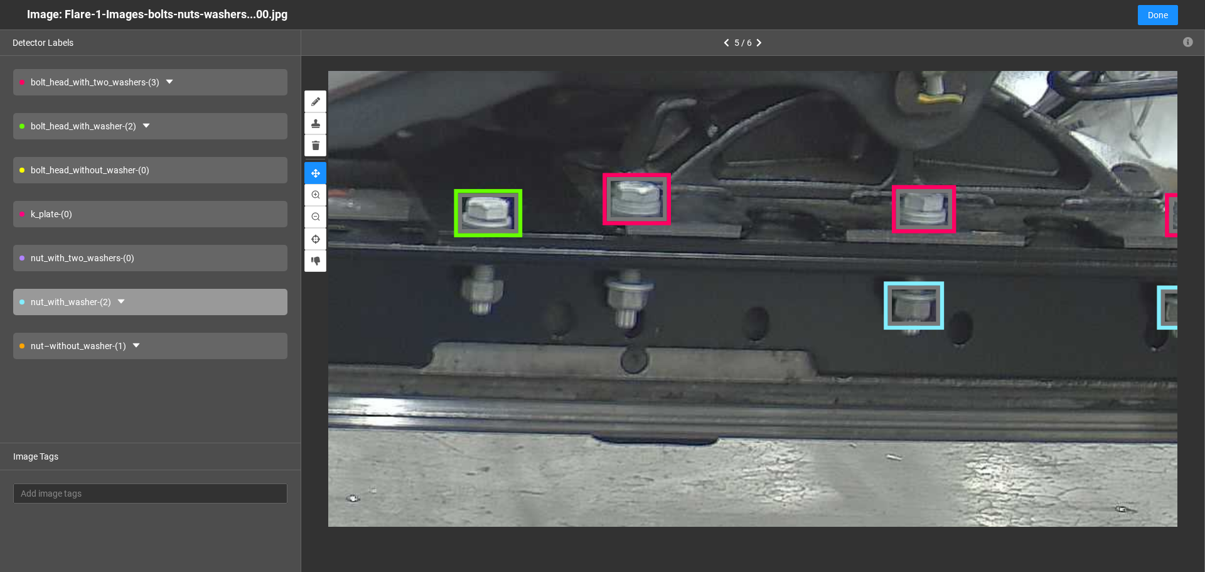
drag, startPoint x: 675, startPoint y: 418, endPoint x: 1018, endPoint y: 329, distance: 354.1
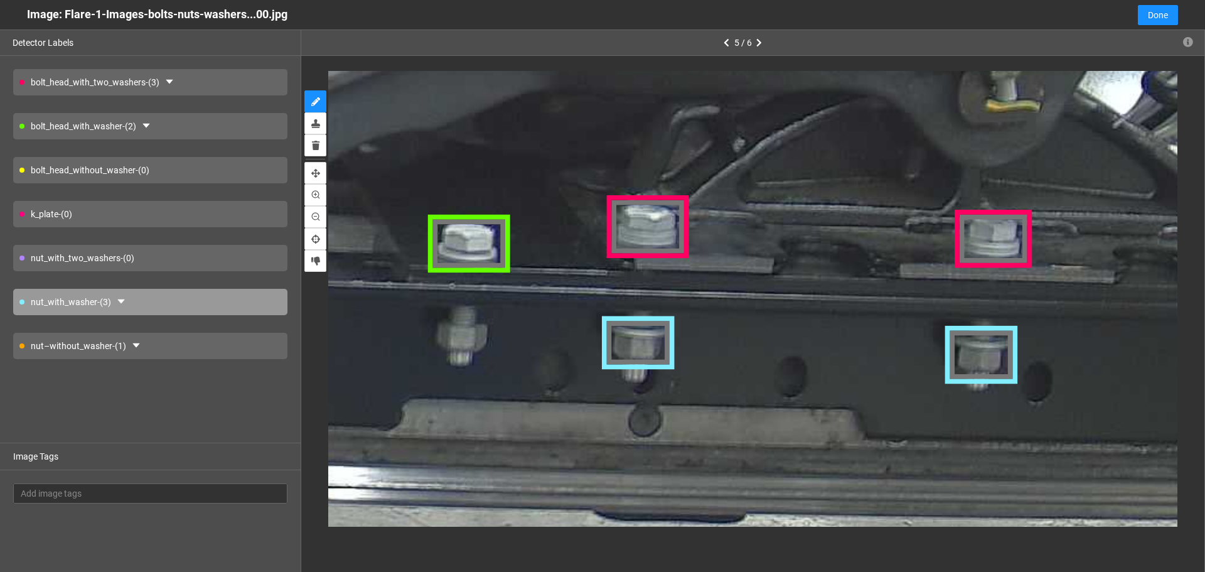
click at [170, 343] on div "nut–without_washer - (1)" at bounding box center [150, 346] width 274 height 26
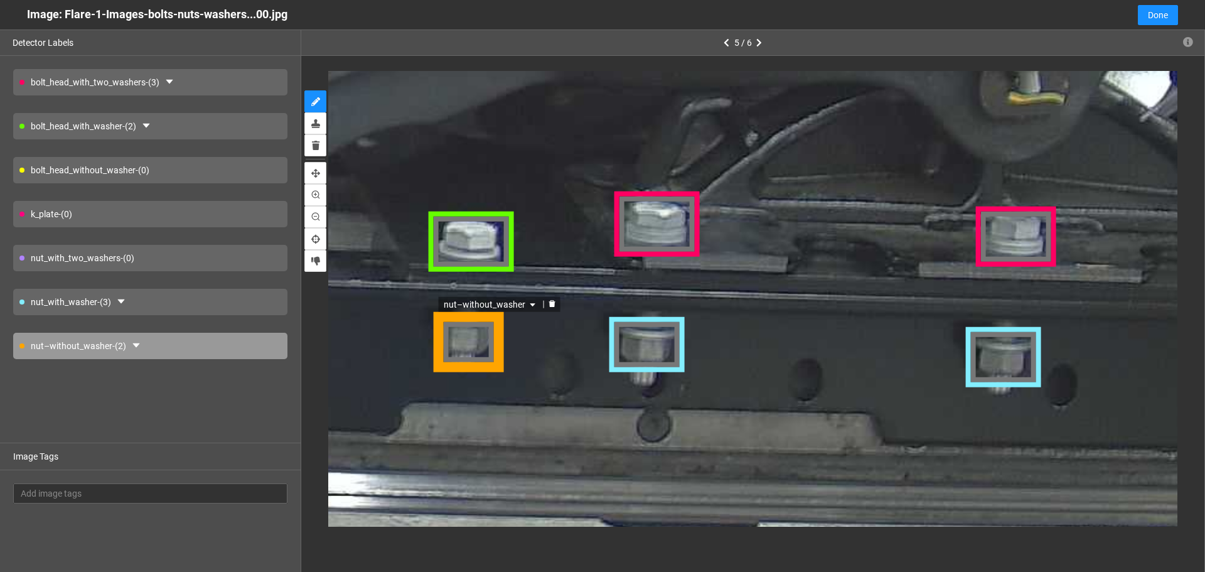
click at [483, 350] on div "nut–without_washer" at bounding box center [467, 339] width 71 height 60
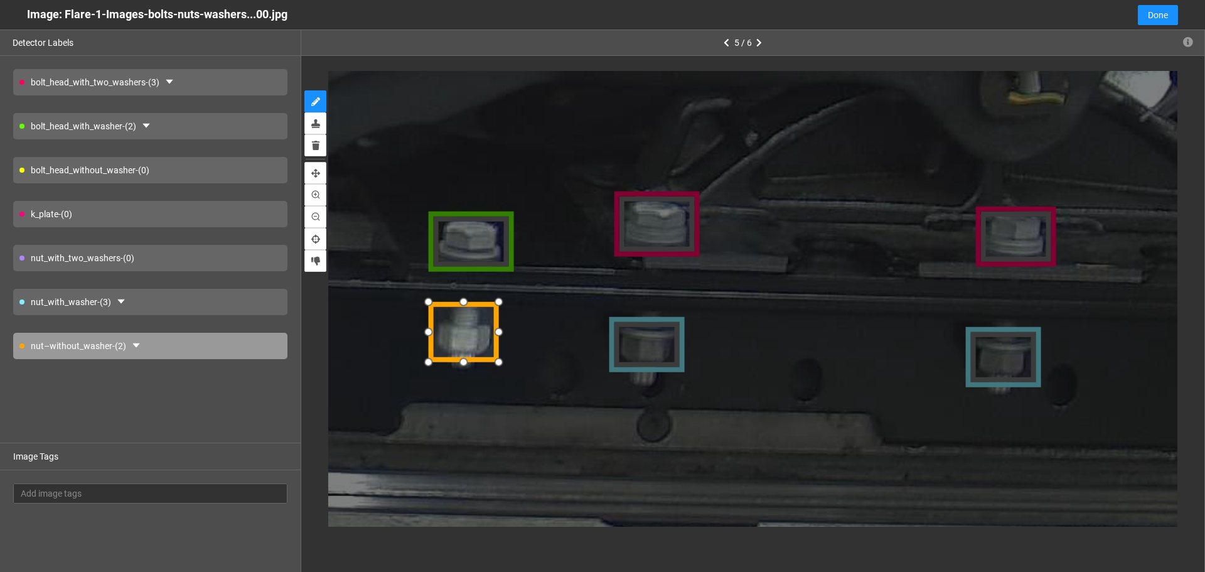
click at [475, 346] on div at bounding box center [464, 333] width 71 height 60
click at [429, 310] on div at bounding box center [430, 311] width 21 height 21
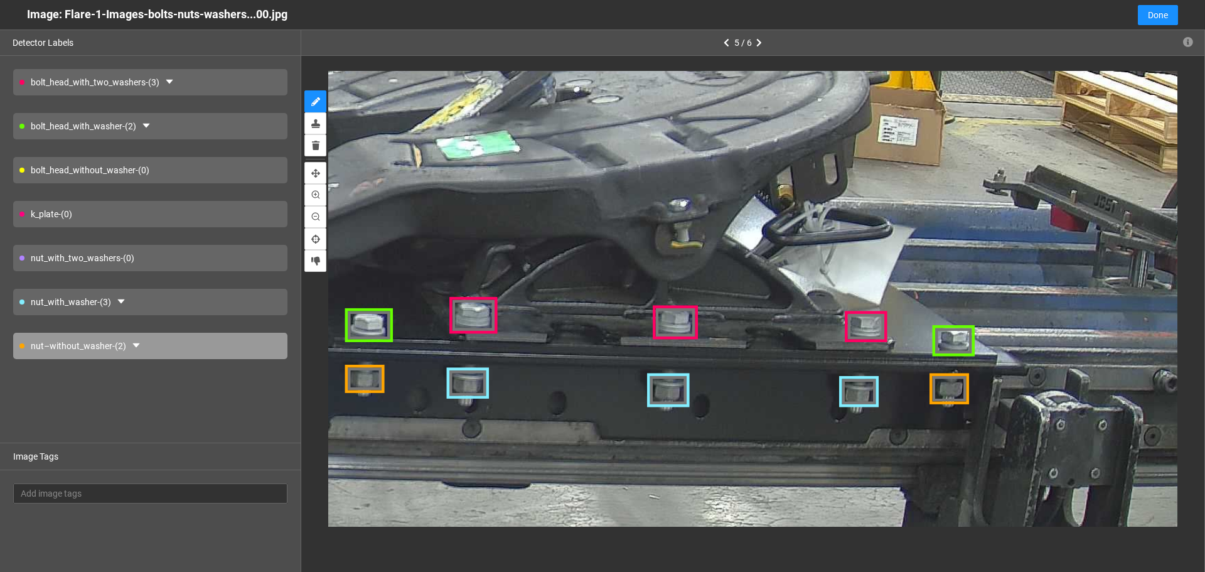
click at [122, 206] on div "k_plate - (0)" at bounding box center [150, 214] width 274 height 26
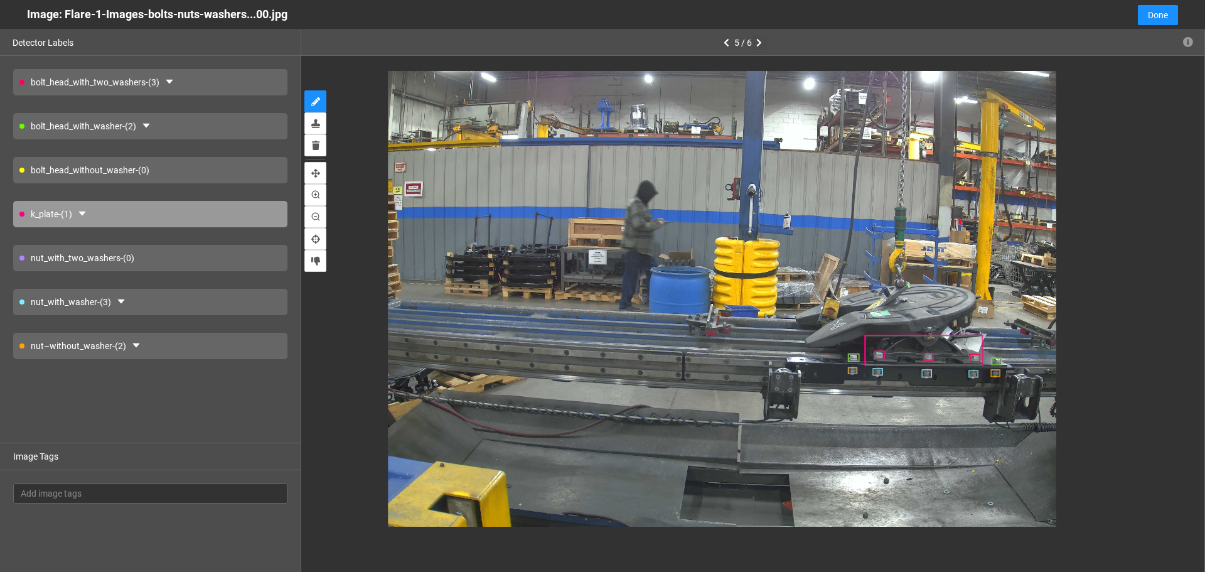
click at [758, 43] on icon "button" at bounding box center [759, 42] width 6 height 9
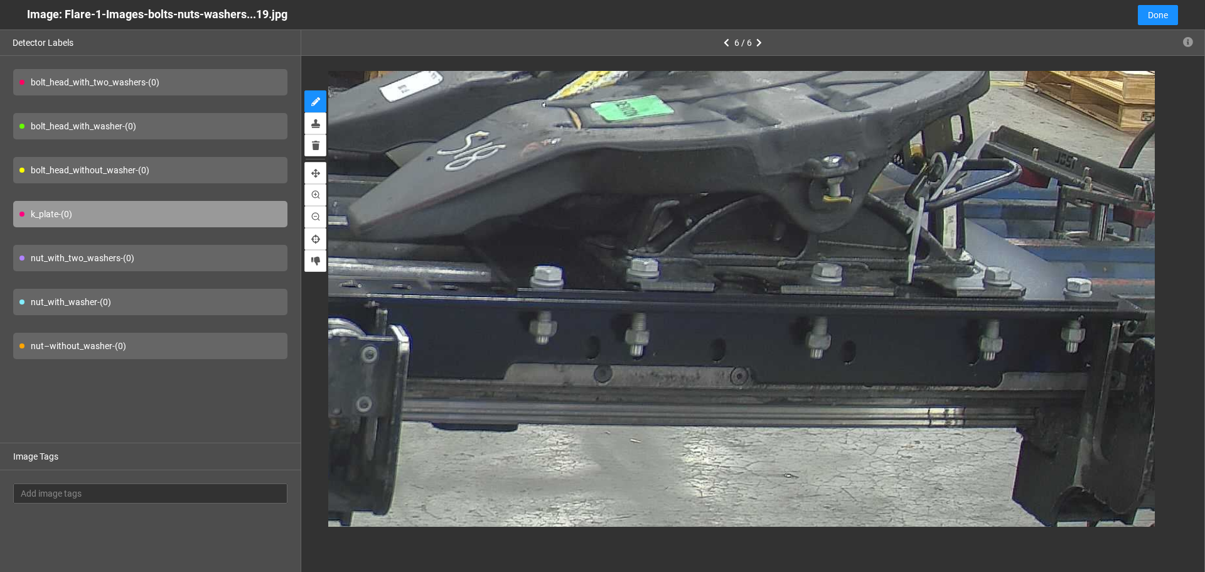
click at [240, 124] on div "bolt_head_with_washer - (0)" at bounding box center [150, 126] width 274 height 26
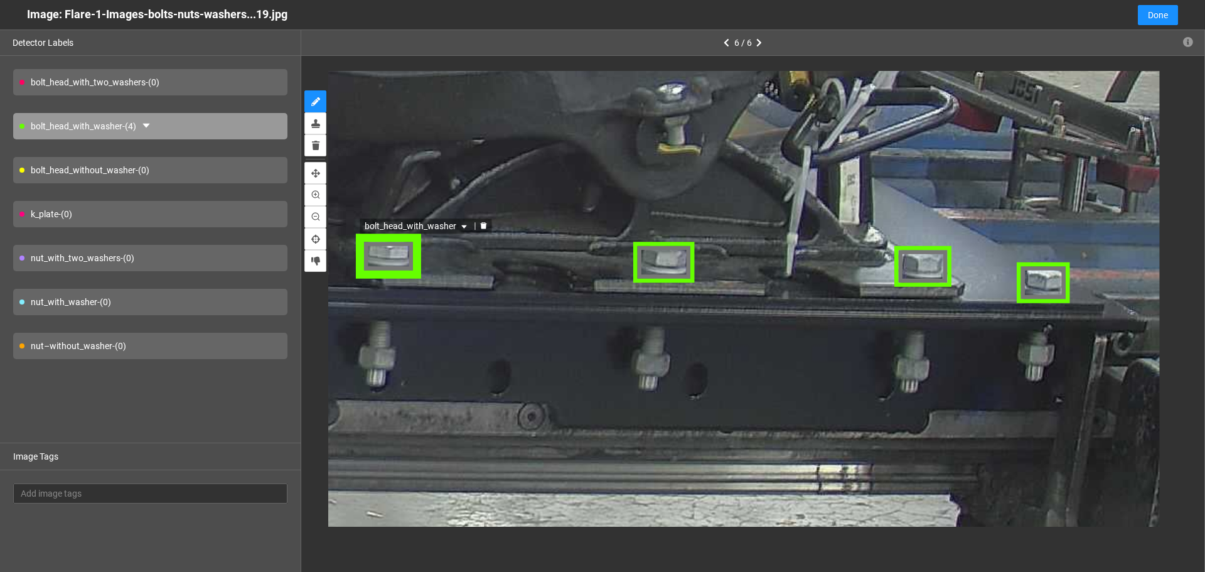
click at [396, 259] on div "bolt_head_with_washer" at bounding box center [387, 254] width 65 height 45
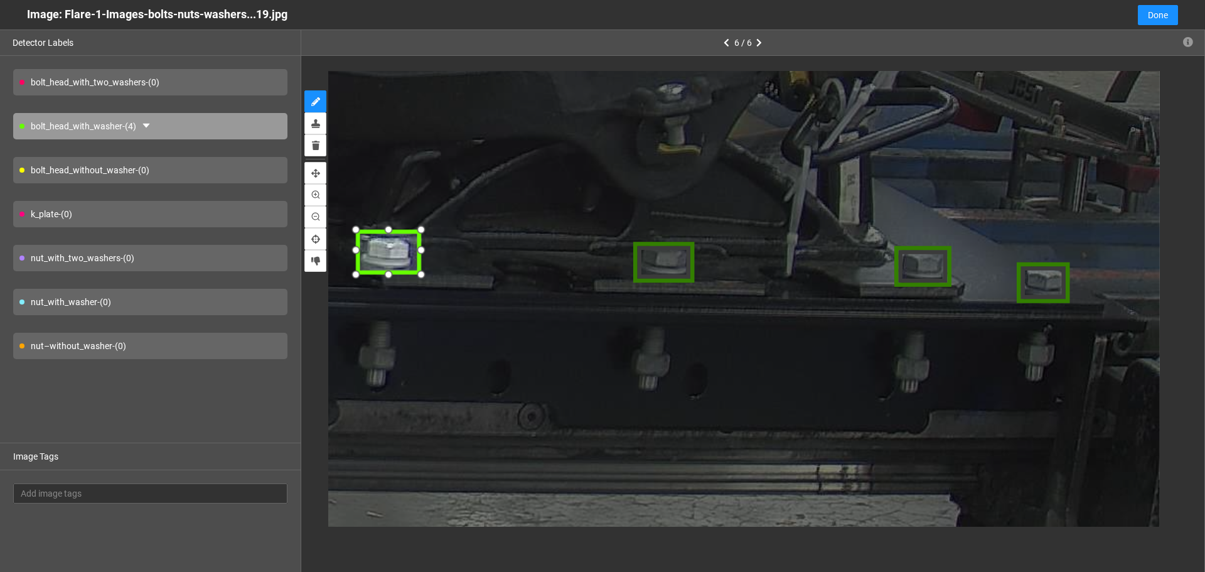
click at [393, 255] on div at bounding box center [386, 251] width 65 height 45
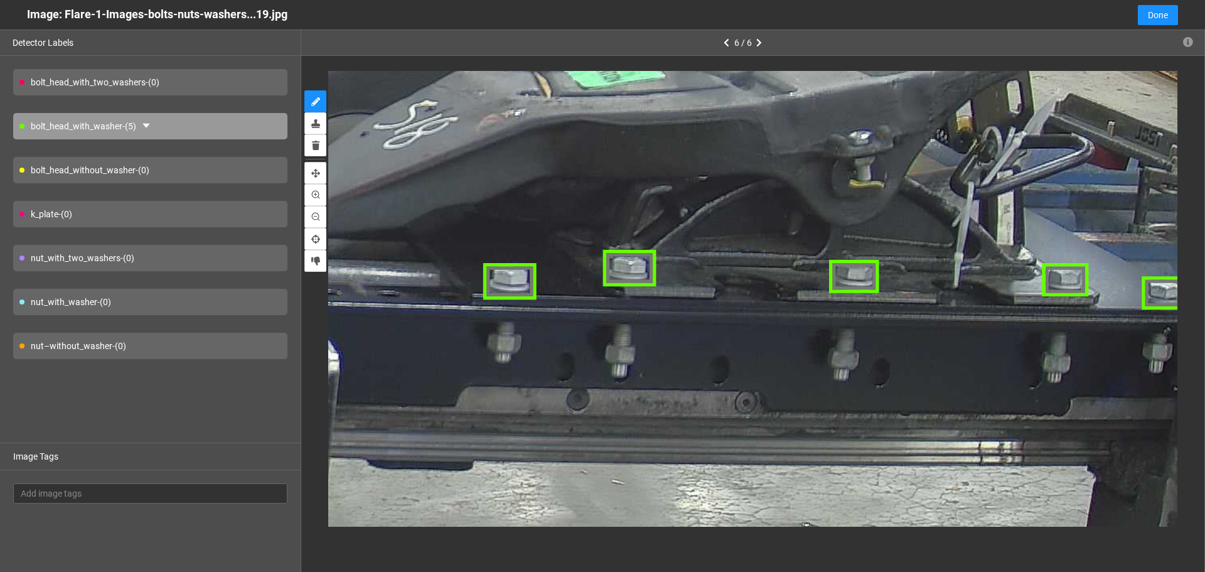
click at [185, 338] on div "nut–without_washer - (0)" at bounding box center [150, 346] width 274 height 26
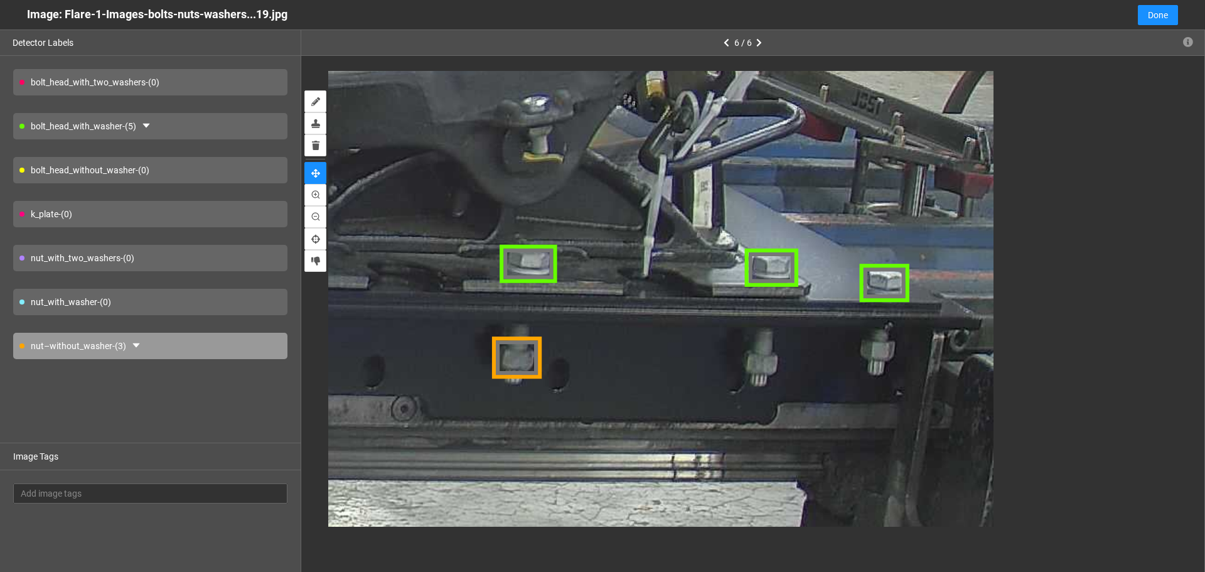
drag, startPoint x: 997, startPoint y: 353, endPoint x: 572, endPoint y: 353, distance: 424.3
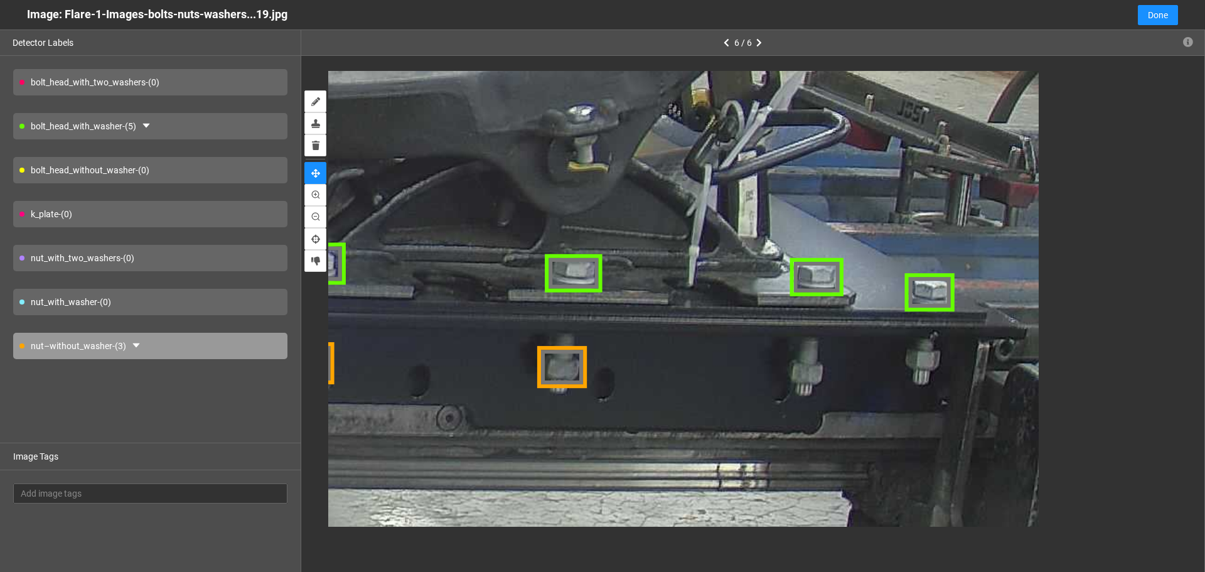
drag, startPoint x: 901, startPoint y: 369, endPoint x: 877, endPoint y: 369, distance: 23.8
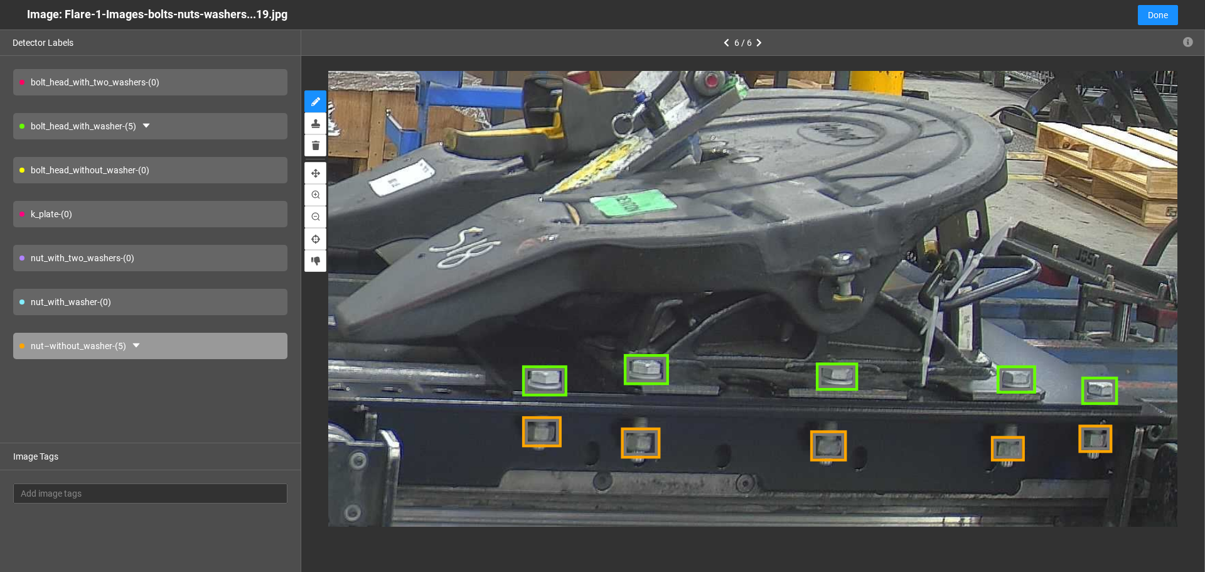
click at [111, 208] on div "k_plate - (0)" at bounding box center [150, 214] width 274 height 26
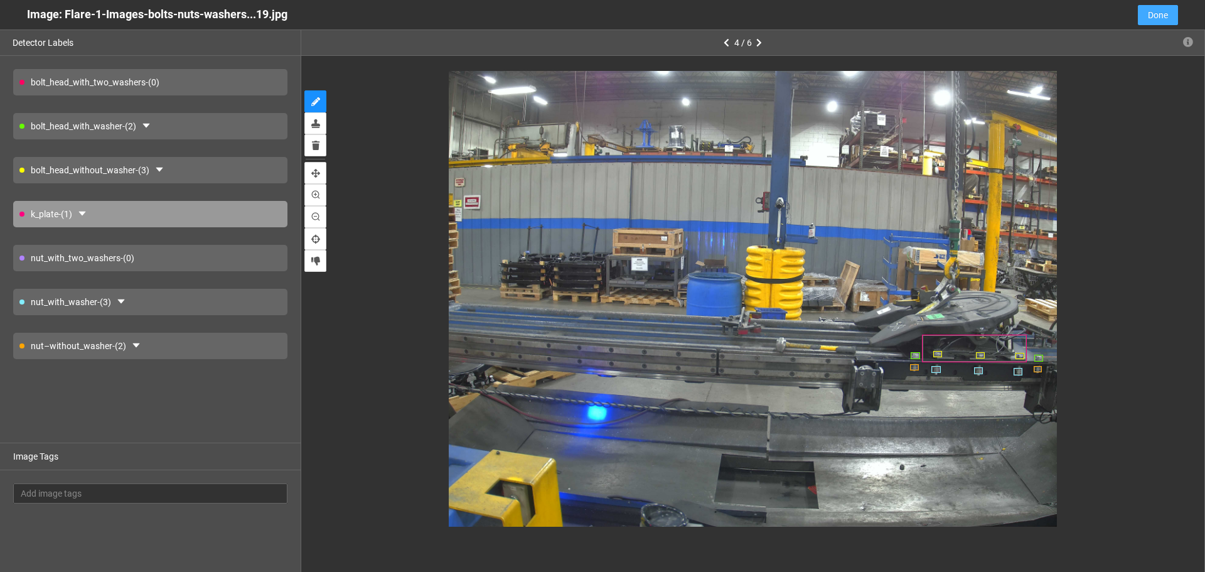
click at [1160, 7] on button "Done" at bounding box center [1158, 15] width 40 height 20
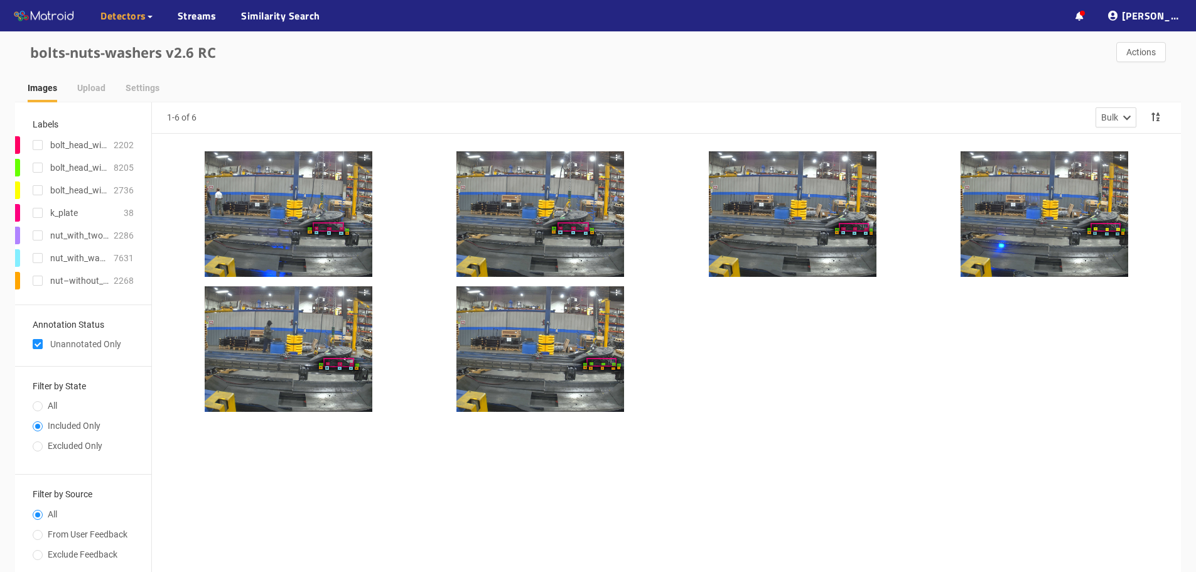
click at [43, 348] on div "Unannotated Only" at bounding box center [83, 344] width 101 height 14
click at [41, 345] on input "checkbox" at bounding box center [38, 346] width 10 height 10
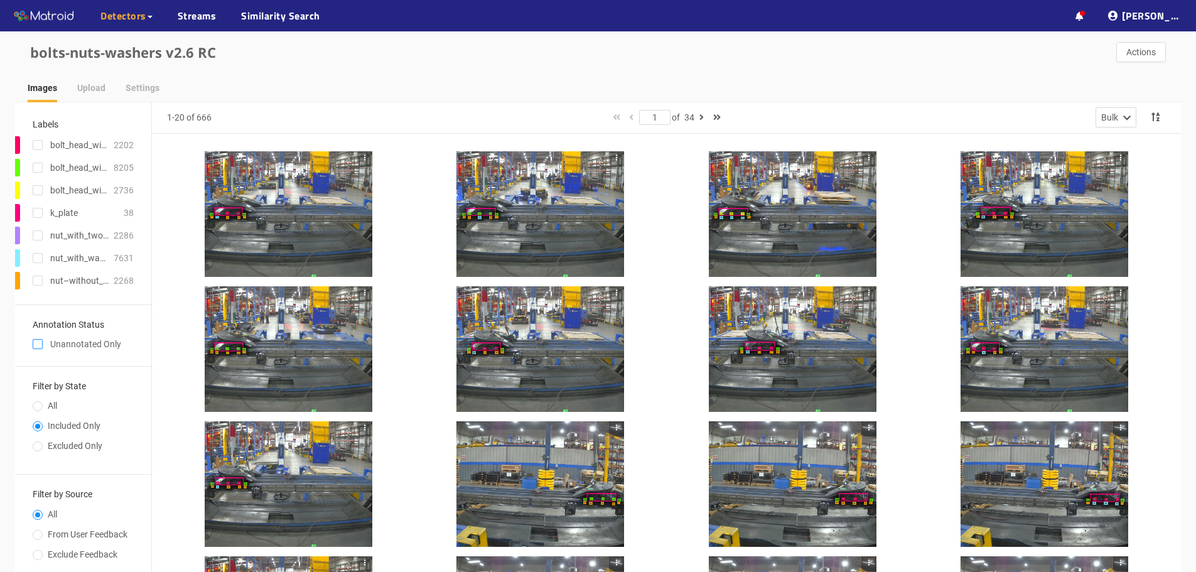
click at [36, 345] on input "checkbox" at bounding box center [38, 346] width 10 height 10
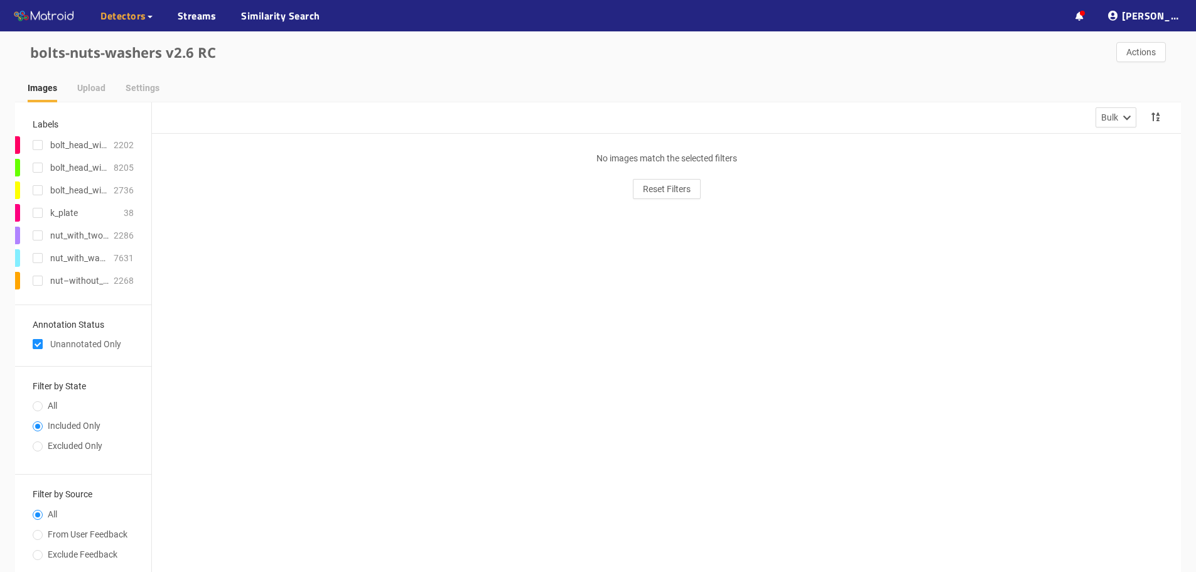
click at [37, 340] on span at bounding box center [38, 344] width 10 height 10
click at [37, 341] on input "checkbox" at bounding box center [38, 346] width 10 height 10
checkbox input "false"
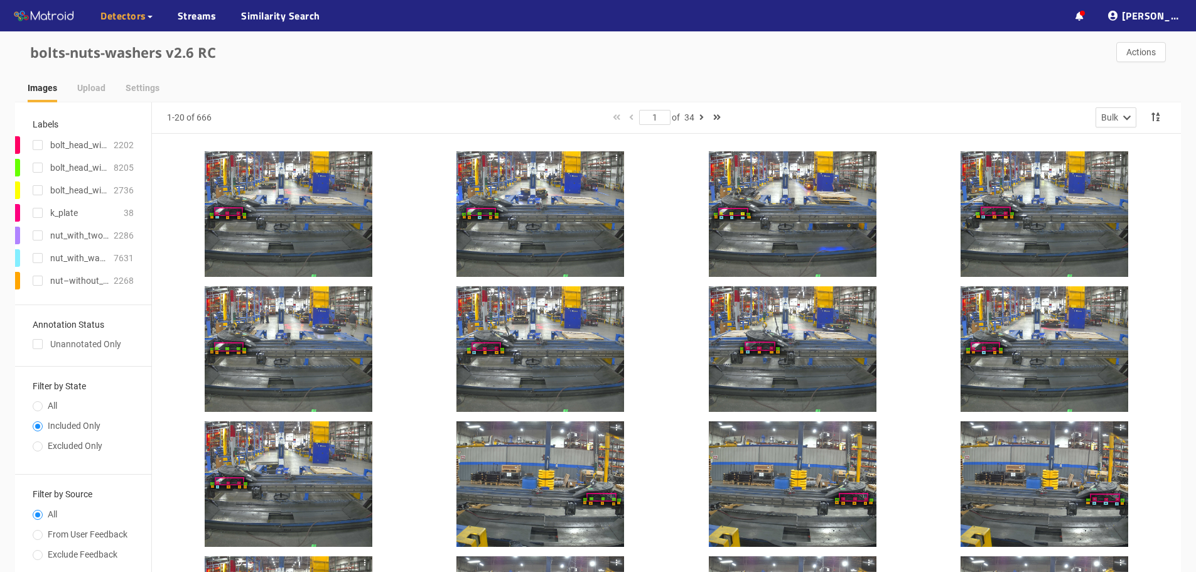
click at [320, 227] on div at bounding box center [289, 214] width 168 height 126
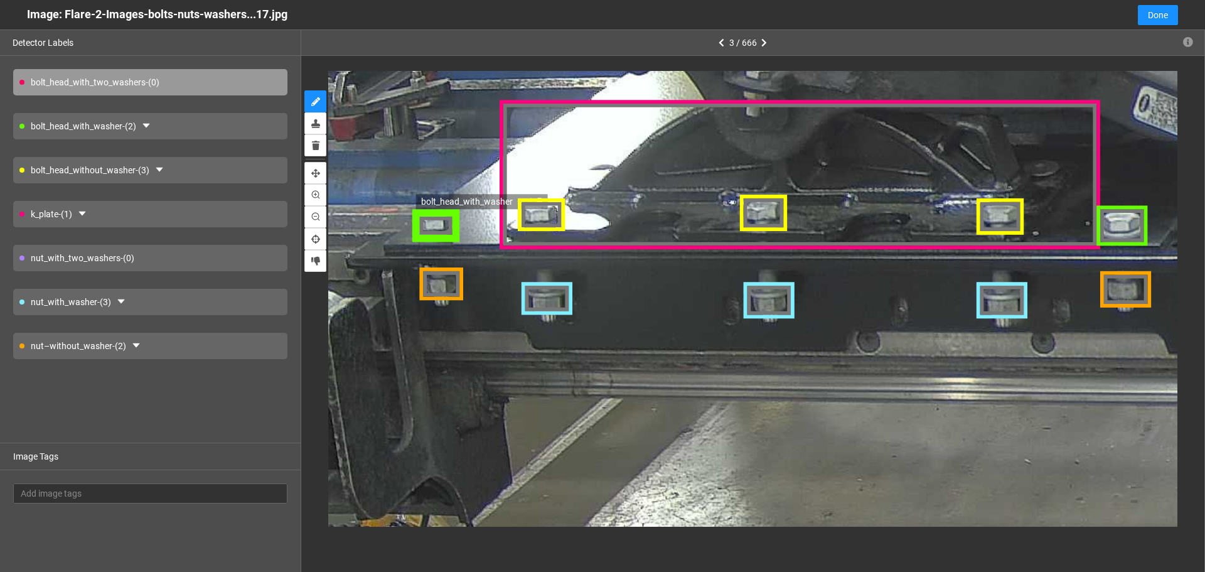
click at [442, 220] on div "bolt_head_with_washer" at bounding box center [435, 226] width 48 height 34
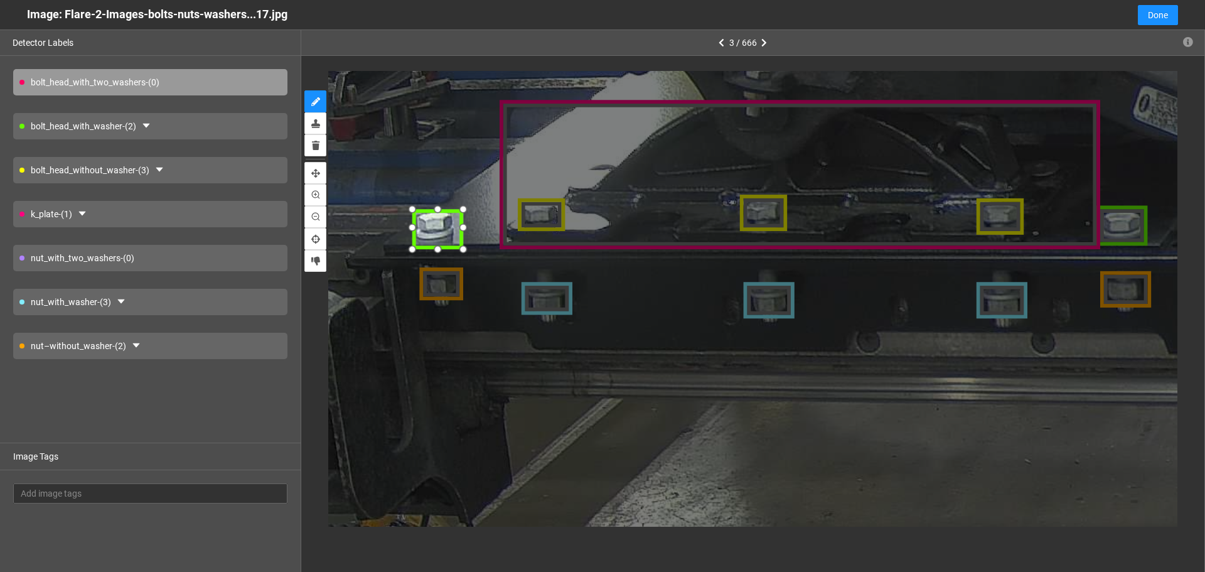
click at [459, 245] on div at bounding box center [462, 248] width 19 height 19
click at [439, 230] on div at bounding box center [432, 226] width 51 height 40
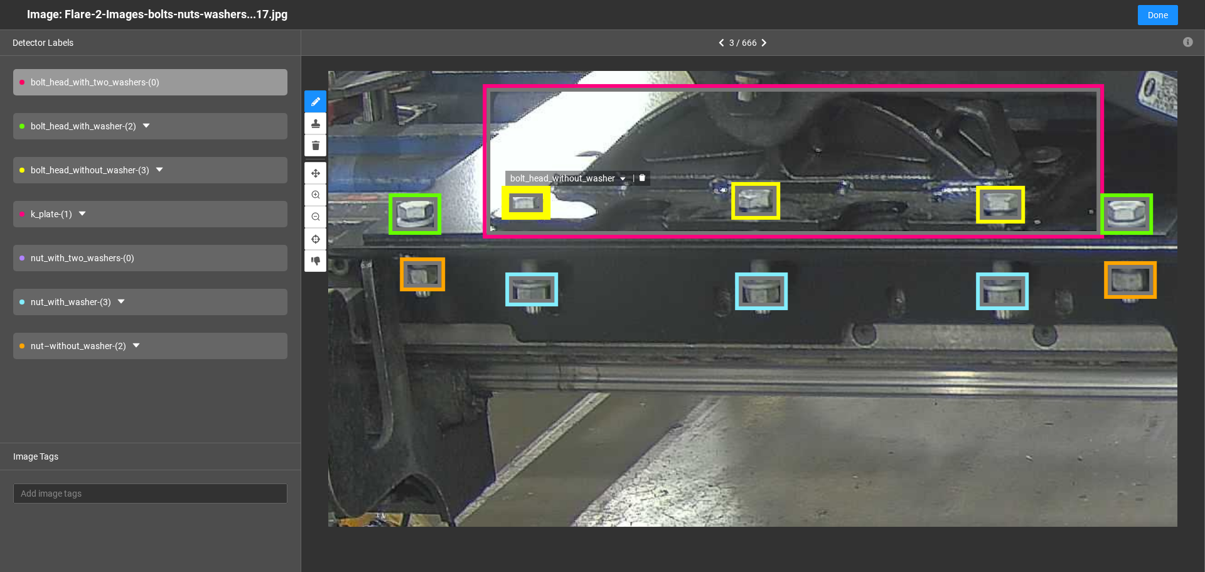
click at [517, 198] on div "bolt_head_without_washer" at bounding box center [526, 204] width 46 height 33
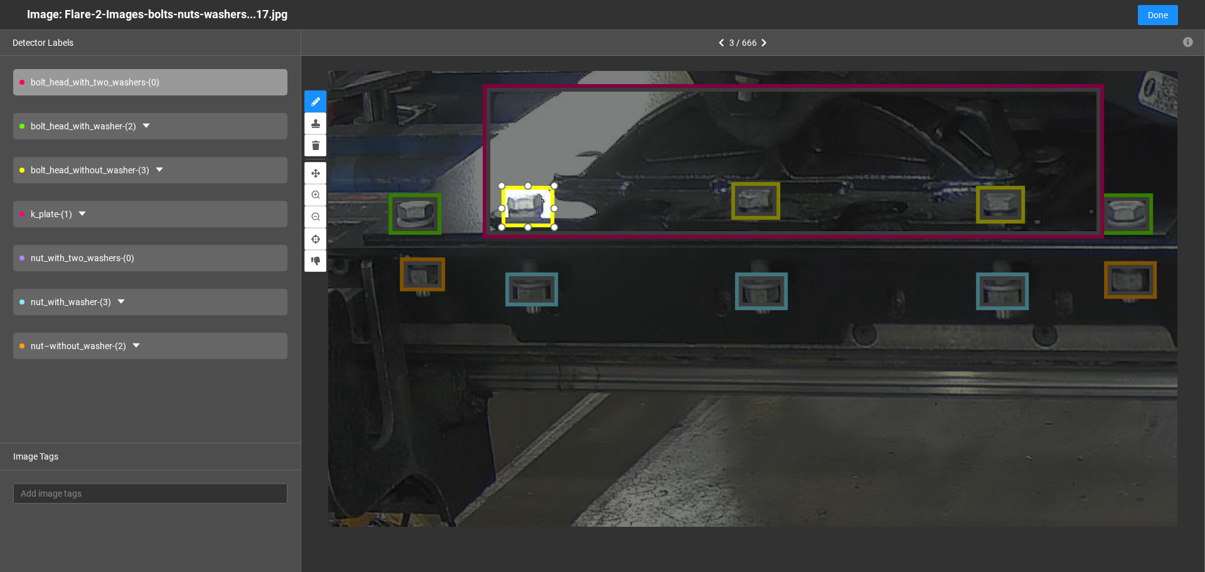
click at [552, 221] on div at bounding box center [554, 227] width 19 height 19
click at [533, 205] on div at bounding box center [524, 203] width 51 height 40
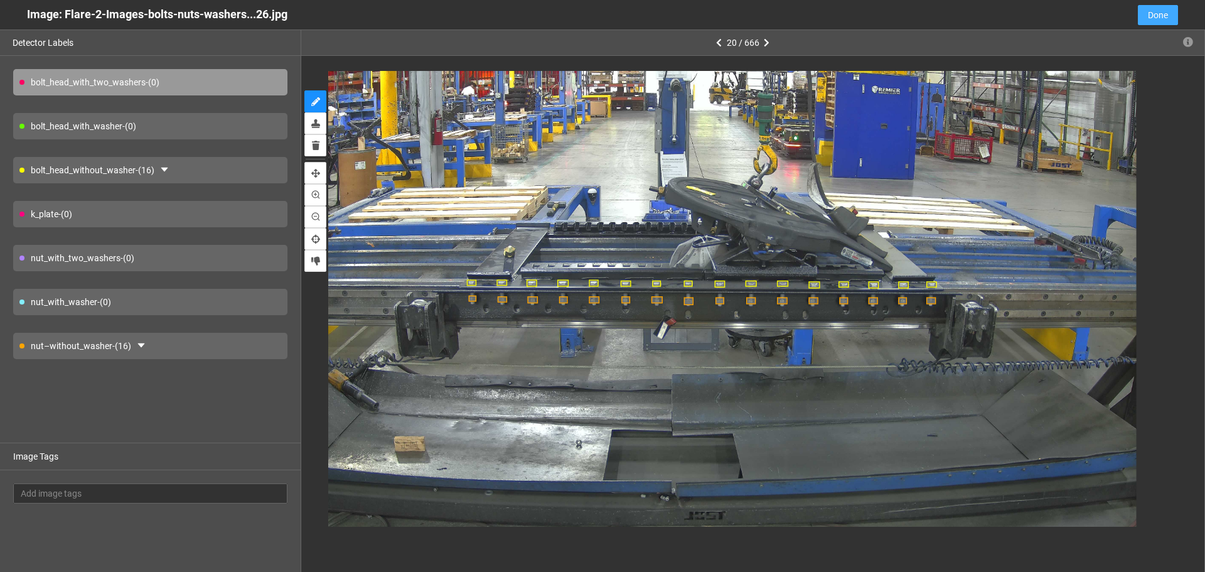
click at [1145, 16] on button "Done" at bounding box center [1158, 15] width 40 height 20
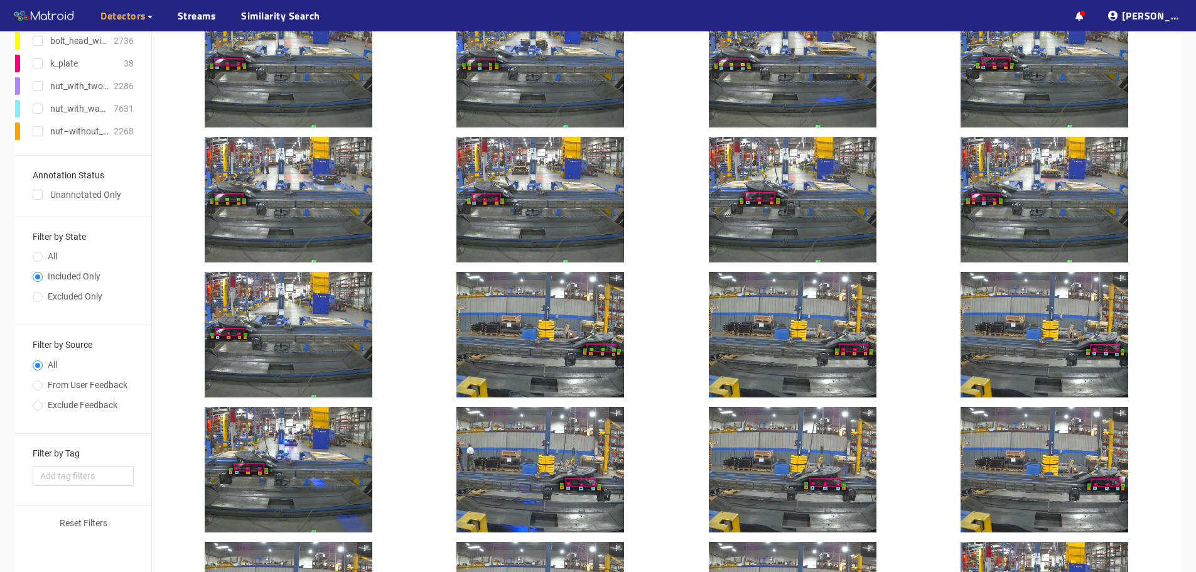
scroll to position [326, 0]
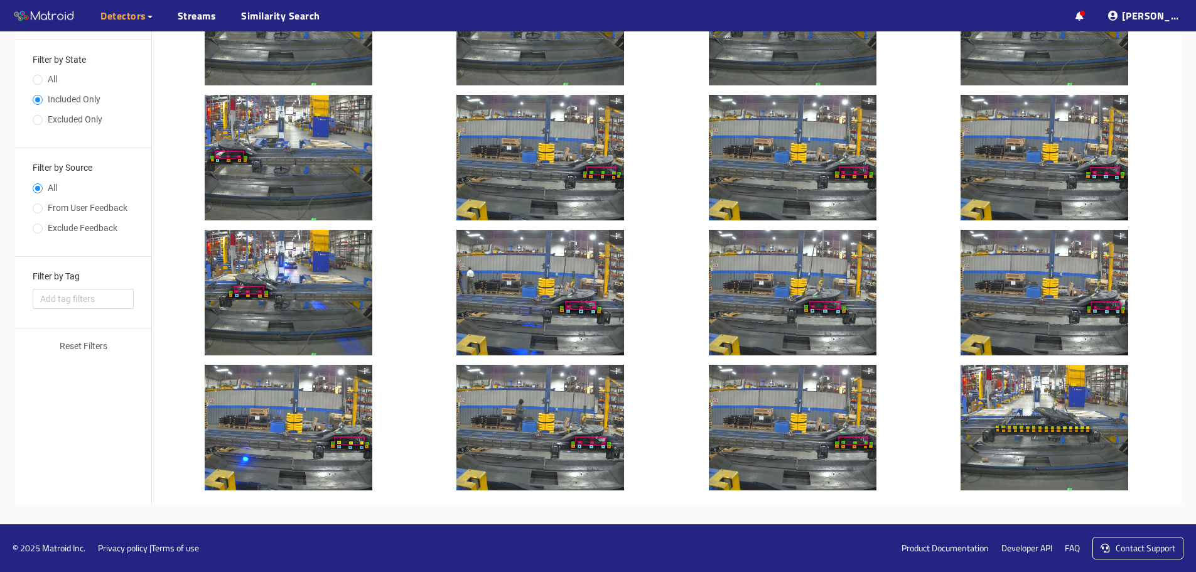
click at [1013, 404] on div at bounding box center [1044, 428] width 168 height 126
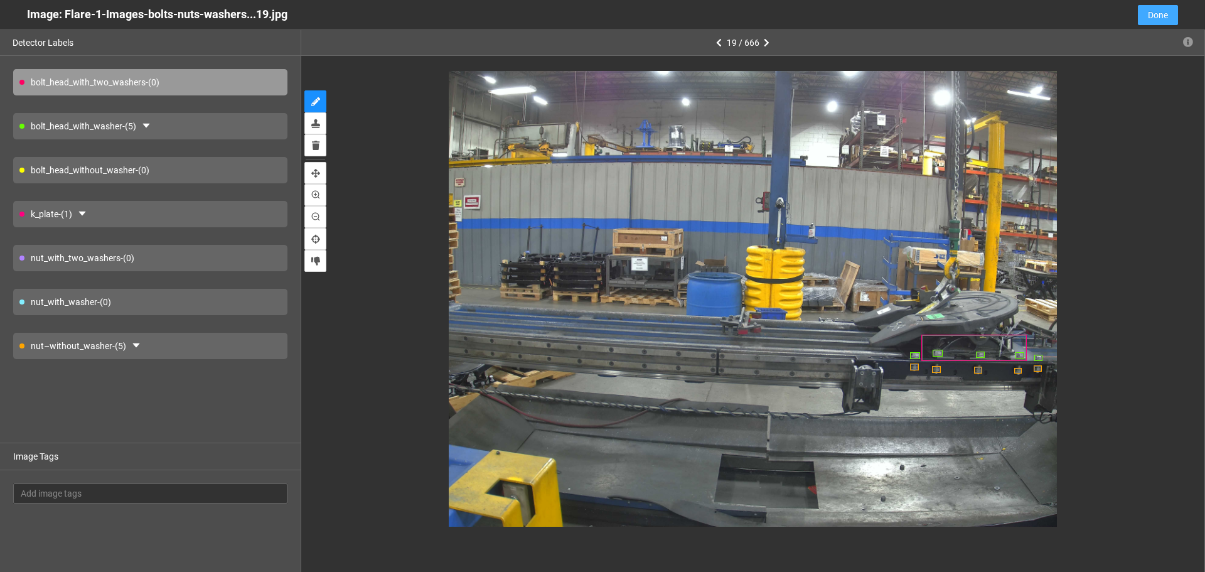
click at [1161, 13] on span "Done" at bounding box center [1158, 15] width 20 height 14
